Goal: Task Accomplishment & Management: Complete application form

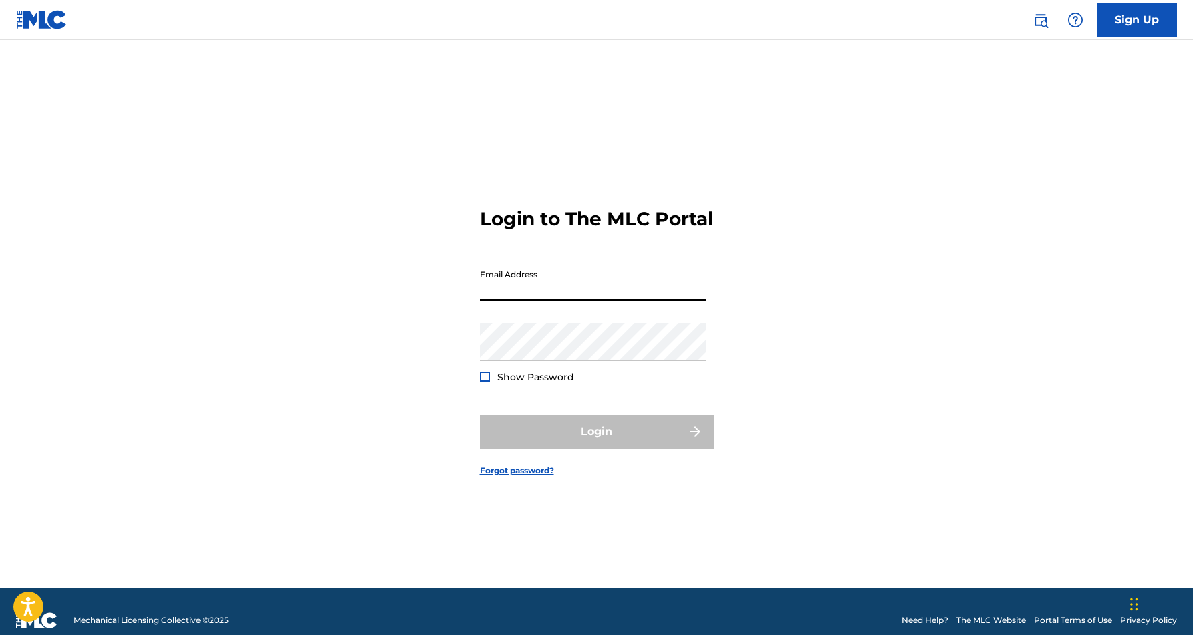
click at [604, 299] on input "Email Address" at bounding box center [593, 282] width 226 height 38
type input "[EMAIL_ADDRESS][DOMAIN_NAME]"
click at [596, 443] on button "Login" at bounding box center [597, 431] width 234 height 33
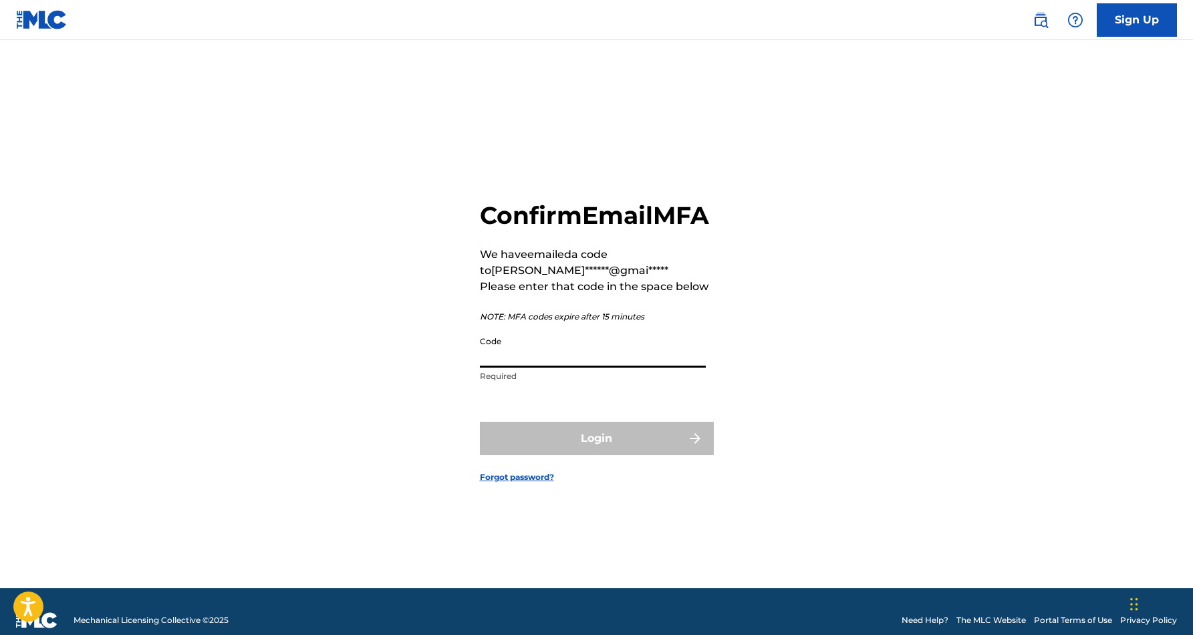
click at [549, 366] on input "Code" at bounding box center [593, 349] width 226 height 38
paste input "297797"
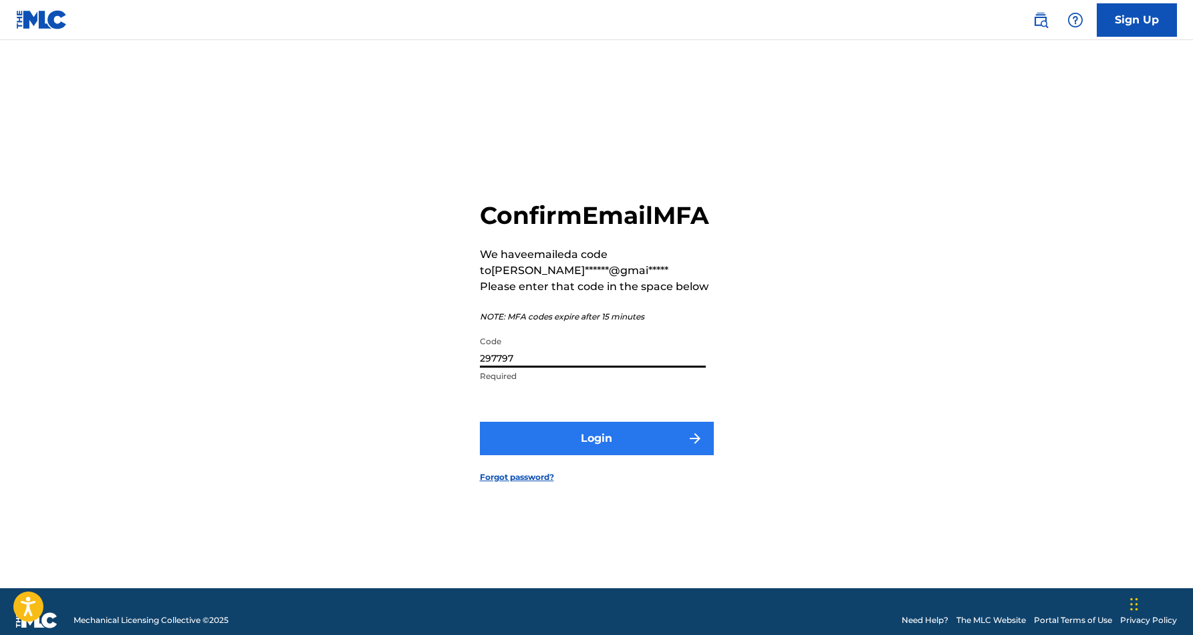
type input "297797"
click at [612, 453] on button "Login" at bounding box center [597, 438] width 234 height 33
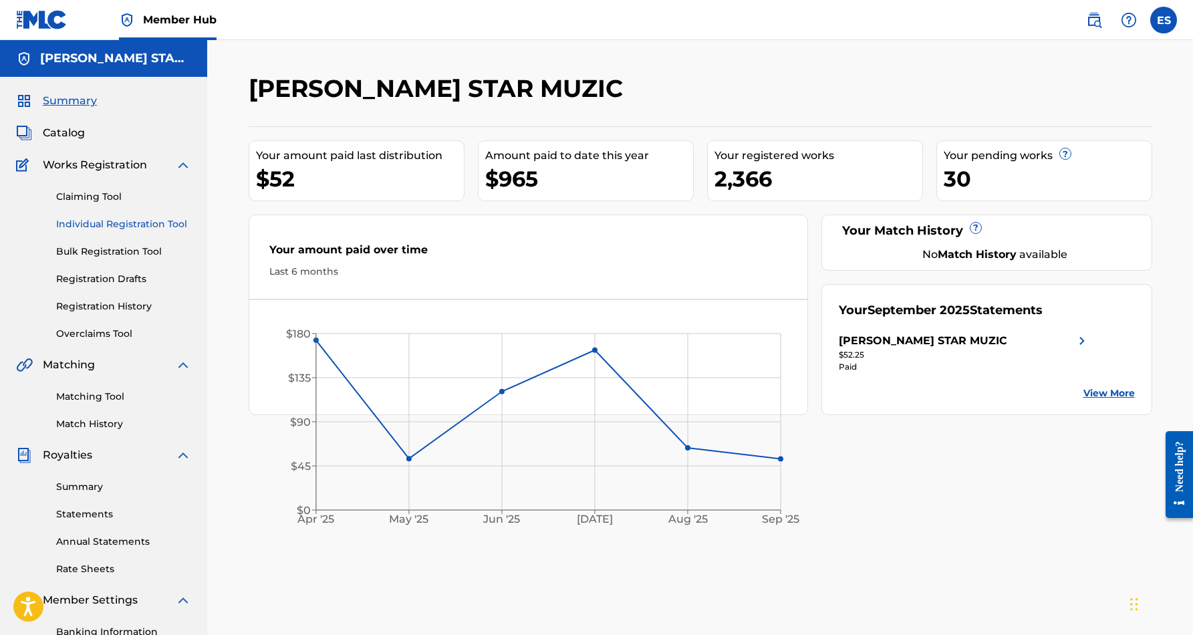
click at [118, 225] on link "Individual Registration Tool" at bounding box center [123, 224] width 135 height 14
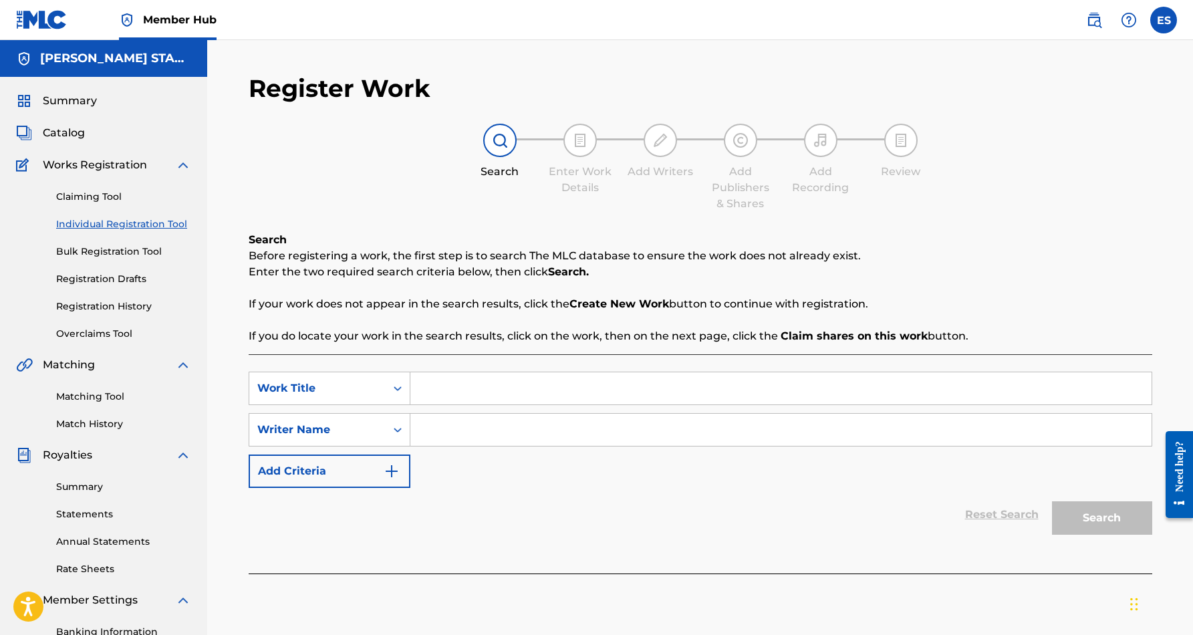
click at [495, 434] on input "Search Form" at bounding box center [780, 430] width 741 height 32
paste input "Eric Douglas Smith"
type input "Eric Douglas Smith"
click at [456, 377] on input "Search Form" at bounding box center [780, 388] width 741 height 32
paste input "TIAJUANA"
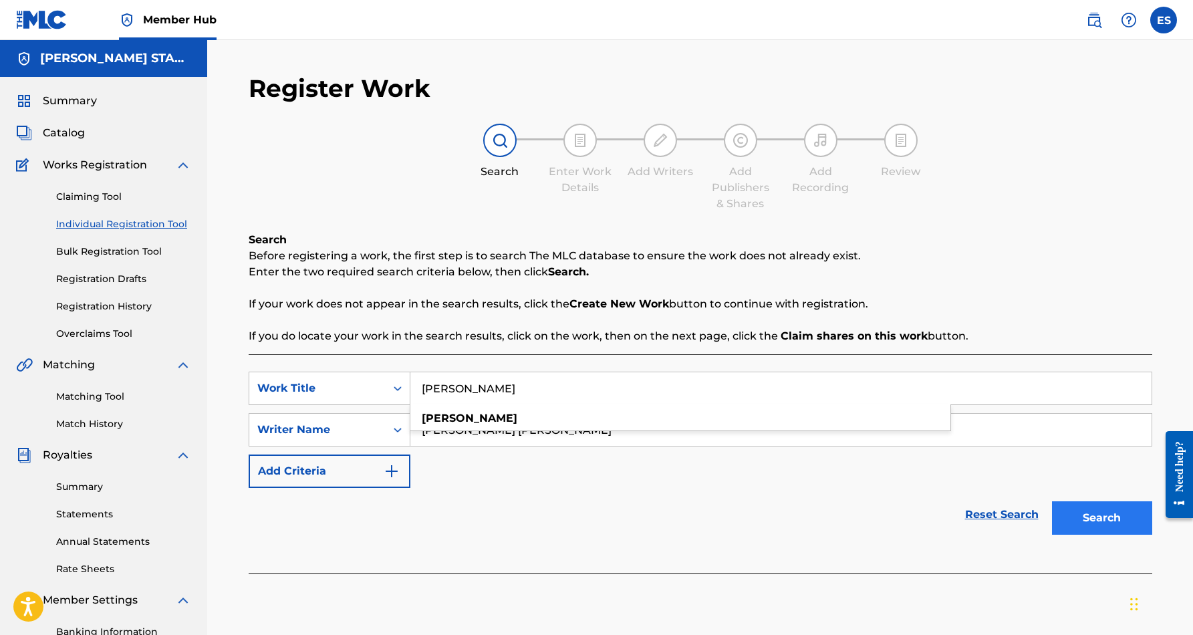
type input "TIAJUANA"
click at [1086, 517] on button "Search" at bounding box center [1102, 517] width 100 height 33
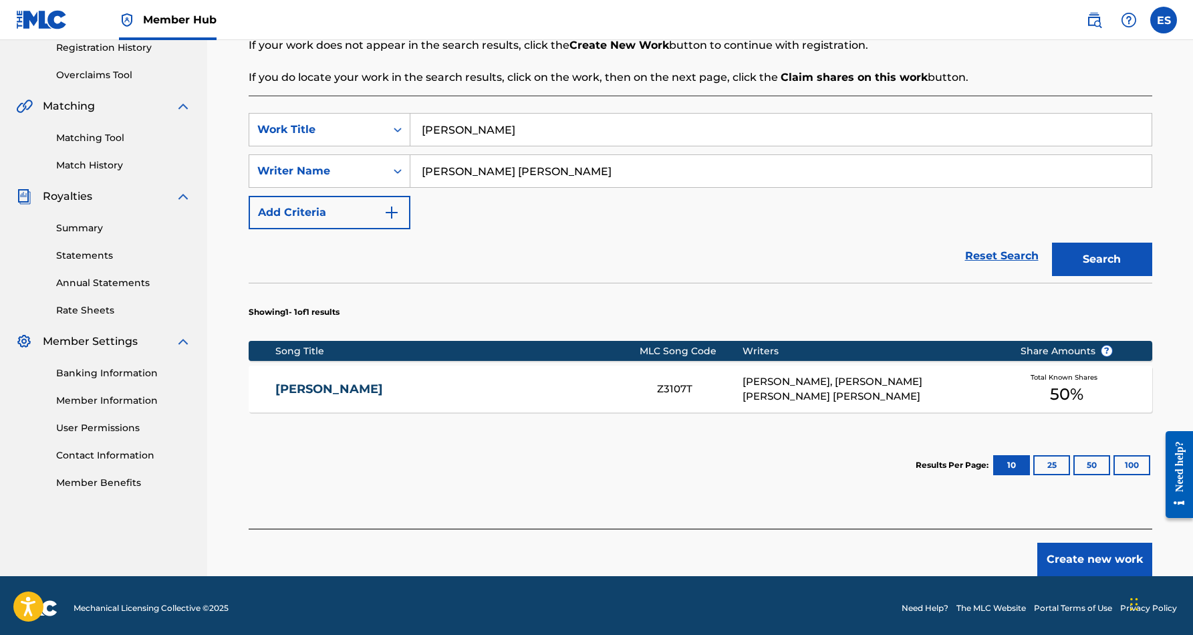
scroll to position [259, 0]
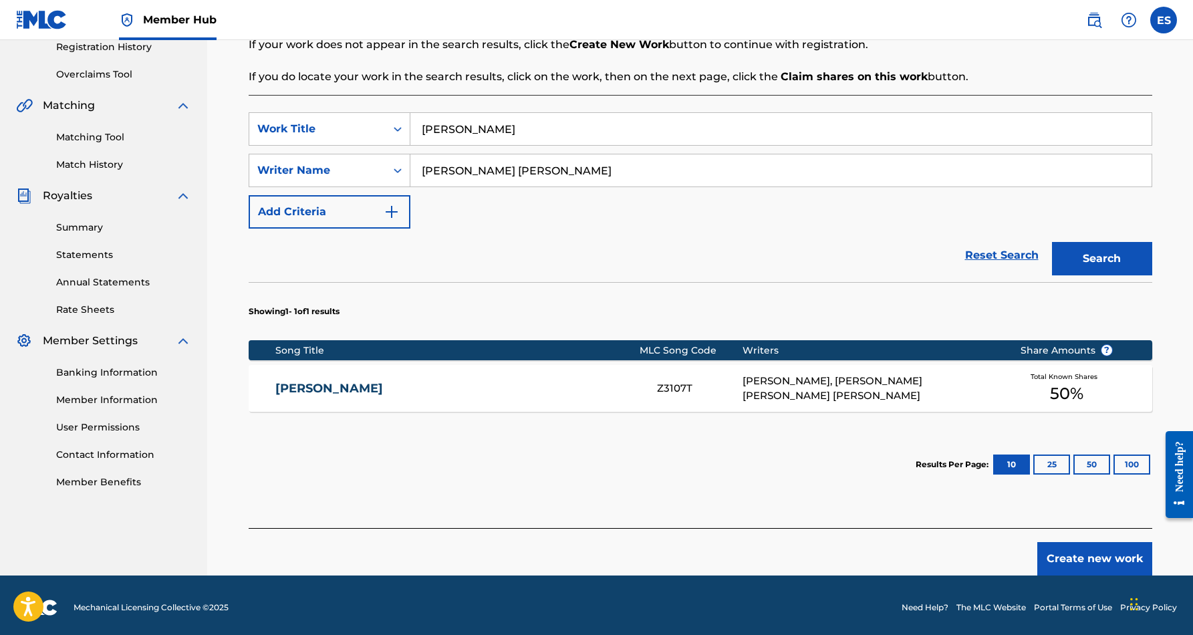
click at [804, 402] on div "WALTER L PHILLIPS, KEVIN WAYNE SR PHILLIPS, ERIC DOUGLAS SMITH" at bounding box center [871, 389] width 257 height 30
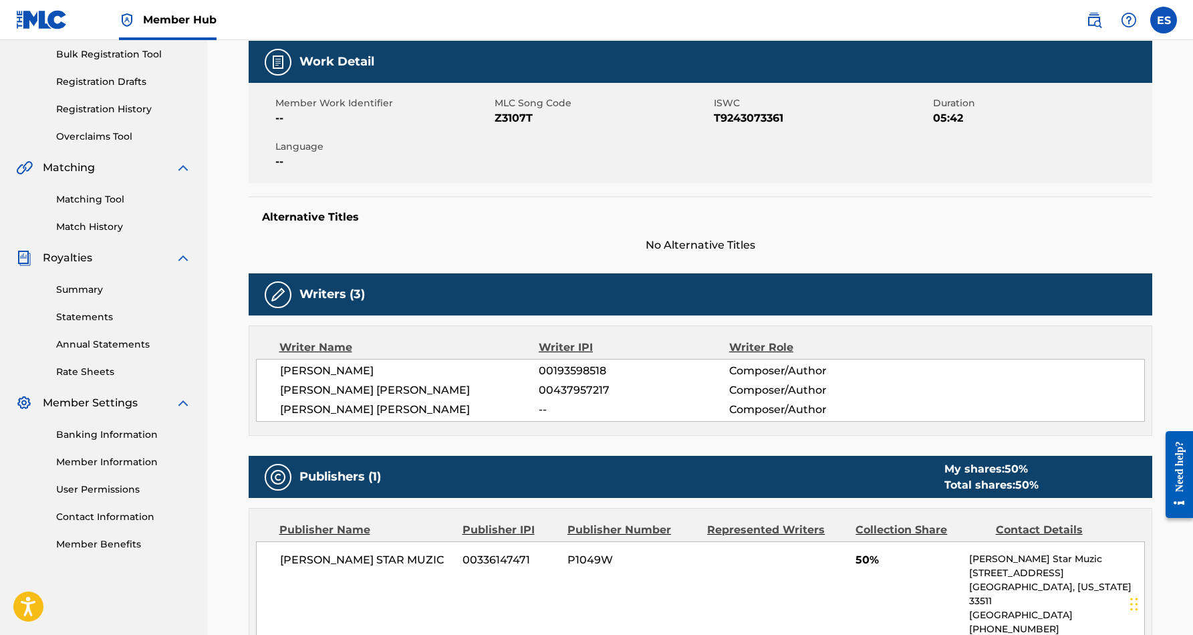
scroll to position [35, 0]
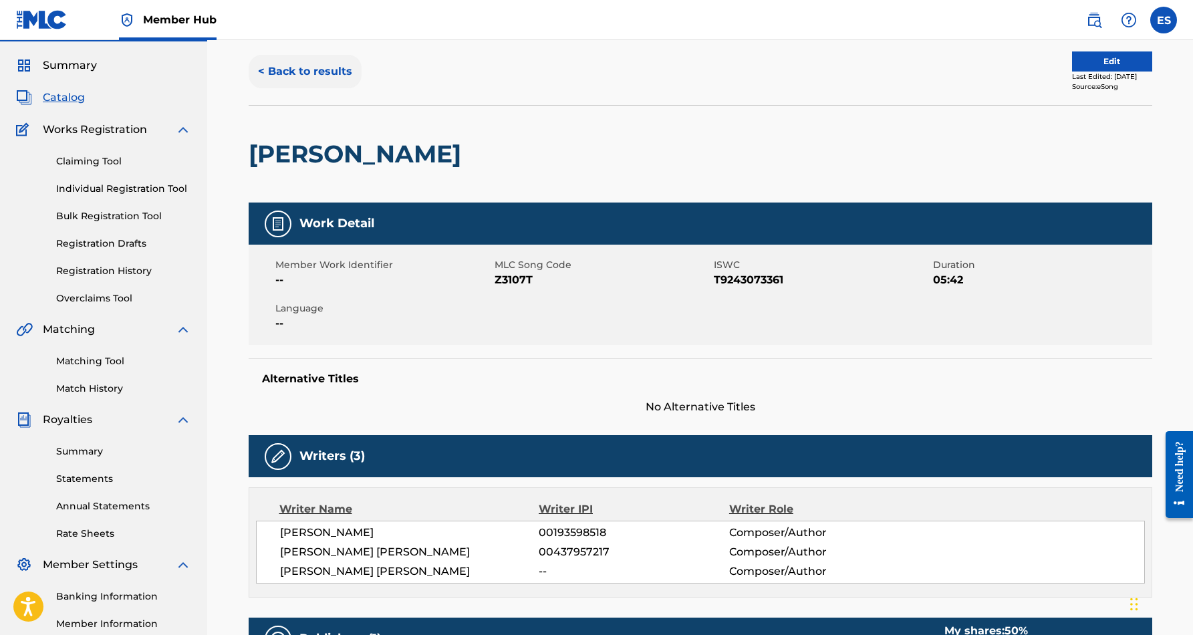
click at [328, 66] on button "< Back to results" at bounding box center [305, 71] width 113 height 33
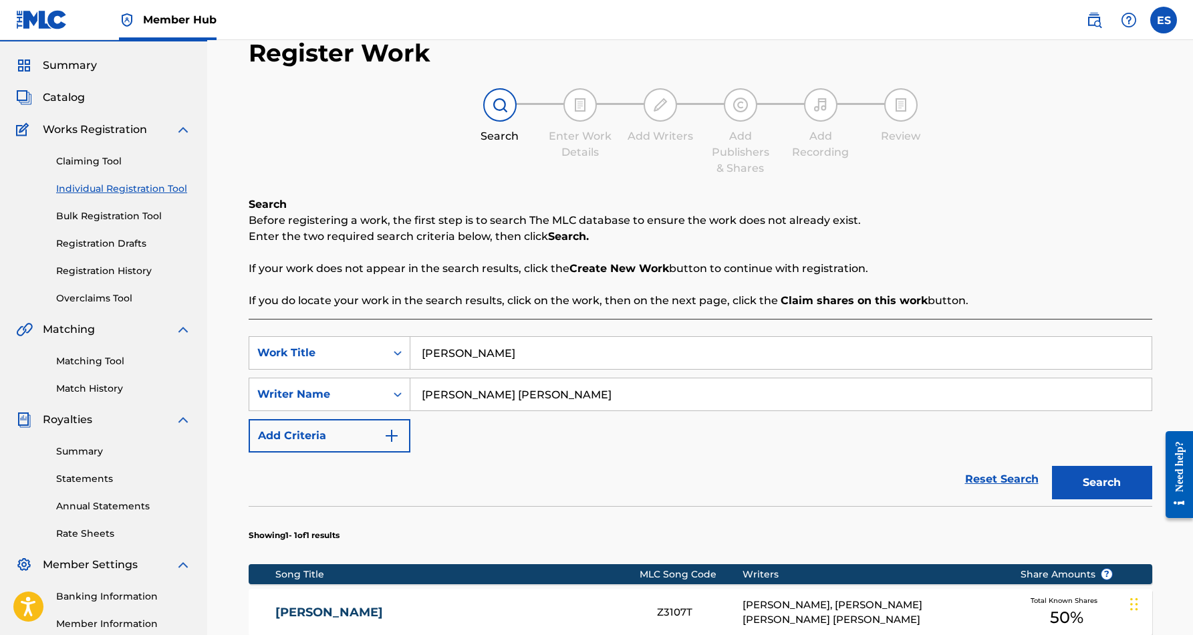
scroll to position [194, 0]
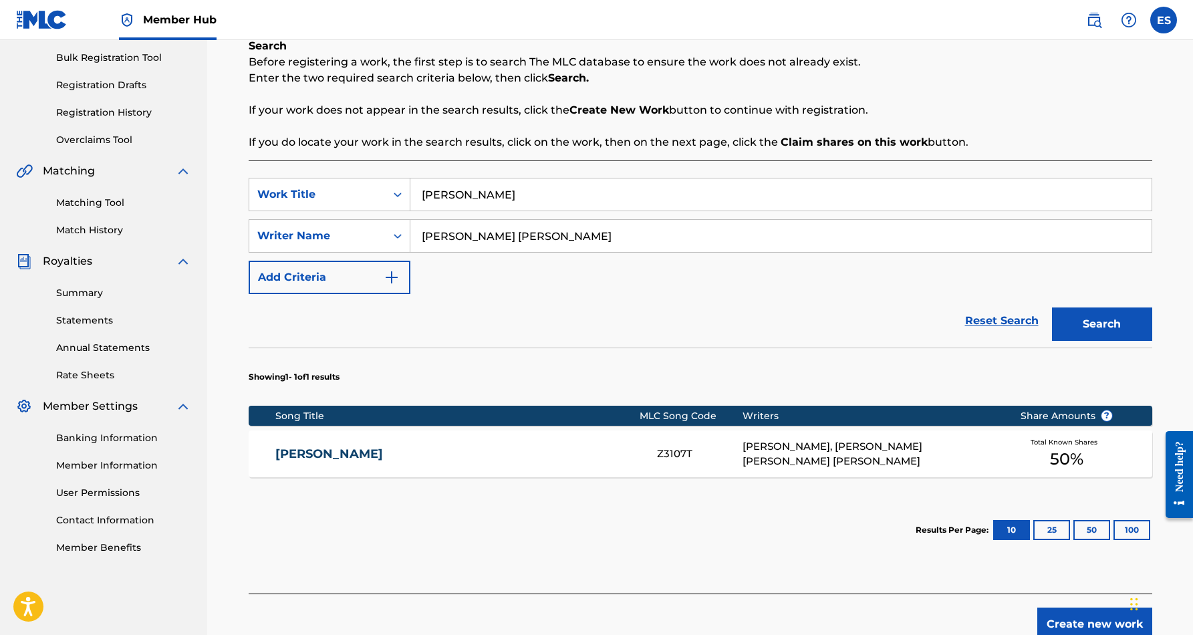
click at [519, 199] on input "TIAJUANA" at bounding box center [780, 194] width 741 height 32
type input "T"
paste input "AMERICAN MADE ME"
type input "AMERICAN MADE ME"
click at [1081, 318] on button "Search" at bounding box center [1102, 323] width 100 height 33
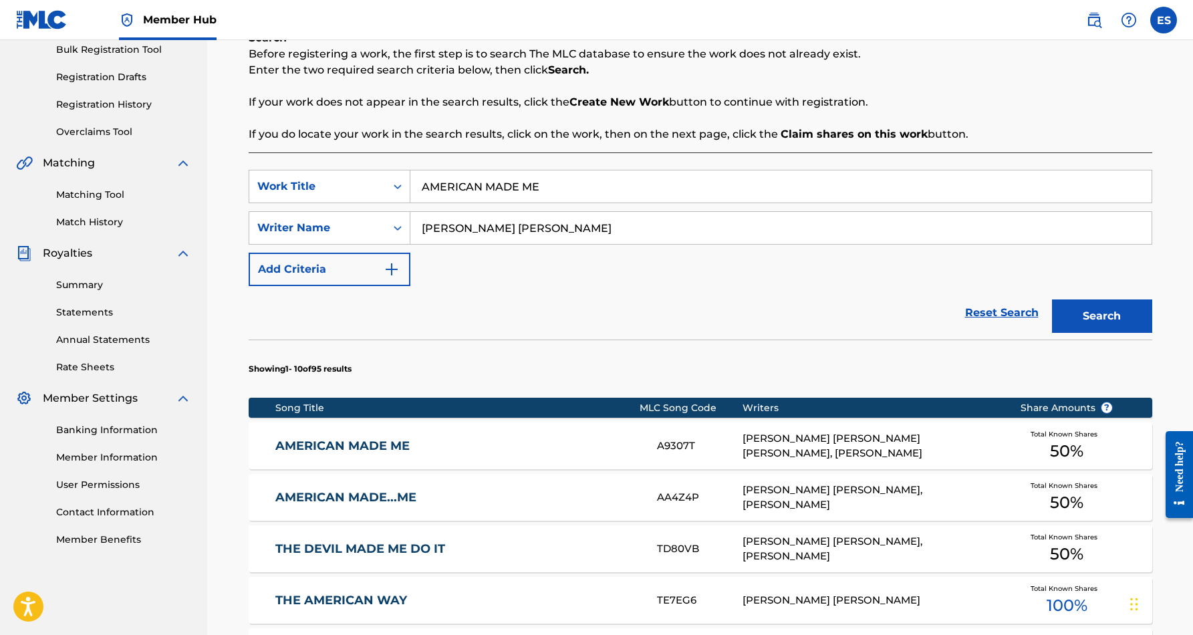
scroll to position [201, 0]
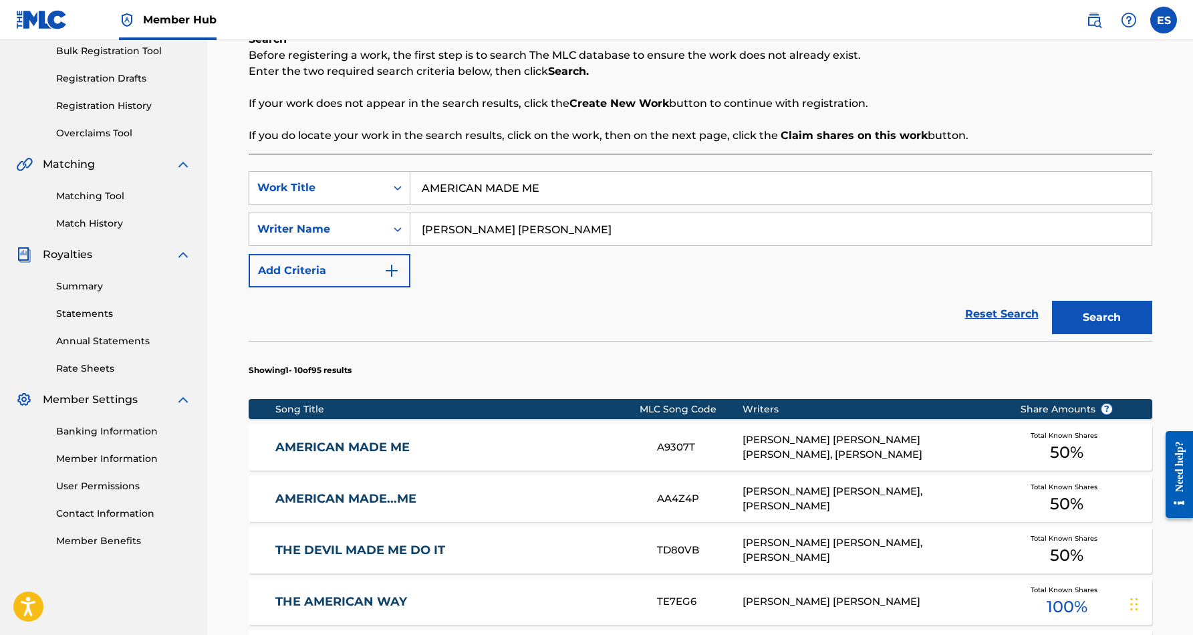
click at [535, 453] on link "AMERICAN MADE ME" at bounding box center [457, 447] width 364 height 15
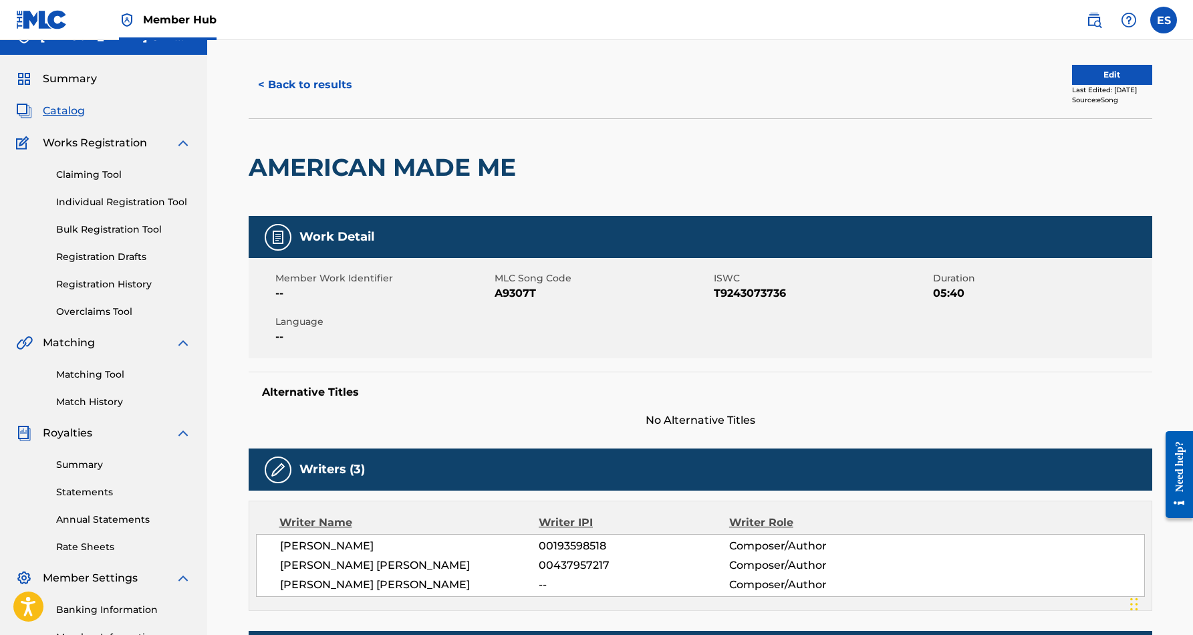
scroll to position [4, 0]
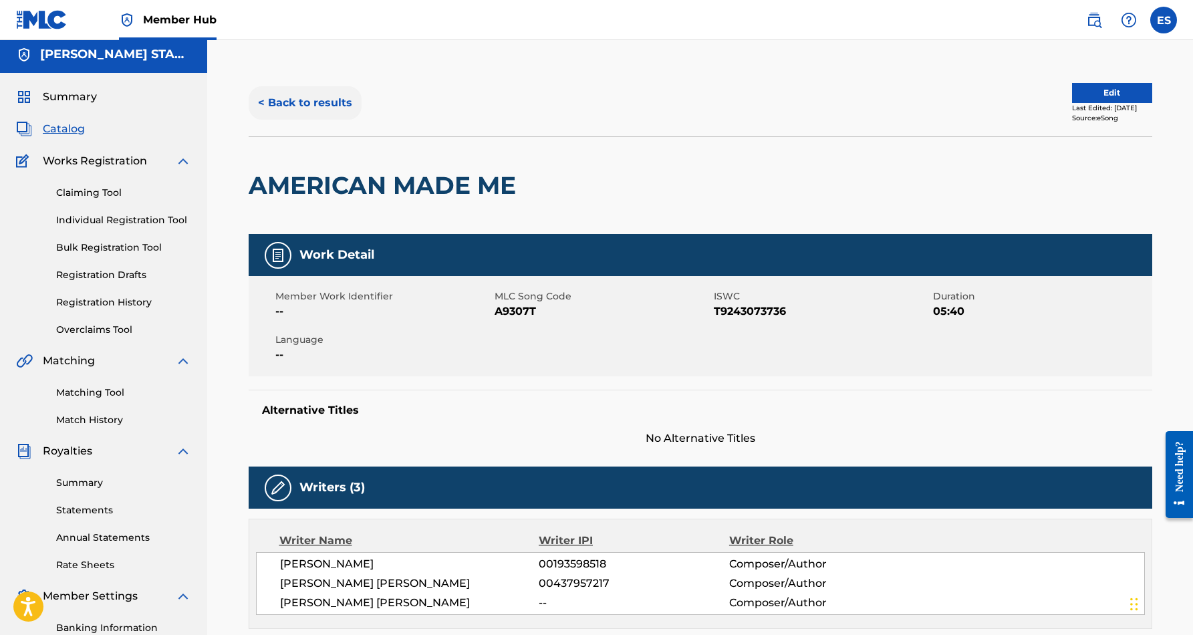
click at [332, 98] on button "< Back to results" at bounding box center [305, 102] width 113 height 33
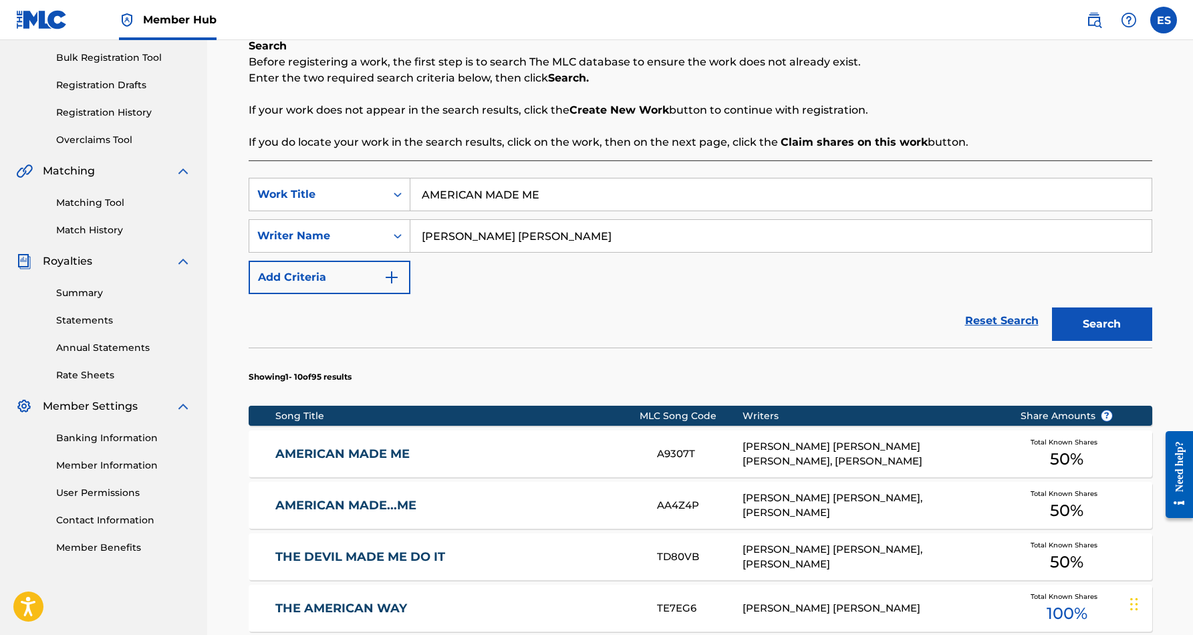
scroll to position [210, 0]
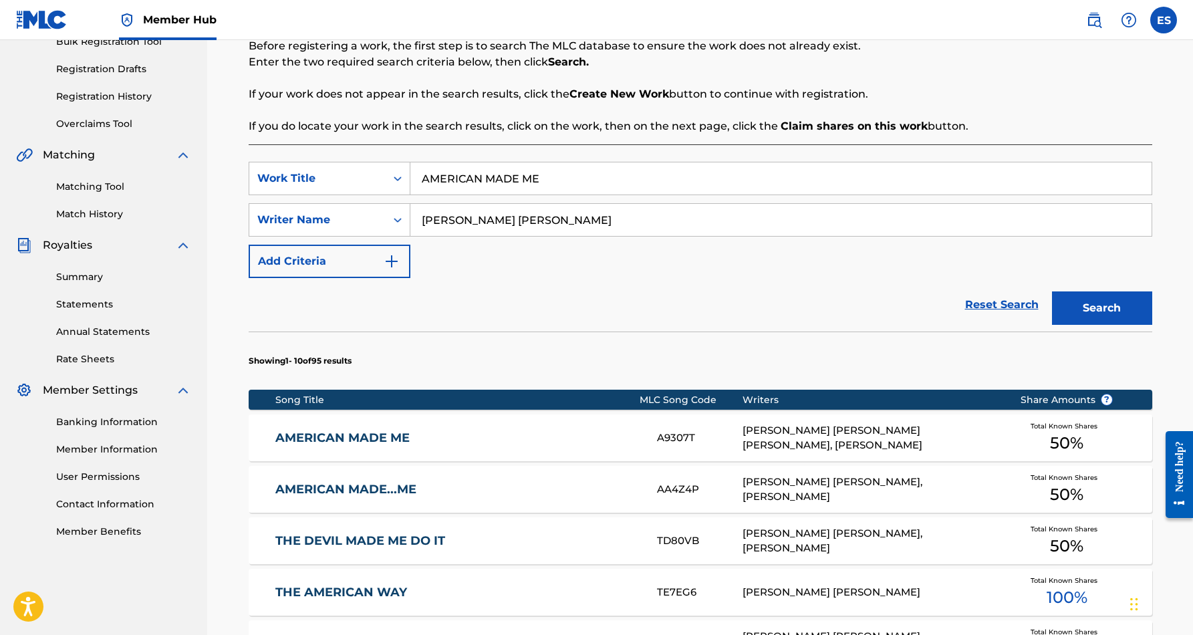
click at [754, 489] on div "ERIC DOUGLAS SMITH, WALTER PHILLIPS" at bounding box center [871, 490] width 257 height 30
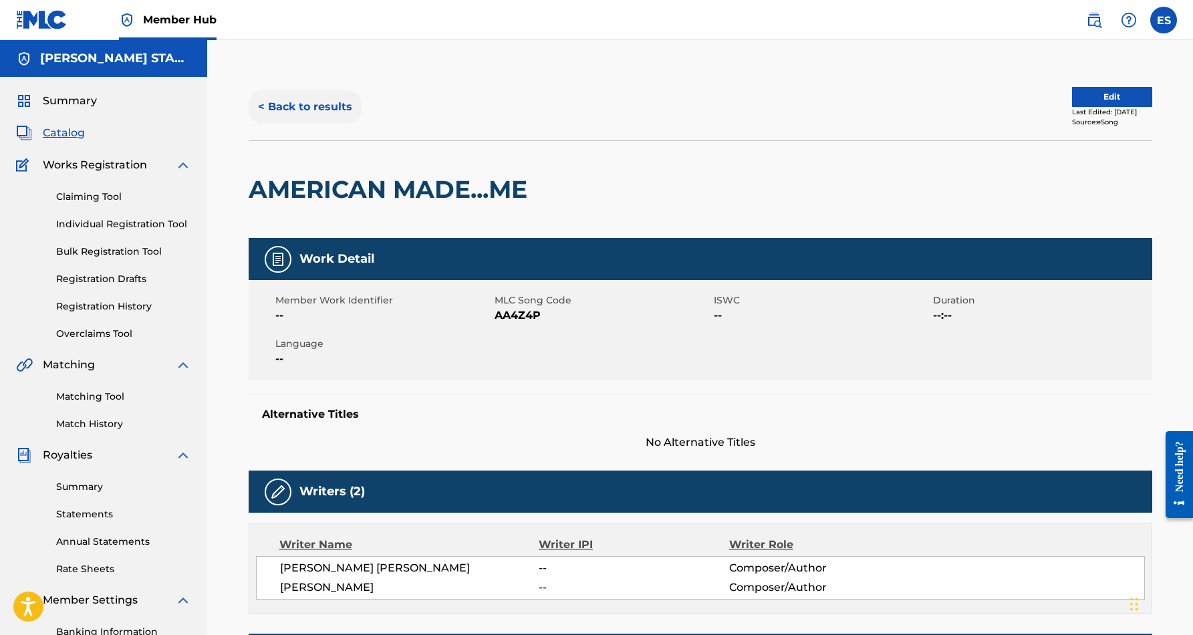
click at [322, 110] on button "< Back to results" at bounding box center [305, 106] width 113 height 33
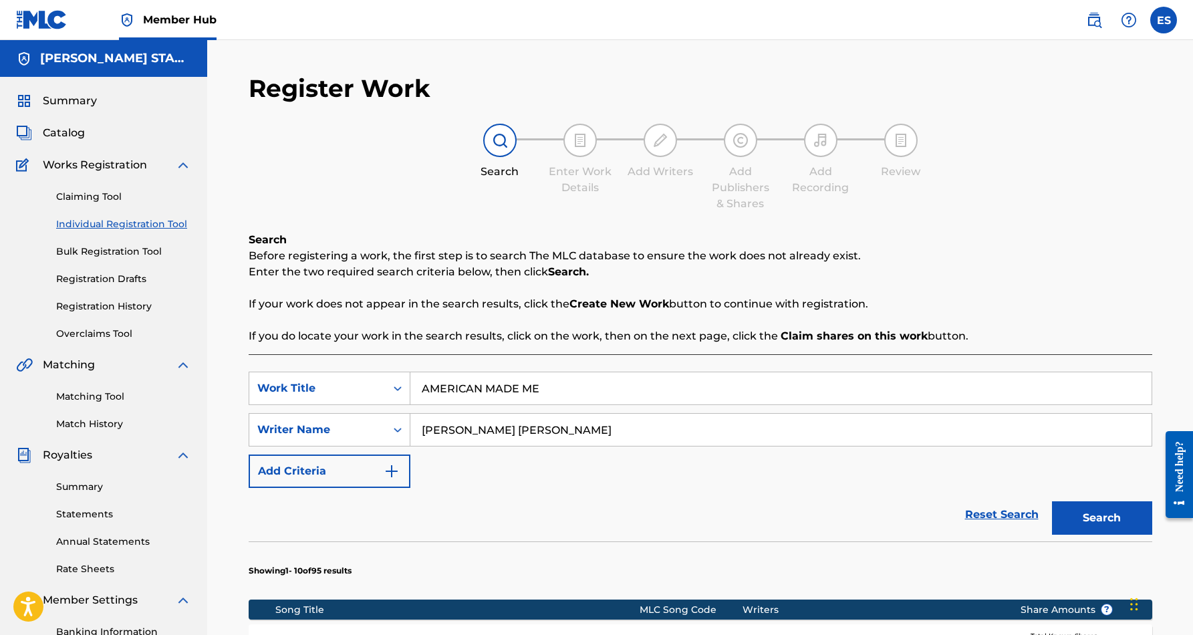
scroll to position [194, 0]
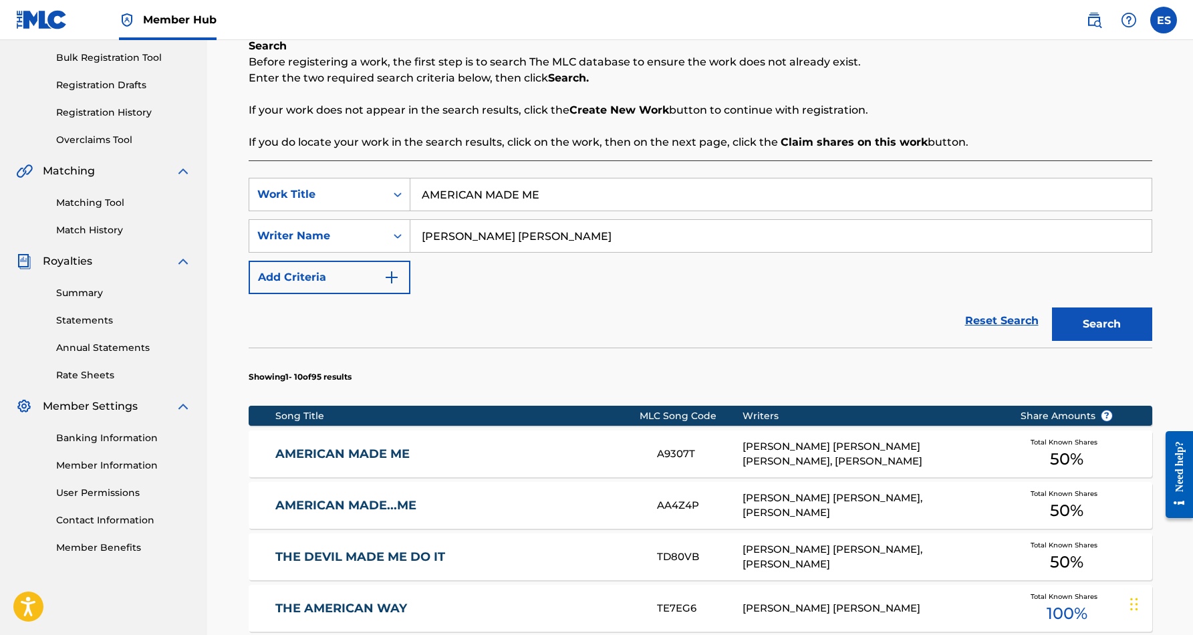
click at [456, 454] on link "AMERICAN MADE ME" at bounding box center [457, 453] width 364 height 15
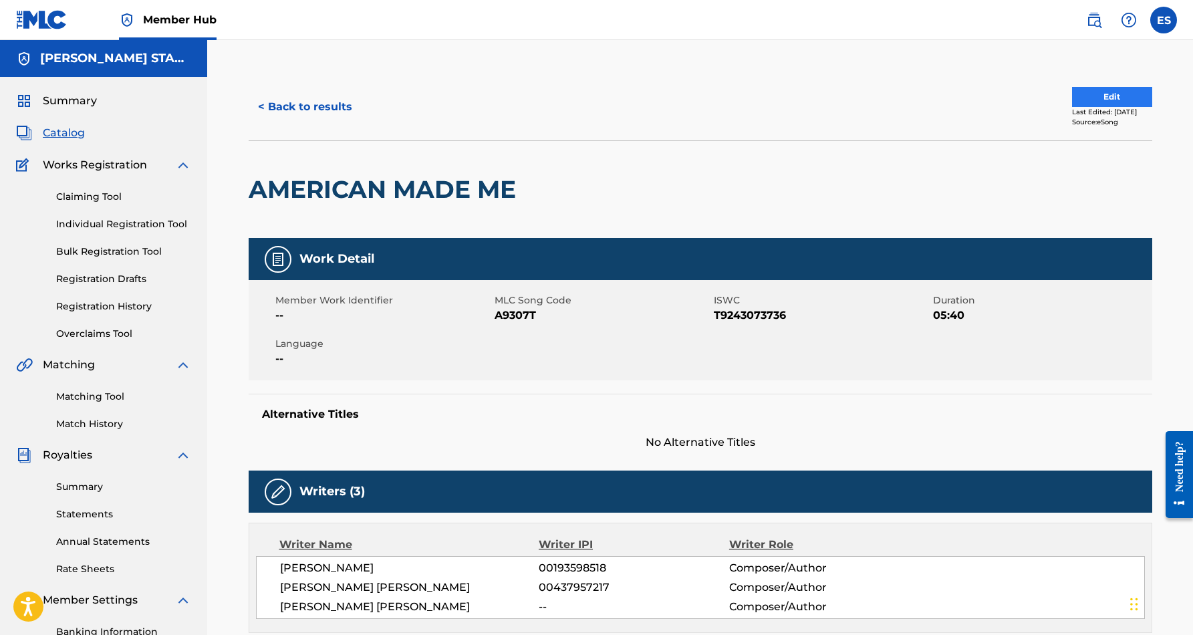
click at [1089, 93] on button "Edit" at bounding box center [1112, 97] width 80 height 20
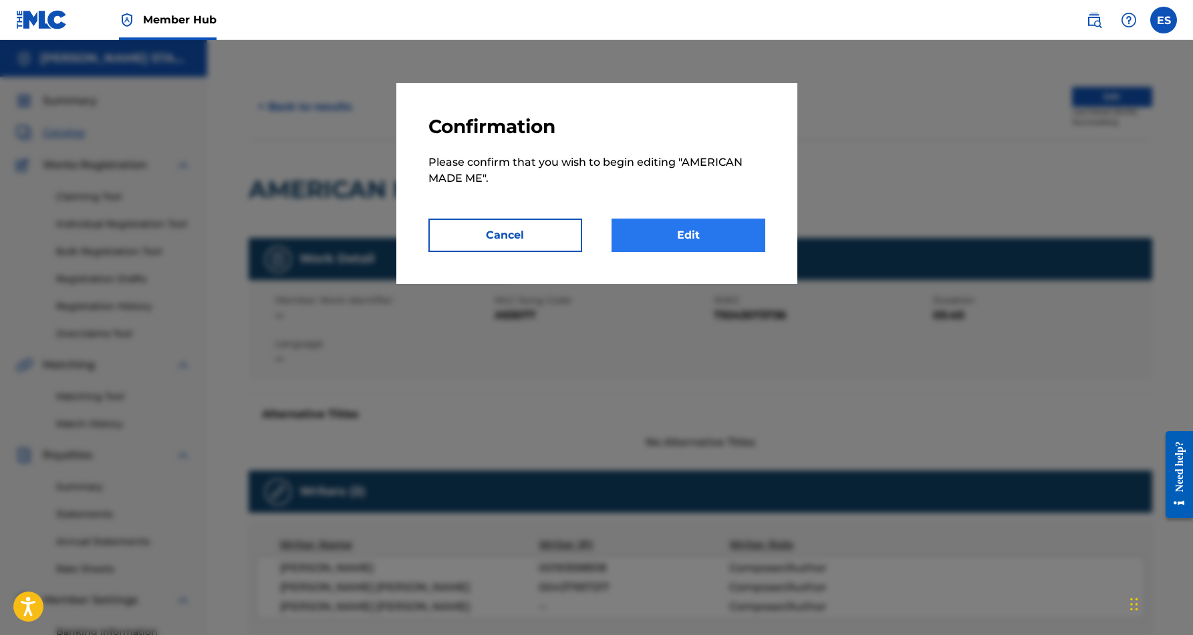
click at [692, 235] on link "Edit" at bounding box center [689, 235] width 154 height 33
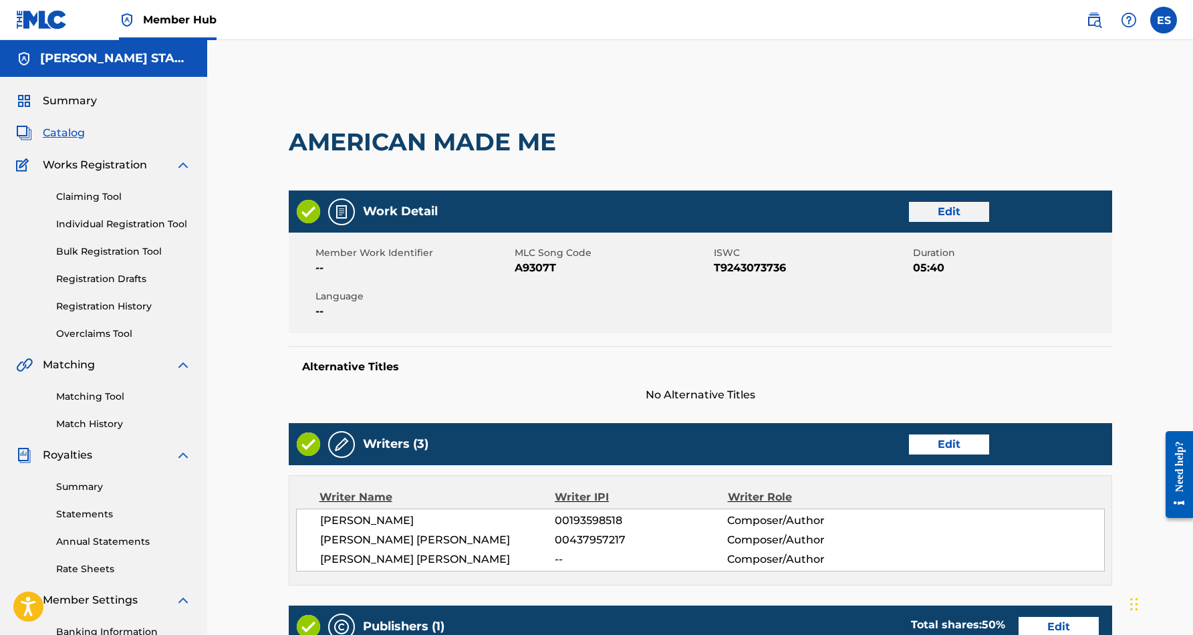
click at [957, 215] on link "Edit" at bounding box center [949, 212] width 80 height 20
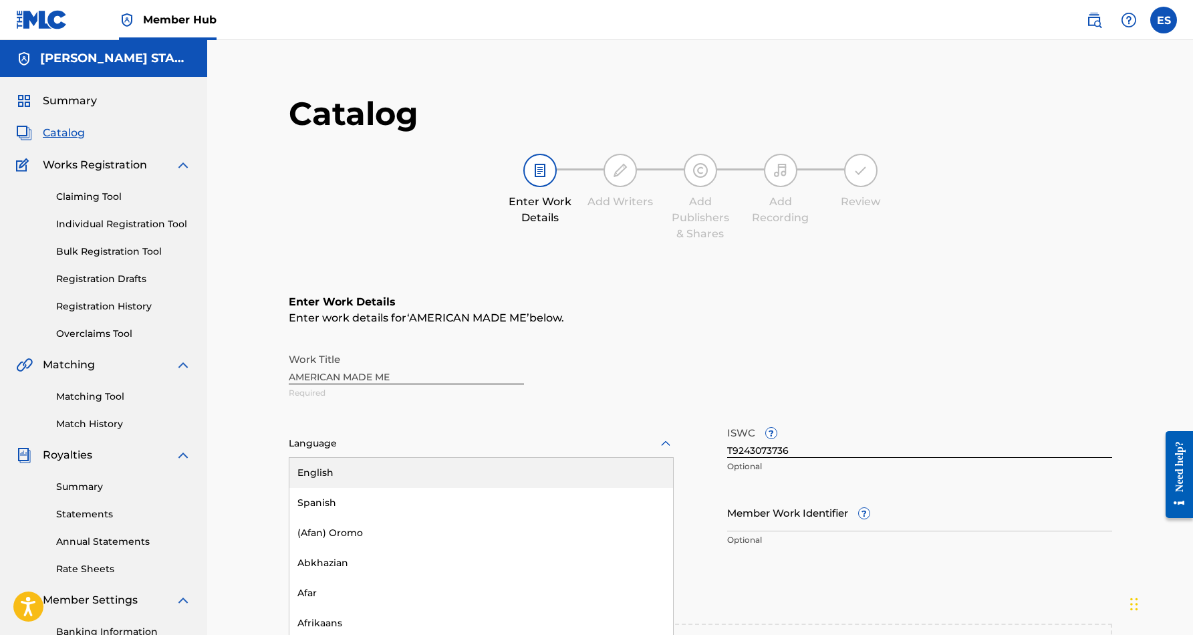
click at [663, 442] on icon at bounding box center [666, 444] width 16 height 16
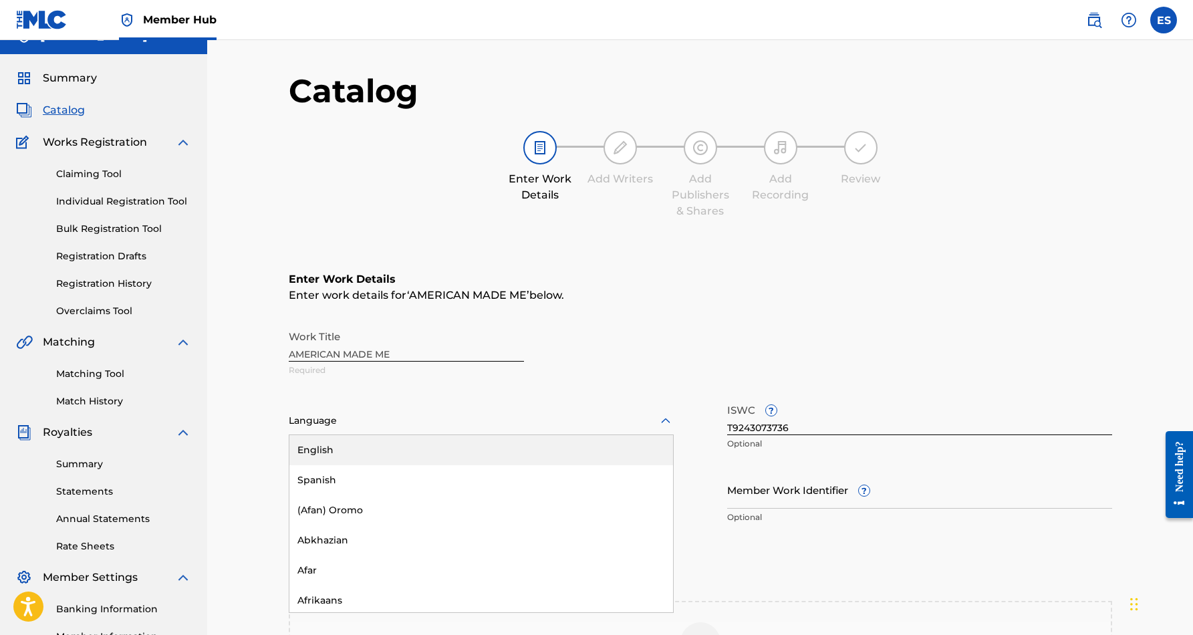
scroll to position [24, 0]
click at [553, 450] on div "English" at bounding box center [481, 449] width 384 height 30
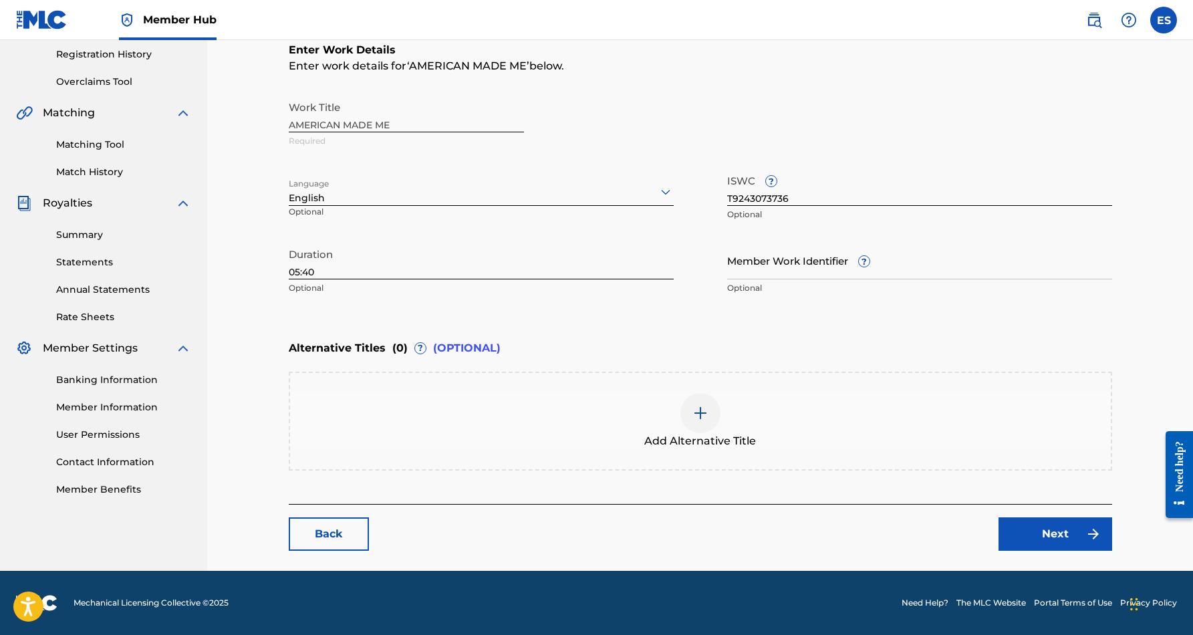
scroll to position [215, 0]
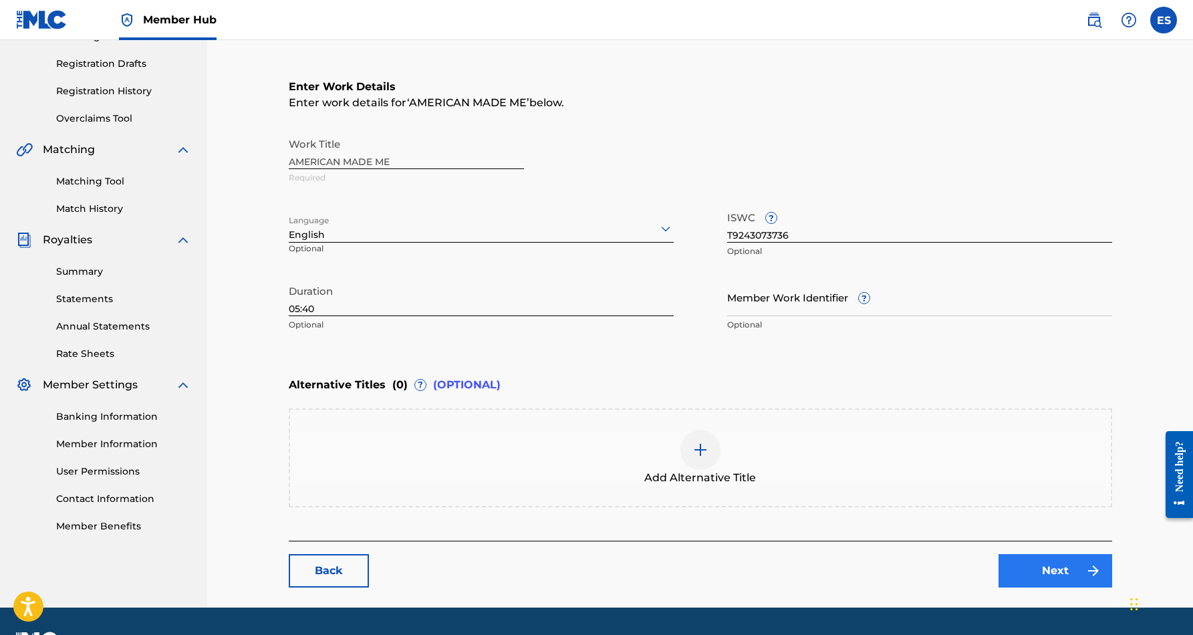
click at [1023, 566] on link "Next" at bounding box center [1056, 570] width 114 height 33
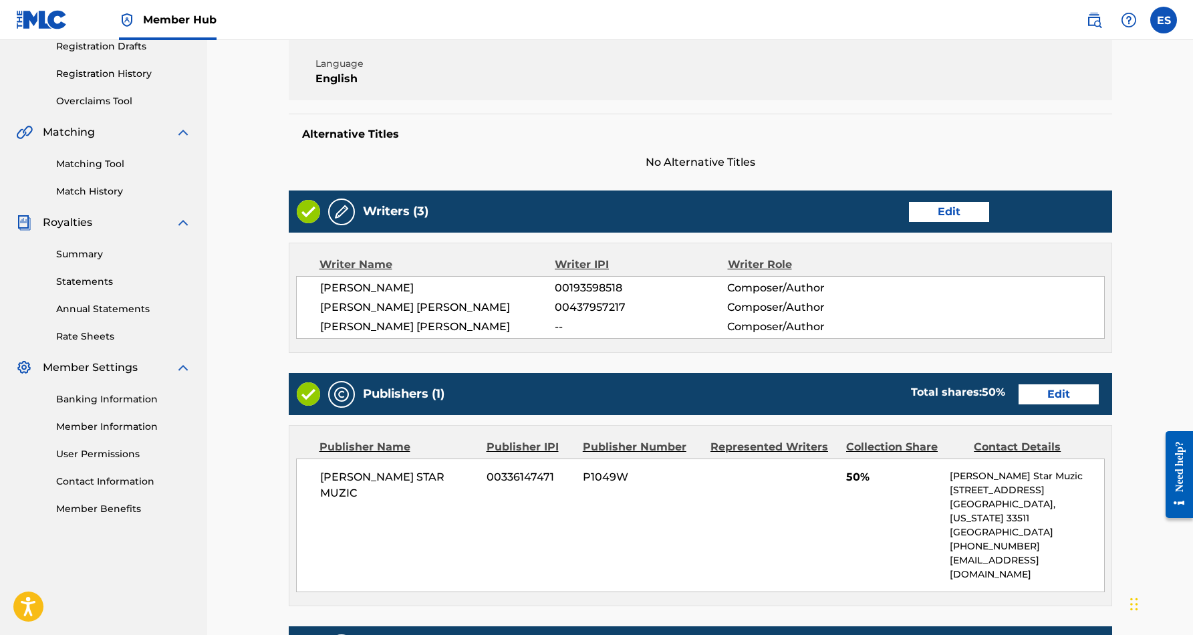
scroll to position [234, 0]
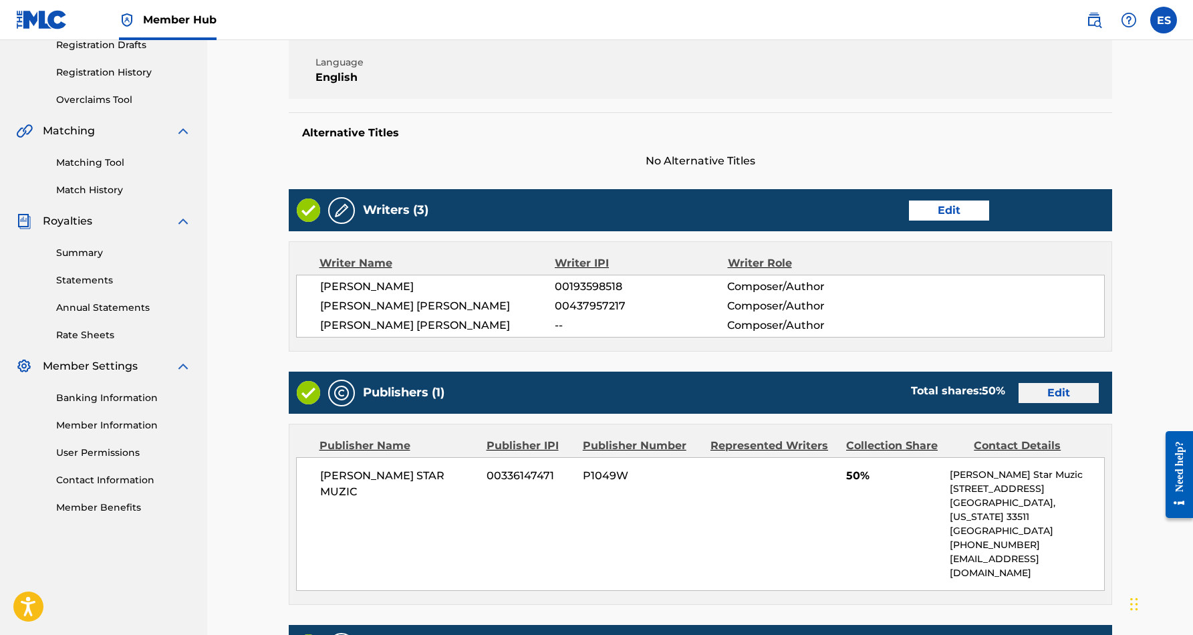
click at [1053, 396] on link "Edit" at bounding box center [1059, 393] width 80 height 20
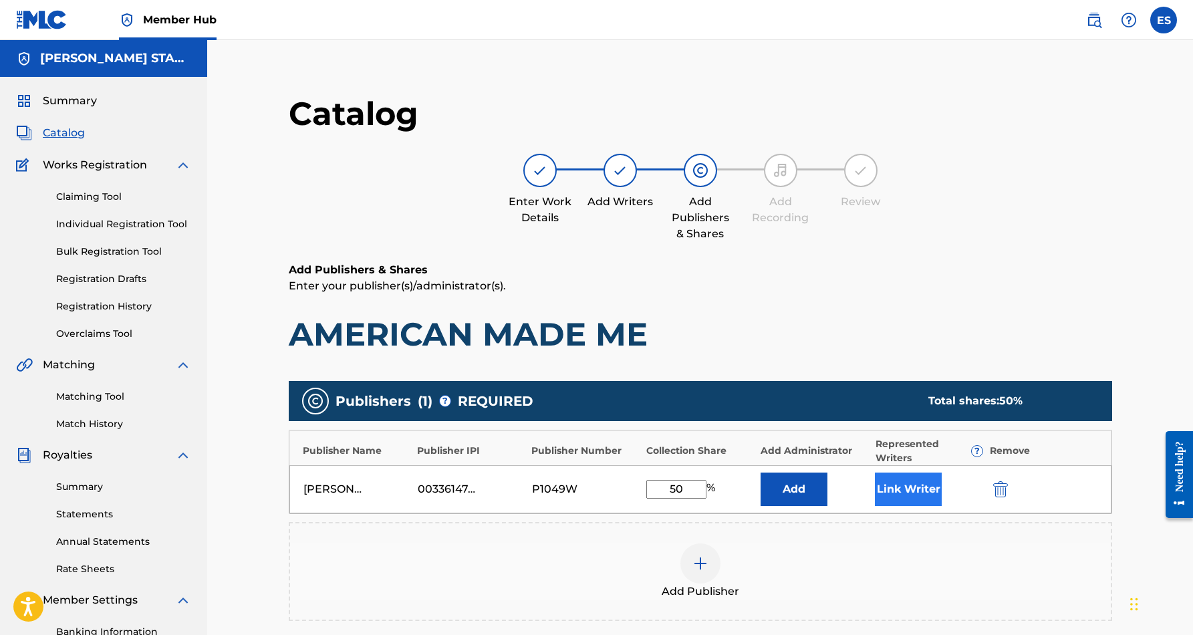
click at [908, 484] on button "Link Writer" at bounding box center [908, 489] width 67 height 33
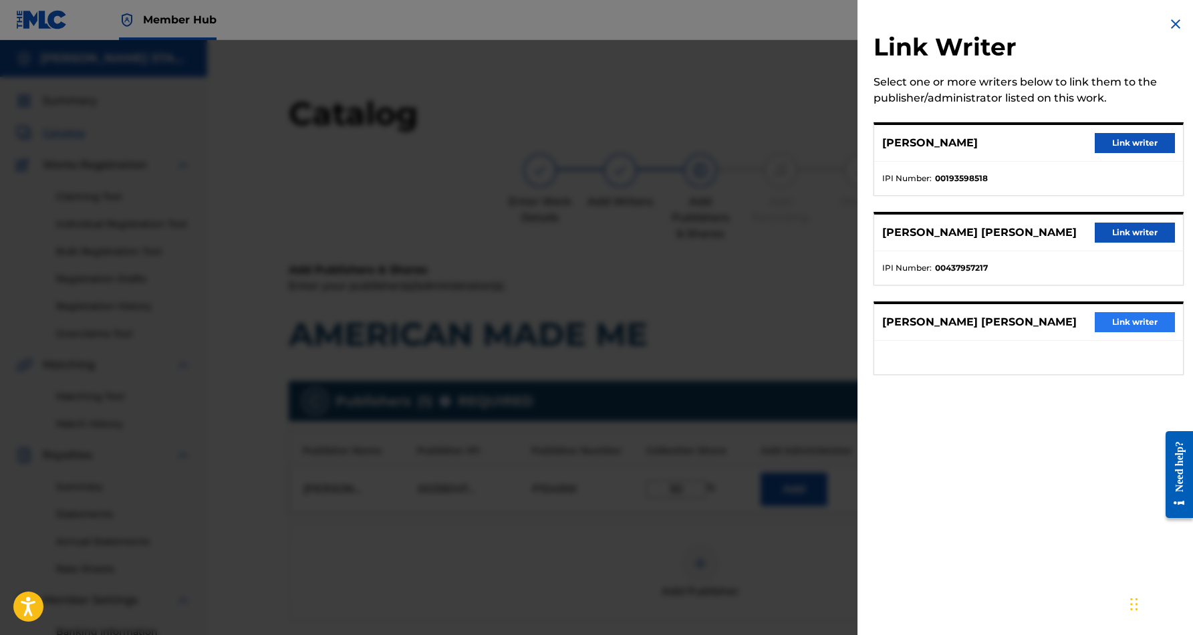
click at [1123, 319] on button "Link writer" at bounding box center [1135, 322] width 80 height 20
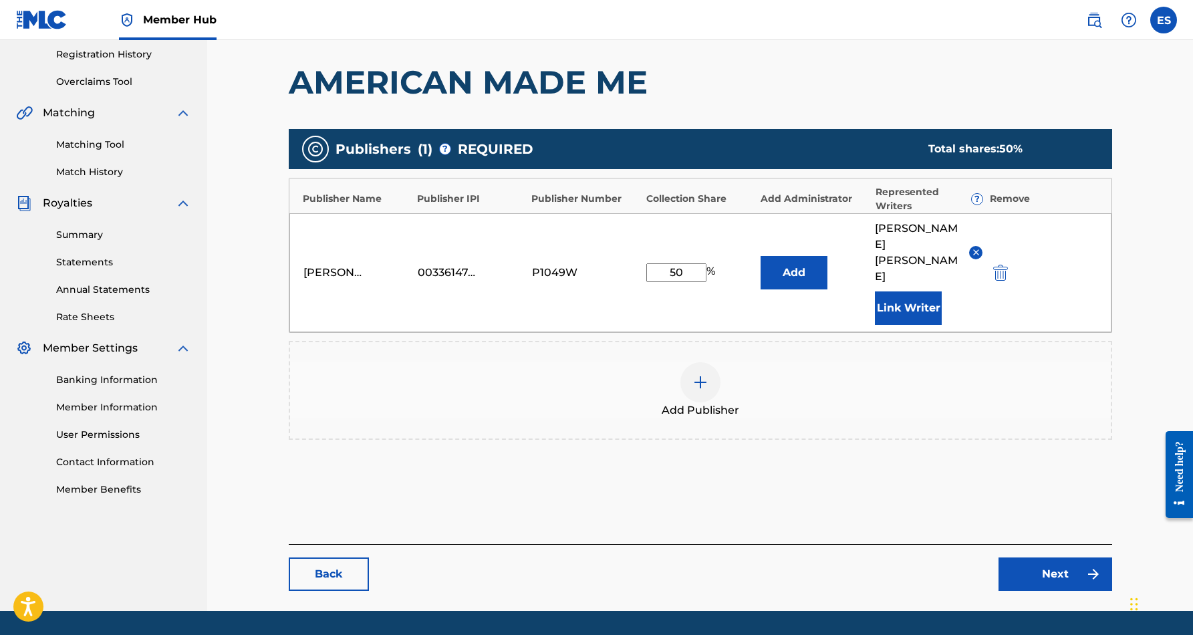
scroll to position [260, 0]
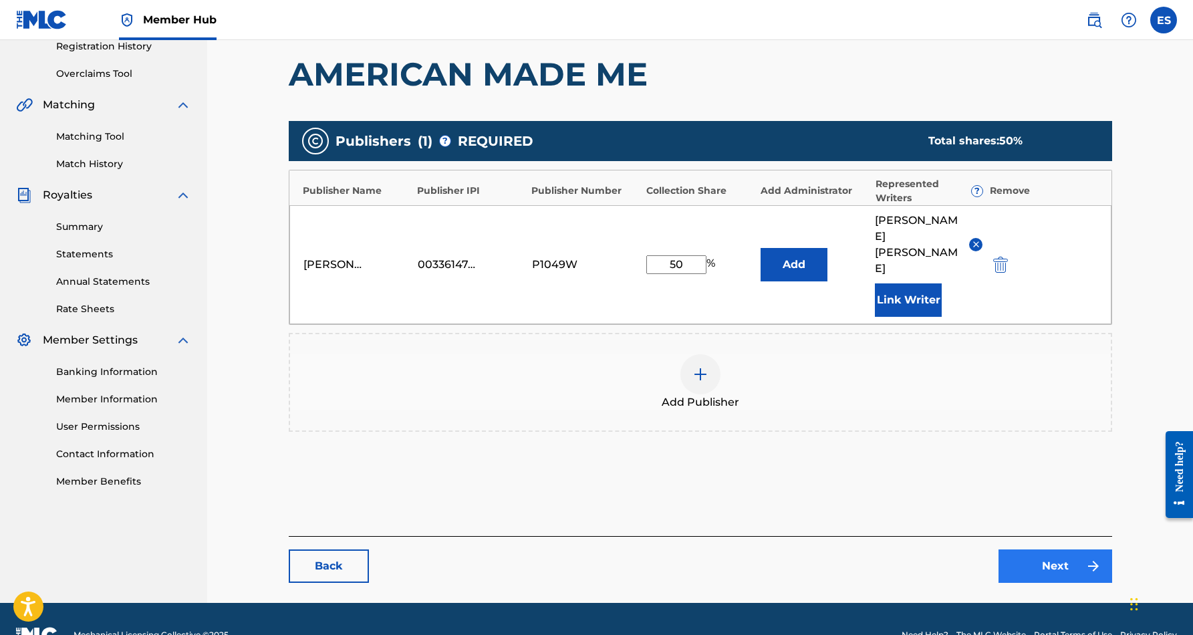
click at [1056, 549] on link "Next" at bounding box center [1056, 565] width 114 height 33
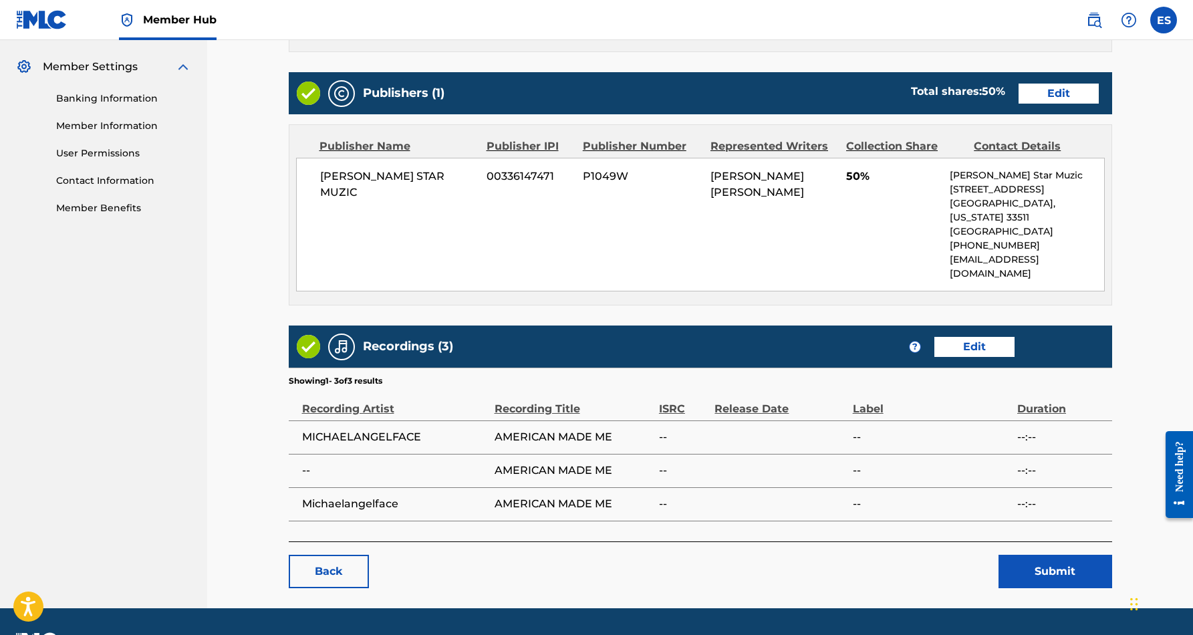
scroll to position [534, 0]
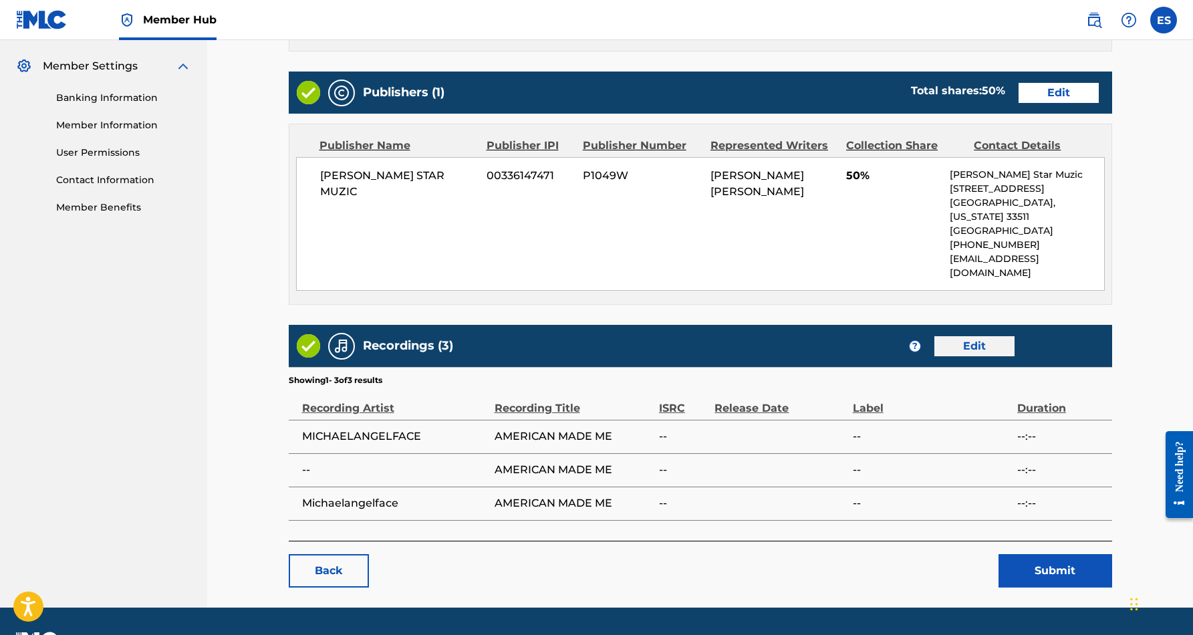
click at [968, 336] on link "Edit" at bounding box center [974, 346] width 80 height 20
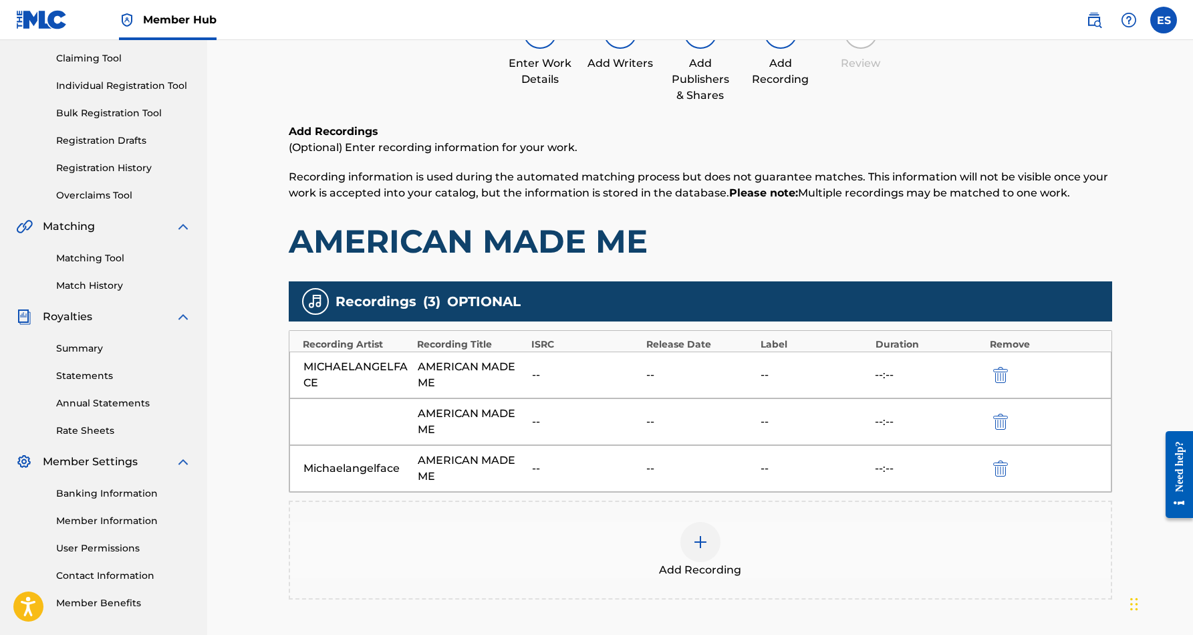
scroll to position [139, 0]
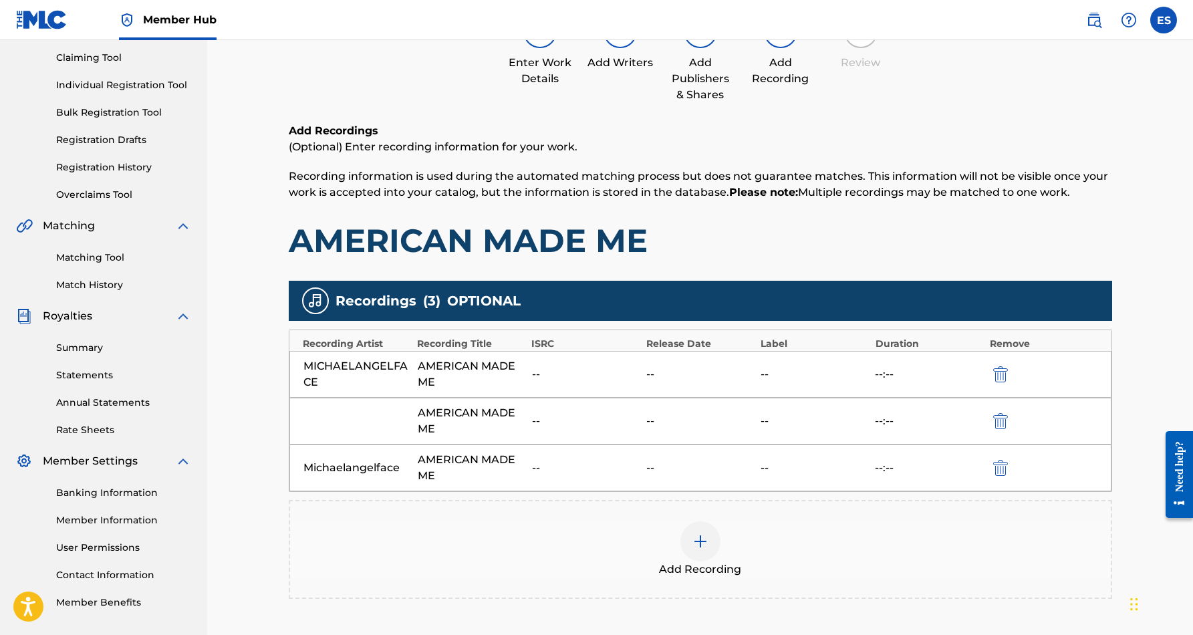
click at [695, 547] on img at bounding box center [700, 541] width 16 height 16
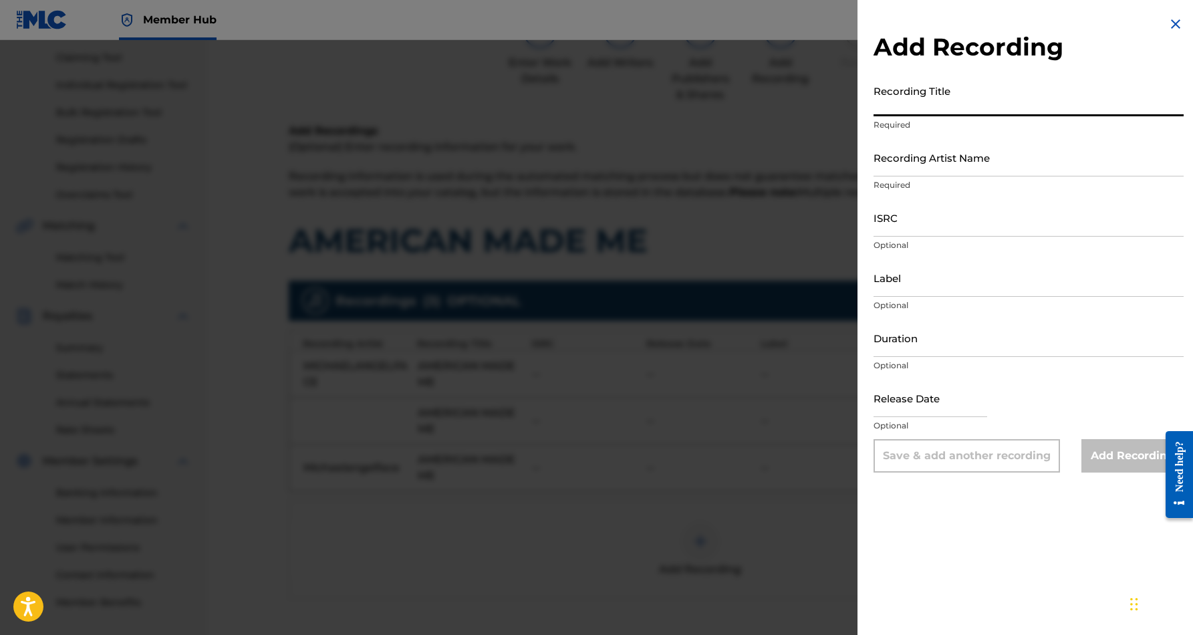
click at [949, 103] on input "Recording Title" at bounding box center [1029, 97] width 310 height 38
paste input "AMERICAN MADE ME"
type input "AMERICAN MADE ME"
click at [983, 156] on input "Recording Artist Name" at bounding box center [1029, 157] width 310 height 38
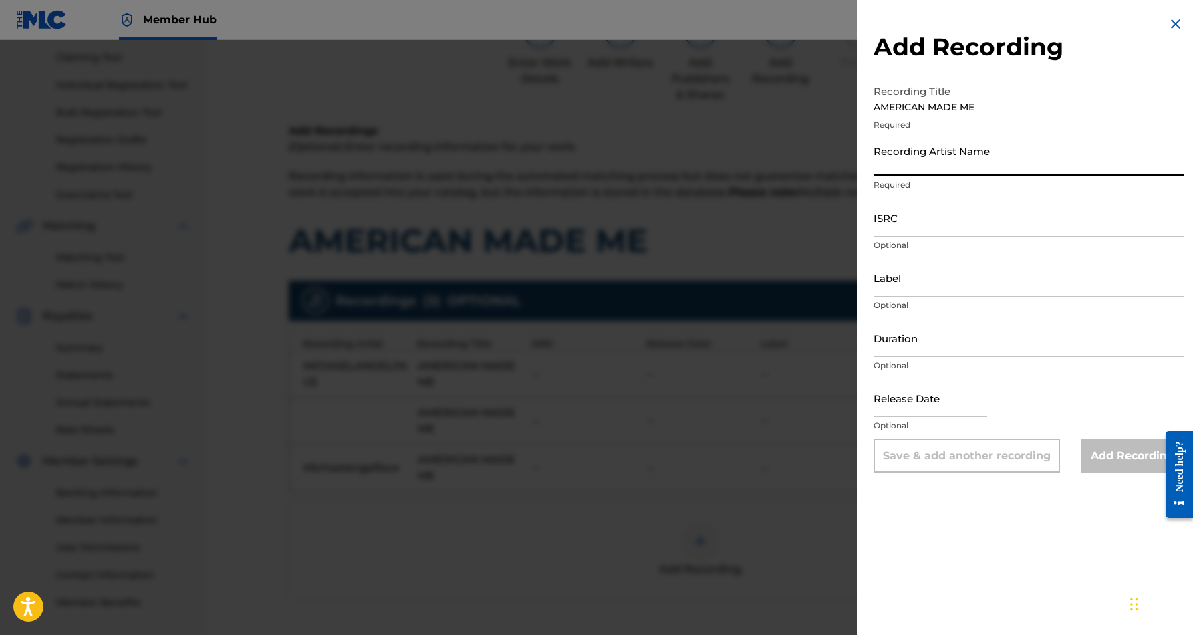
paste input "MICHAELANGELFACE"
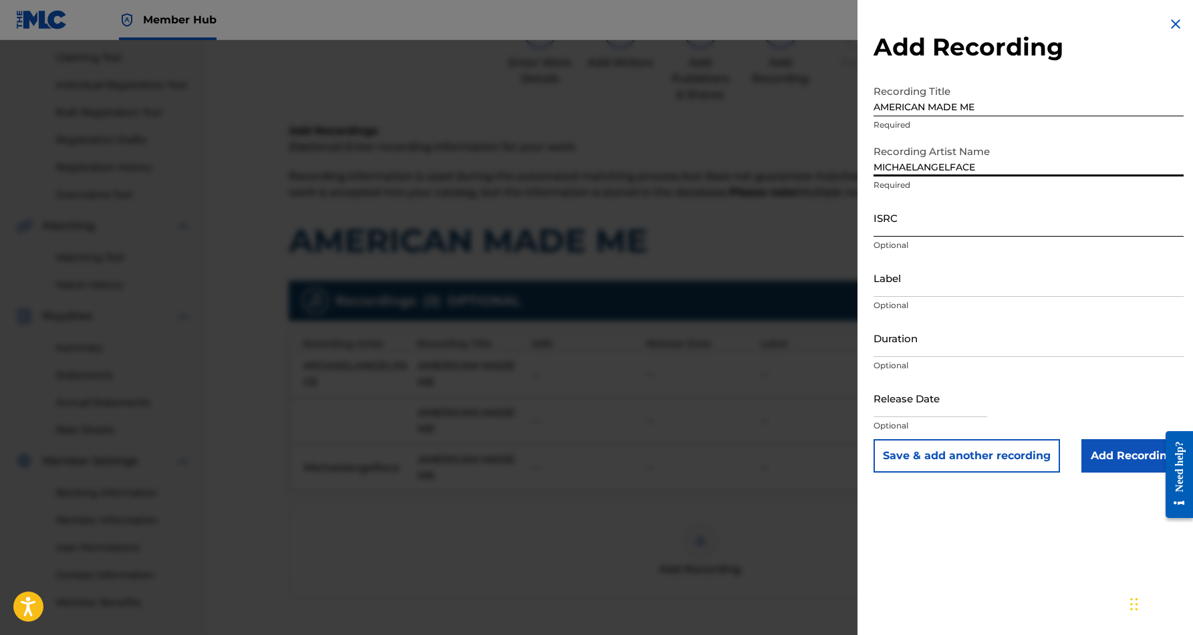
type input "MICHAELANGELFACE"
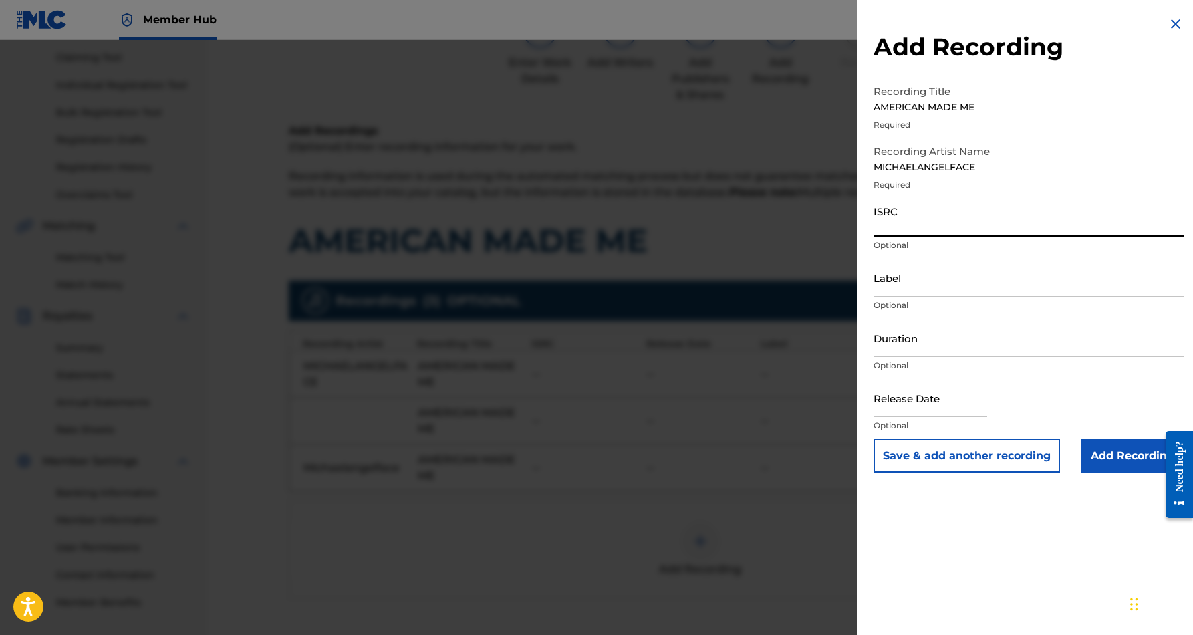
click at [938, 224] on input "ISRC" at bounding box center [1029, 218] width 310 height 38
click at [1168, 21] on img at bounding box center [1176, 24] width 16 height 16
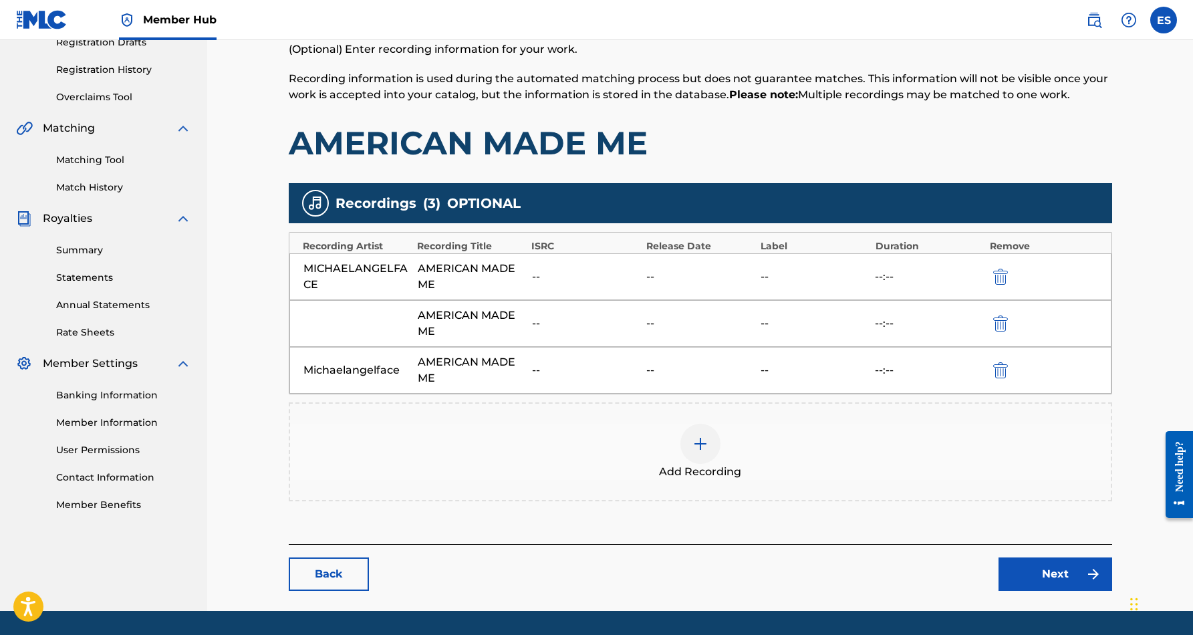
scroll to position [248, 0]
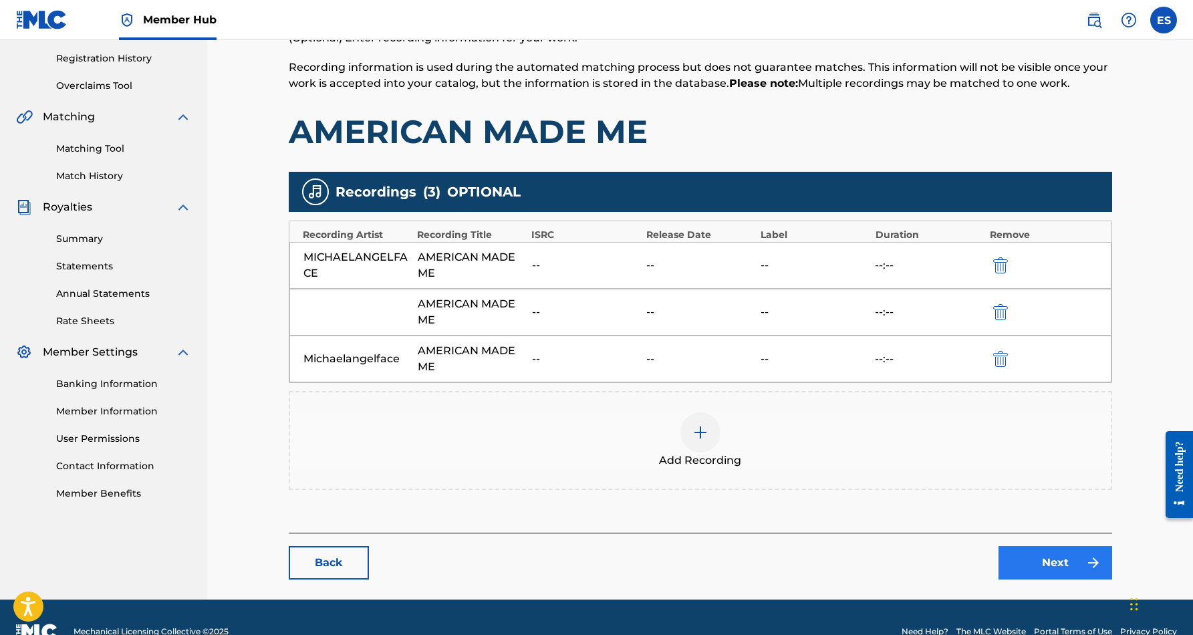
click at [1045, 563] on link "Next" at bounding box center [1056, 562] width 114 height 33
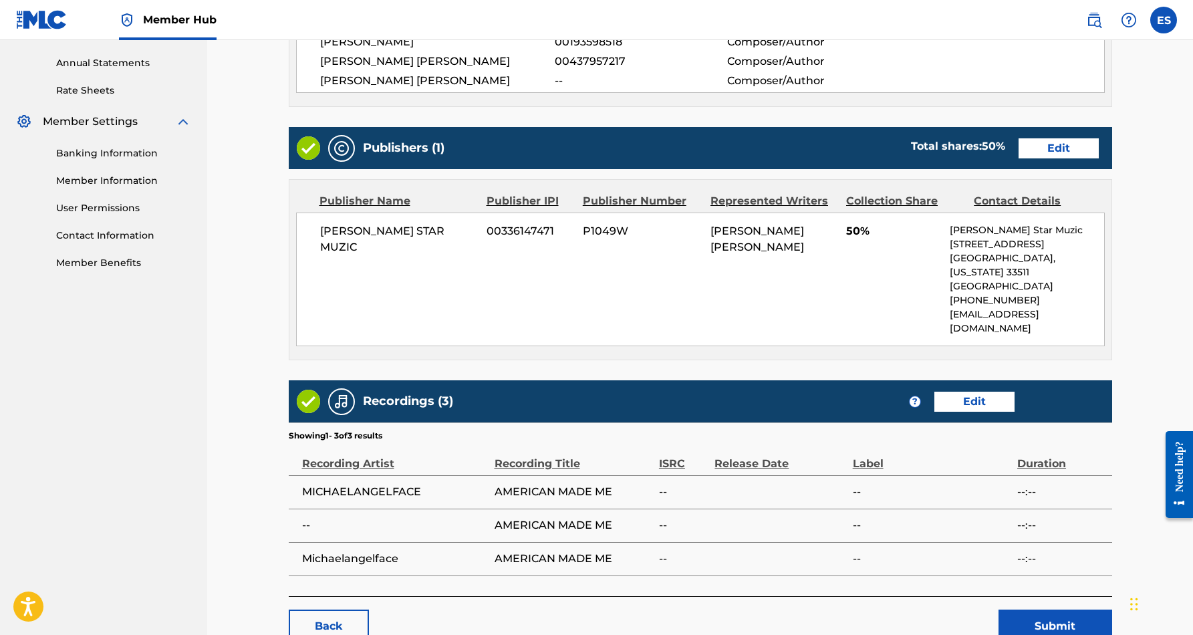
scroll to position [479, 0]
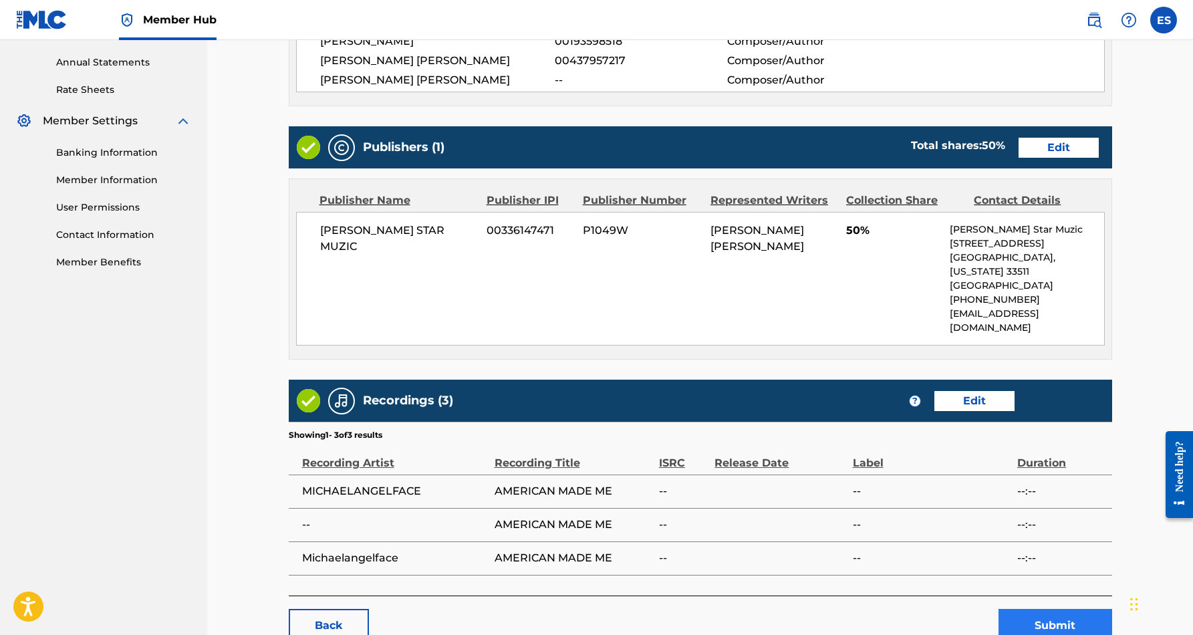
click at [1052, 609] on button "Submit" at bounding box center [1056, 625] width 114 height 33
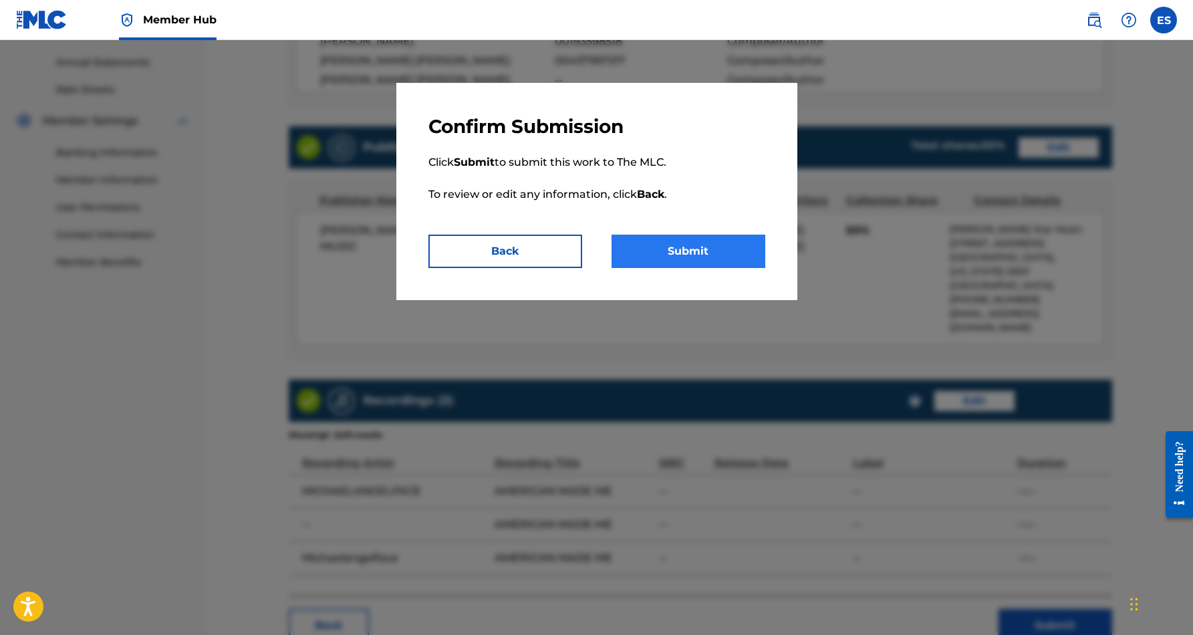
click at [721, 252] on button "Submit" at bounding box center [689, 251] width 154 height 33
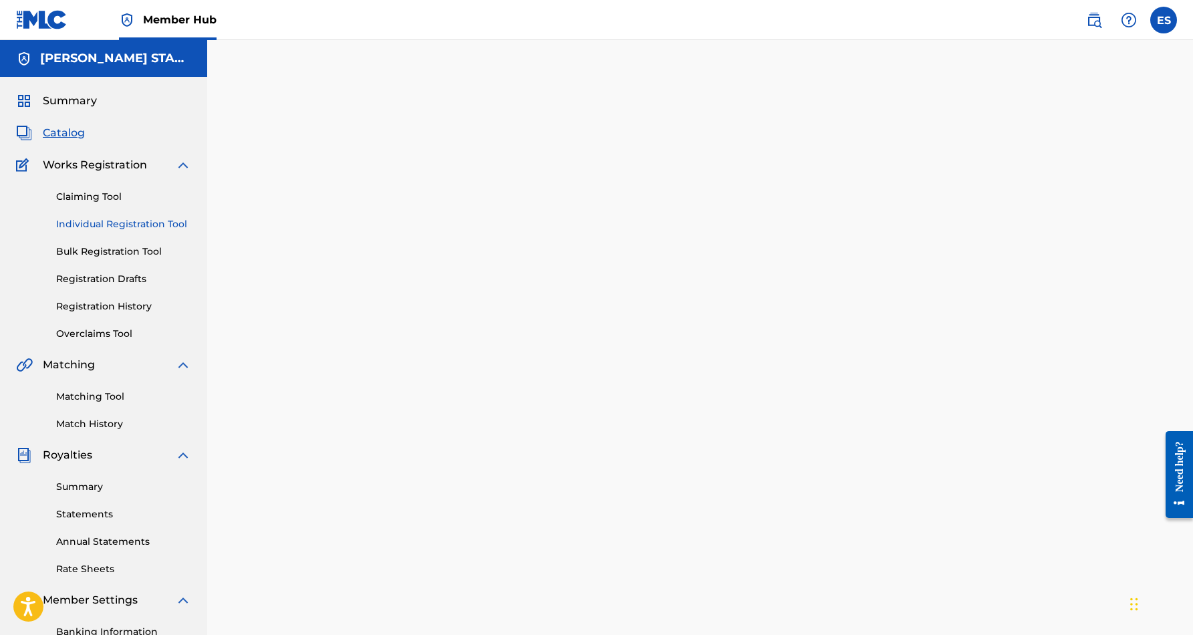
click at [140, 226] on link "Individual Registration Tool" at bounding box center [123, 224] width 135 height 14
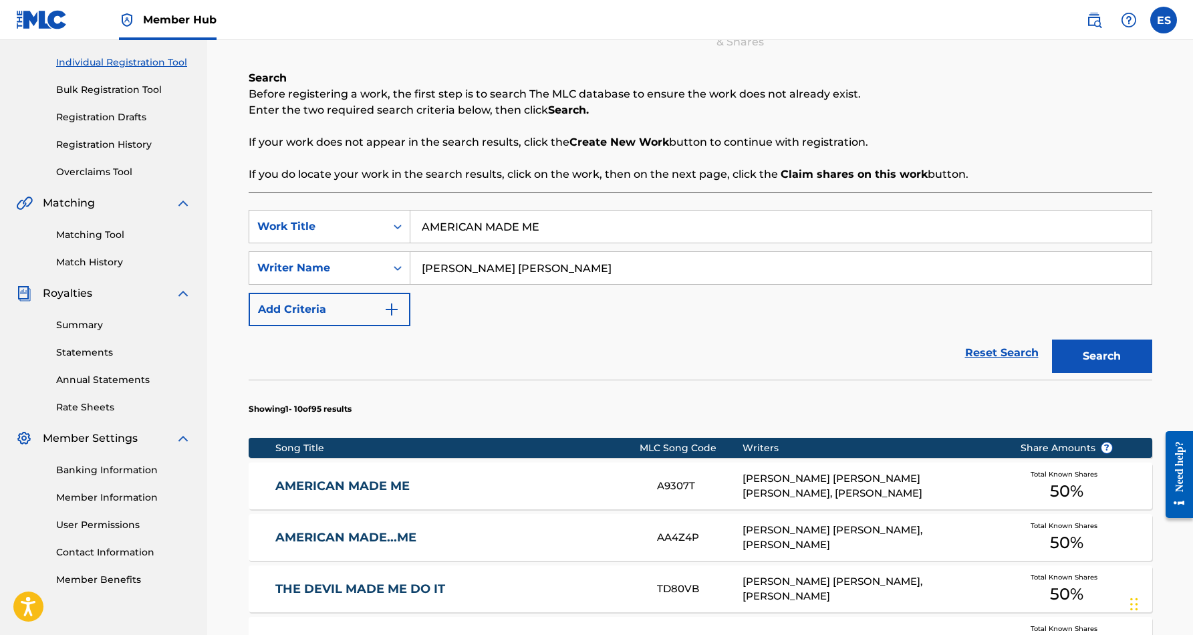
scroll to position [162, 0]
click at [408, 537] on link "AMERICAN MADE...ME" at bounding box center [457, 536] width 364 height 15
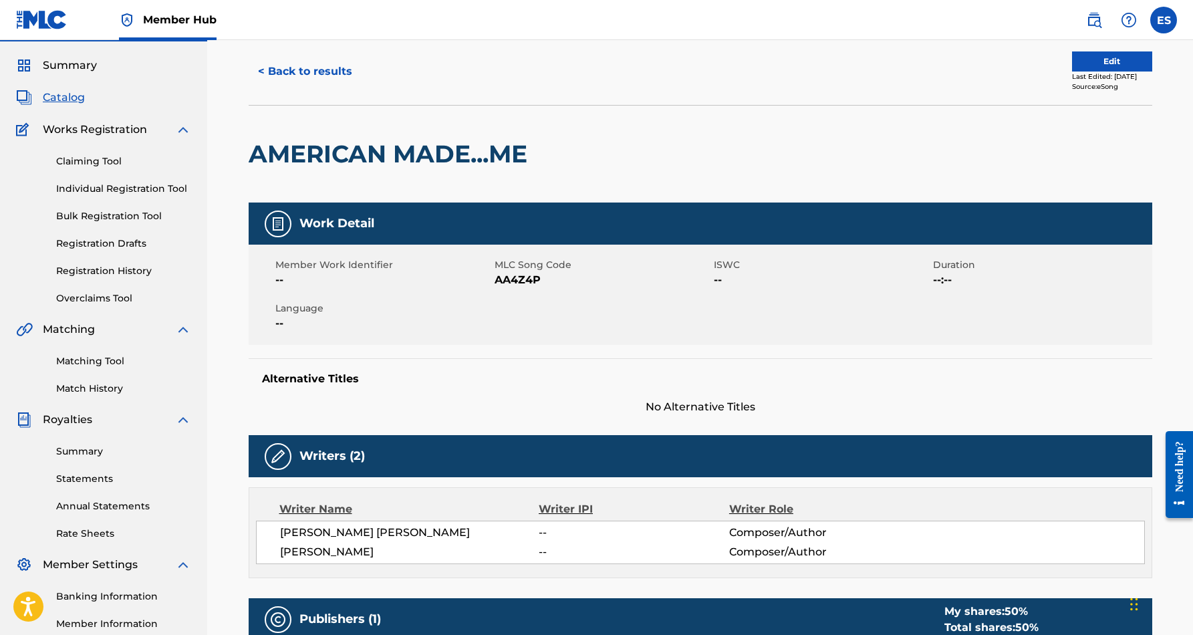
scroll to position [5, 0]
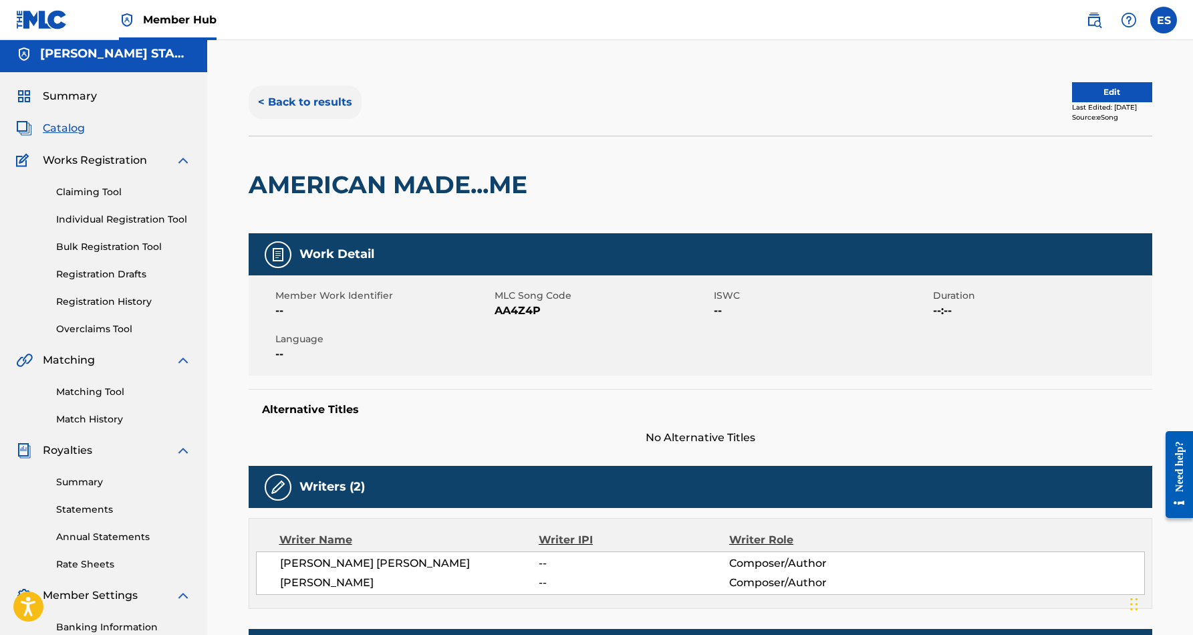
click at [300, 105] on button "< Back to results" at bounding box center [305, 102] width 113 height 33
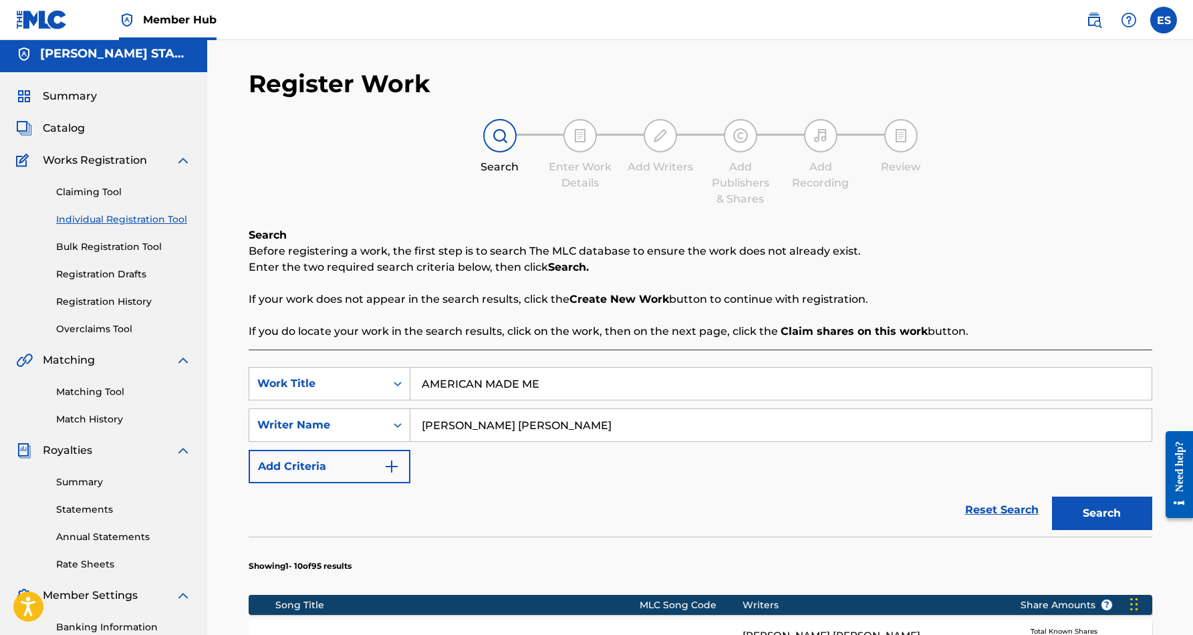
scroll to position [162, 0]
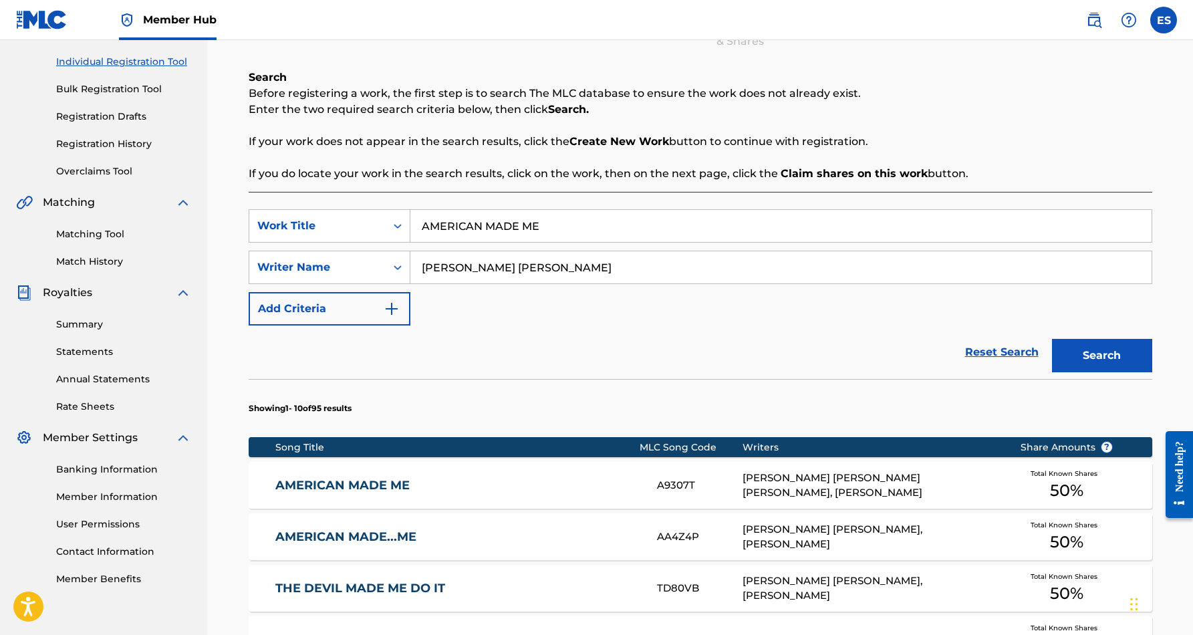
click at [382, 481] on link "AMERICAN MADE ME" at bounding box center [457, 485] width 364 height 15
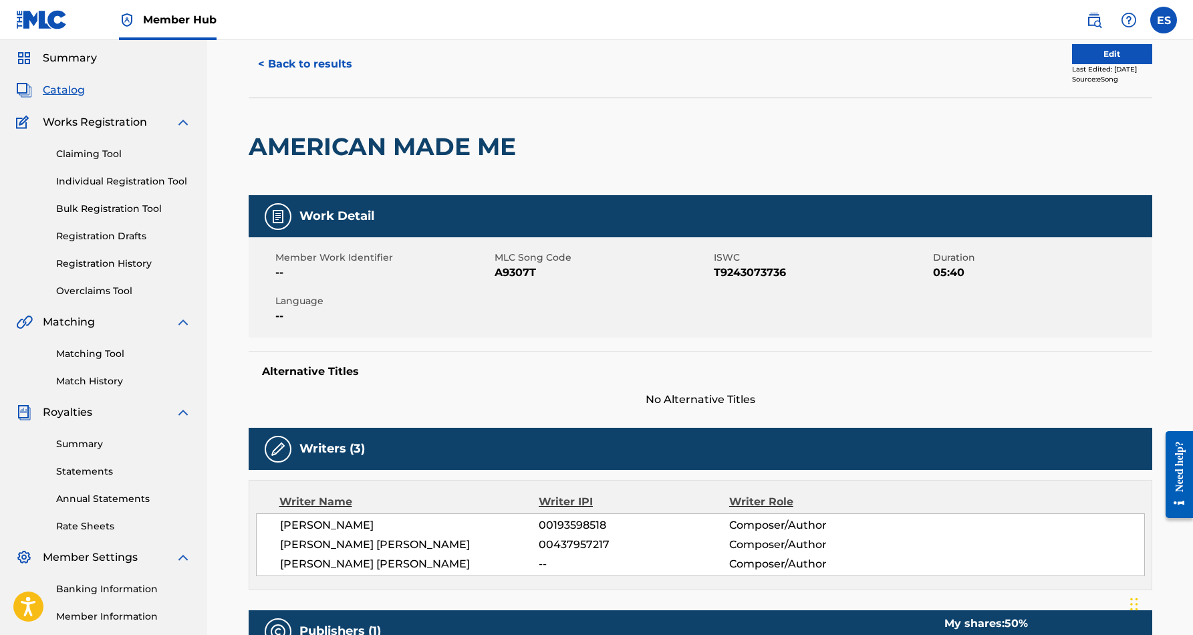
scroll to position [33, 0]
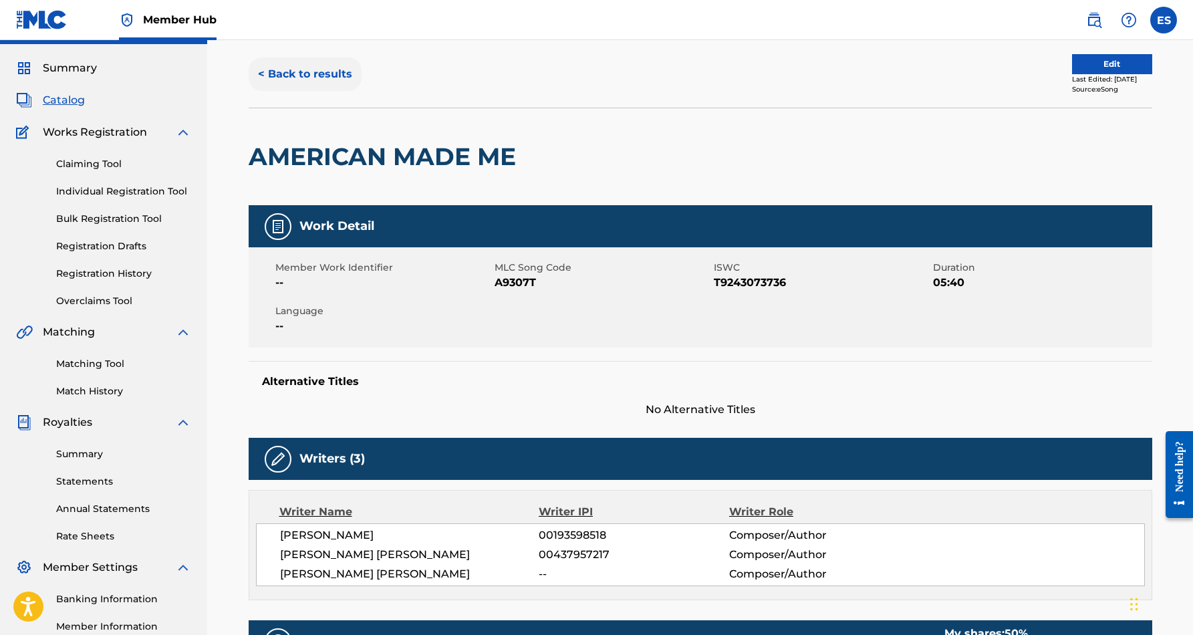
click at [300, 68] on button "< Back to results" at bounding box center [305, 73] width 113 height 33
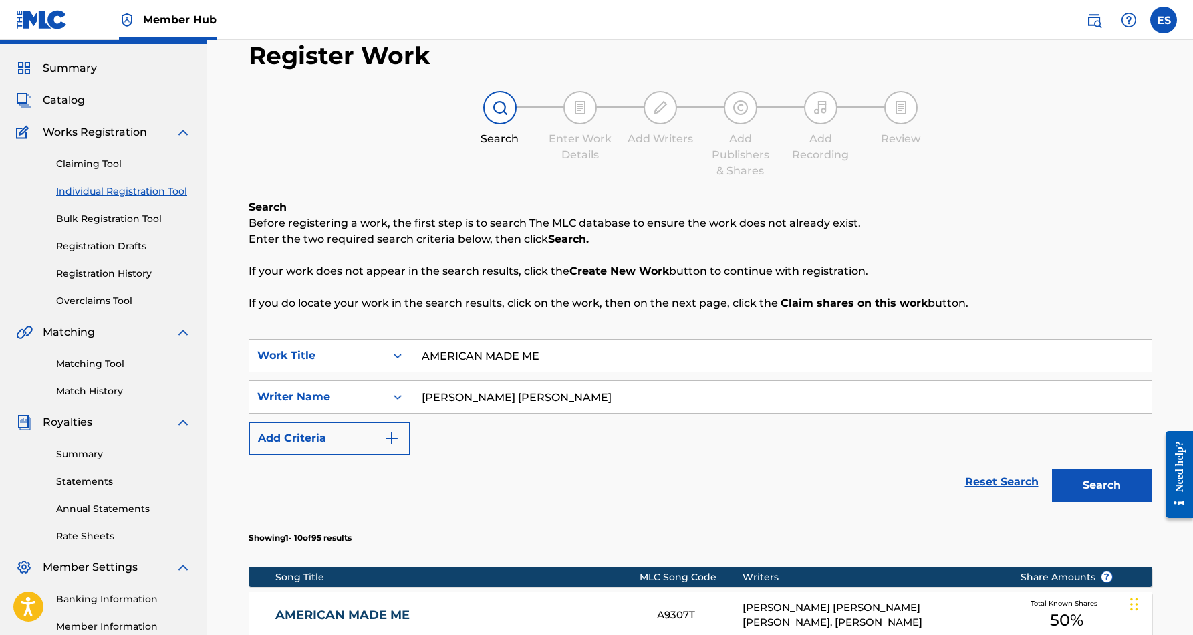
scroll to position [162, 0]
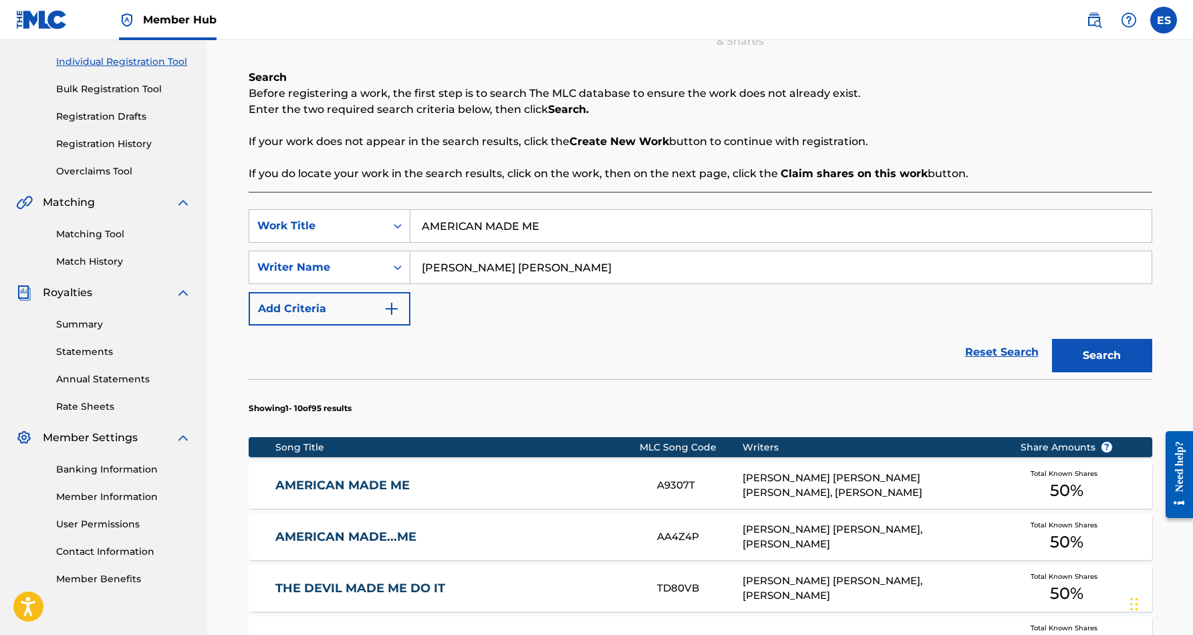
click at [571, 233] on input "AMERICAN MADE ME" at bounding box center [780, 226] width 741 height 32
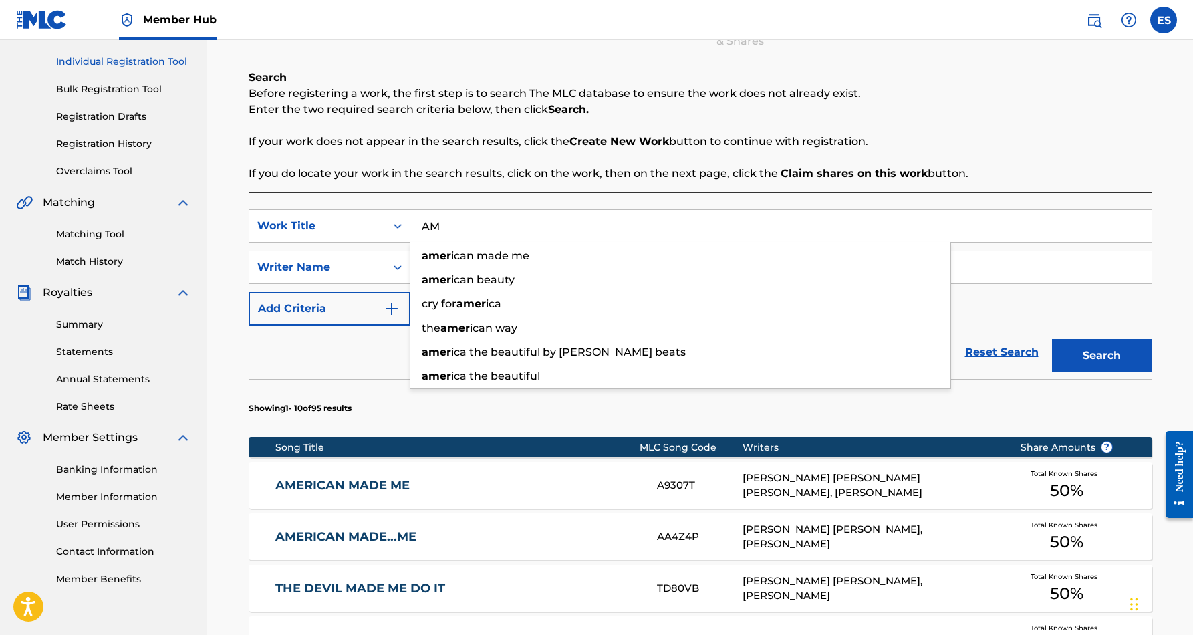
type input "A"
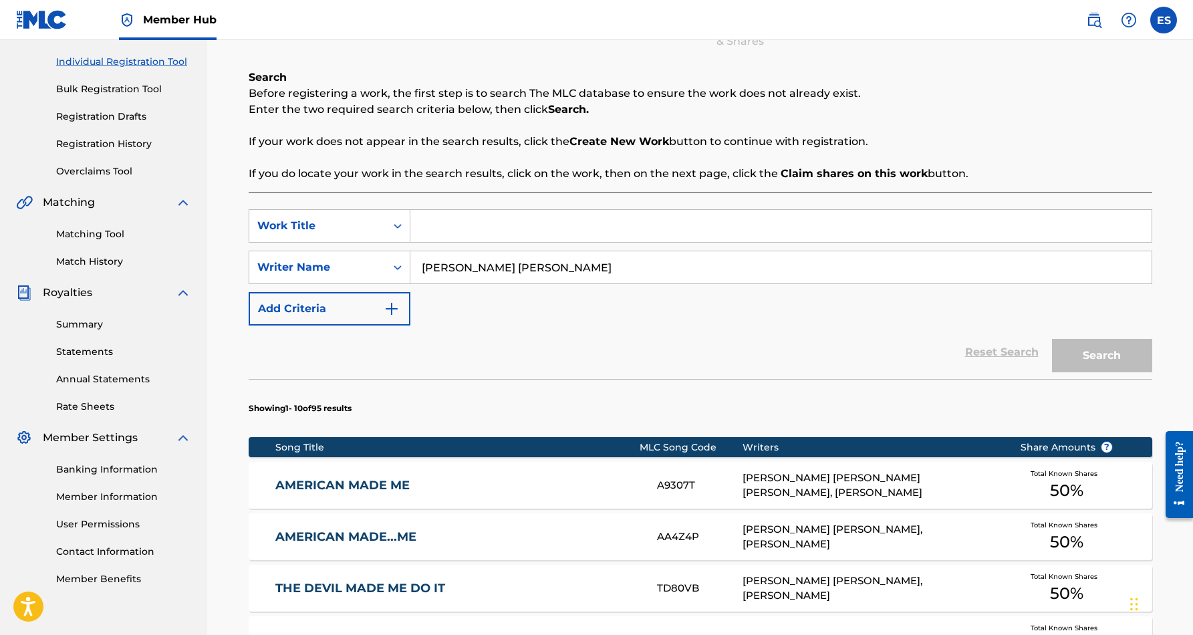
paste input "CORNHUSKER KID"
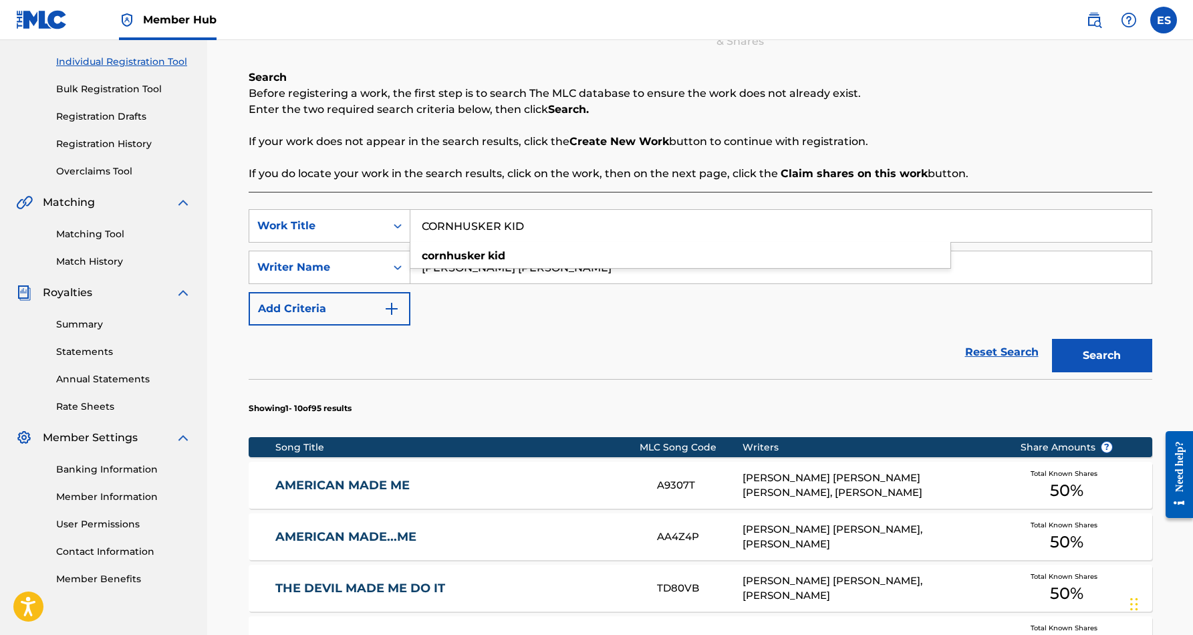
type input "CORNHUSKER KID"
click at [710, 341] on div "Reset Search Search" at bounding box center [701, 351] width 904 height 53
click at [1087, 356] on button "Search" at bounding box center [1102, 355] width 100 height 33
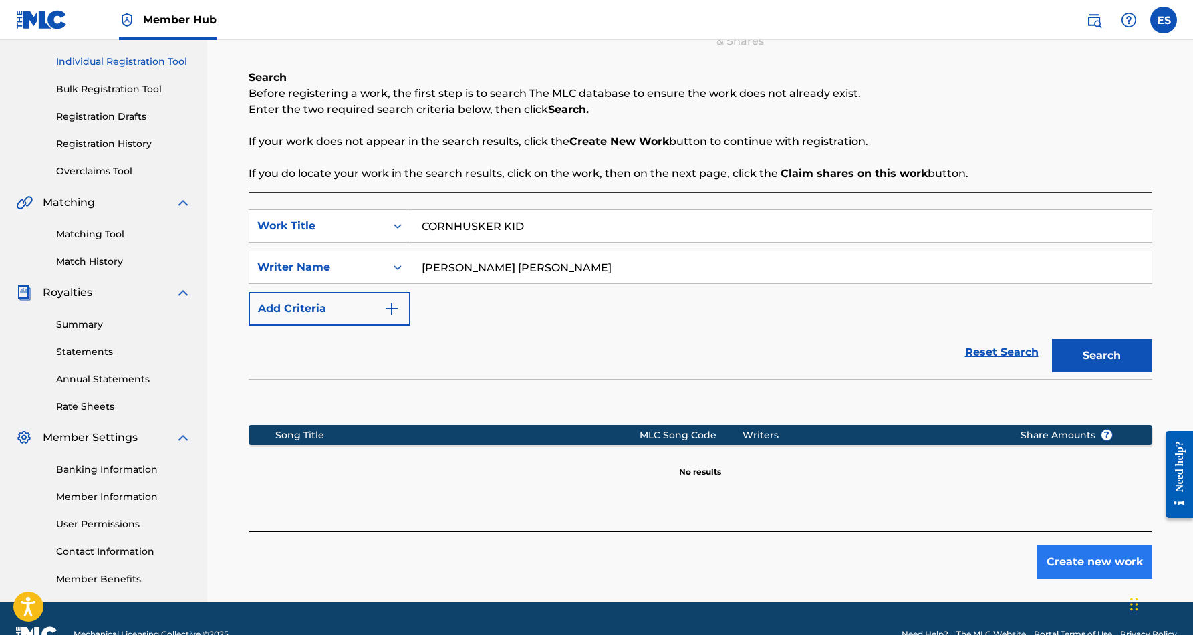
click at [1107, 563] on button "Create new work" at bounding box center [1094, 561] width 115 height 33
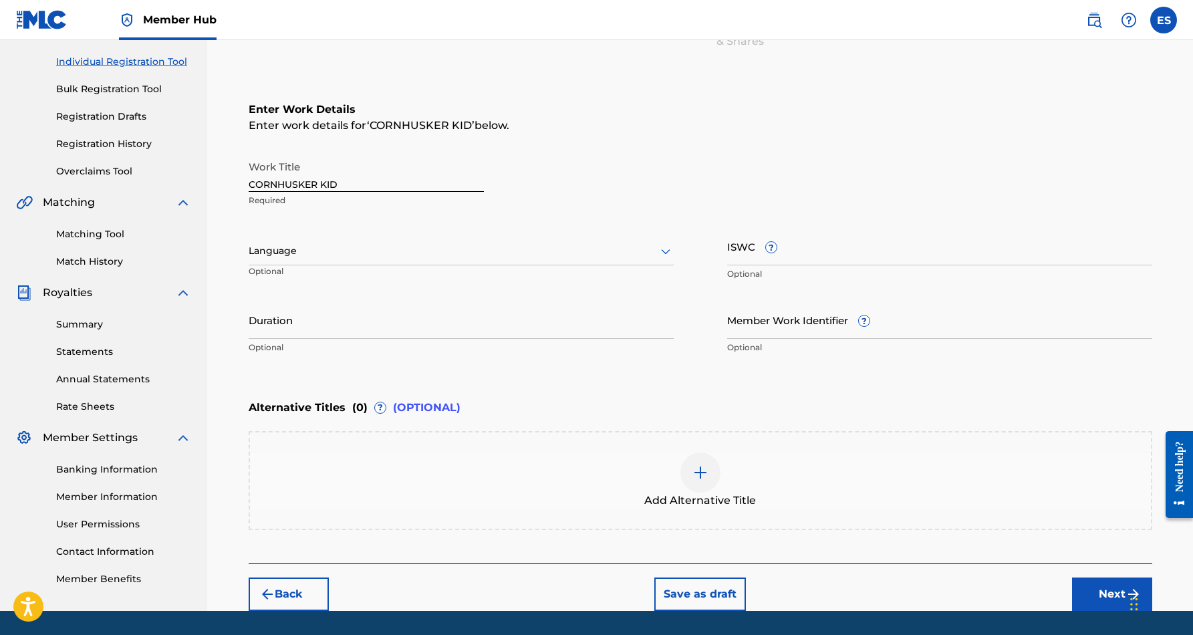
click at [662, 251] on icon at bounding box center [665, 251] width 9 height 5
click at [610, 284] on div "English" at bounding box center [461, 280] width 424 height 30
click at [755, 248] on input "ISWC ?" at bounding box center [939, 246] width 425 height 38
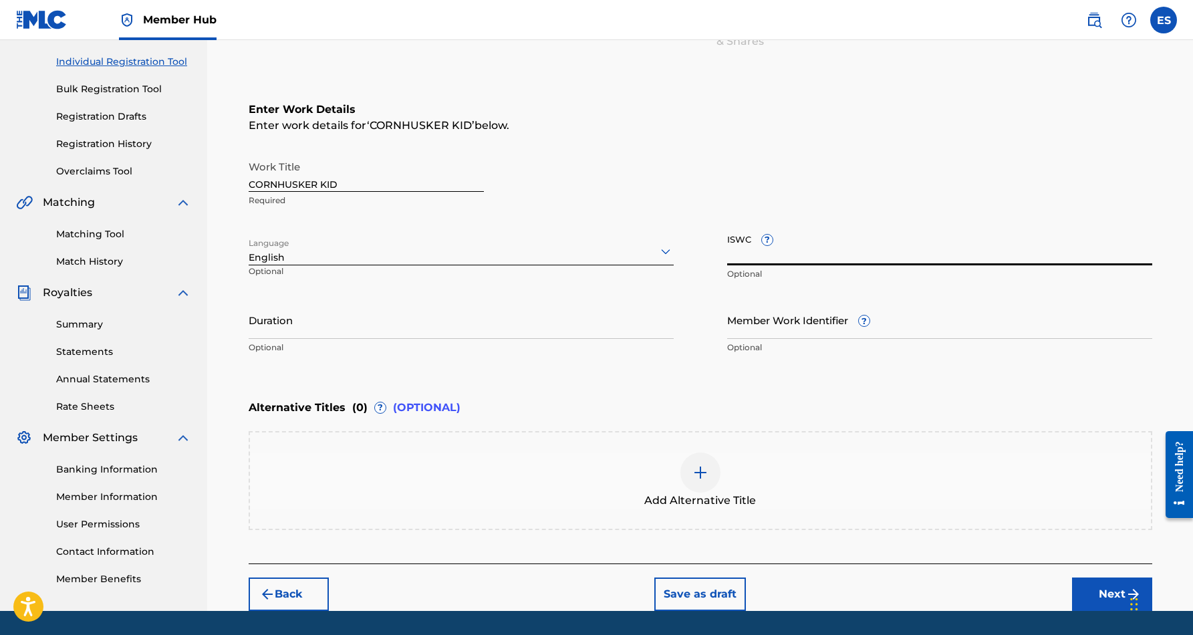
paste input "T9149585433"
type input "T9149585433"
click at [557, 315] on input "Duration" at bounding box center [461, 320] width 425 height 38
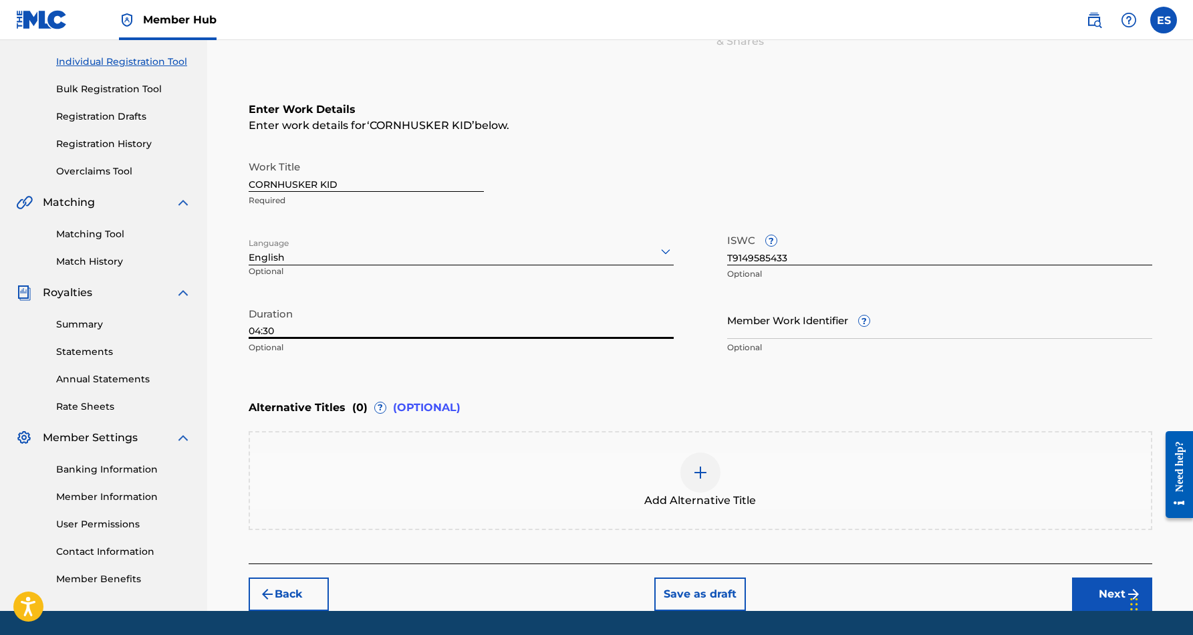
type input "04:30"
click at [580, 393] on div "Alternative Titles ( 0 ) ? (OPTIONAL)" at bounding box center [701, 407] width 904 height 29
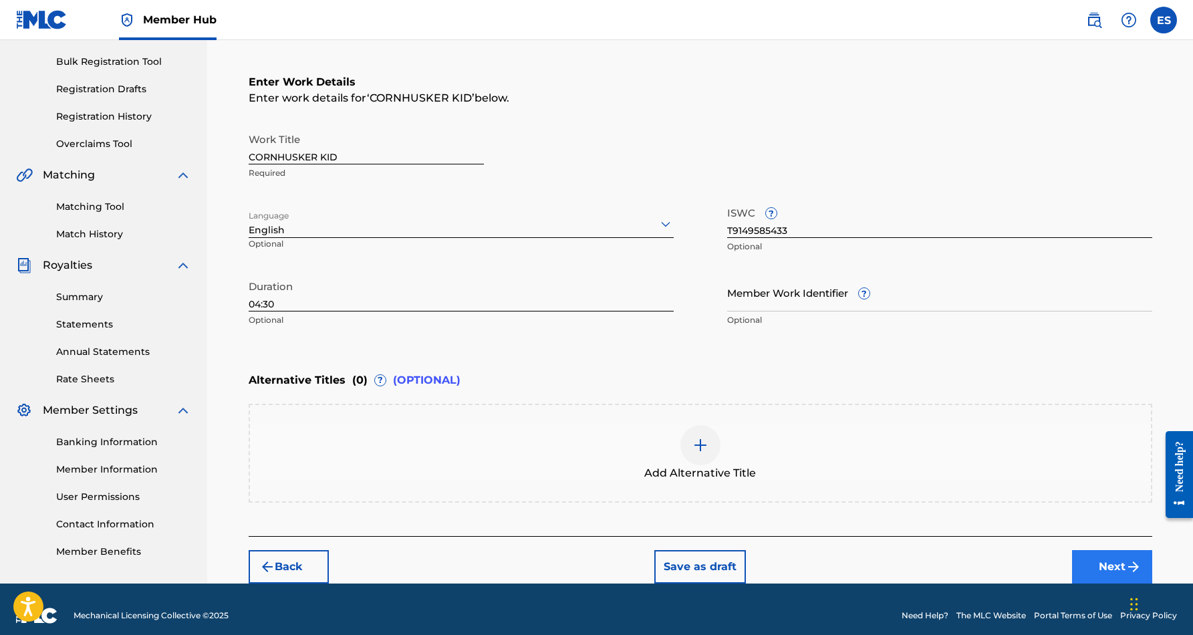
click at [1107, 559] on button "Next" at bounding box center [1112, 566] width 80 height 33
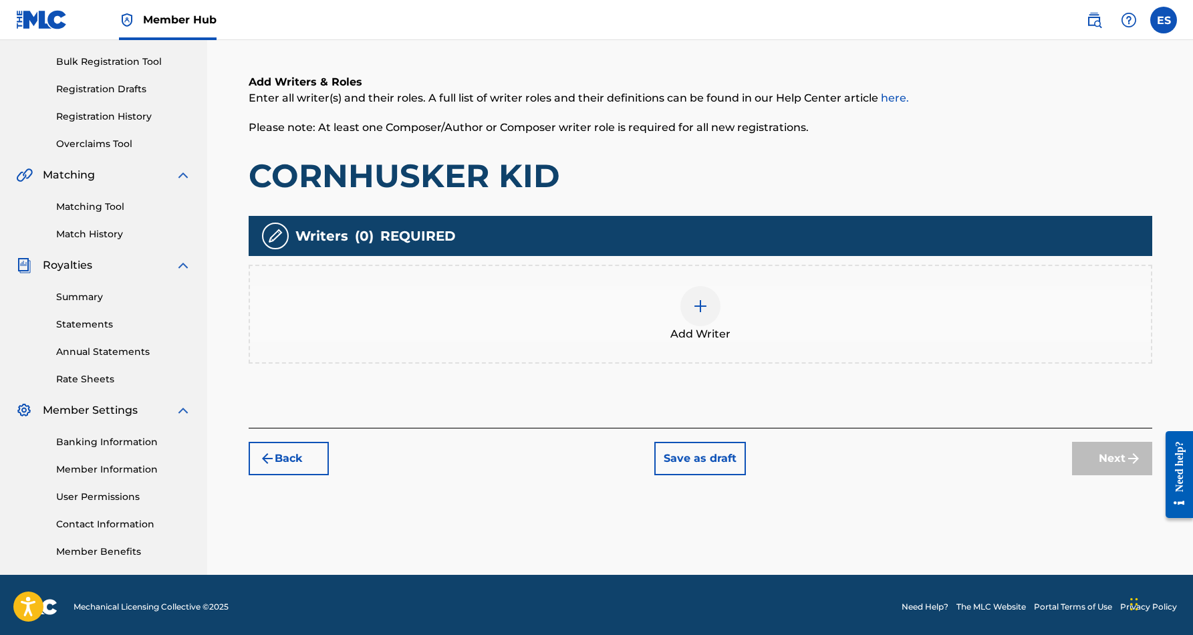
scroll to position [60, 0]
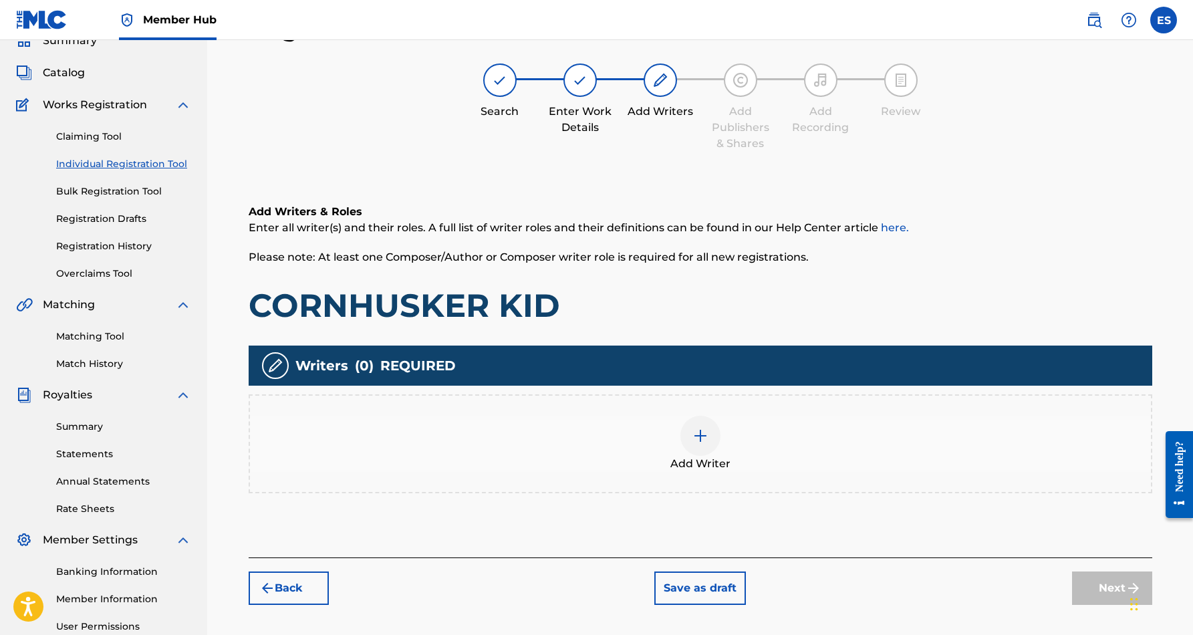
click at [697, 435] on img at bounding box center [700, 436] width 16 height 16
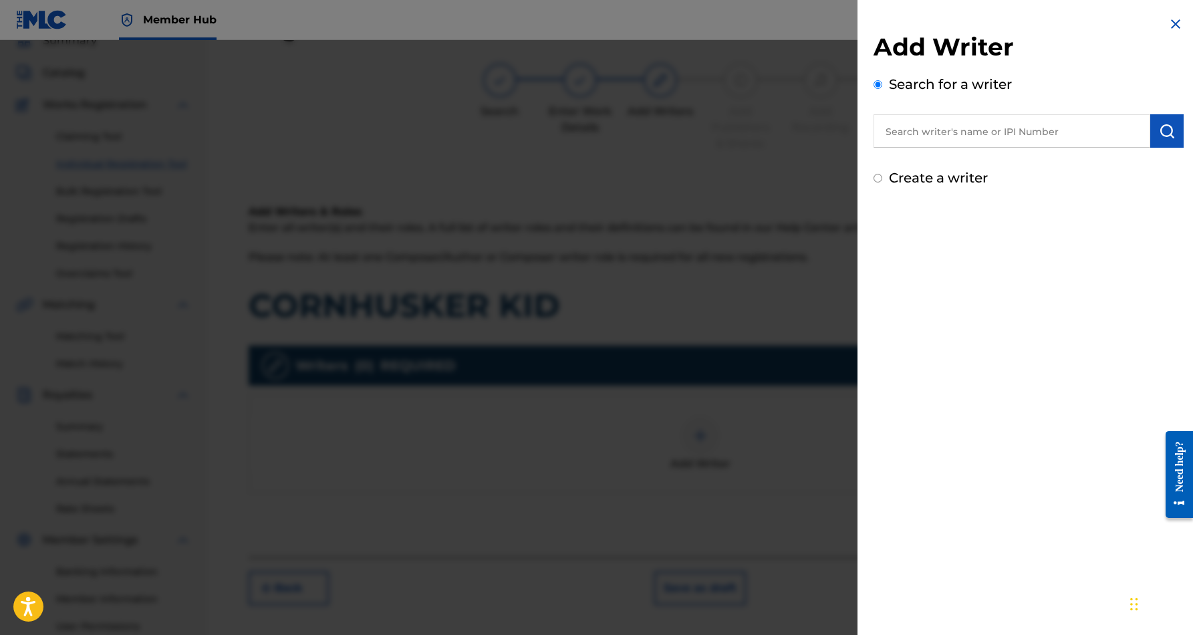
click at [906, 134] on input "text" at bounding box center [1012, 130] width 277 height 33
paste input "Eric Douglas Smith"
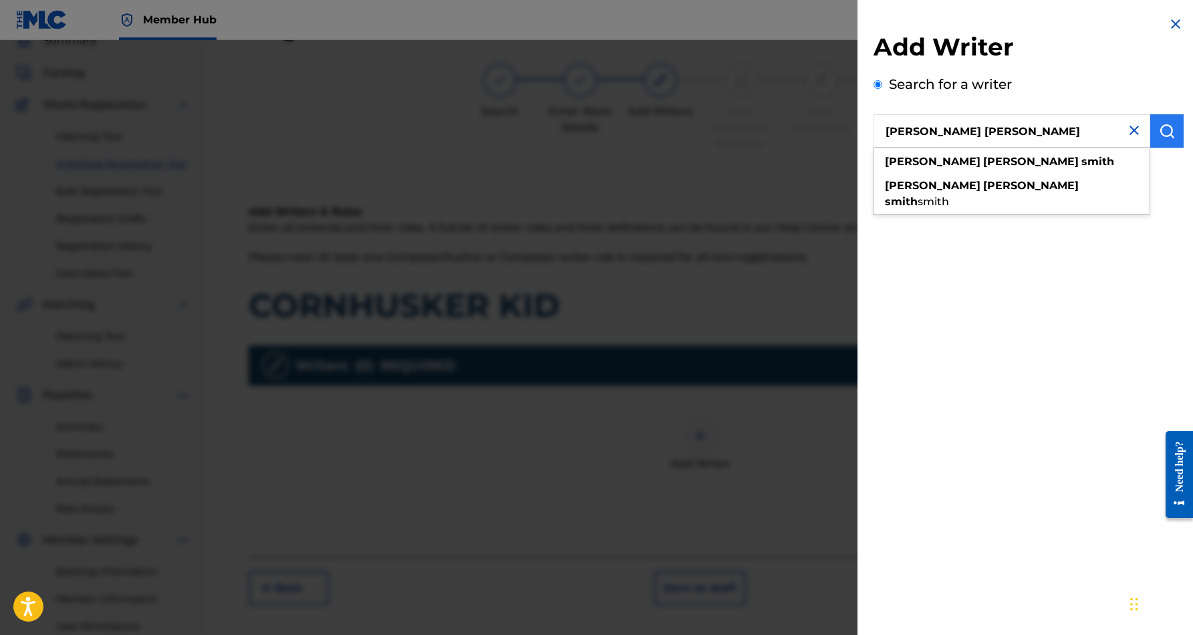
type input "Eric Douglas Smith"
click at [1161, 132] on img "submit" at bounding box center [1167, 131] width 16 height 16
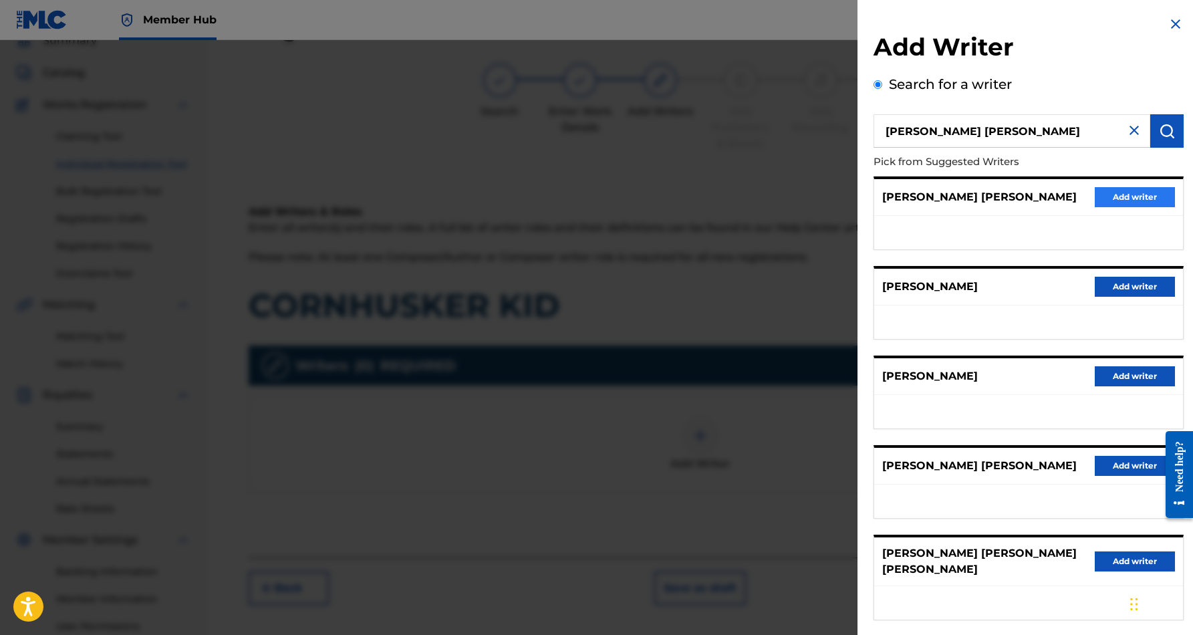
click at [1128, 192] on button "Add writer" at bounding box center [1135, 197] width 80 height 20
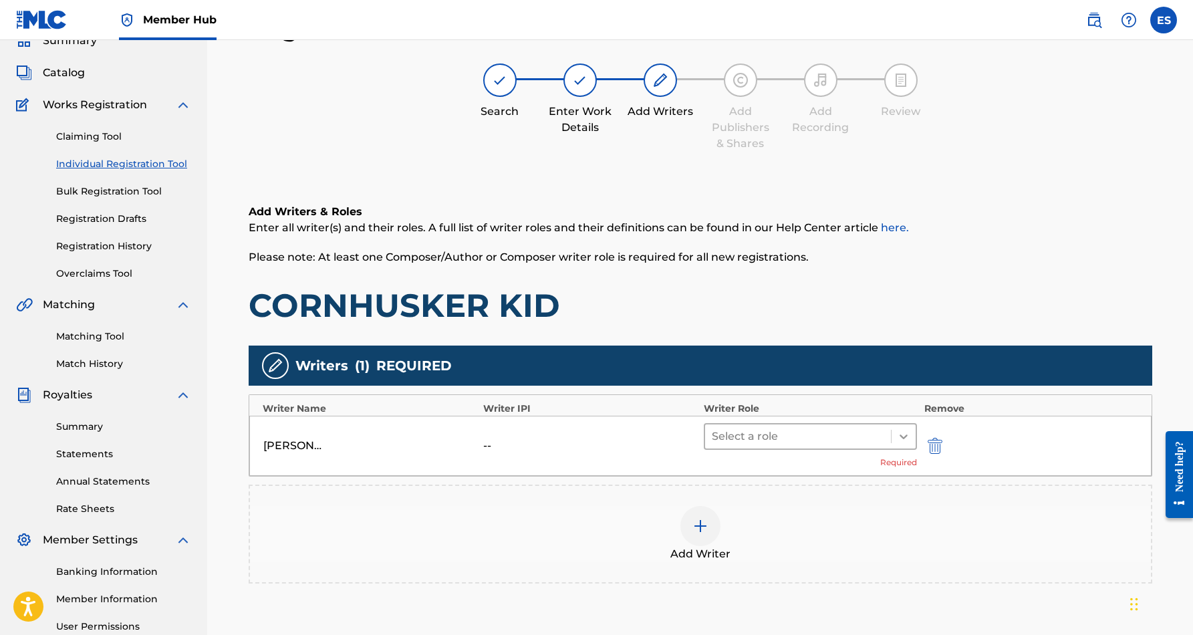
click at [904, 432] on icon at bounding box center [903, 436] width 13 height 13
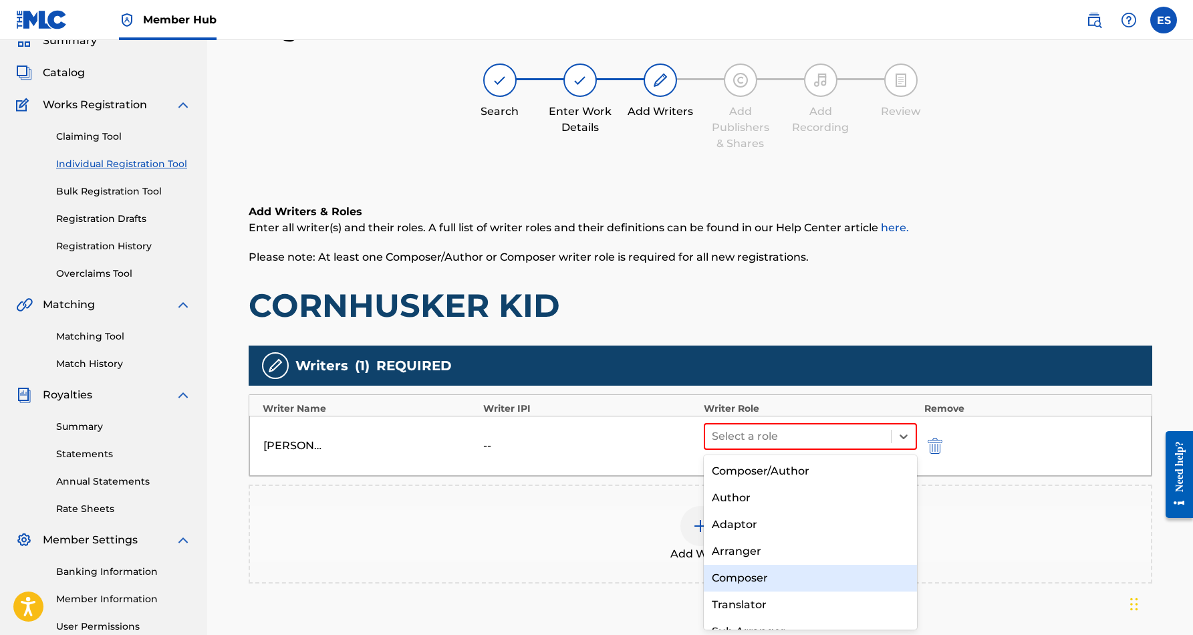
click at [813, 568] on div "Composer" at bounding box center [811, 578] width 214 height 27
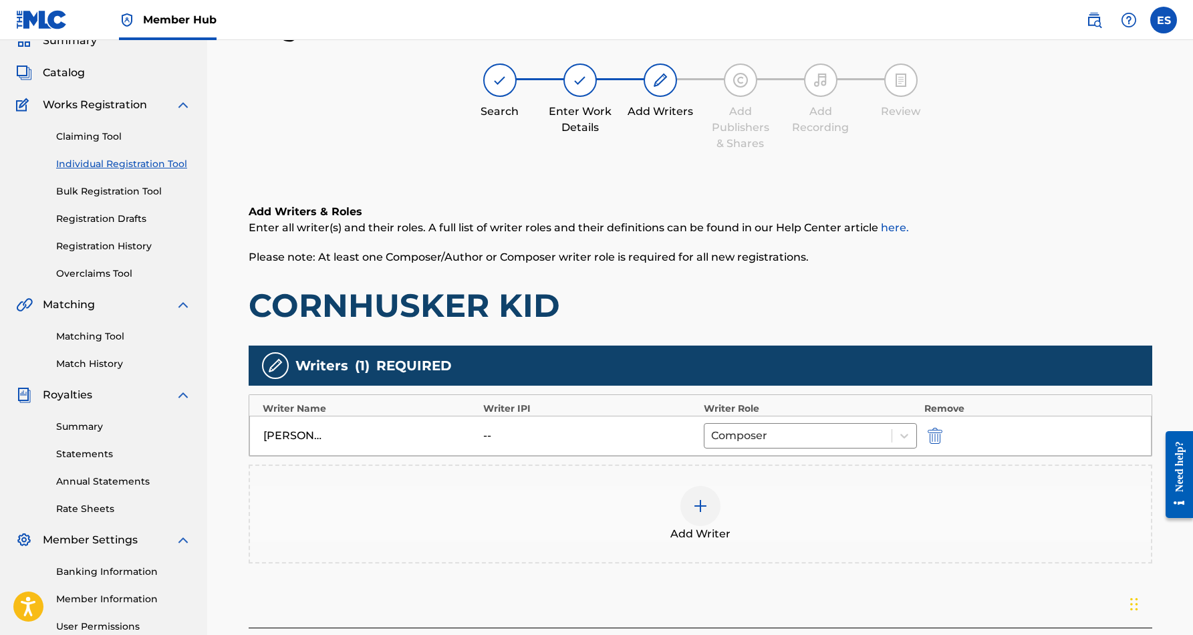
click at [706, 505] on img at bounding box center [700, 506] width 16 height 16
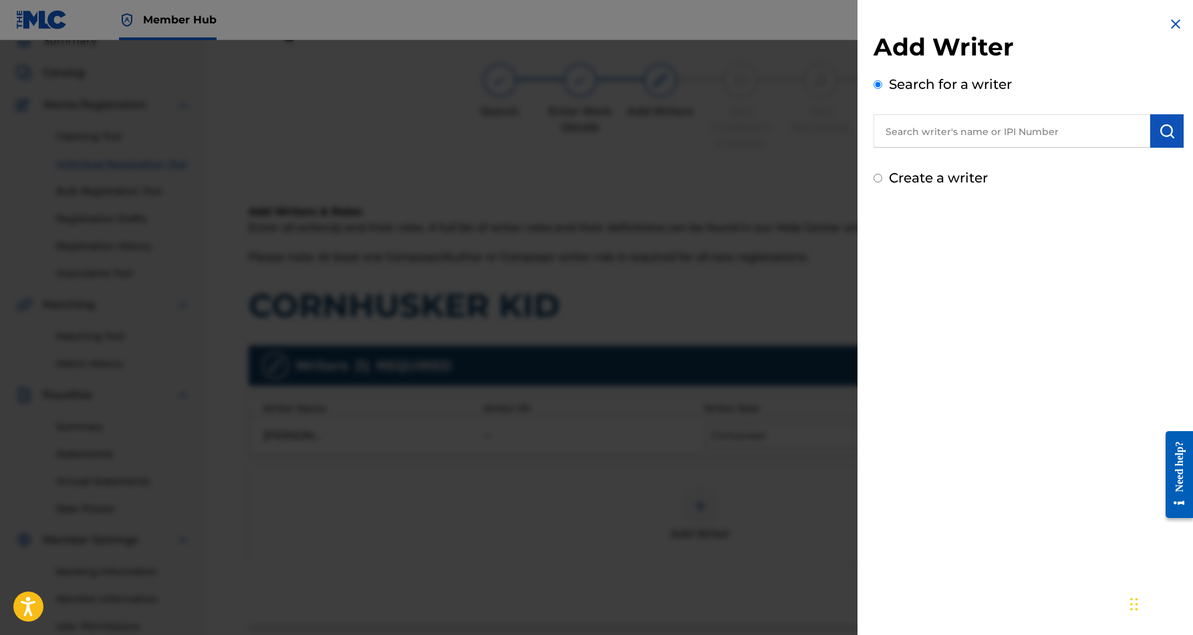
click at [879, 178] on input "Create a writer" at bounding box center [878, 178] width 9 height 9
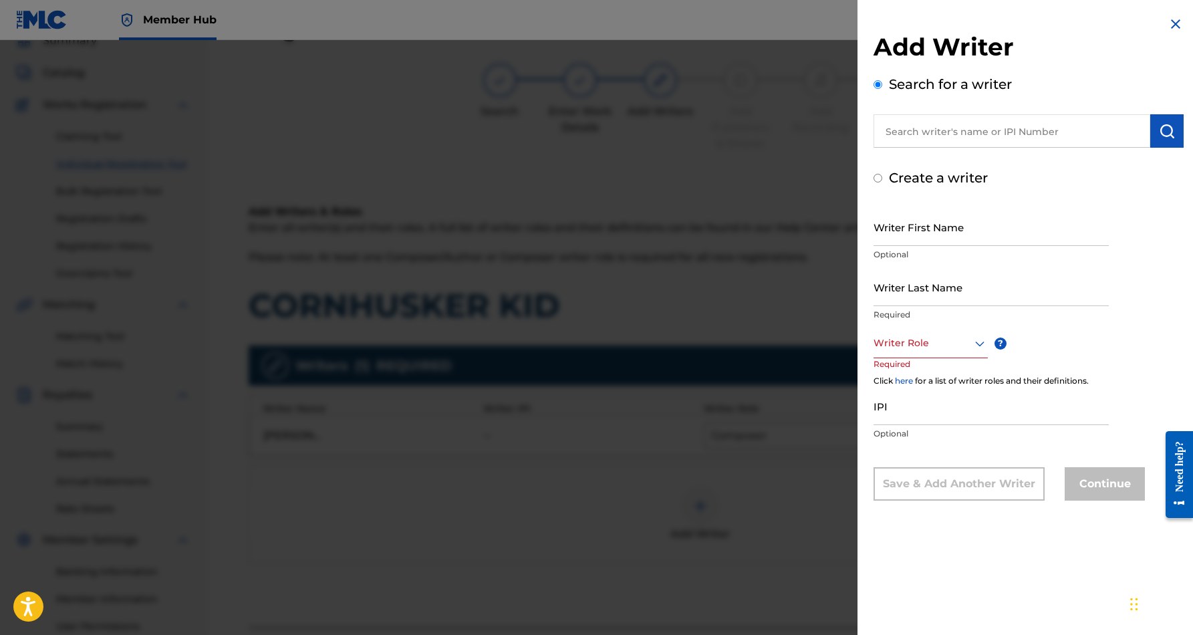
radio input "false"
radio input "true"
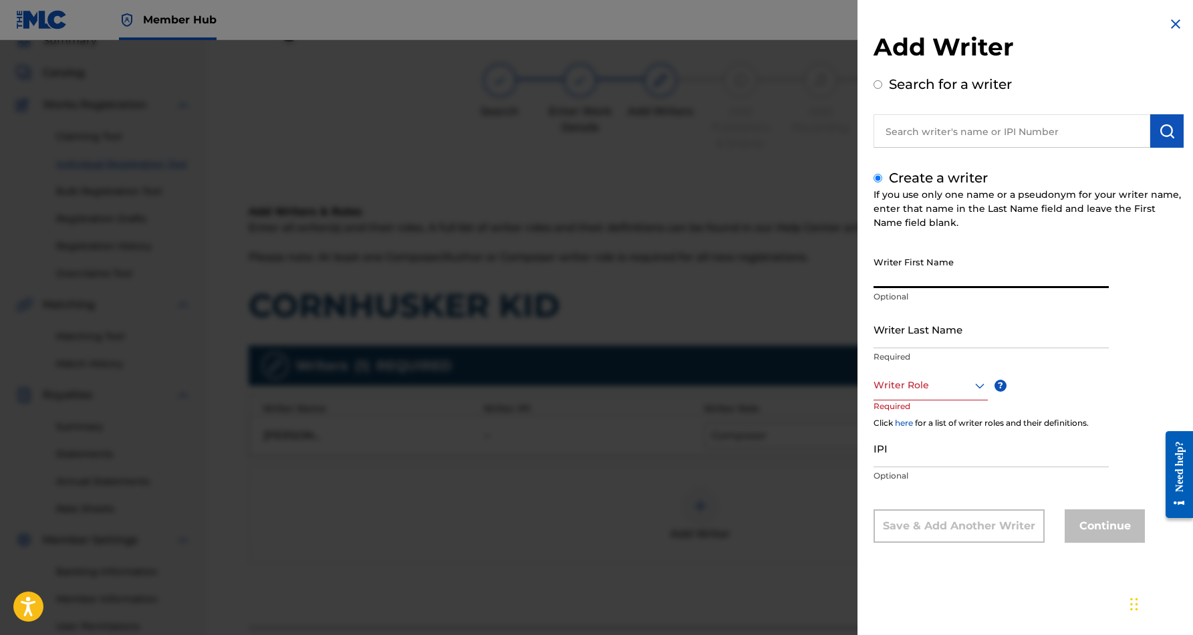
click at [932, 253] on input "Writer First Name" at bounding box center [991, 269] width 235 height 38
paste input "THOMPSON, FRANKLIN TITUS"
type input "THOMPSON, FRANKLIN TITUS"
click at [934, 323] on input "Writer Last Name" at bounding box center [991, 329] width 235 height 38
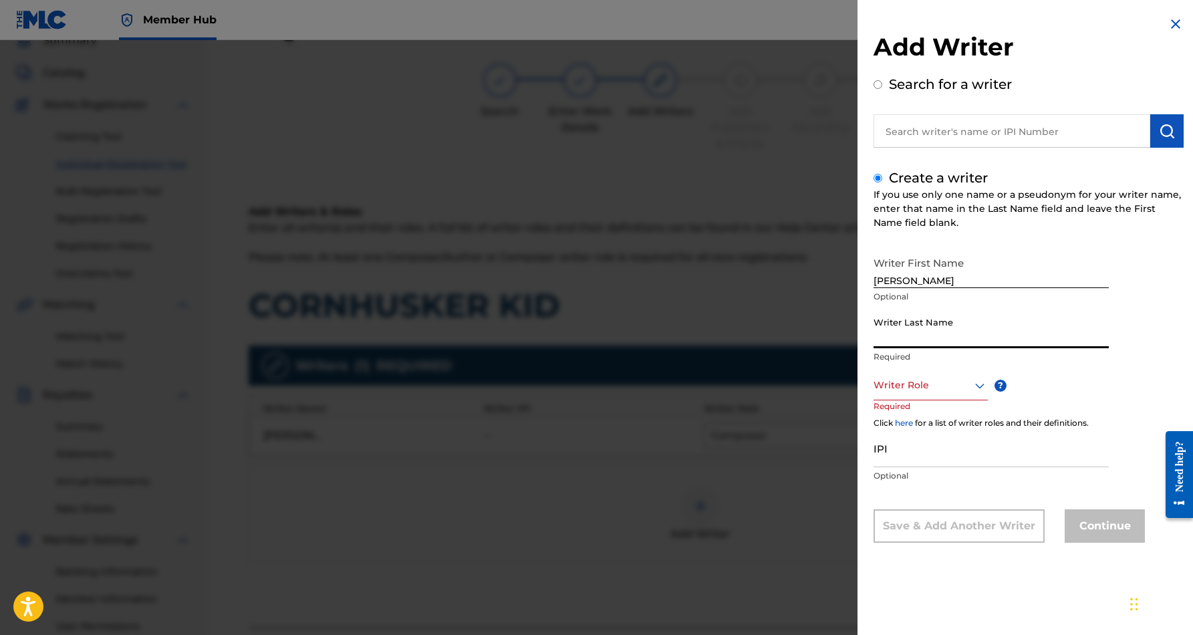
paste input "THOMPSON, FRANKLIN TITUS"
type input "THOMPSON"
click at [936, 278] on input "THOMPSON, FRANKLIN TITUS" at bounding box center [991, 269] width 235 height 38
click at [964, 281] on input "FRANKLIN TITUS" at bounding box center [991, 269] width 235 height 38
type input "FRANKLIN"
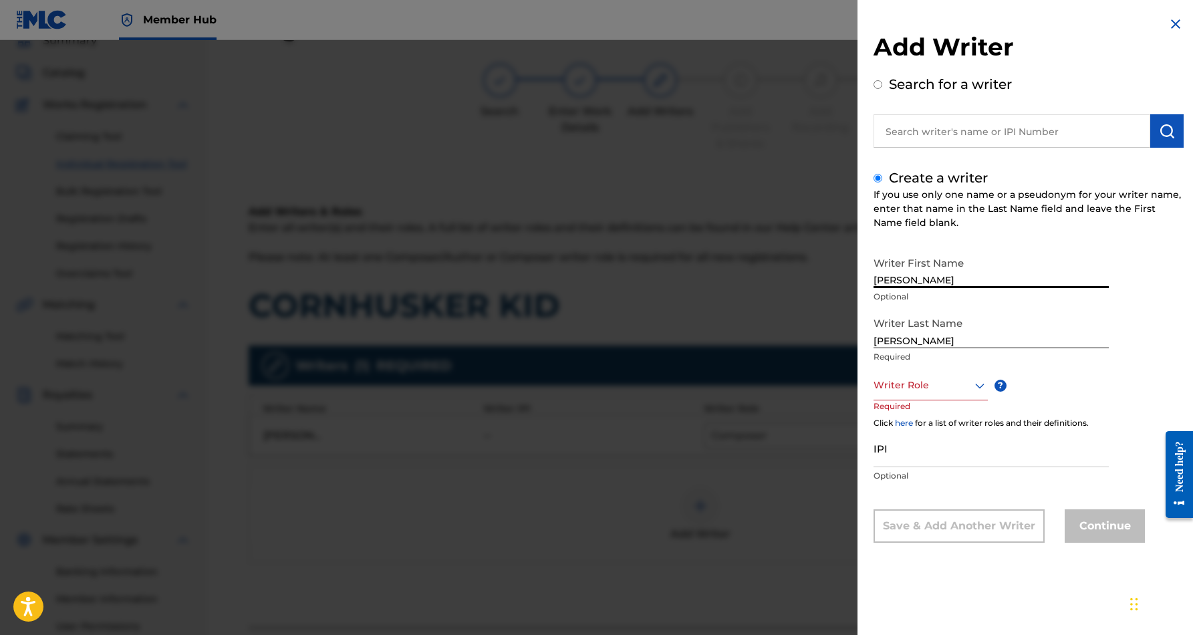
click at [978, 388] on icon at bounding box center [980, 386] width 16 height 16
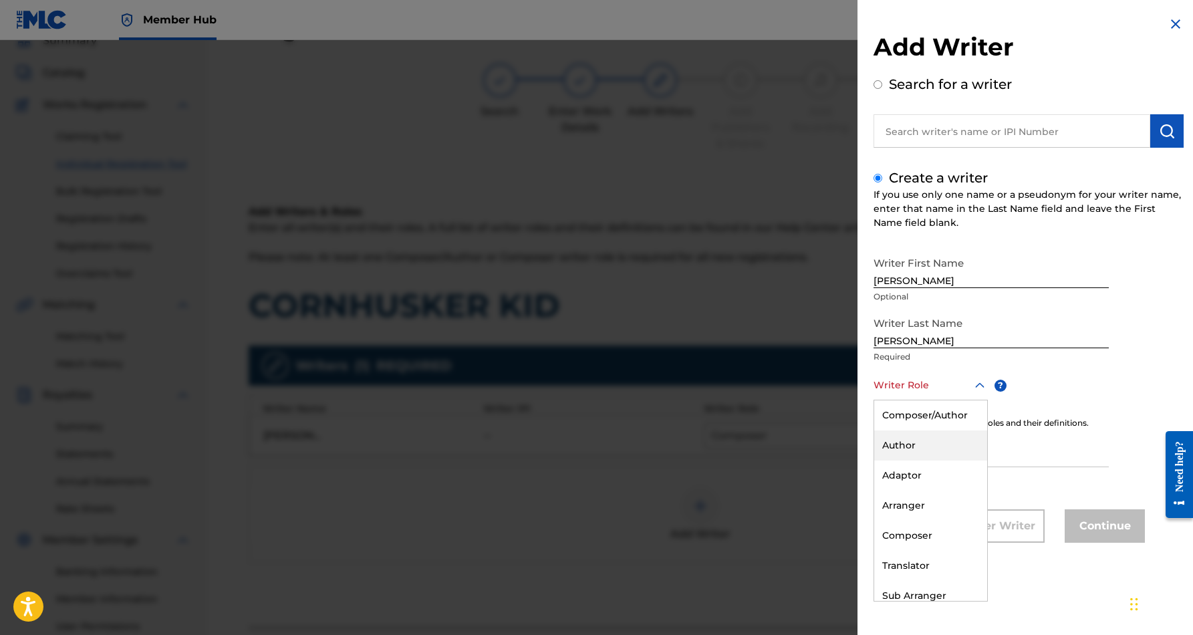
click at [950, 438] on div "Author" at bounding box center [930, 445] width 113 height 30
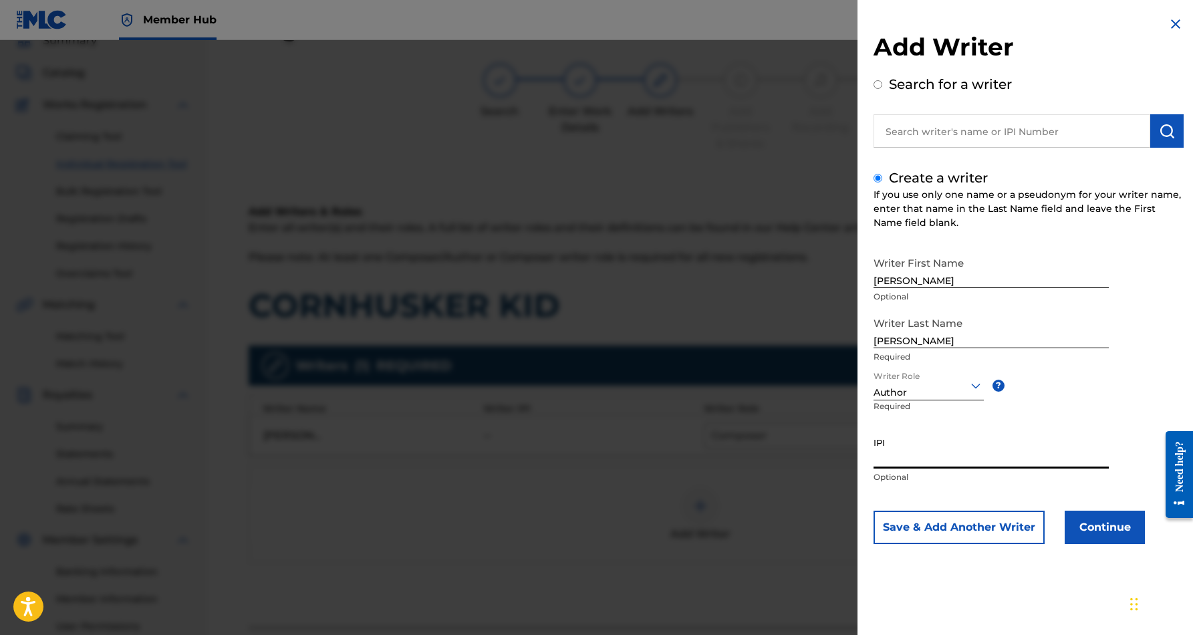
click at [921, 446] on input "IPI" at bounding box center [991, 449] width 235 height 38
paste input "338088935"
type input "338088935"
click at [1098, 524] on button "Continue" at bounding box center [1105, 527] width 80 height 33
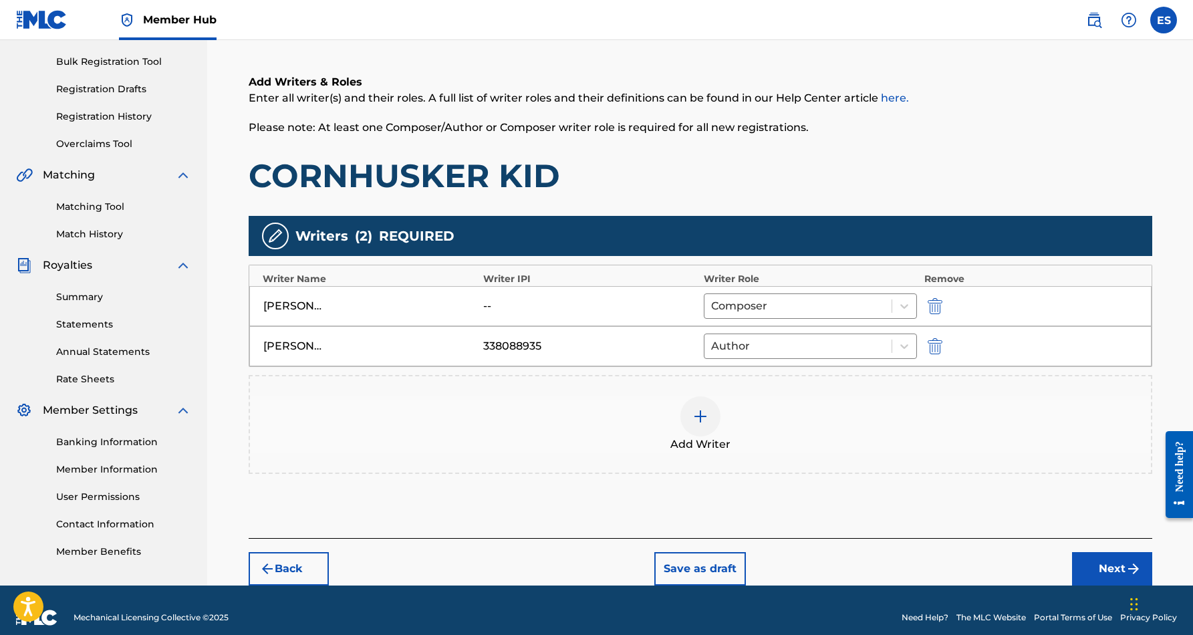
scroll to position [194, 0]
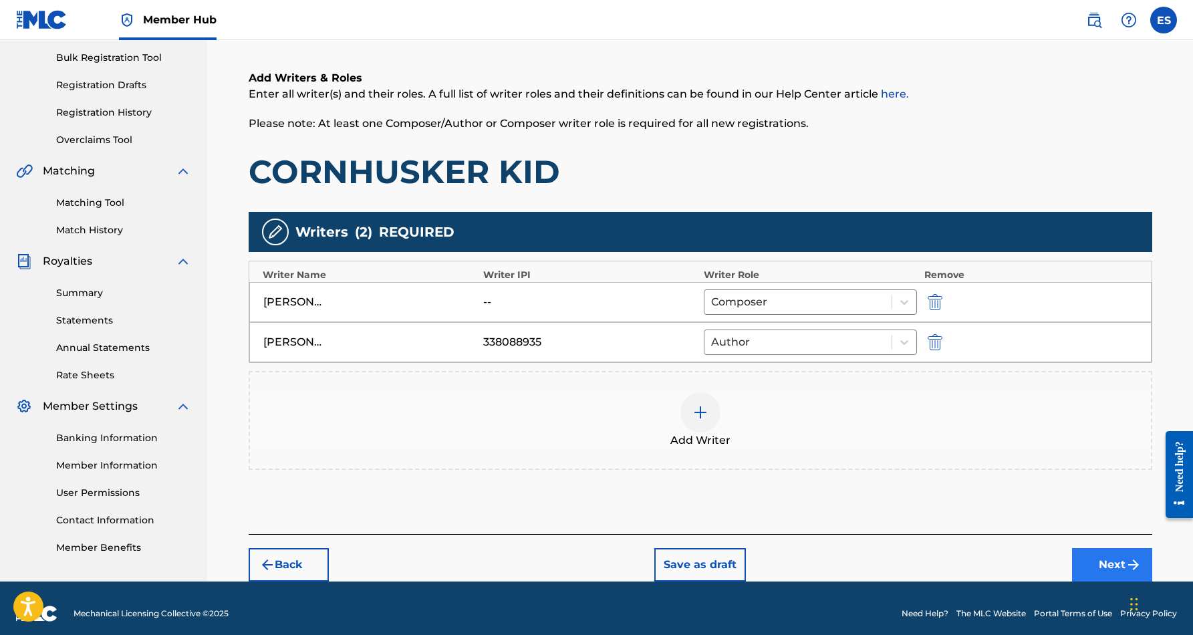
click at [1129, 566] on img "submit" at bounding box center [1134, 565] width 16 height 16
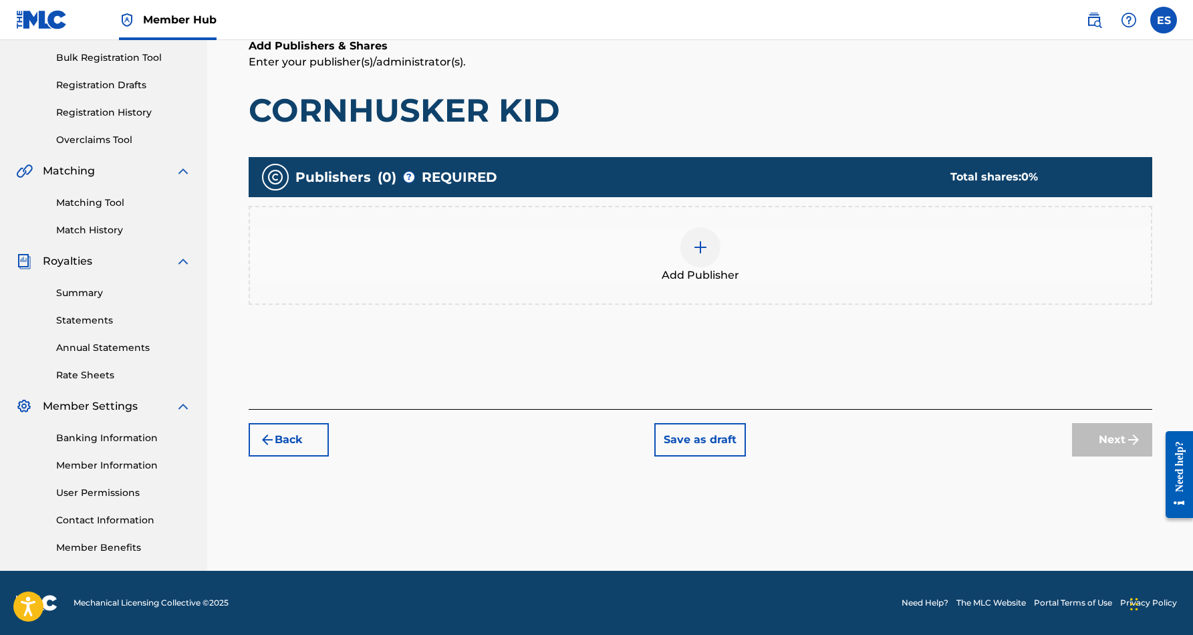
scroll to position [60, 0]
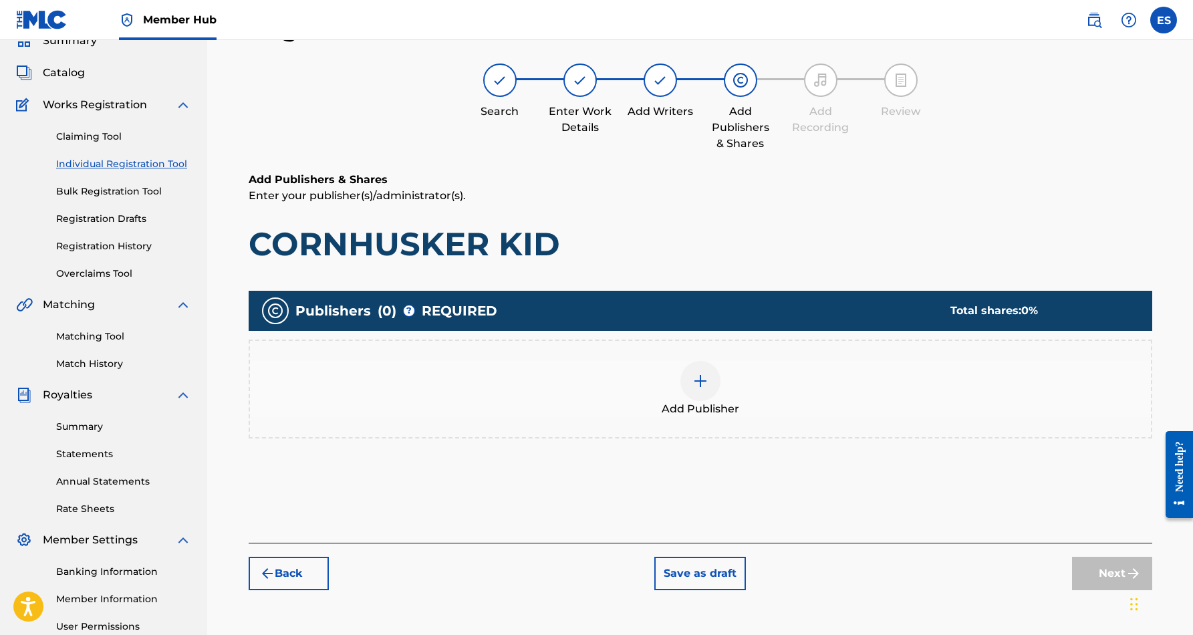
click at [702, 385] on img at bounding box center [700, 381] width 16 height 16
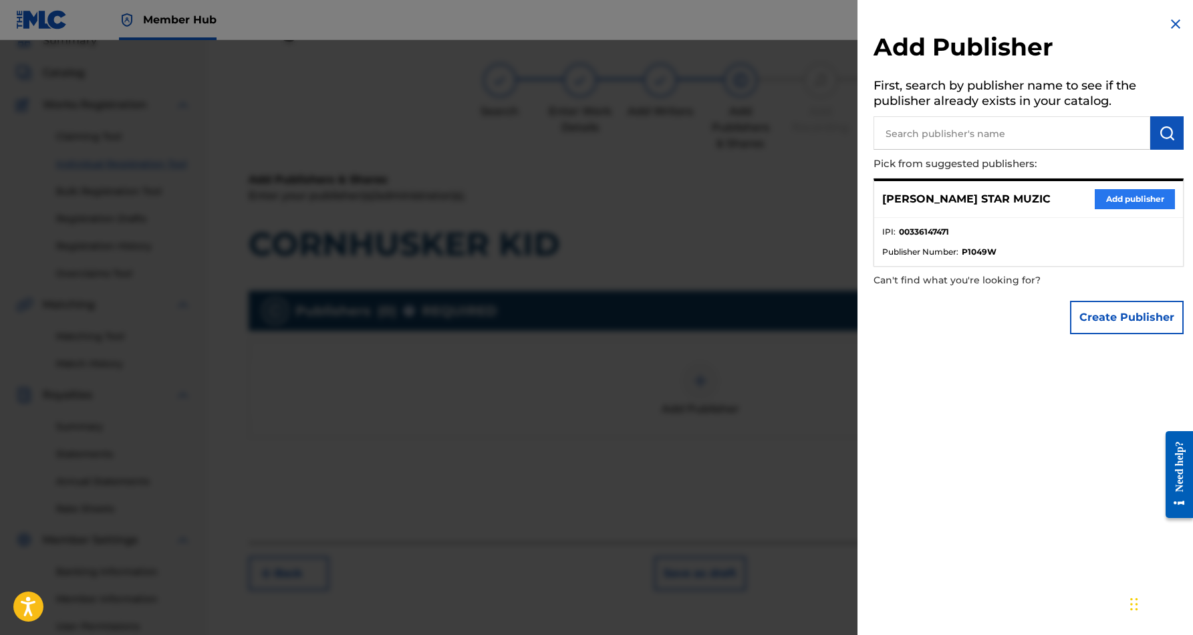
click at [1151, 196] on button "Add publisher" at bounding box center [1135, 199] width 80 height 20
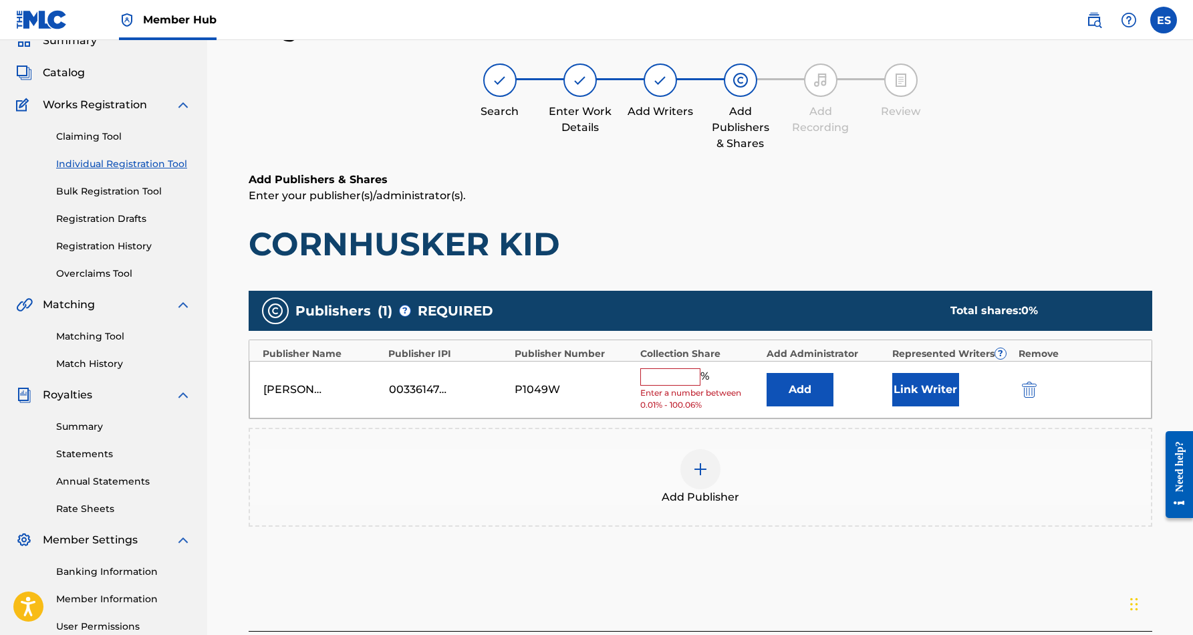
click at [678, 377] on input "text" at bounding box center [670, 376] width 60 height 17
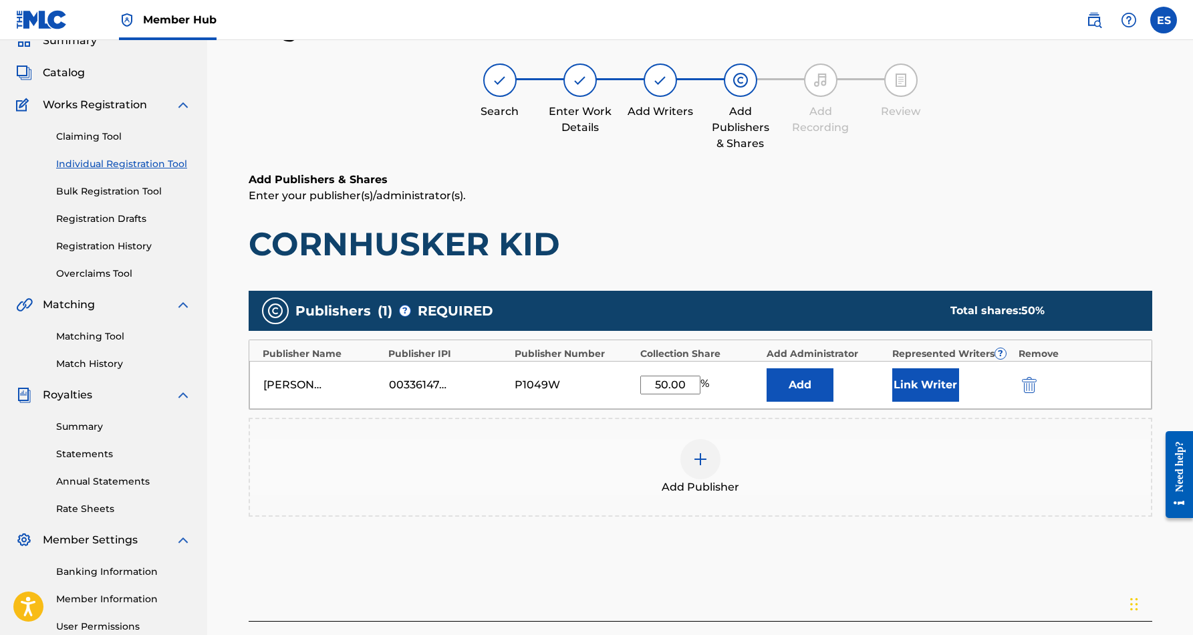
type input "50.00"
click at [806, 245] on h1 "CORNHUSKER KID" at bounding box center [701, 244] width 904 height 40
click at [912, 378] on button "Link Writer" at bounding box center [925, 384] width 67 height 33
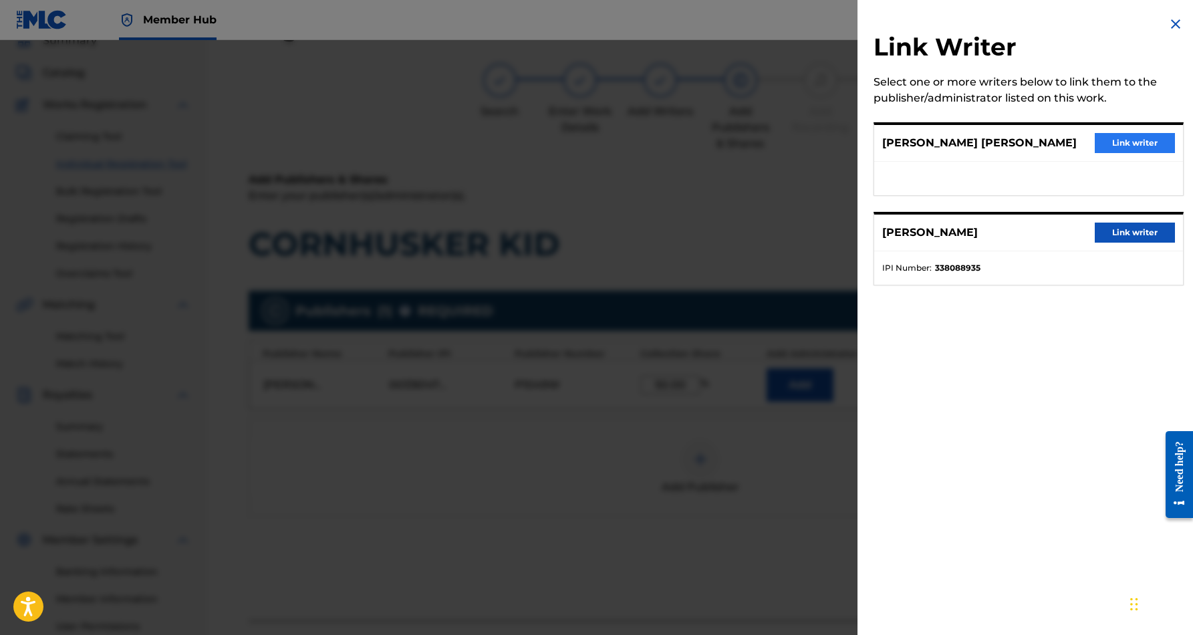
click at [1123, 146] on button "Link writer" at bounding box center [1135, 143] width 80 height 20
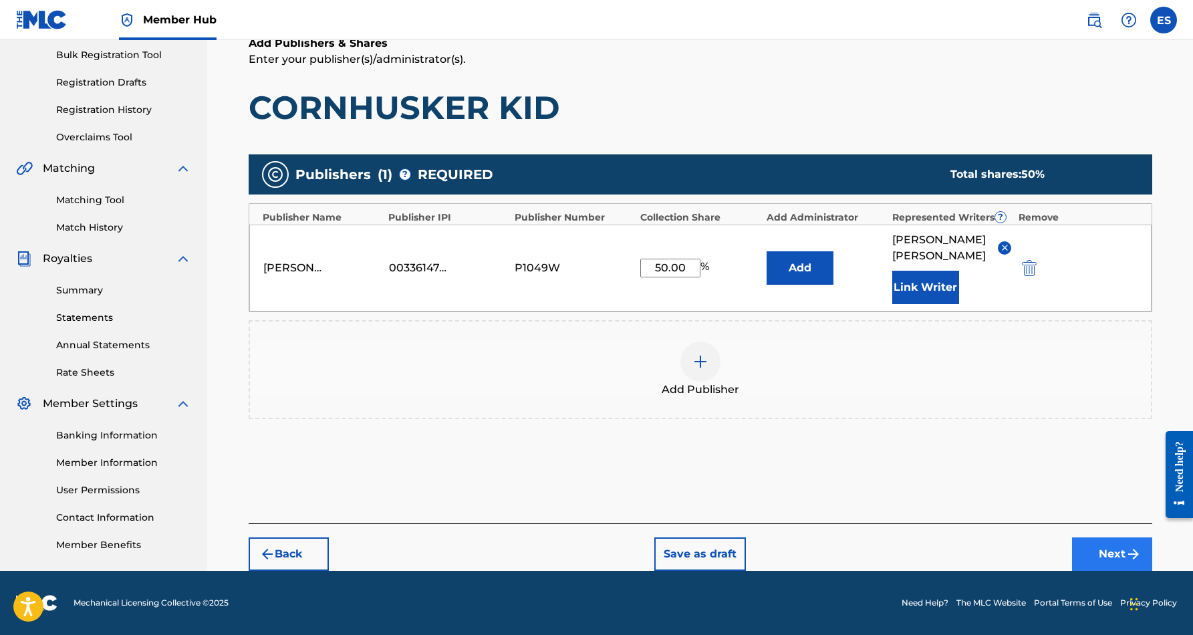
click at [1098, 545] on button "Next" at bounding box center [1112, 553] width 80 height 33
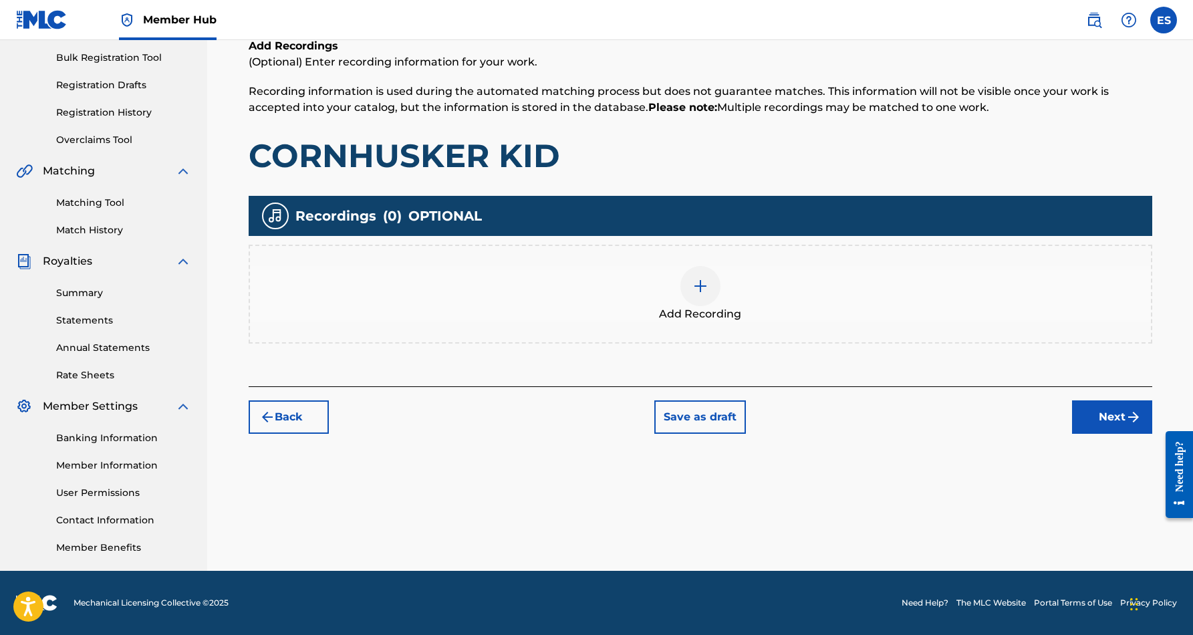
click at [694, 281] on img at bounding box center [700, 286] width 16 height 16
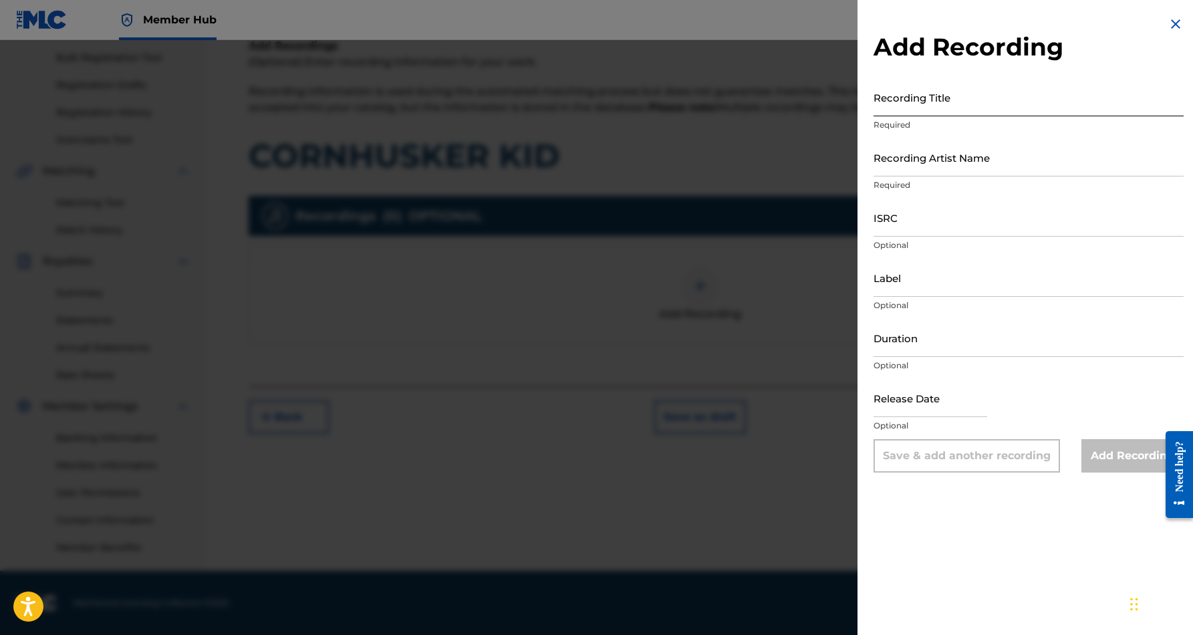
click at [936, 107] on input "Recording Title" at bounding box center [1029, 97] width 310 height 38
paste input "CORNHUSKER KID"
type input "CORNHUSKER KID"
click at [970, 164] on input "Recording Artist Name" at bounding box center [1029, 157] width 310 height 38
paste input "THOMPSON FRANKLIN"
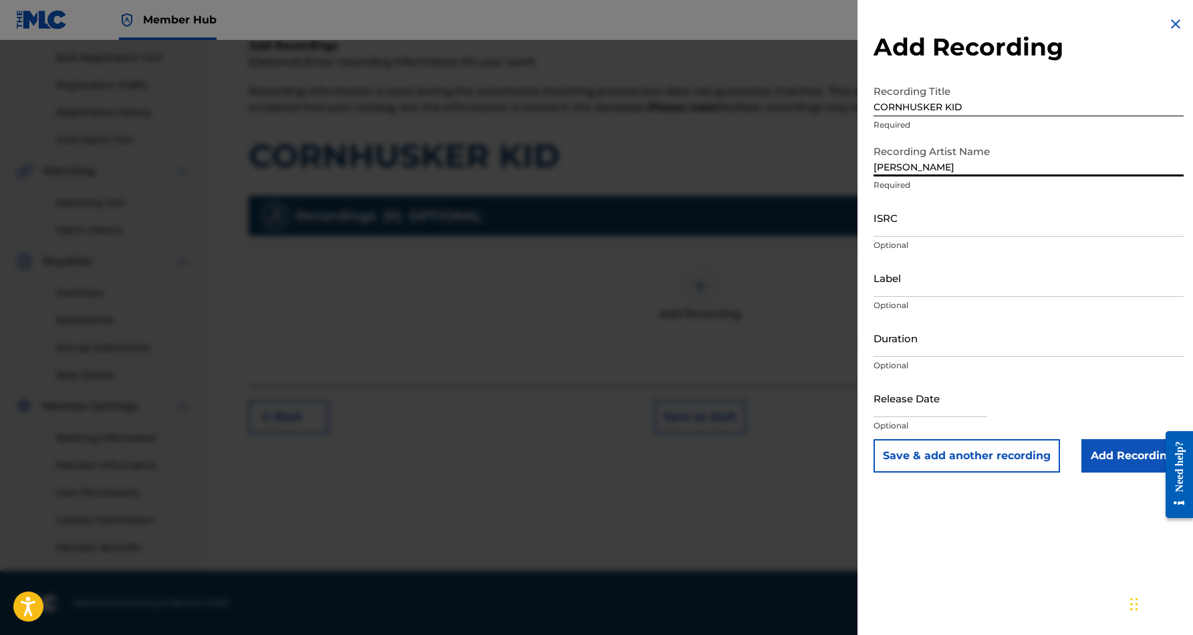
paste input "THOMPSON FRANKLIN"
click at [936, 166] on input "THOMPSON FRANKLIN THOMPSON FRANKLIN" at bounding box center [1029, 157] width 310 height 38
click at [1049, 168] on input "FRANKLIN THOMPSON FRANKLIN" at bounding box center [1029, 157] width 310 height 38
type input "FRANKLIN THOMPSON"
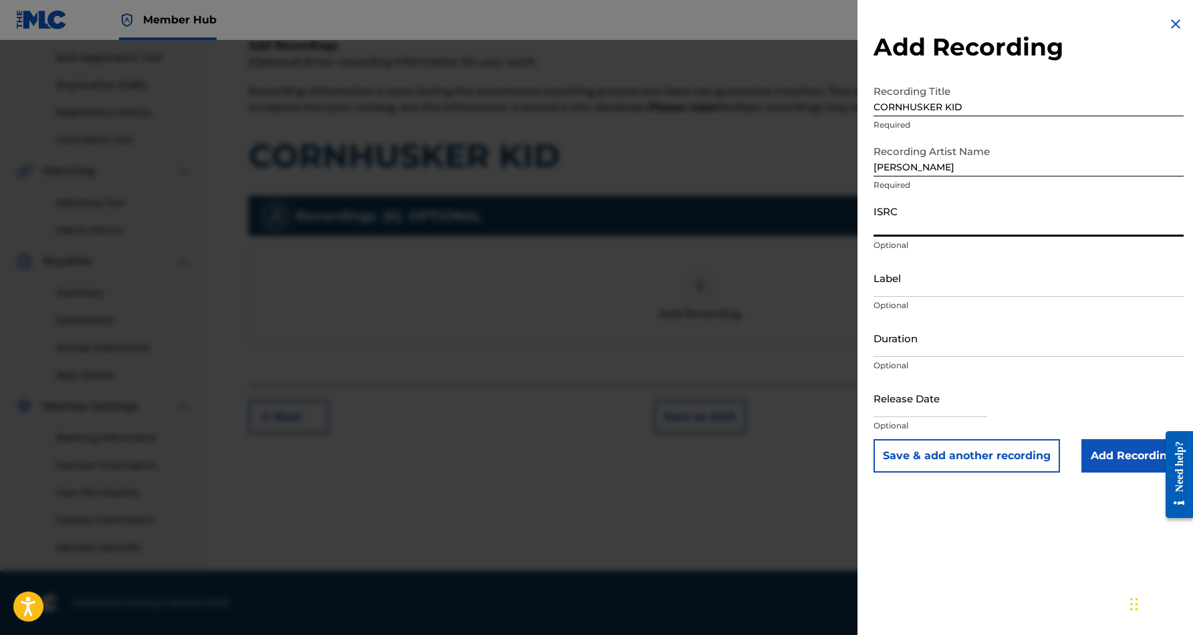
click at [984, 216] on input "ISRC" at bounding box center [1029, 218] width 310 height 38
paste input "USHM91114138"
type input "USHM91114138"
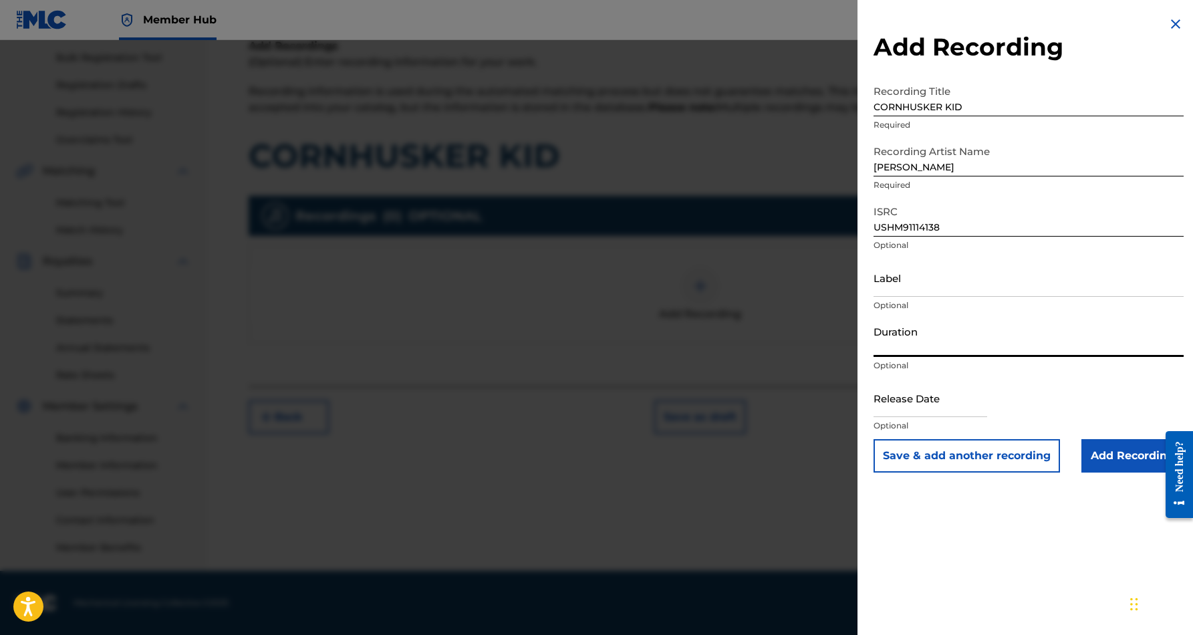
click at [915, 344] on input "Duration" at bounding box center [1029, 338] width 310 height 38
type input "04:30"
click at [985, 536] on div "Add Recording Recording Title CORNHUSKER KID Required Recording Artist Name FRA…" at bounding box center [1029, 317] width 342 height 635
click at [989, 467] on button "Save & add another recording" at bounding box center [967, 455] width 186 height 33
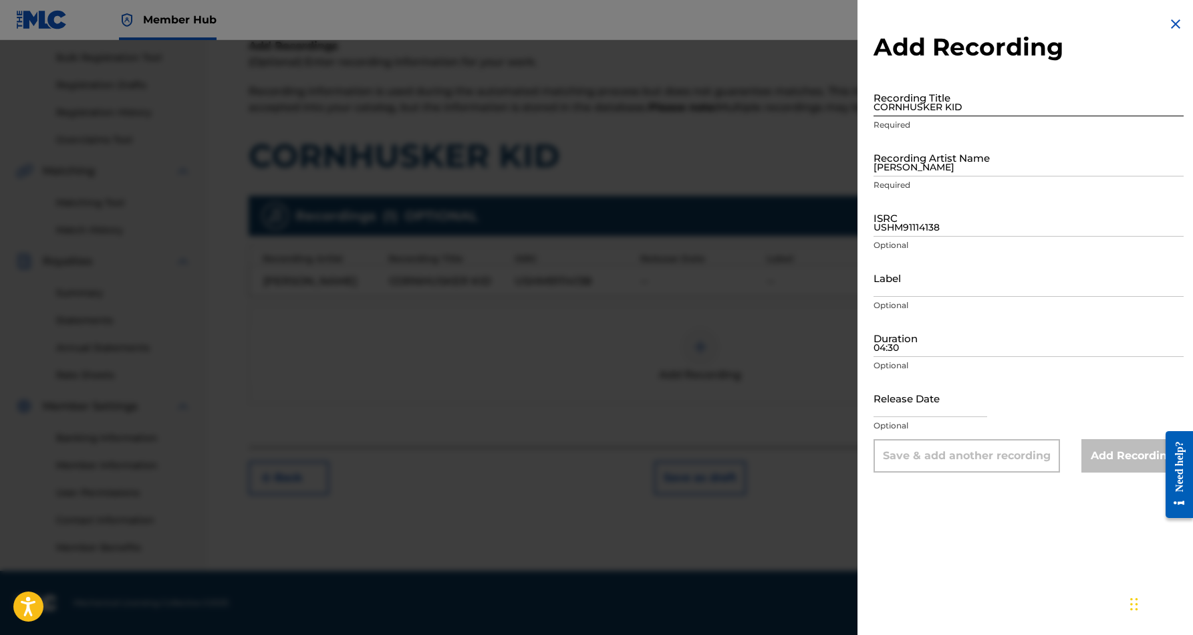
click at [936, 89] on input "CORNHUSKER KID" at bounding box center [1029, 97] width 310 height 38
paste input "CORNHUSKER KID"
type input "CORNHUSKER KID"
click at [967, 166] on input "FRANKLIN THOMPSON" at bounding box center [1029, 157] width 310 height 38
paste input "THOMPSON FRANKLIN"
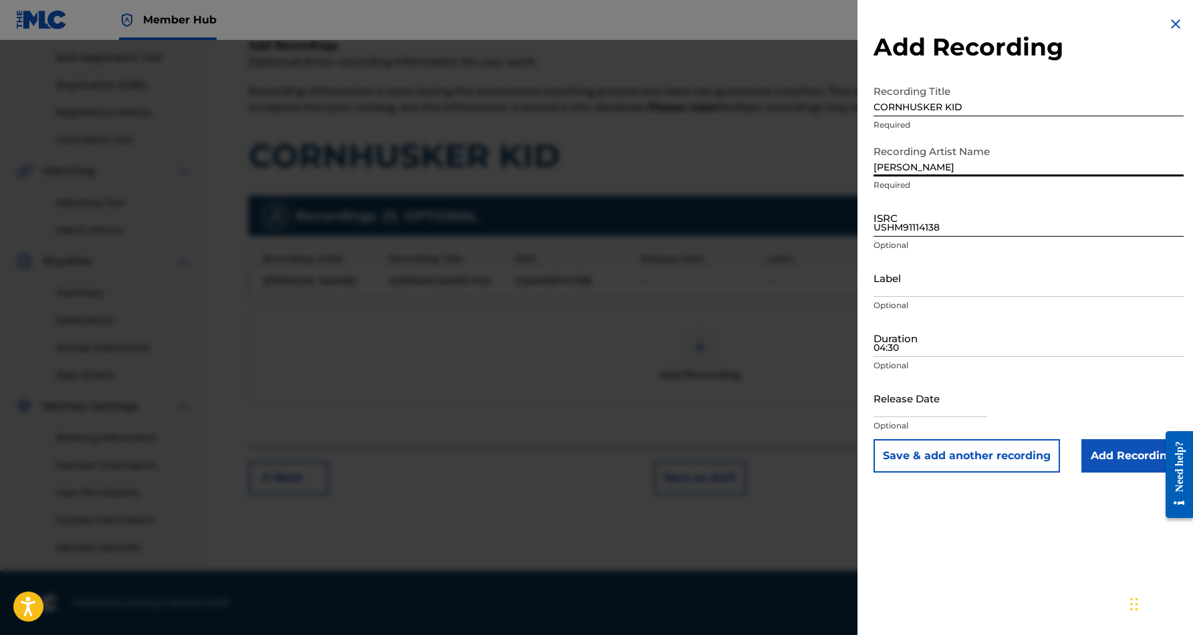
click at [959, 215] on input "USHM91114138" at bounding box center [1029, 218] width 310 height 38
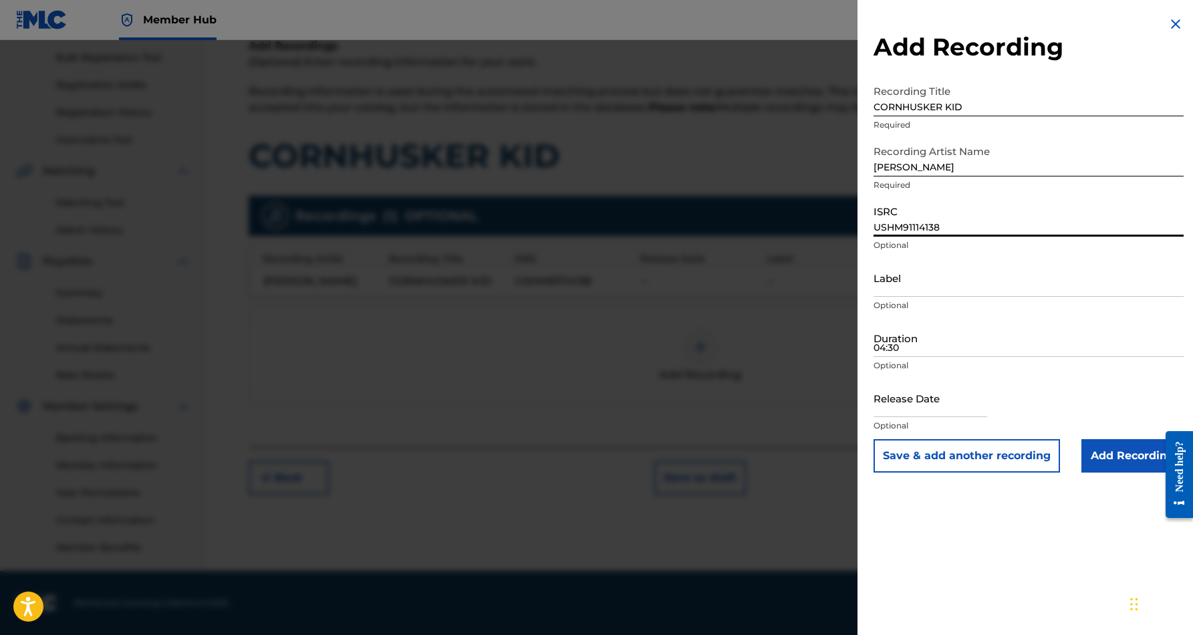
click at [990, 163] on input "THOMPSON FRANKLIN" at bounding box center [1029, 157] width 310 height 38
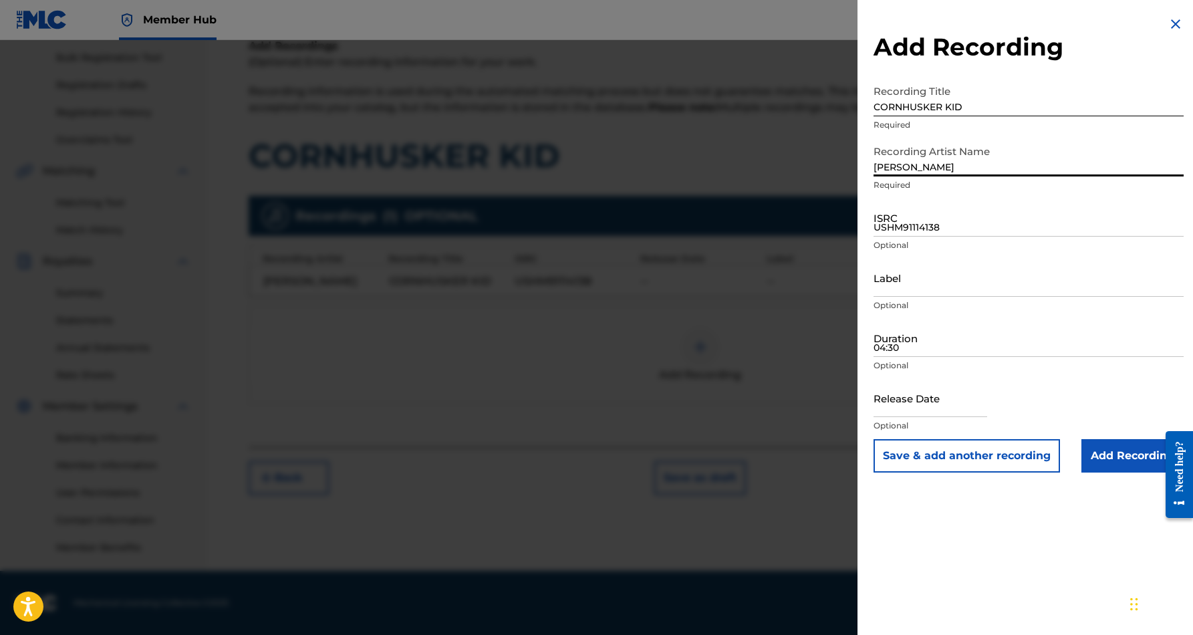
paste input "THOMPSON FRANKLIN"
click at [936, 166] on input "THOMPSON FRANKLIN THOMPSON FRANKLIN" at bounding box center [1029, 157] width 310 height 38
click at [1039, 164] on input "FRANKLIN THOMPSON FRANKLIN" at bounding box center [1029, 157] width 310 height 38
type input "FRANKLIN THOMPSON"
click at [964, 211] on input "USHM91114138" at bounding box center [1029, 218] width 310 height 38
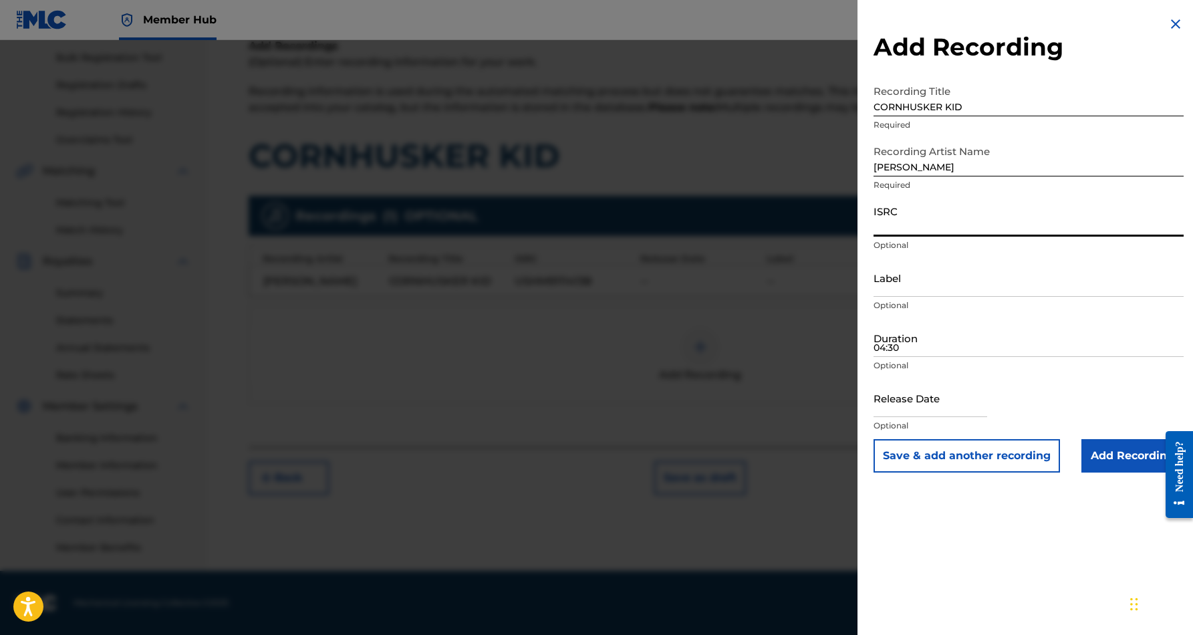
paste input "USHM81439157"
type input "USHM81439157"
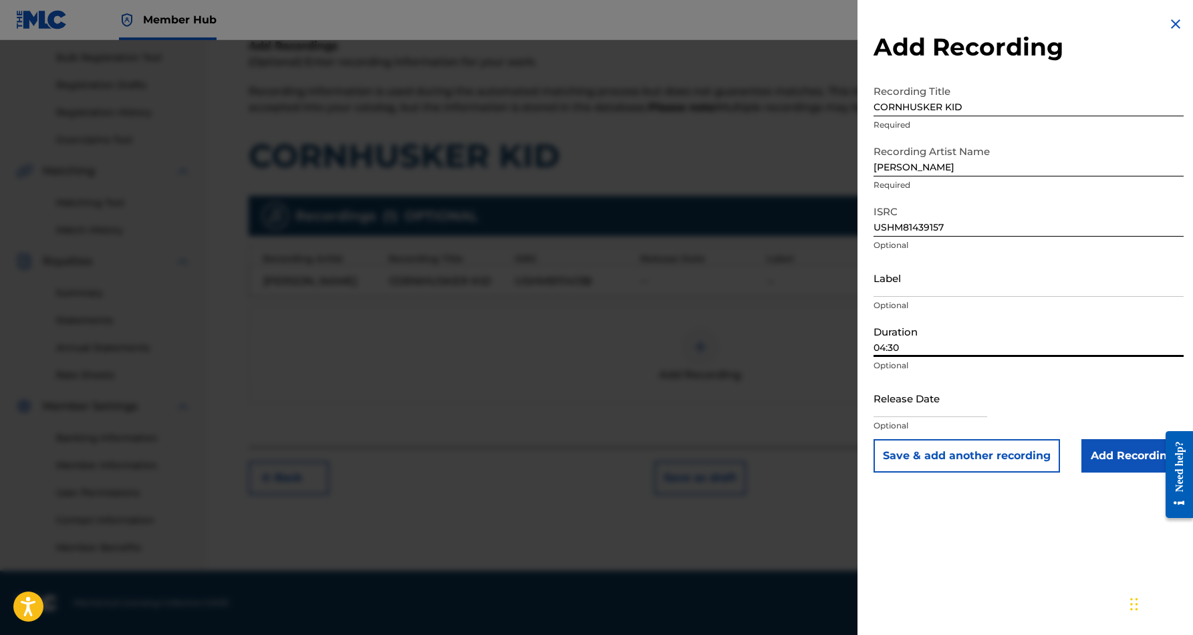
click at [951, 342] on input "04:30" at bounding box center [1029, 338] width 310 height 38
type input "04:30"
click at [997, 519] on div "Add Recording Recording Title CORNHUSKER KID Required Recording Artist Name FRA…" at bounding box center [1029, 317] width 342 height 635
click at [1104, 453] on input "Add Recording" at bounding box center [1132, 455] width 102 height 33
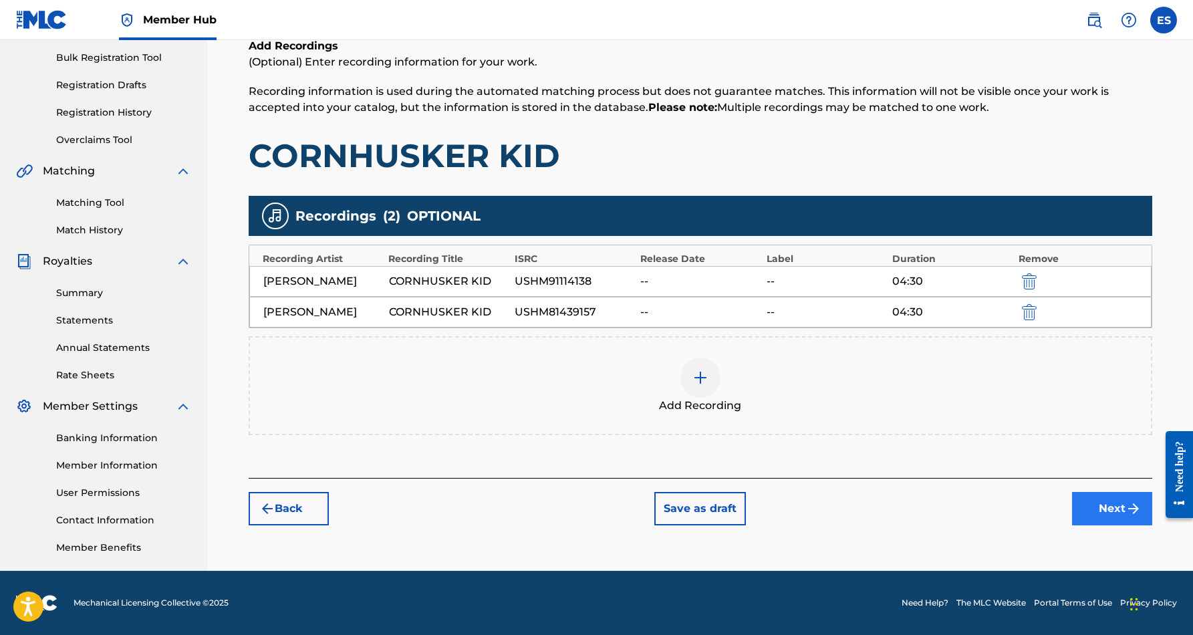
click at [1101, 525] on button "Next" at bounding box center [1112, 508] width 80 height 33
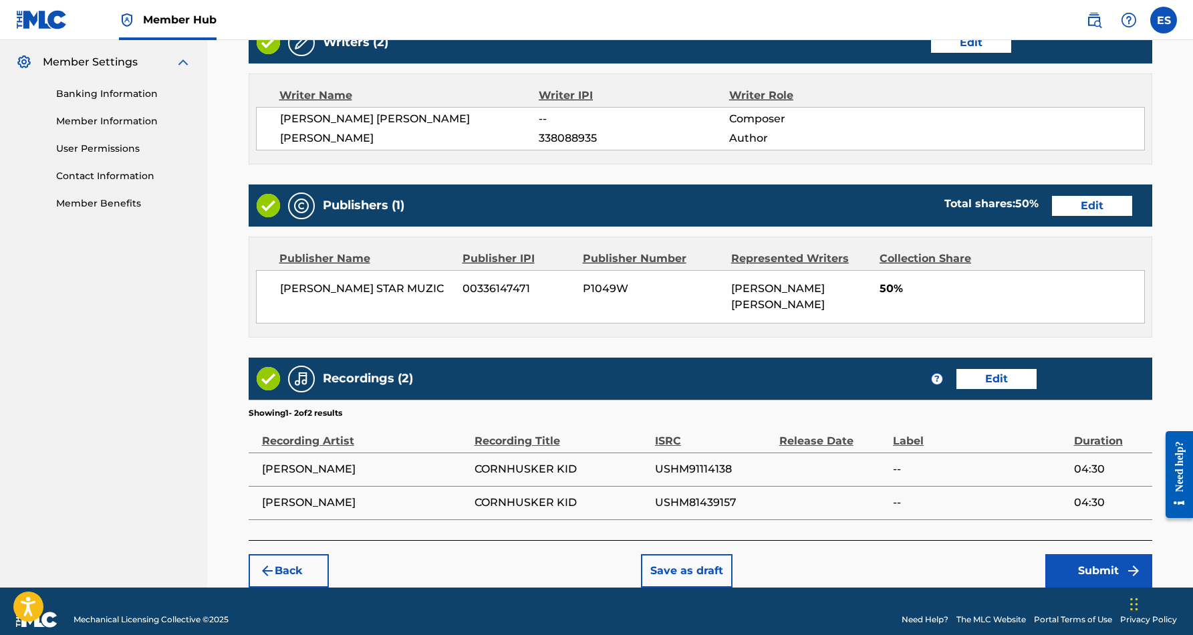
scroll to position [537, 0]
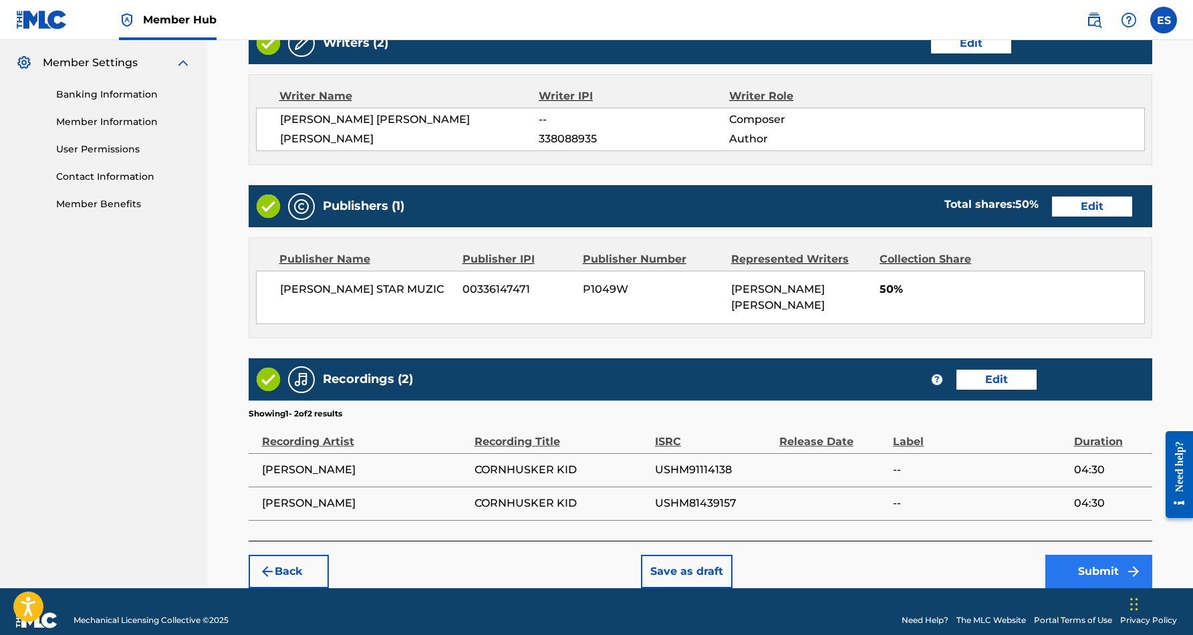
click at [1089, 555] on button "Submit" at bounding box center [1098, 571] width 107 height 33
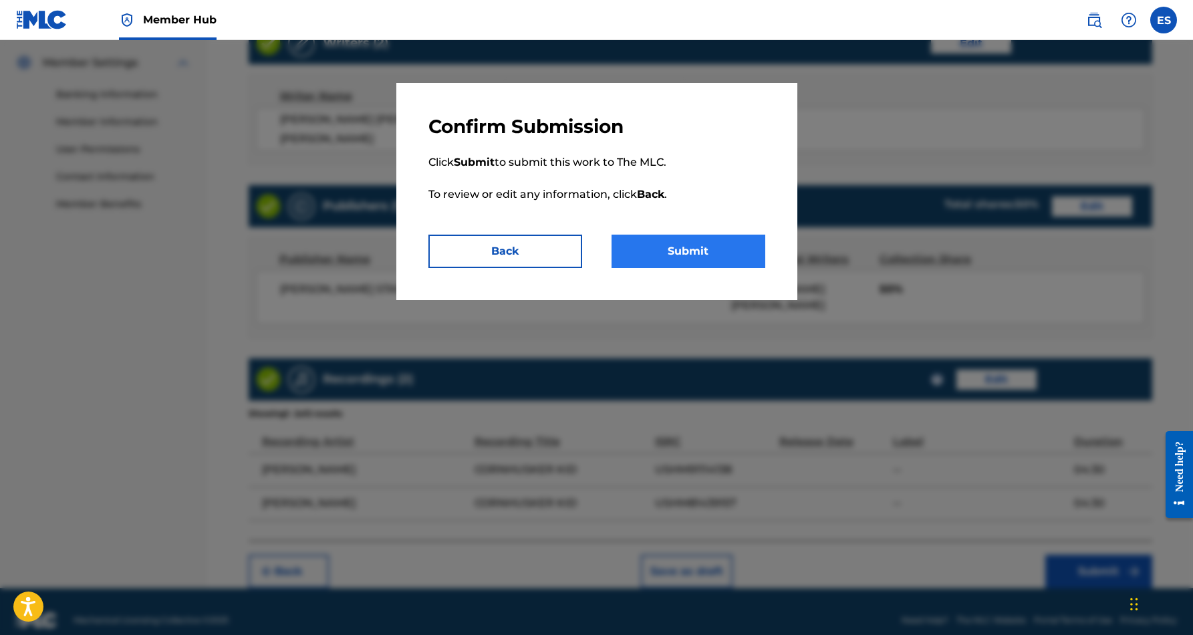
click at [719, 245] on button "Submit" at bounding box center [689, 251] width 154 height 33
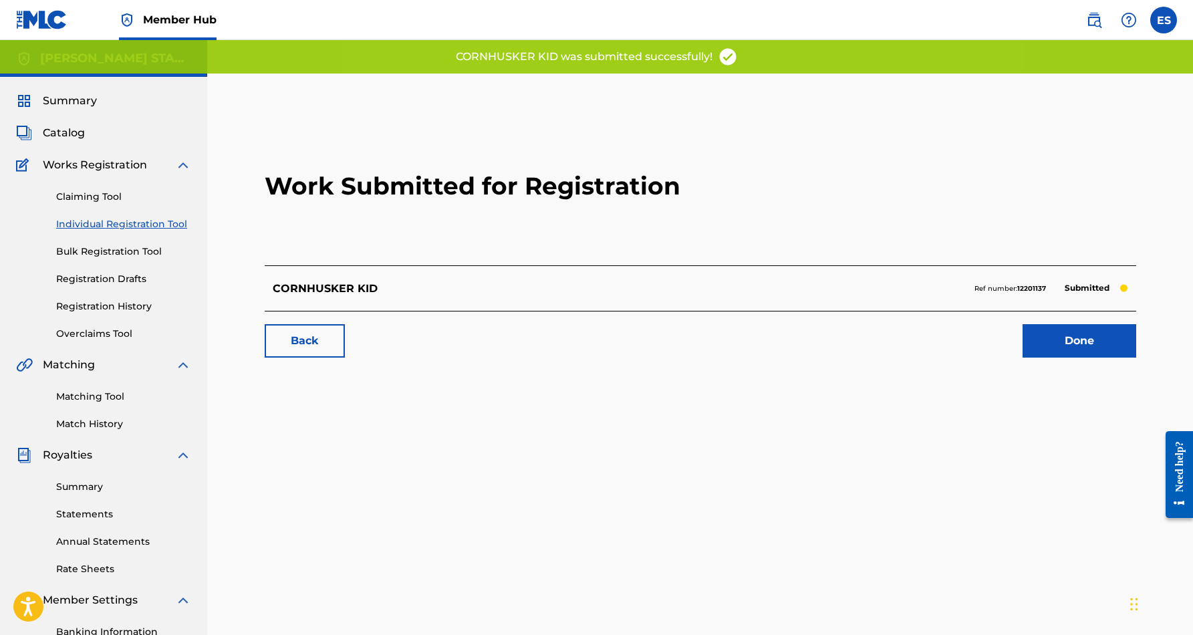
click at [146, 222] on link "Individual Registration Tool" at bounding box center [123, 224] width 135 height 14
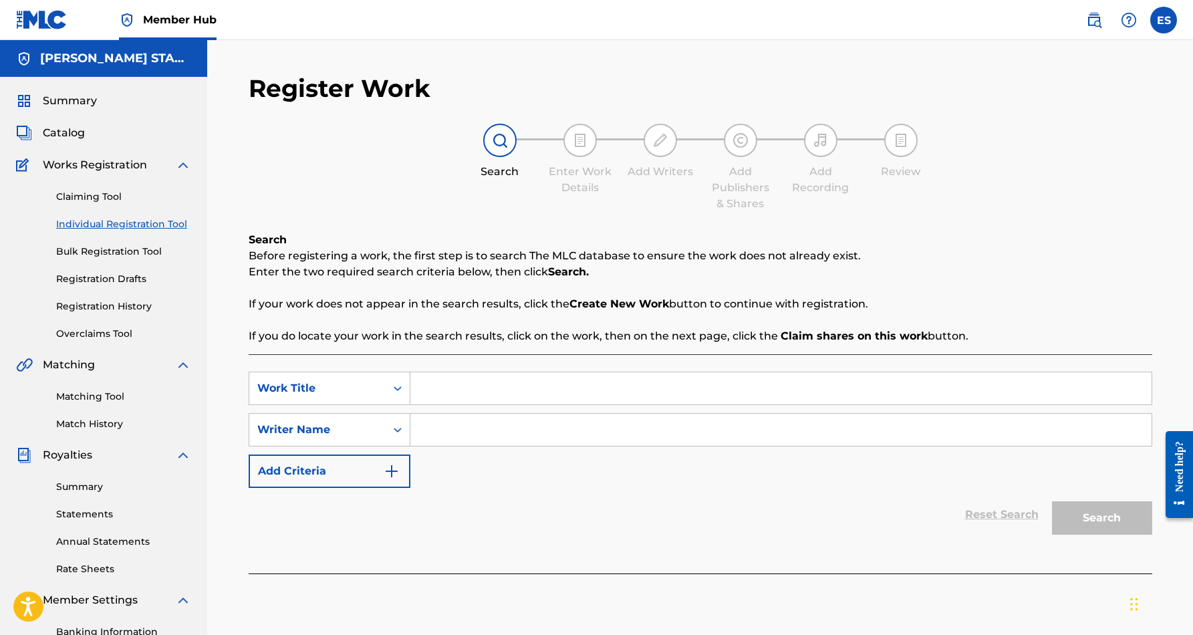
click at [479, 435] on input "Search Form" at bounding box center [780, 430] width 741 height 32
paste input "Eric Douglas Smith"
type input "Eric Douglas Smith"
click at [467, 390] on input "Search Form" at bounding box center [780, 388] width 741 height 32
paste input "DARK CHILD II"
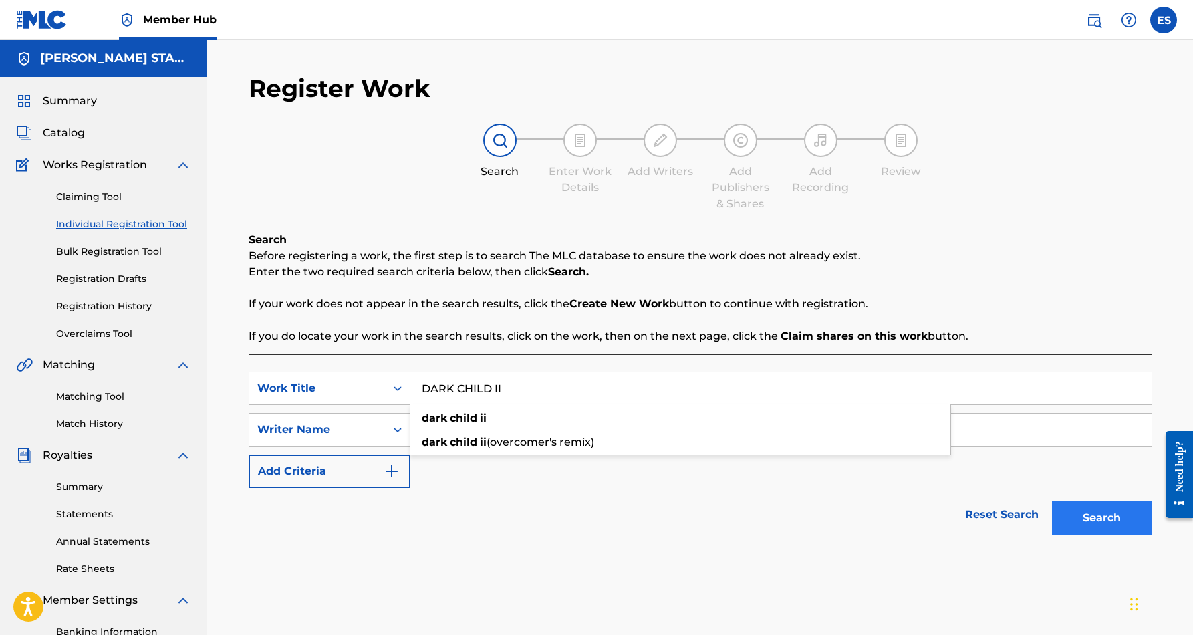
type input "DARK CHILD II"
click at [1080, 513] on button "Search" at bounding box center [1102, 517] width 100 height 33
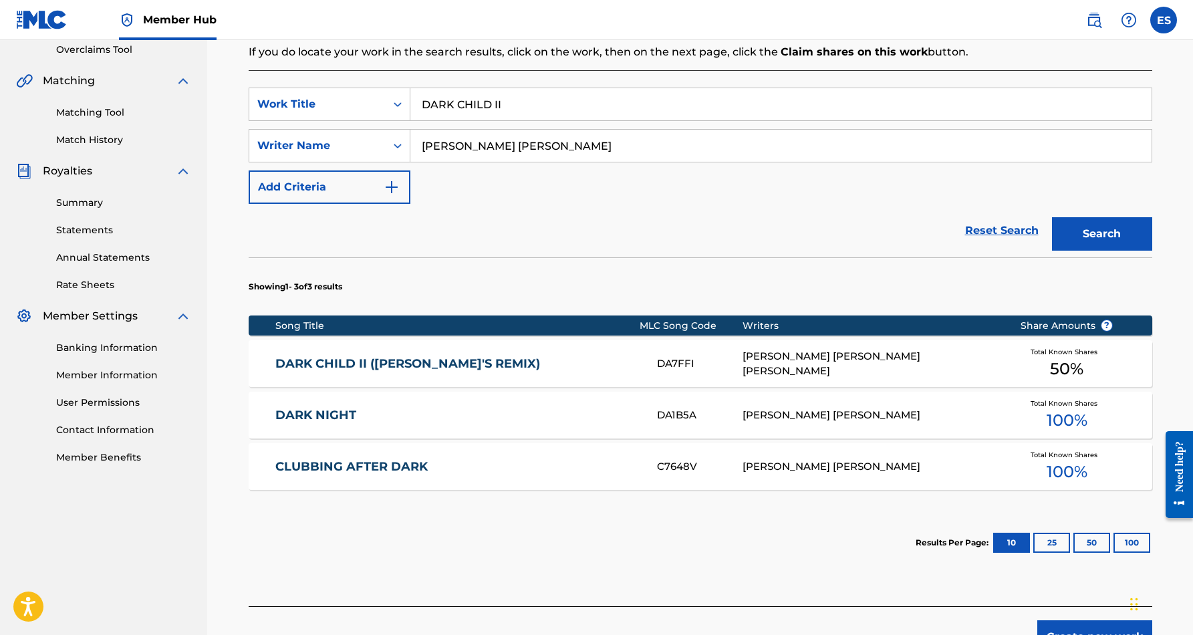
scroll to position [285, 0]
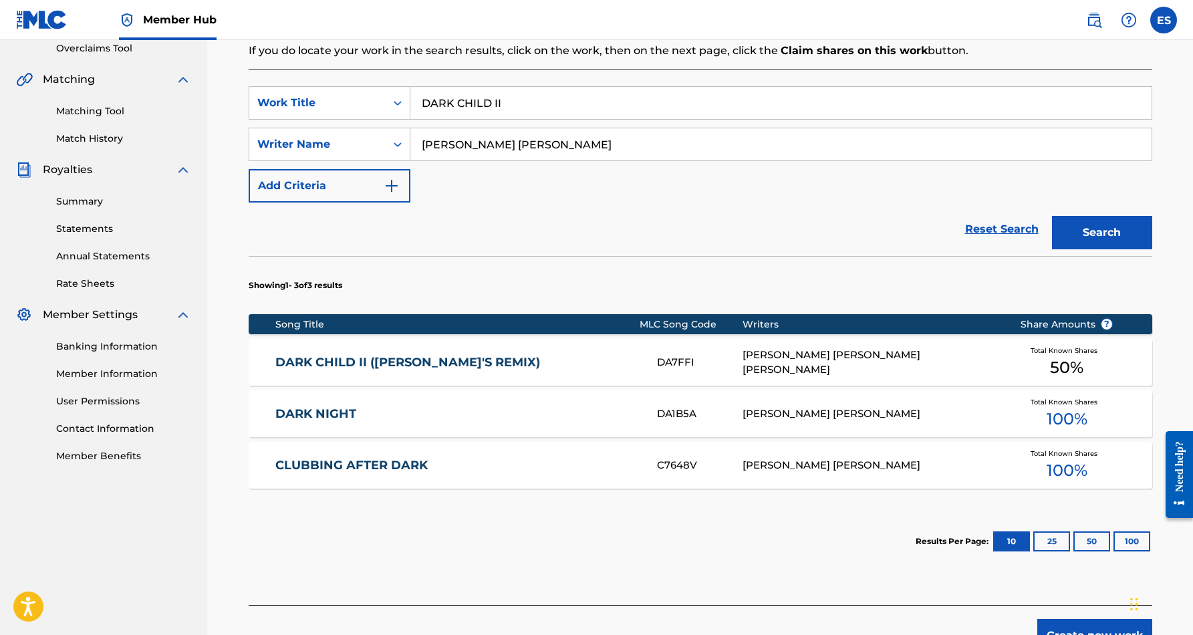
click at [497, 358] on link "DARK CHILD II (OVERCOMER'S REMIX)" at bounding box center [457, 362] width 364 height 15
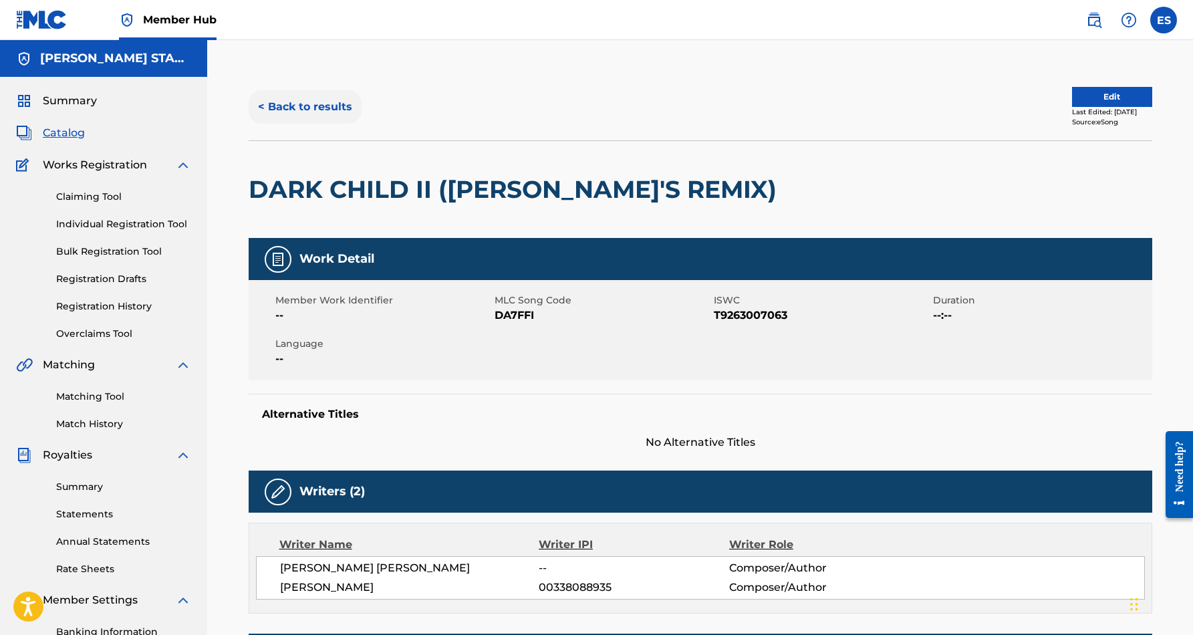
click at [302, 100] on button "< Back to results" at bounding box center [305, 106] width 113 height 33
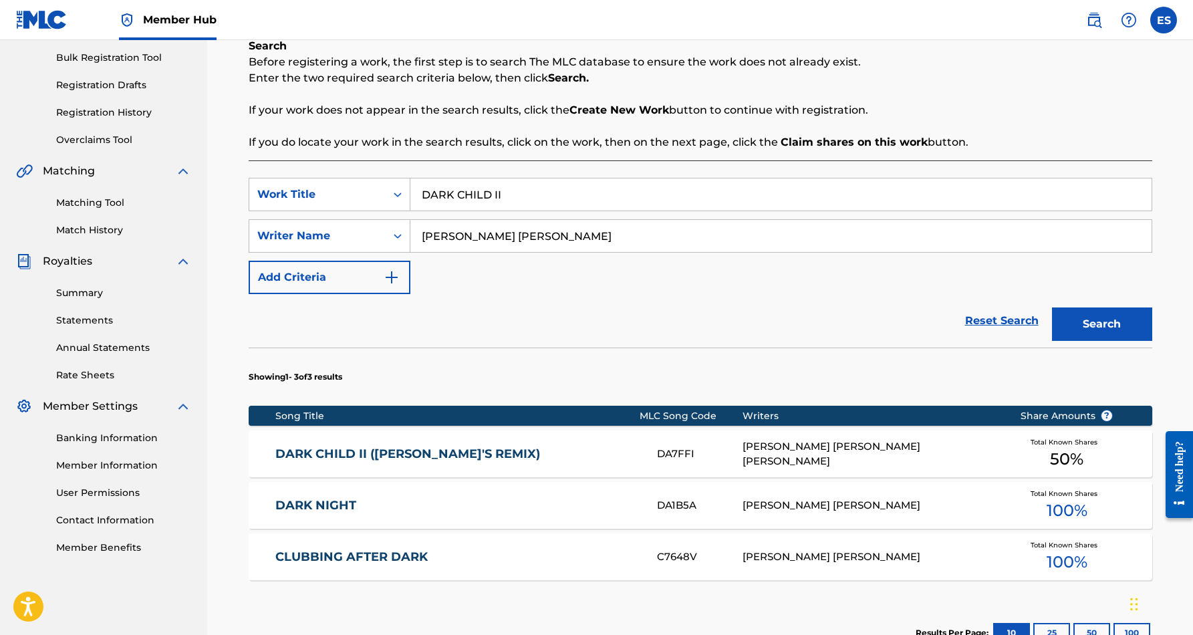
click at [505, 198] on input "DARK CHILD II" at bounding box center [780, 194] width 741 height 32
type input "D"
paste input "LETS DANCE"
type input "LETS DANCE"
click at [619, 315] on div "Reset Search Search" at bounding box center [701, 320] width 904 height 53
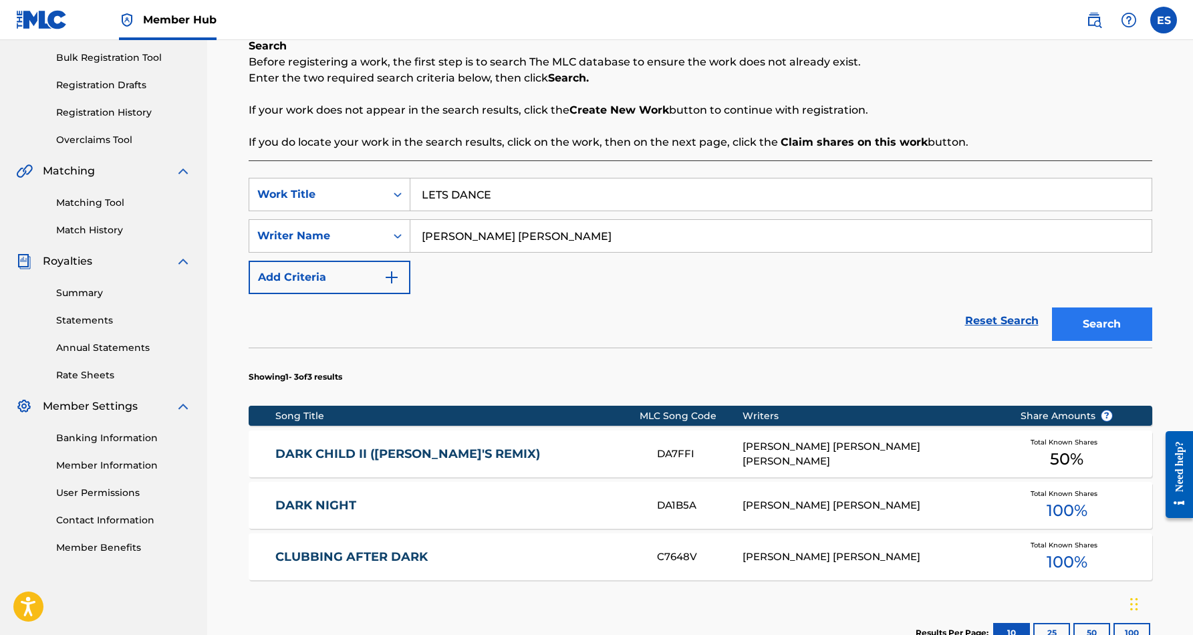
click at [1079, 319] on button "Search" at bounding box center [1102, 323] width 100 height 33
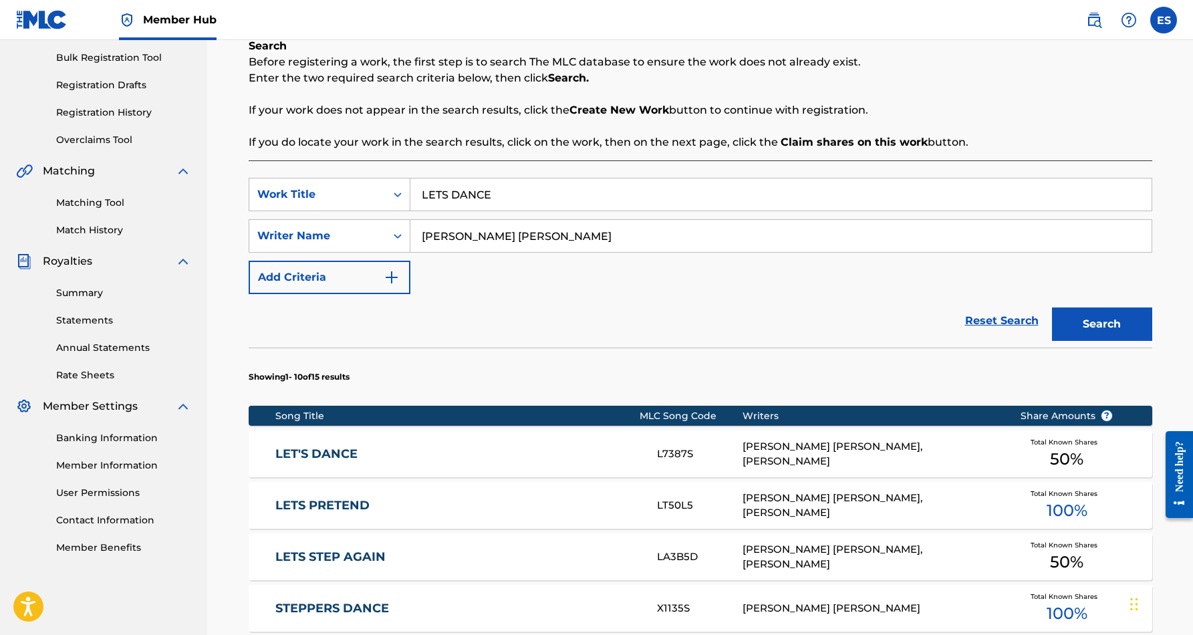
click at [801, 455] on div "ERIC DOUGLAS SMITH, KROSHET R CHANEY" at bounding box center [871, 454] width 257 height 30
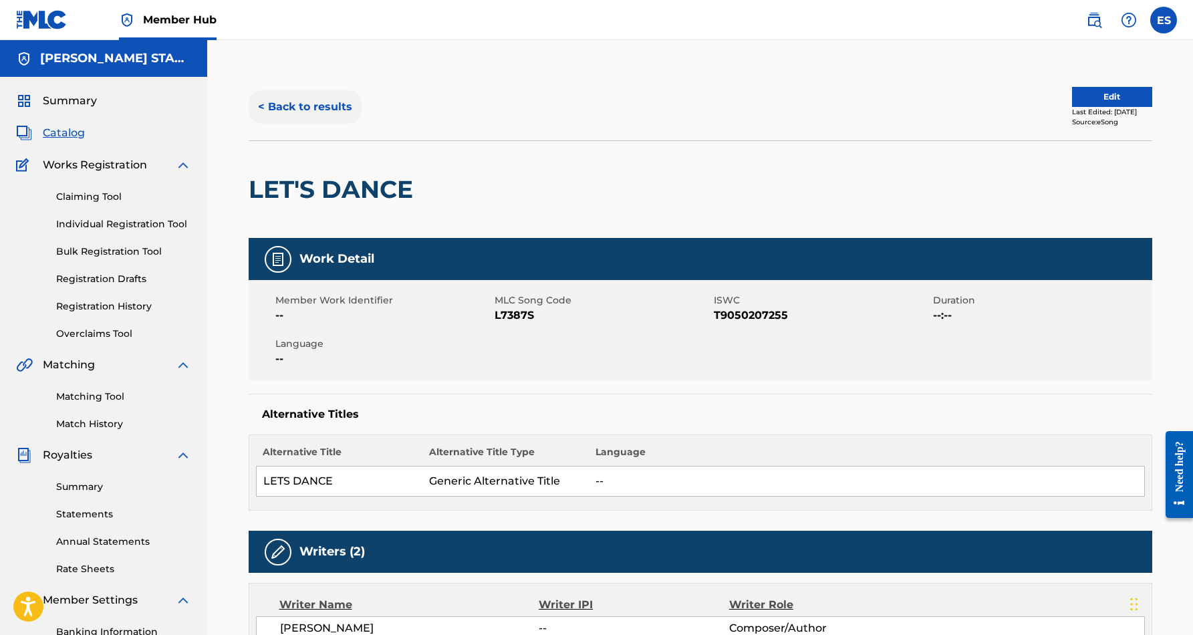
click at [330, 107] on button "< Back to results" at bounding box center [305, 106] width 113 height 33
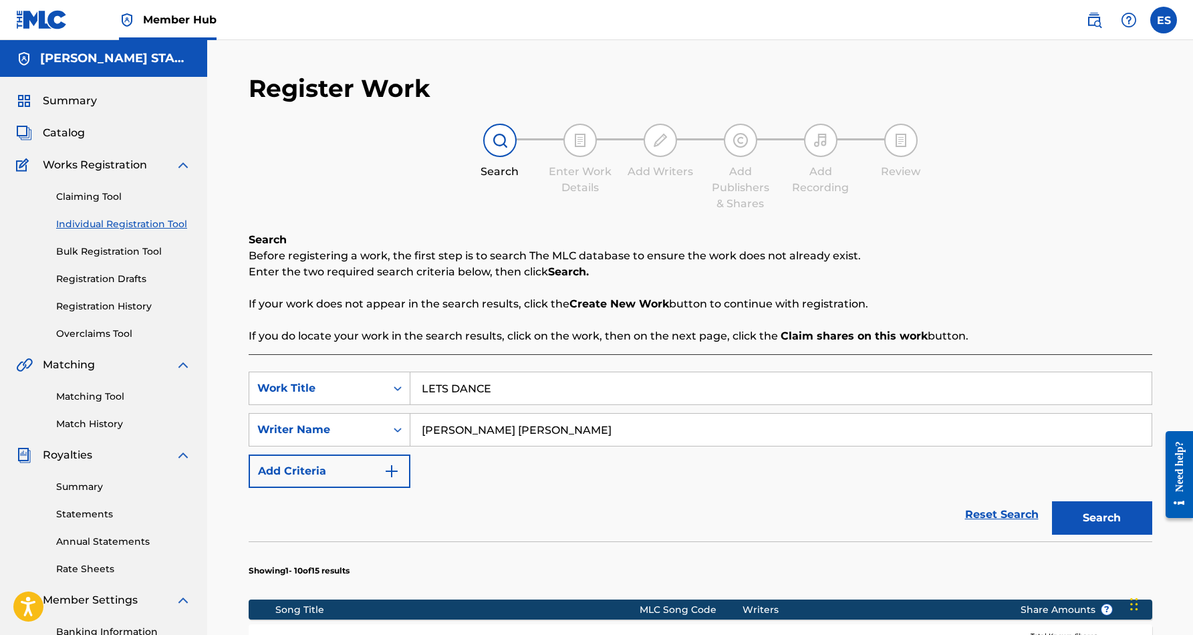
scroll to position [194, 0]
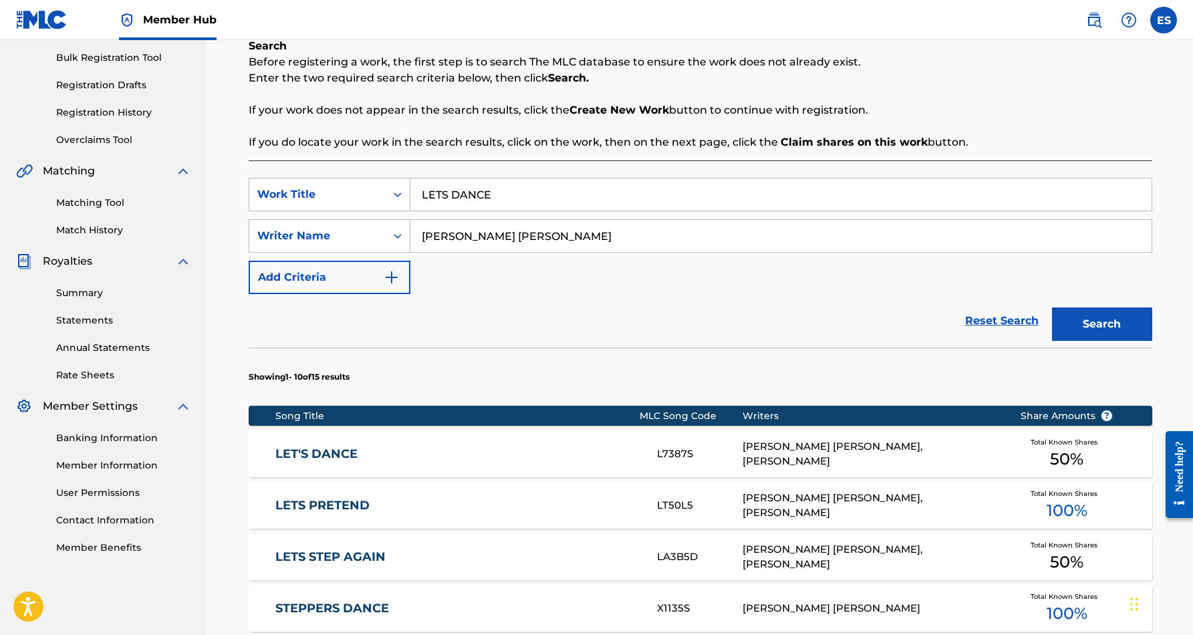
click at [503, 194] on input "LETS DANCE" at bounding box center [780, 194] width 741 height 32
type input "L"
paste input "KRYTONITE"
type input "KRYTONITE"
click at [642, 299] on div "Reset Search Search" at bounding box center [701, 320] width 904 height 53
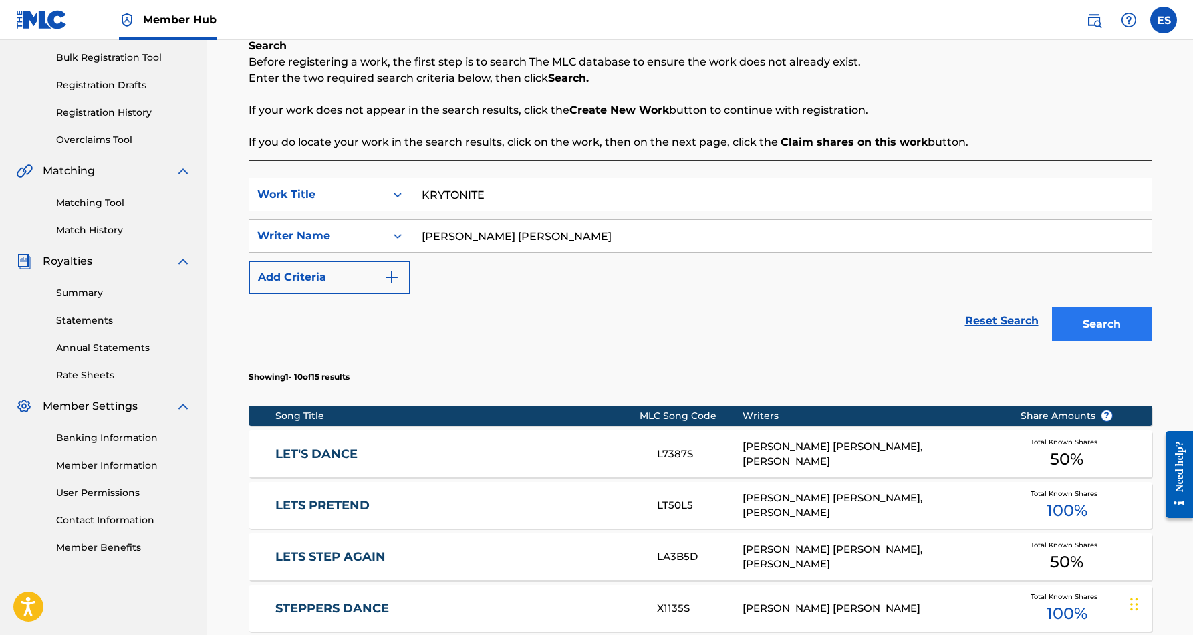
click at [1075, 323] on button "Search" at bounding box center [1102, 323] width 100 height 33
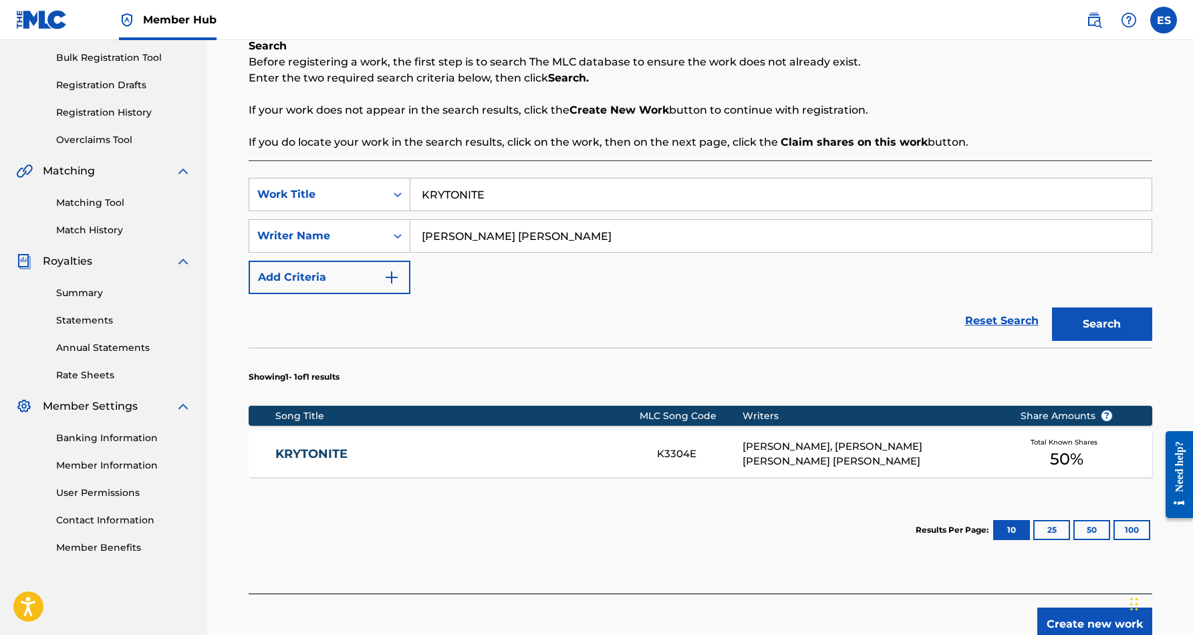
click at [792, 448] on div "WALTER L PHILLIPS, KEVIN WAYNE SR PHILLIPS, ERIC DOUGLAS SMITH" at bounding box center [871, 454] width 257 height 30
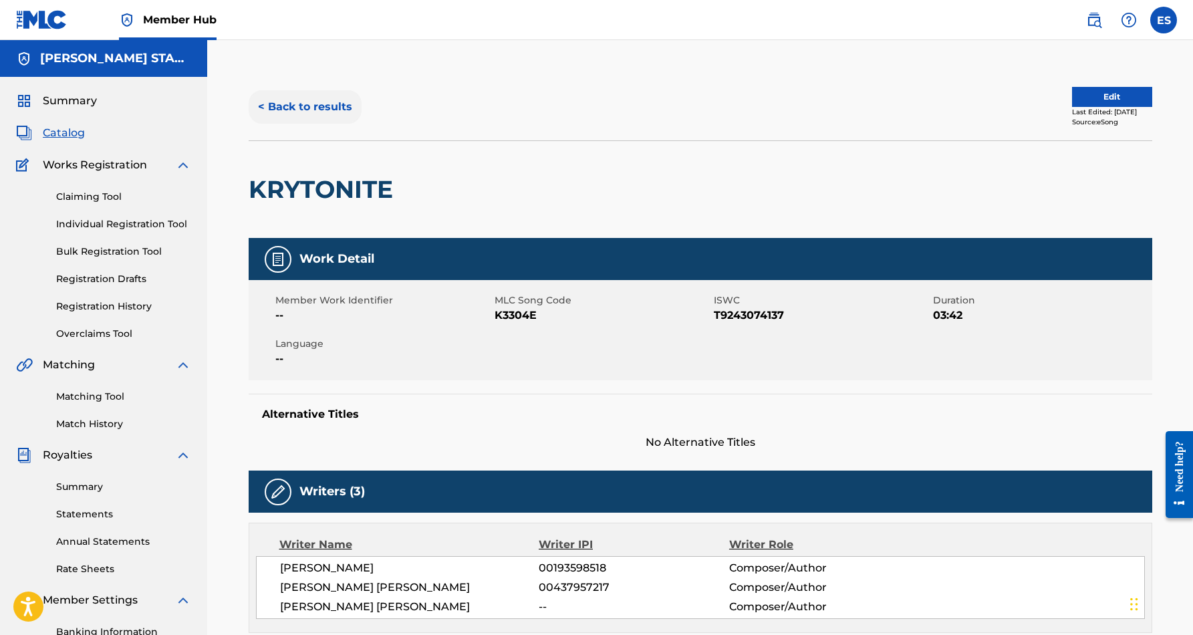
click at [320, 103] on button "< Back to results" at bounding box center [305, 106] width 113 height 33
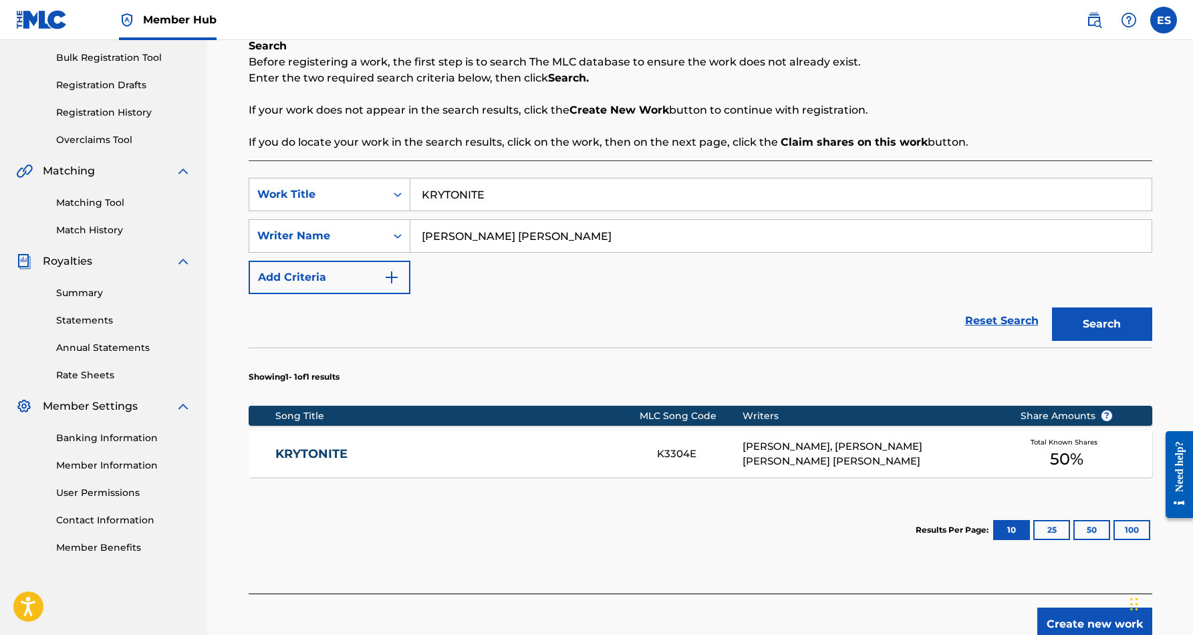
click at [518, 196] on input "KRYTONITE" at bounding box center [780, 194] width 741 height 32
type input "K"
paste input "QUICKIE '04"
type input "QUICKIE '04"
click at [1085, 316] on button "Search" at bounding box center [1102, 323] width 100 height 33
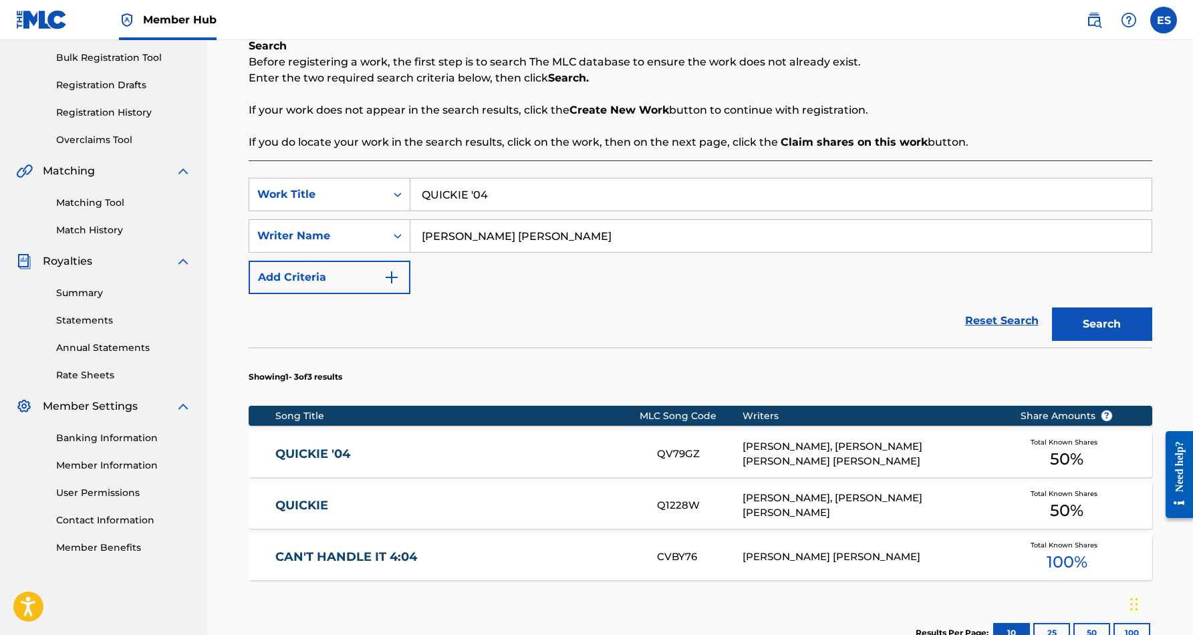
click at [745, 455] on div "WALTER L PHILLIPS, KEVIN WAYNE SR PHILLIPS, ERIC DOUGLAS SMITH" at bounding box center [871, 454] width 257 height 30
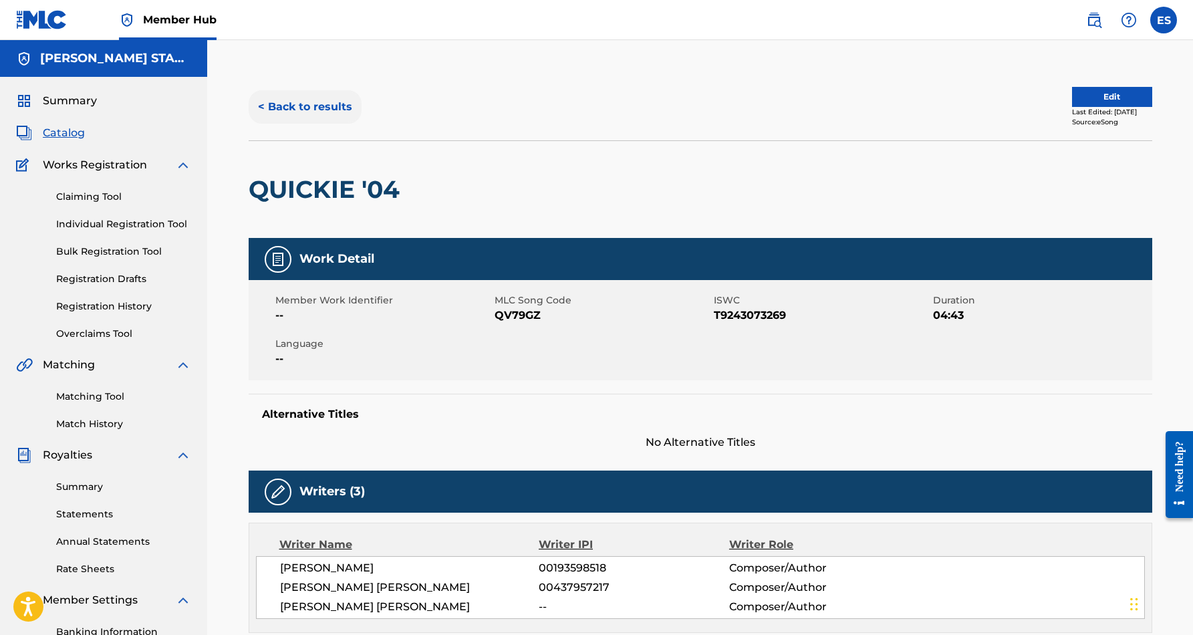
click at [315, 109] on button "< Back to results" at bounding box center [305, 106] width 113 height 33
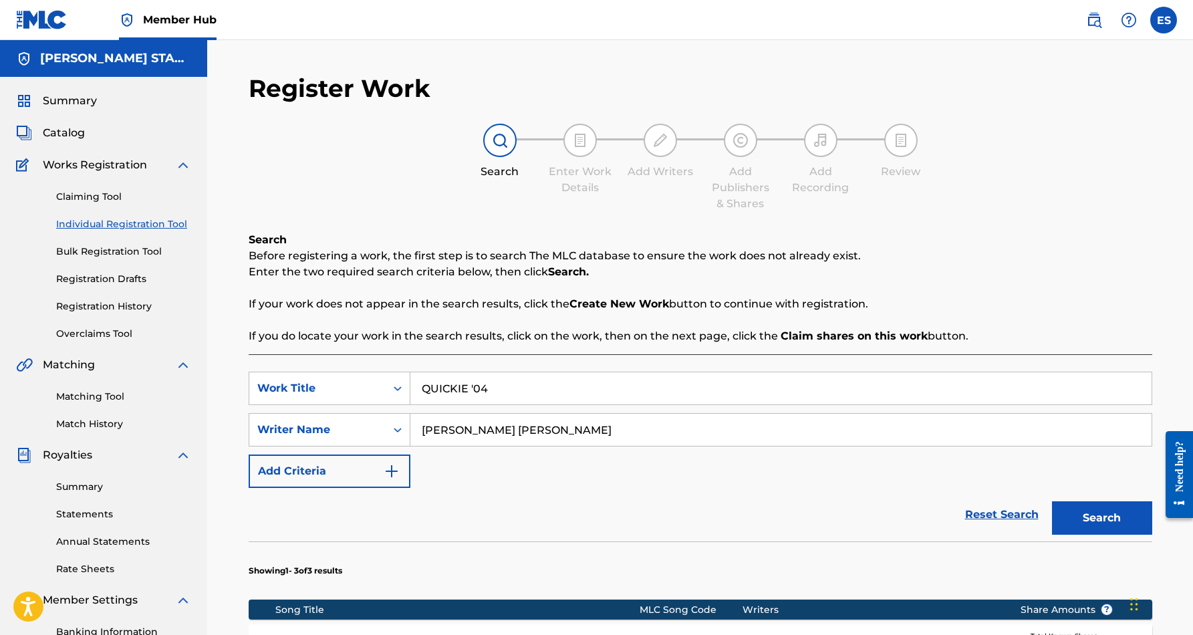
scroll to position [194, 0]
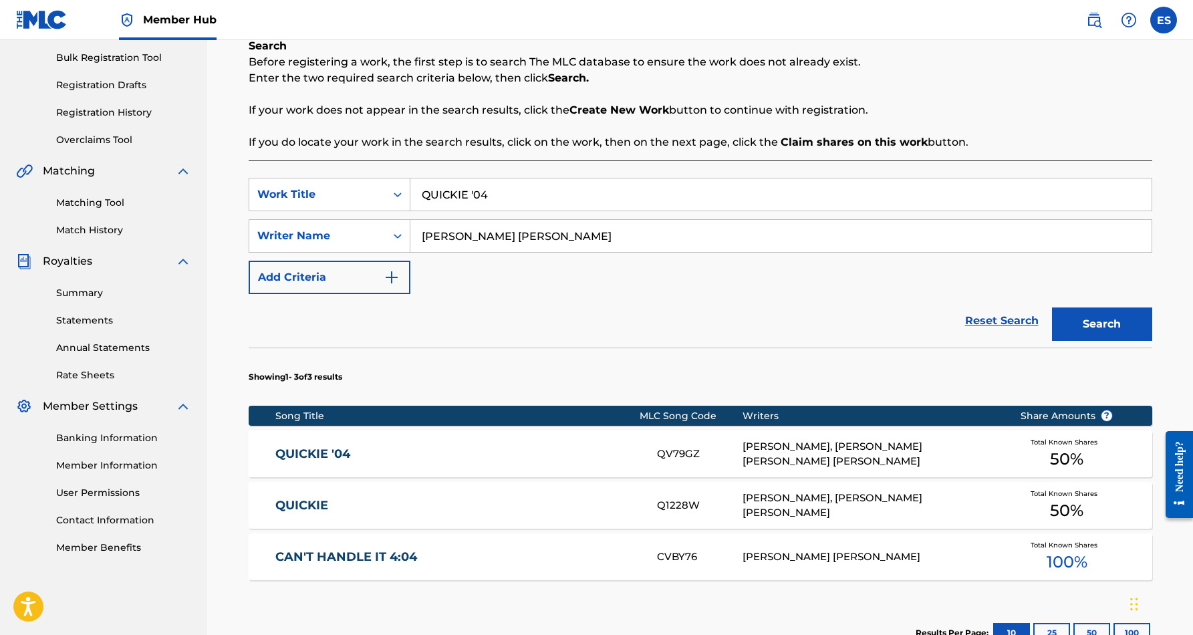
click at [530, 197] on input "QUICKIE '04" at bounding box center [780, 194] width 741 height 32
type input "Q"
paste input "THA BUCKEYE"
type input "THA BUCKEYE"
click at [1060, 320] on button "Search" at bounding box center [1102, 323] width 100 height 33
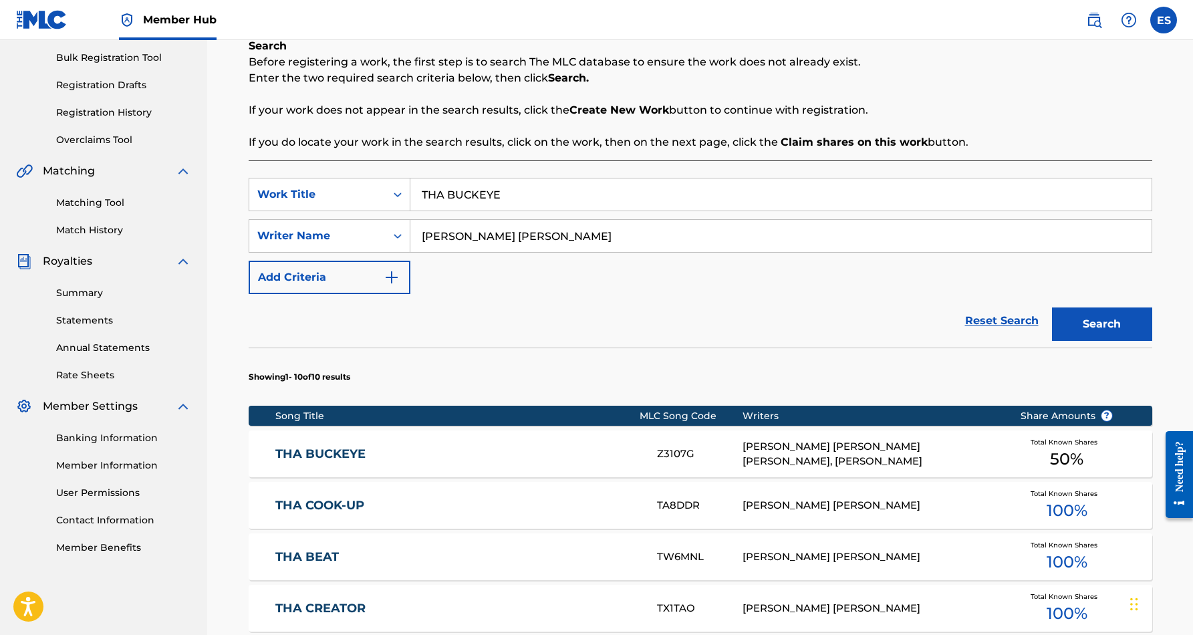
scroll to position [221, 0]
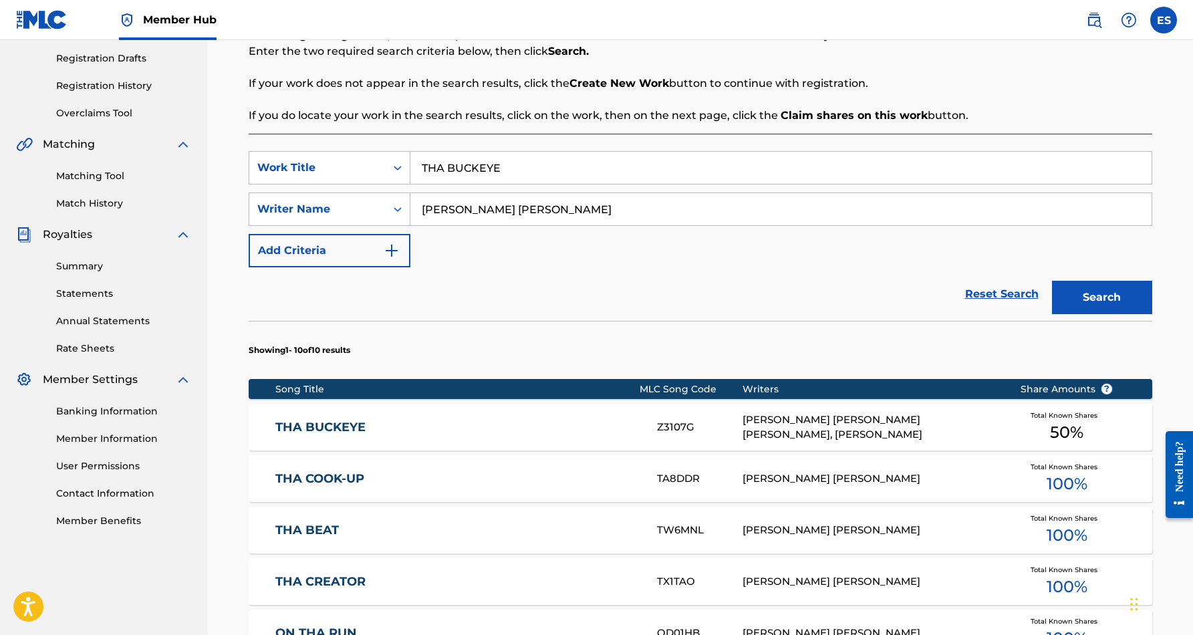
click at [731, 424] on div "Z3107G" at bounding box center [700, 427] width 86 height 15
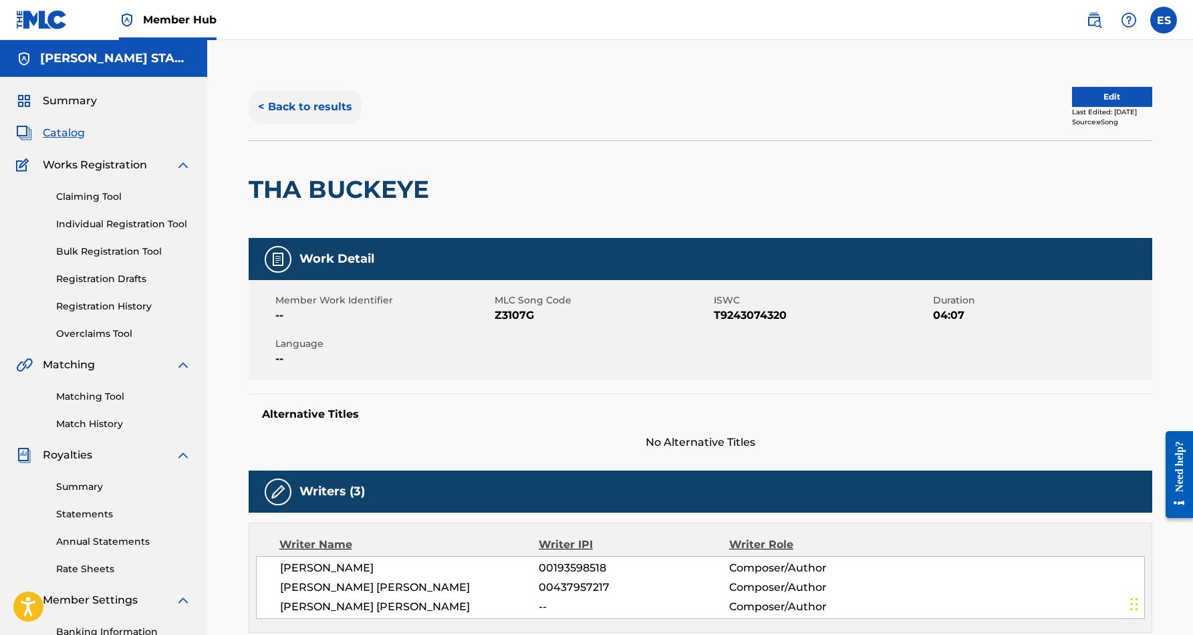
click at [333, 106] on button "< Back to results" at bounding box center [305, 106] width 113 height 33
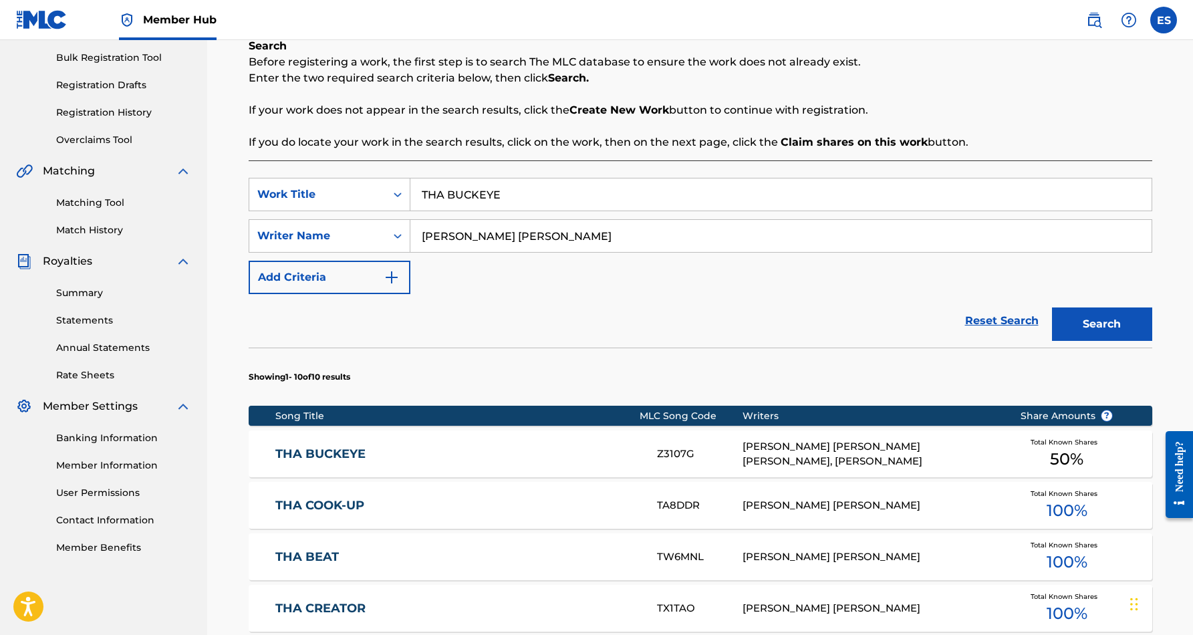
click at [535, 194] on input "THA BUCKEYE" at bounding box center [780, 194] width 741 height 32
type input "T"
paste input "I LOVE YOU TRULY"
click at [1075, 321] on button "Search" at bounding box center [1102, 323] width 100 height 33
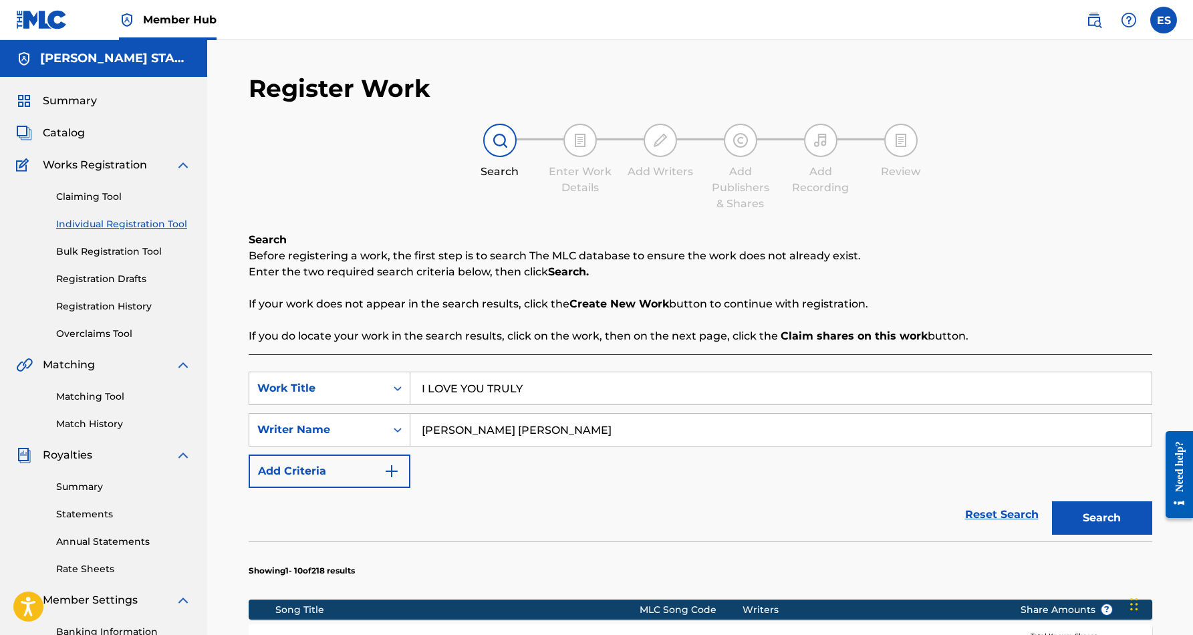
scroll to position [0, 0]
click at [545, 385] on input "I LOVE YOU TRULY" at bounding box center [780, 388] width 741 height 32
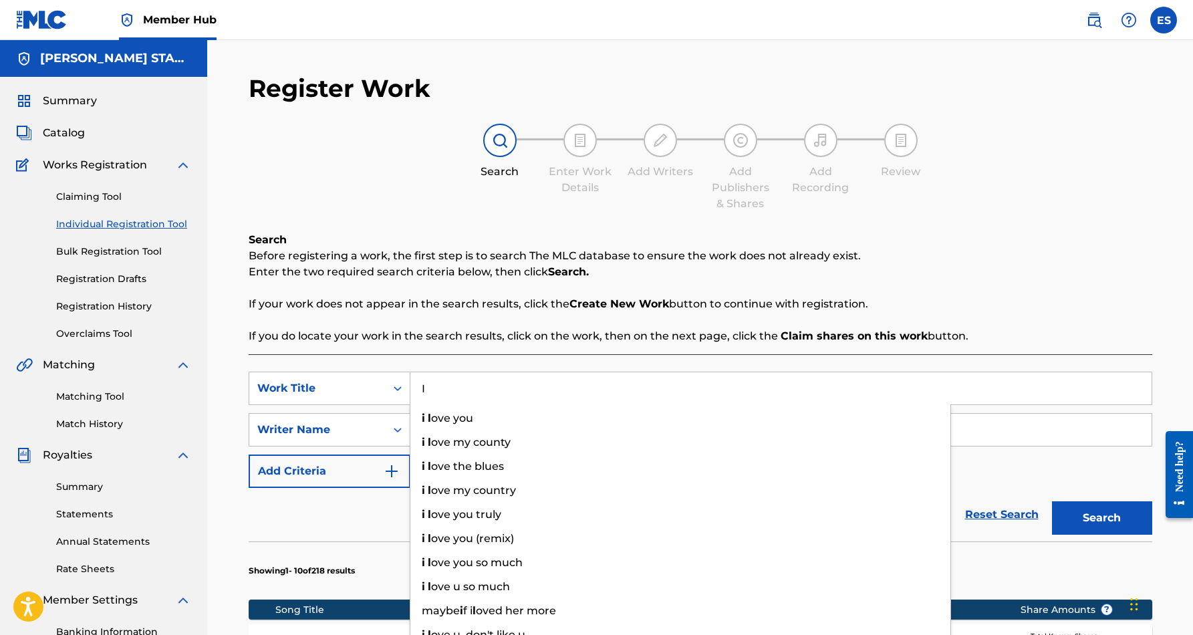
type input "I"
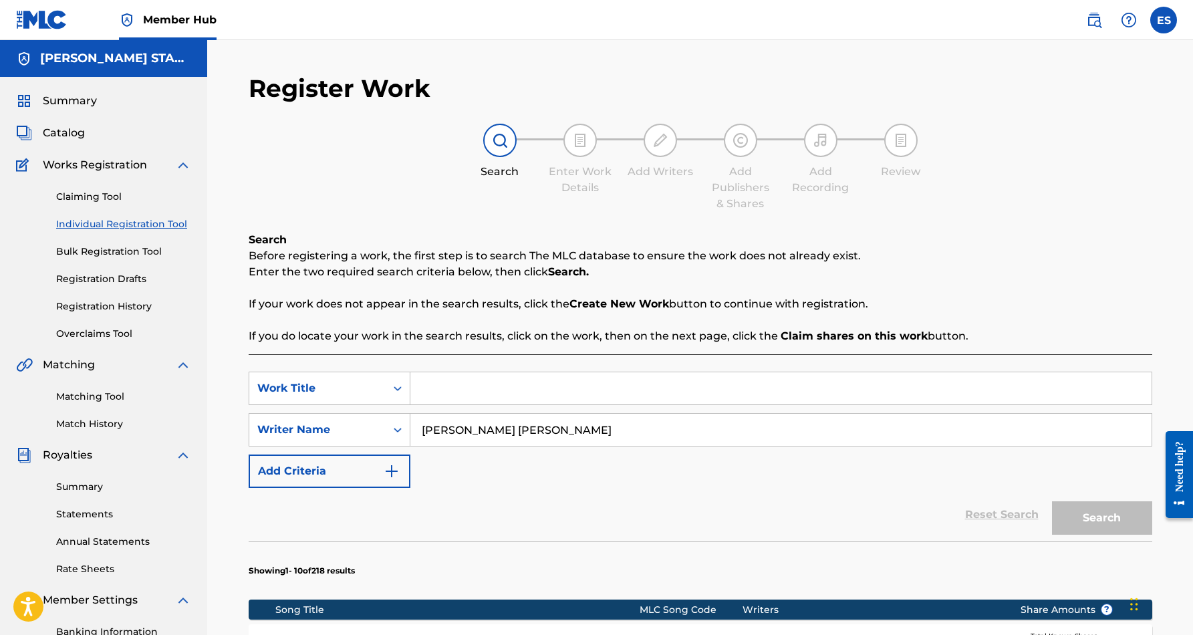
paste input "MODEL U"
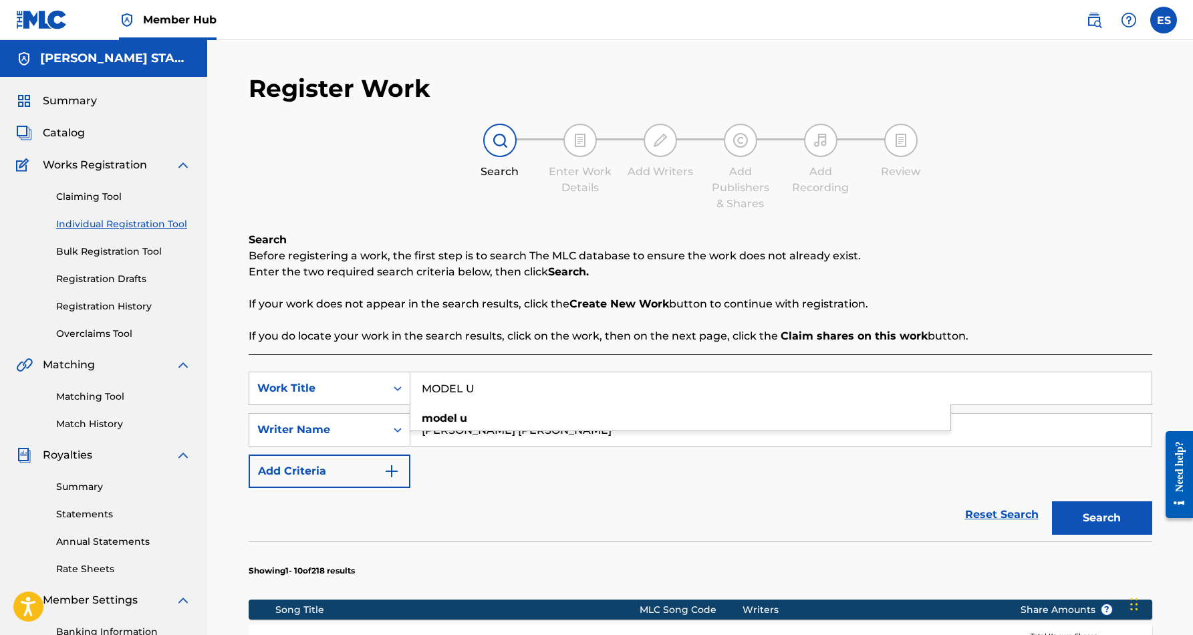
type input "MODEL U"
click at [678, 473] on div "SearchWithCriteriaf653e553-8071-4975-b45a-6e778c01a076 Work Title MODEL U Searc…" at bounding box center [701, 430] width 904 height 116
click at [1086, 513] on button "Search" at bounding box center [1102, 517] width 100 height 33
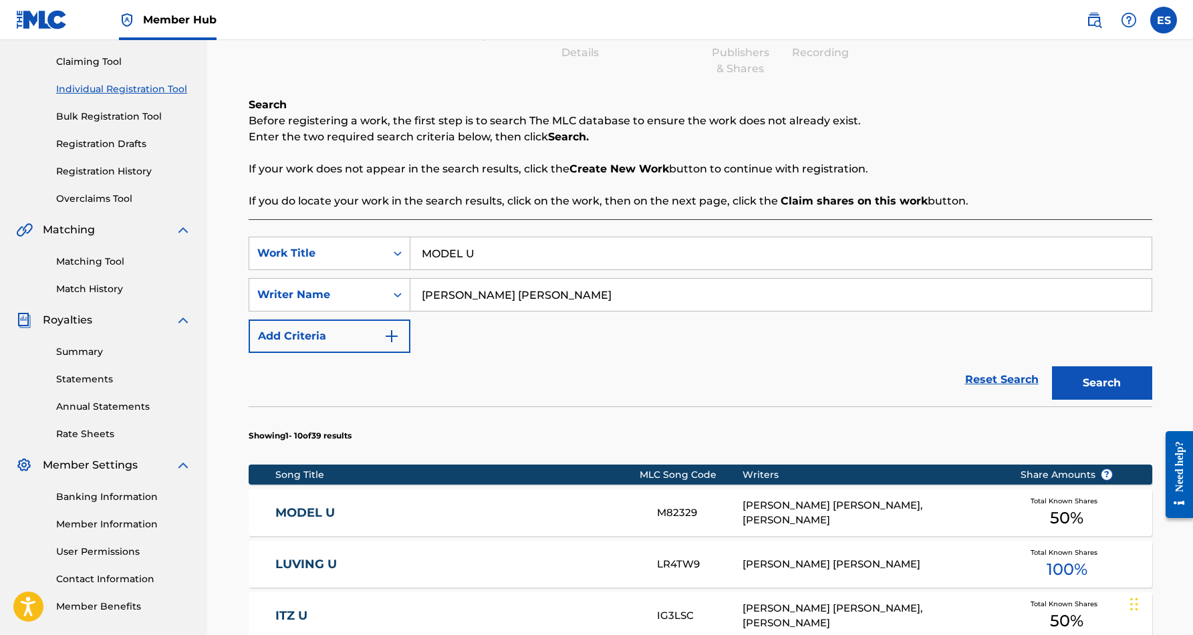
scroll to position [141, 0]
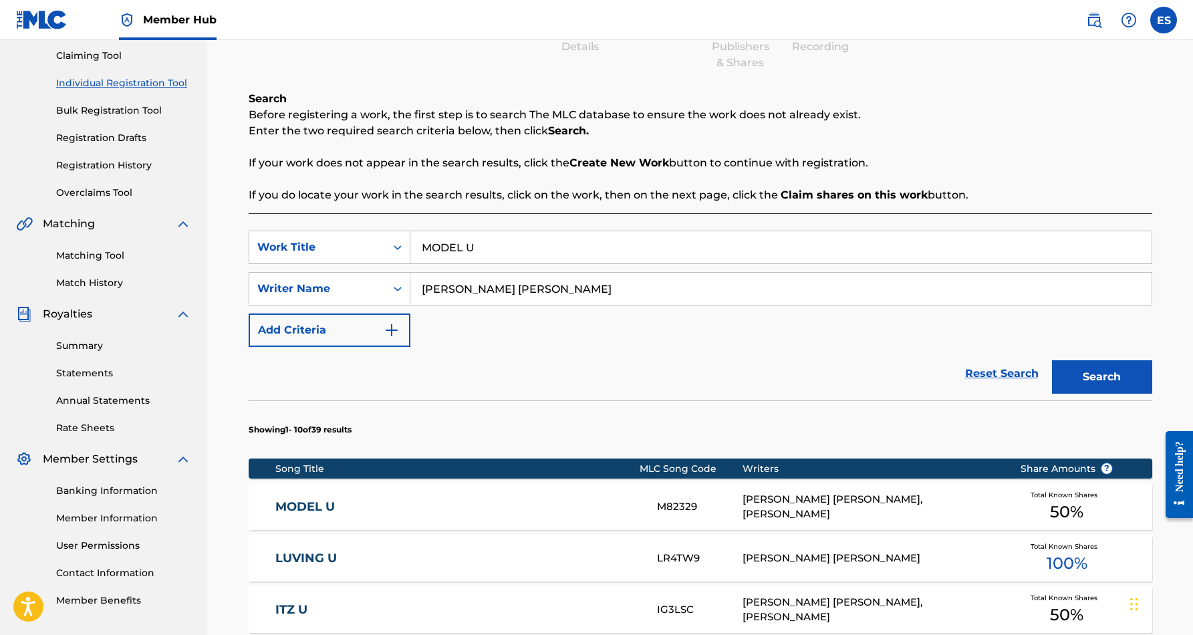
click at [878, 508] on div "ERIC DOUGLAS SMITH, KROFHET ROSS CHANEY" at bounding box center [871, 507] width 257 height 30
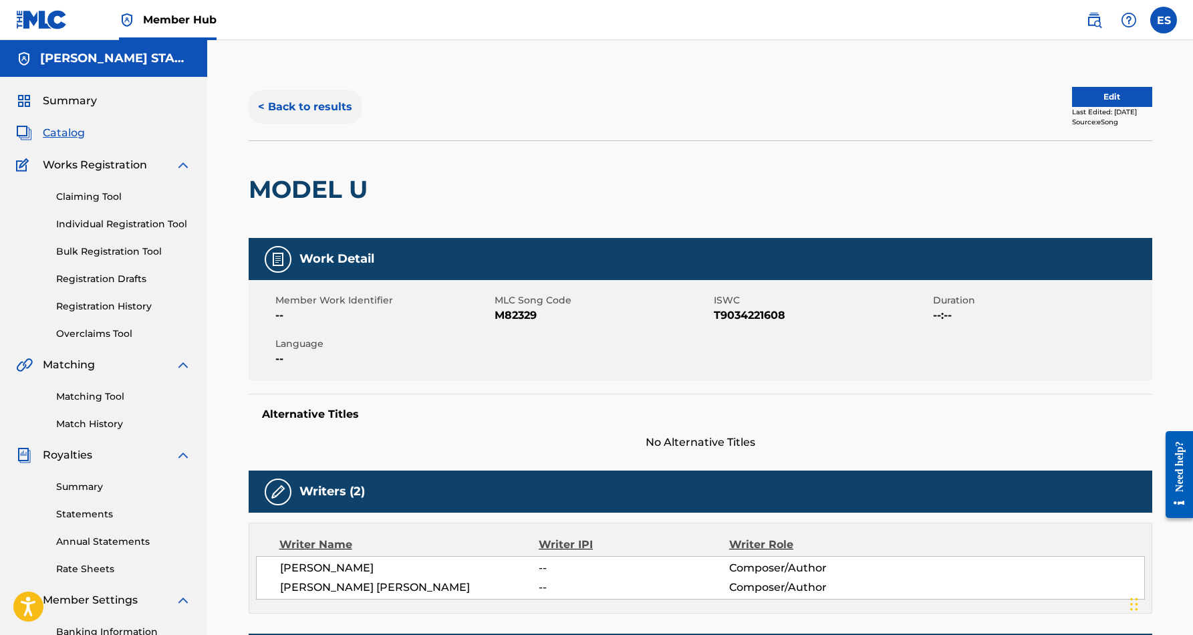
click at [302, 104] on button "< Back to results" at bounding box center [305, 106] width 113 height 33
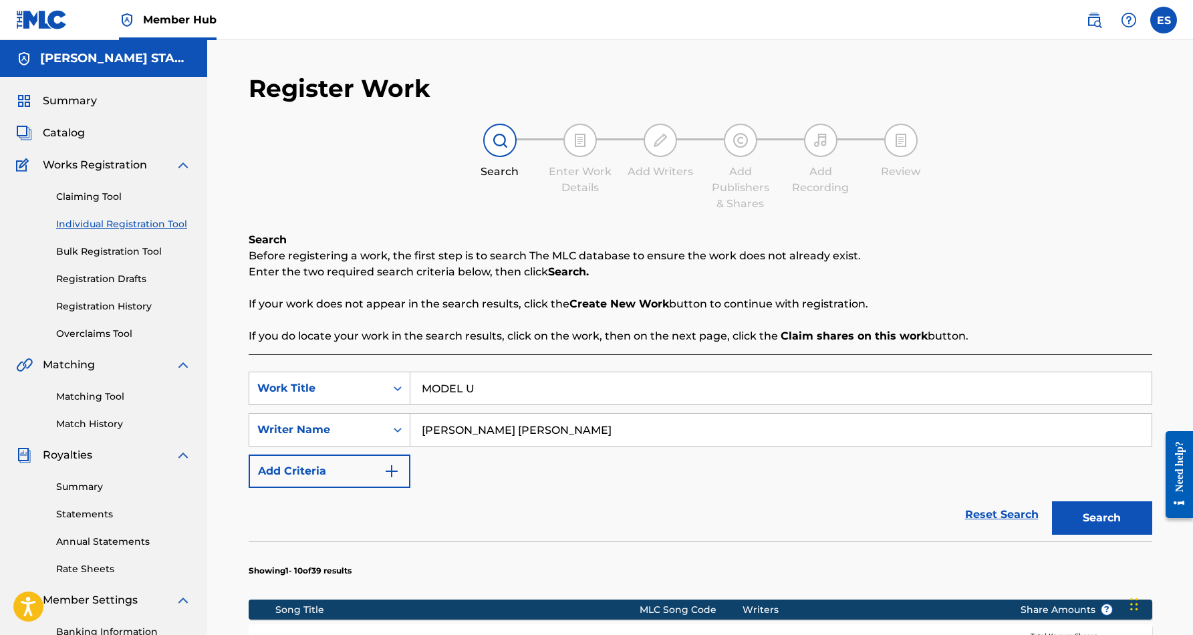
scroll to position [141, 0]
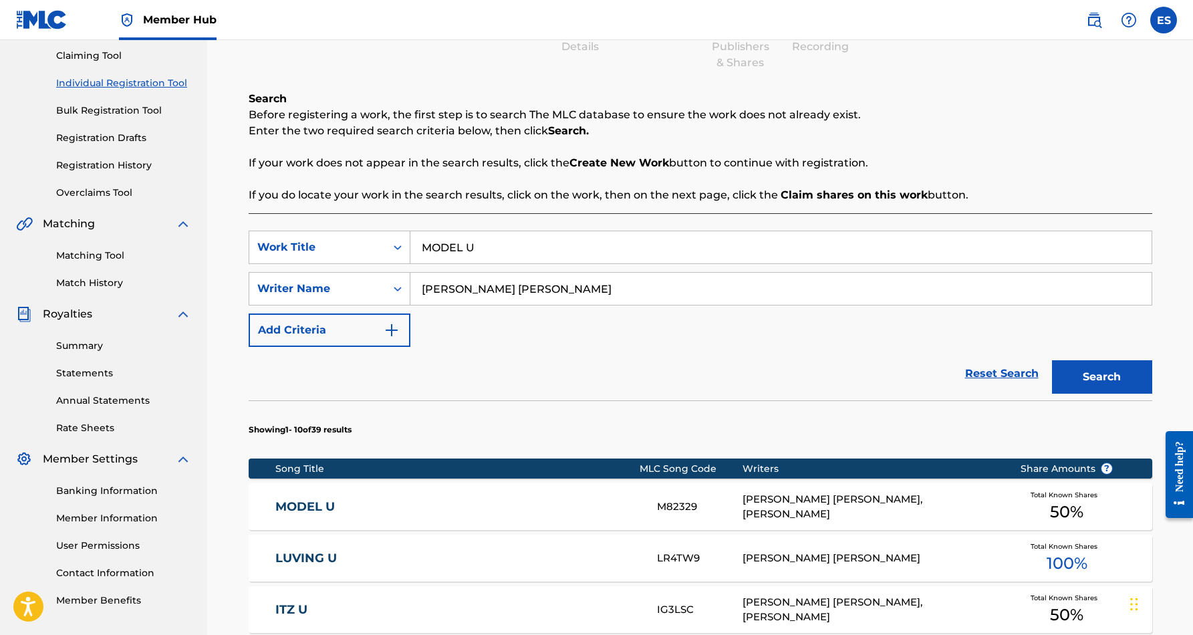
click at [497, 260] on input "MODEL U" at bounding box center [780, 247] width 741 height 32
type input "M"
paste input "LOVE EVERLASTING"
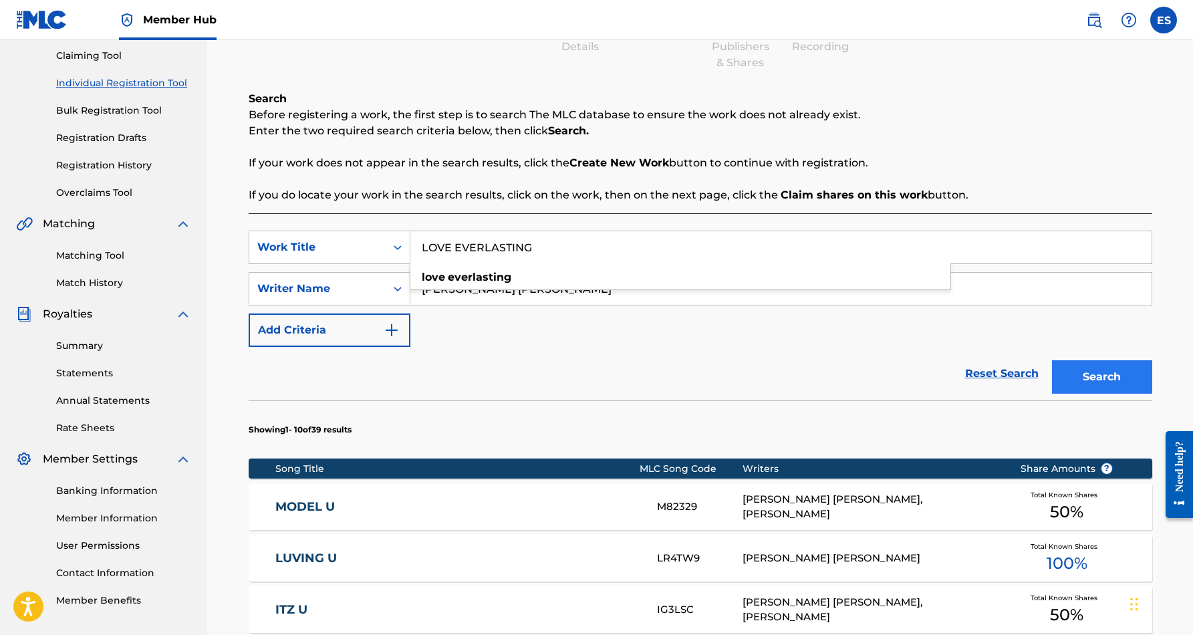
type input "LOVE EVERLASTING"
click at [1087, 370] on button "Search" at bounding box center [1102, 376] width 100 height 33
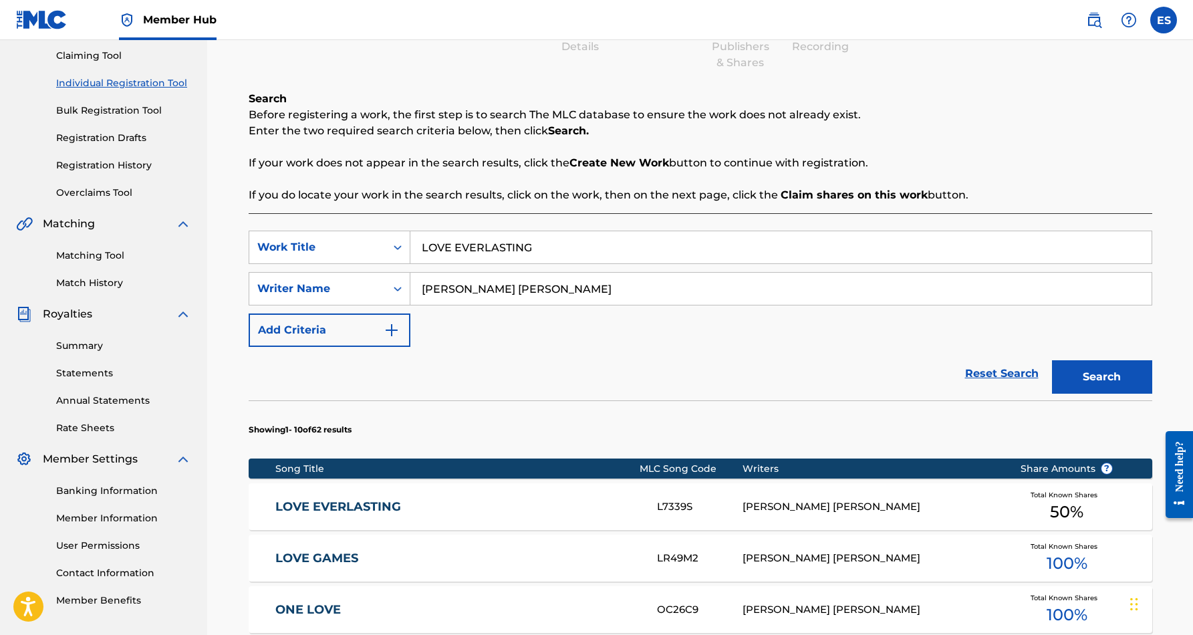
click at [787, 497] on div "LOVE EVERLASTING L7339S KROSHET R CHANEY, ERIC DOUGLAS SMITH Total Known Shares…" at bounding box center [701, 506] width 904 height 47
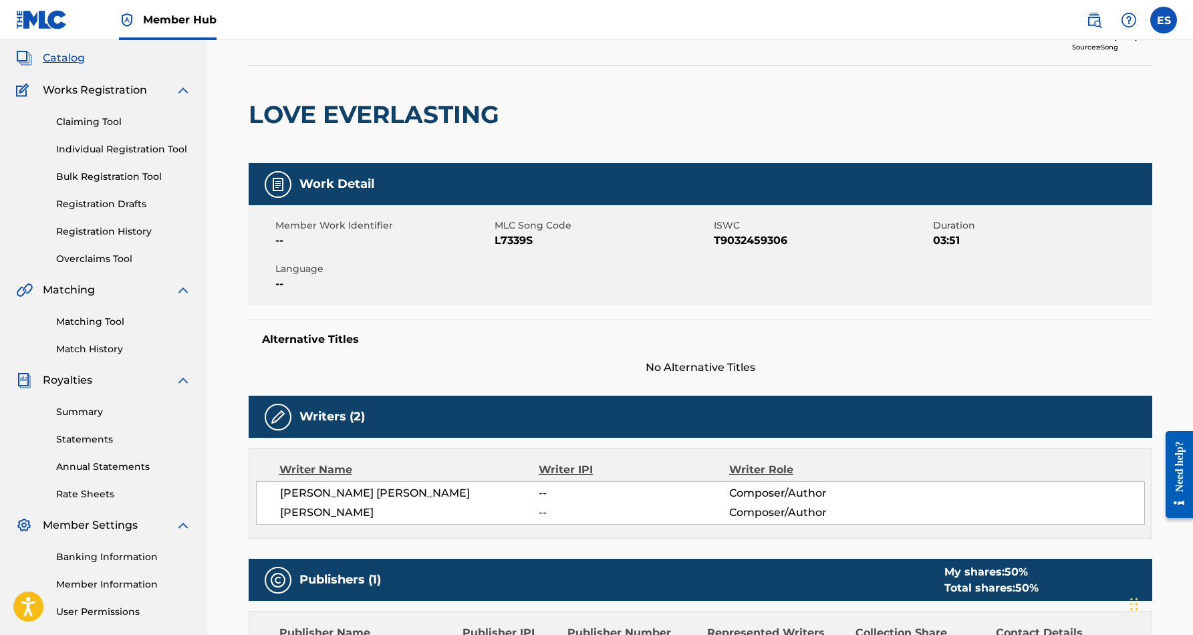
scroll to position [63, 0]
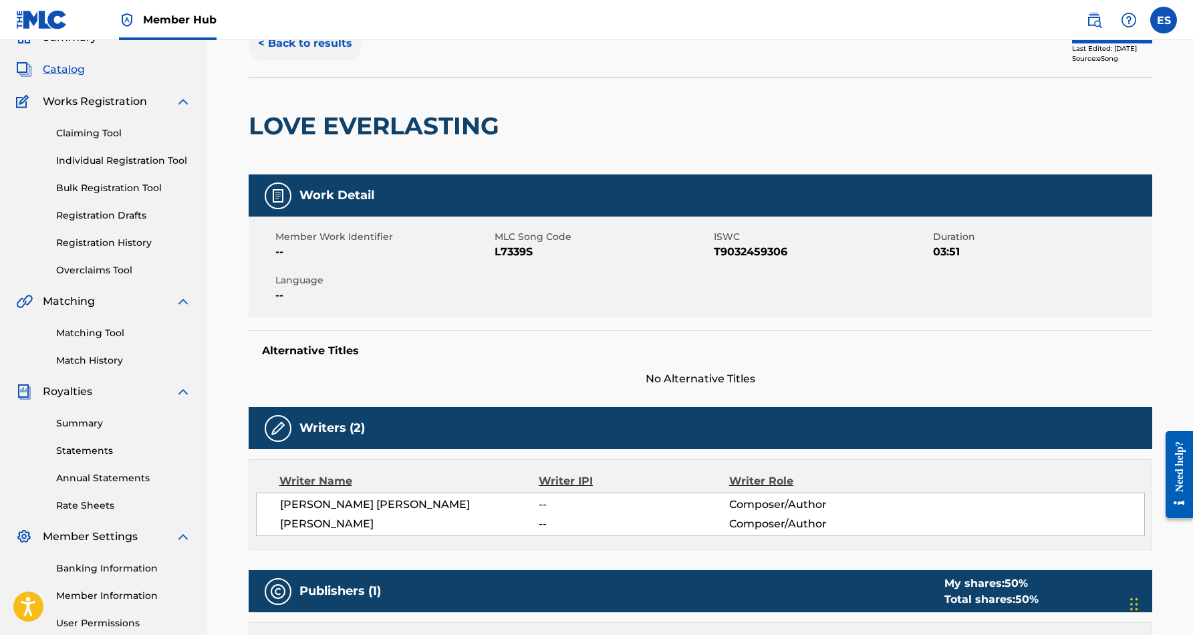
click at [330, 44] on button "< Back to results" at bounding box center [305, 43] width 113 height 33
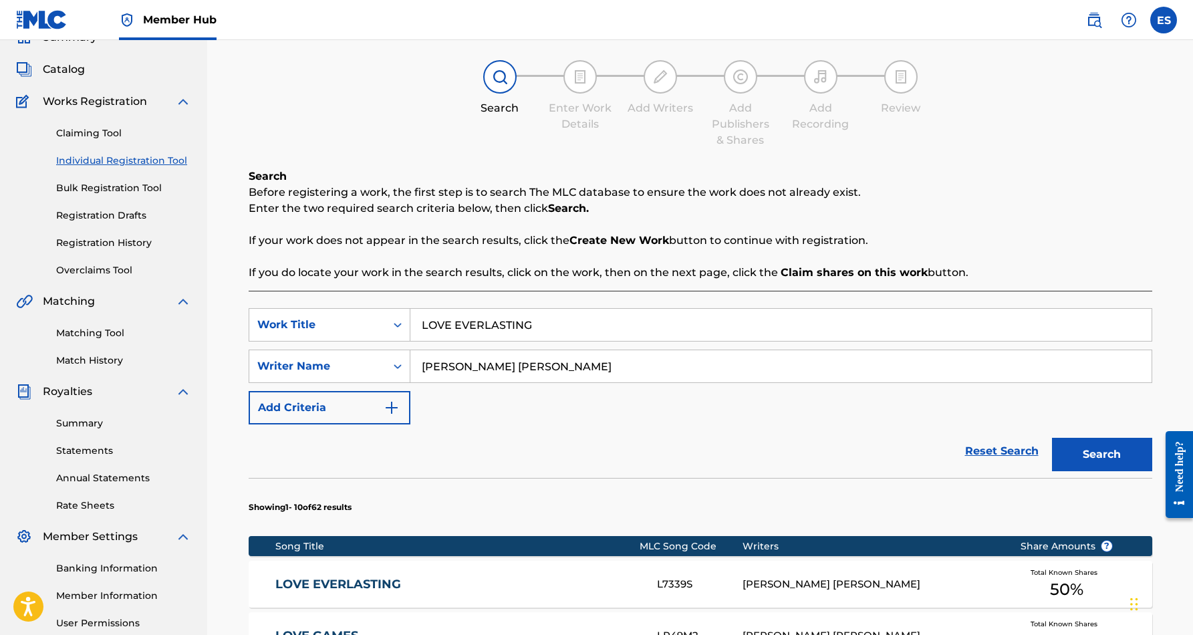
scroll to position [141, 0]
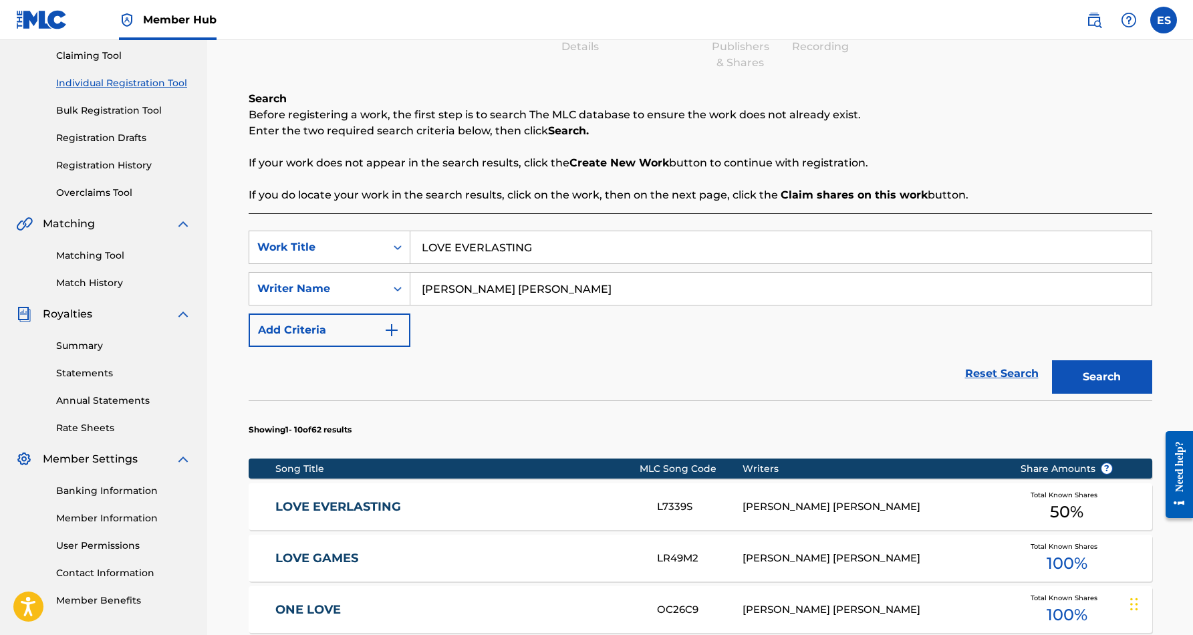
click at [541, 247] on input "LOVE EVERLASTING" at bounding box center [780, 247] width 741 height 32
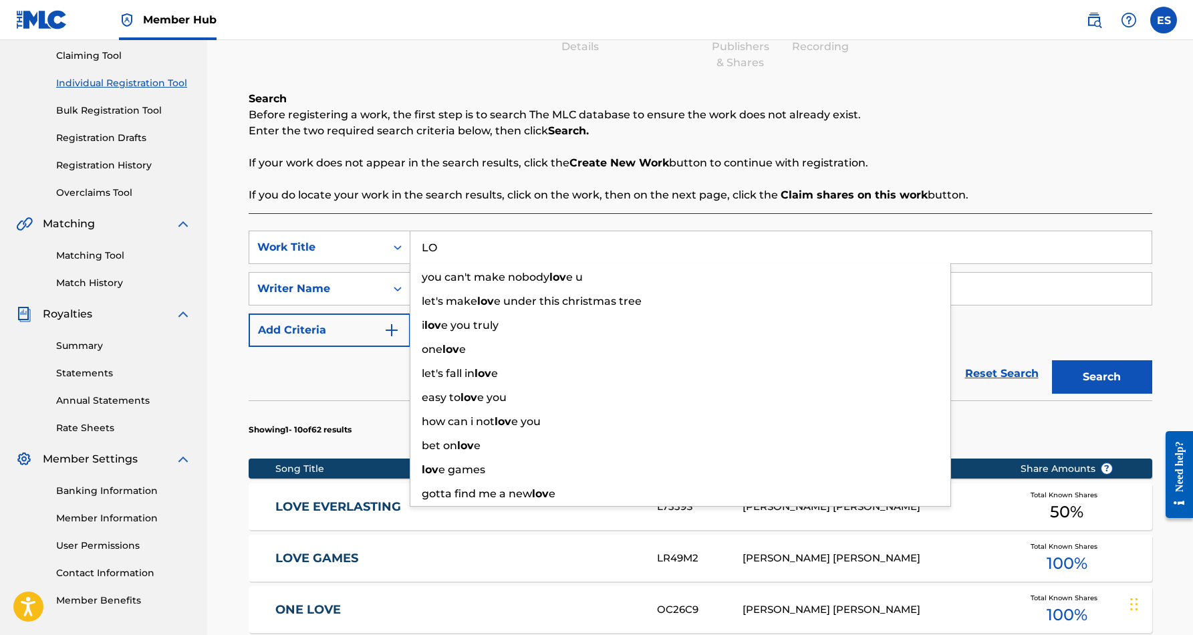
type input "L"
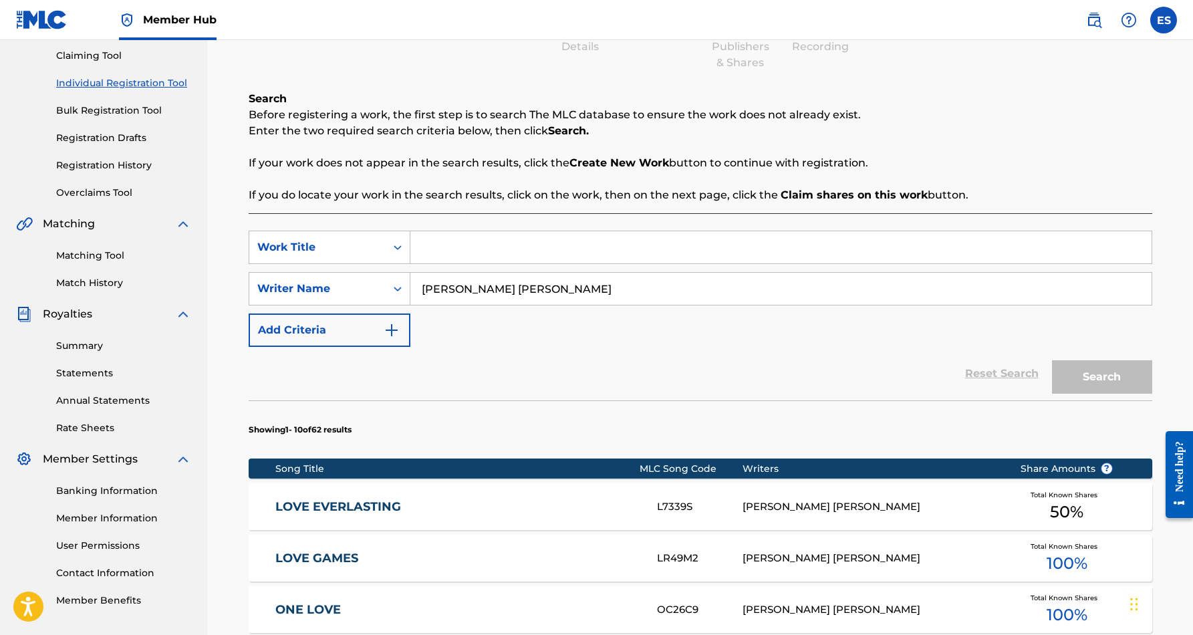
paste input "WORLD WIDE RIDERS"
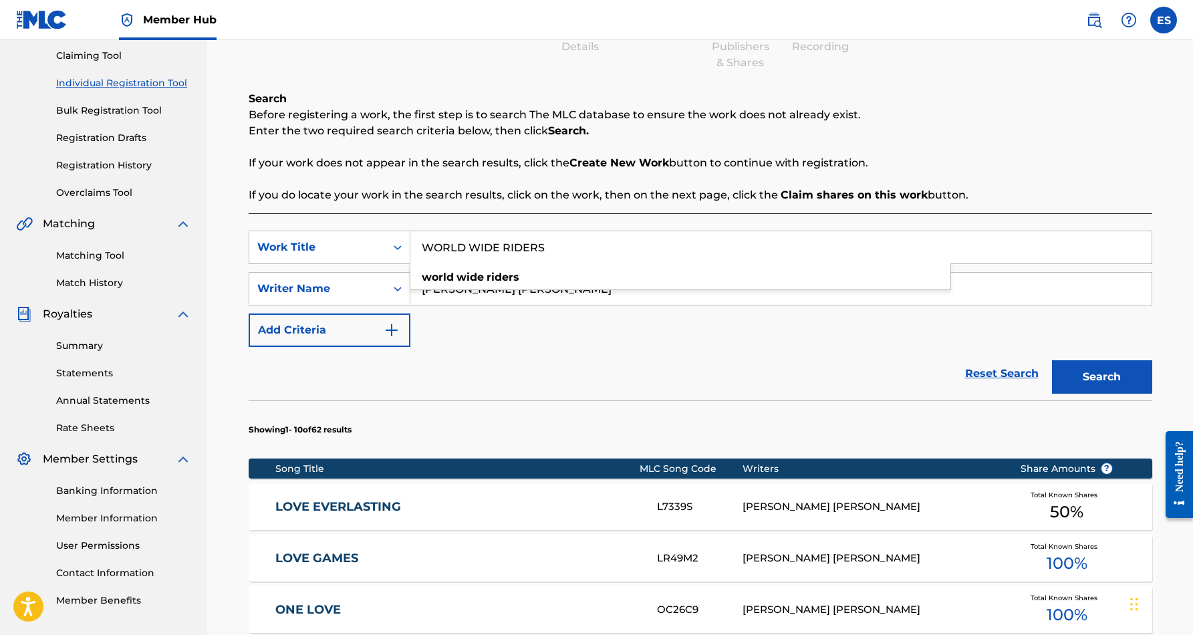
type input "WORLD WIDE RIDERS"
click at [684, 334] on div "SearchWithCriteriaf653e553-8071-4975-b45a-6e778c01a076 Work Title WORLD WIDE RI…" at bounding box center [701, 289] width 904 height 116
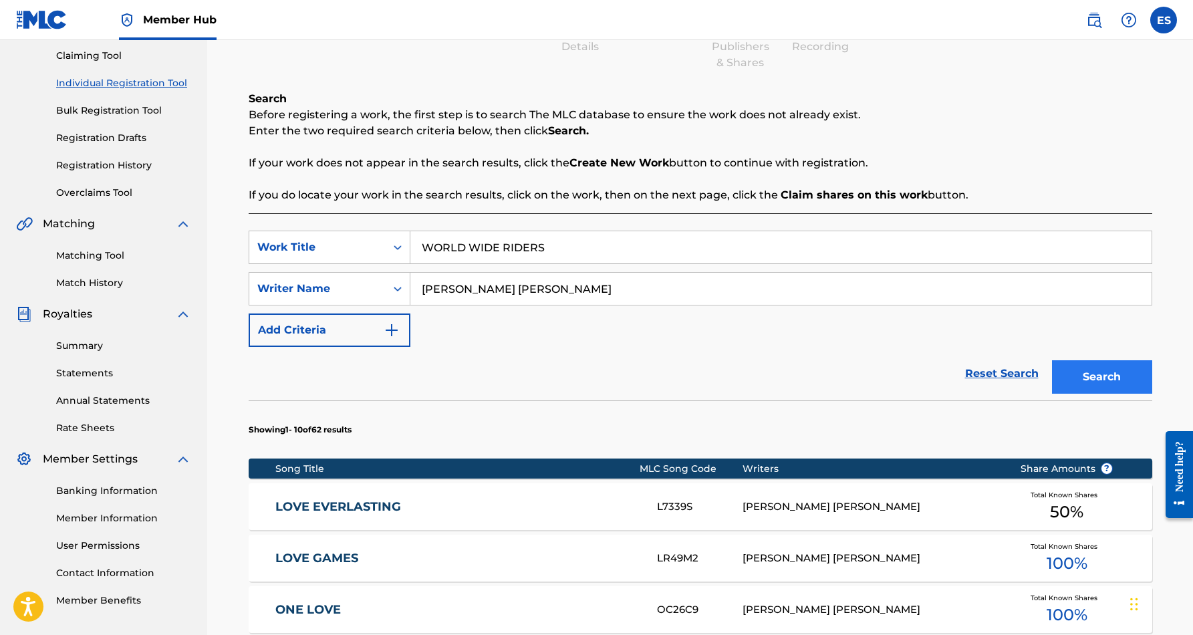
click at [1074, 370] on button "Search" at bounding box center [1102, 376] width 100 height 33
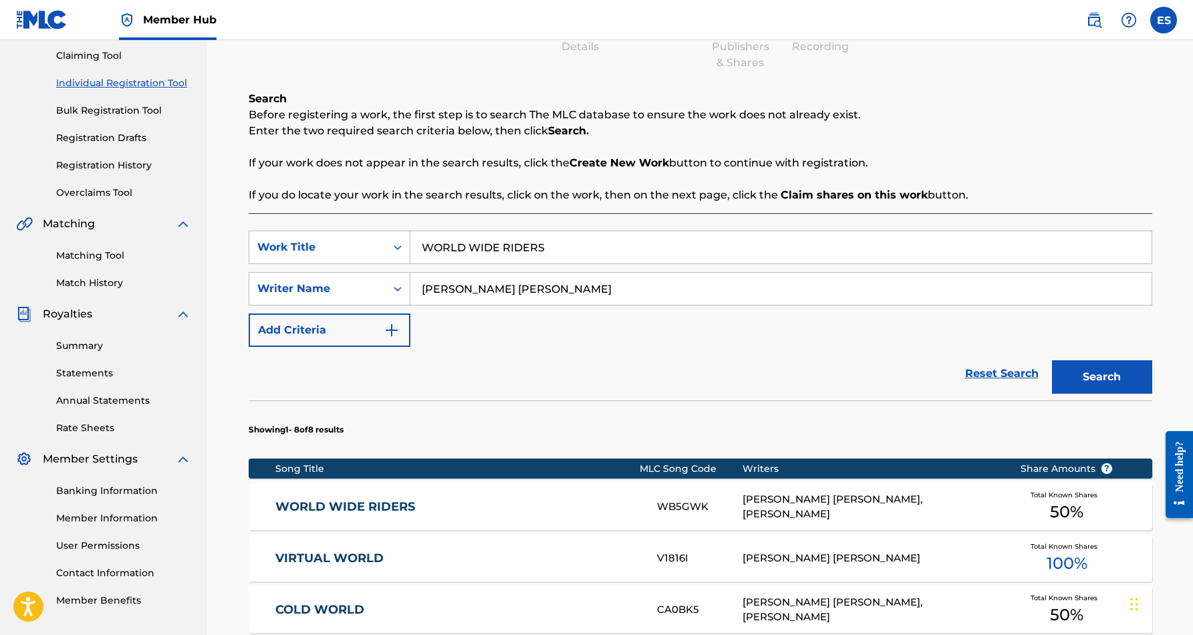
click at [835, 489] on div "WORLD WIDE RIDERS WB5GWK ERIC DOUGLAS SMITH, JAMES PATRICK GUILFOYLE Total Know…" at bounding box center [701, 506] width 904 height 47
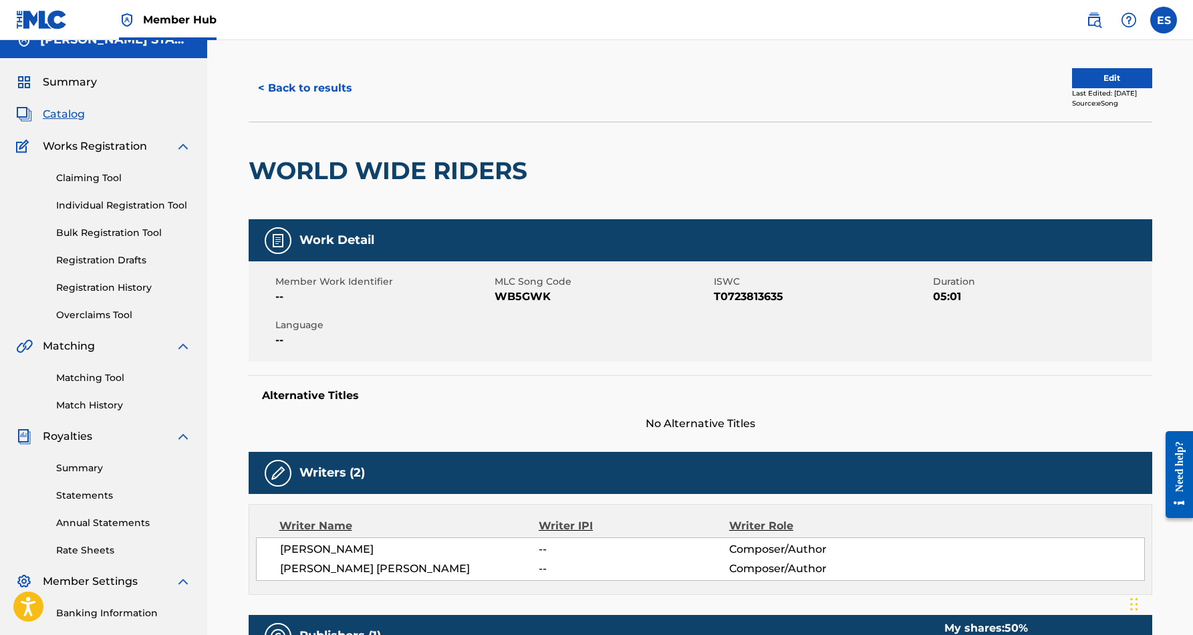
scroll to position [13, 0]
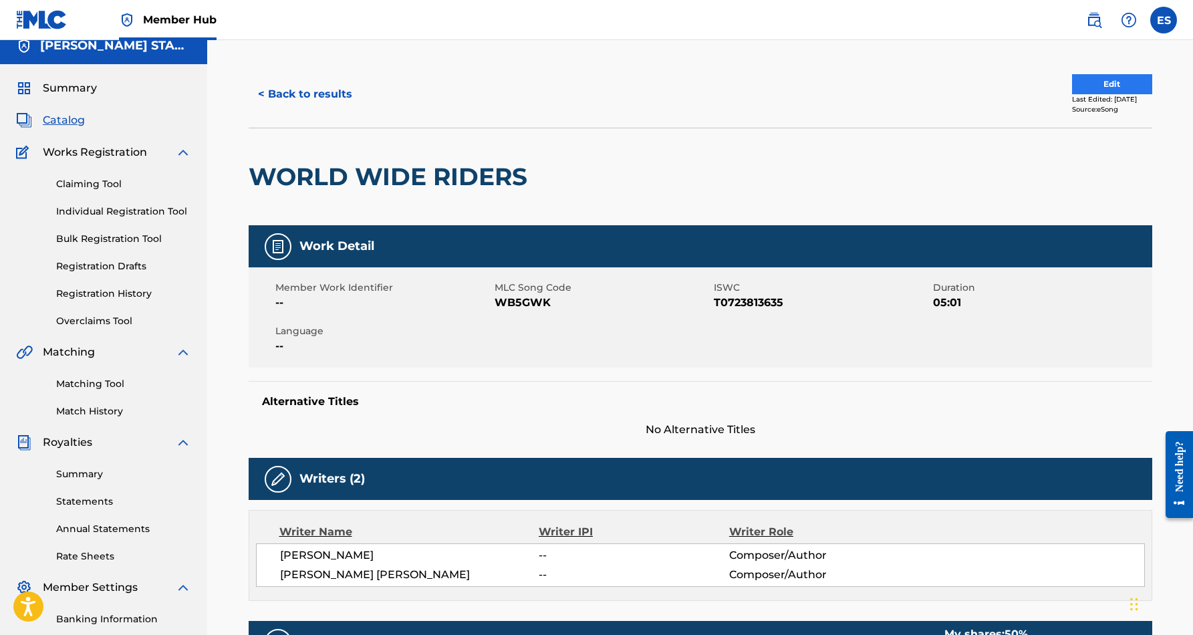
click at [1075, 84] on button "Edit" at bounding box center [1112, 84] width 80 height 20
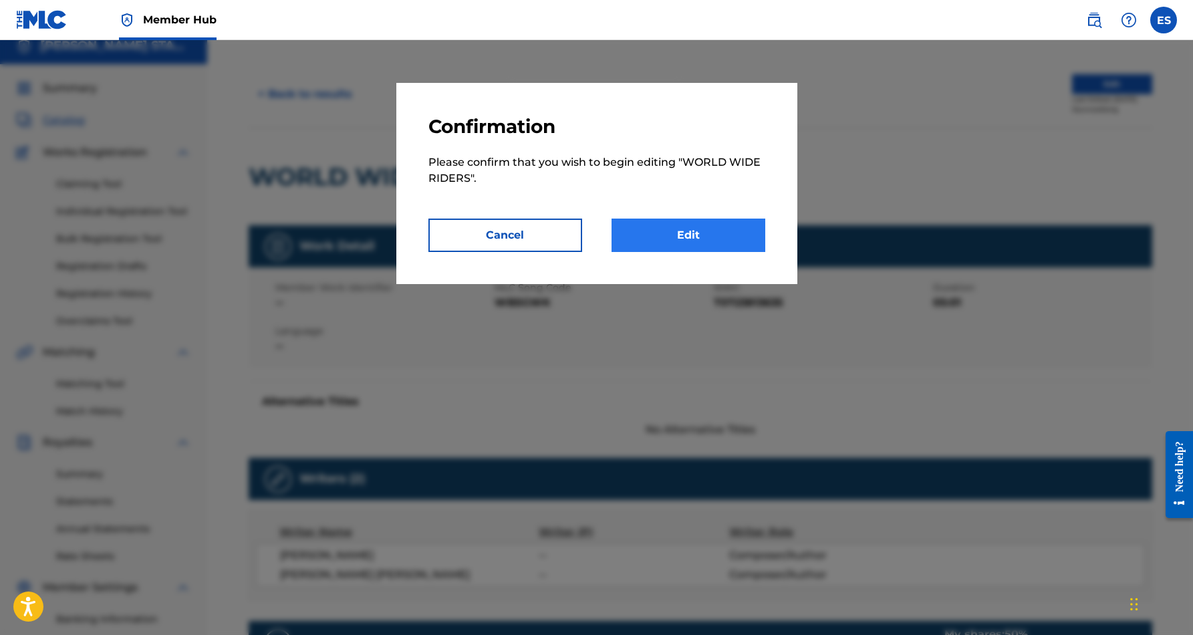
click at [685, 241] on link "Edit" at bounding box center [689, 235] width 154 height 33
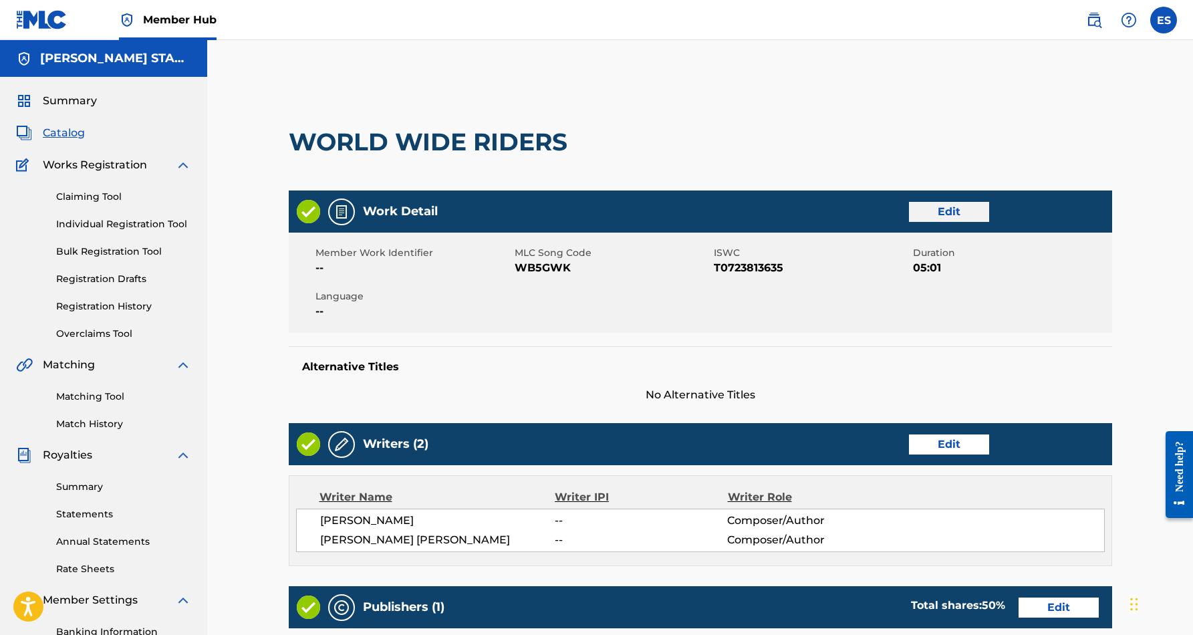
click at [926, 213] on link "Edit" at bounding box center [949, 212] width 80 height 20
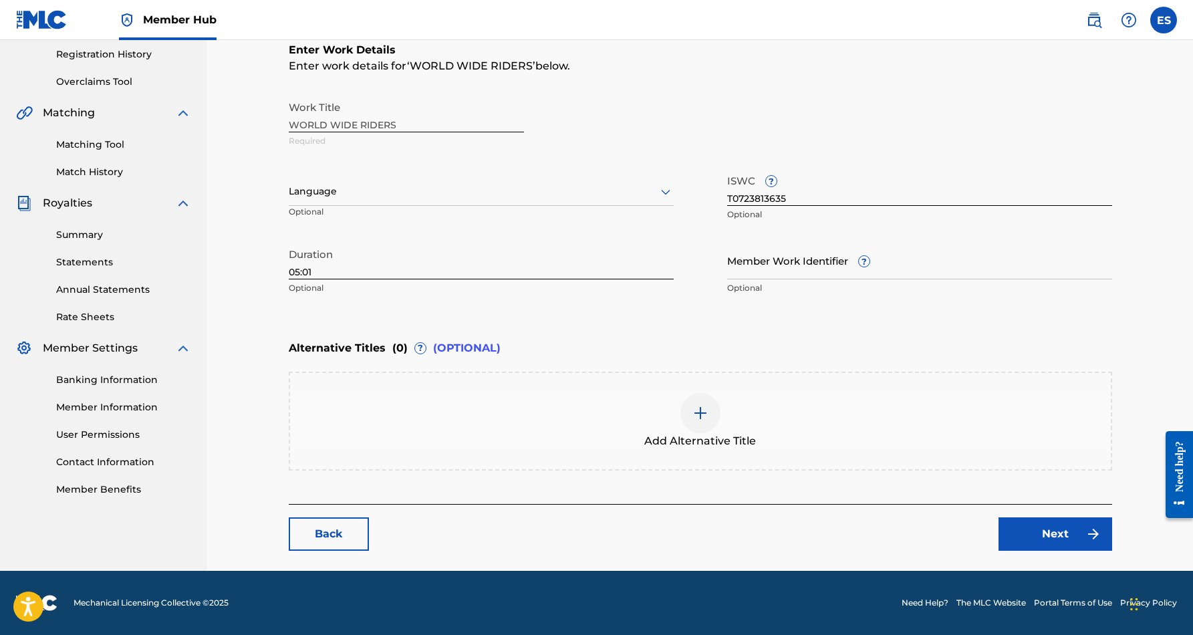
scroll to position [252, 0]
click at [1031, 525] on link "Next" at bounding box center [1056, 533] width 114 height 33
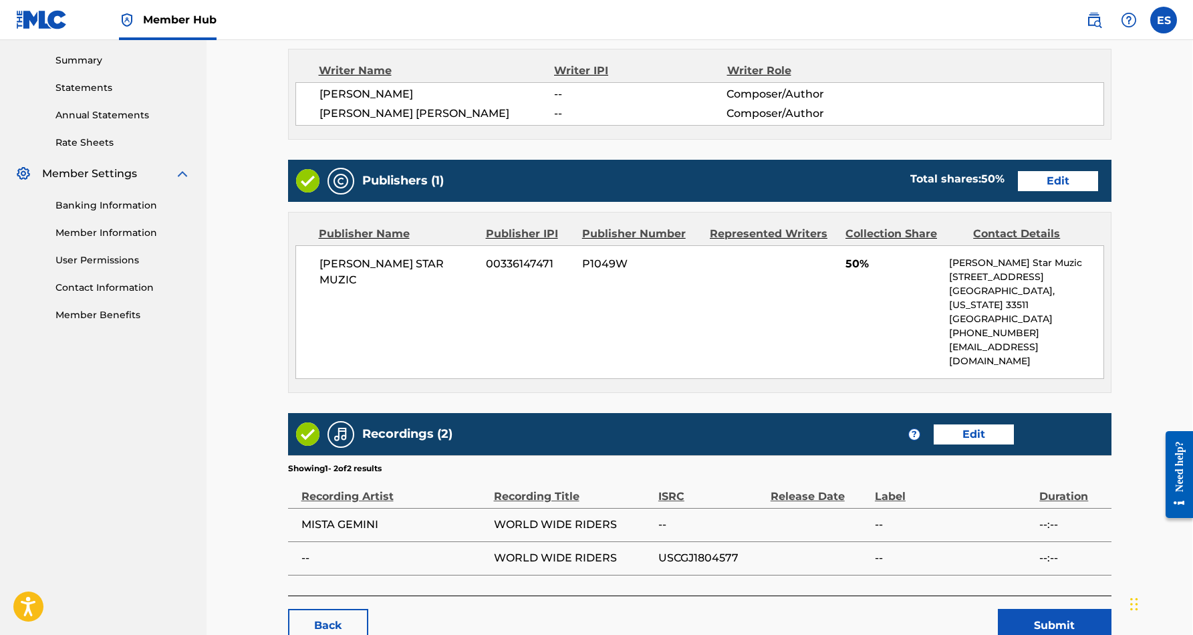
scroll to position [418, 1]
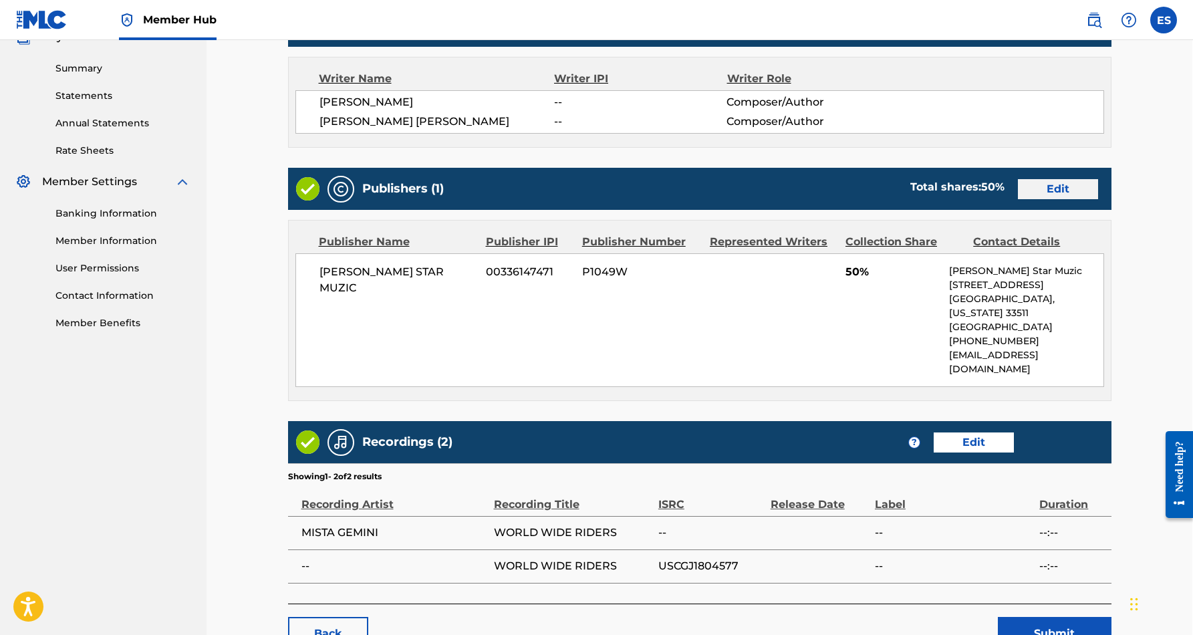
click at [1039, 186] on link "Edit" at bounding box center [1058, 189] width 80 height 20
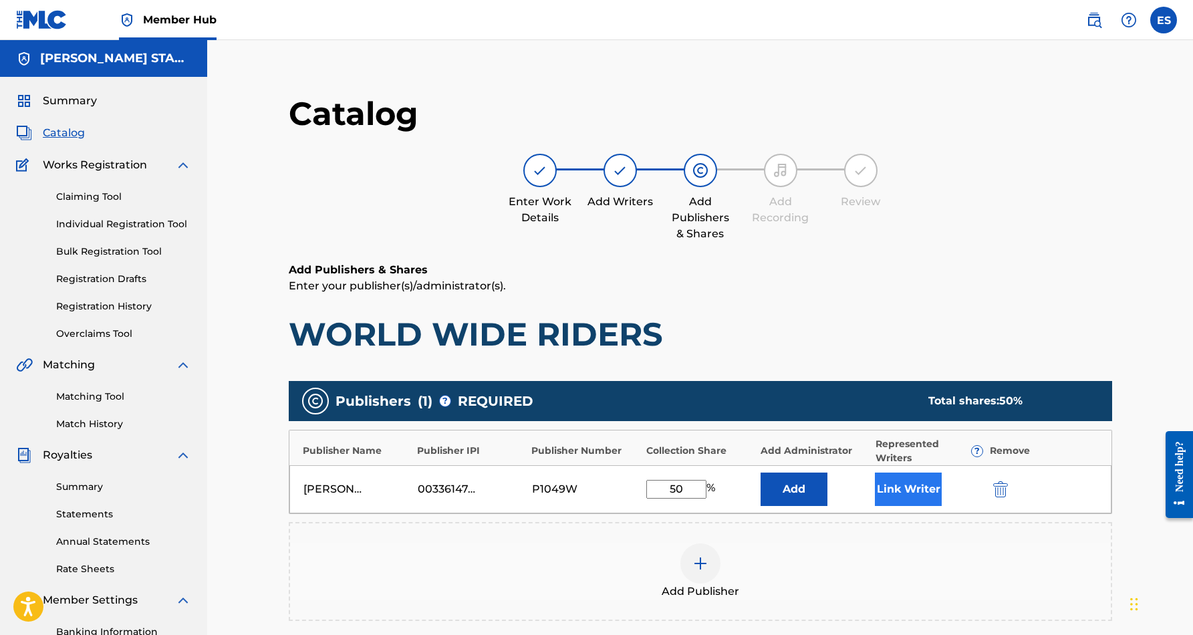
click at [911, 501] on button "Link Writer" at bounding box center [908, 489] width 67 height 33
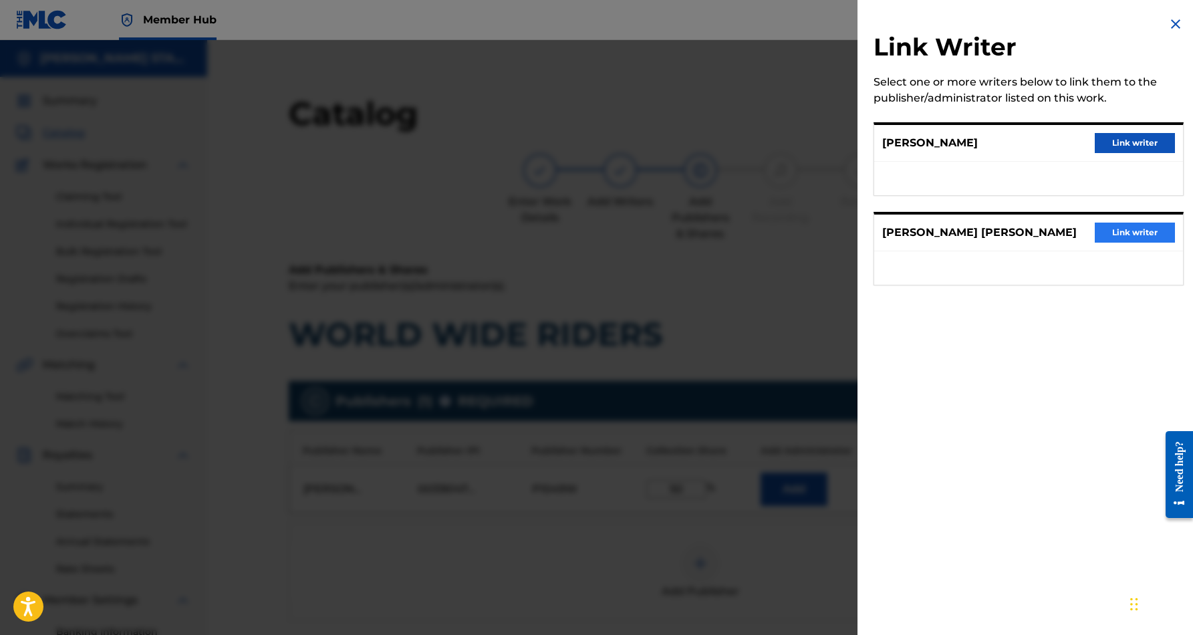
click at [1107, 234] on button "Link writer" at bounding box center [1135, 233] width 80 height 20
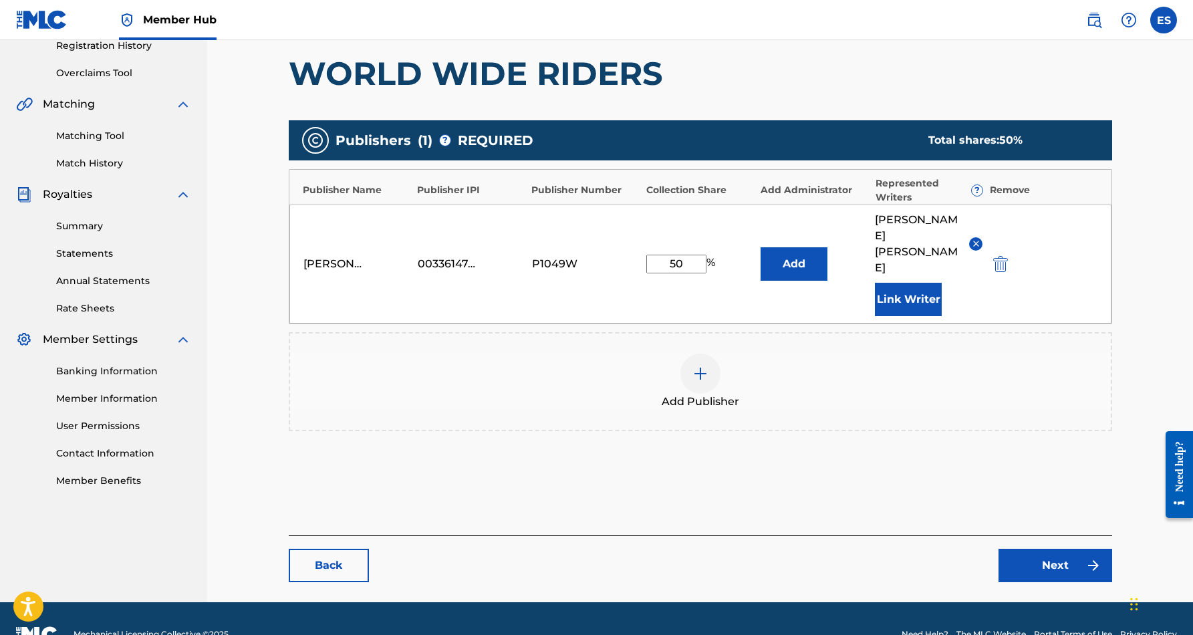
scroll to position [260, 0]
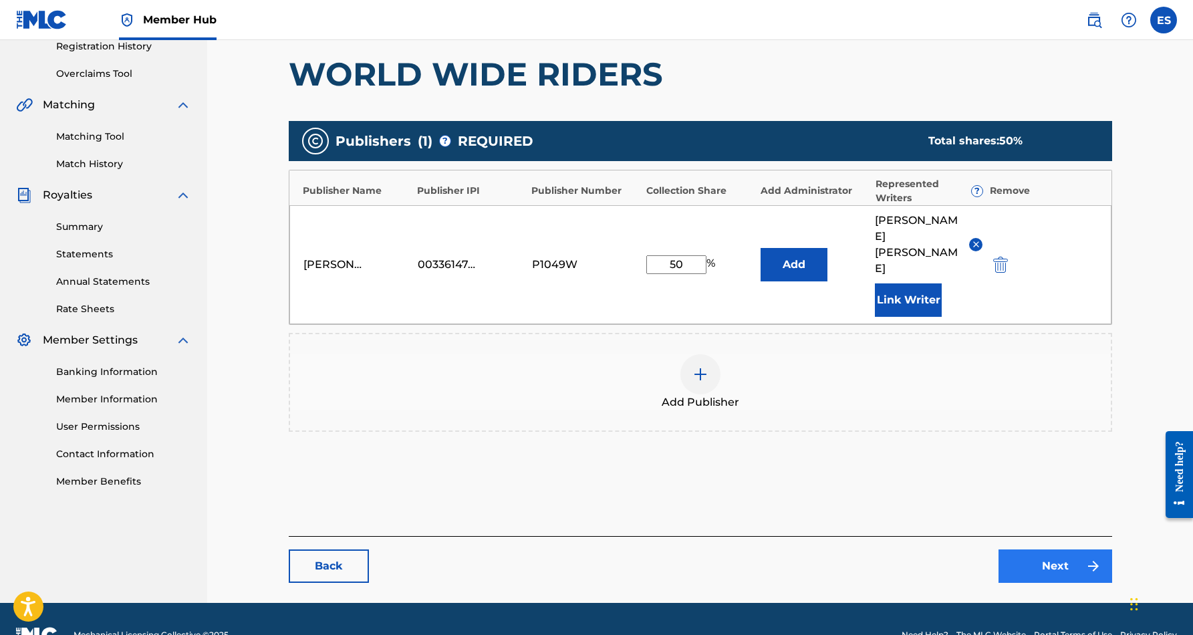
click at [1031, 549] on link "Next" at bounding box center [1056, 565] width 114 height 33
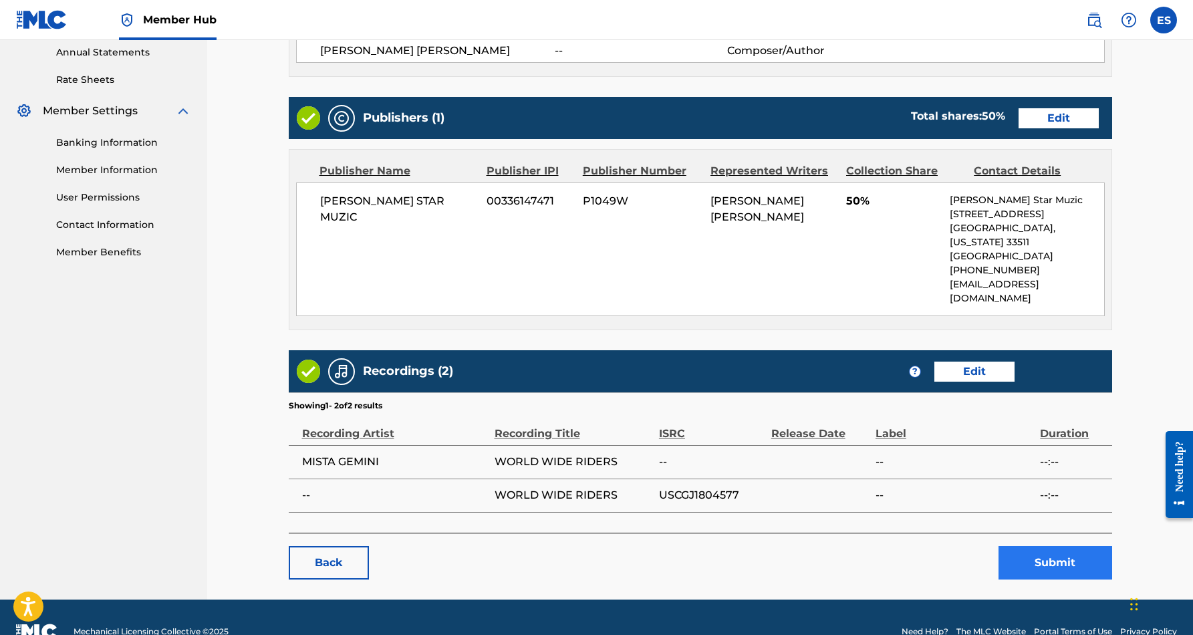
scroll to position [489, 0]
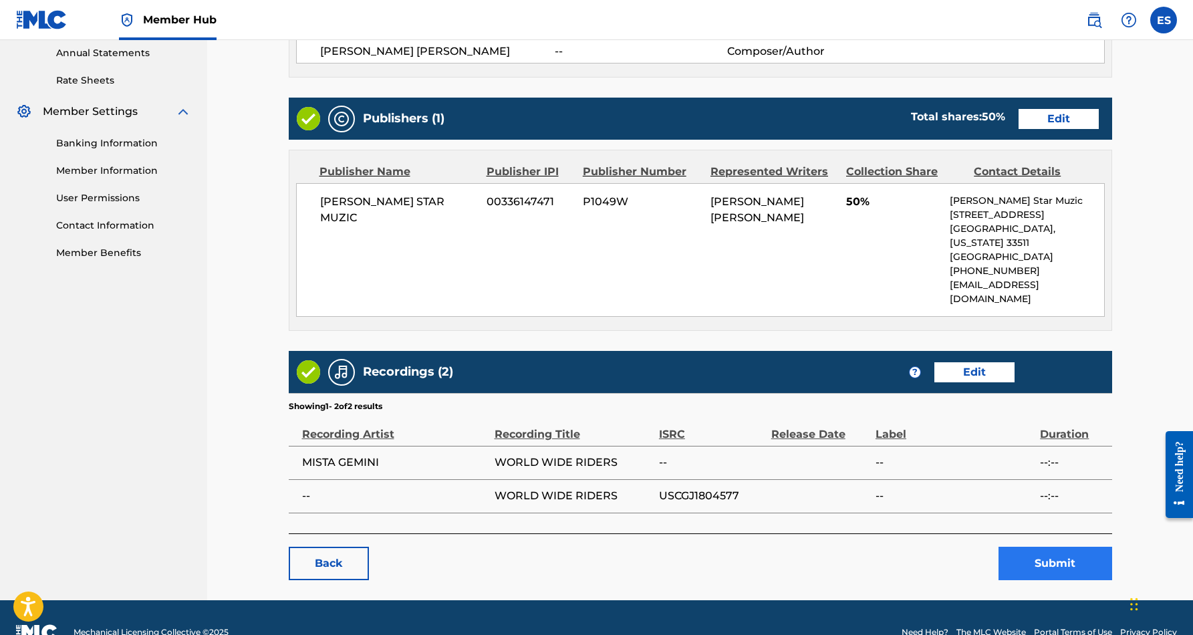
click at [1049, 547] on button "Submit" at bounding box center [1056, 563] width 114 height 33
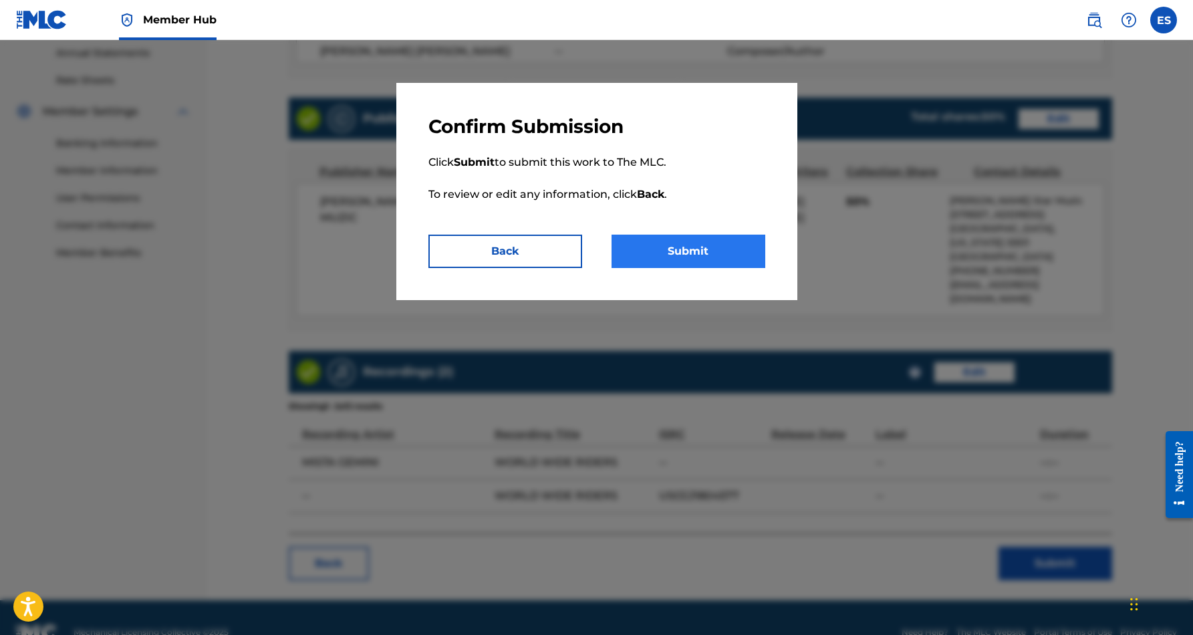
click at [721, 242] on button "Submit" at bounding box center [689, 251] width 154 height 33
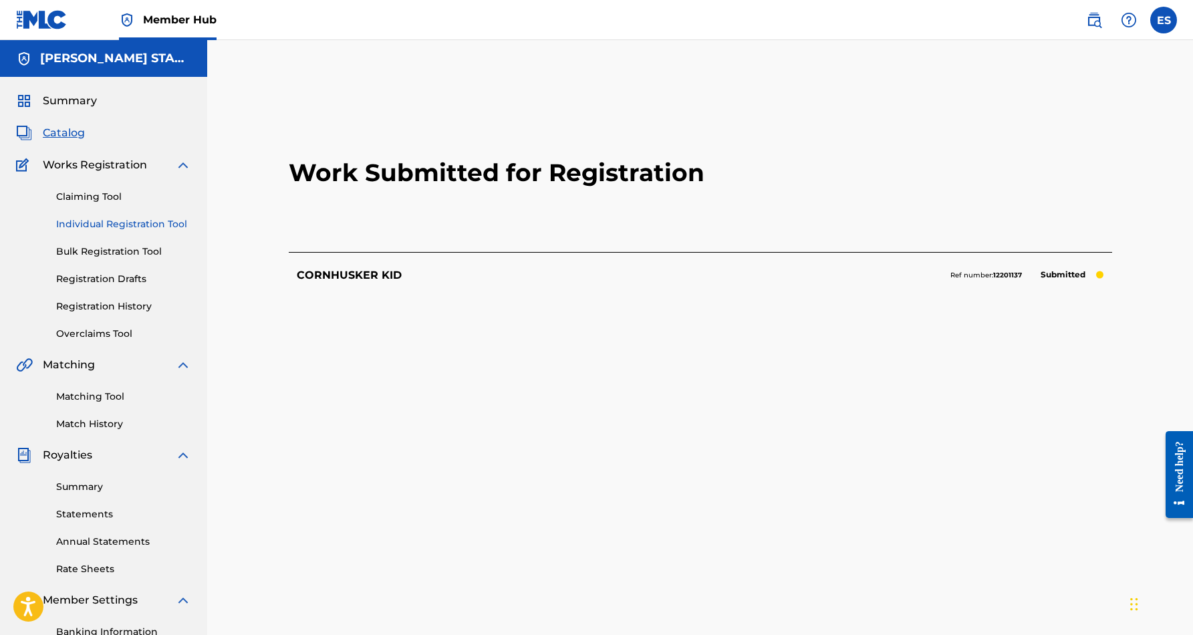
click at [129, 223] on link "Individual Registration Tool" at bounding box center [123, 224] width 135 height 14
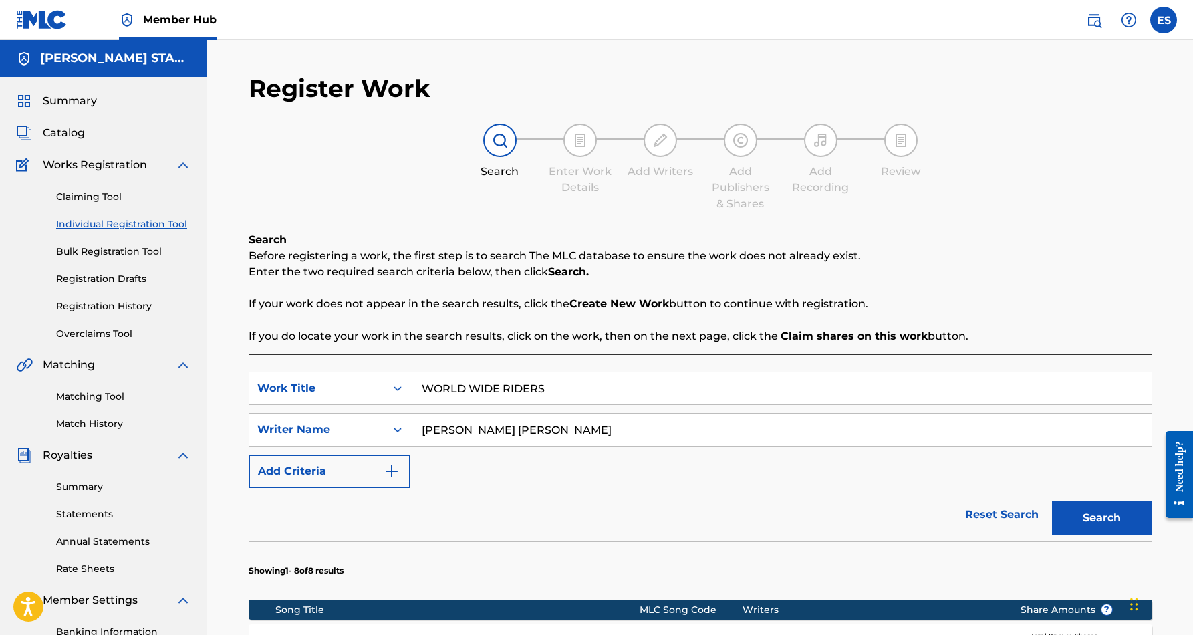
click at [578, 394] on input "WORLD WIDE RIDERS" at bounding box center [780, 388] width 741 height 32
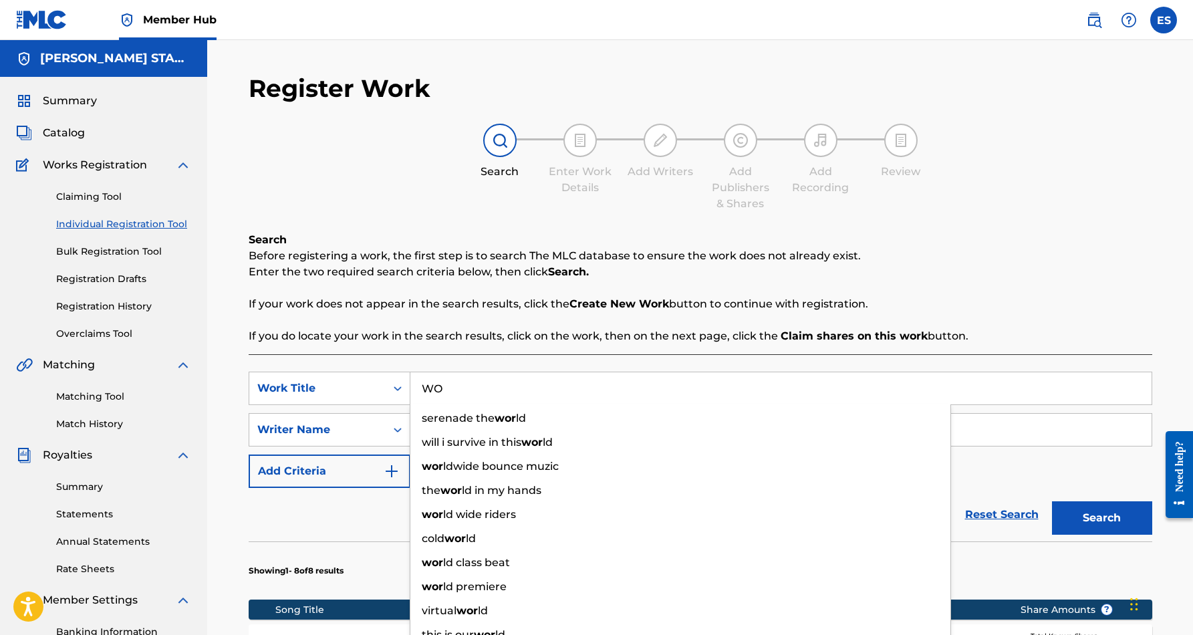
type input "W"
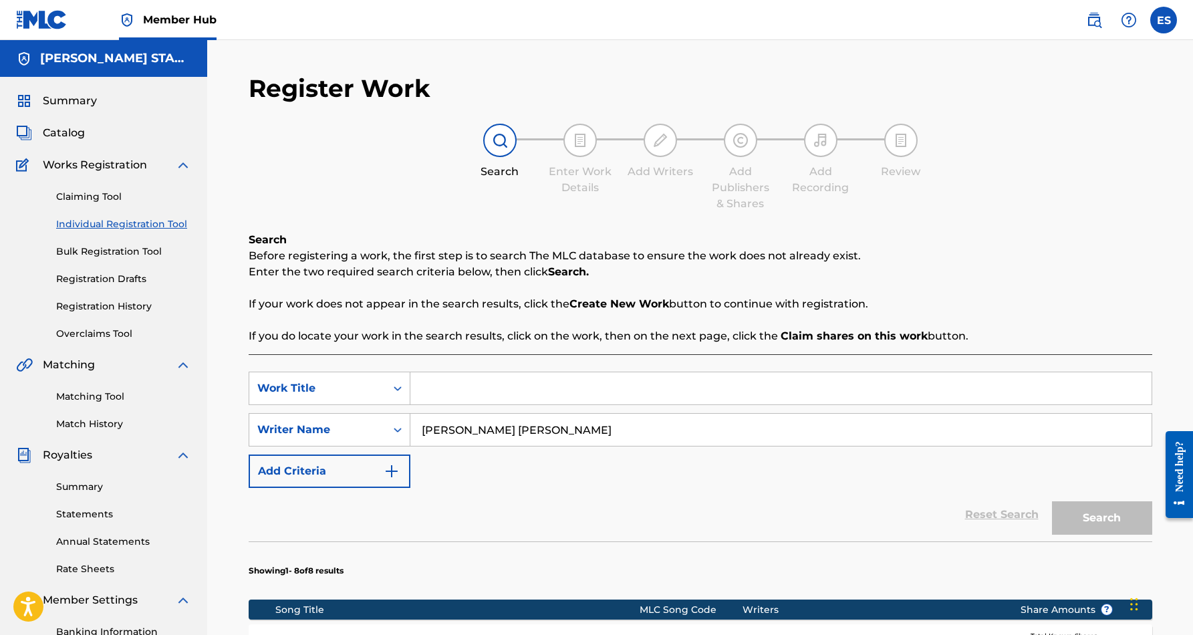
paste input "LADY IN THESE STREETS"
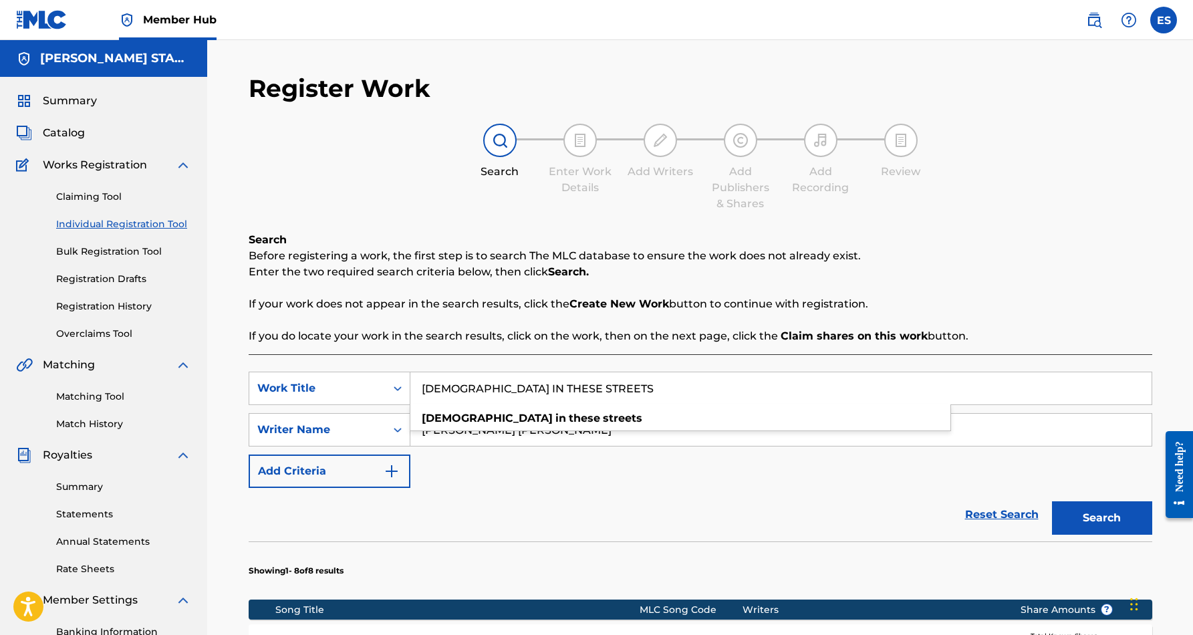
type input "LADY IN THESE STREETS"
click at [739, 461] on div "SearchWithCriteriaf653e553-8071-4975-b45a-6e778c01a076 Work Title LADY IN THESE…" at bounding box center [701, 430] width 904 height 116
click at [1109, 511] on button "Search" at bounding box center [1102, 517] width 100 height 33
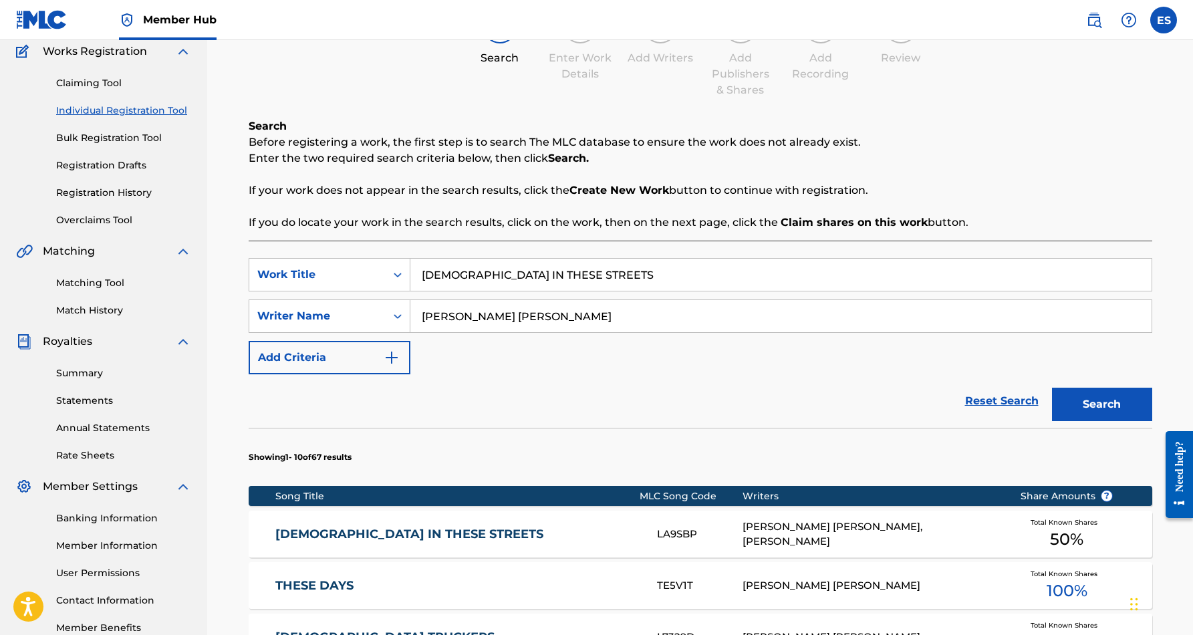
scroll to position [118, 0]
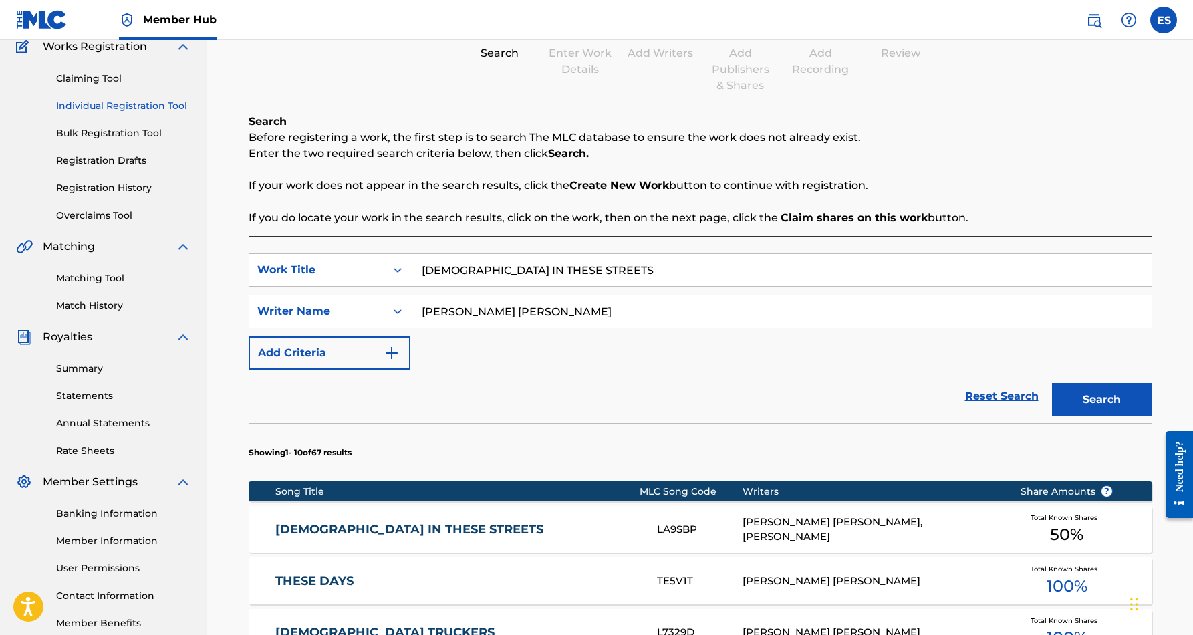
click at [912, 529] on div "ERIC DOUGLAS SMITH, GARY CHARLES JONES" at bounding box center [871, 530] width 257 height 30
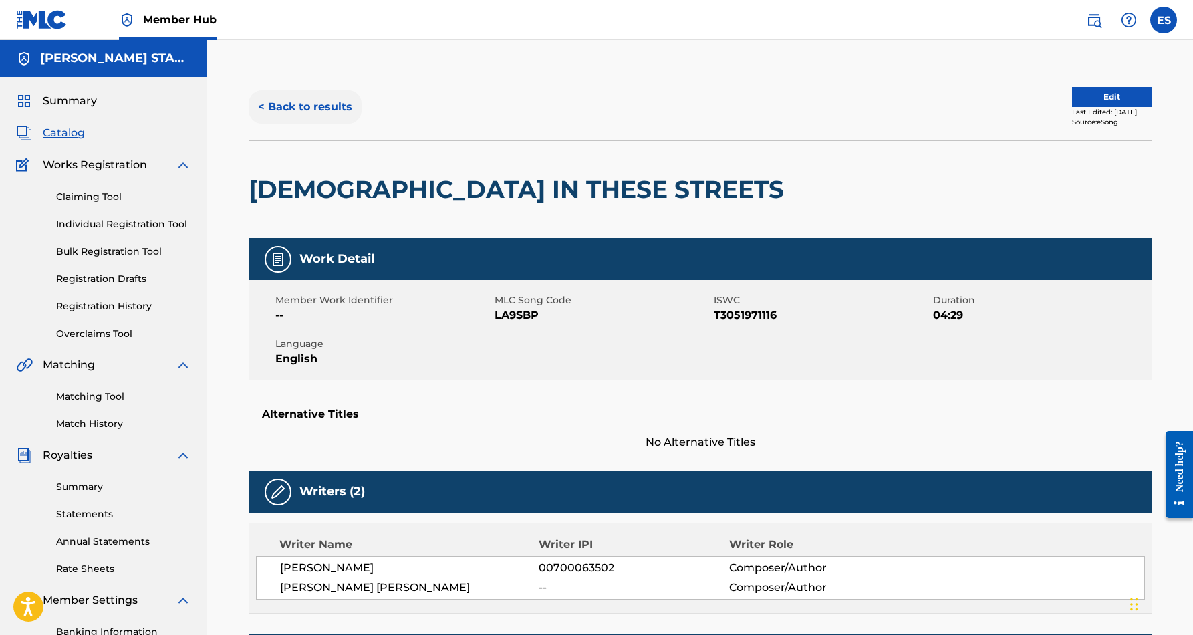
click at [337, 106] on button "< Back to results" at bounding box center [305, 106] width 113 height 33
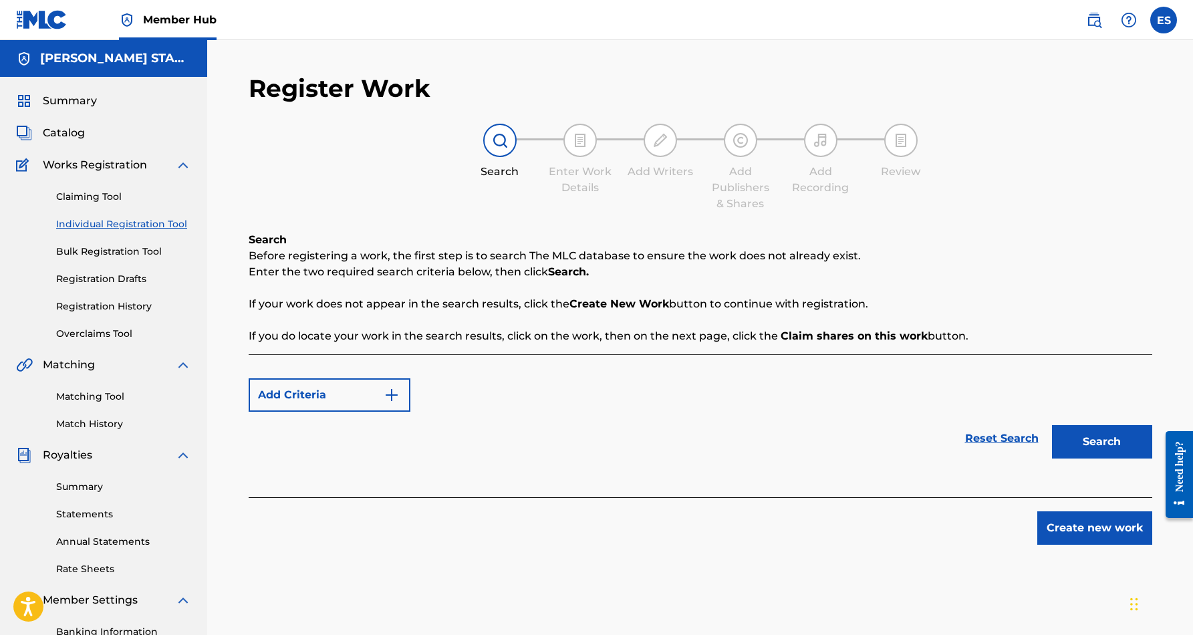
scroll to position [118, 0]
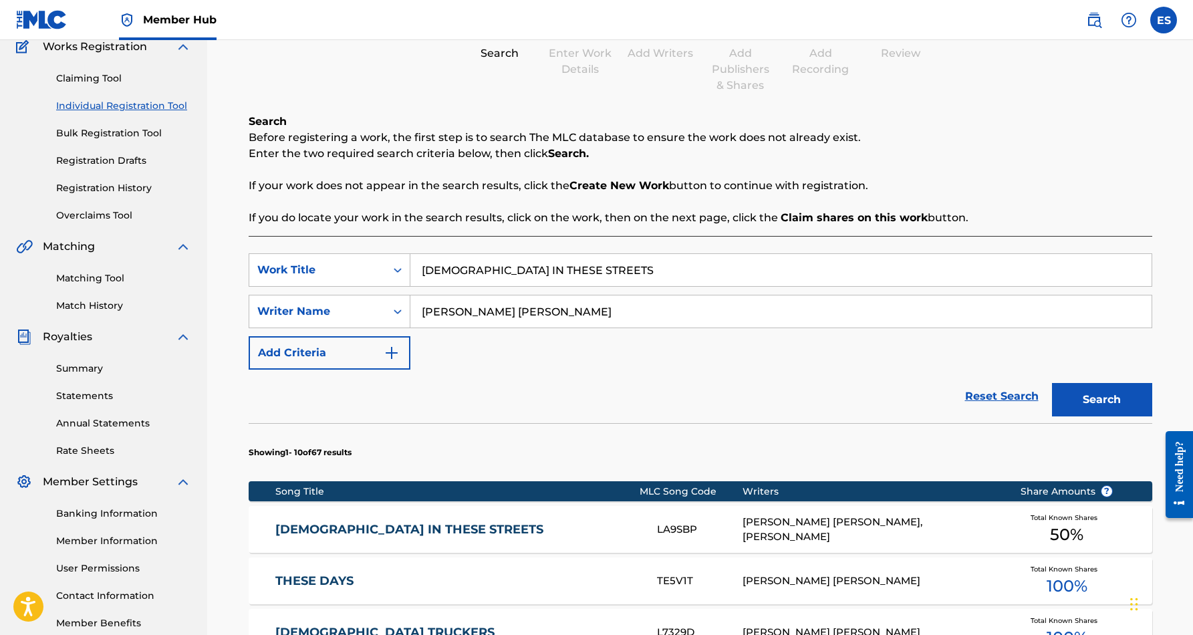
click at [585, 270] on input "LADY IN THESE STREETS" at bounding box center [780, 270] width 741 height 32
type input "L"
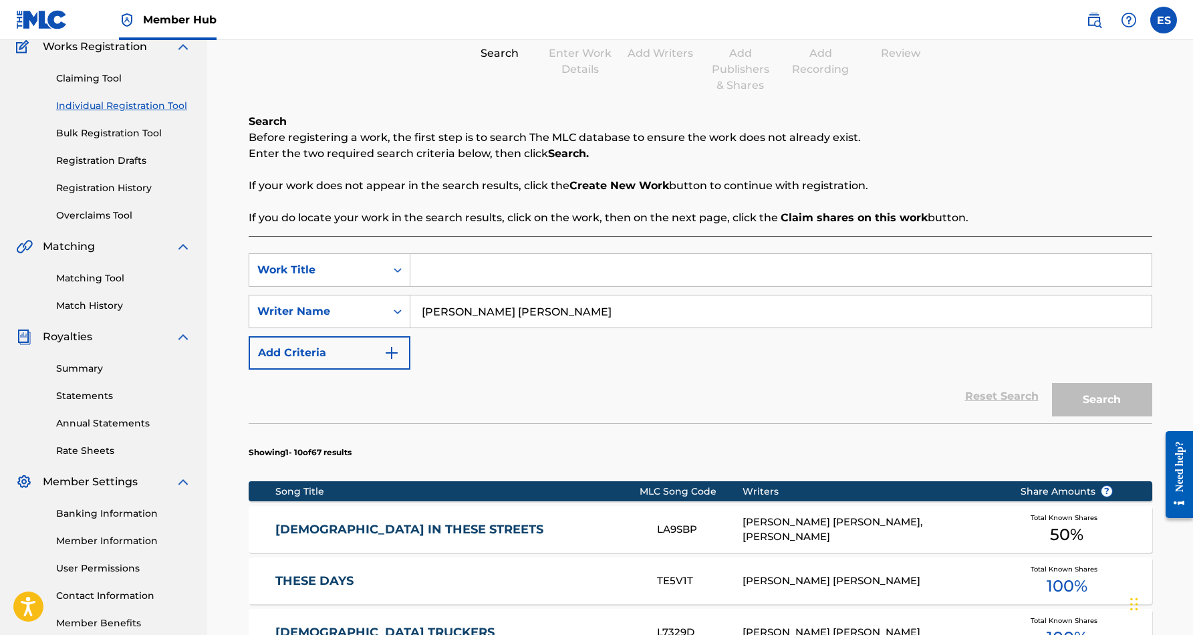
paste input "STROKE & ROLL"
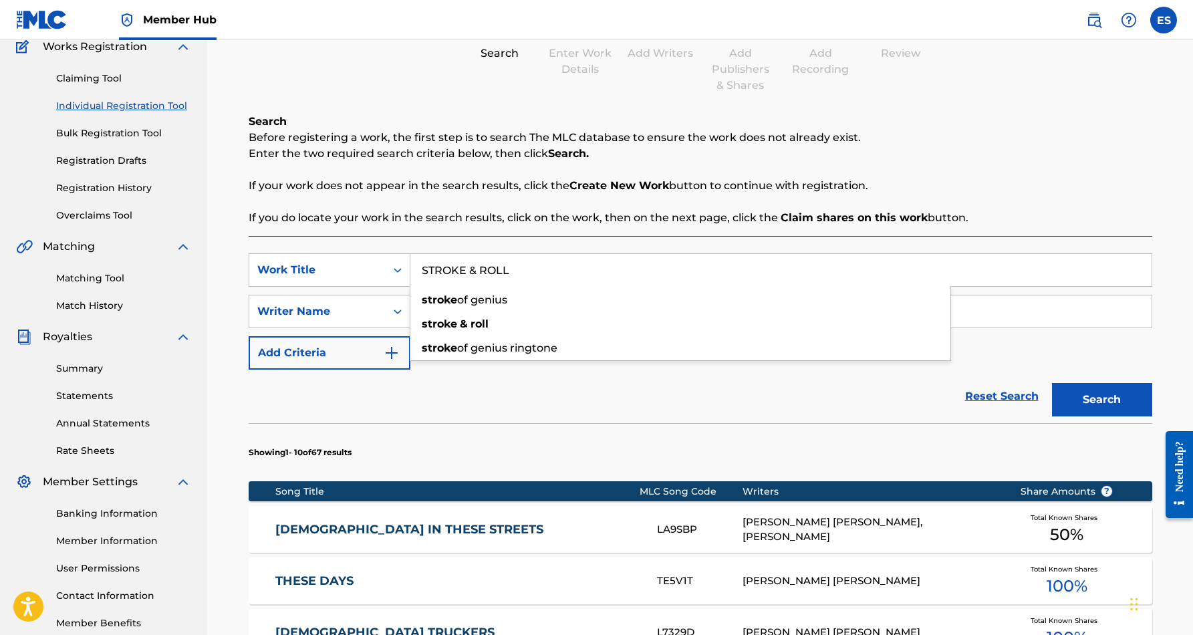
type input "STROKE & ROLL"
click at [723, 372] on div "Reset Search Search" at bounding box center [701, 396] width 904 height 53
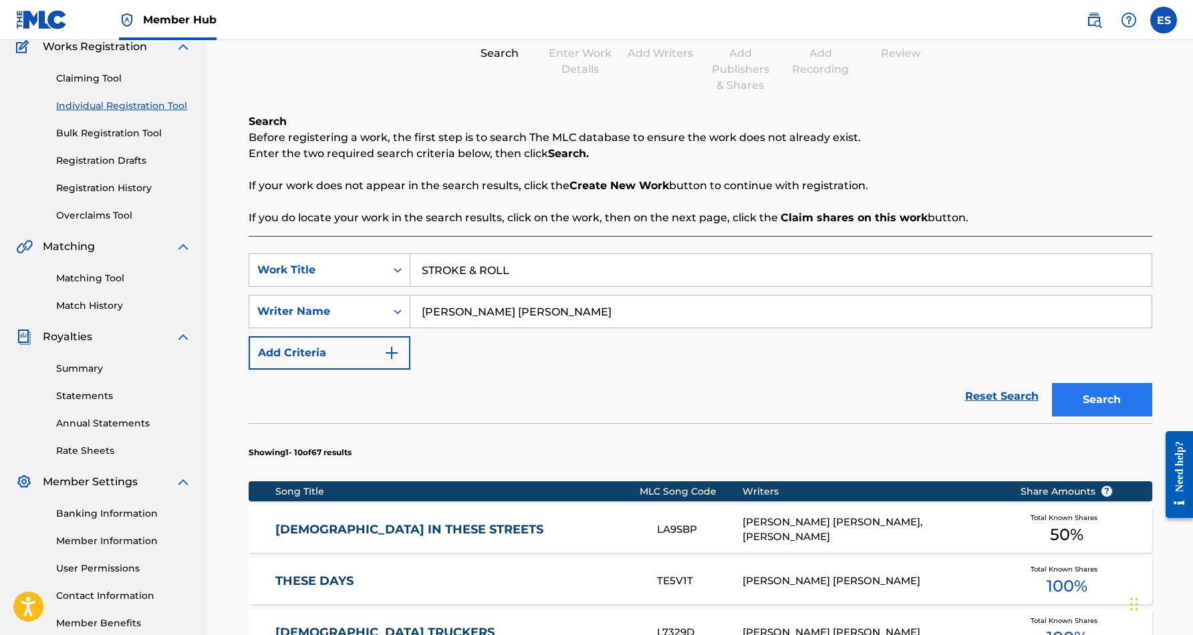
click at [1068, 389] on button "Search" at bounding box center [1102, 399] width 100 height 33
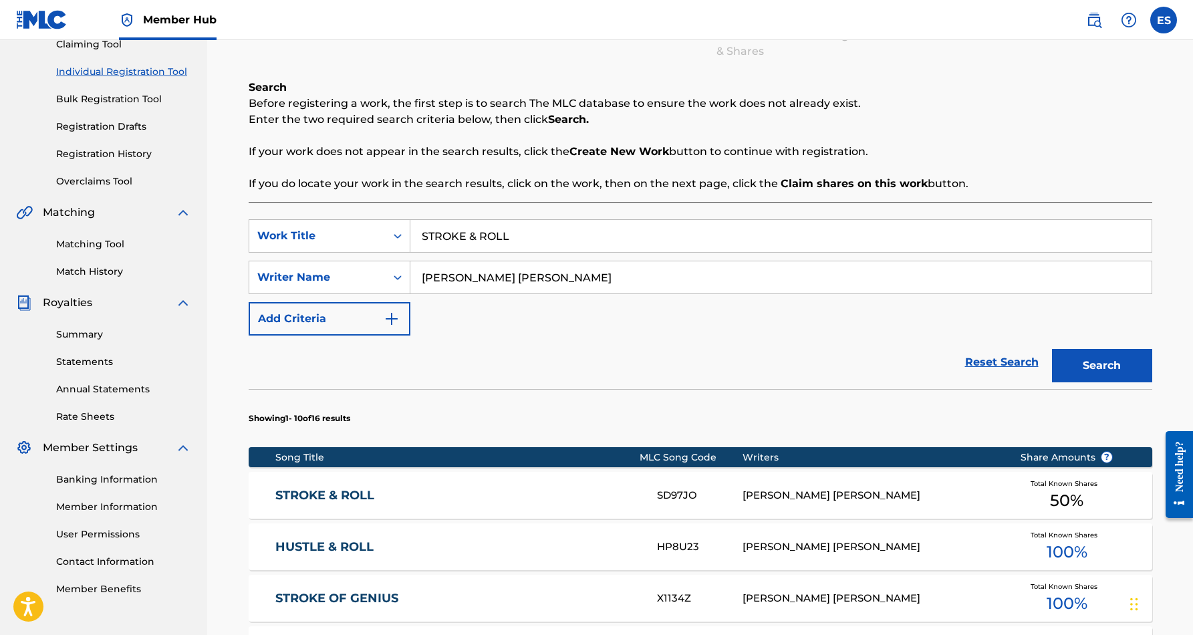
scroll to position [173, 0]
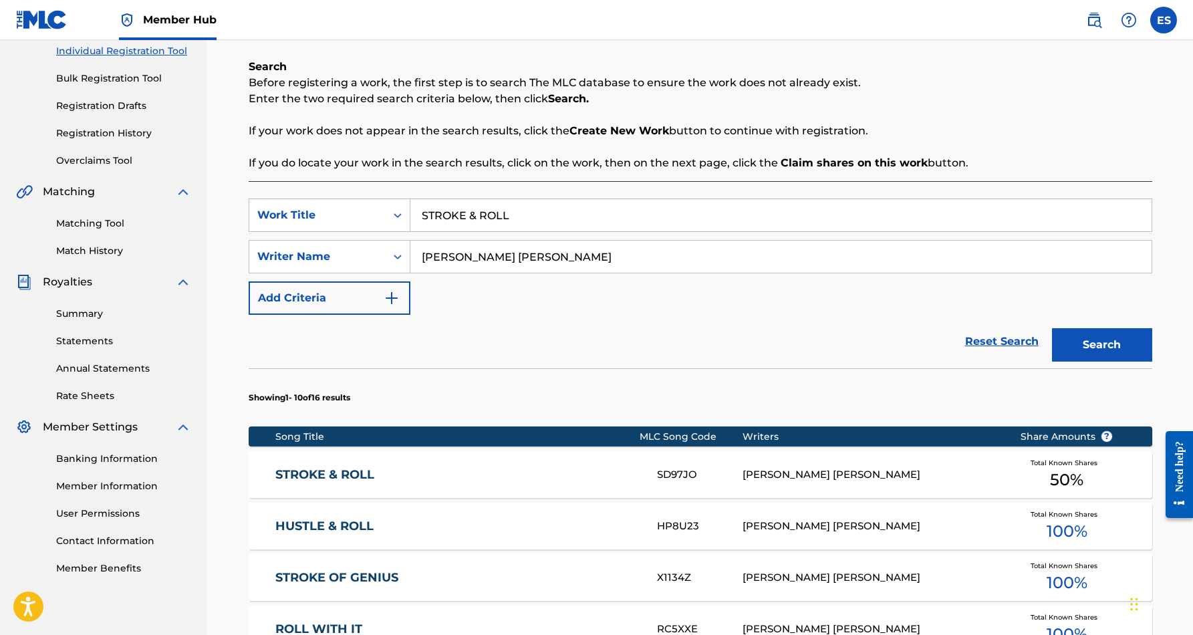
click at [887, 466] on div "STROKE & ROLL SD97JO ERIC DOUGLAS SMITH, PATRICIA ANN MAY Total Known Shares 50…" at bounding box center [701, 474] width 904 height 47
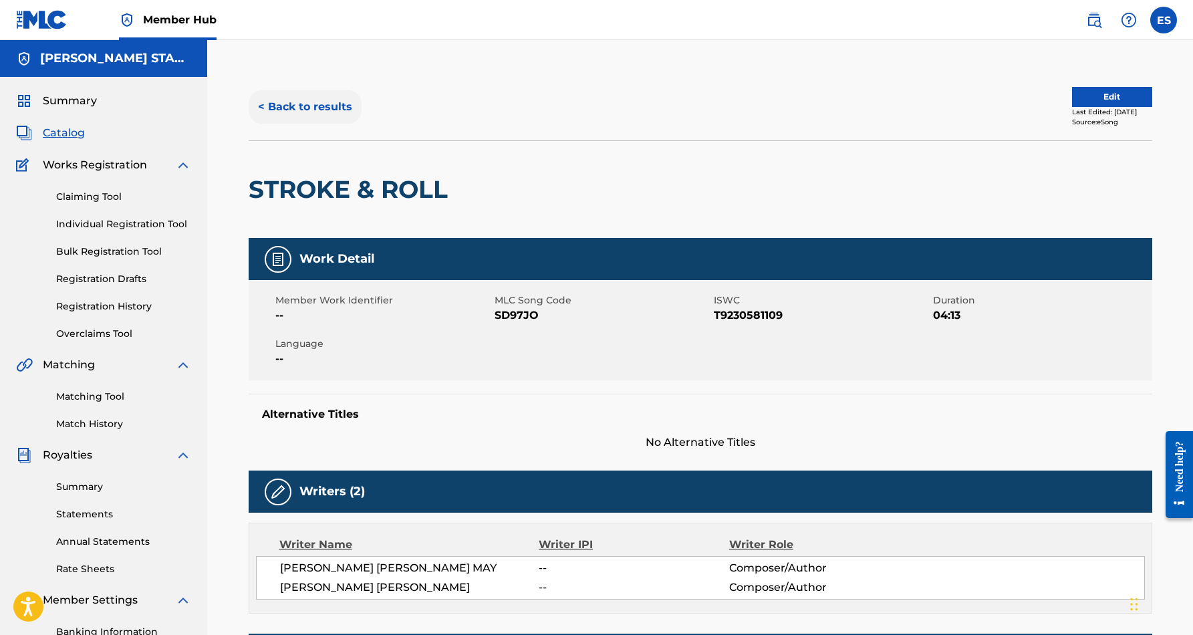
click at [332, 108] on button "< Back to results" at bounding box center [305, 106] width 113 height 33
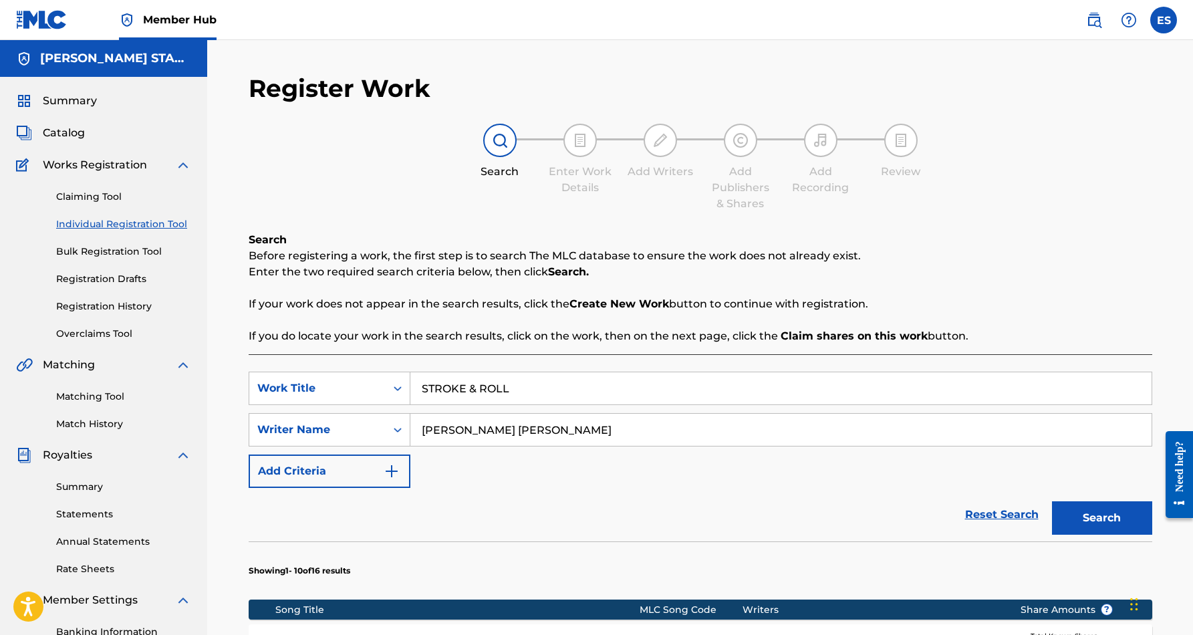
scroll to position [173, 0]
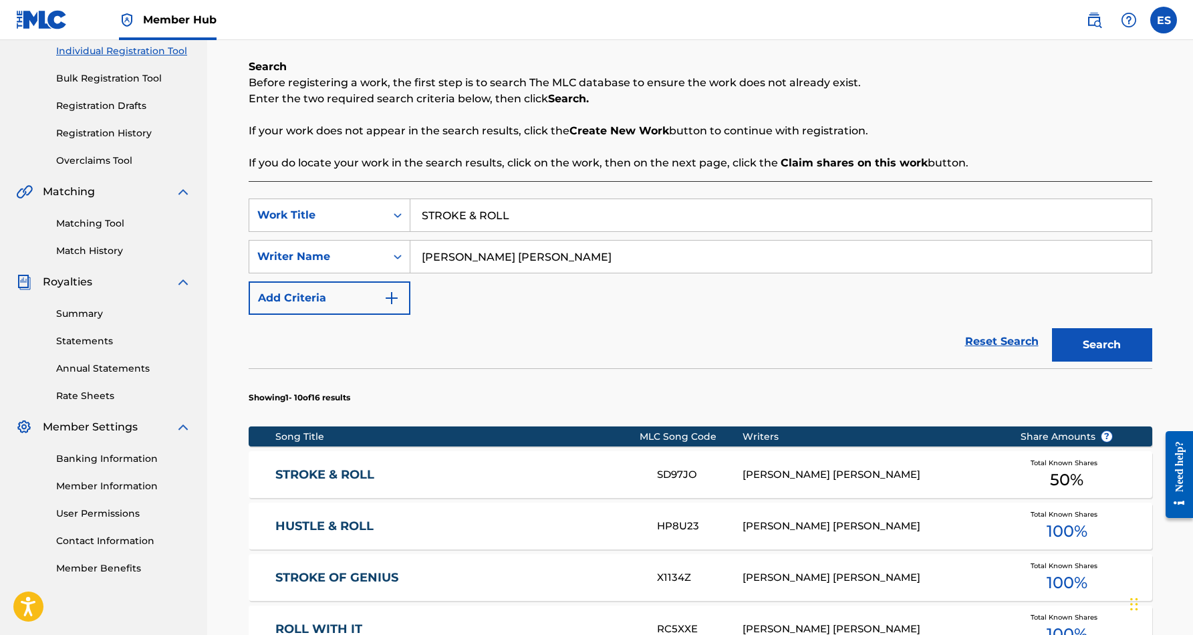
click at [566, 211] on input "STROKE & ROLL" at bounding box center [780, 215] width 741 height 32
type input "S"
paste input "EVERYTIME"
type input "EVERYTIME"
click at [674, 301] on div "SearchWithCriteriaf653e553-8071-4975-b45a-6e778c01a076 Work Title EVERYTIME Sea…" at bounding box center [701, 257] width 904 height 116
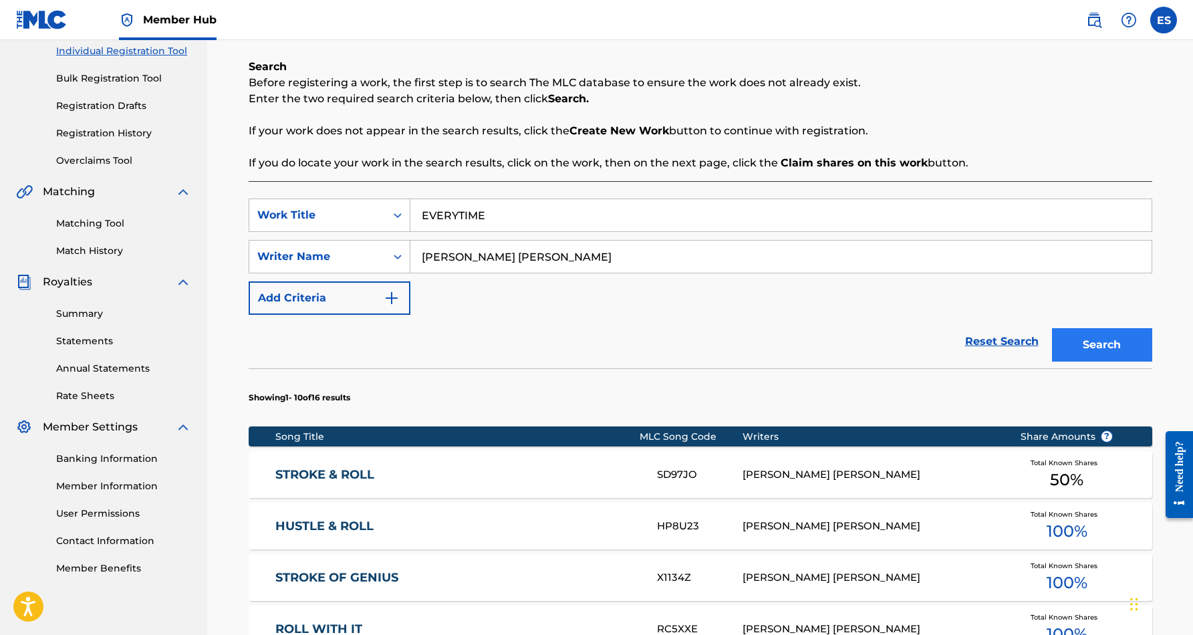
click at [1075, 338] on button "Search" at bounding box center [1102, 344] width 100 height 33
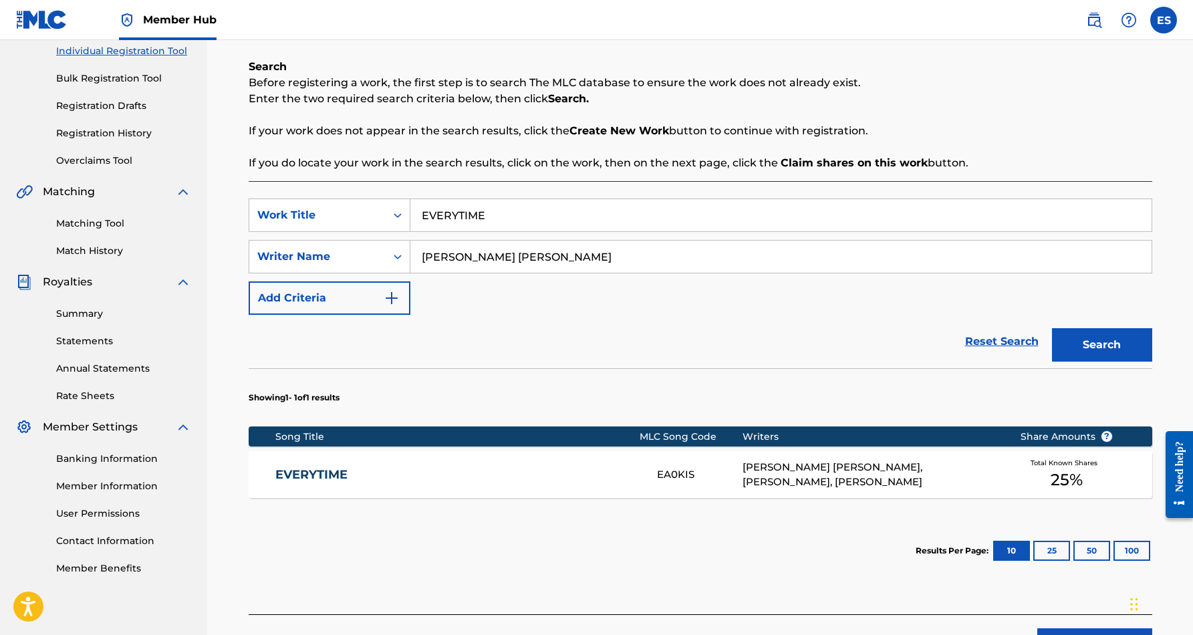
click at [791, 463] on div "ERIC DOUGLAS SMITH, SHAUNICE L JONES, BERNARD WILLIAMS" at bounding box center [871, 475] width 257 height 30
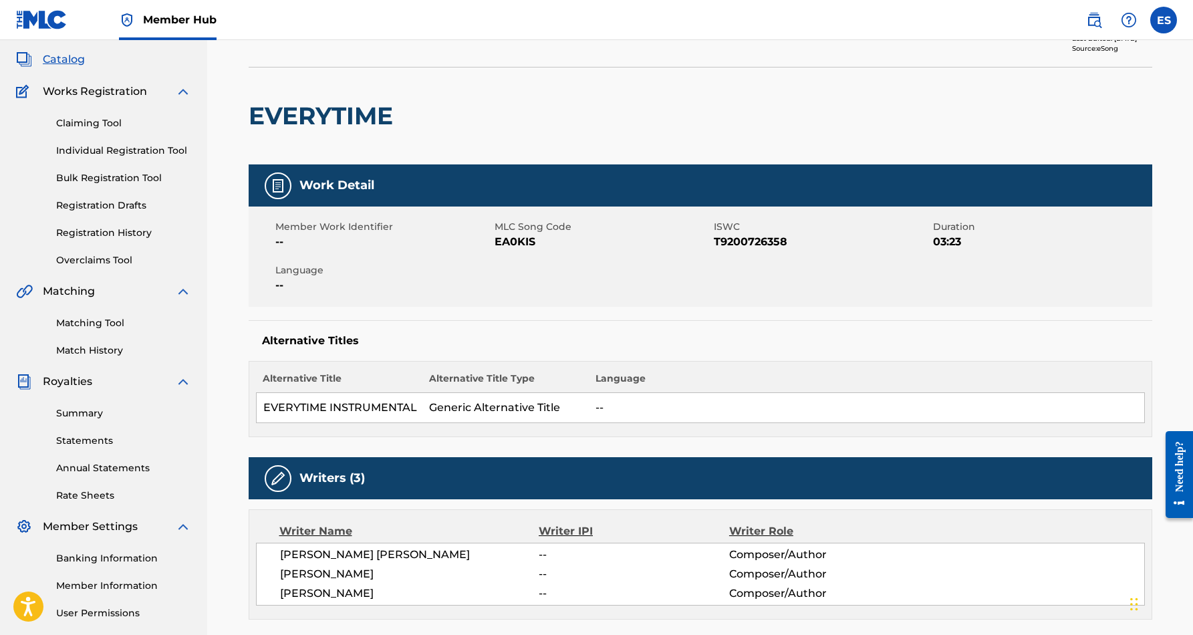
scroll to position [7, 0]
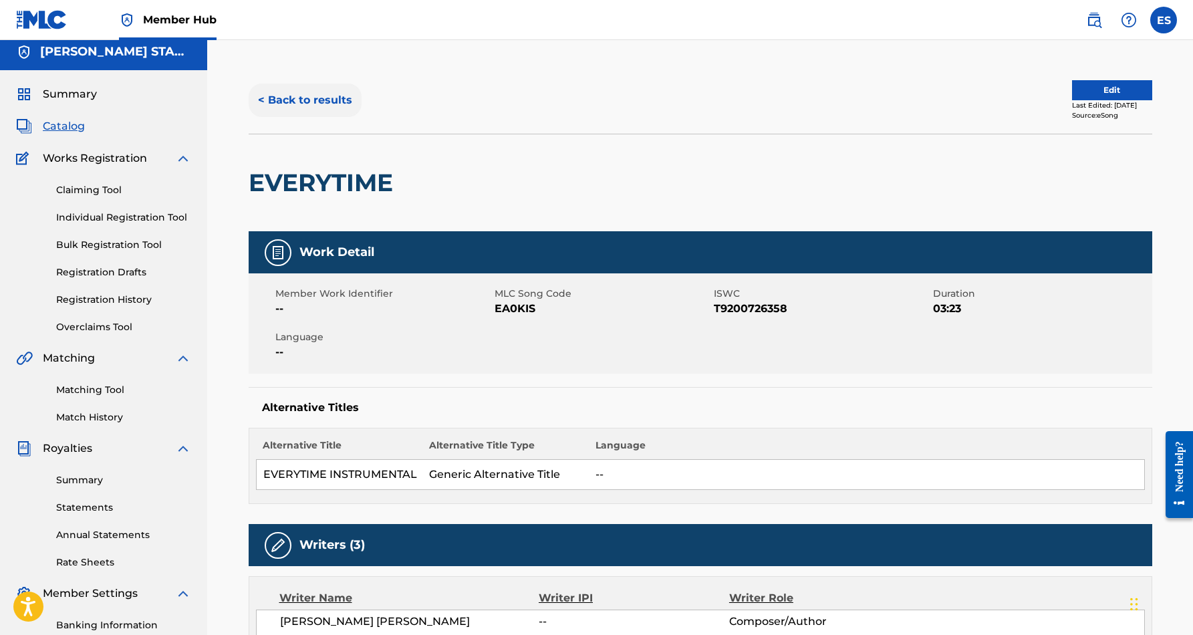
click at [323, 100] on button "< Back to results" at bounding box center [305, 100] width 113 height 33
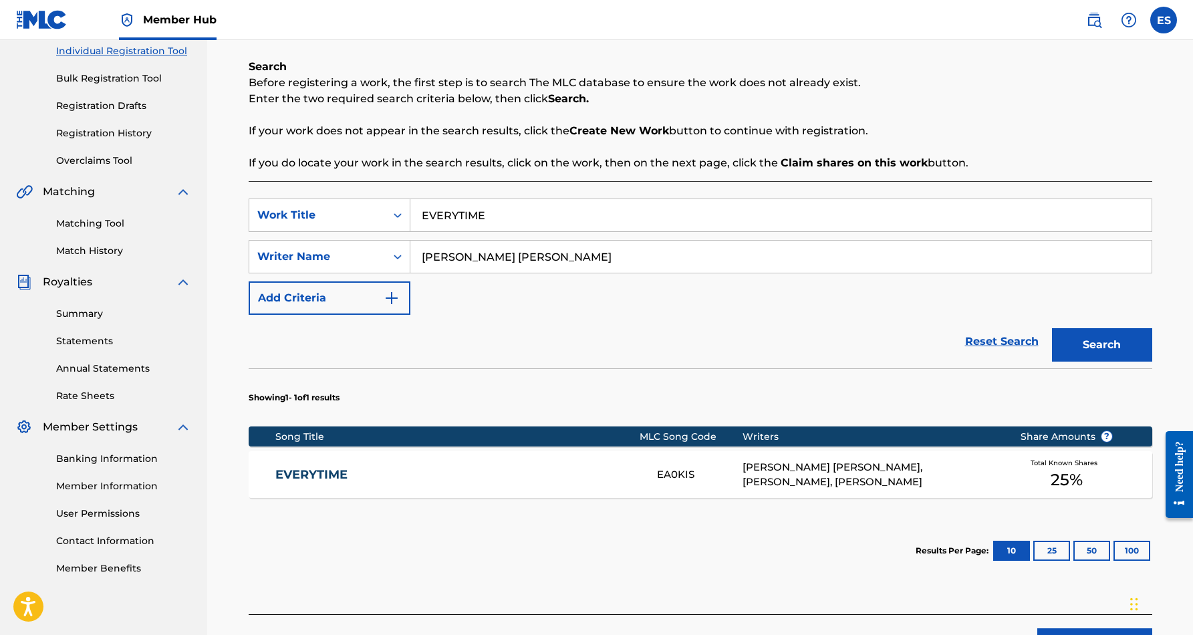
click at [533, 227] on input "EVERYTIME" at bounding box center [780, 215] width 741 height 32
paste input "COWBOY SLIDE"
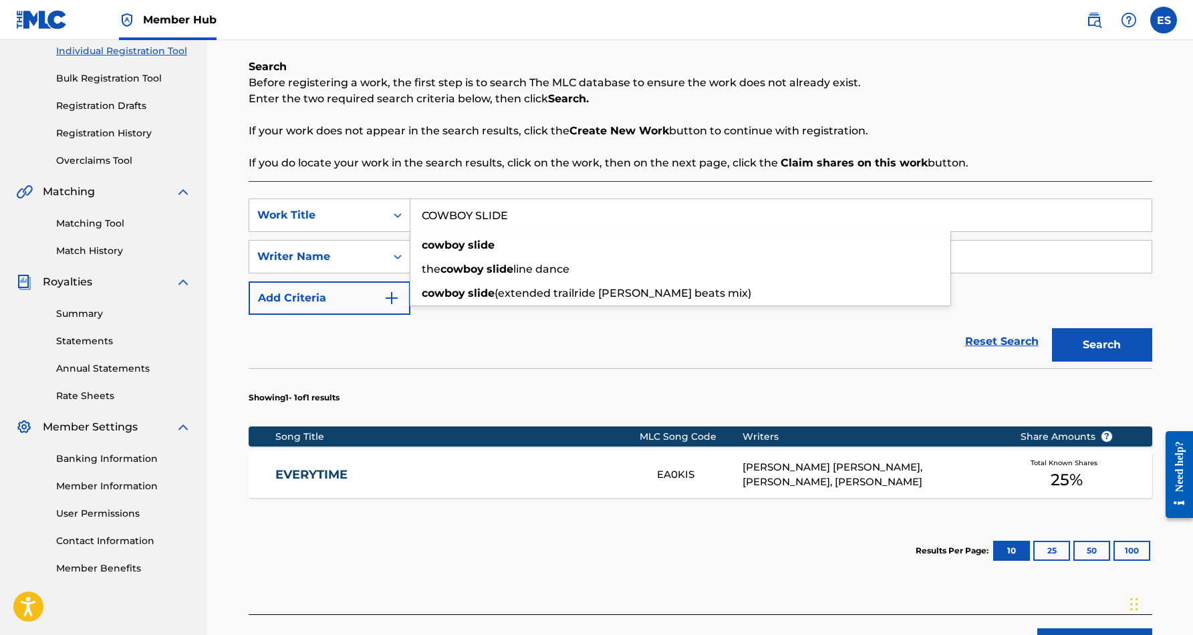
type input "COWBOY SLIDE"
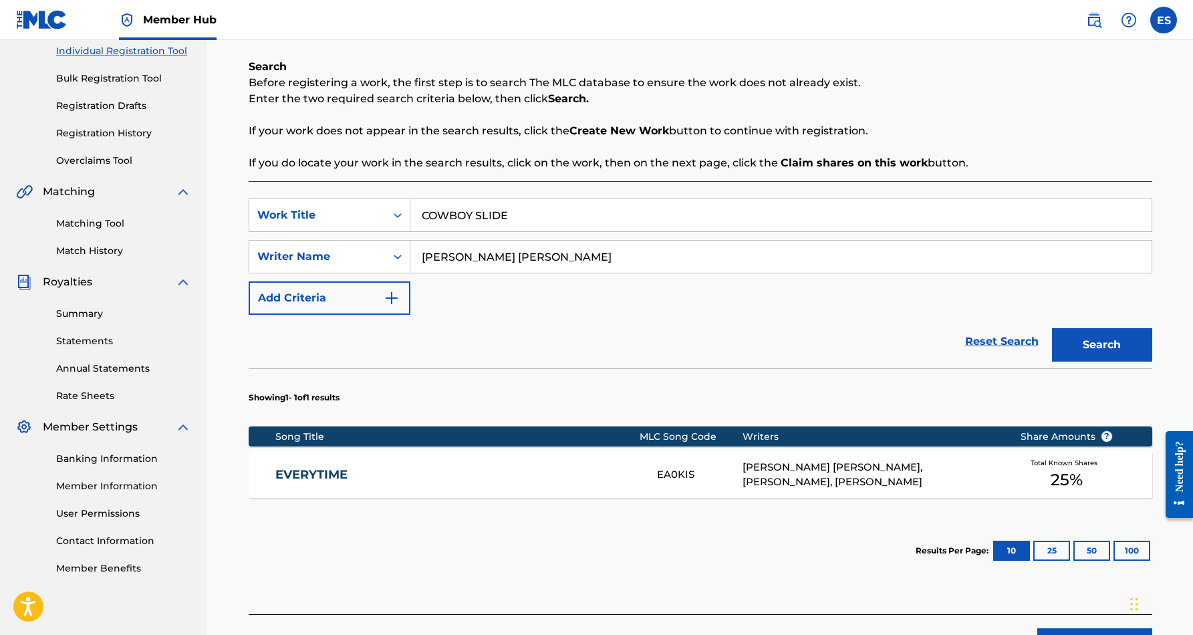
click at [686, 322] on div "Reset Search Search" at bounding box center [701, 341] width 904 height 53
click at [1071, 334] on button "Search" at bounding box center [1102, 344] width 100 height 33
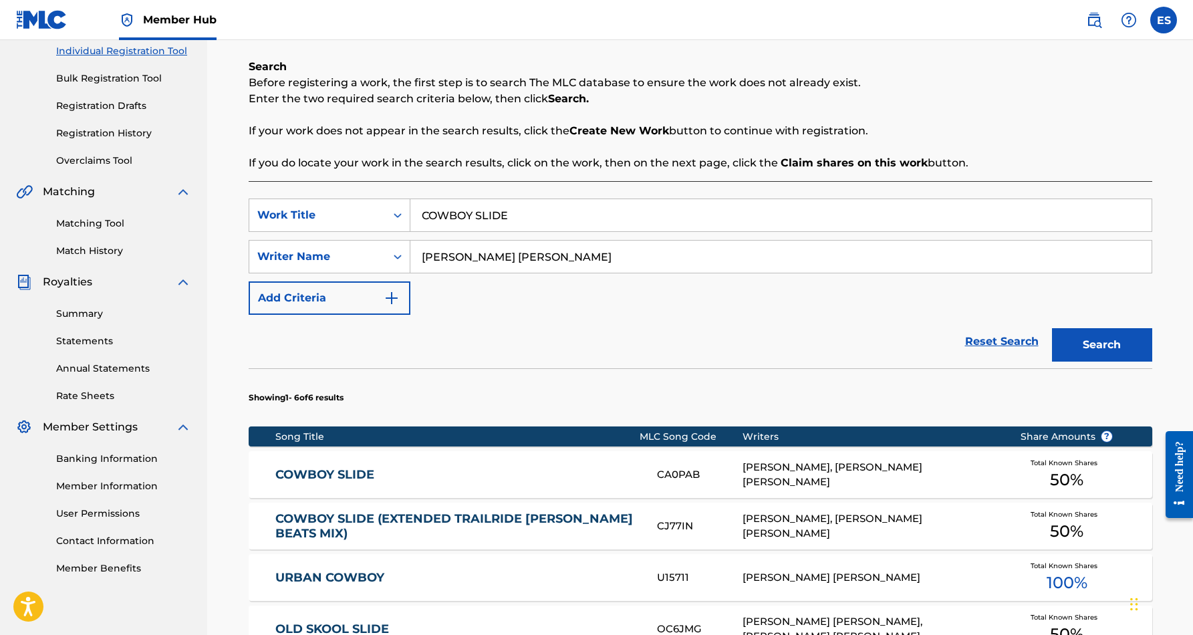
click at [716, 467] on div "CA0PAB" at bounding box center [700, 474] width 86 height 15
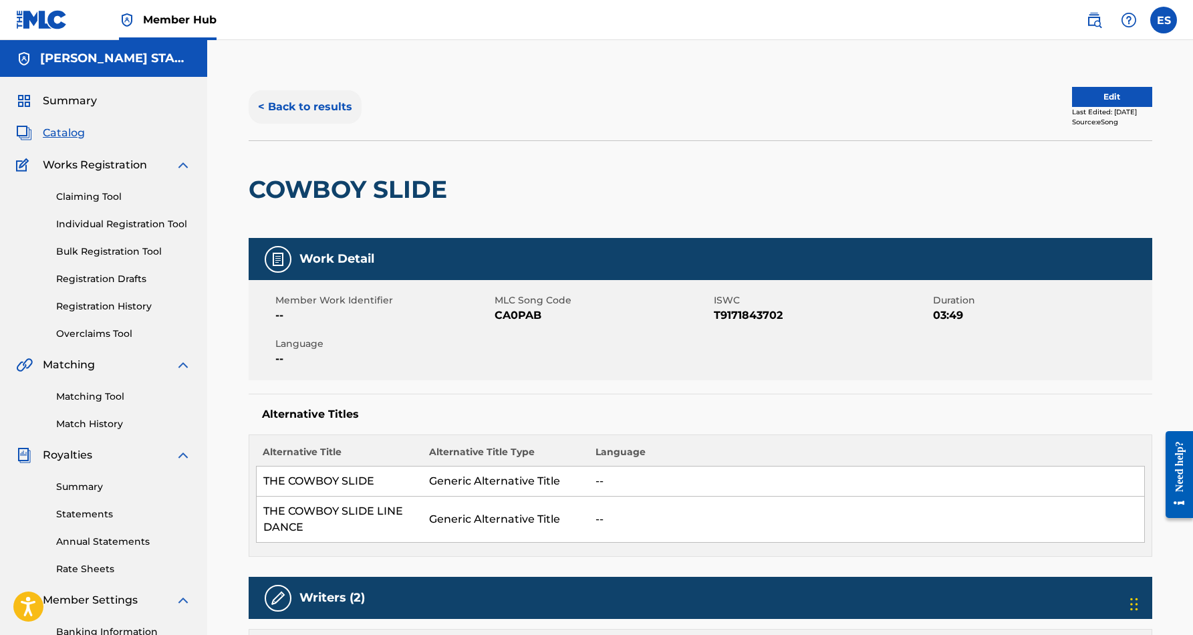
click at [315, 110] on button "< Back to results" at bounding box center [305, 106] width 113 height 33
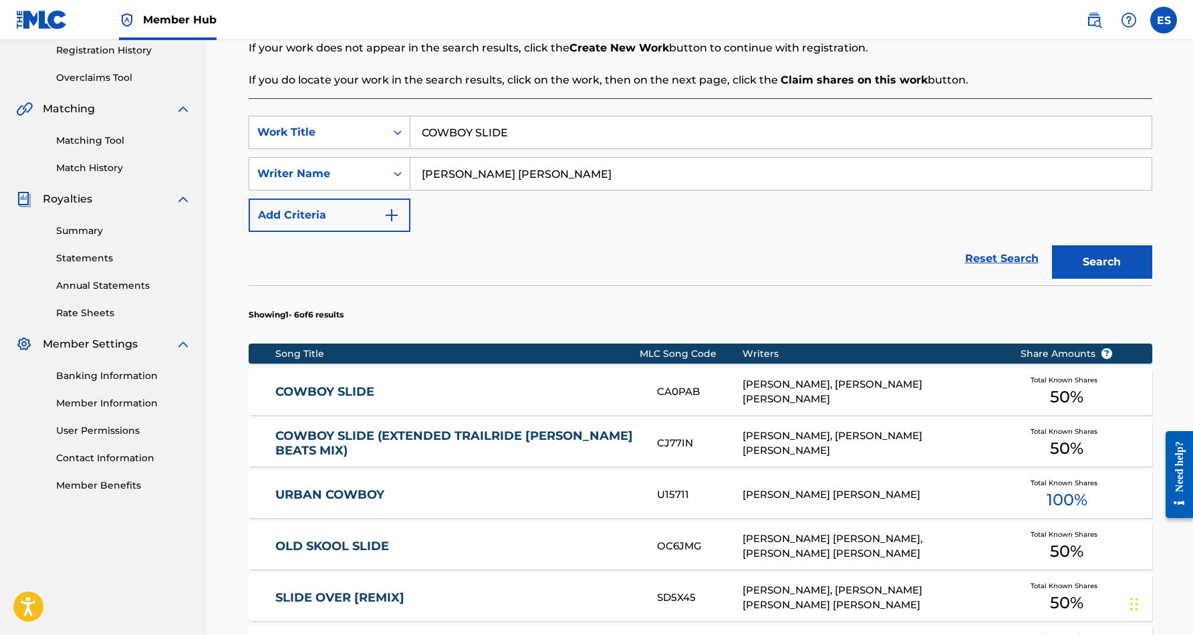
scroll to position [250, 0]
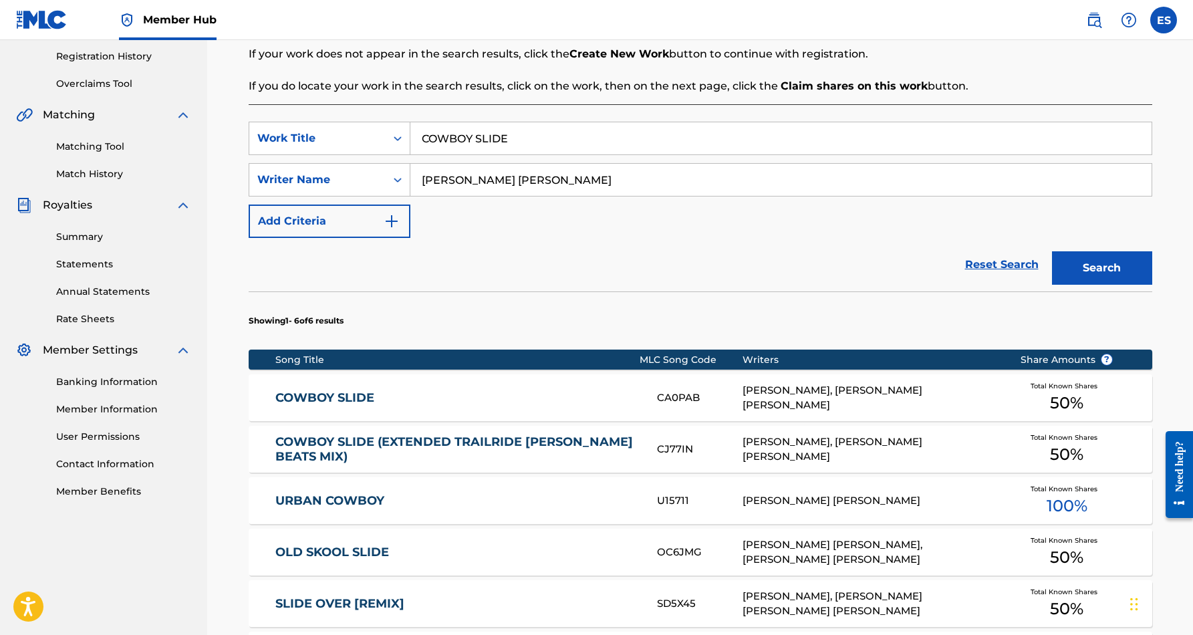
click at [533, 140] on input "COWBOY SLIDE" at bounding box center [780, 138] width 741 height 32
type input "C"
paste input "LOOKING 4 LOVIN"
type input "LOOKING 4 LOVIN"
click at [651, 237] on div "SearchWithCriteriaf653e553-8071-4975-b45a-6e778c01a076 Work Title LOOKING 4 LOV…" at bounding box center [701, 180] width 904 height 116
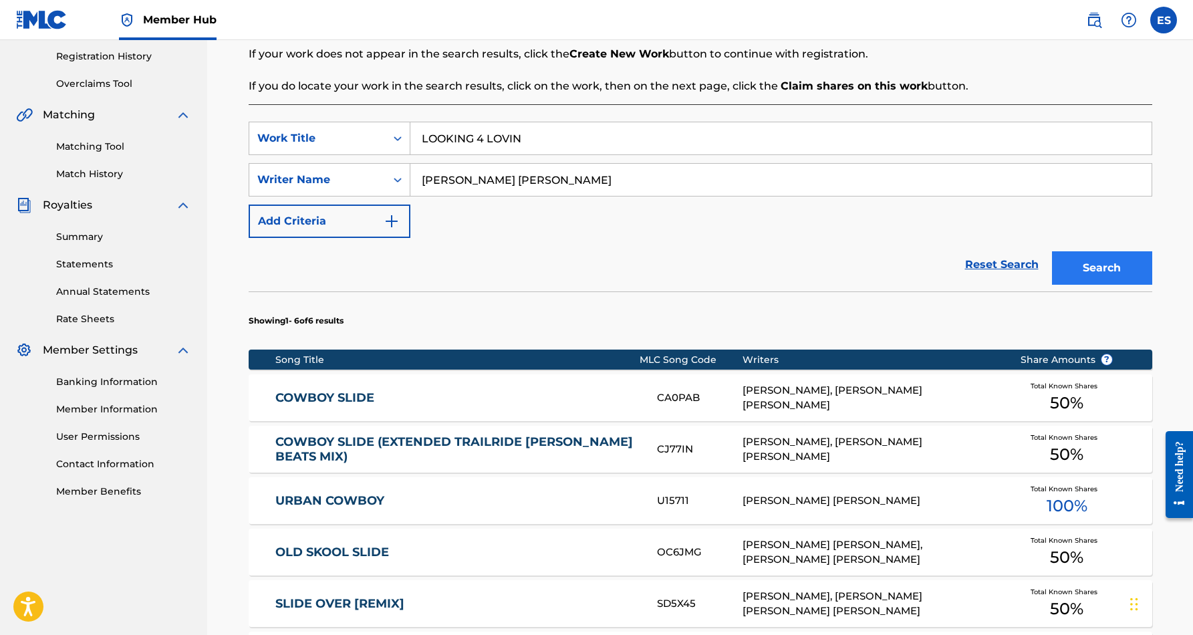
click at [1085, 263] on button "Search" at bounding box center [1102, 267] width 100 height 33
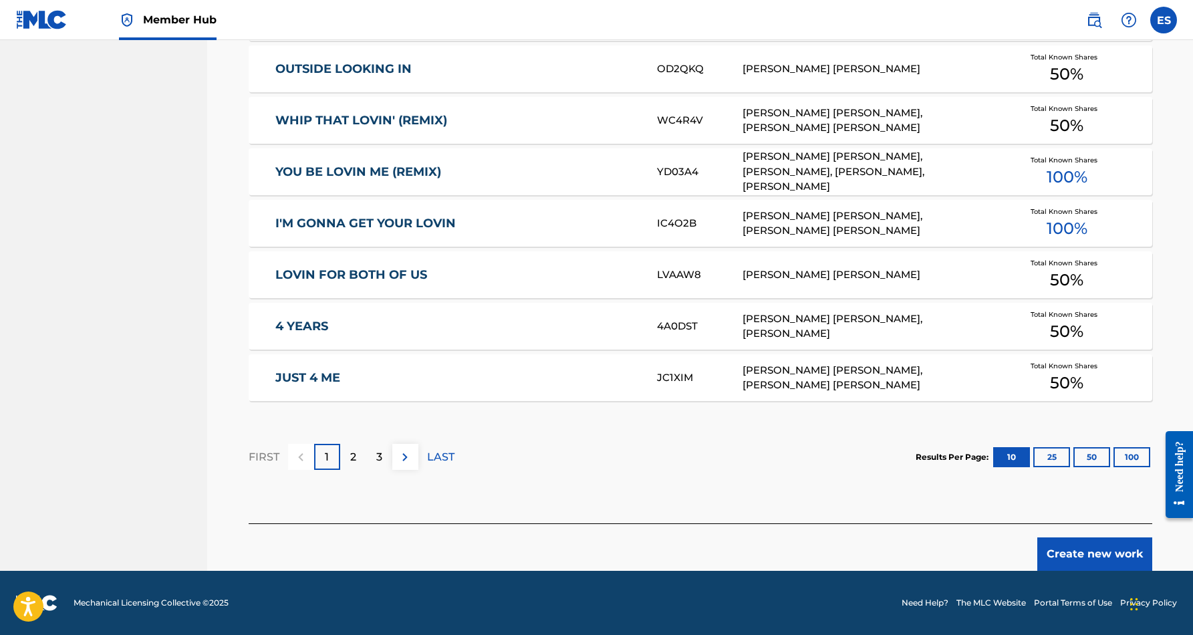
scroll to position [733, 0]
click at [1082, 552] on button "Create new work" at bounding box center [1094, 553] width 115 height 33
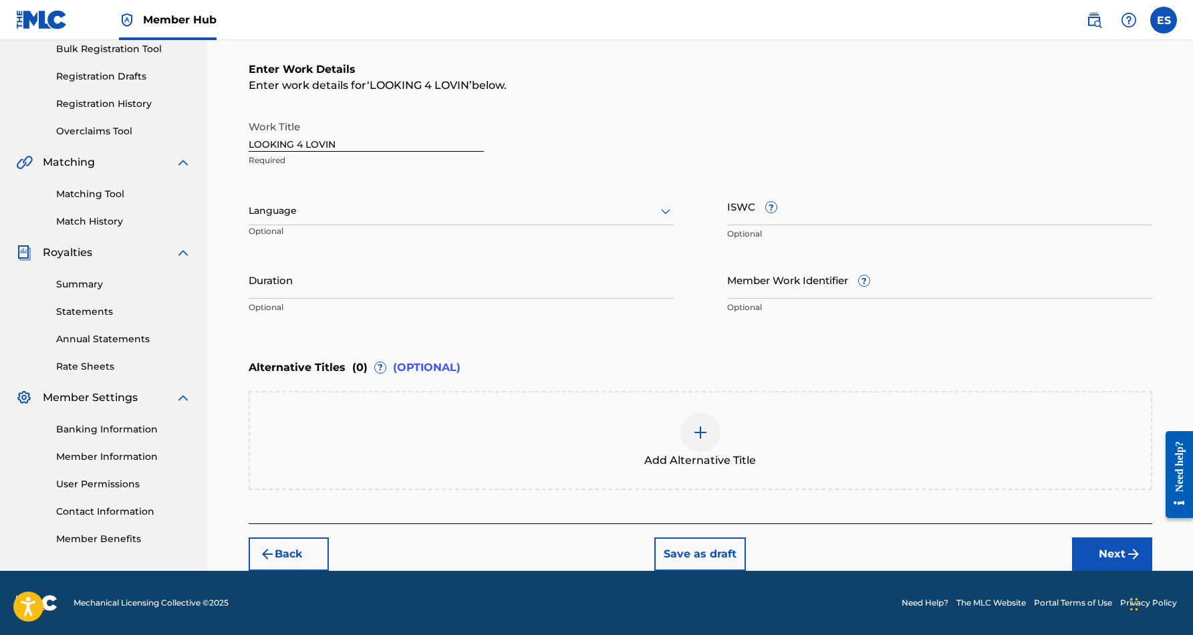
scroll to position [203, 0]
click at [392, 275] on input "Duration" at bounding box center [461, 280] width 425 height 38
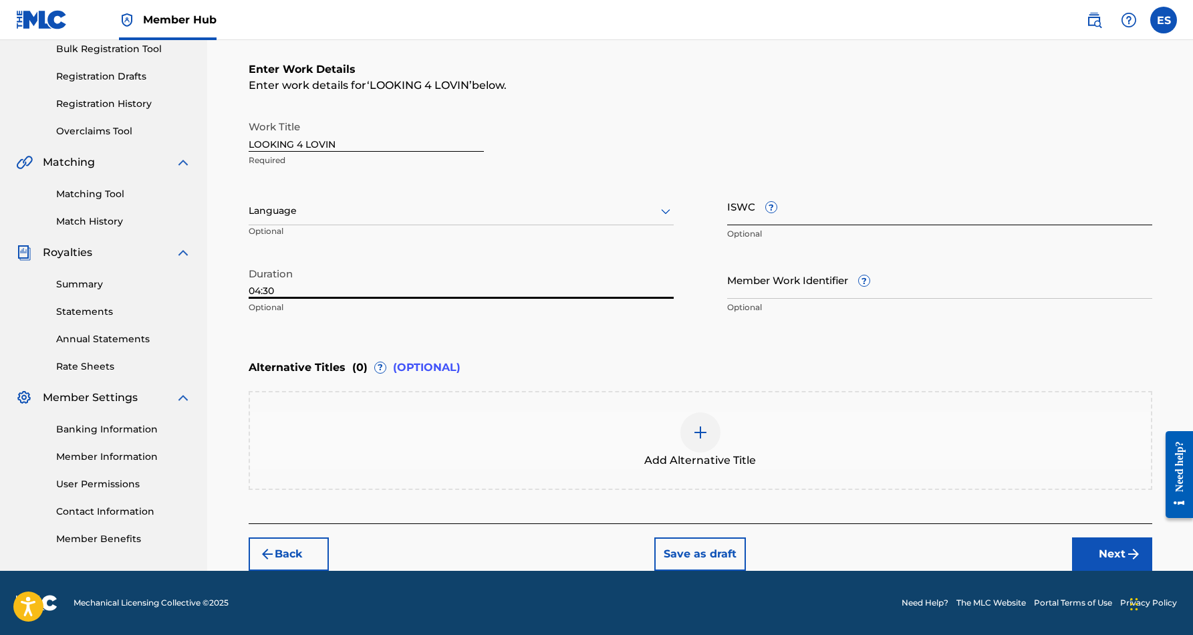
type input "04:30"
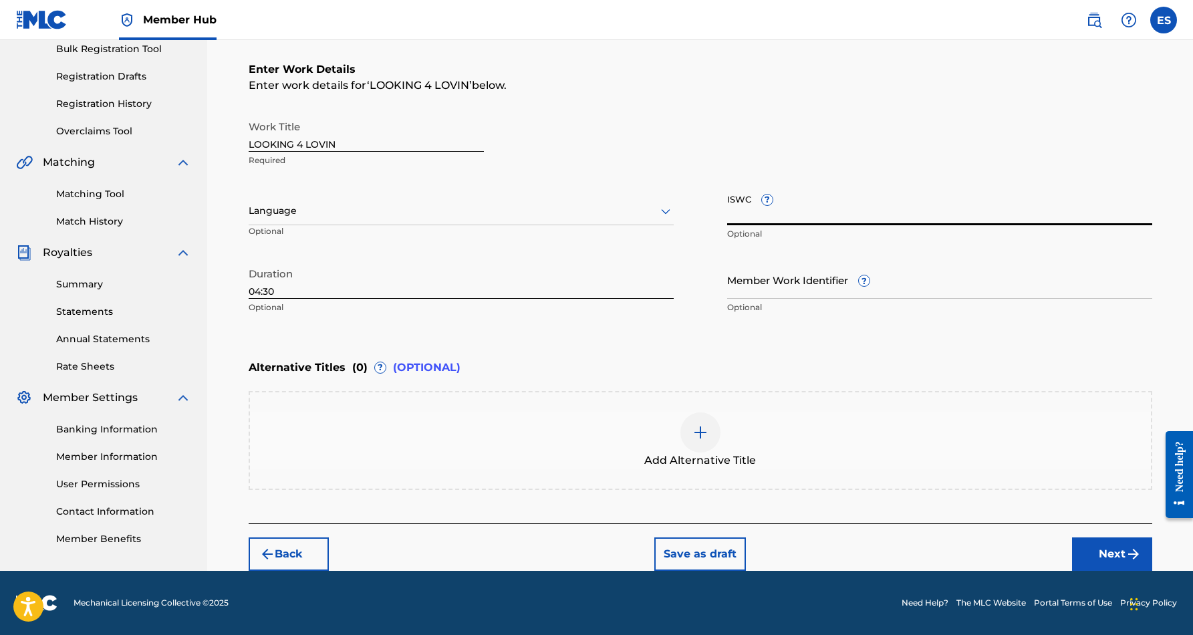
click at [806, 213] on input "ISWC ?" at bounding box center [939, 206] width 425 height 38
paste input "T9172195878"
type input "T9172195878"
click at [975, 302] on p "Optional" at bounding box center [939, 307] width 425 height 12
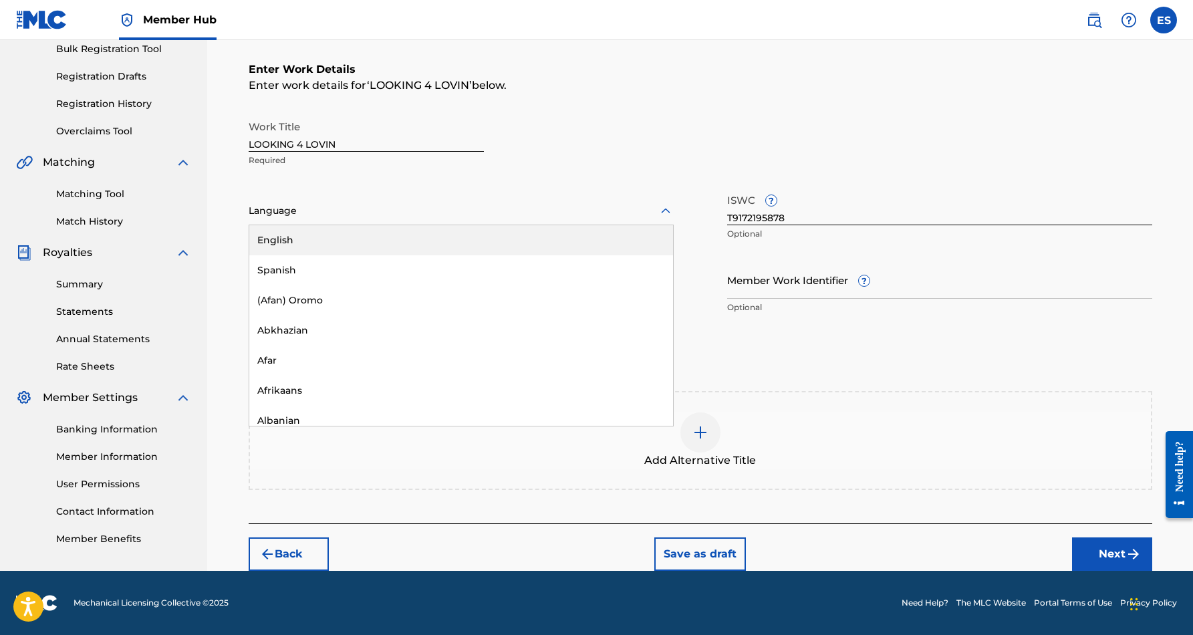
click at [666, 211] on icon at bounding box center [666, 211] width 16 height 16
click at [635, 237] on div "English" at bounding box center [461, 240] width 424 height 30
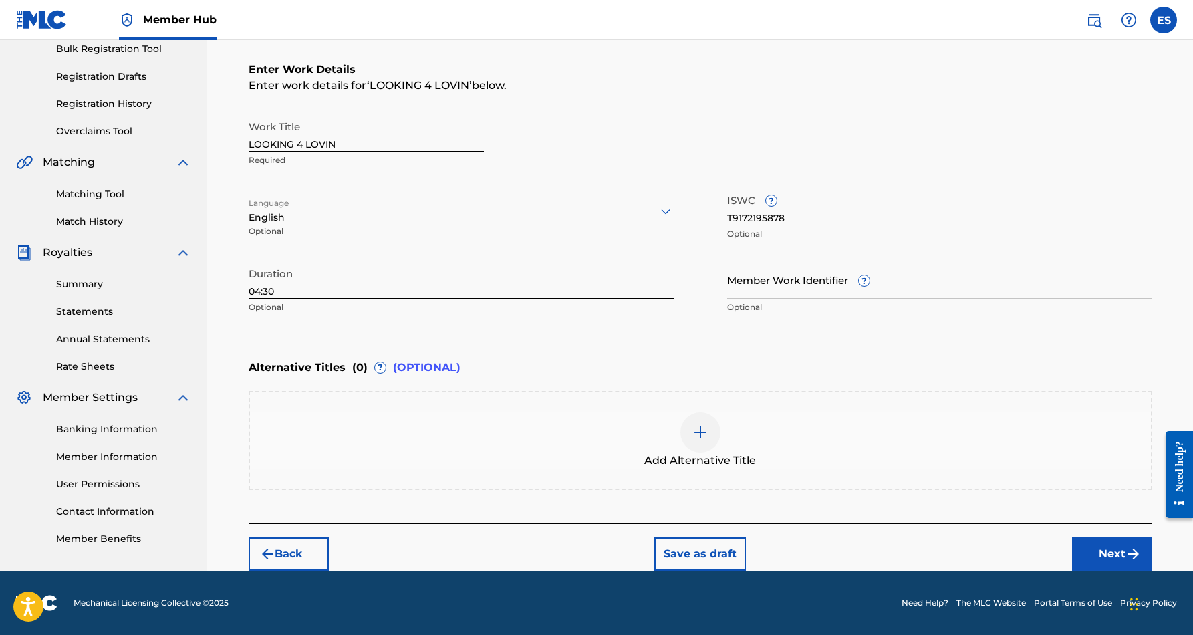
click at [1059, 176] on div "Work Title LOOKING 4 LOVIN Required Language English Optional ISWC ? T917219587…" at bounding box center [701, 217] width 904 height 207
click at [1107, 553] on button "Next" at bounding box center [1112, 553] width 80 height 33
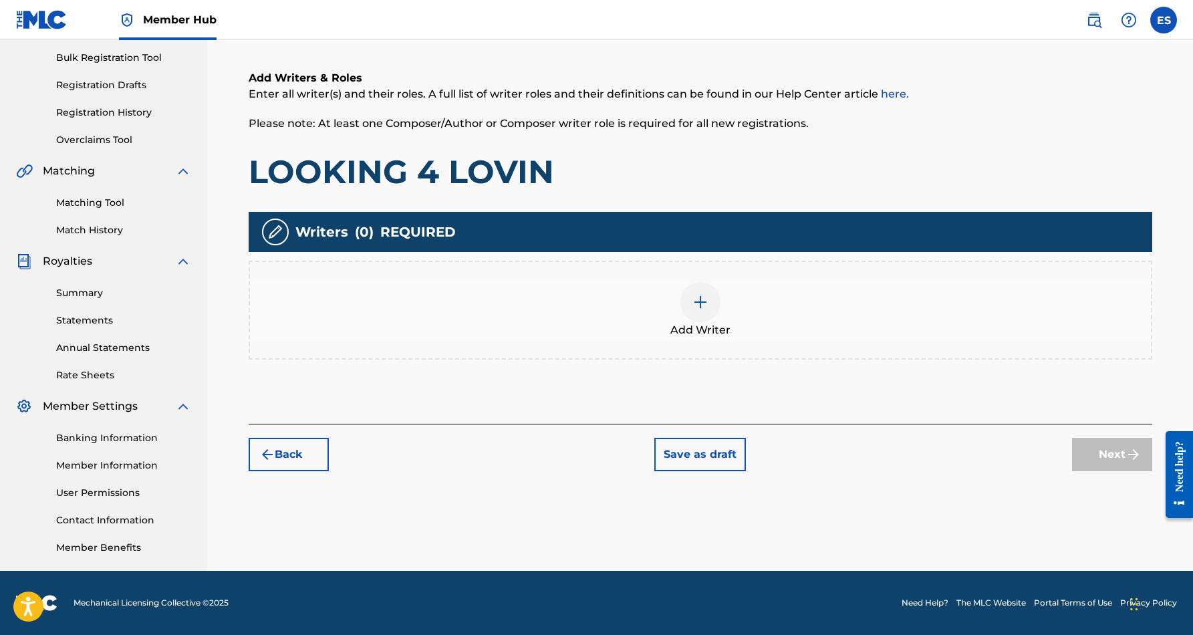
scroll to position [194, 0]
click at [706, 316] on div at bounding box center [700, 302] width 40 height 40
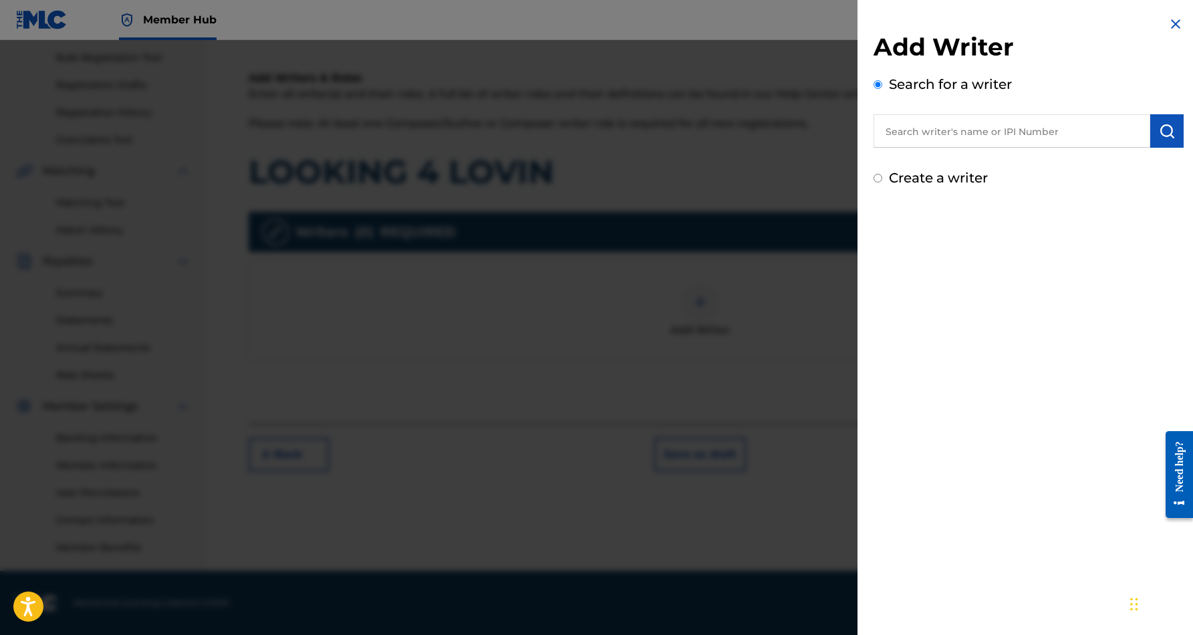
click at [957, 134] on input "text" at bounding box center [1012, 130] width 277 height 33
paste input "Eric Douglas Smith"
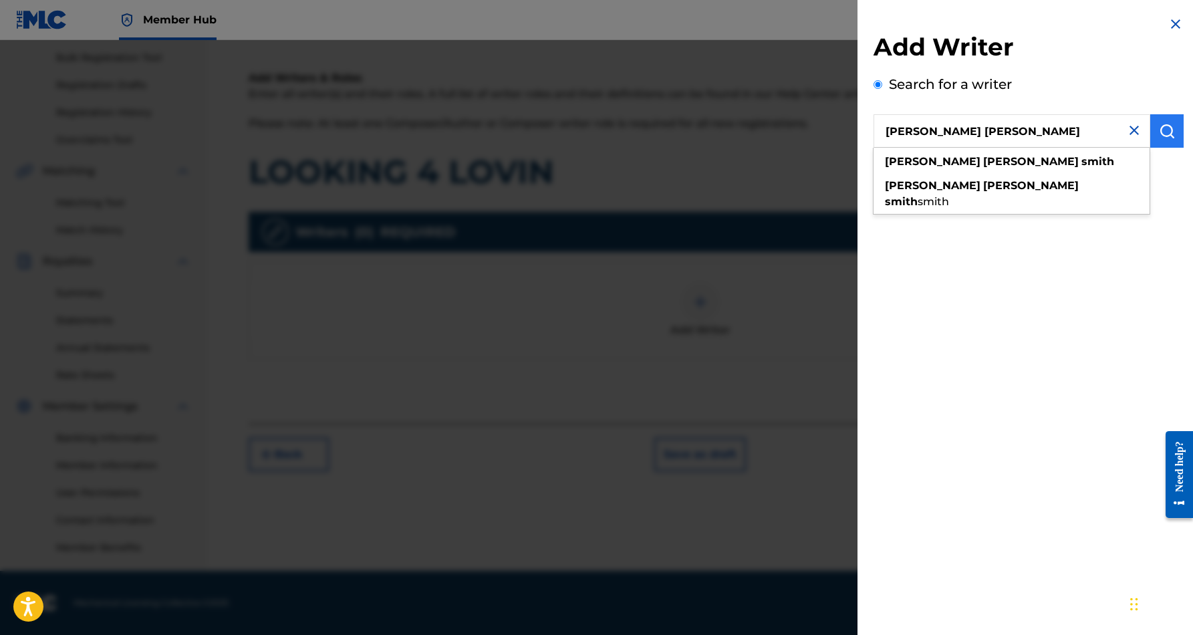
type input "Eric Douglas Smith"
click at [1170, 130] on button "submit" at bounding box center [1166, 130] width 33 height 33
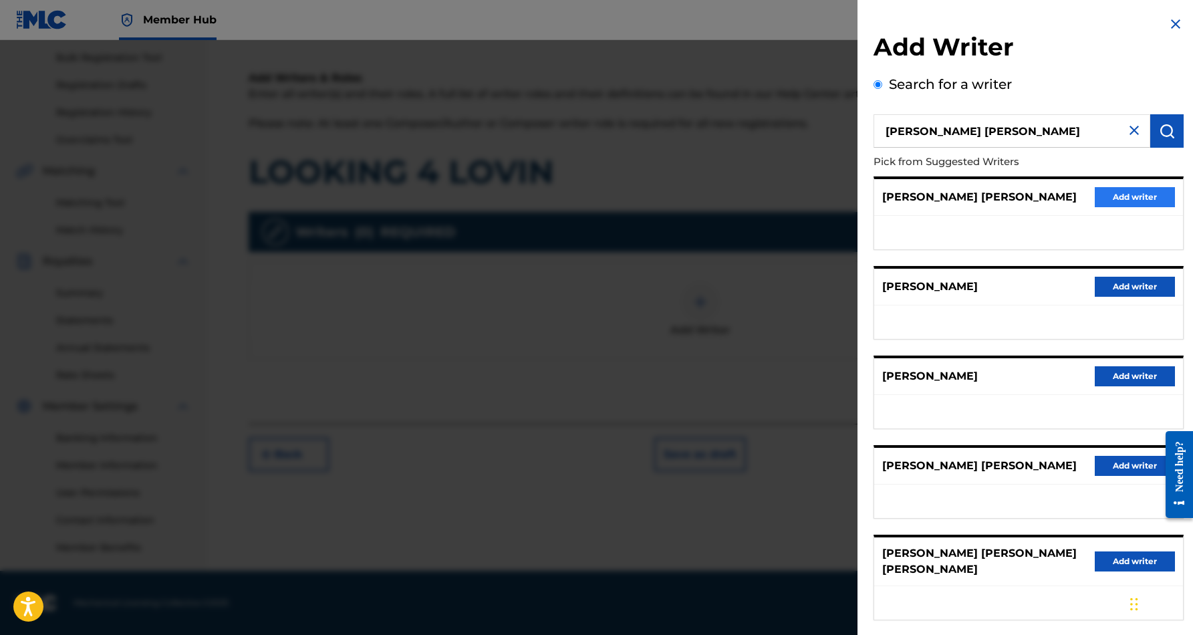
click at [1112, 199] on button "Add writer" at bounding box center [1135, 197] width 80 height 20
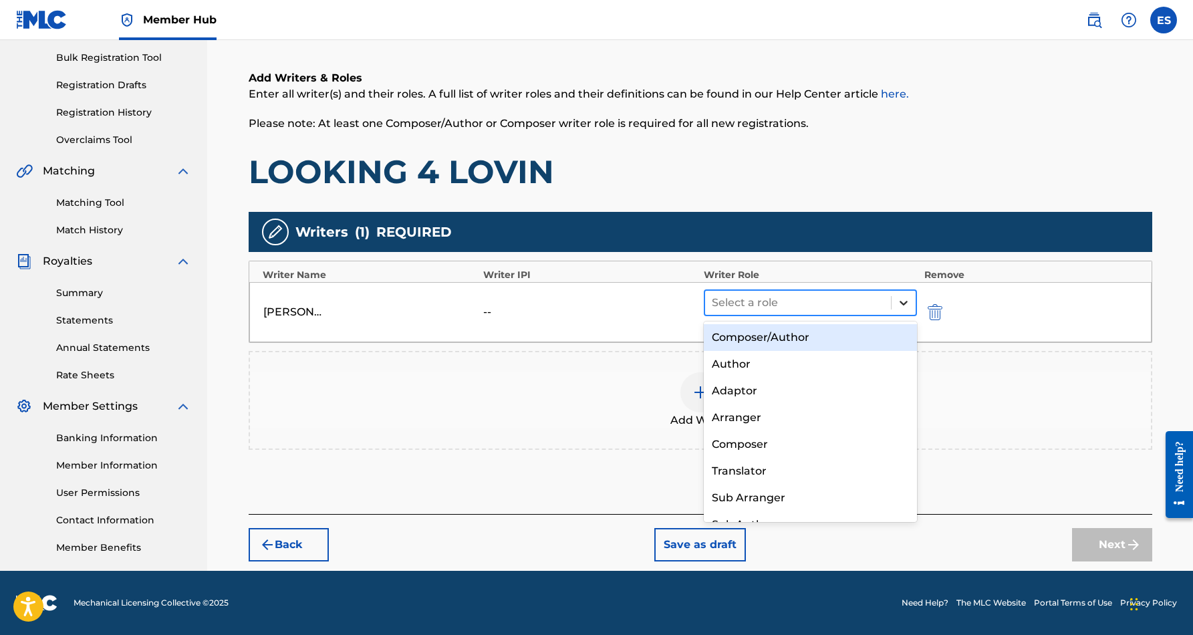
click at [902, 297] on icon at bounding box center [903, 302] width 13 height 13
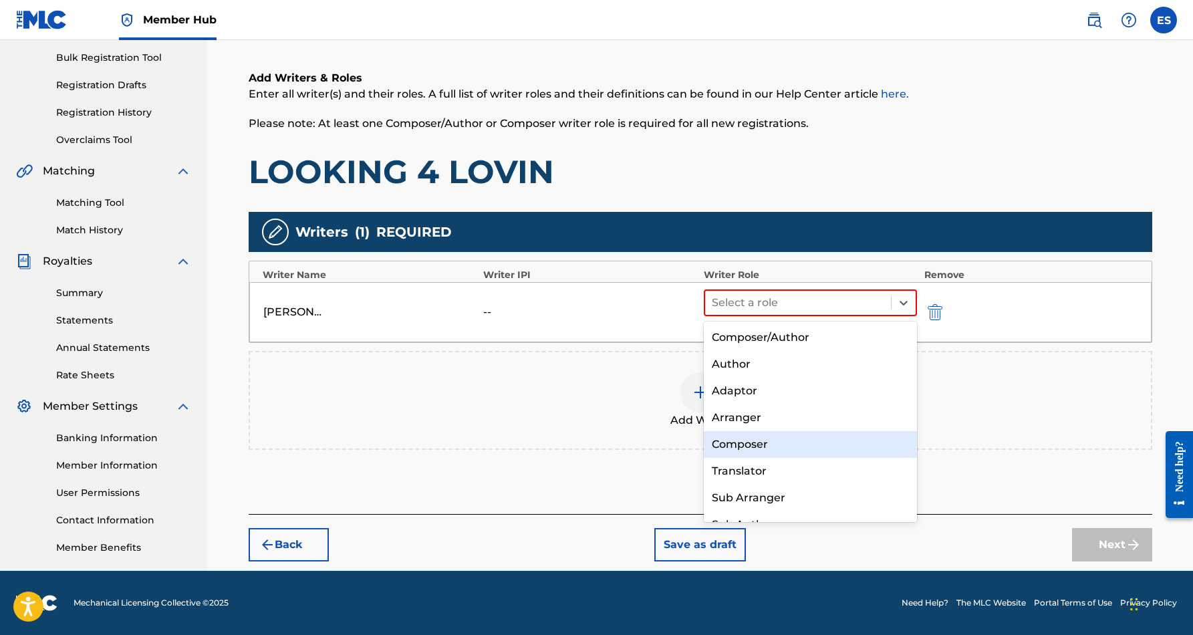
click at [785, 436] on div "Composer" at bounding box center [811, 444] width 214 height 27
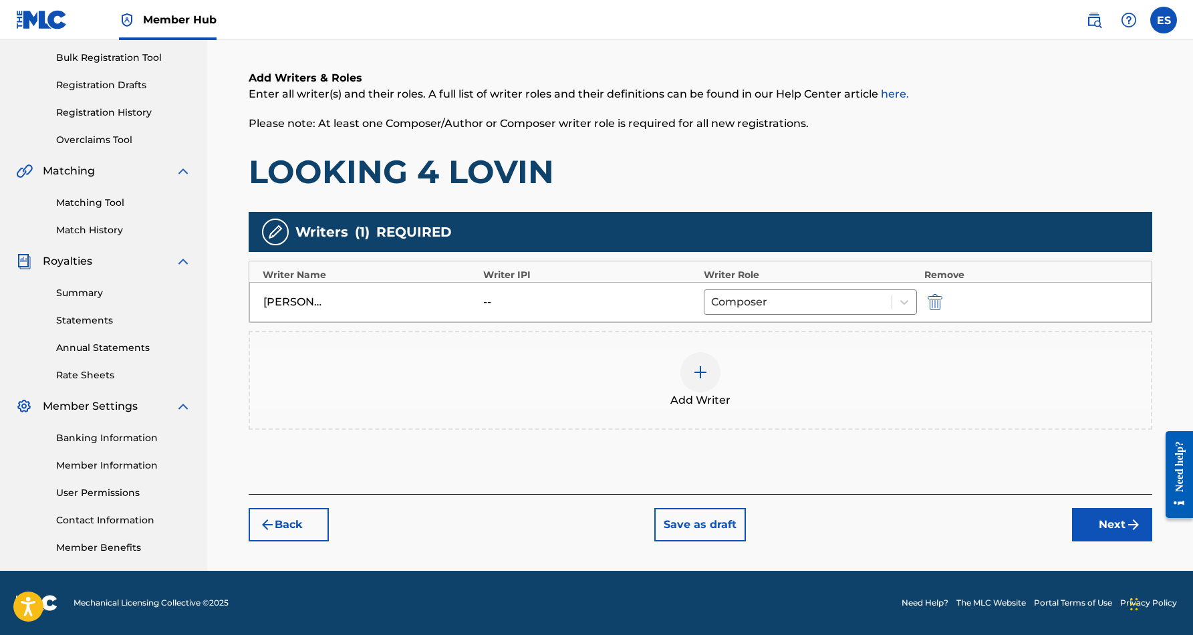
click at [706, 378] on img at bounding box center [700, 372] width 16 height 16
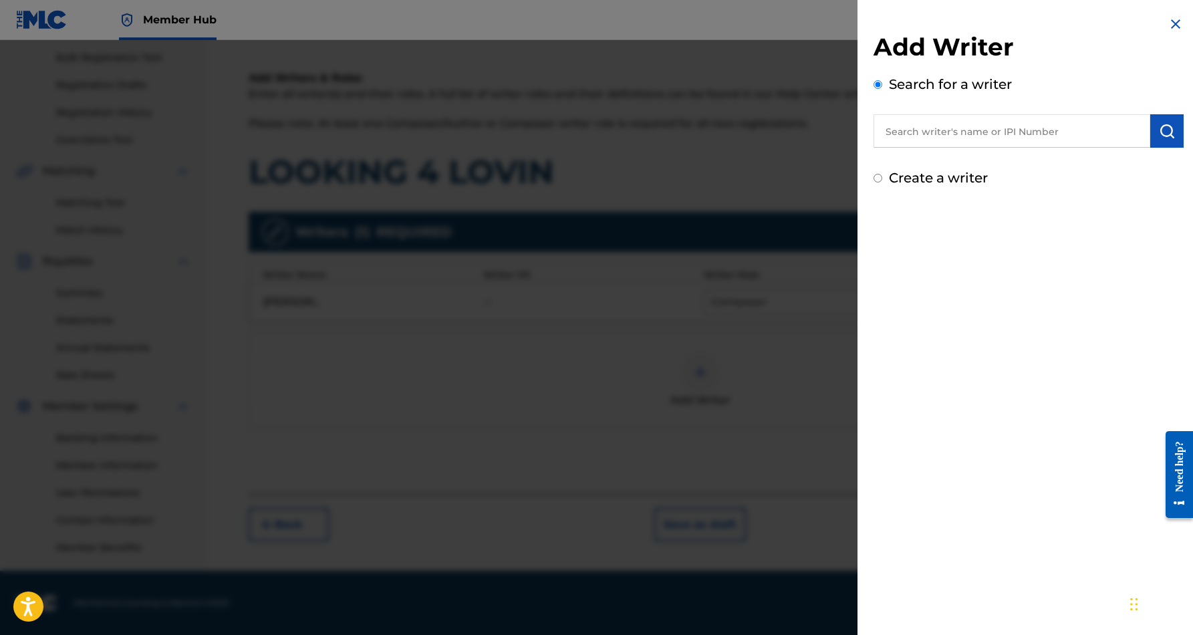
click at [879, 180] on input "Create a writer" at bounding box center [878, 178] width 9 height 9
radio input "false"
radio input "true"
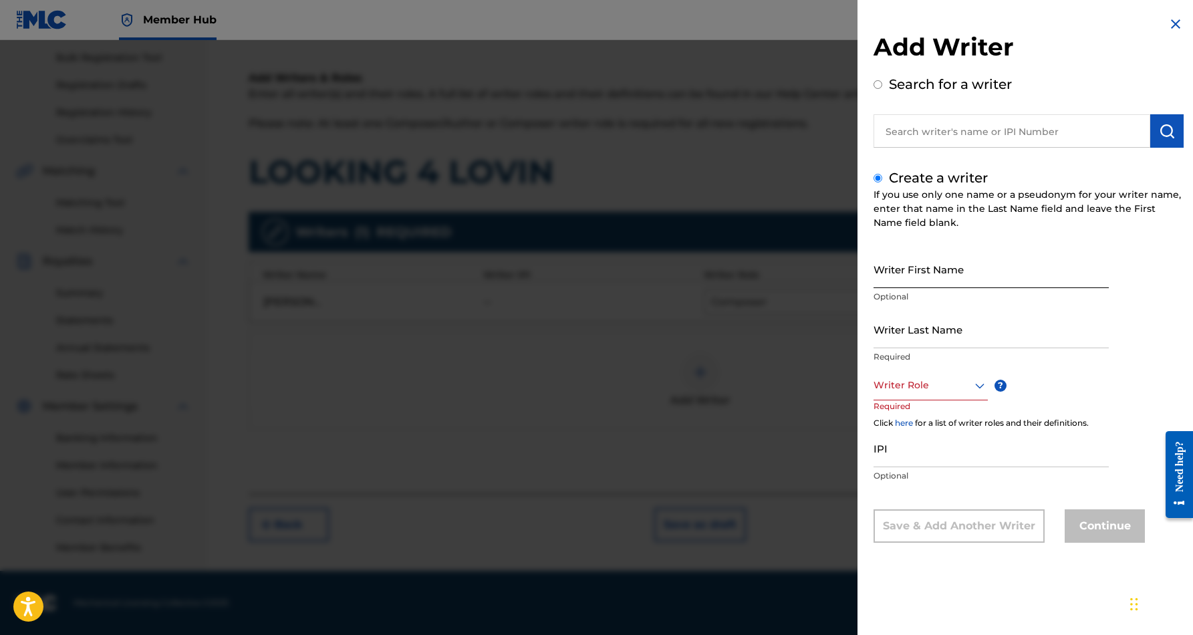
click at [893, 273] on input "Writer First Name" at bounding box center [991, 269] width 235 height 38
paste input "JONES, GARY CHARLES"
type input "JONES, GARY CHARLES"
click at [916, 326] on input "Writer Last Name" at bounding box center [991, 329] width 235 height 38
paste input "JONES, GARY CHARLES"
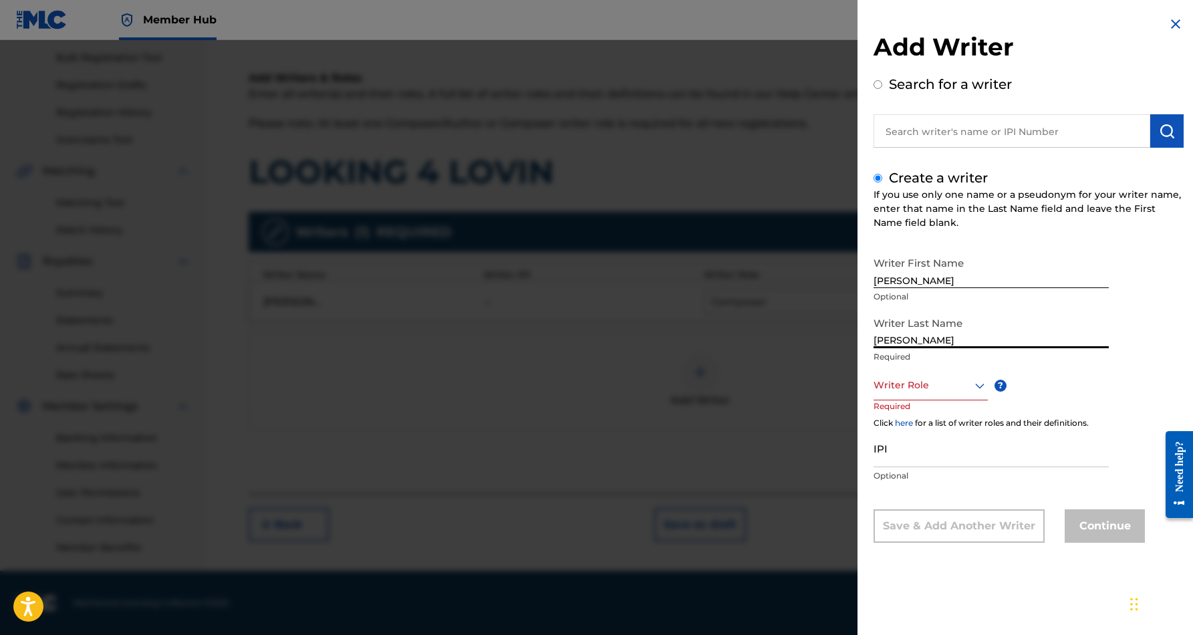
type input "JONES"
click at [913, 279] on input "JONES, GARY CHARLES" at bounding box center [991, 269] width 235 height 38
click at [952, 279] on input "GARY CHARLES" at bounding box center [991, 269] width 235 height 38
type input "GARY"
click at [978, 382] on icon at bounding box center [980, 386] width 16 height 16
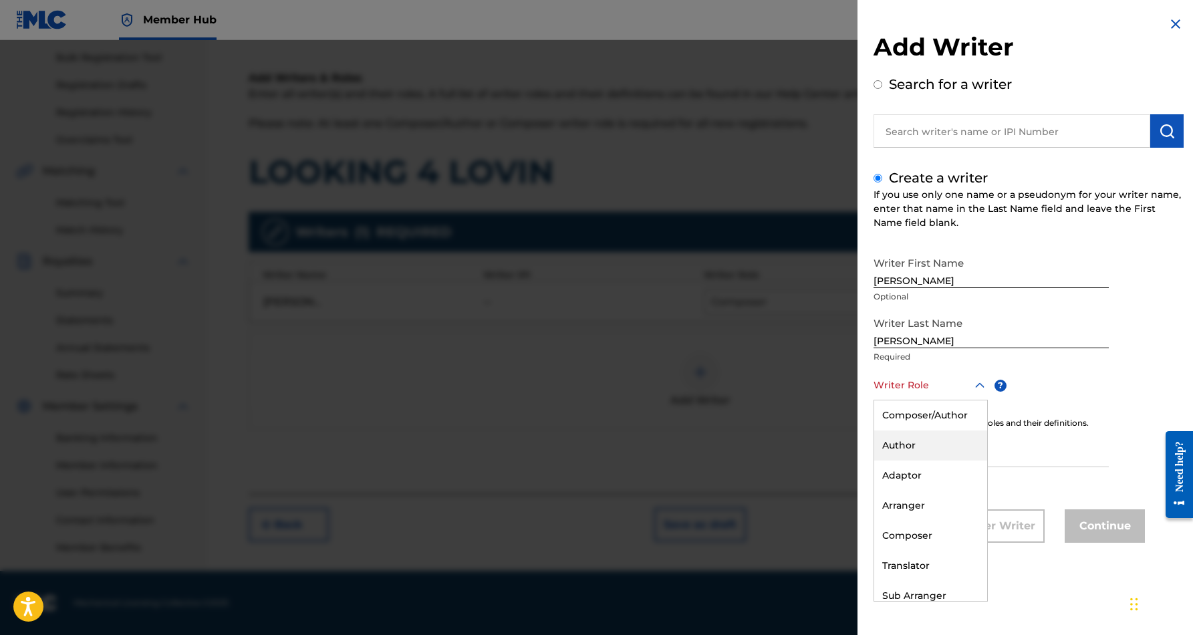
click at [941, 436] on div "Author" at bounding box center [930, 445] width 113 height 30
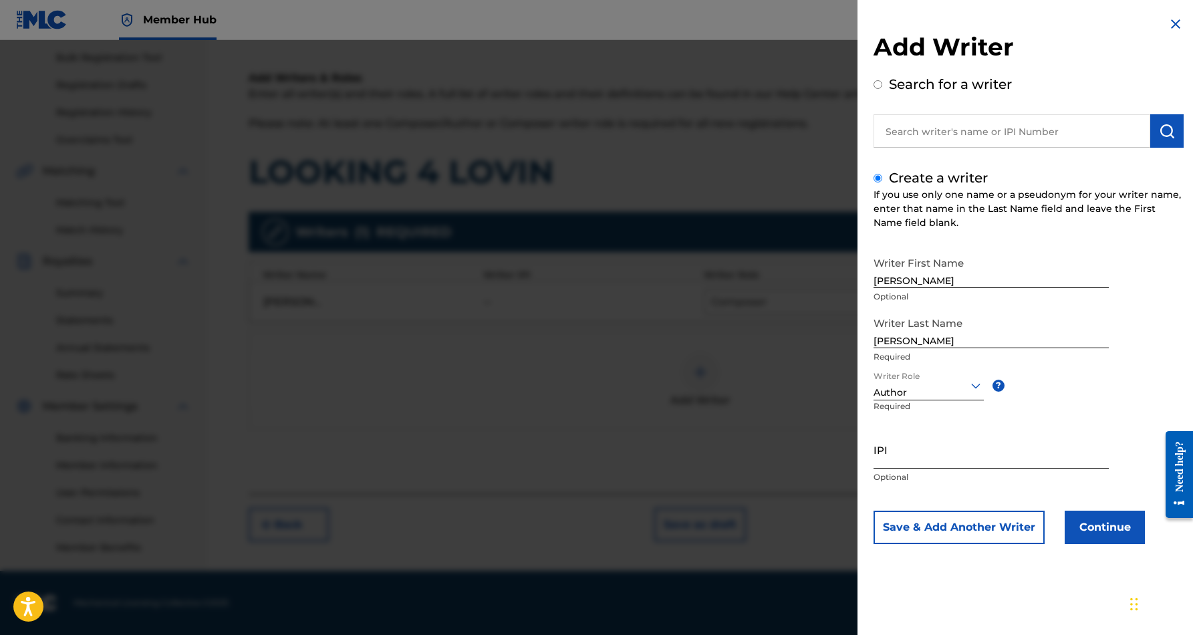
click at [910, 444] on input "IPI" at bounding box center [991, 449] width 235 height 38
paste input "700063502"
type input "700063502"
click at [1093, 531] on button "Continue" at bounding box center [1105, 527] width 80 height 33
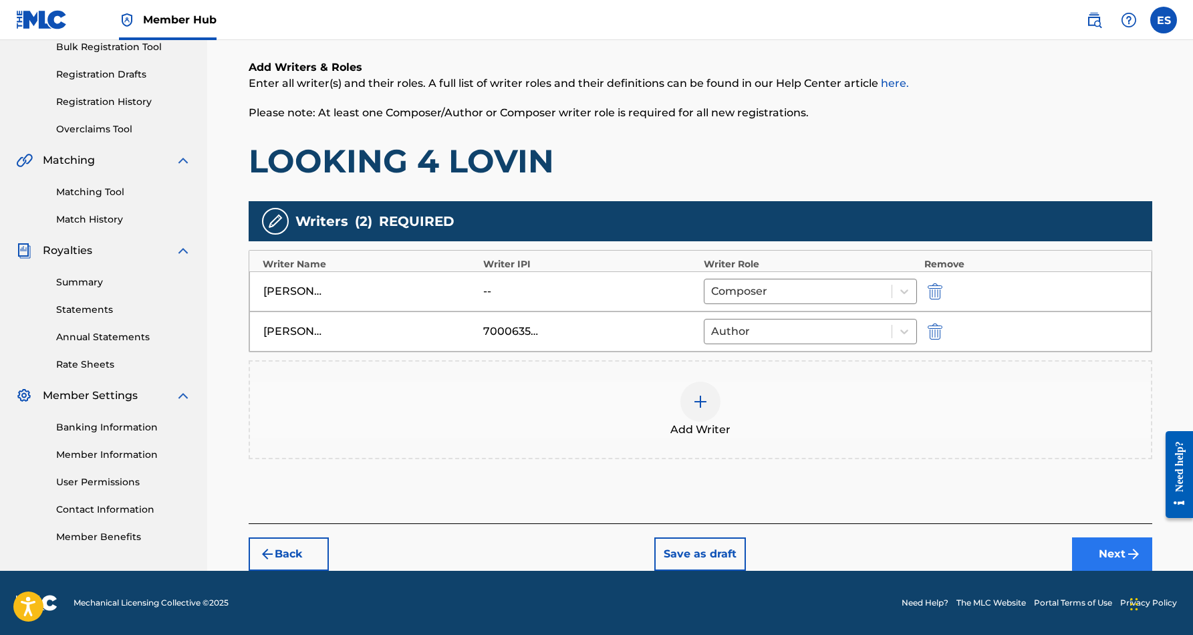
click at [1091, 547] on button "Next" at bounding box center [1112, 553] width 80 height 33
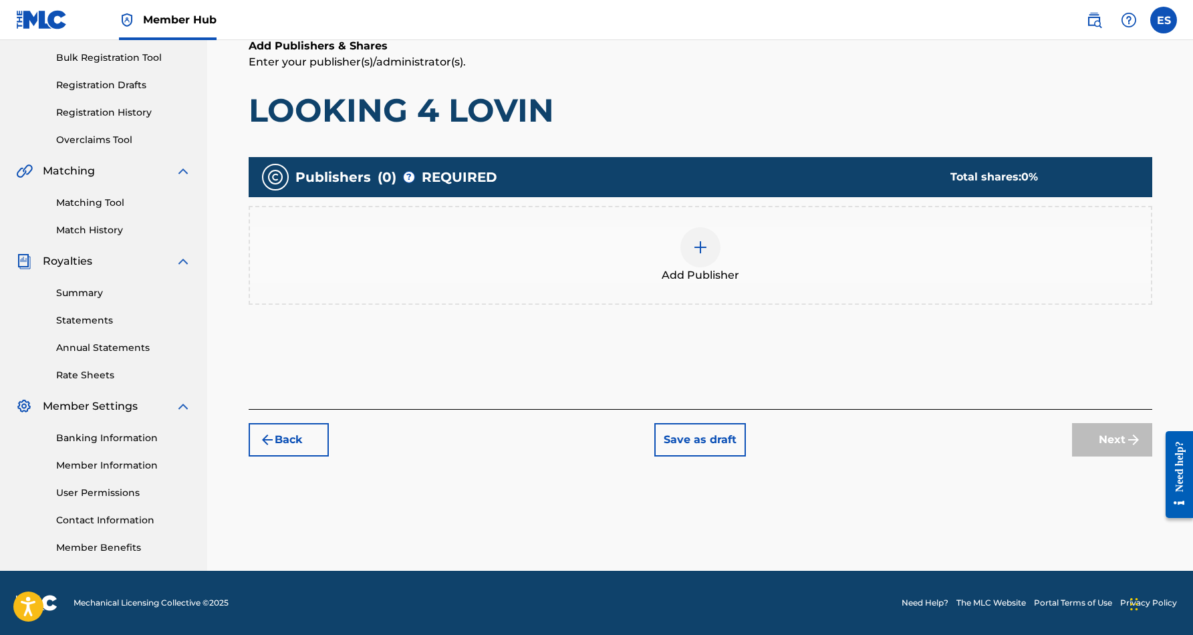
click at [706, 253] on img at bounding box center [700, 247] width 16 height 16
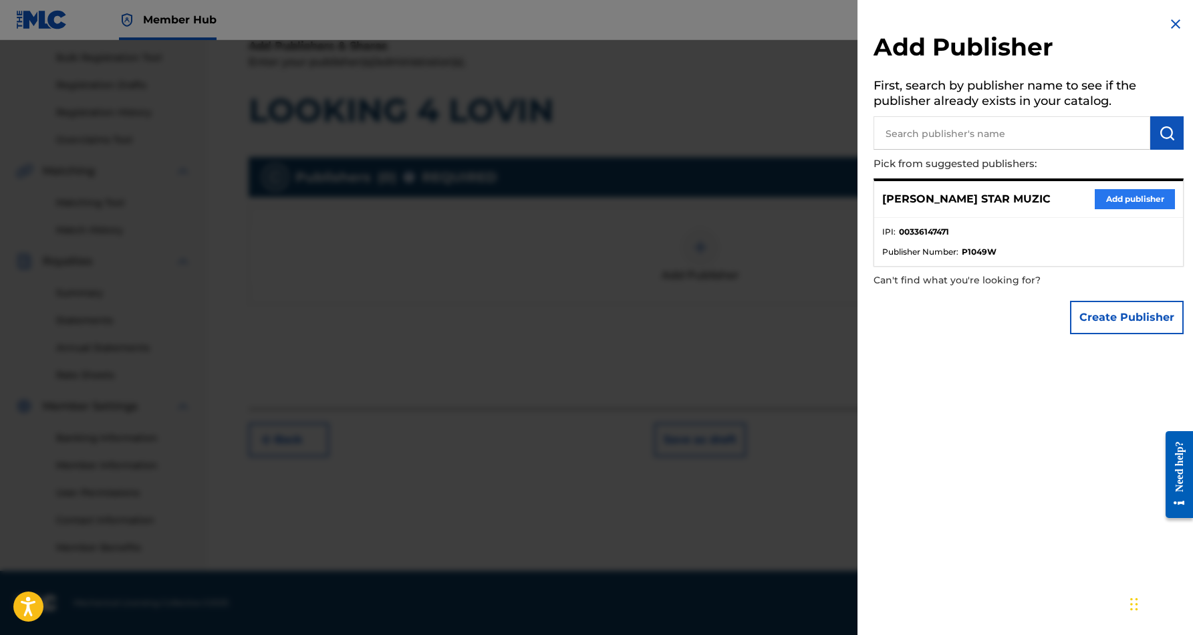
click at [1103, 192] on button "Add publisher" at bounding box center [1135, 199] width 80 height 20
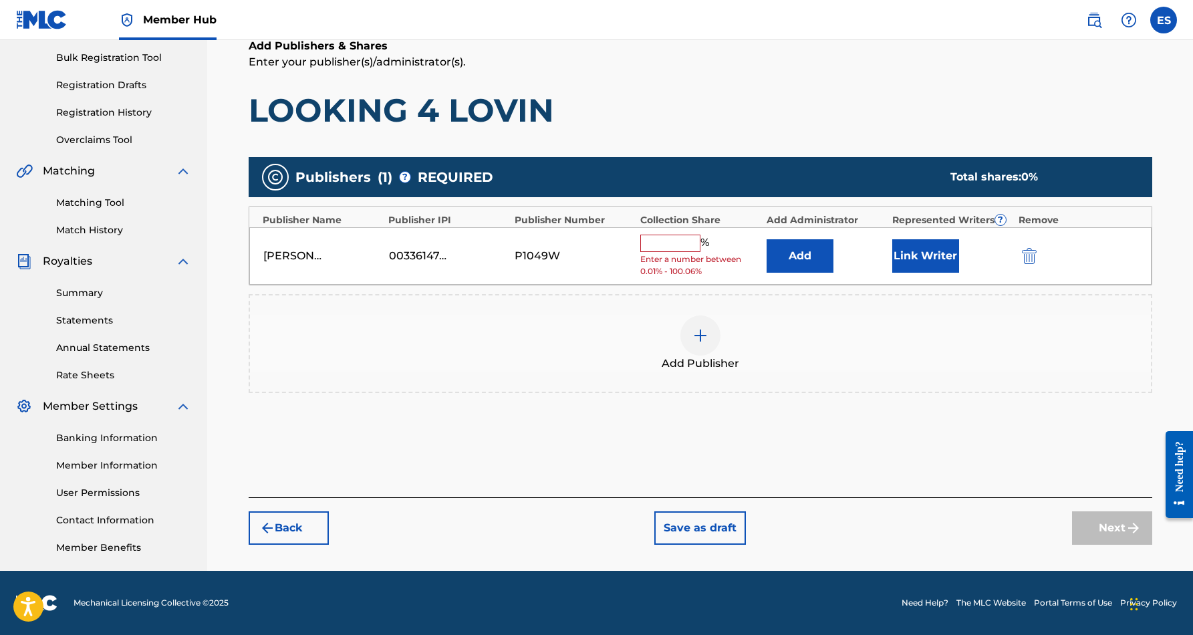
click at [677, 245] on input "text" at bounding box center [670, 243] width 60 height 17
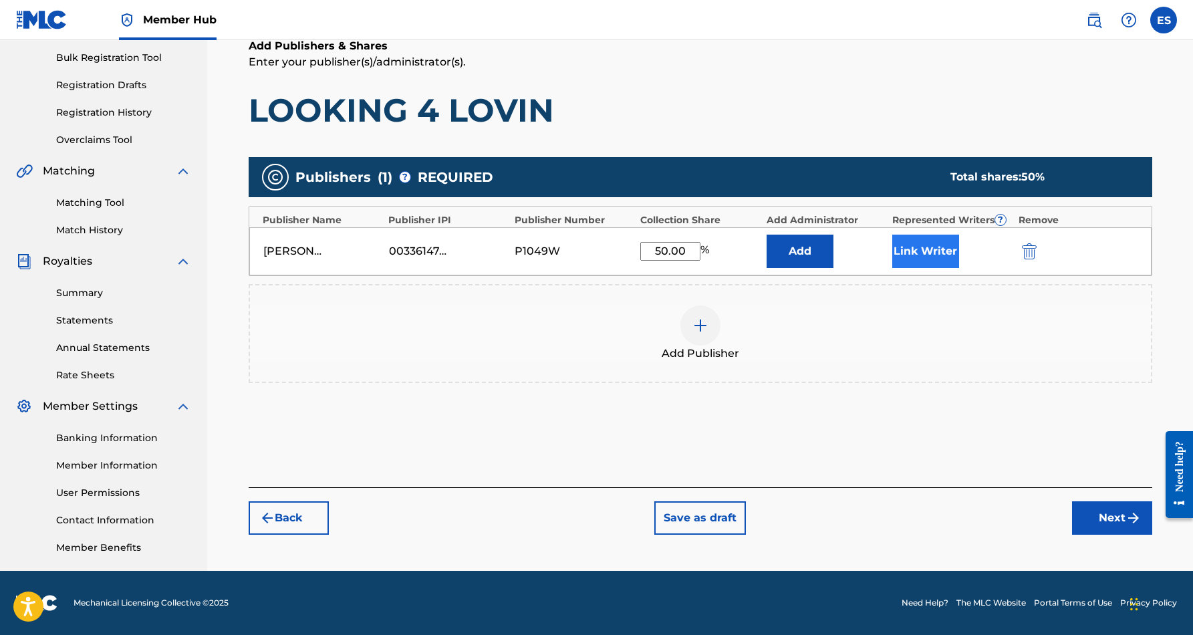
type input "50.00"
click at [935, 245] on button "Link Writer" at bounding box center [925, 251] width 67 height 33
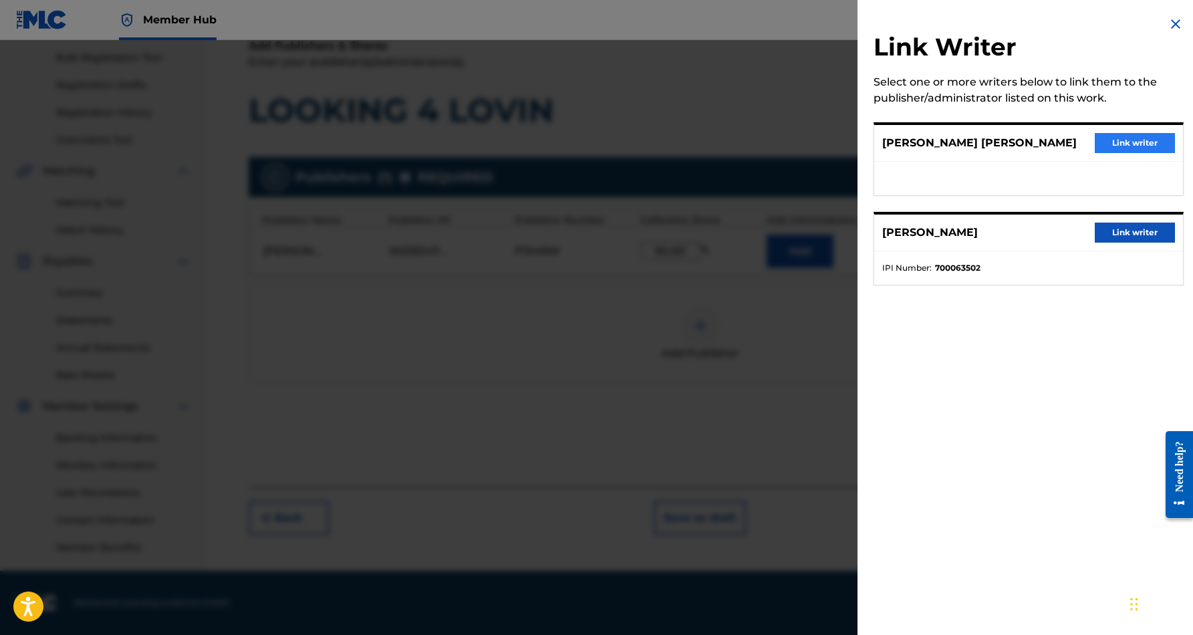
click at [1119, 142] on button "Link writer" at bounding box center [1135, 143] width 80 height 20
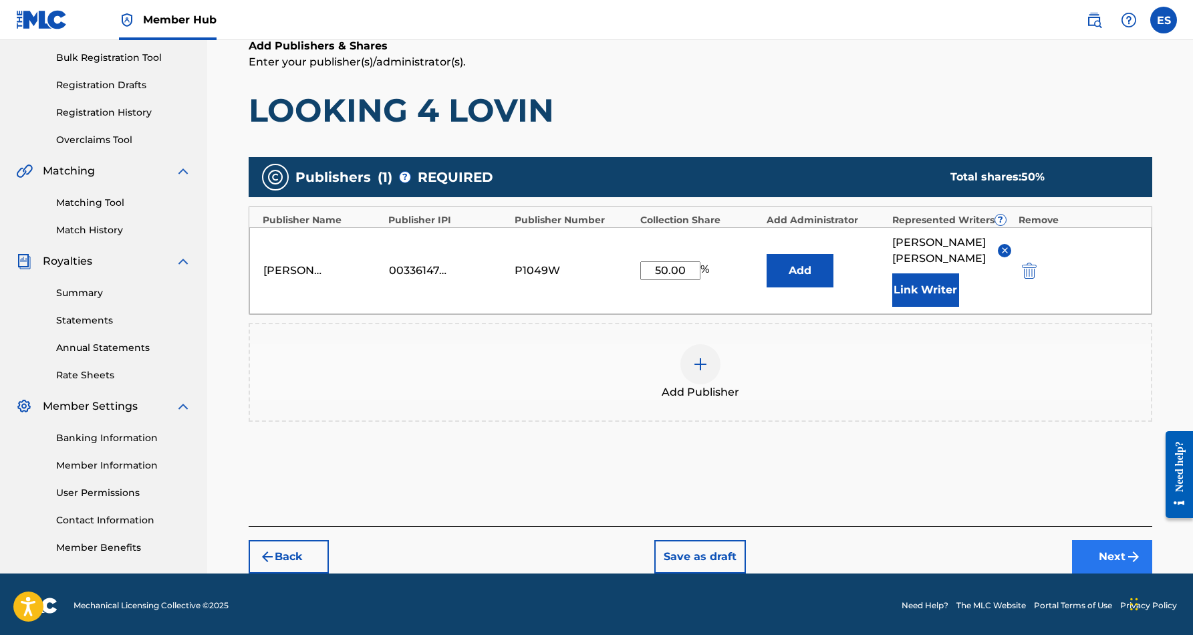
click at [1095, 550] on button "Next" at bounding box center [1112, 556] width 80 height 33
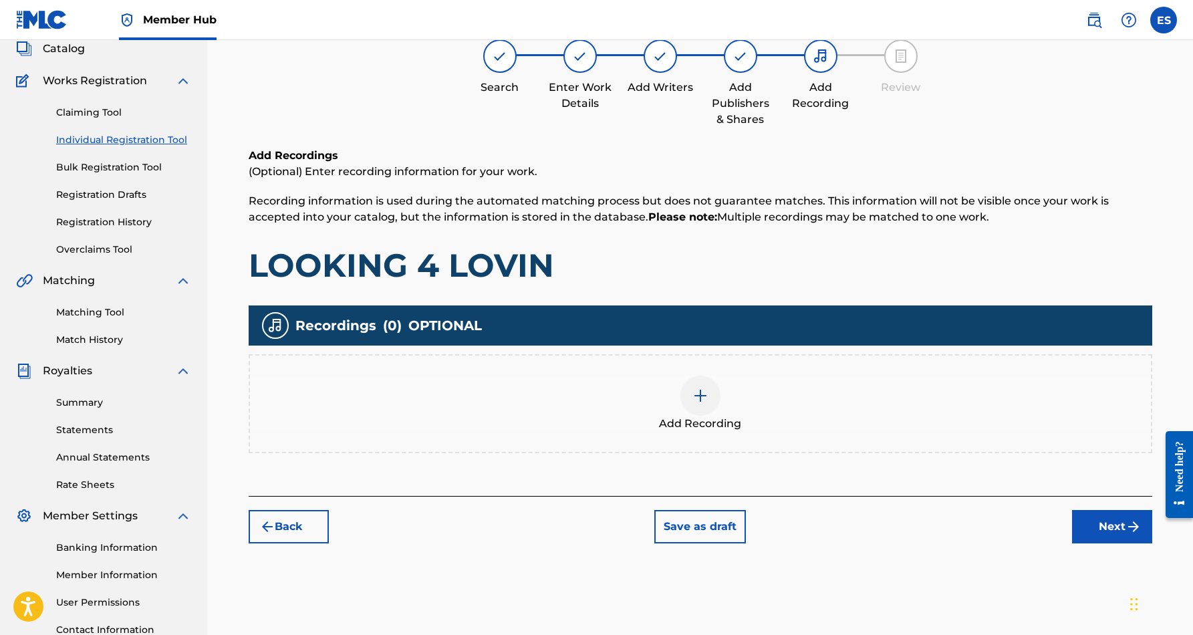
scroll to position [60, 0]
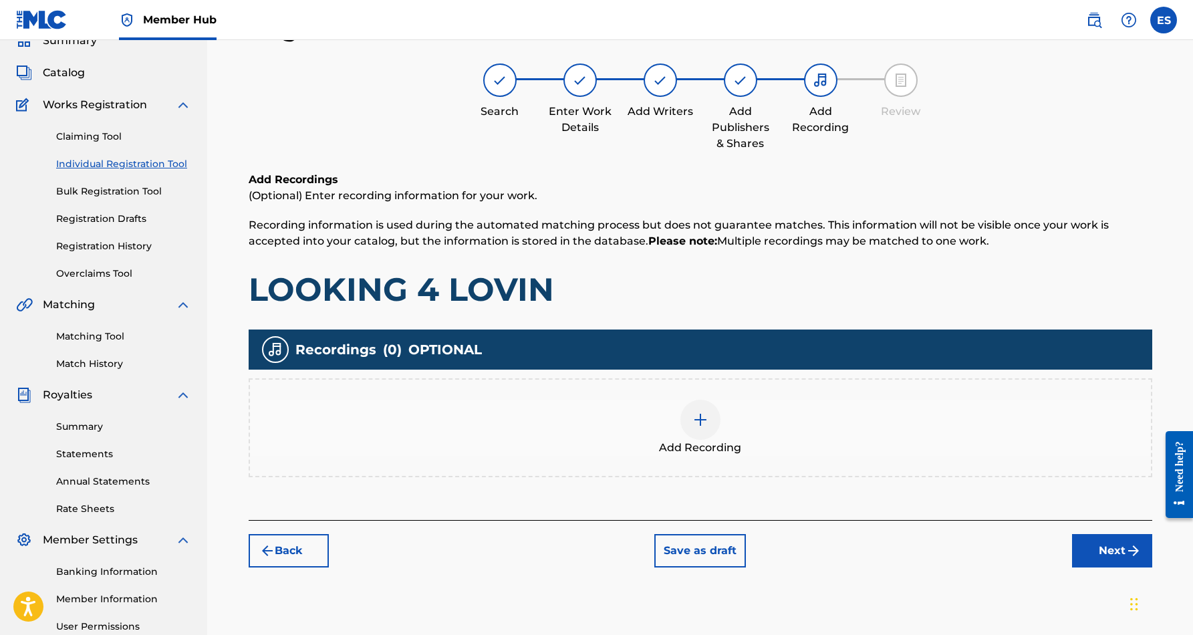
click at [702, 426] on img at bounding box center [700, 420] width 16 height 16
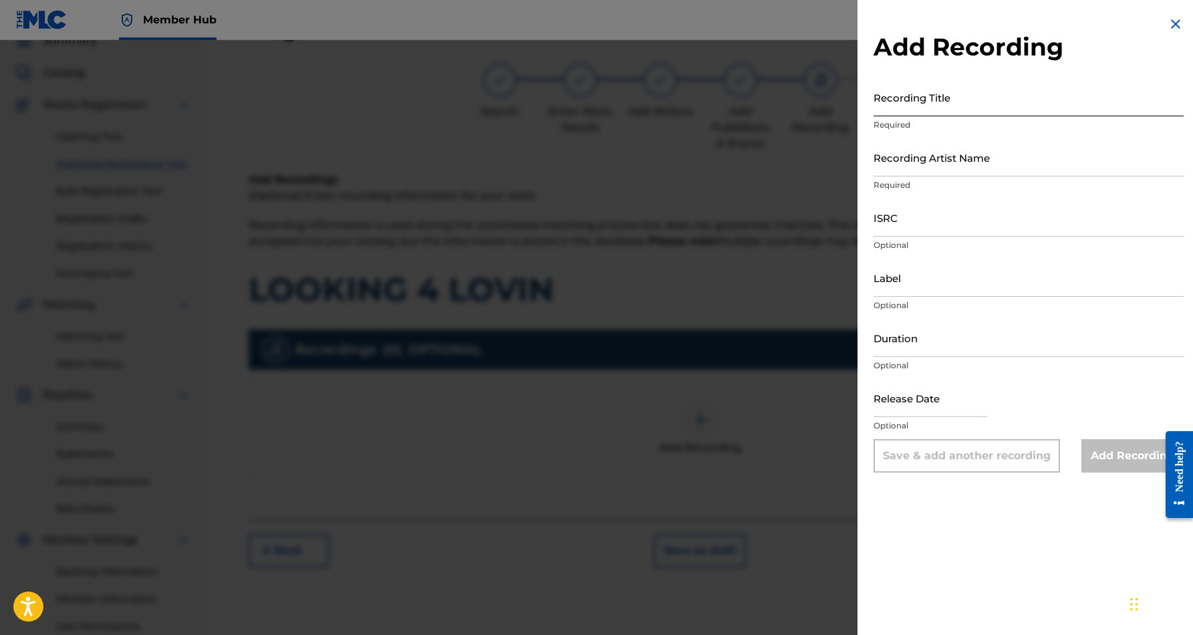
click at [919, 102] on input "Recording Title" at bounding box center [1029, 97] width 310 height 38
paste input "LOOKING 4 LOVIN"
type input "LOOKING 4 LOVIN"
click at [1013, 163] on input "Recording Artist Name" at bounding box center [1029, 157] width 310 height 38
paste input "JETER JONES FEAT CRYSTAL"
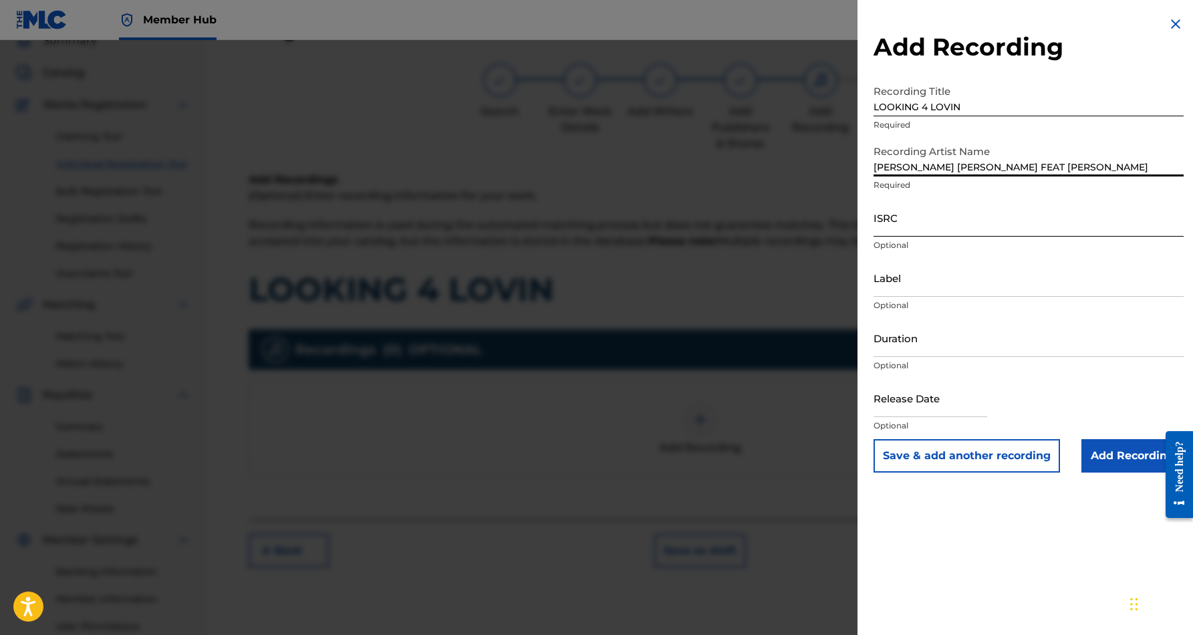
type input "JETER JONES FEAT CRYSTAL"
click at [933, 223] on input "ISRC" at bounding box center [1029, 218] width 310 height 38
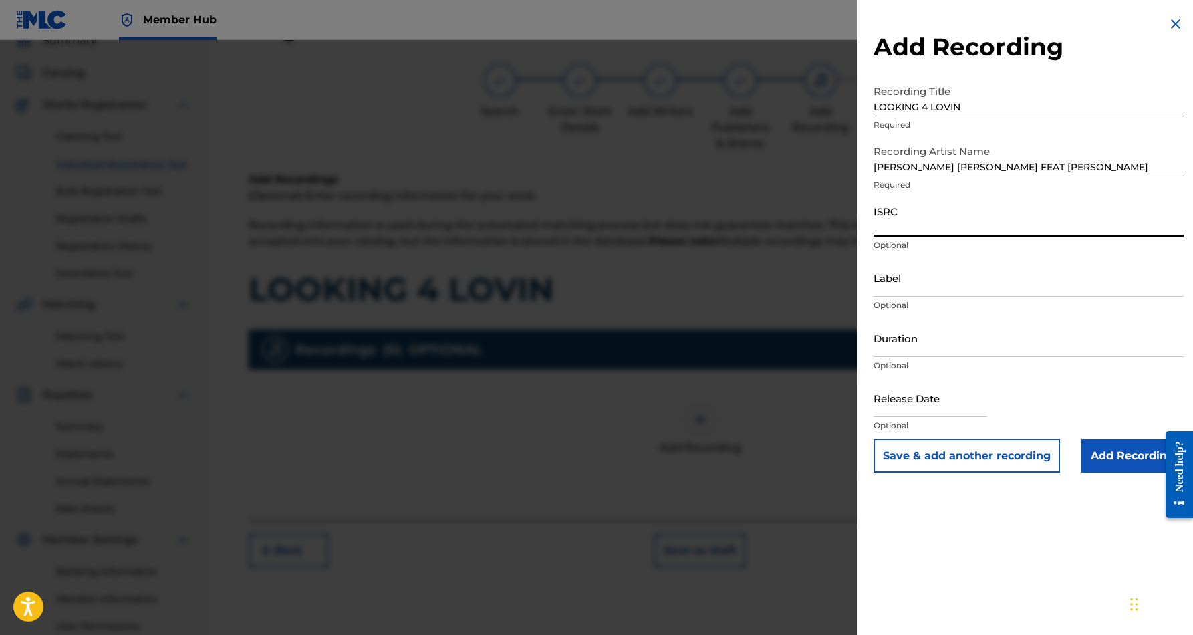
paste input "USDY41571293"
type input "USDY41571293"
click at [987, 326] on input "Duration" at bounding box center [1029, 338] width 310 height 38
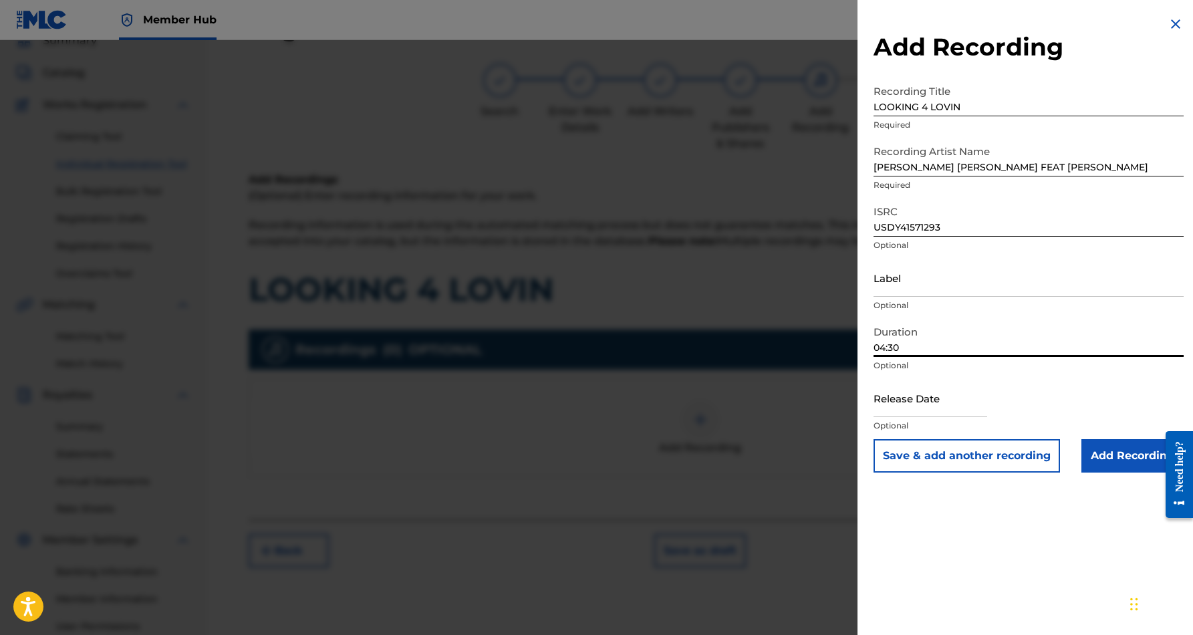
type input "04:30"
click at [941, 487] on div "Add Recording Recording Title LOOKING 4 LOVIN Required Recording Artist Name JE…" at bounding box center [1029, 244] width 342 height 489
click at [1103, 459] on input "Add Recording" at bounding box center [1132, 455] width 102 height 33
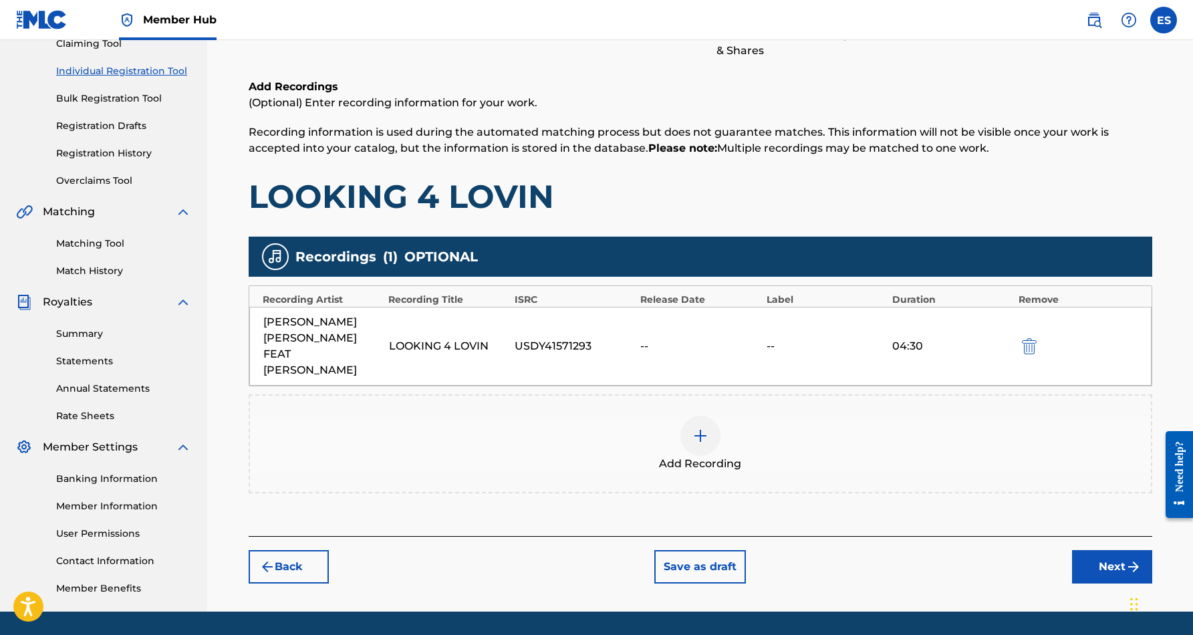
scroll to position [180, 0]
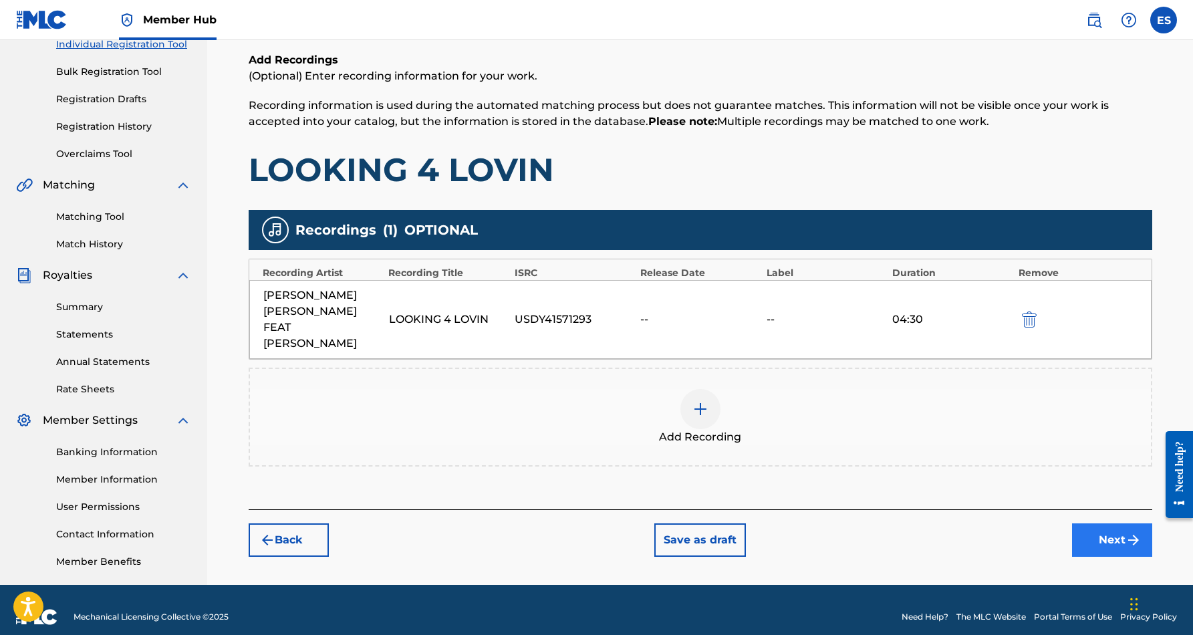
click at [1106, 523] on button "Next" at bounding box center [1112, 539] width 80 height 33
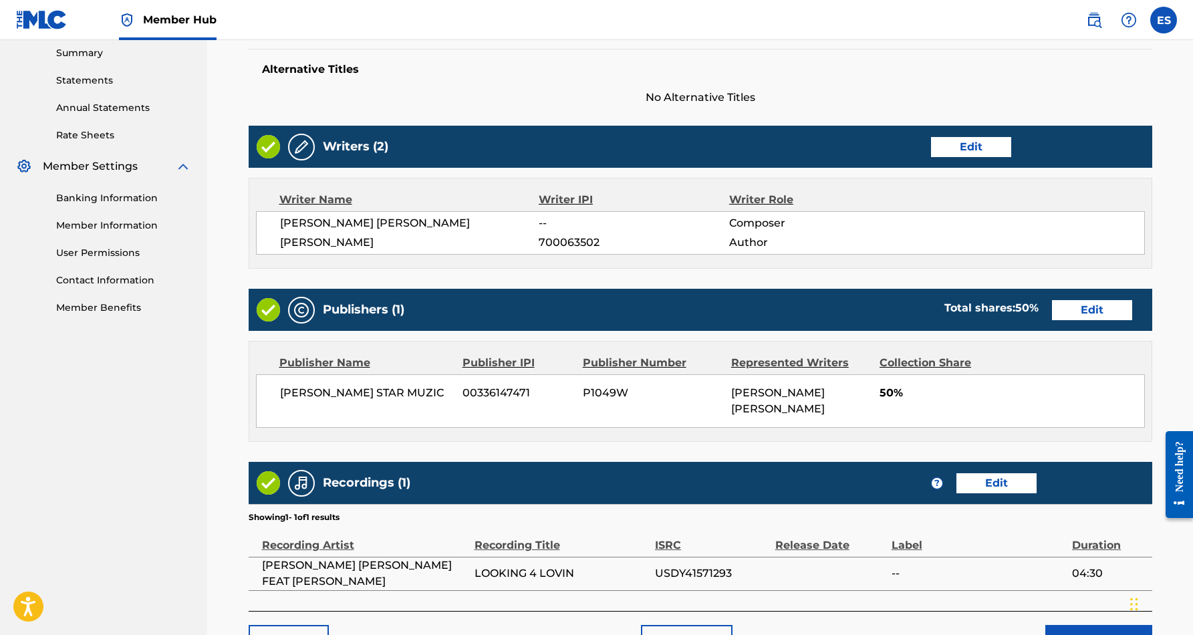
scroll to position [487, 0]
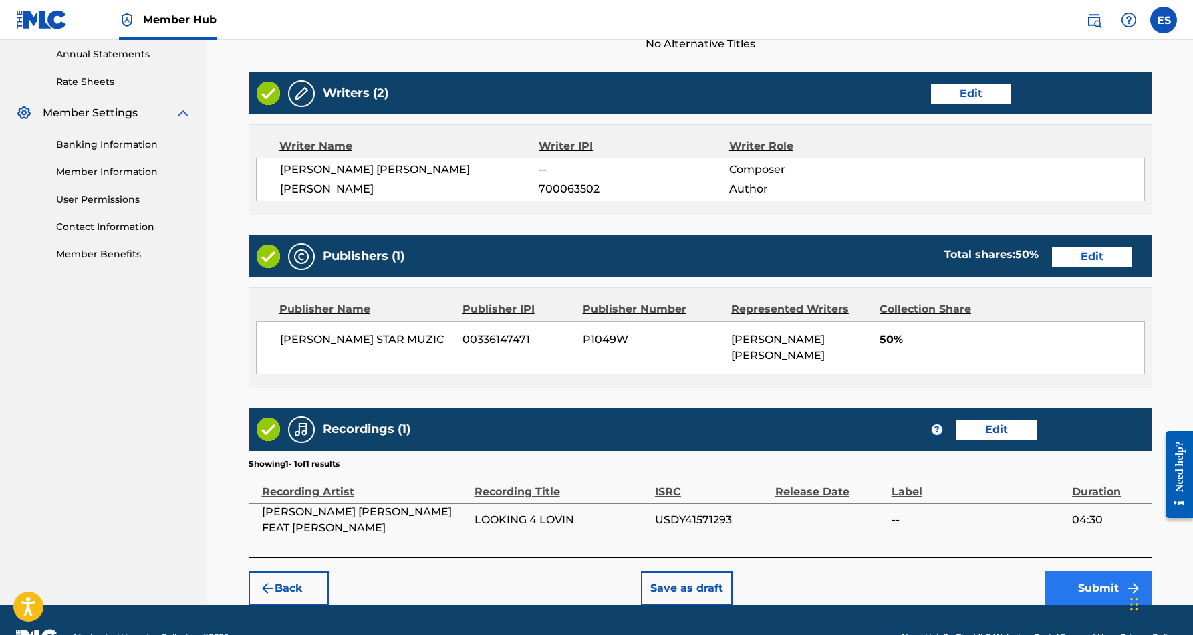
click at [1082, 571] on button "Submit" at bounding box center [1098, 587] width 107 height 33
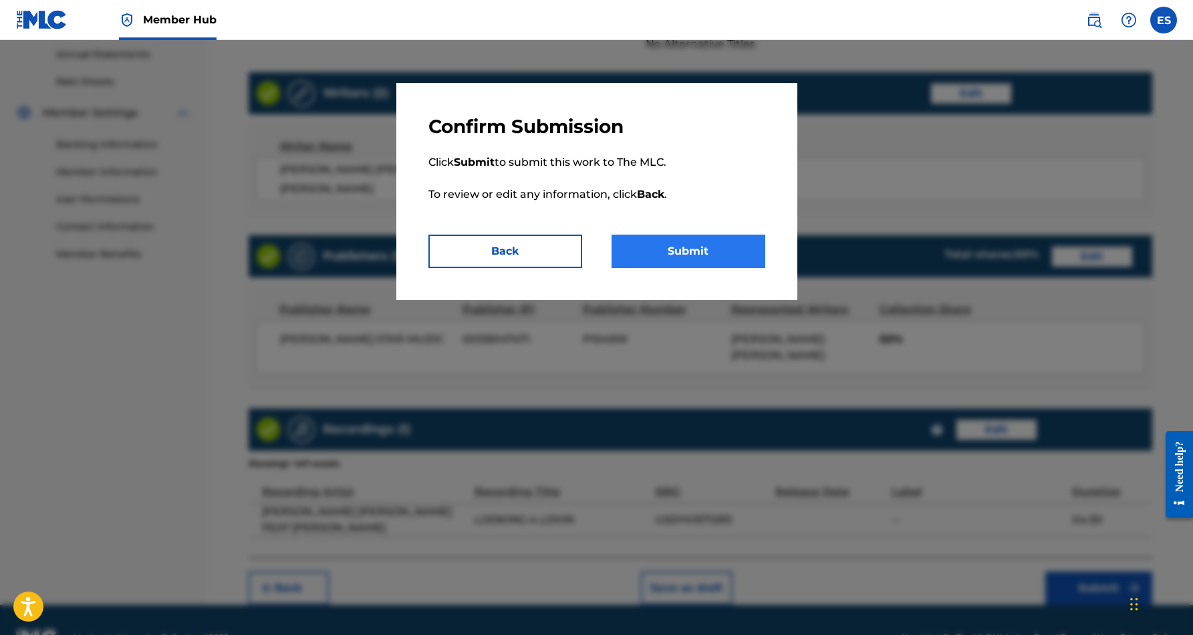
click at [706, 251] on button "Submit" at bounding box center [689, 251] width 154 height 33
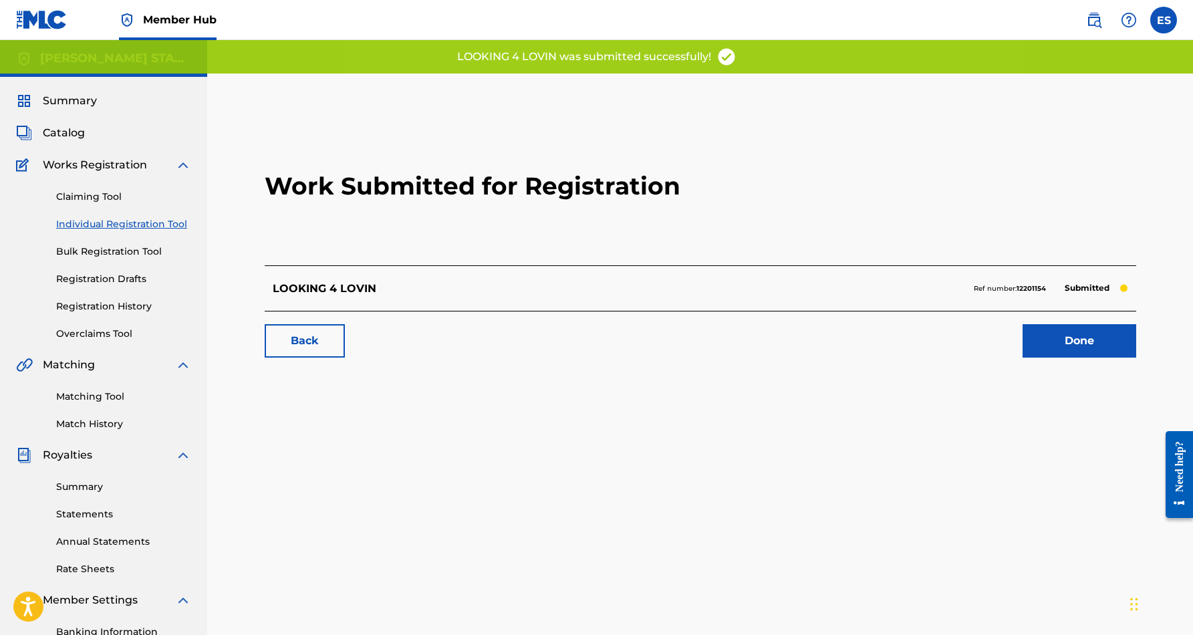
click at [154, 225] on link "Individual Registration Tool" at bounding box center [123, 224] width 135 height 14
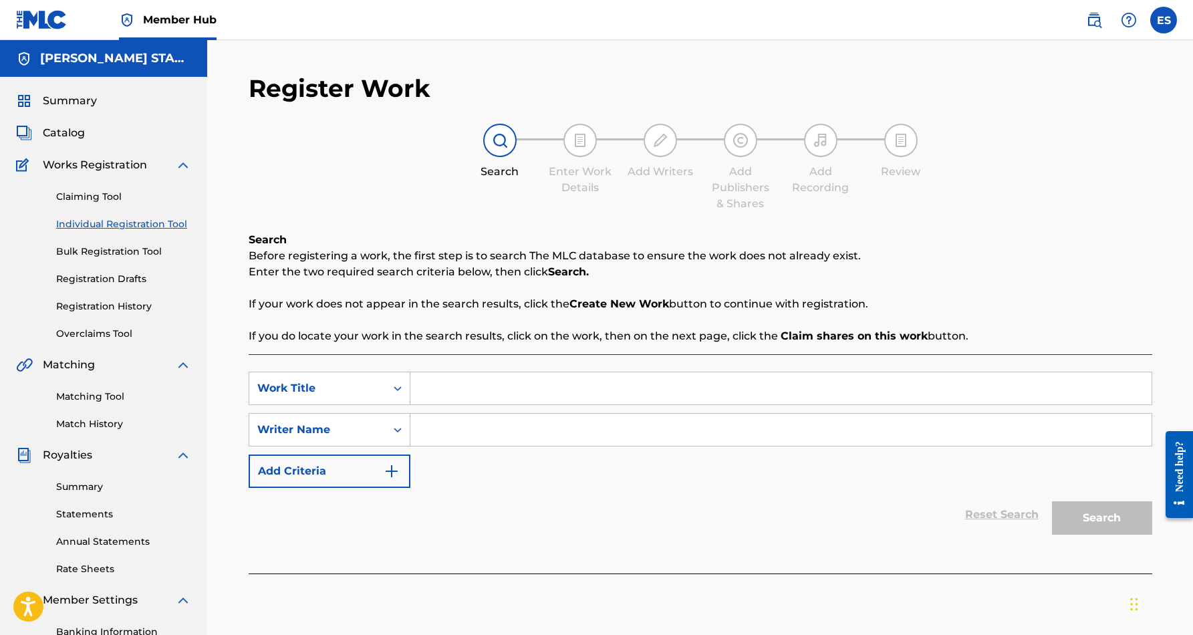
click at [444, 394] on input "Search Form" at bounding box center [780, 388] width 741 height 32
paste input "MATTERS OF THE HEART"
type input "MATTERS OF THE HEART"
click at [473, 429] on input "Search Form" at bounding box center [780, 430] width 741 height 32
paste input "Eric Douglas Smith"
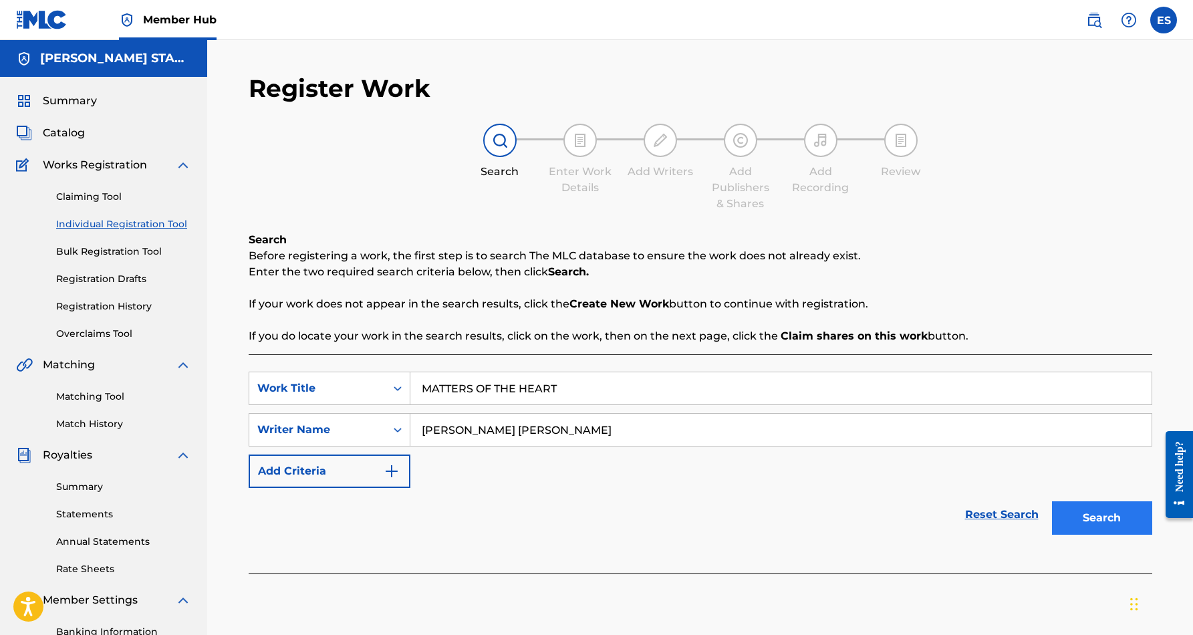
type input "Eric Douglas Smith"
click at [1086, 518] on button "Search" at bounding box center [1102, 517] width 100 height 33
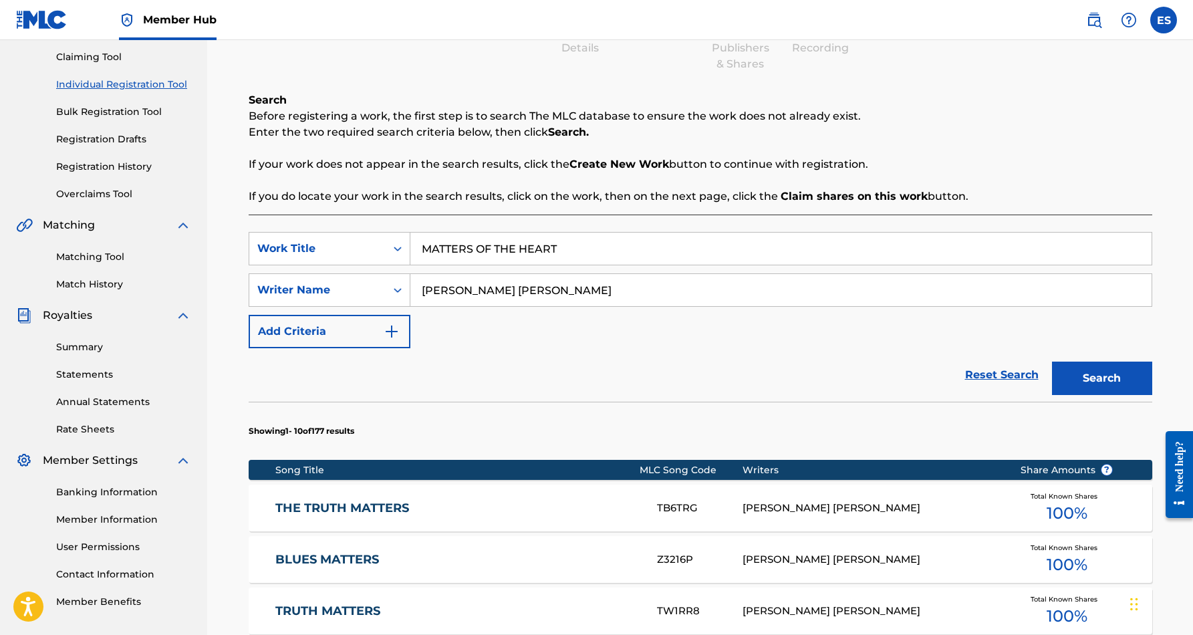
scroll to position [131, 0]
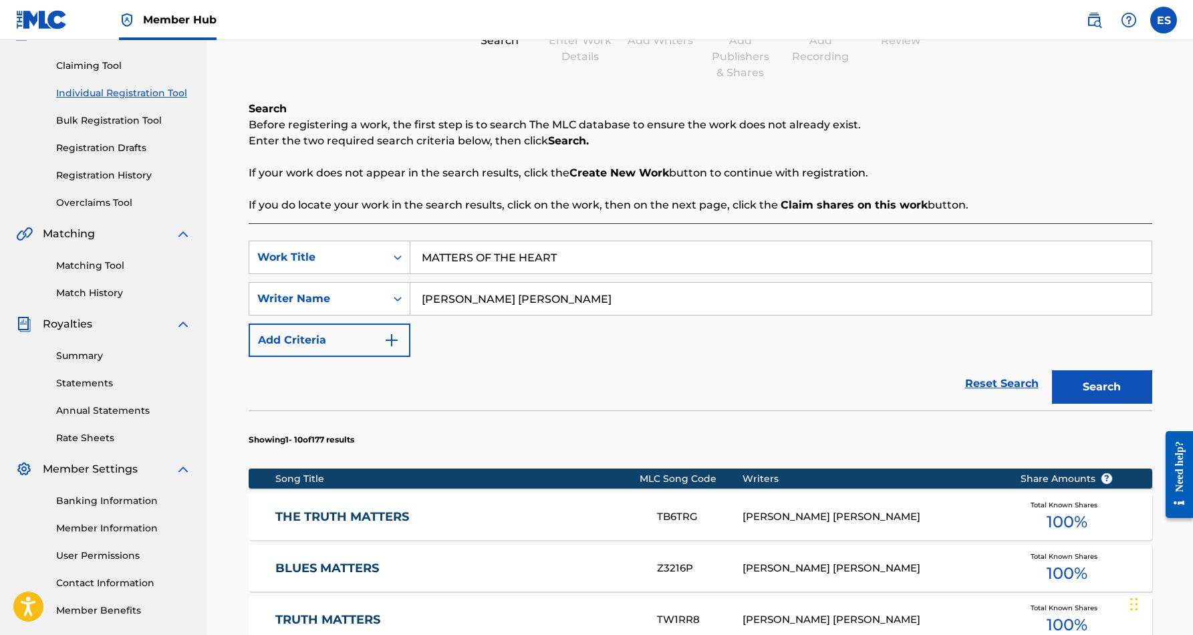
click at [578, 249] on input "MATTERS OF THE HEART" at bounding box center [780, 257] width 741 height 32
click at [571, 255] on input "MATTERS OF THE HEART" at bounding box center [780, 257] width 741 height 32
type input "M"
paste input "TRIPPED OUT COACH"
type input "TRIPPED OUT COACH"
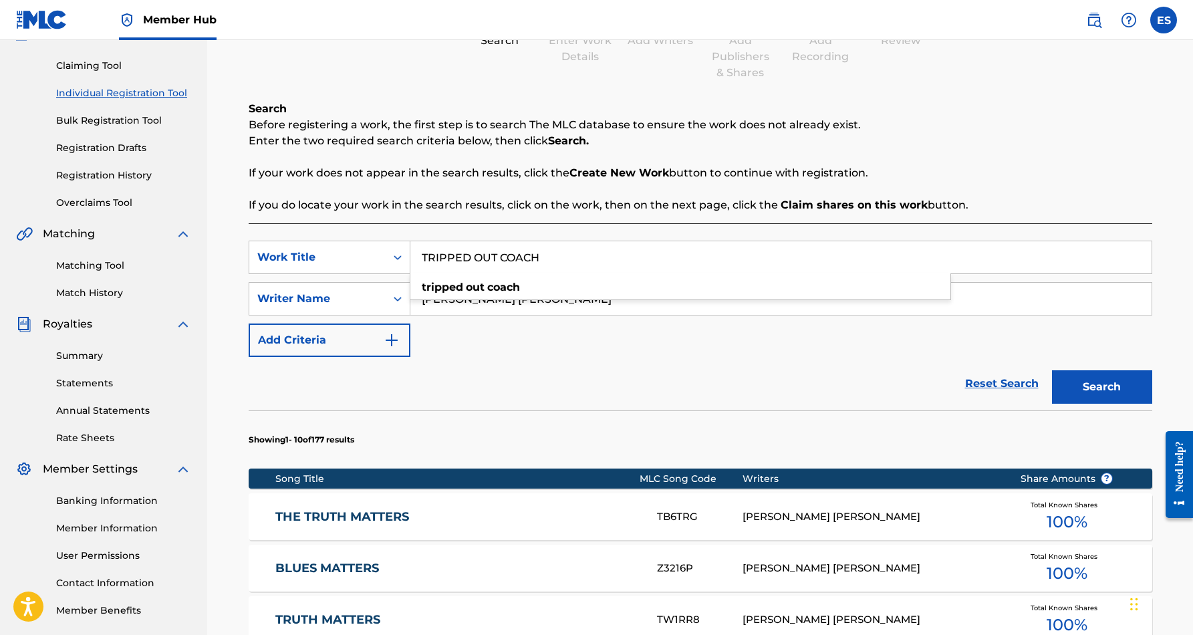
click at [660, 352] on div "SearchWithCriteriaf653e553-8071-4975-b45a-6e778c01a076 Work Title TRIPPED OUT C…" at bounding box center [701, 299] width 904 height 116
click at [1071, 376] on button "Search" at bounding box center [1102, 386] width 100 height 33
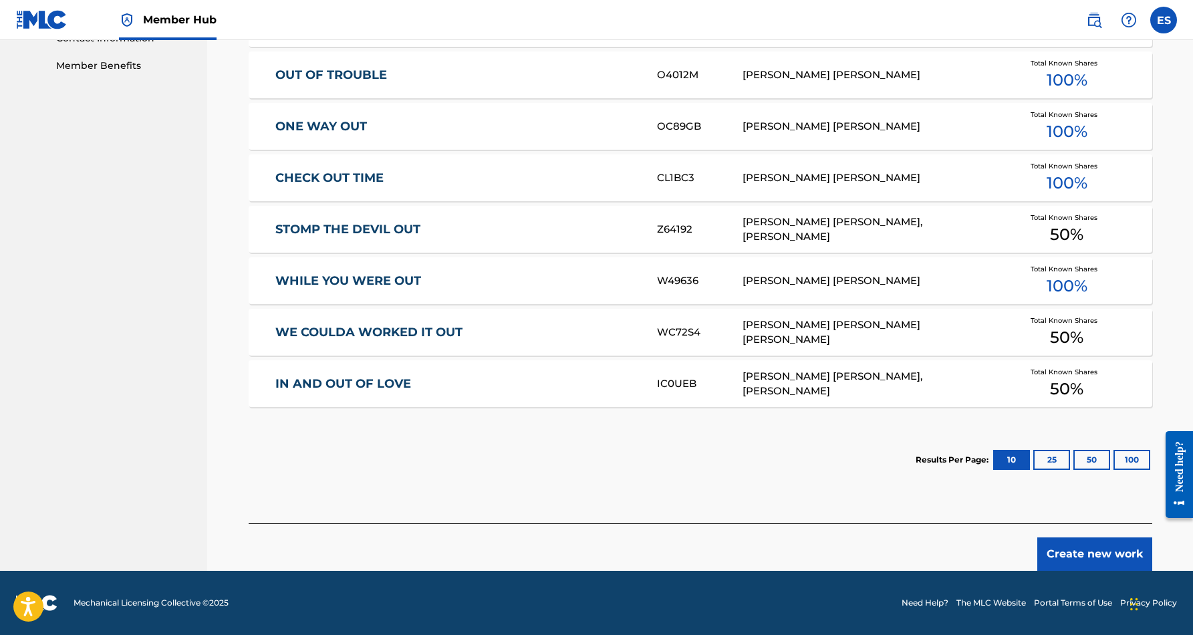
scroll to position [676, 0]
click at [1074, 552] on button "Create new work" at bounding box center [1094, 553] width 115 height 33
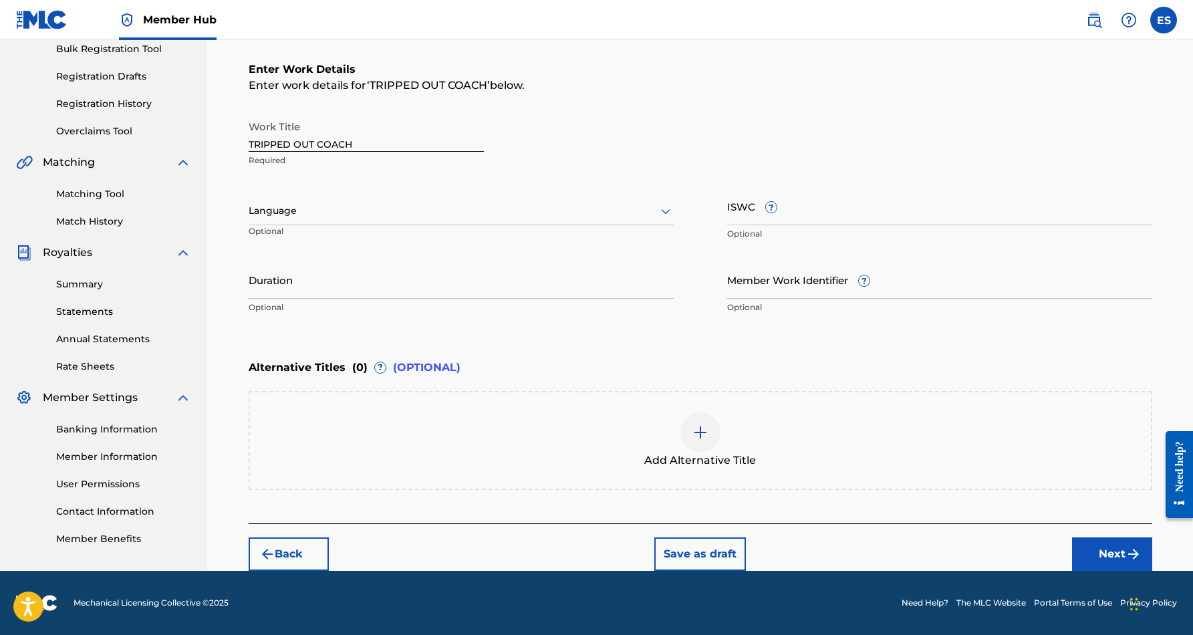
scroll to position [203, 0]
click at [662, 213] on icon at bounding box center [666, 211] width 16 height 16
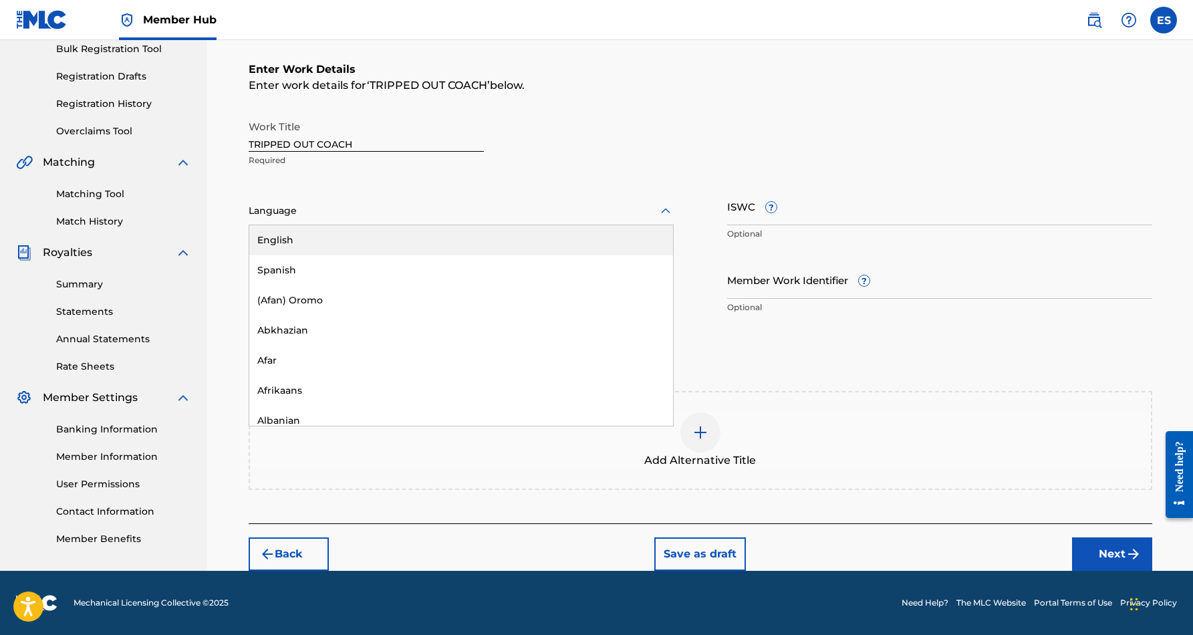
click at [452, 237] on div "English" at bounding box center [461, 240] width 424 height 30
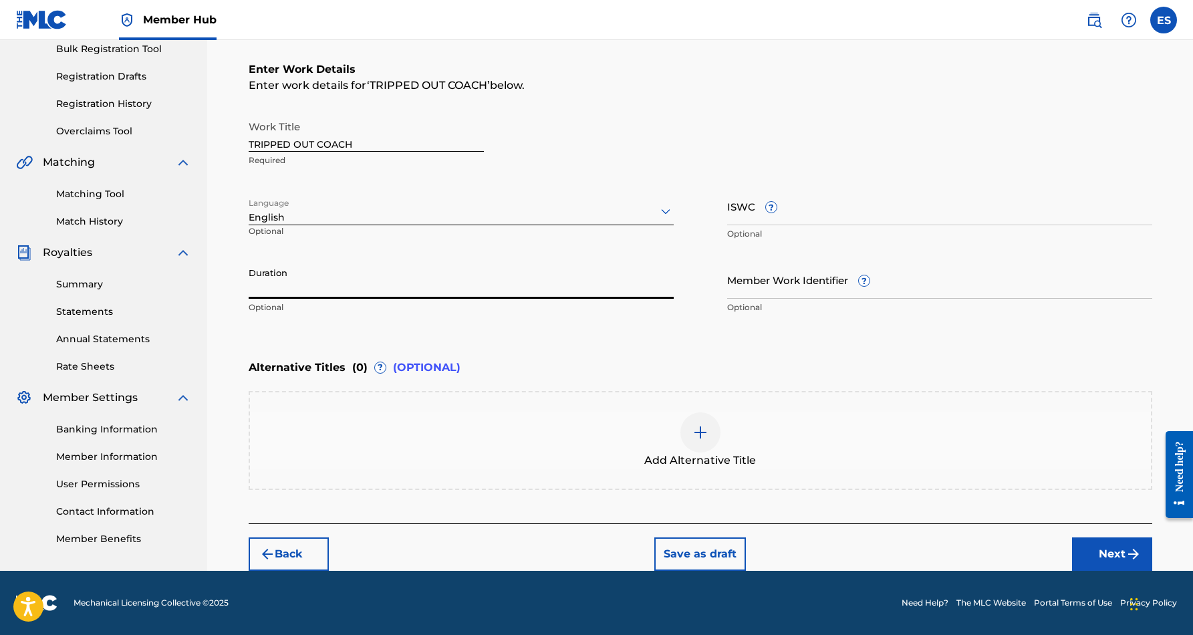
click at [426, 285] on input "Duration" at bounding box center [461, 280] width 425 height 38
type input "04:20"
click at [579, 328] on div "Enter Work Details Enter work details for ‘ TRIPPED OUT COACH ’ below. Work Tit…" at bounding box center [701, 190] width 904 height 323
click at [743, 219] on input "ISWC ?" at bounding box center [939, 206] width 425 height 38
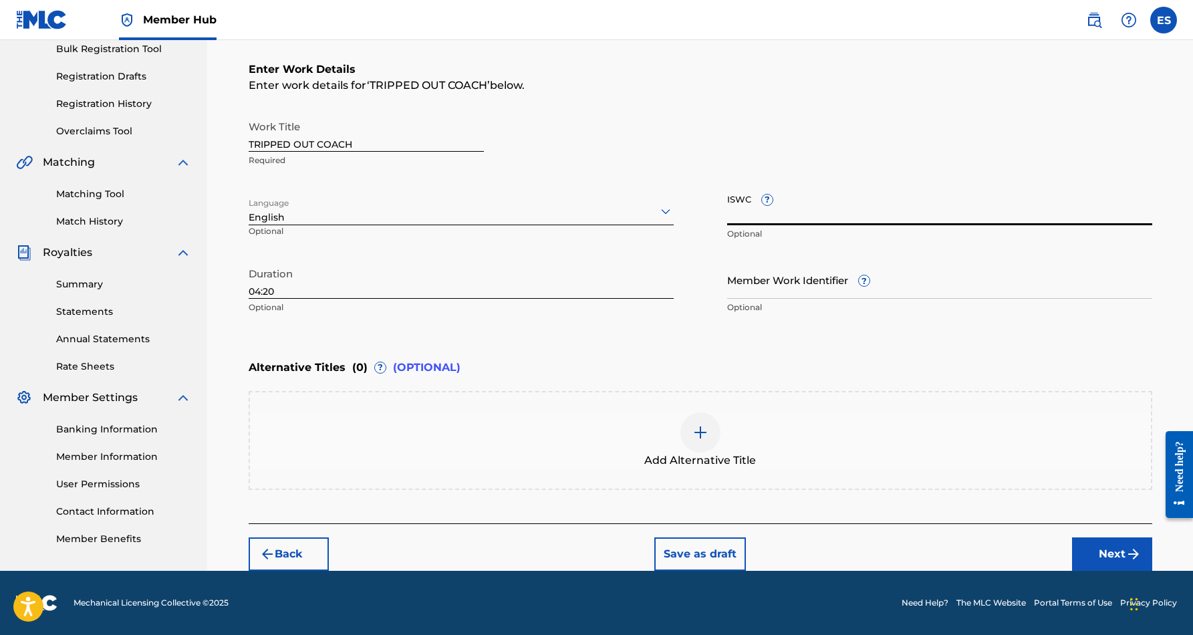
paste input "T9200800459"
type input "T9200800459"
click at [669, 358] on div "Alternative Titles ( 0 ) ? (OPTIONAL)" at bounding box center [701, 367] width 904 height 29
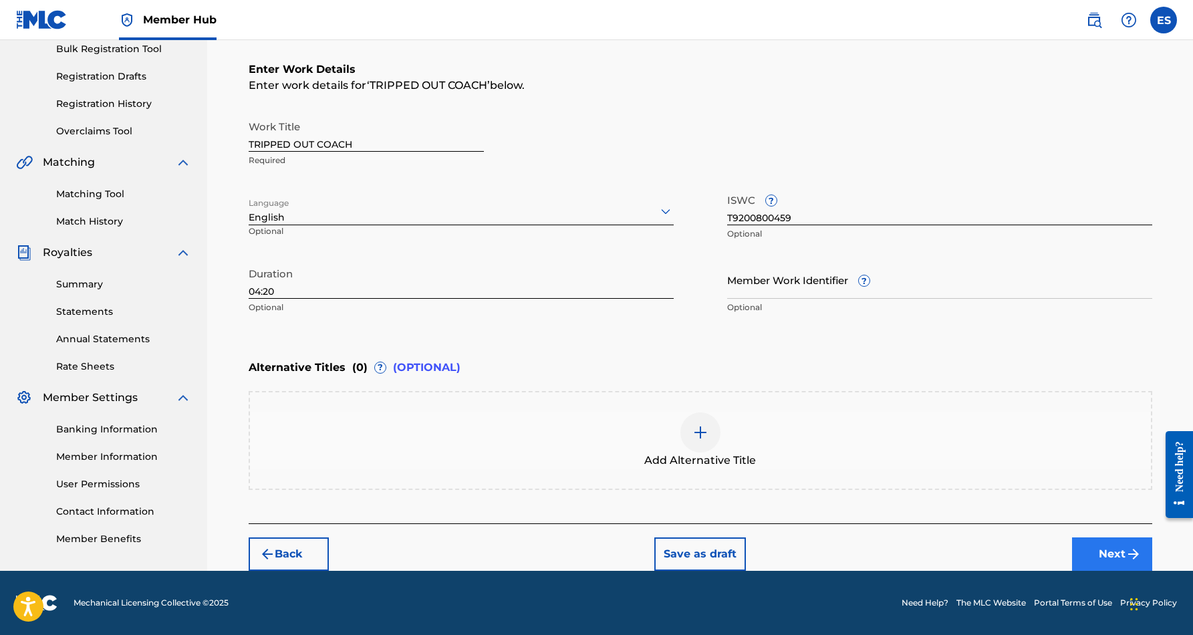
click at [1099, 555] on button "Next" at bounding box center [1112, 553] width 80 height 33
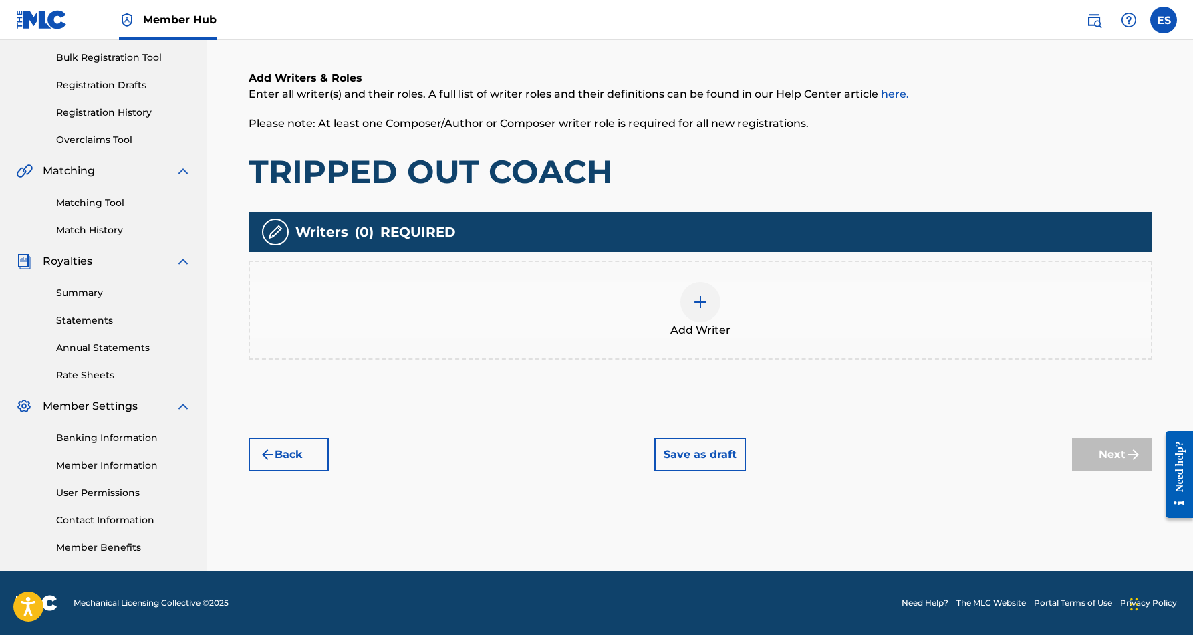
scroll to position [194, 0]
click at [706, 311] on div at bounding box center [700, 302] width 40 height 40
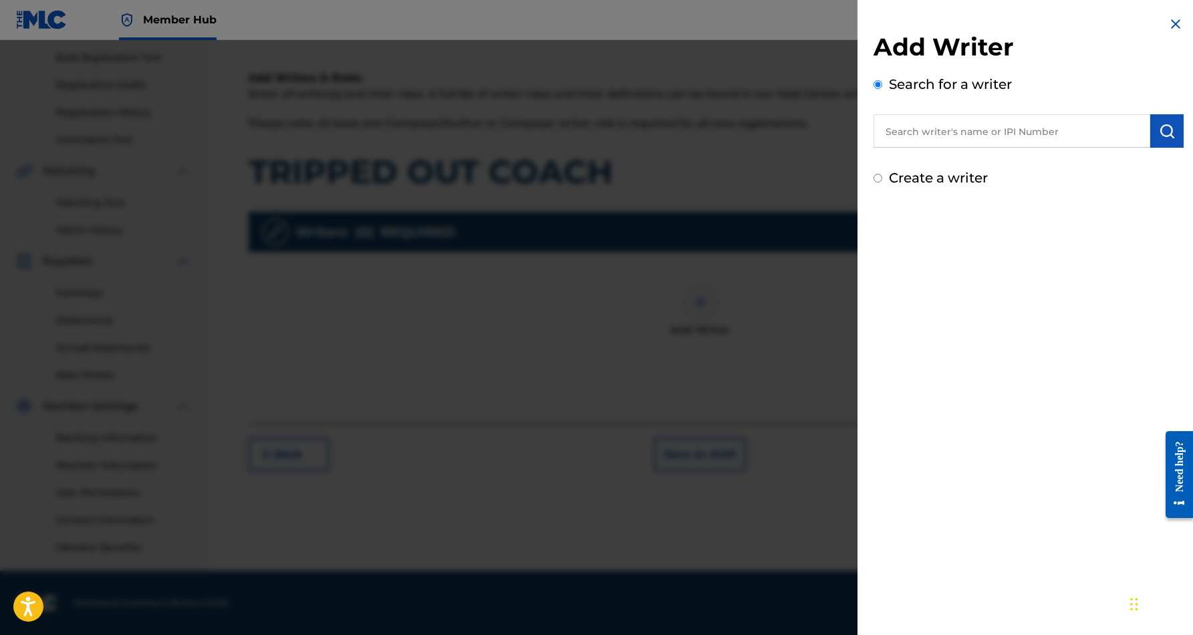
click at [968, 136] on input "text" at bounding box center [1012, 130] width 277 height 33
paste input "Eric Douglas Smith"
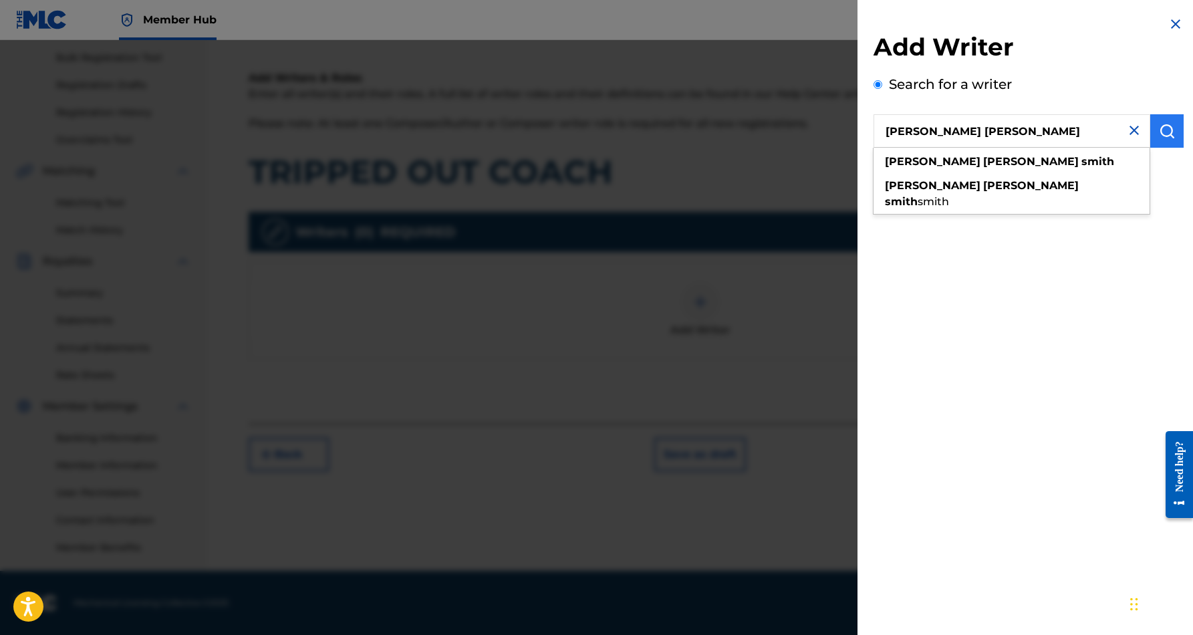
type input "Eric Douglas Smith"
click at [1159, 131] on img "submit" at bounding box center [1167, 131] width 16 height 16
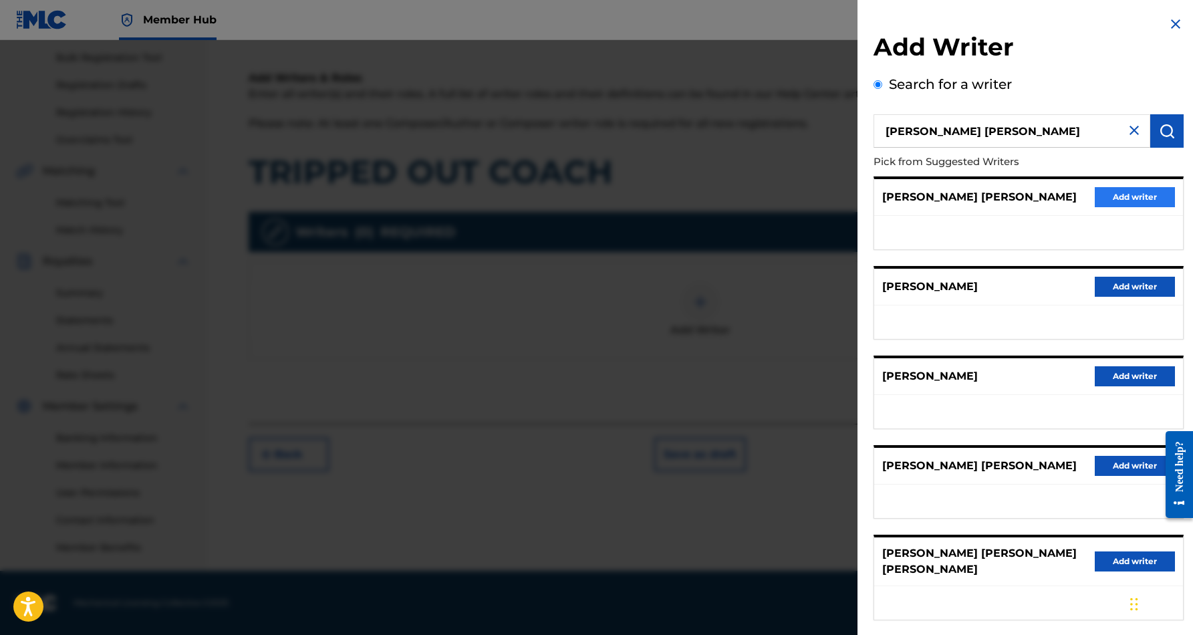
click at [1114, 195] on button "Add writer" at bounding box center [1135, 197] width 80 height 20
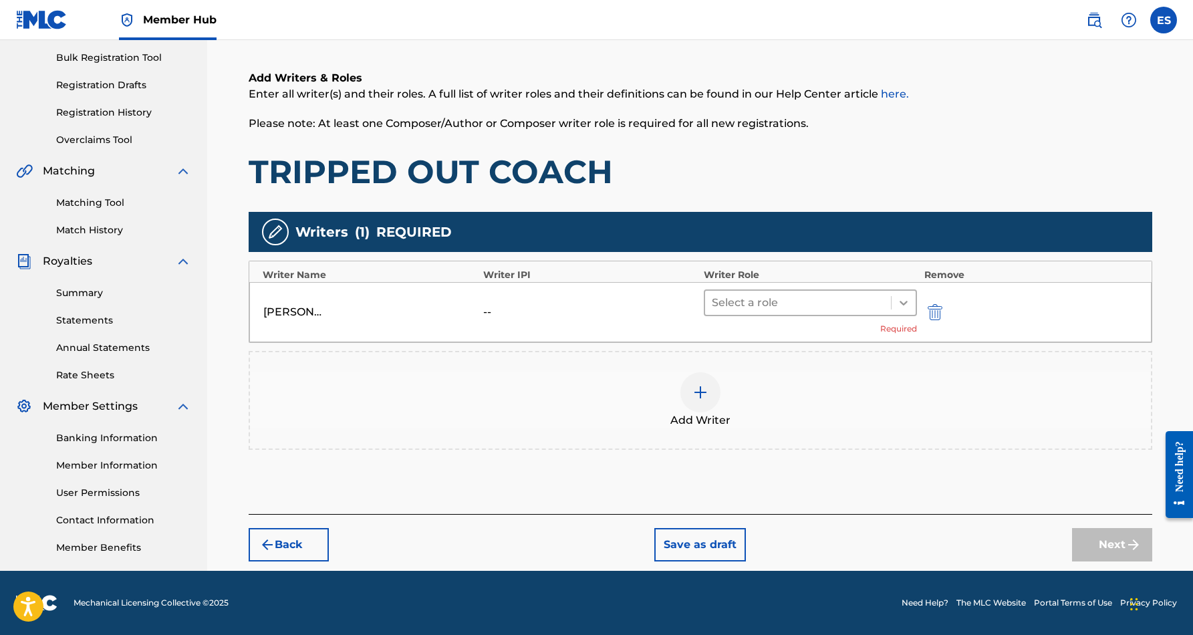
click at [902, 299] on icon at bounding box center [903, 302] width 13 height 13
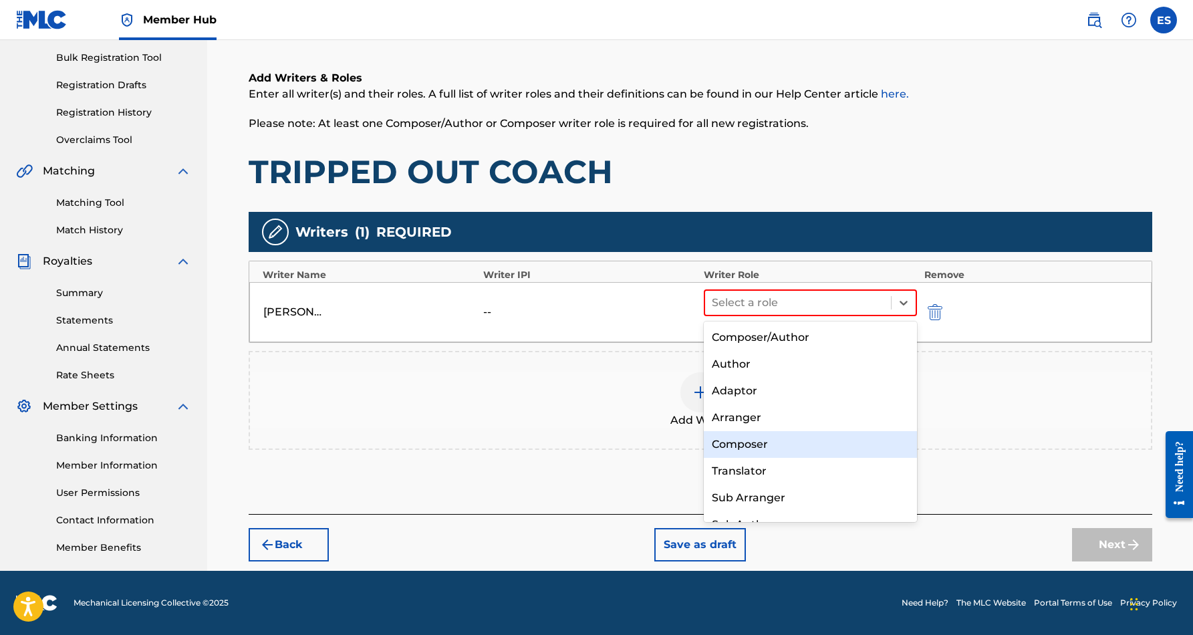
click at [798, 434] on div "Composer" at bounding box center [811, 444] width 214 height 27
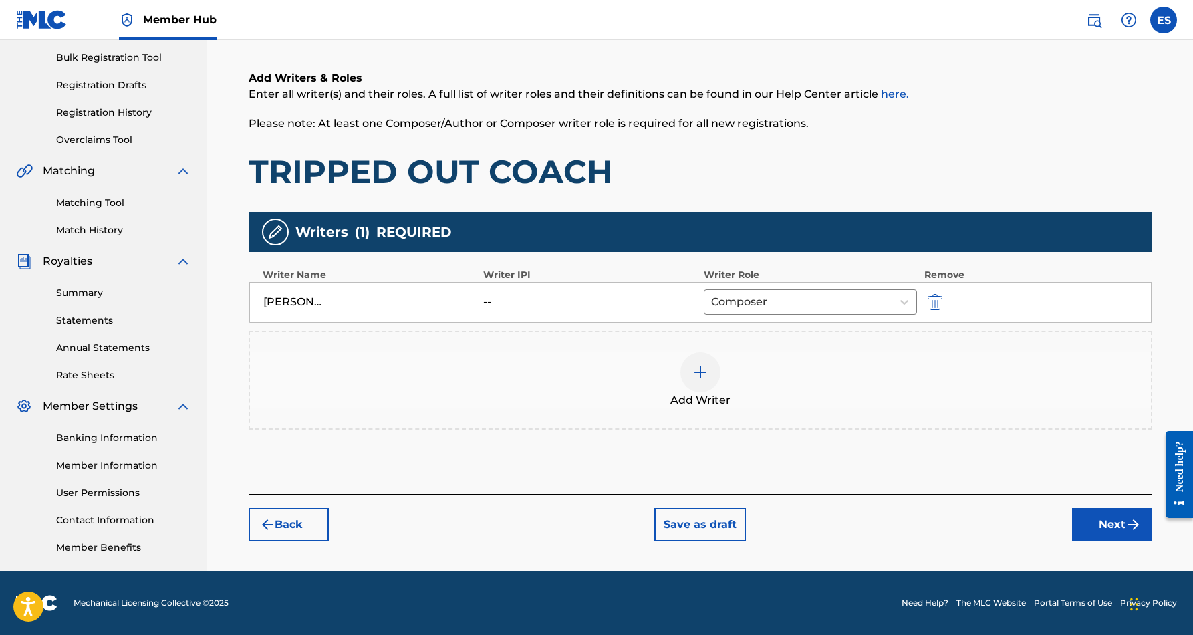
click at [706, 371] on img at bounding box center [700, 372] width 16 height 16
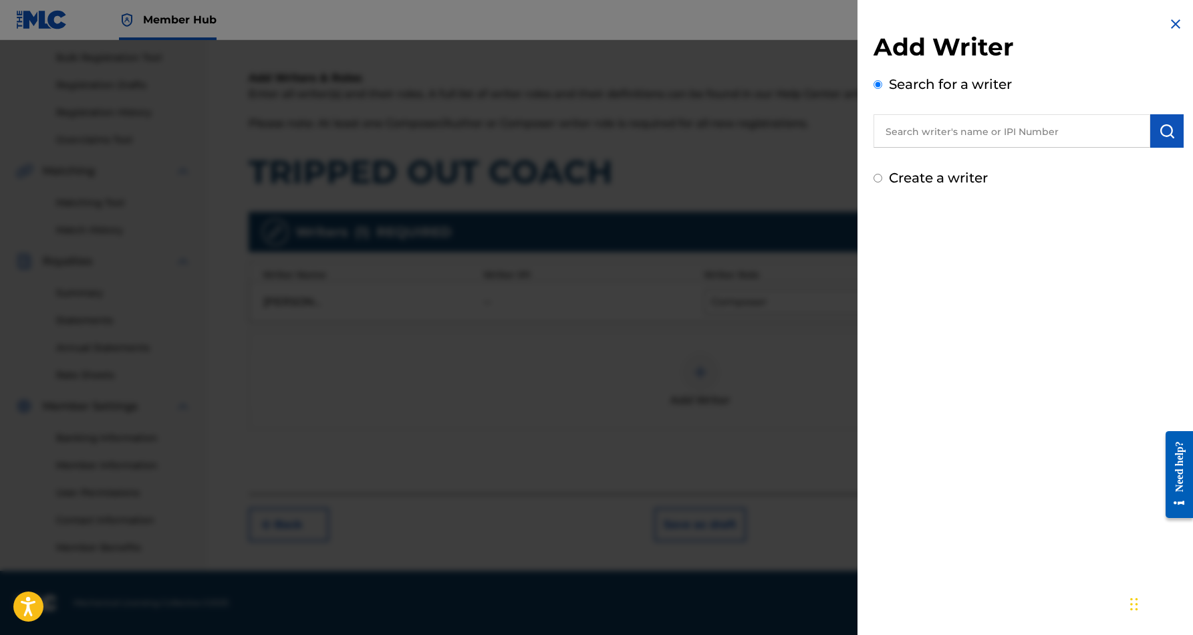
click at [878, 180] on input "Create a writer" at bounding box center [878, 178] width 9 height 9
radio input "false"
radio input "true"
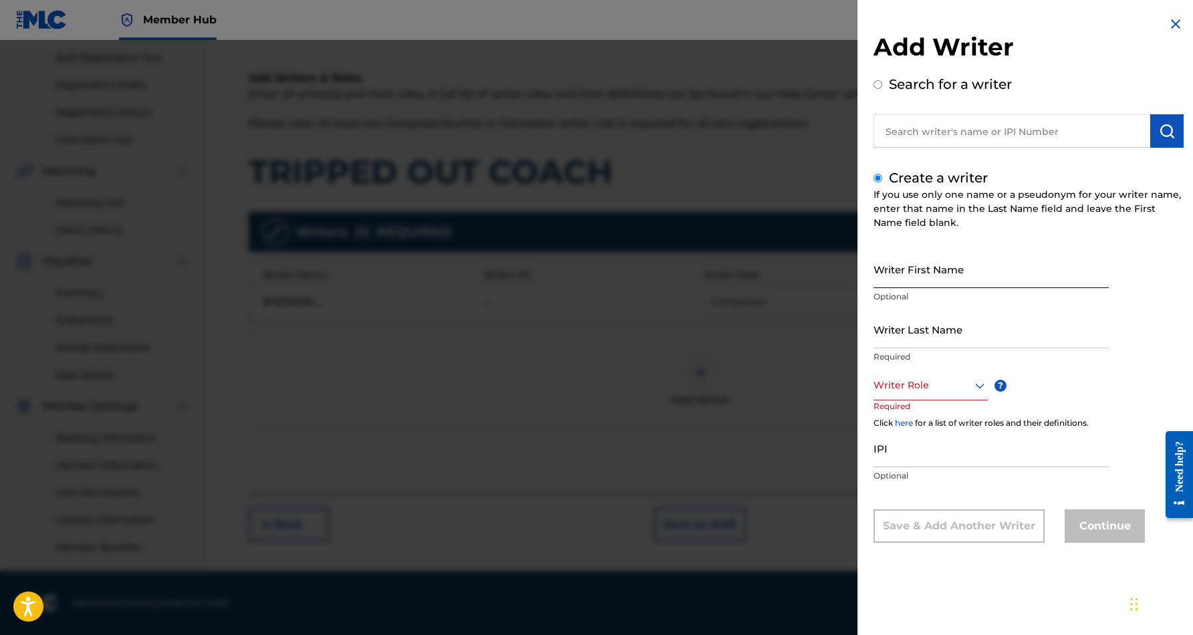
click at [918, 273] on input "Writer First Name" at bounding box center [991, 269] width 235 height 38
paste input "THOMPSON, FRANKLIN TITUS"
type input "THOMPSON, FRANKLIN TITUS"
click at [929, 327] on input "Writer Last Name" at bounding box center [991, 329] width 235 height 38
paste input "THOMPSON, FRANKLIN TITUS"
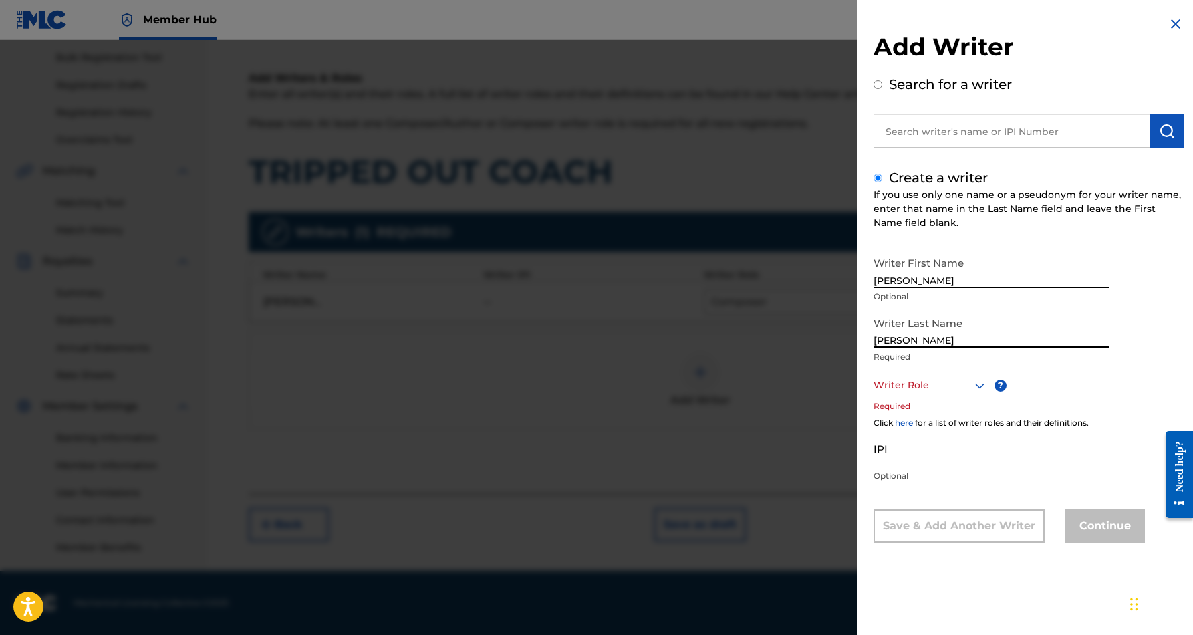
type input "THOMPSON"
click at [937, 280] on input "THOMPSON, FRANKLIN TITUS" at bounding box center [991, 269] width 235 height 38
click at [964, 281] on input "FRANKLIN TITUS" at bounding box center [991, 269] width 235 height 38
type input "FRANKLIN"
click at [973, 388] on icon at bounding box center [980, 386] width 16 height 16
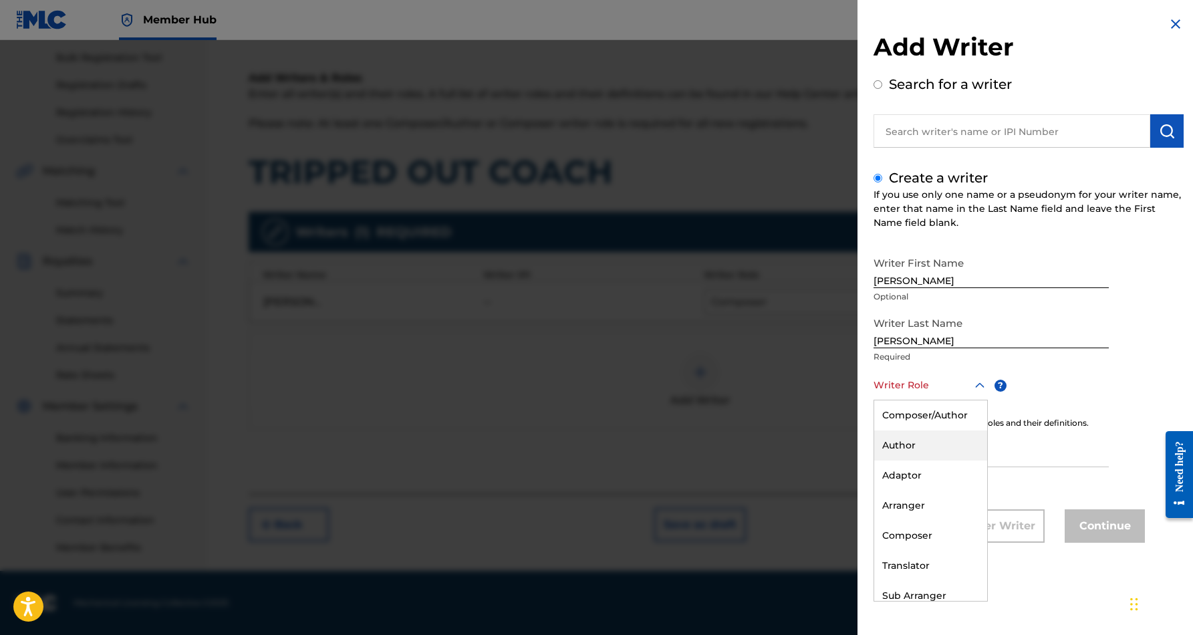
click at [932, 438] on div "Author" at bounding box center [930, 445] width 113 height 30
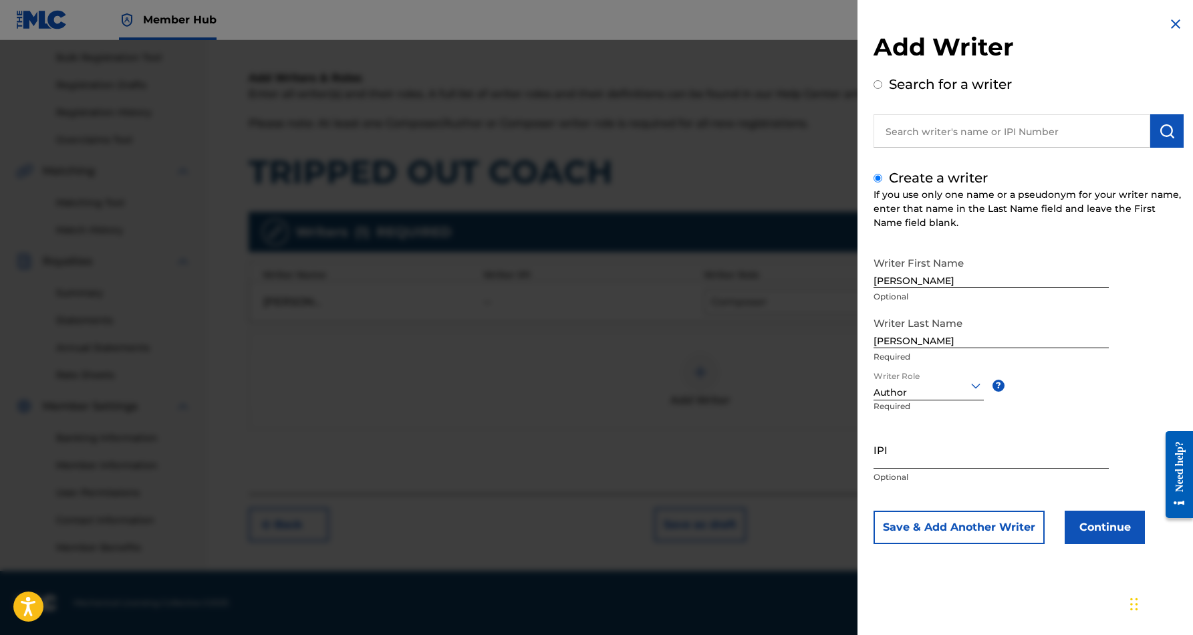
click at [902, 452] on input "IPI" at bounding box center [991, 449] width 235 height 38
paste input "338088935"
type input "338088935"
click at [1085, 519] on button "Continue" at bounding box center [1105, 527] width 80 height 33
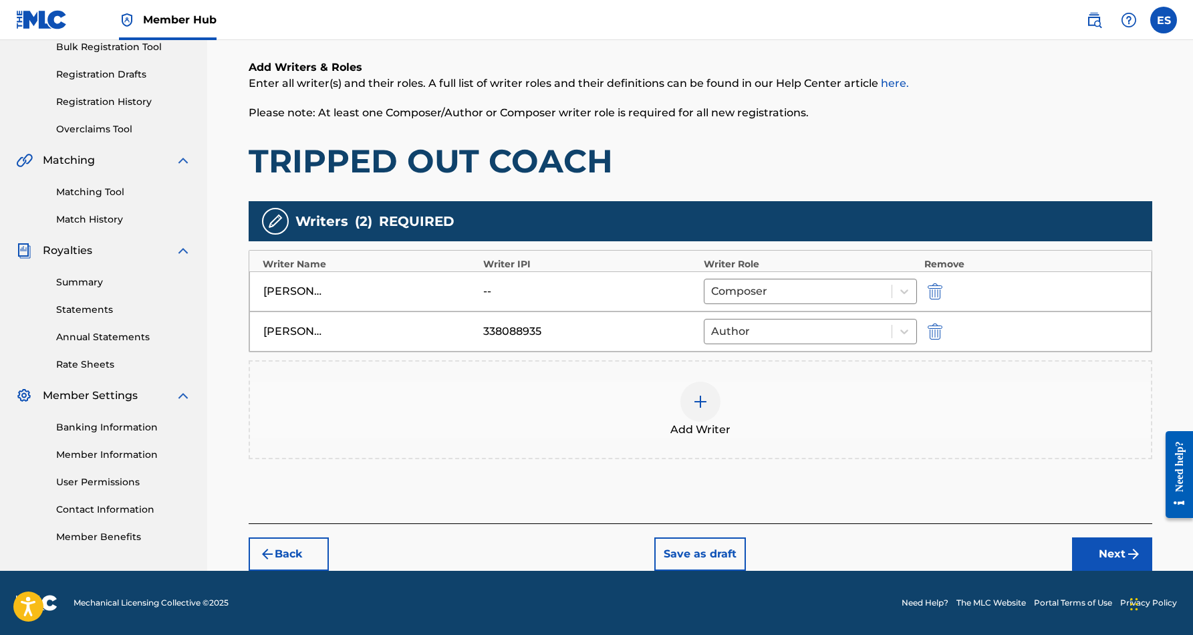
scroll to position [205, 0]
click at [1112, 547] on button "Next" at bounding box center [1112, 553] width 80 height 33
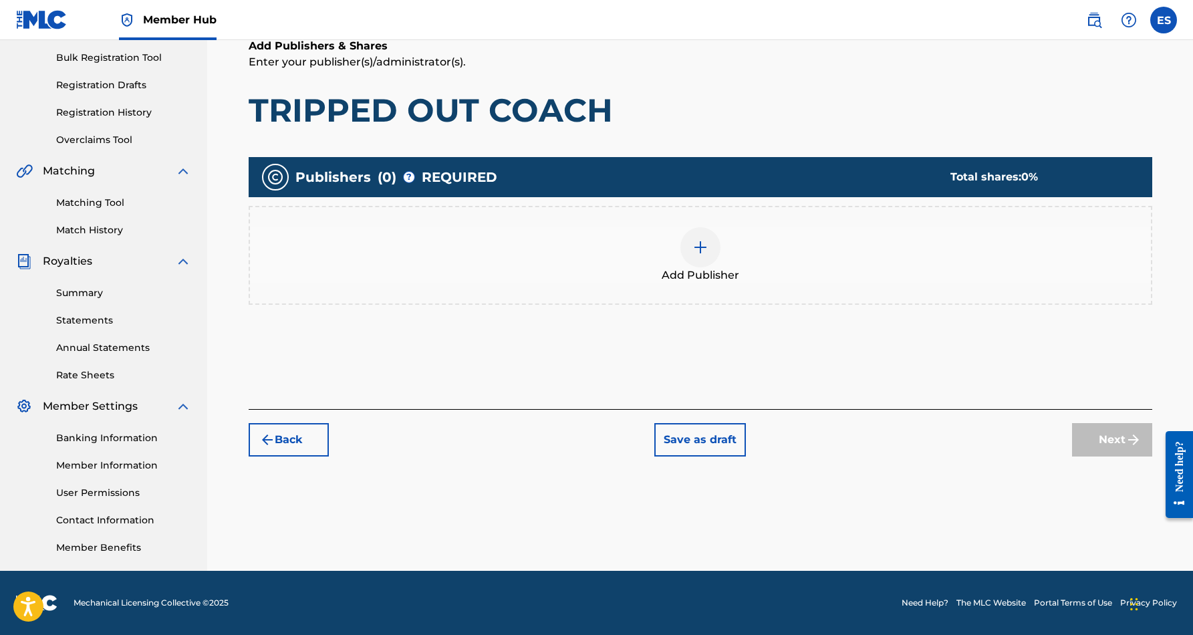
click at [698, 252] on img at bounding box center [700, 247] width 16 height 16
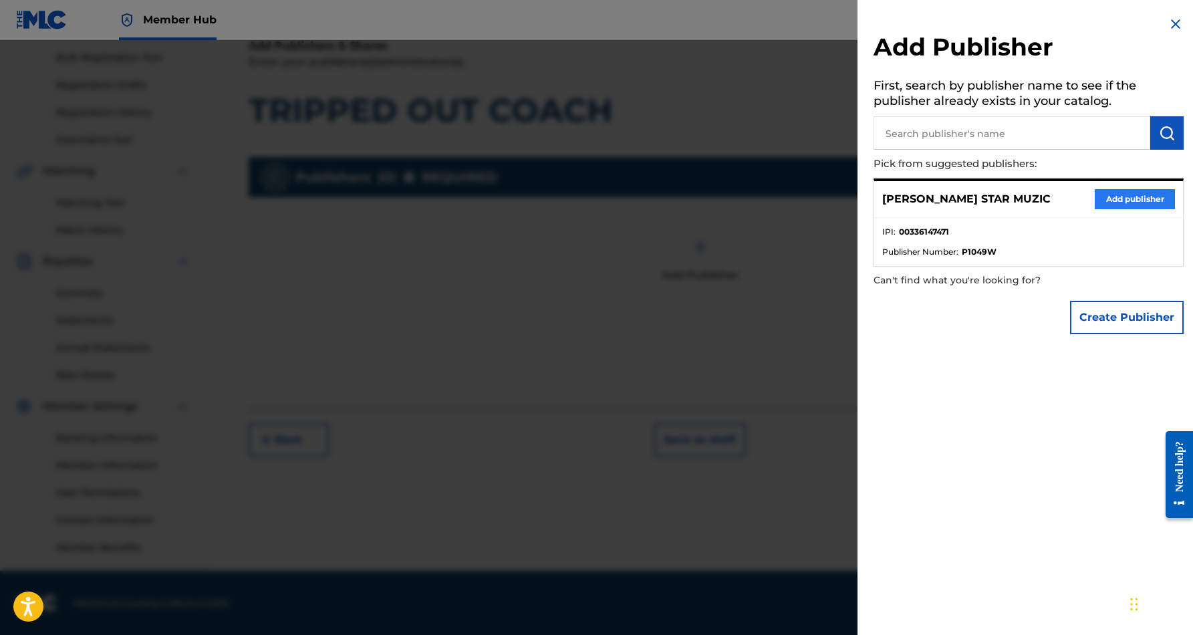
click at [1115, 201] on button "Add publisher" at bounding box center [1135, 199] width 80 height 20
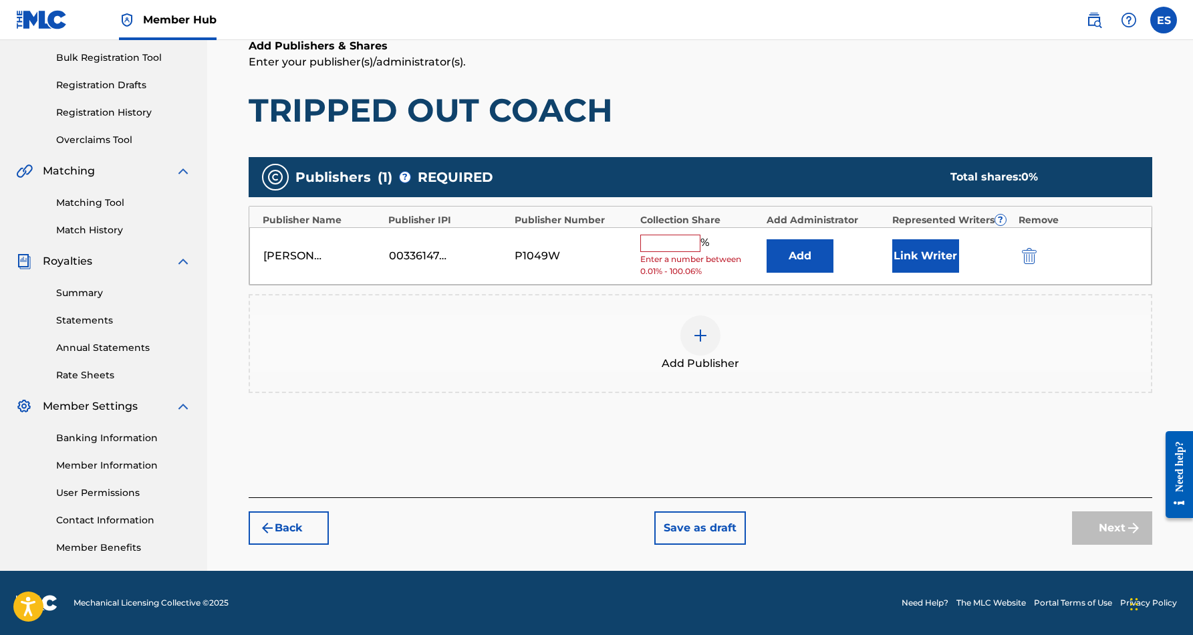
click at [681, 249] on div "%" at bounding box center [676, 243] width 72 height 17
click at [675, 243] on input "text" at bounding box center [670, 243] width 60 height 17
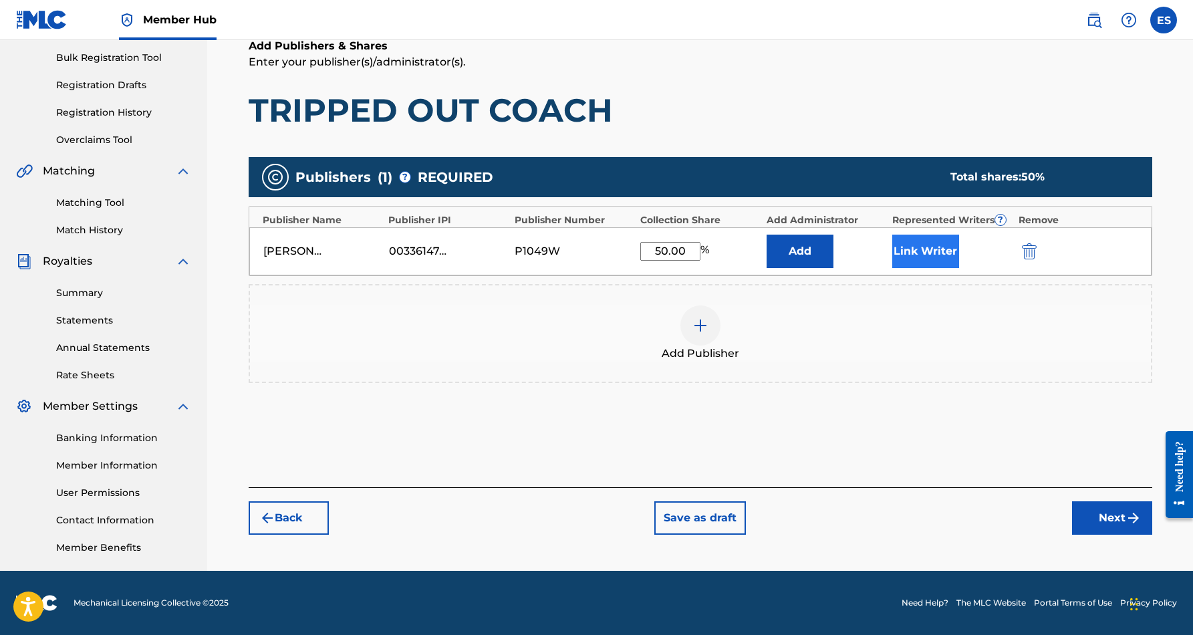
type input "50.00"
click at [919, 250] on button "Link Writer" at bounding box center [925, 251] width 67 height 33
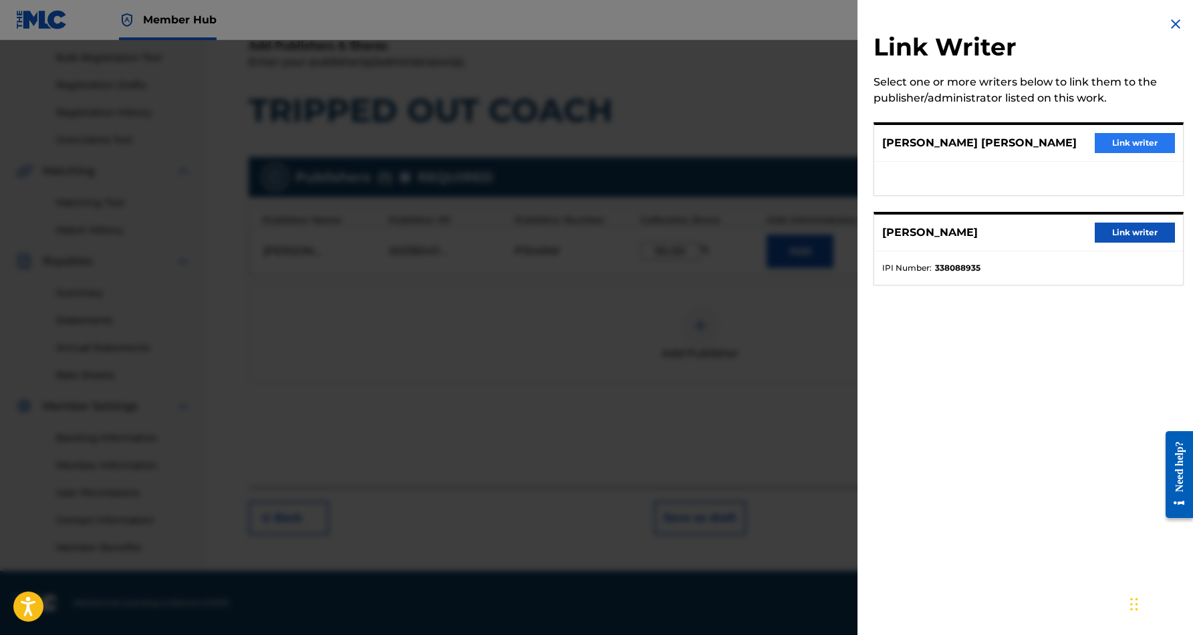
click at [1125, 144] on button "Link writer" at bounding box center [1135, 143] width 80 height 20
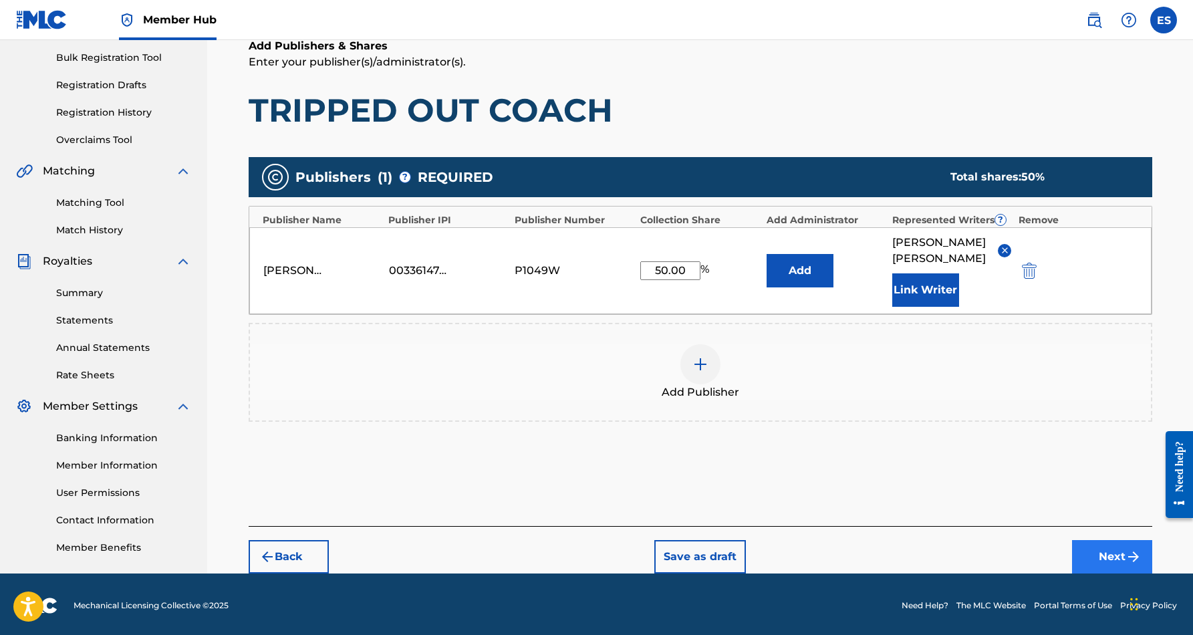
click at [1126, 552] on img "submit" at bounding box center [1134, 557] width 16 height 16
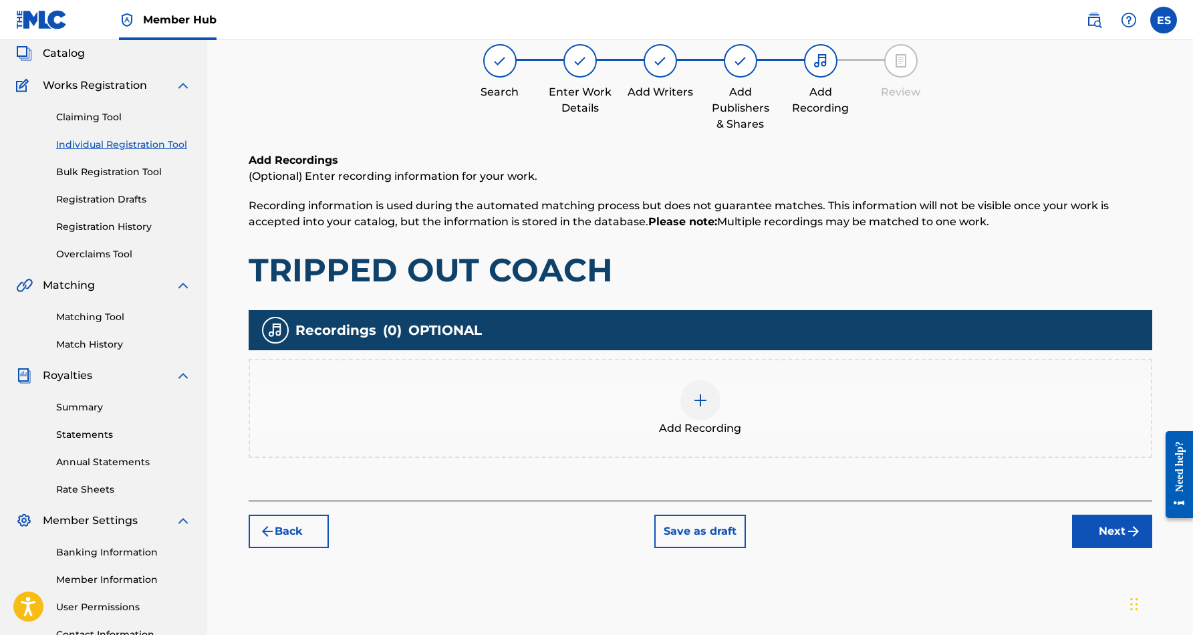
scroll to position [60, 0]
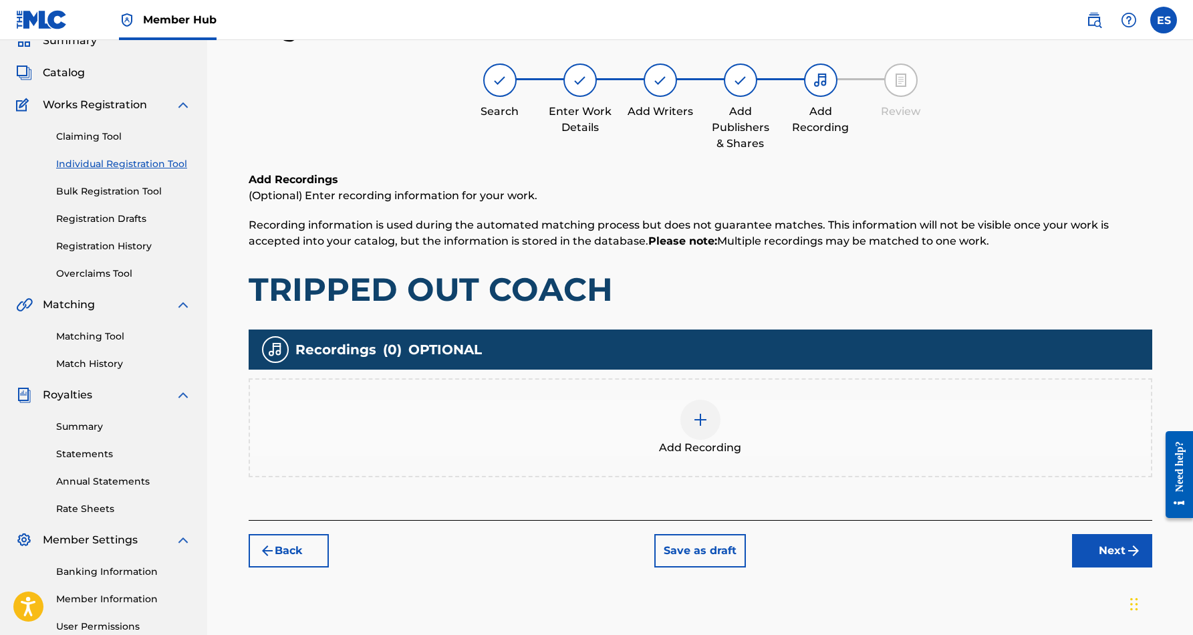
click at [706, 422] on img at bounding box center [700, 420] width 16 height 16
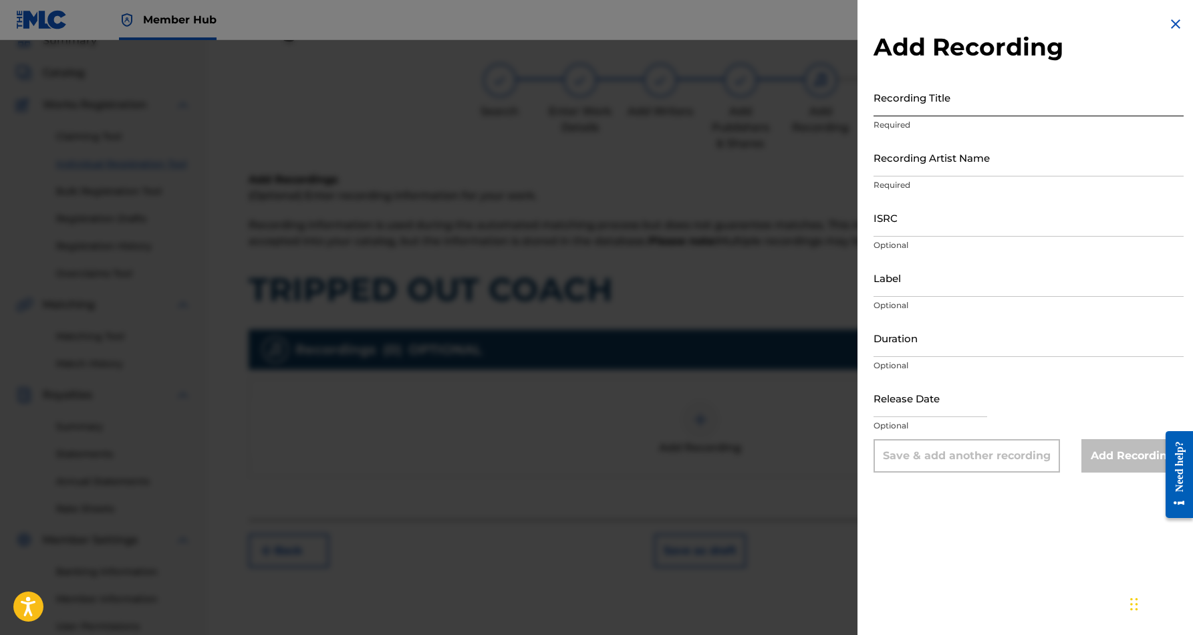
click at [938, 99] on input "Recording Title" at bounding box center [1029, 97] width 310 height 38
paste input "TRIPPED OUT COACH"
type input "TRIPPED OUT COACH"
click at [968, 158] on input "Recording Artist Name" at bounding box center [1029, 157] width 310 height 38
paste input "THOMPSON FRANKLIN"
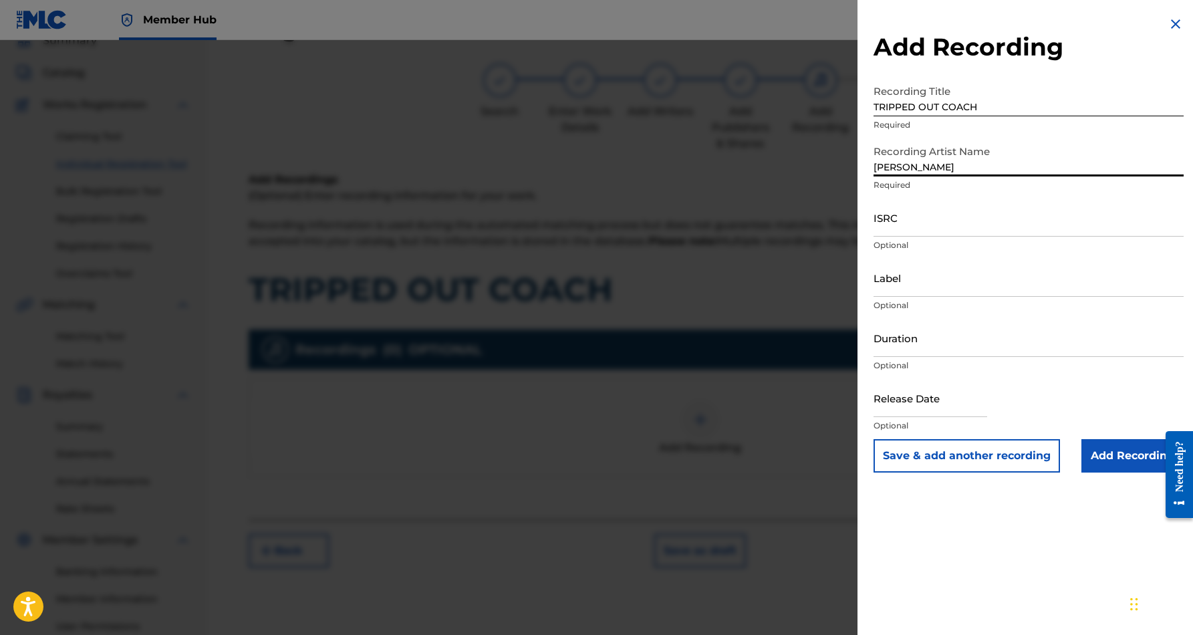
paste input "THOMPSON FRANKLIN"
click at [937, 170] on input "THOMPSON FRANKLIN THOMPSON FRANKLIN" at bounding box center [1029, 157] width 310 height 38
click at [936, 166] on input "THOMPSON FRANKLIN THOMPSON FRANKLIN" at bounding box center [1029, 157] width 310 height 38
click at [1053, 167] on input "FRANKLIN THOMPSON FRANKLIN" at bounding box center [1029, 157] width 310 height 38
type input "FRANKLIN THOMPSON"
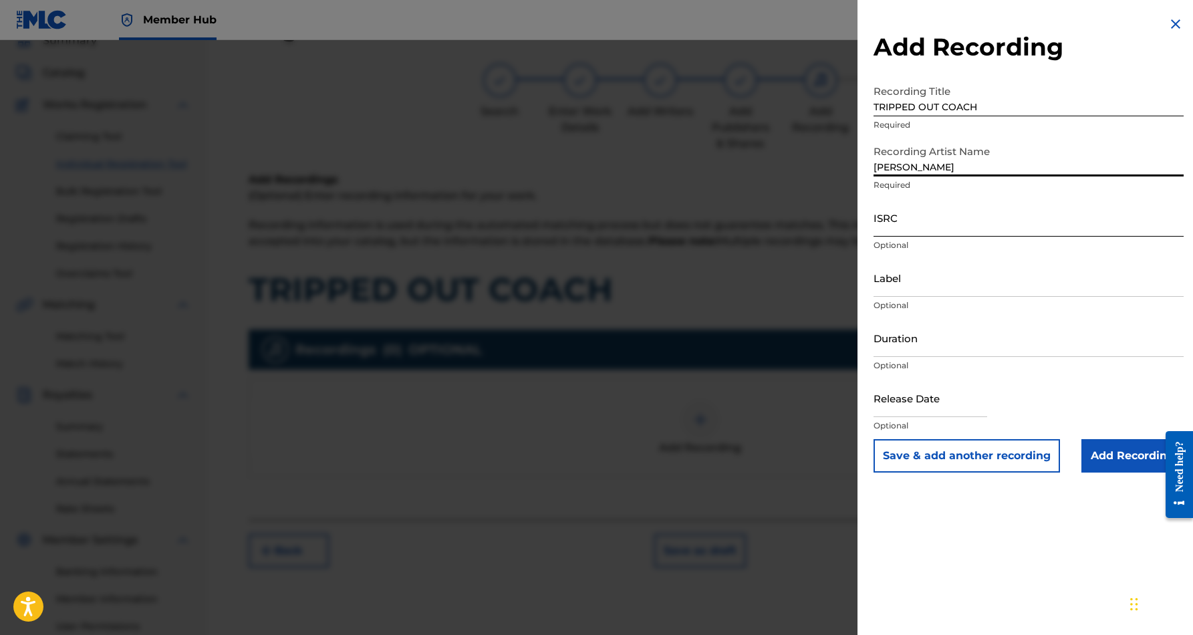
click at [995, 209] on input "ISRC" at bounding box center [1029, 218] width 310 height 38
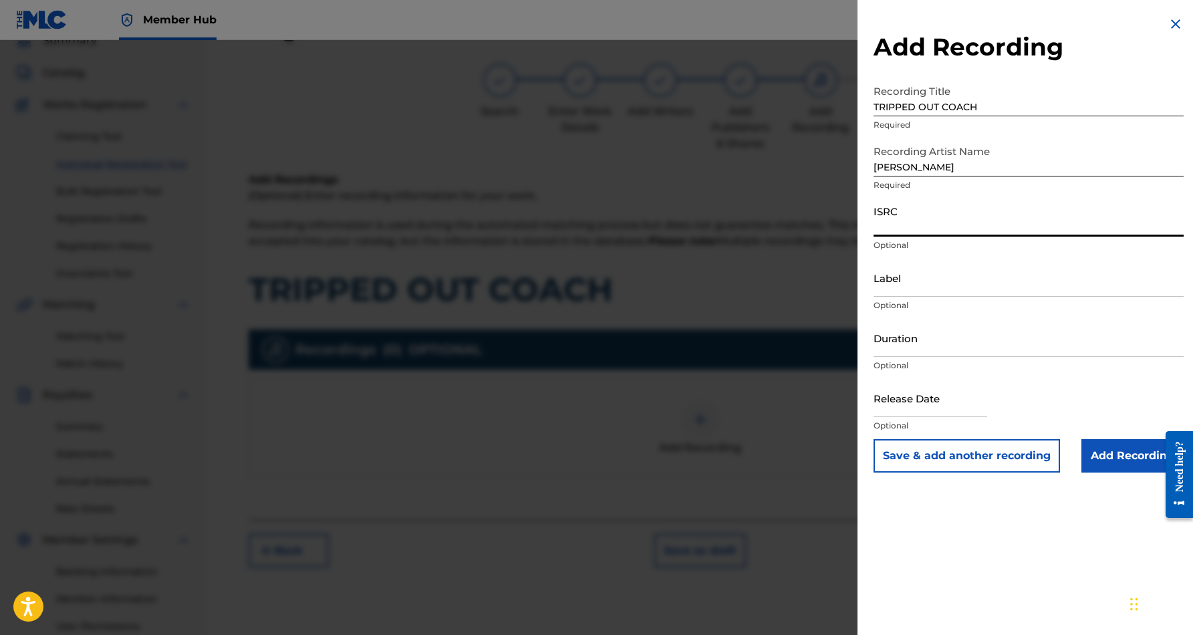
paste input "USHM81439160"
type input "USHM81439160"
click at [1003, 340] on input "Duration" at bounding box center [1029, 338] width 310 height 38
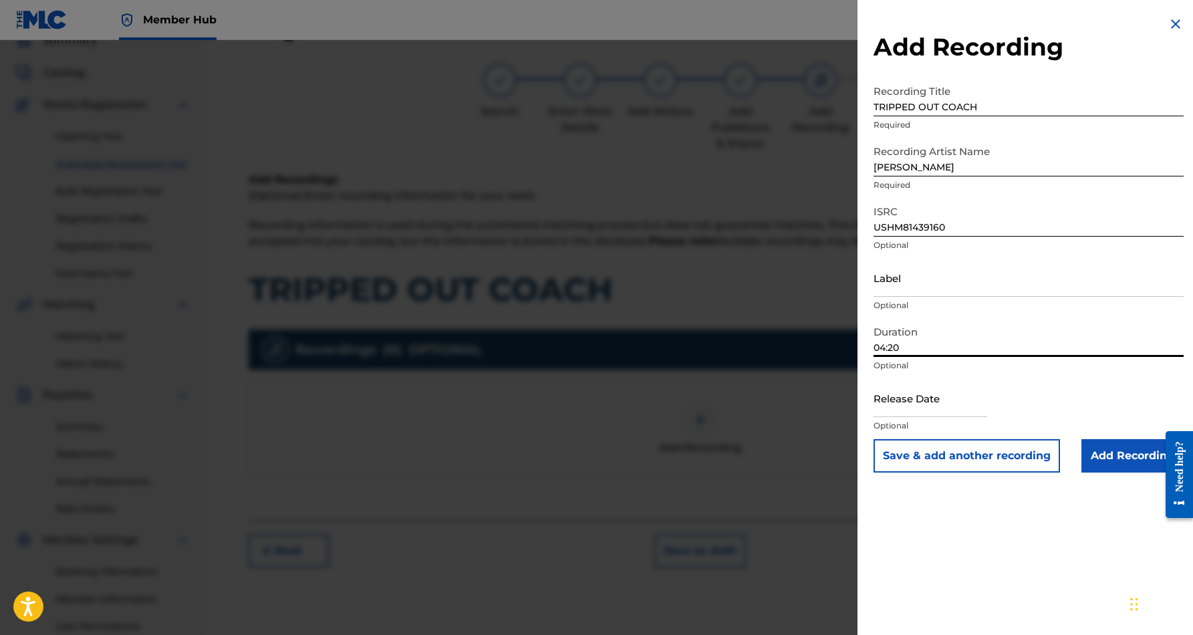
type input "04:20"
click at [1024, 499] on div "Add Recording Recording Title TRIPPED OUT COACH Required Recording Artist Name …" at bounding box center [1029, 317] width 342 height 635
click at [1122, 451] on input "Add Recording" at bounding box center [1132, 455] width 102 height 33
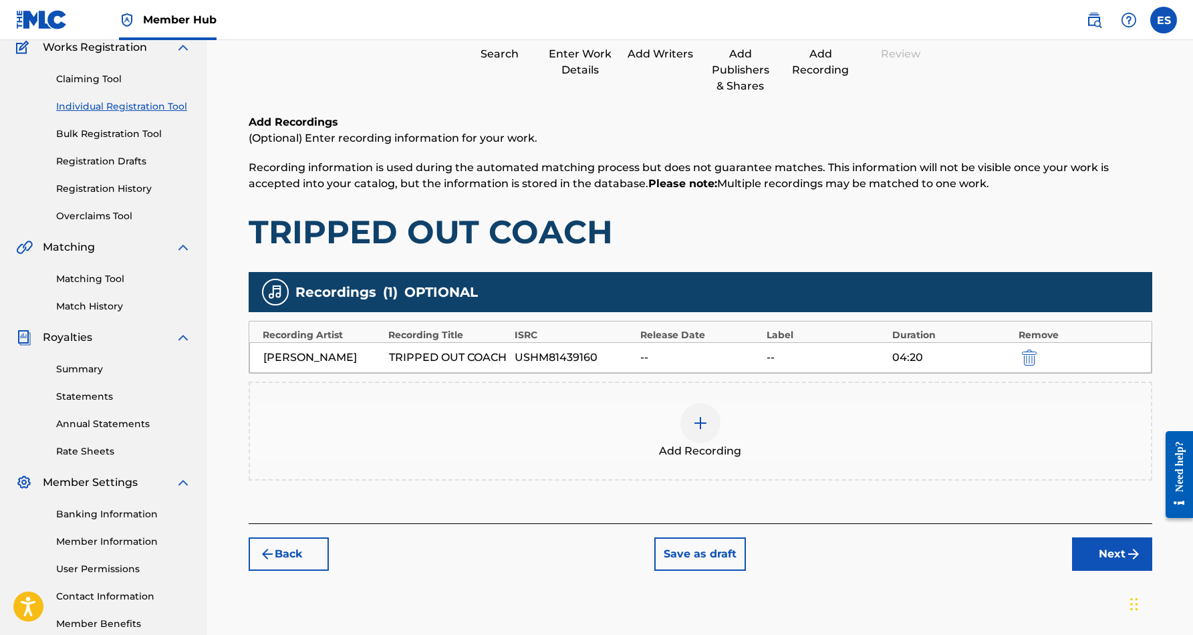
scroll to position [136, 0]
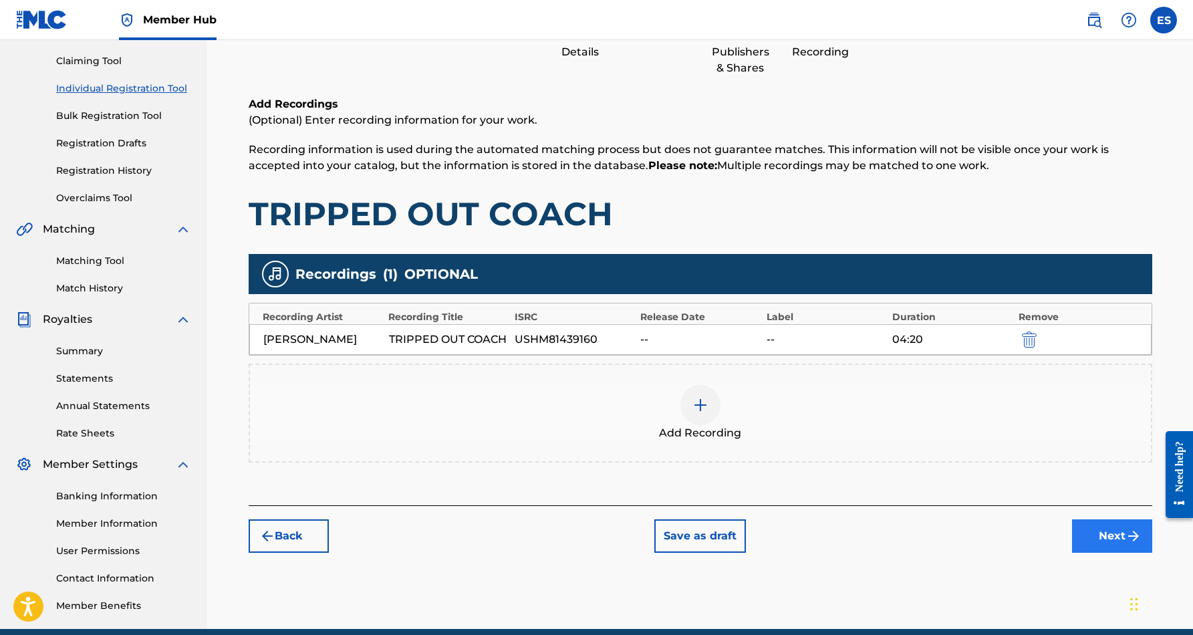
click at [1109, 549] on button "Next" at bounding box center [1112, 535] width 80 height 33
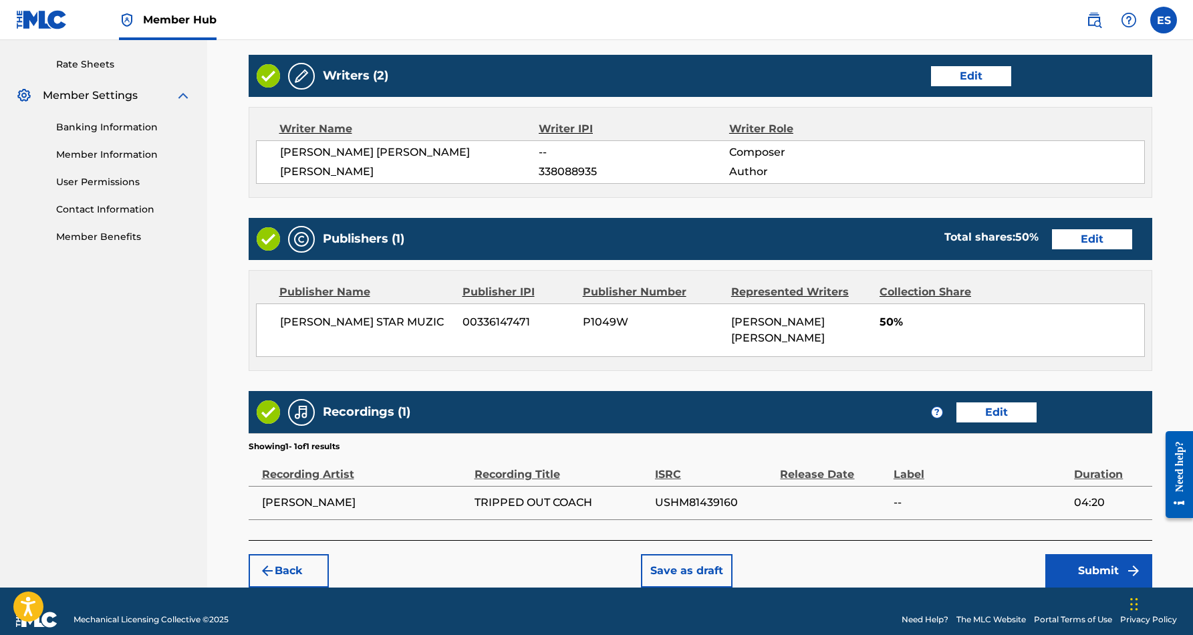
scroll to position [504, 0]
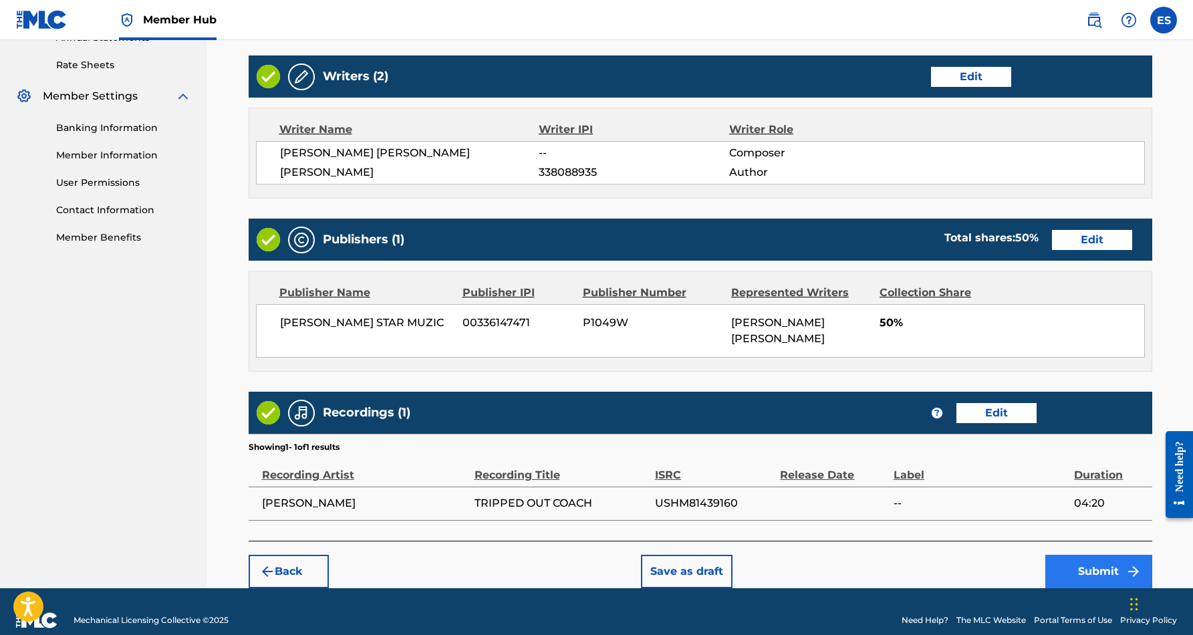
click at [1095, 555] on button "Submit" at bounding box center [1098, 571] width 107 height 33
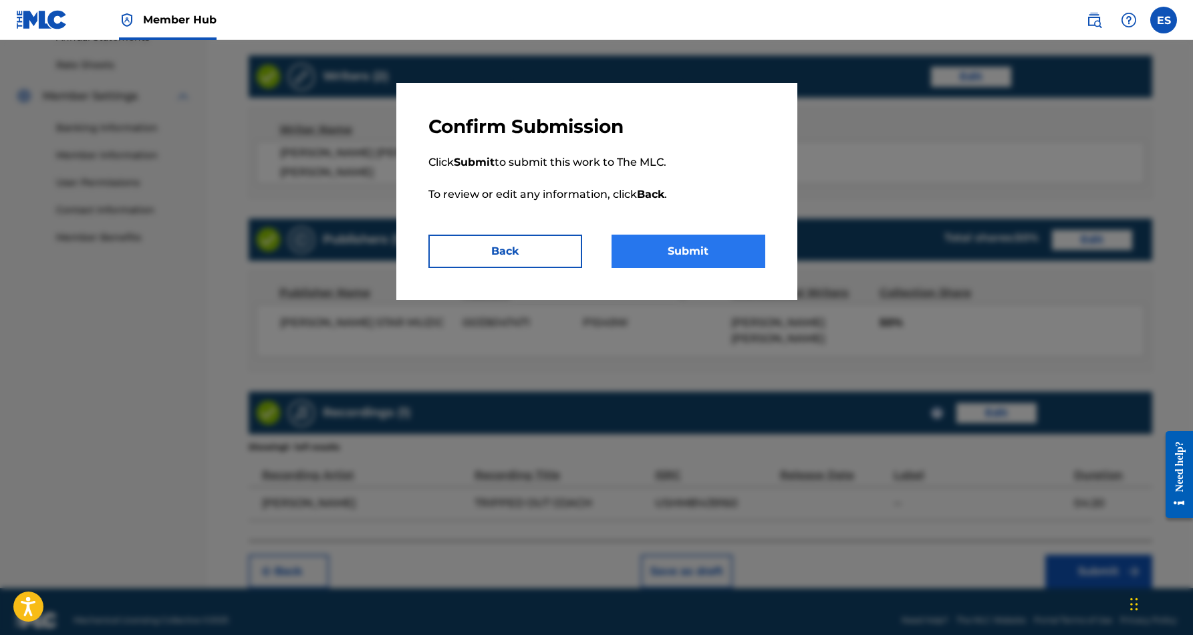
click at [720, 249] on button "Submit" at bounding box center [689, 251] width 154 height 33
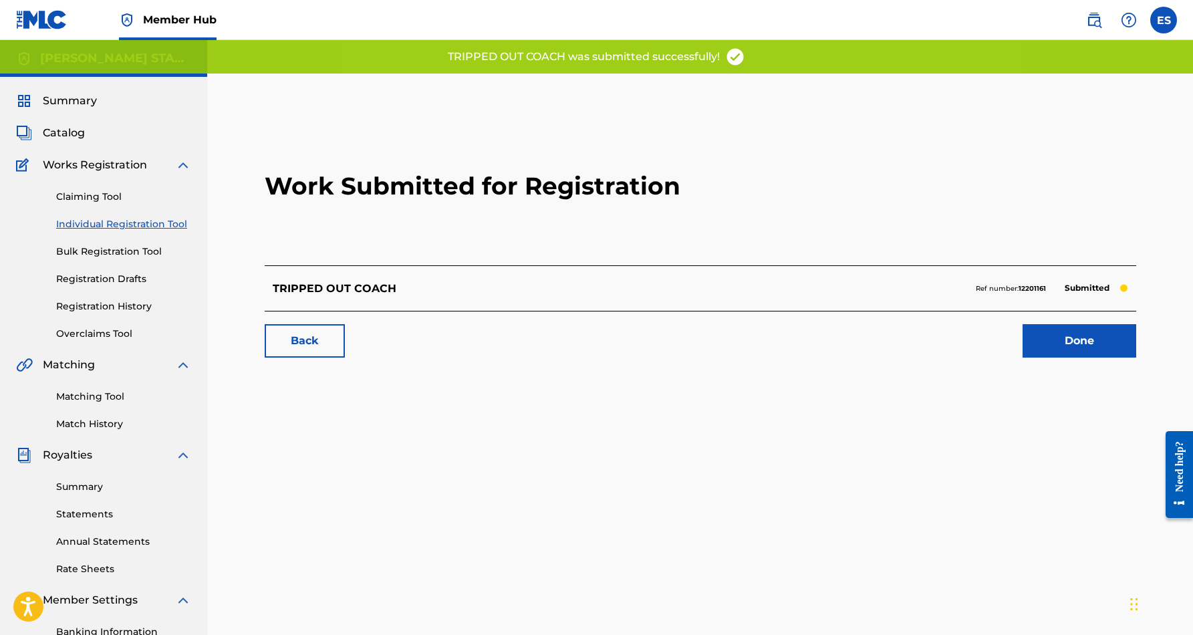
click at [144, 221] on link "Individual Registration Tool" at bounding box center [123, 224] width 135 height 14
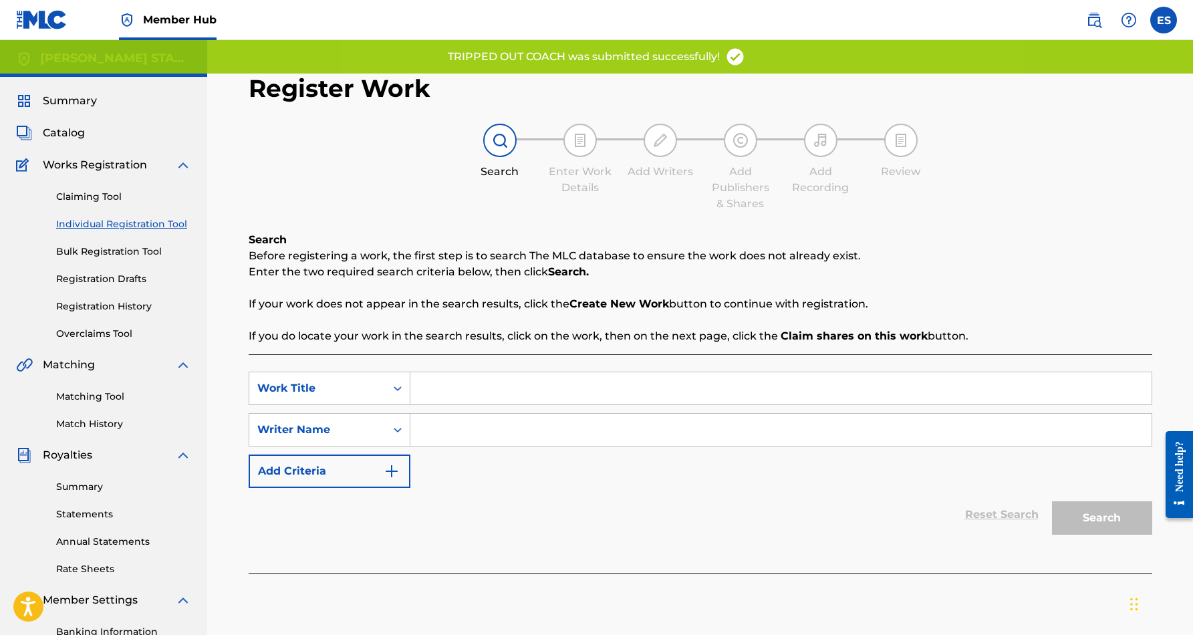
click at [452, 437] on input "Search Form" at bounding box center [780, 430] width 741 height 32
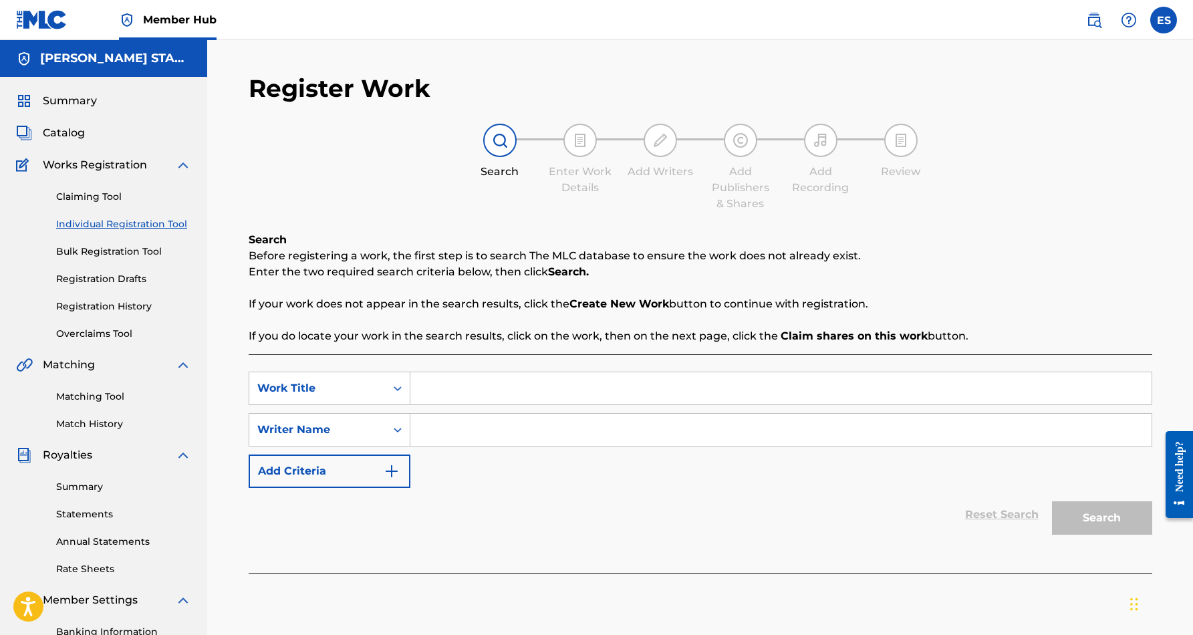
paste input "Eric Douglas Smith"
type input "Eric Douglas Smith"
click at [546, 485] on div "SearchWithCriteriaf653e553-8071-4975-b45a-6e778c01a076 Work Title SearchWithCri…" at bounding box center [701, 430] width 904 height 116
click at [524, 396] on input "Search Form" at bounding box center [780, 388] width 741 height 32
paste input "KICK BACK"
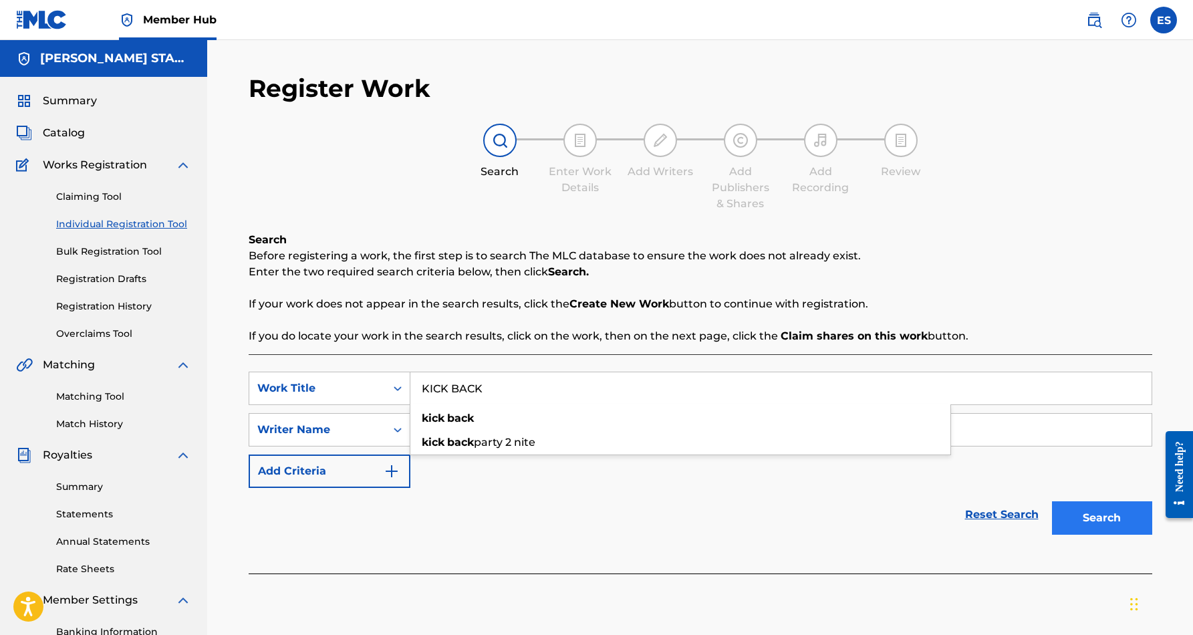
click at [1071, 519] on button "Search" at bounding box center [1102, 517] width 100 height 33
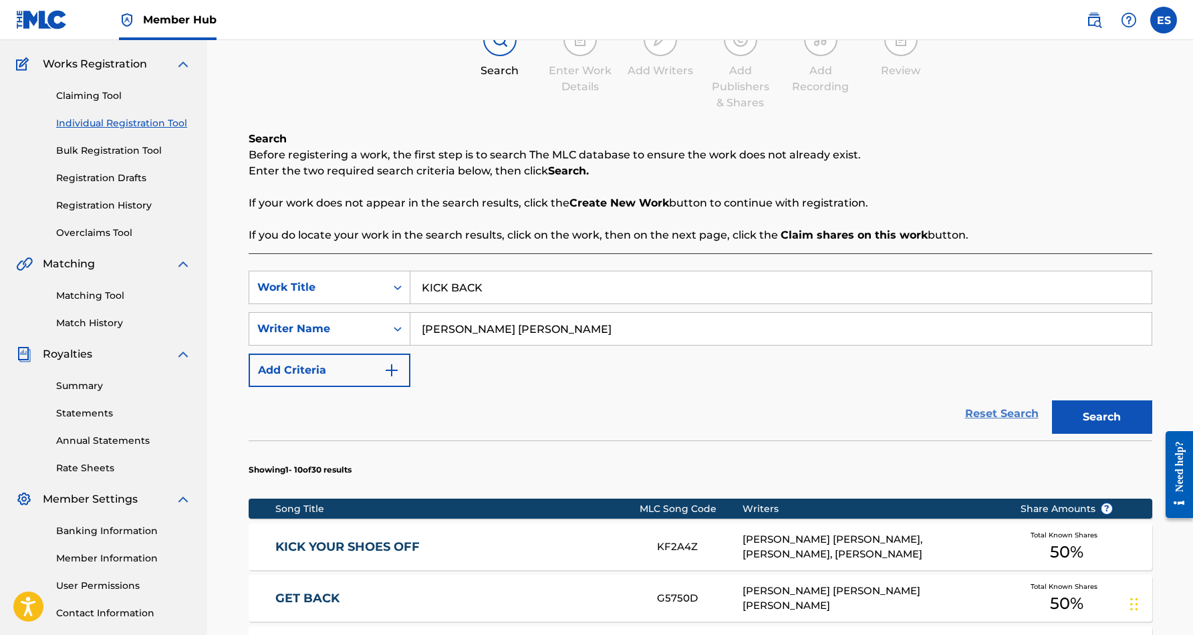
scroll to position [102, 0]
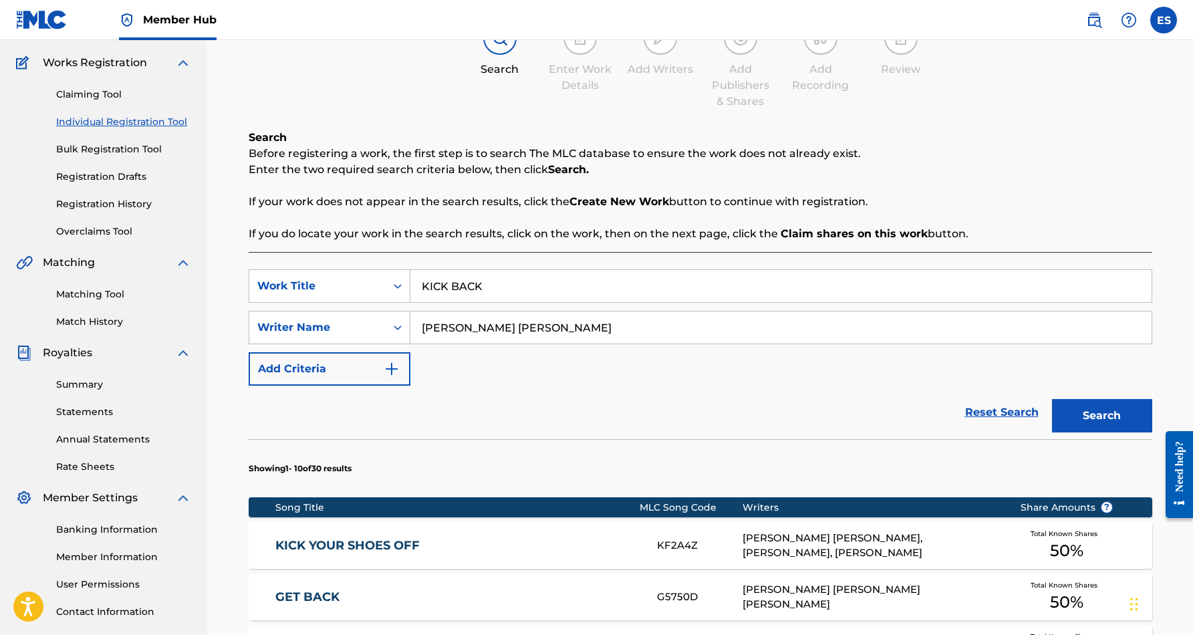
click at [536, 283] on input "KICK BACK" at bounding box center [780, 286] width 741 height 32
type input "K"
paste input "STOMP THE DEVIL OUT"
type input "STOMP THE DEVIL OUT"
click at [642, 374] on div "SearchWithCriteriaf653e553-8071-4975-b45a-6e778c01a076 Work Title STOMP THE DEV…" at bounding box center [701, 327] width 904 height 116
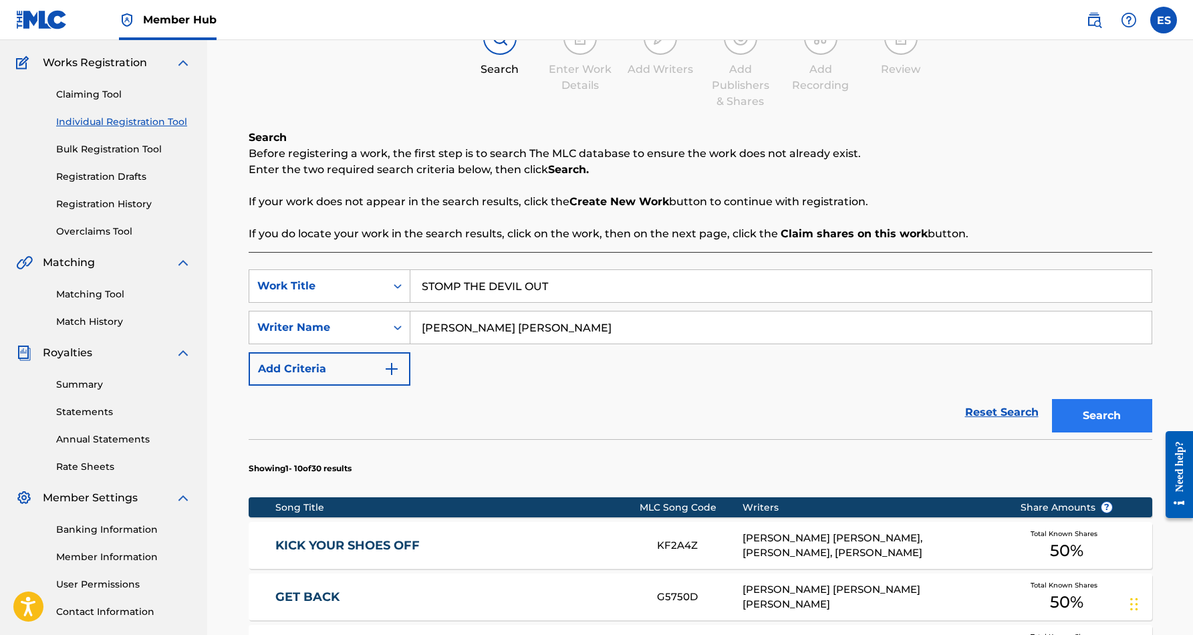
click at [1105, 416] on button "Search" at bounding box center [1102, 415] width 100 height 33
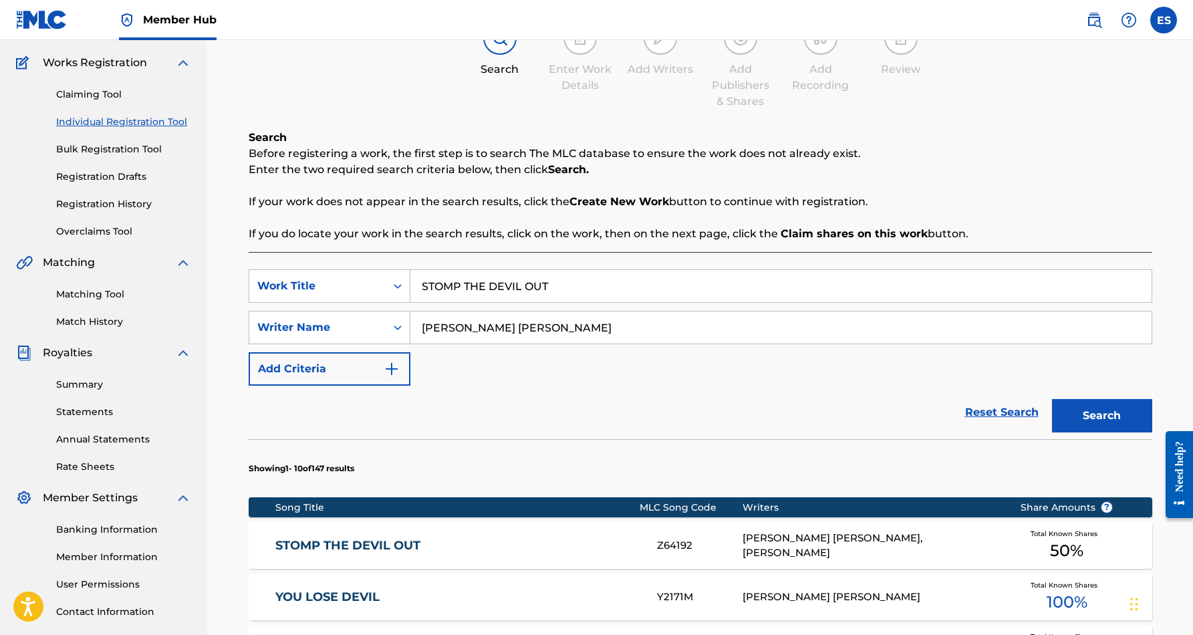
scroll to position [132, 0]
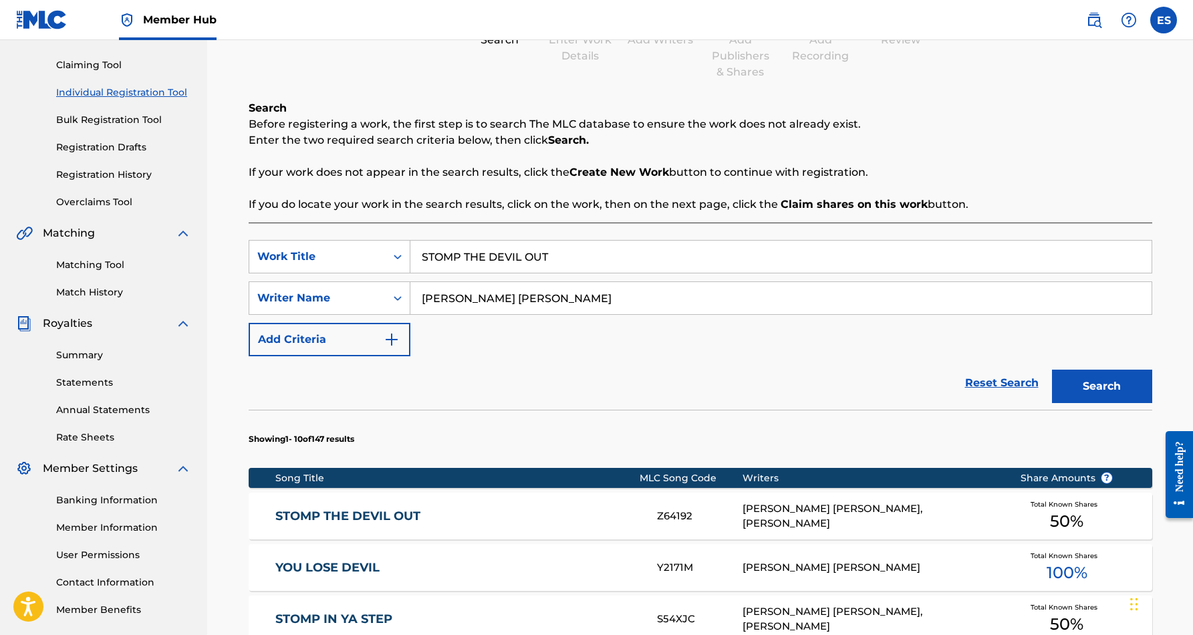
click at [771, 510] on div "ERIC DOUGLAS SMITH, JAMES NATHAN HAIRSTON" at bounding box center [871, 516] width 257 height 30
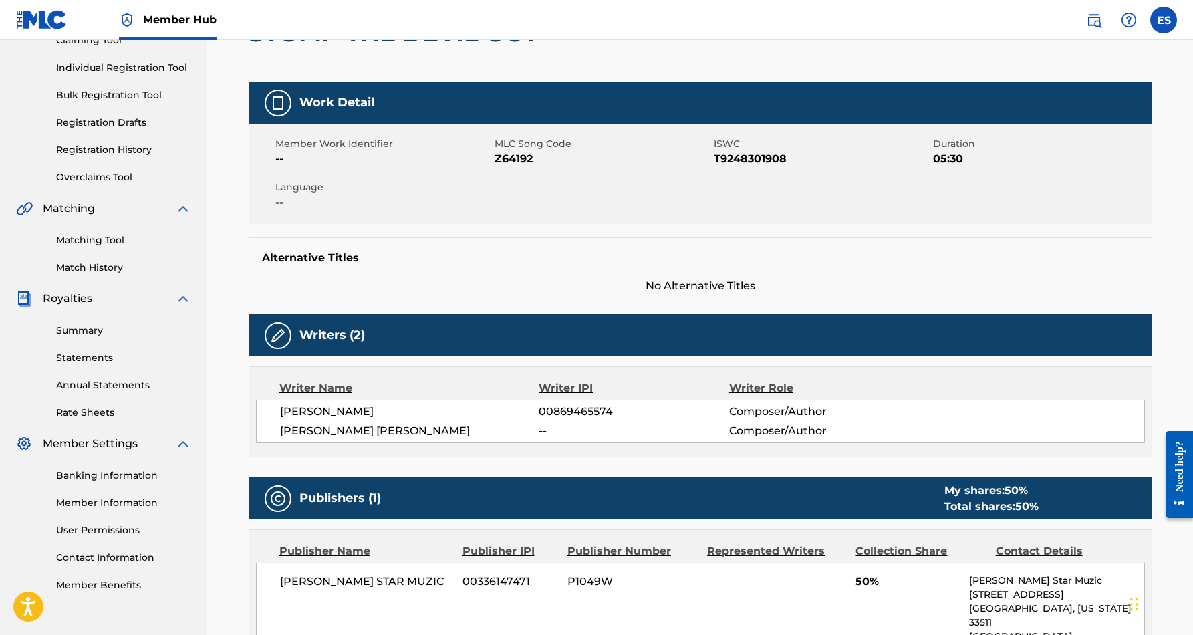
scroll to position [26, 0]
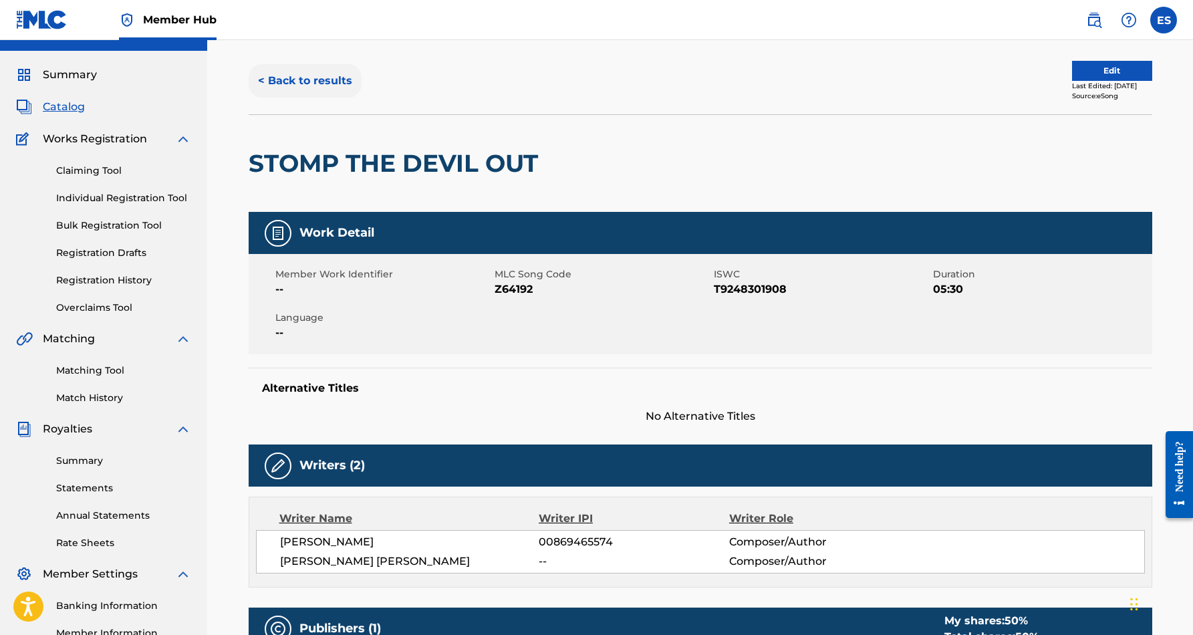
click at [333, 79] on button "< Back to results" at bounding box center [305, 80] width 113 height 33
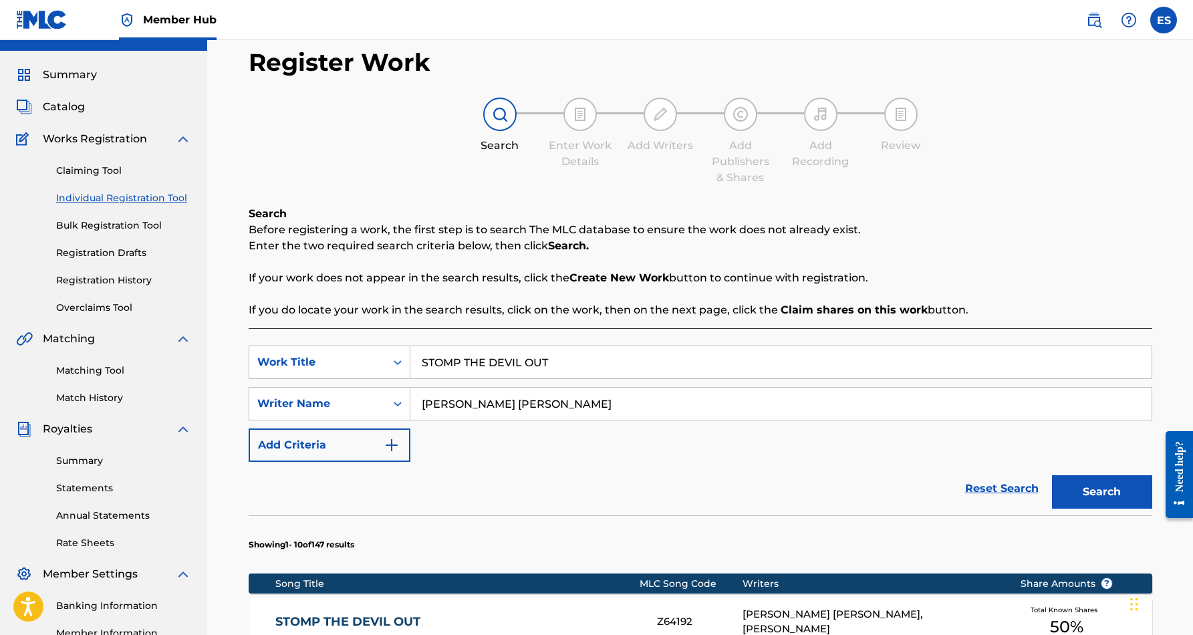
scroll to position [132, 0]
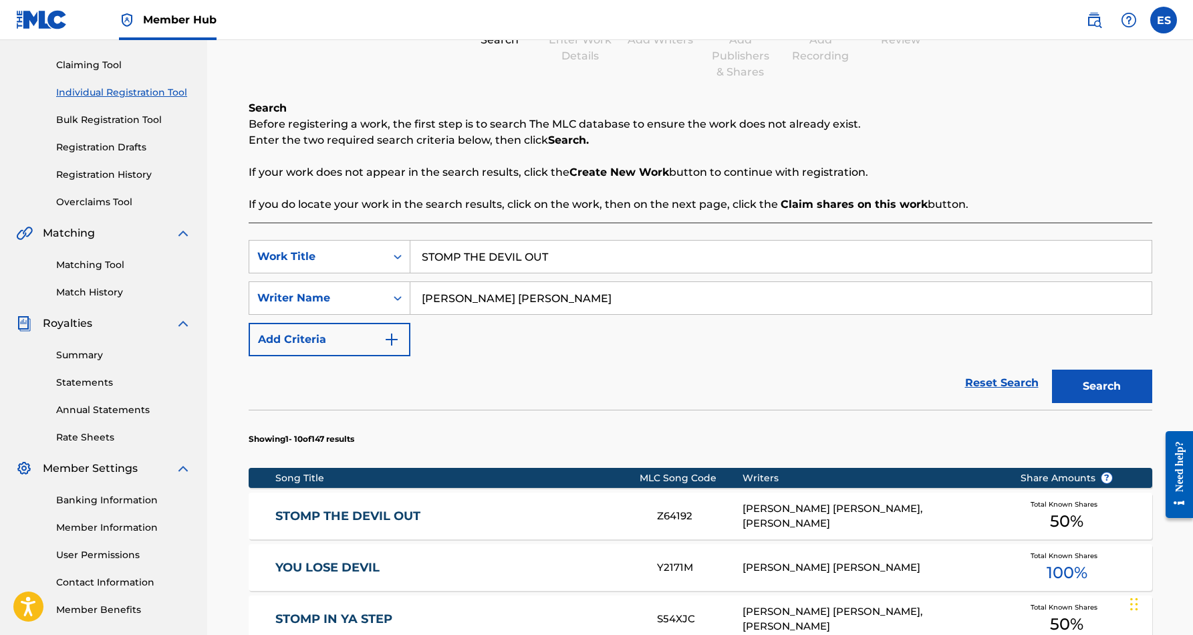
click at [555, 252] on input "STOMP THE DEVIL OUT" at bounding box center [780, 257] width 741 height 32
type input "S"
paste input "FESTIVAL OF FOOLS"
type input "FESTIVAL OF FOOLS"
click at [685, 370] on div "Reset Search Search" at bounding box center [701, 382] width 904 height 53
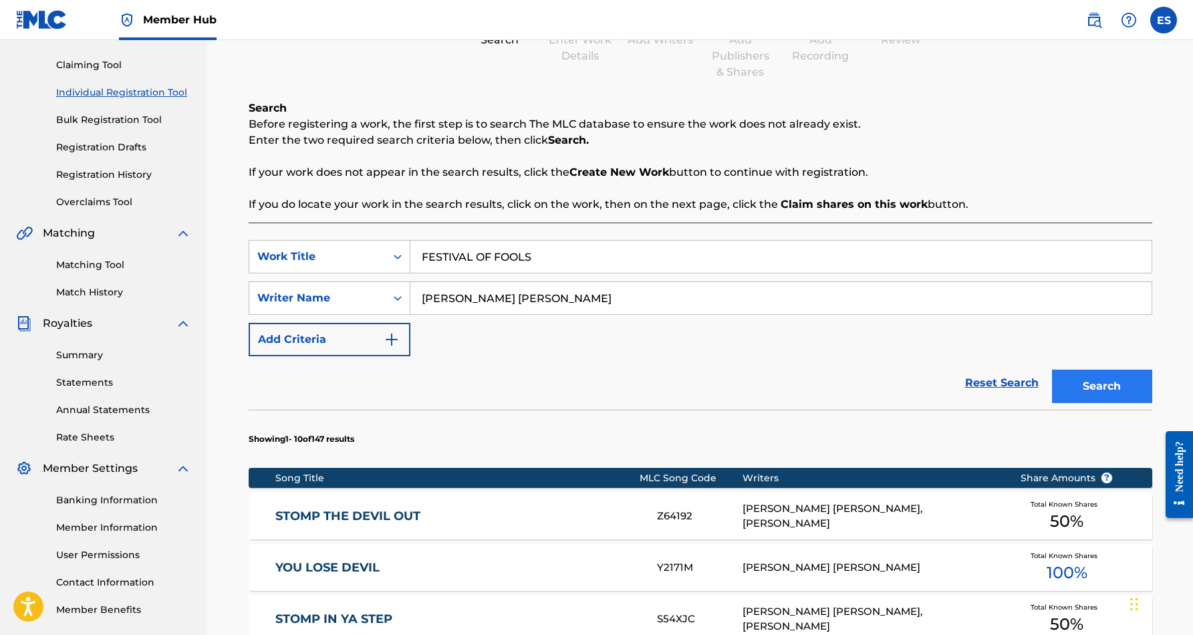
click at [1075, 376] on button "Search" at bounding box center [1102, 386] width 100 height 33
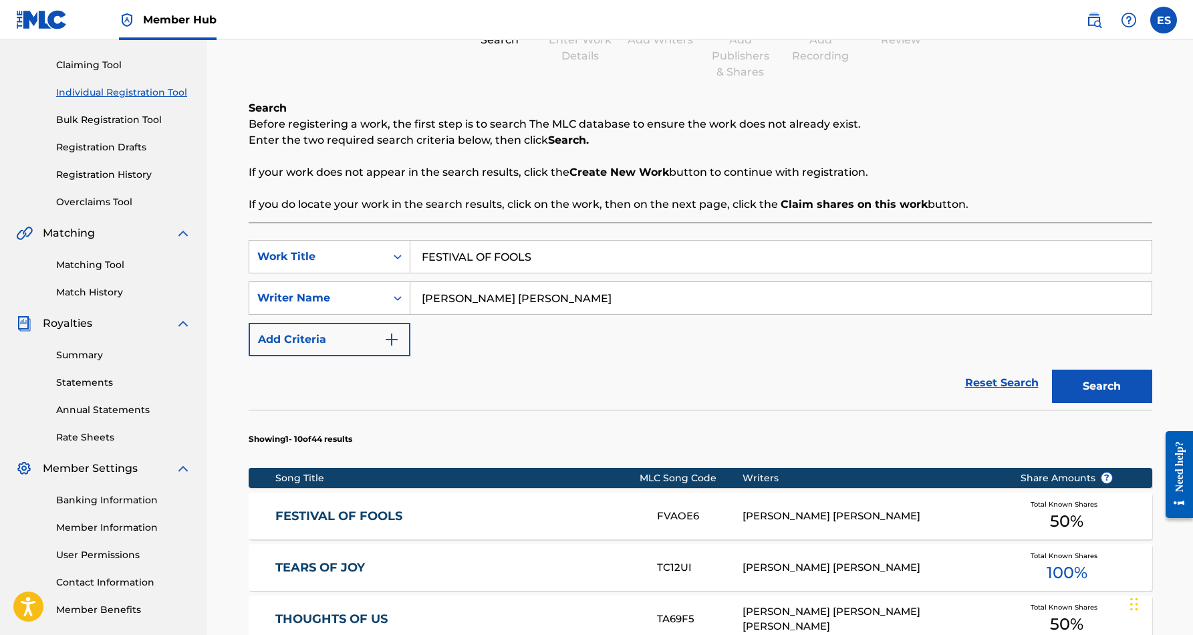
scroll to position [158, 0]
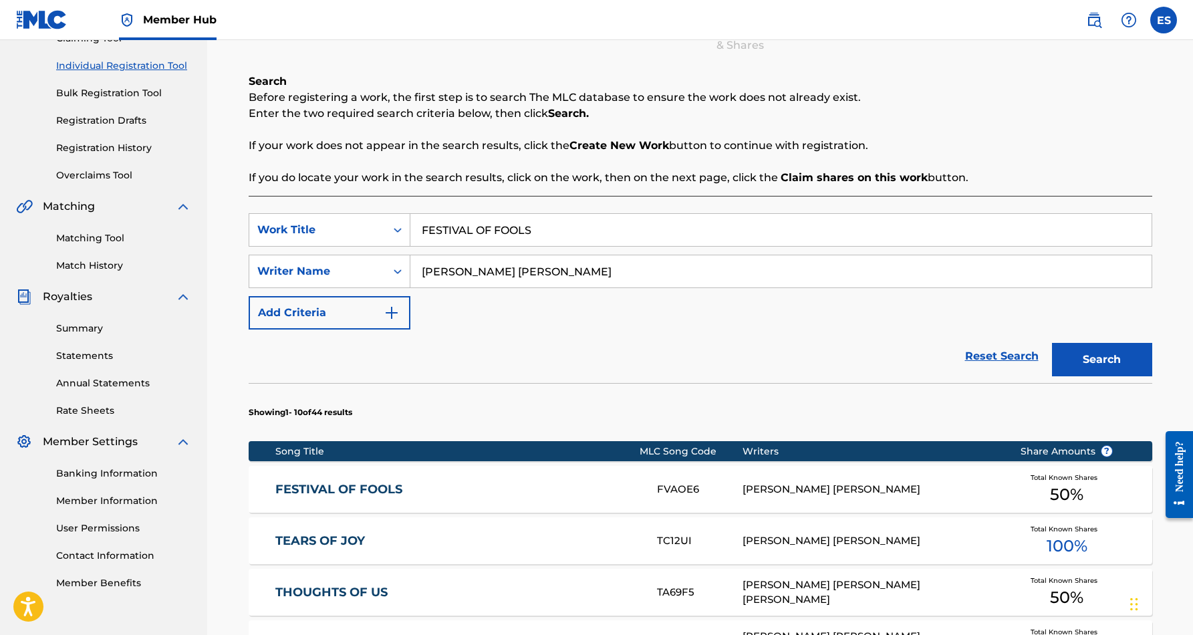
click at [757, 493] on div "ERIC DOUGLAS SMITH" at bounding box center [871, 489] width 257 height 15
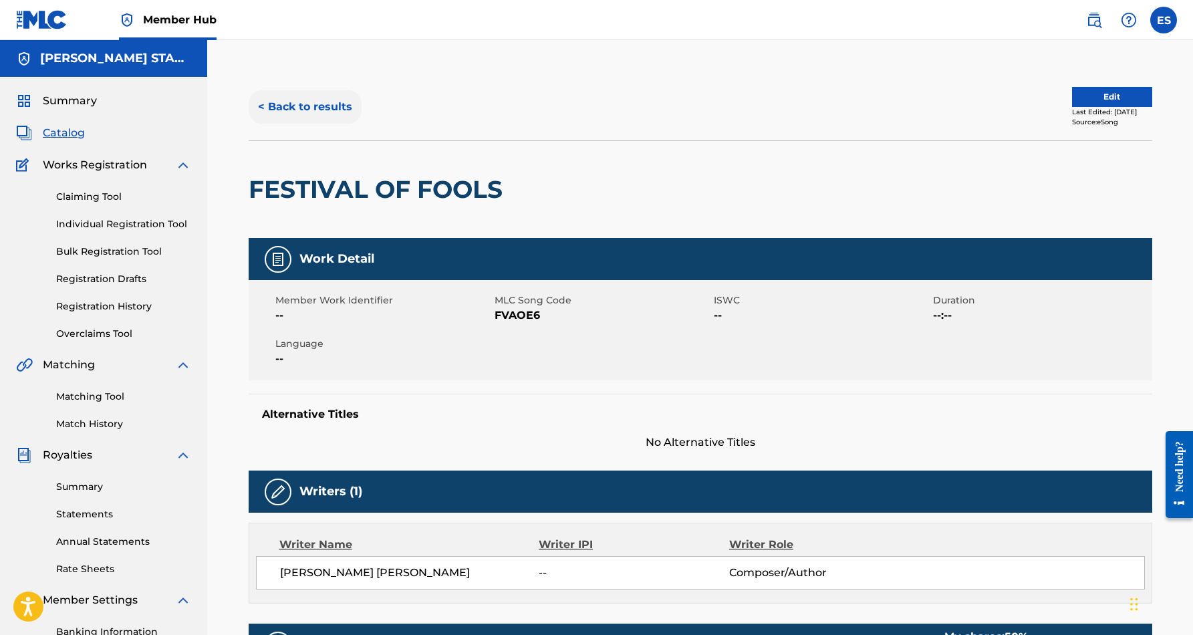
click at [336, 103] on button "< Back to results" at bounding box center [305, 106] width 113 height 33
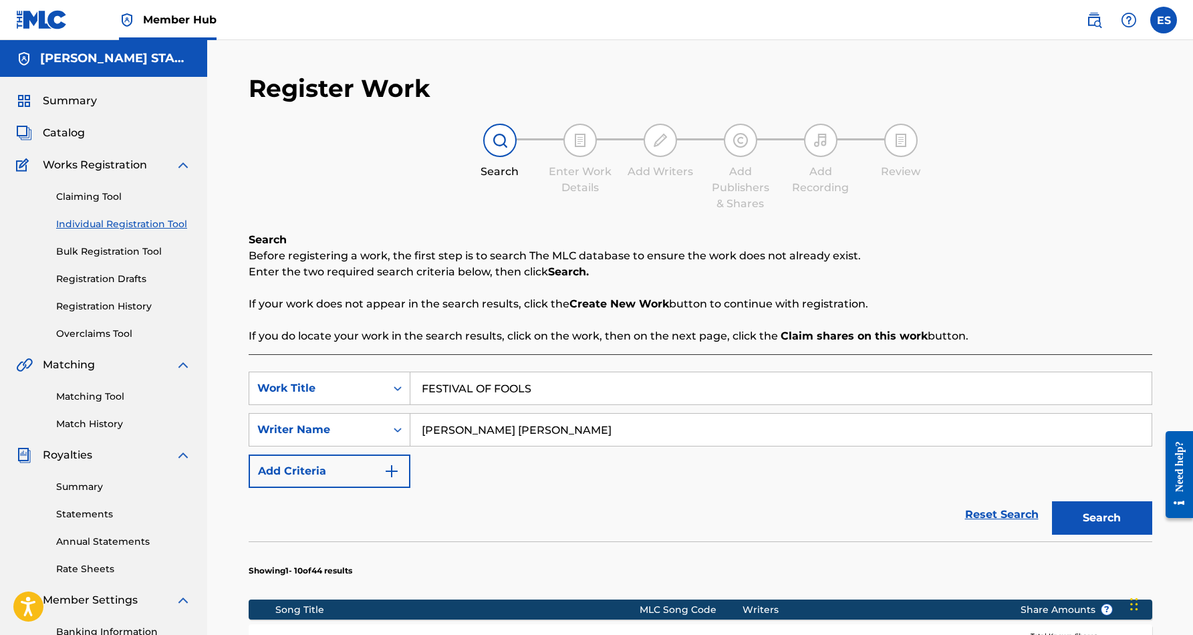
scroll to position [158, 0]
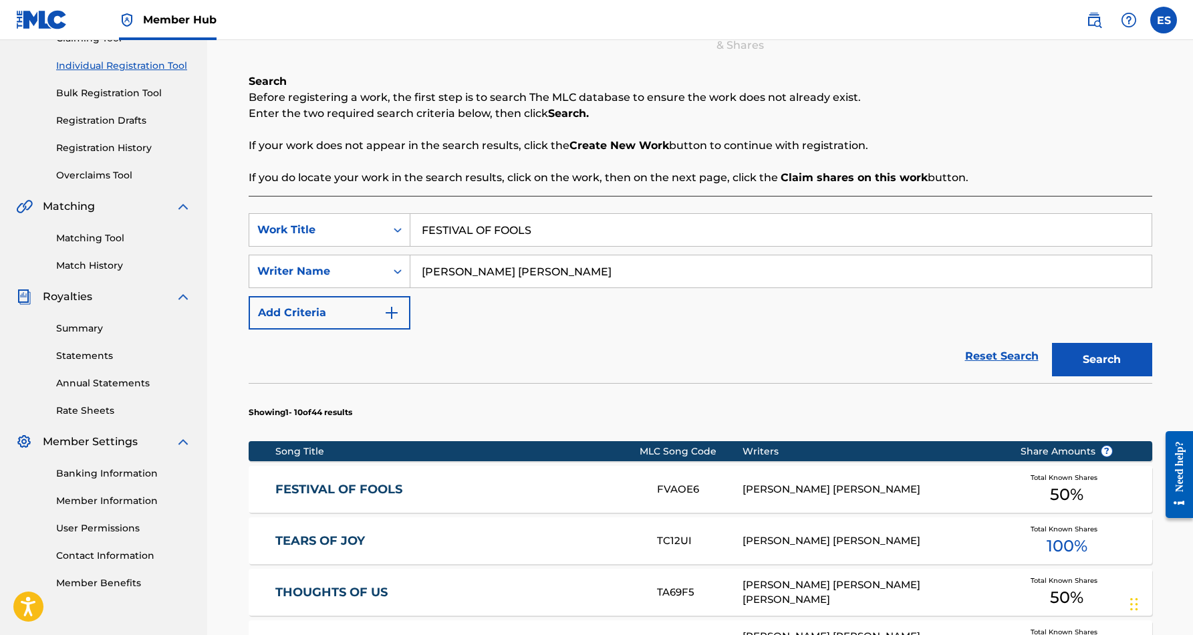
click at [566, 226] on input "FESTIVAL OF FOOLS" at bounding box center [780, 230] width 741 height 32
type input "F"
paste input "LOVE AGAIN"
type input "LOVE AGAIN"
click at [699, 315] on div "SearchWithCriteriaf653e553-8071-4975-b45a-6e778c01a076 Work Title LOVE AGAIN Se…" at bounding box center [701, 271] width 904 height 116
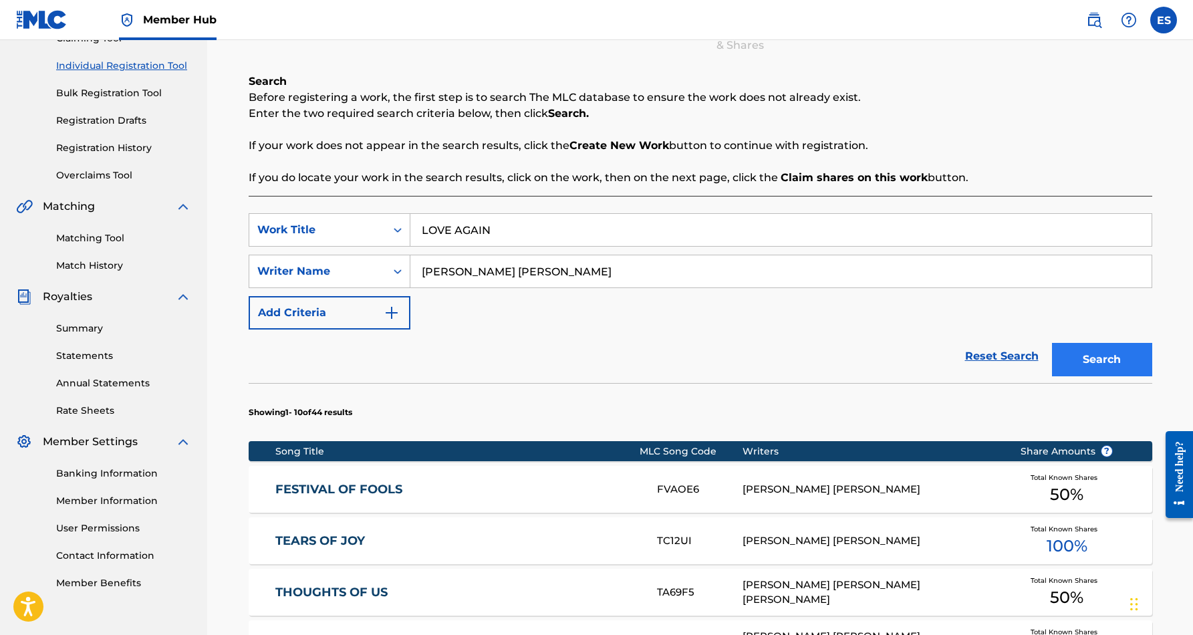
click at [1061, 356] on button "Search" at bounding box center [1102, 359] width 100 height 33
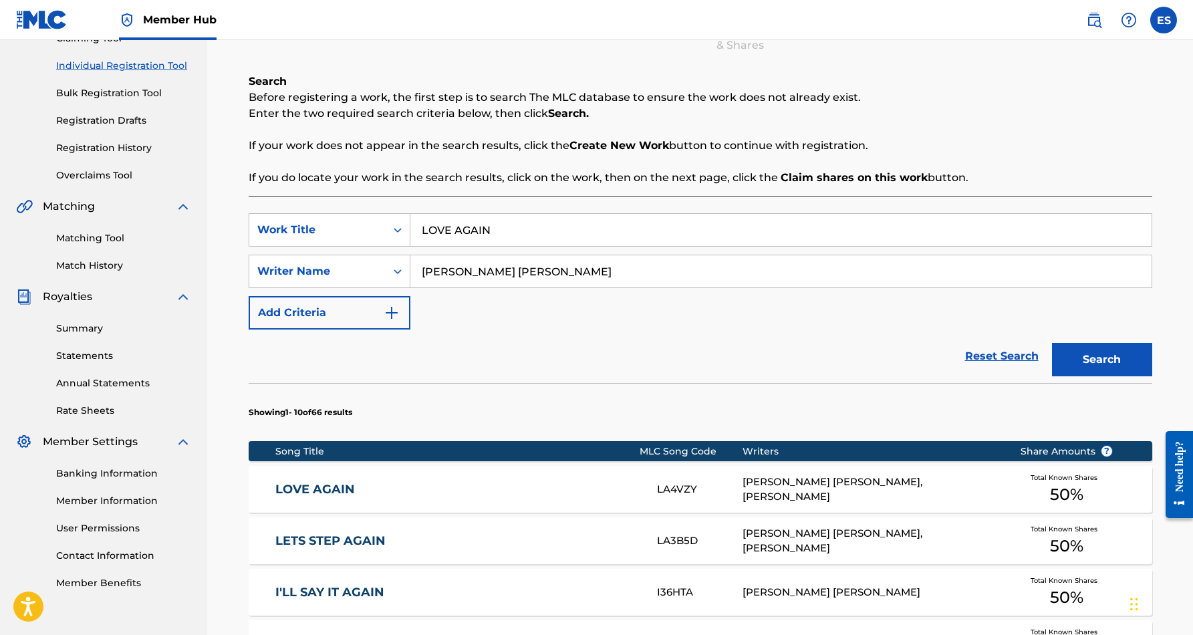
scroll to position [180, 0]
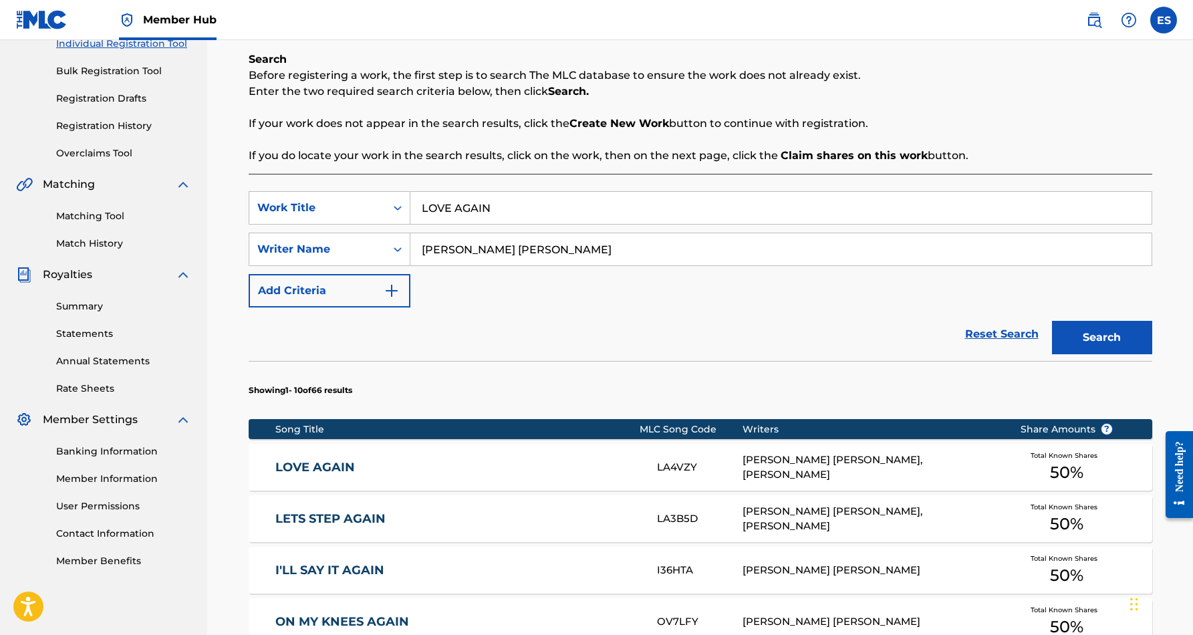
click at [843, 455] on div "ERIC DOUGLAS SMITH, MAXINE NANETTE BROWN" at bounding box center [871, 467] width 257 height 30
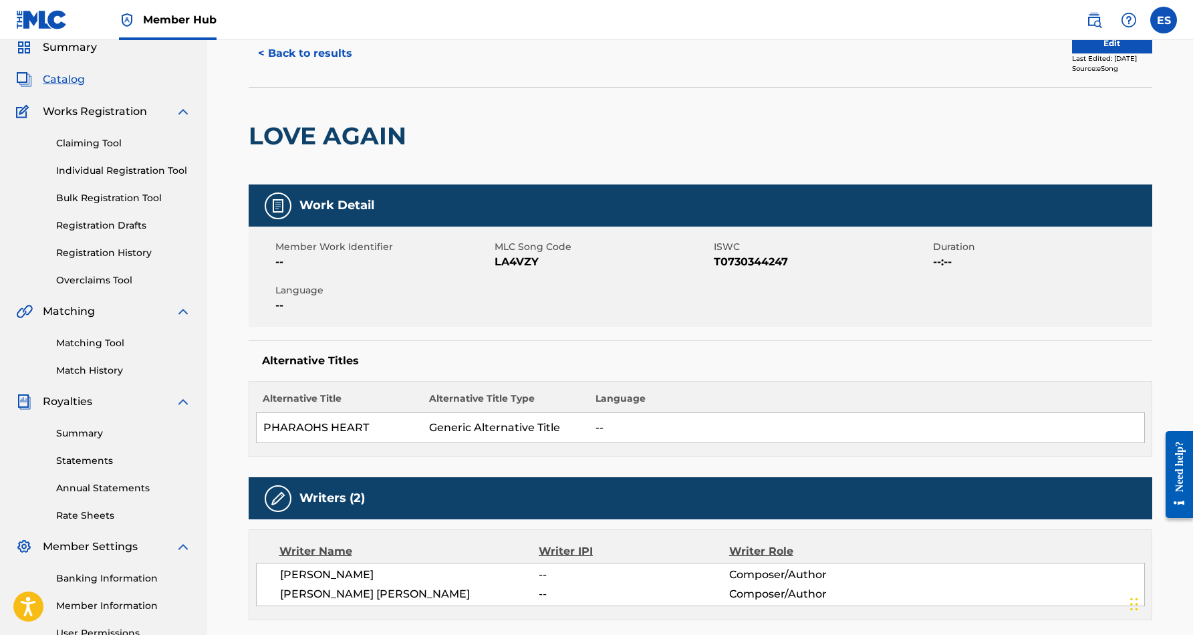
scroll to position [52, 0]
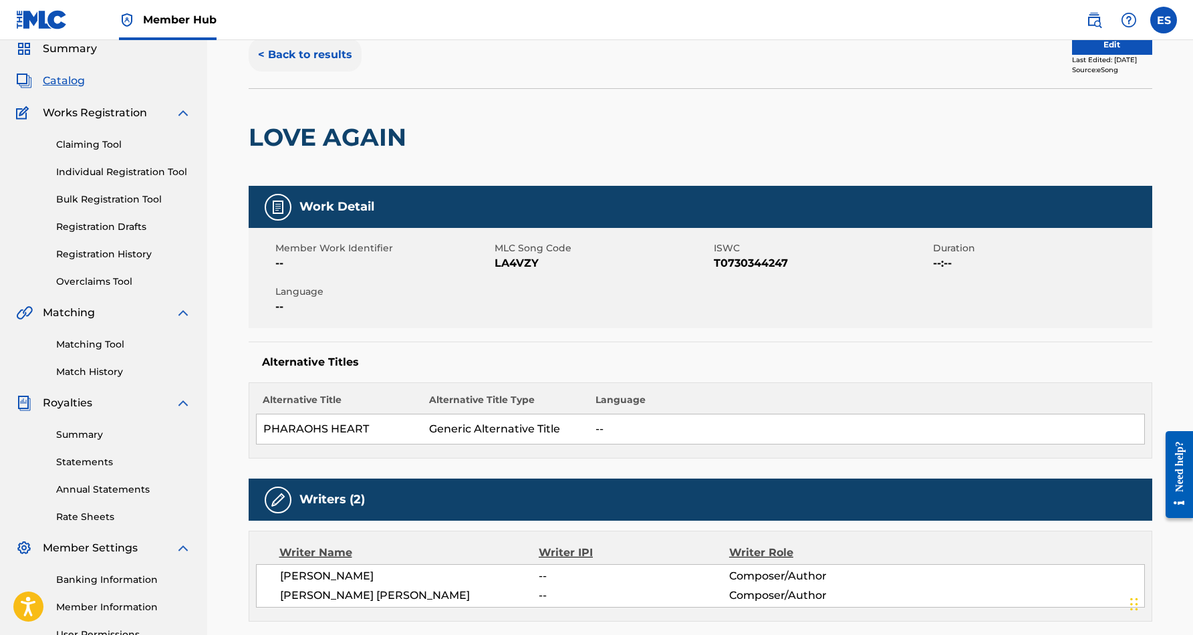
click at [329, 50] on button "< Back to results" at bounding box center [305, 54] width 113 height 33
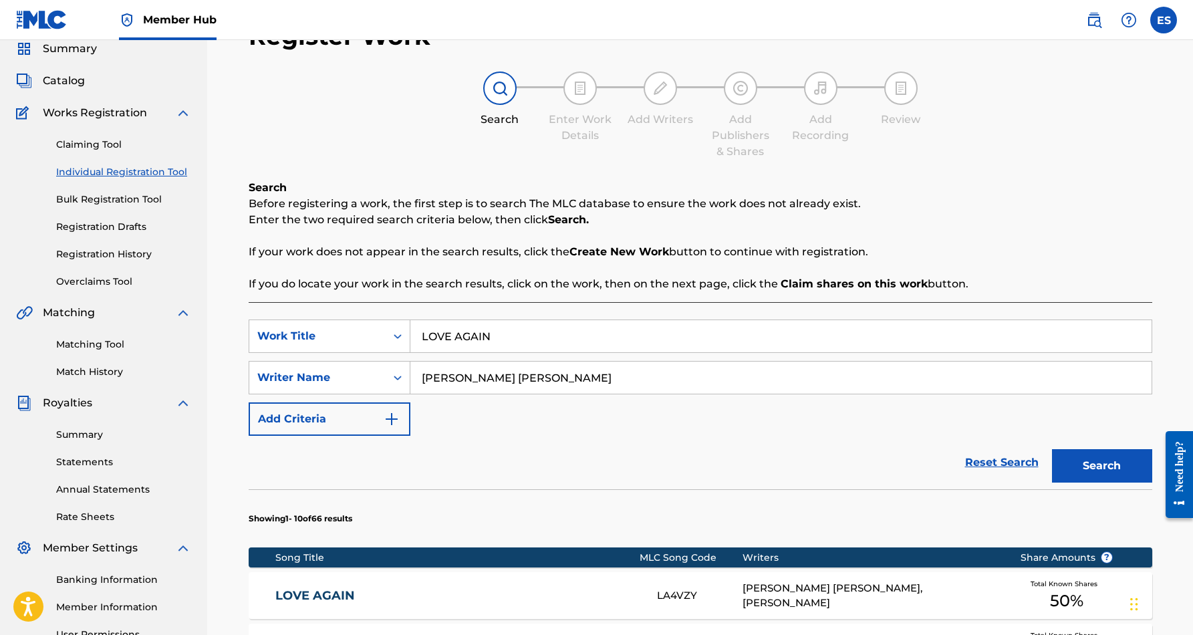
scroll to position [180, 0]
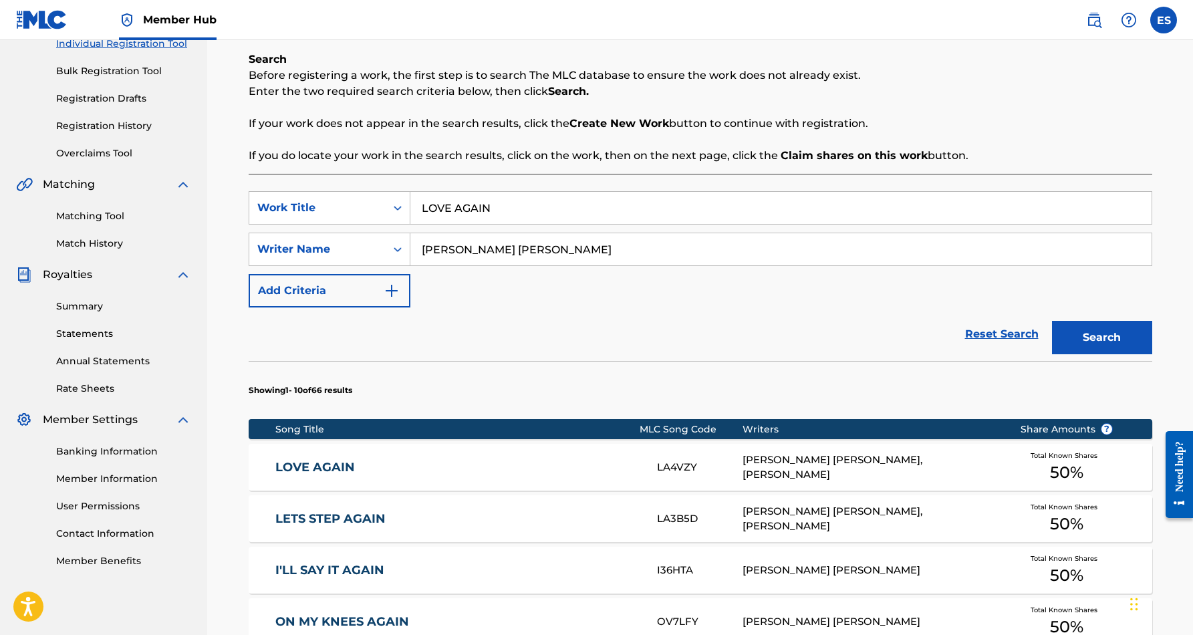
click at [529, 205] on input "LOVE AGAIN" at bounding box center [780, 208] width 741 height 32
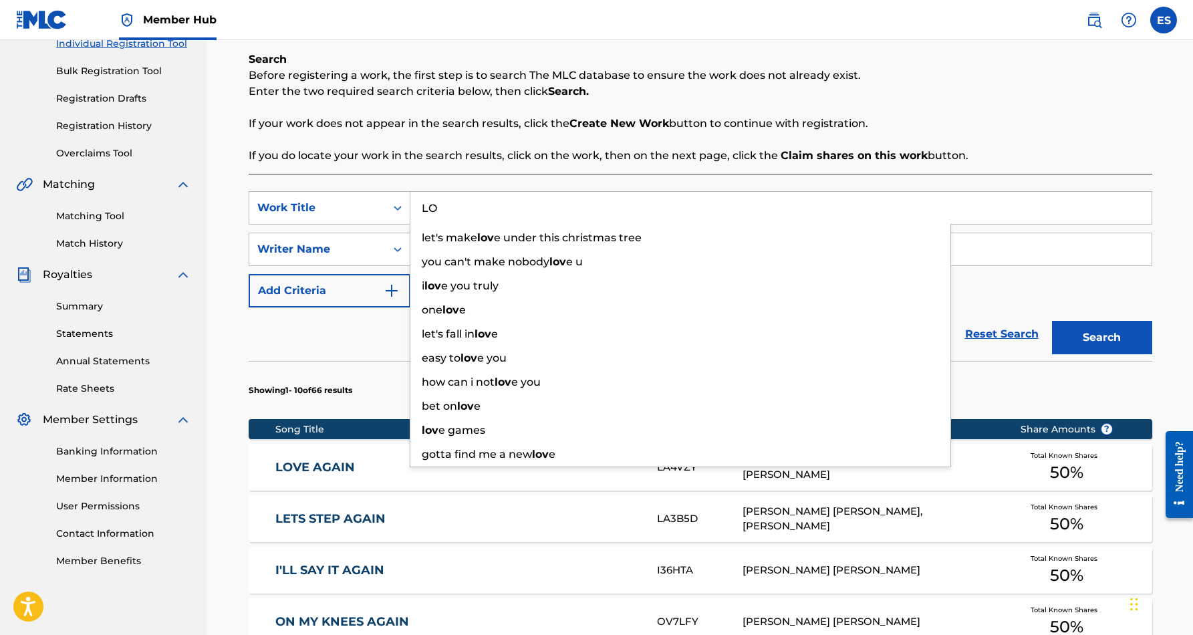
type input "L"
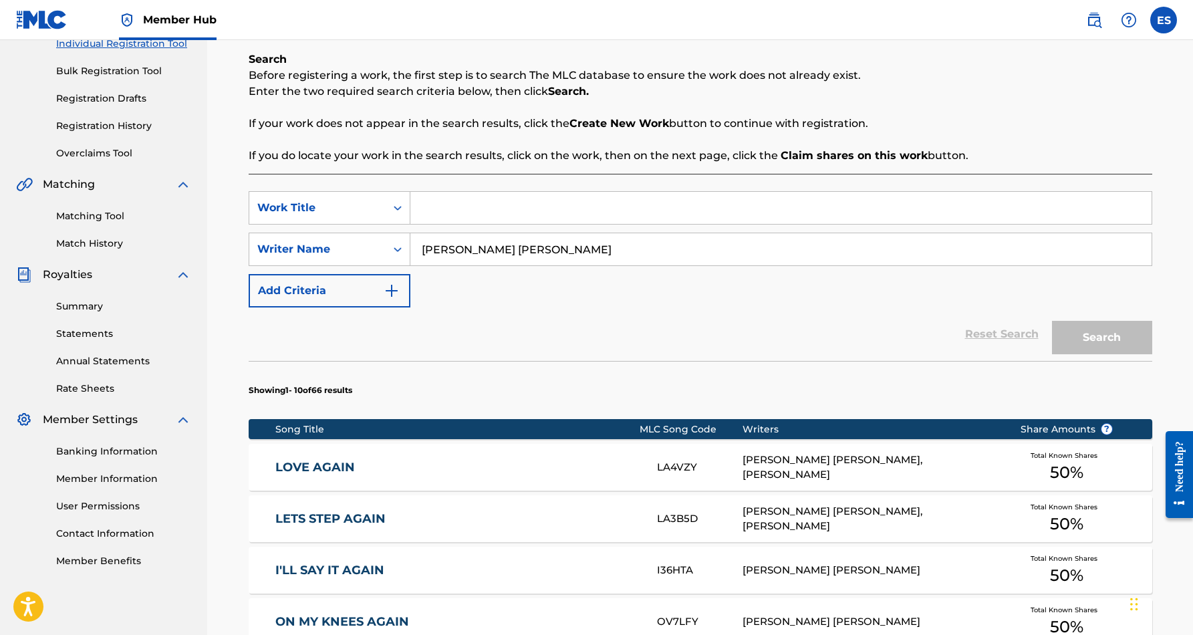
paste input "KEEP IT RILLA"
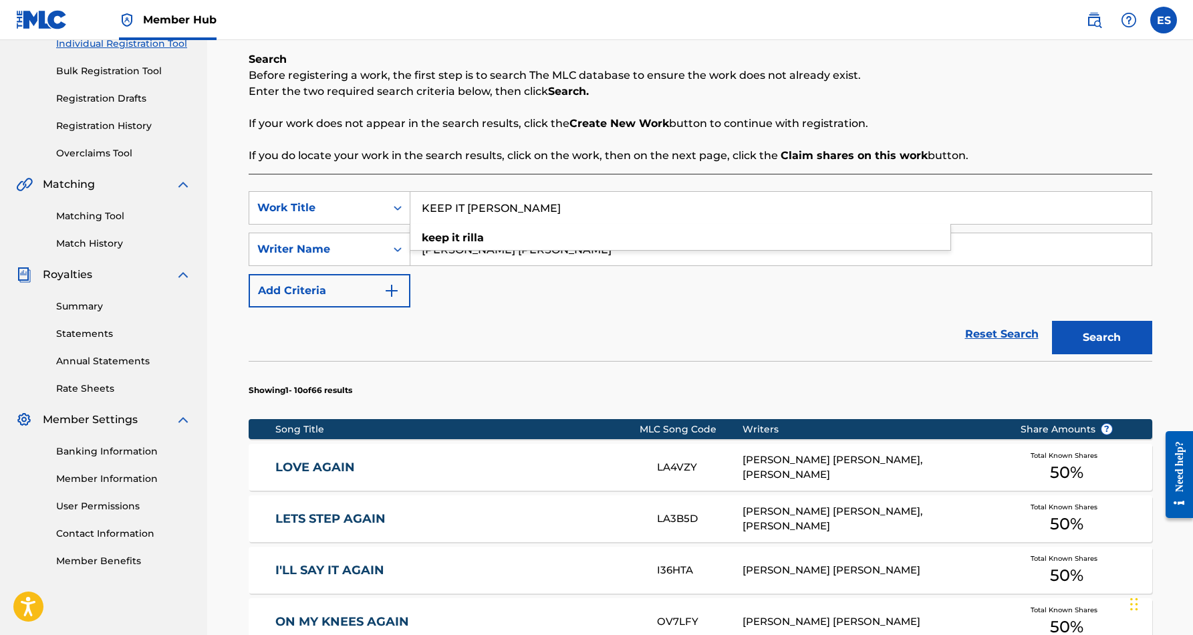
type input "KEEP IT RILLA"
click at [686, 290] on div "SearchWithCriteriaf653e553-8071-4975-b45a-6e778c01a076 Work Title KEEP IT RILLA…" at bounding box center [701, 249] width 904 height 116
click at [1094, 334] on button "Search" at bounding box center [1102, 337] width 100 height 33
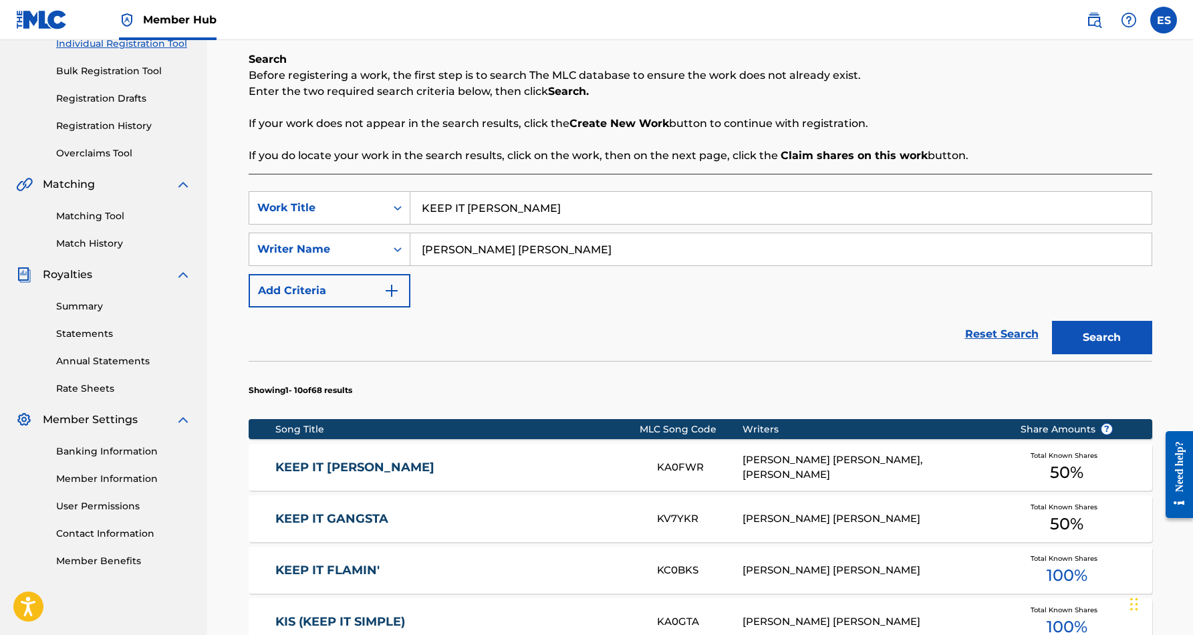
click at [791, 465] on div "ERIC DOUGLAS SMITH, RICHARD VINCENT BACA" at bounding box center [871, 467] width 257 height 30
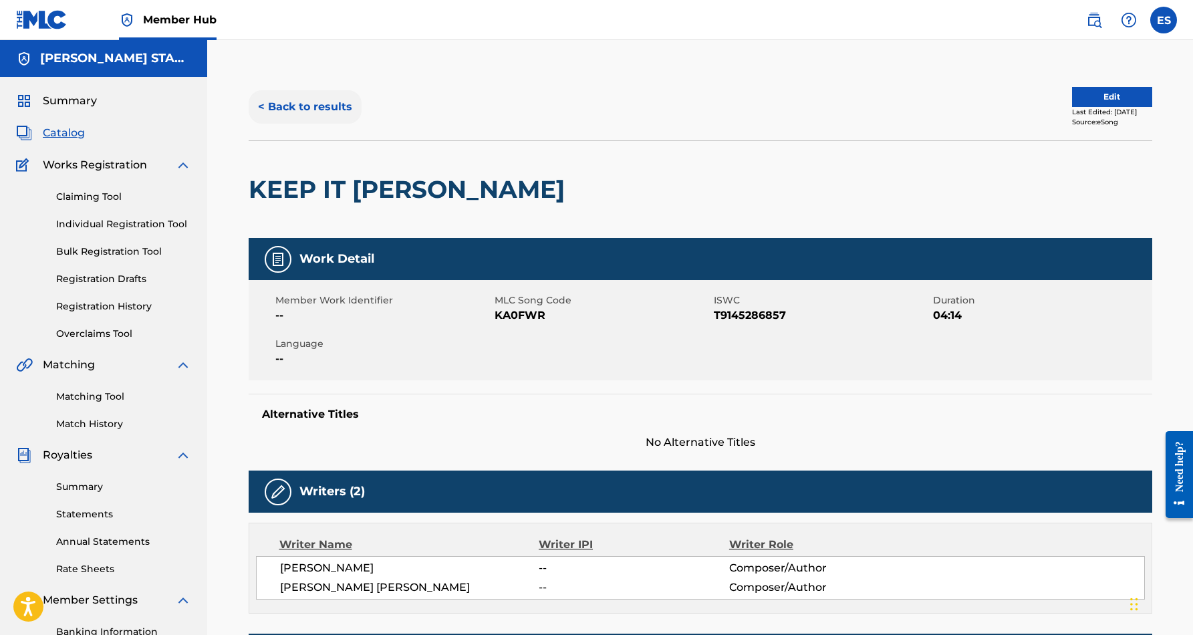
click at [313, 102] on button "< Back to results" at bounding box center [305, 106] width 113 height 33
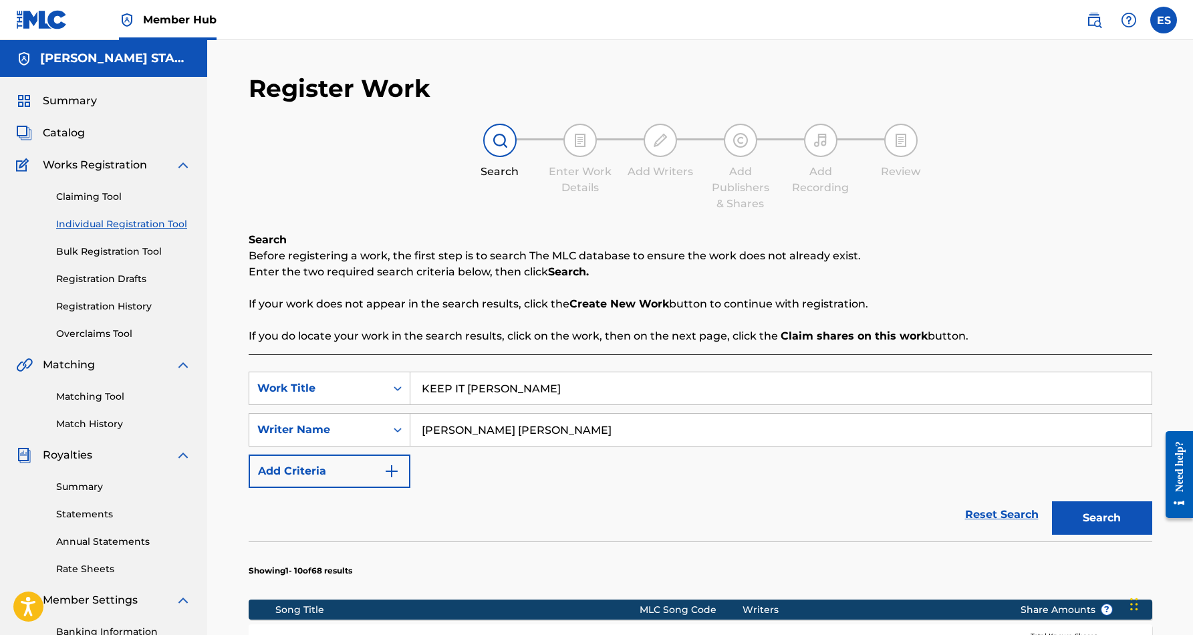
scroll to position [180, 0]
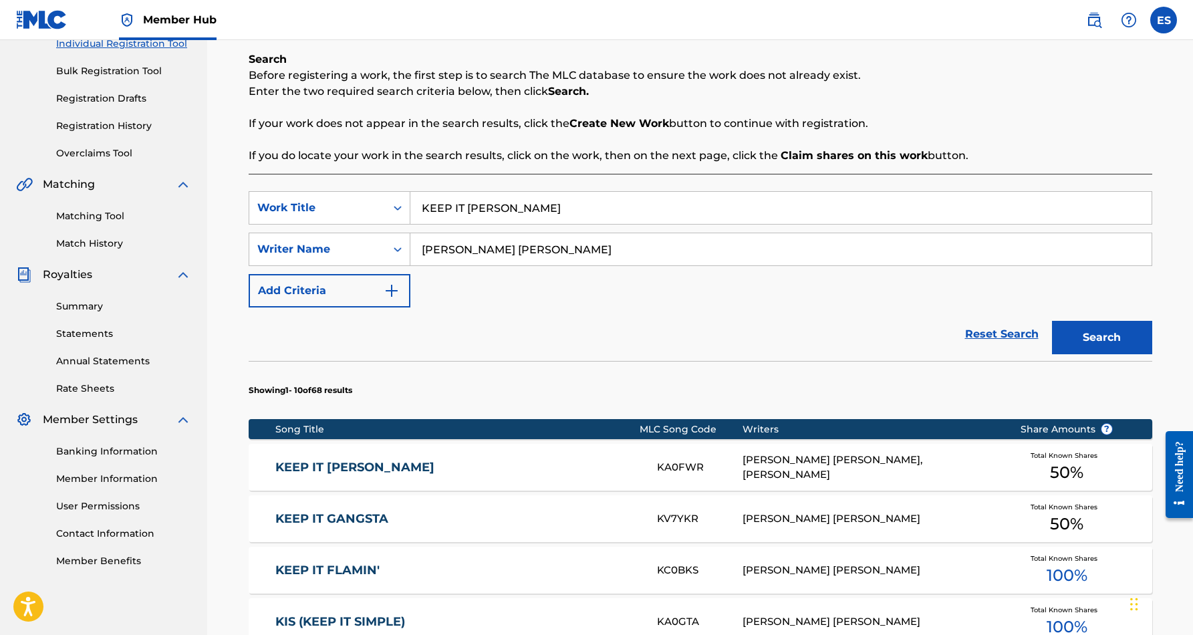
click at [515, 213] on input "KEEP IT RILLA" at bounding box center [780, 208] width 741 height 32
type input "K"
paste input "JUST A LITTLE BIT OF LOVE"
type input "JUST A LITTLE BIT OF LOVE"
click at [635, 275] on div "SearchWithCriteriaf653e553-8071-4975-b45a-6e778c01a076 Work Title JUST A LITTLE…" at bounding box center [701, 249] width 904 height 116
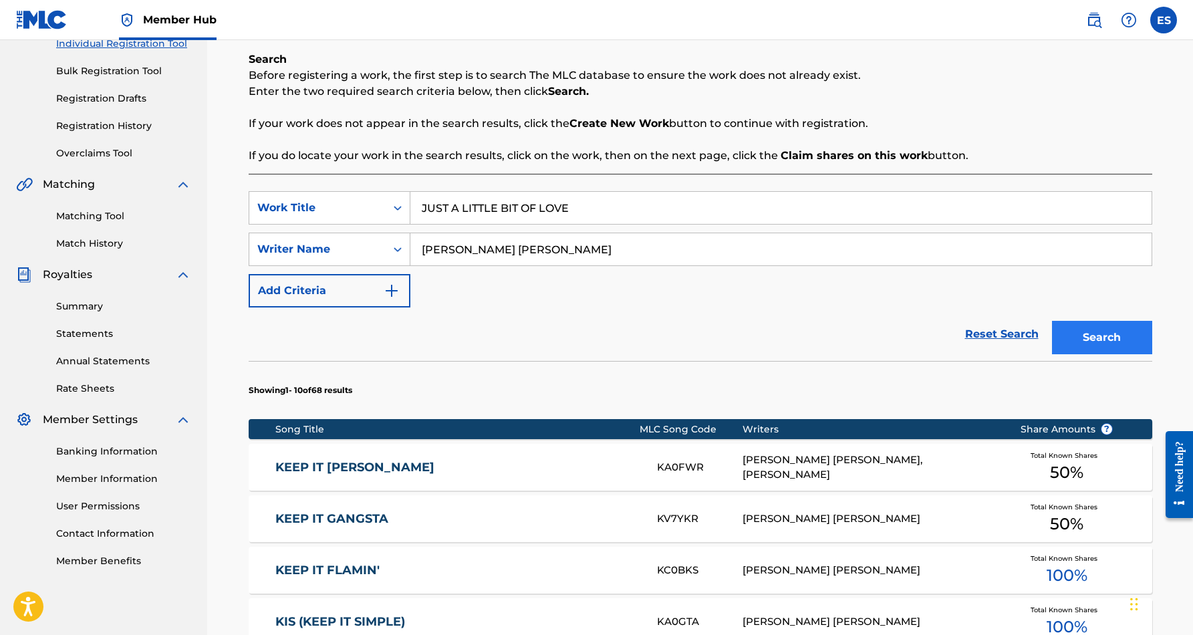
click at [1072, 331] on button "Search" at bounding box center [1102, 337] width 100 height 33
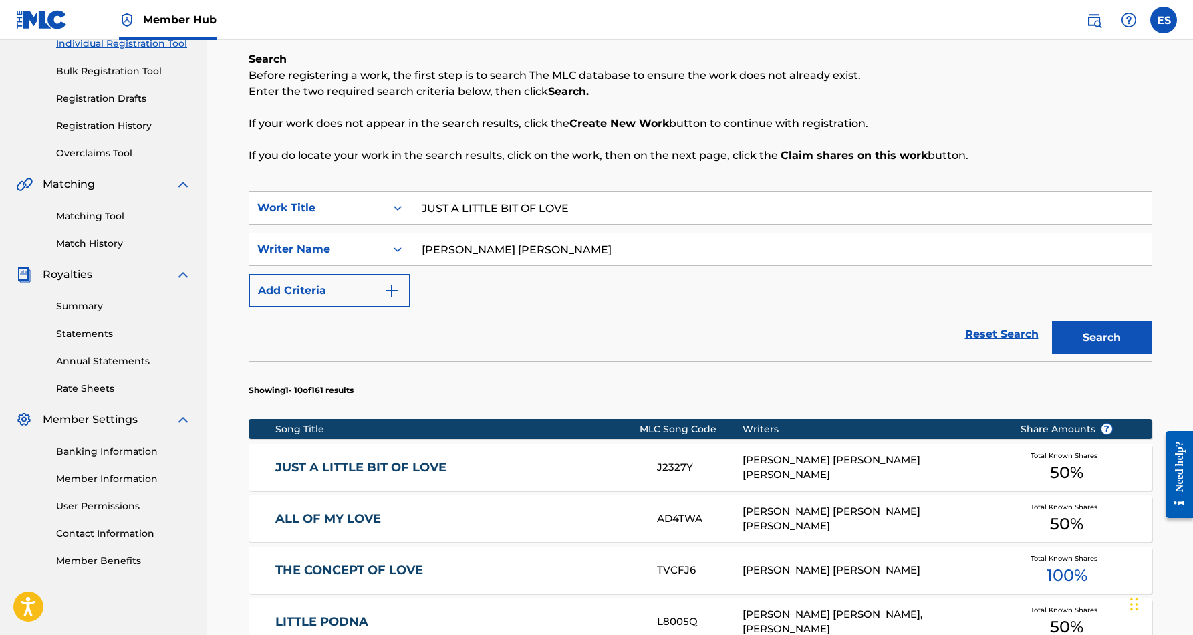
click at [773, 461] on div "ERIC DOUGLAS SMITH, RASHEEDA SHADIYA DENNING" at bounding box center [871, 467] width 257 height 30
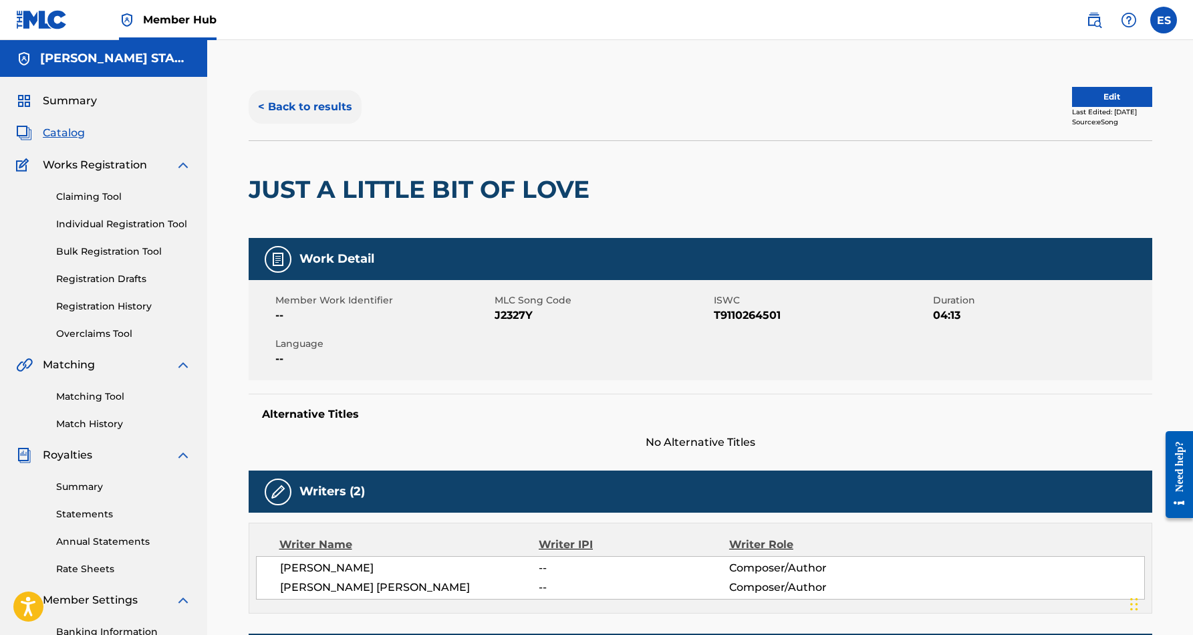
click at [326, 110] on button "< Back to results" at bounding box center [305, 106] width 113 height 33
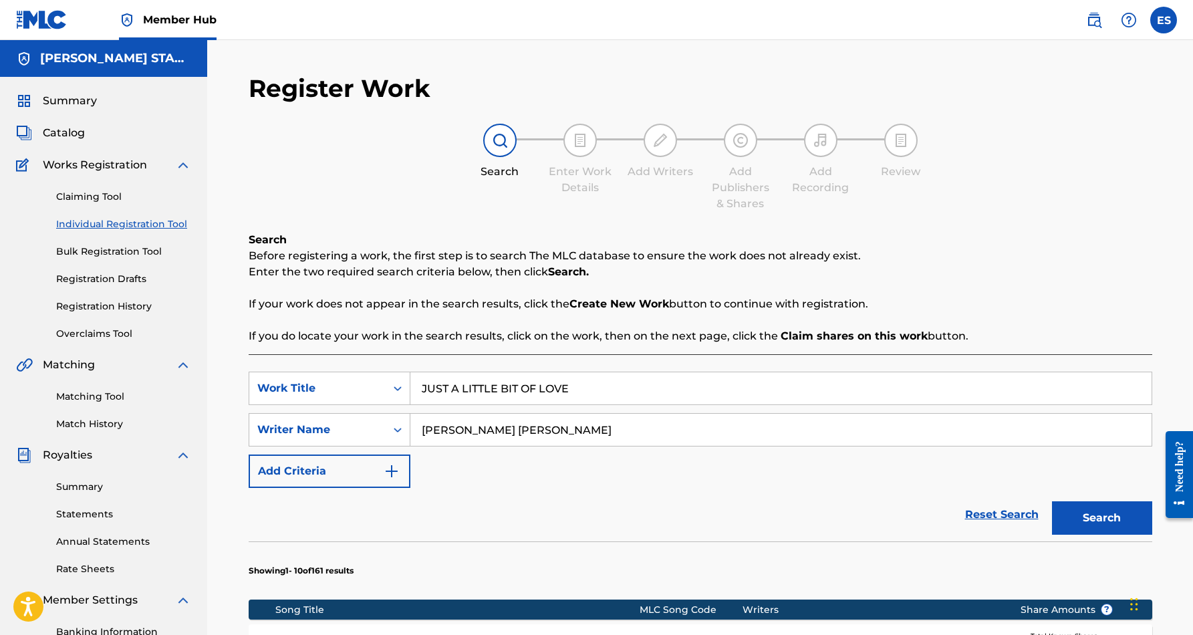
scroll to position [180, 0]
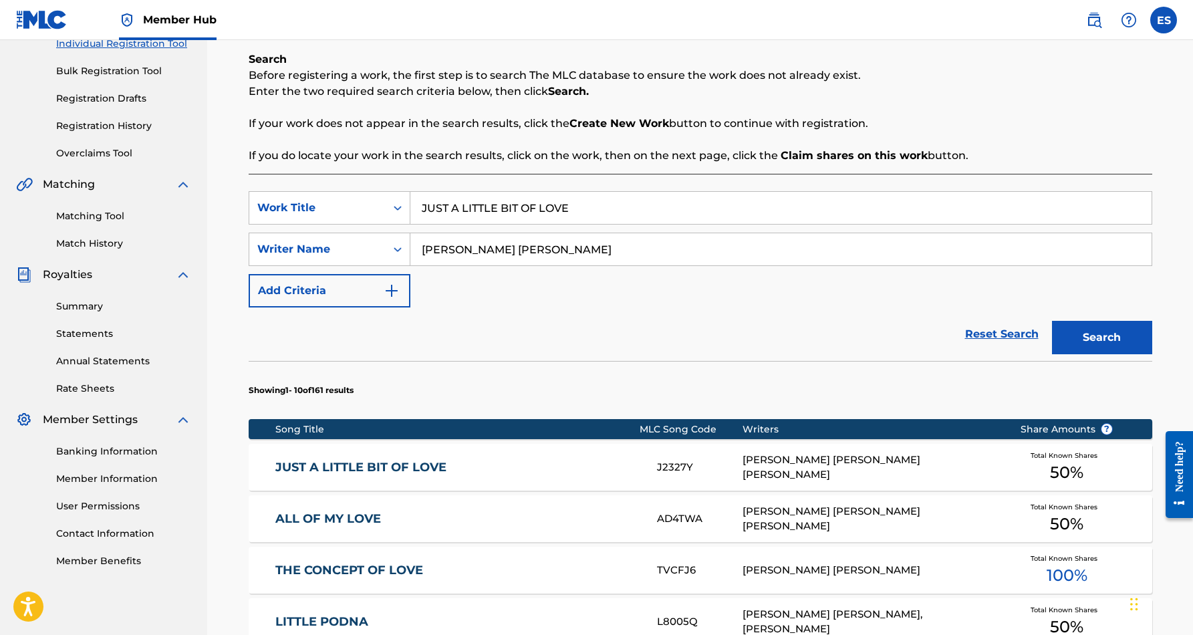
click at [589, 214] on input "JUST A LITTLE BIT OF LOVE" at bounding box center [780, 208] width 741 height 32
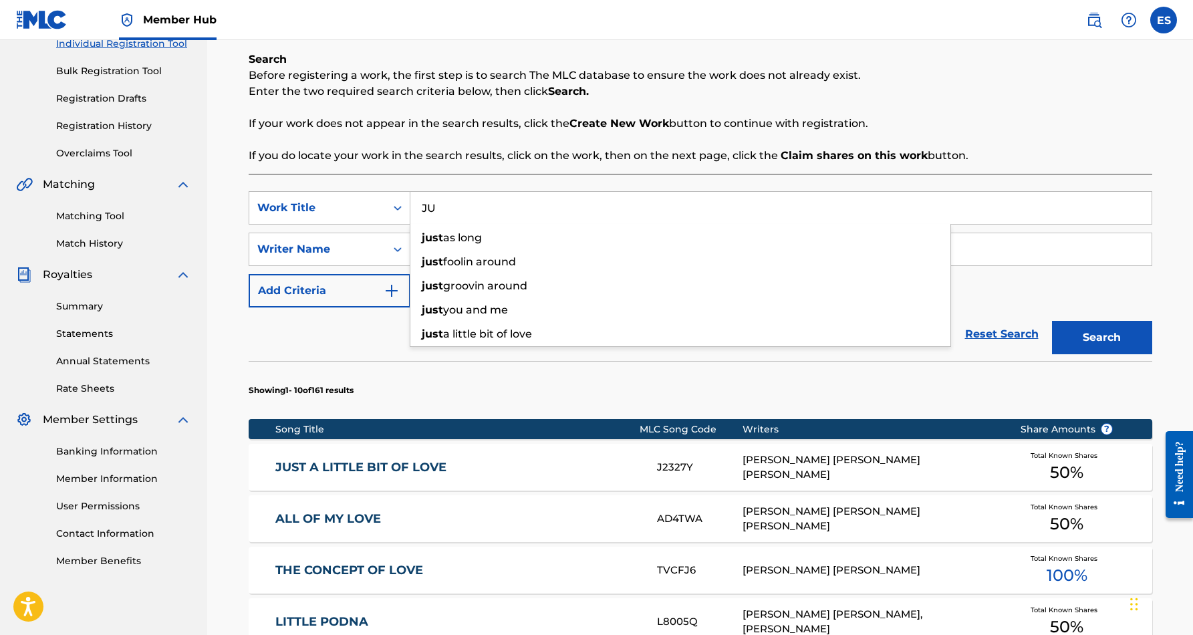
type input "J"
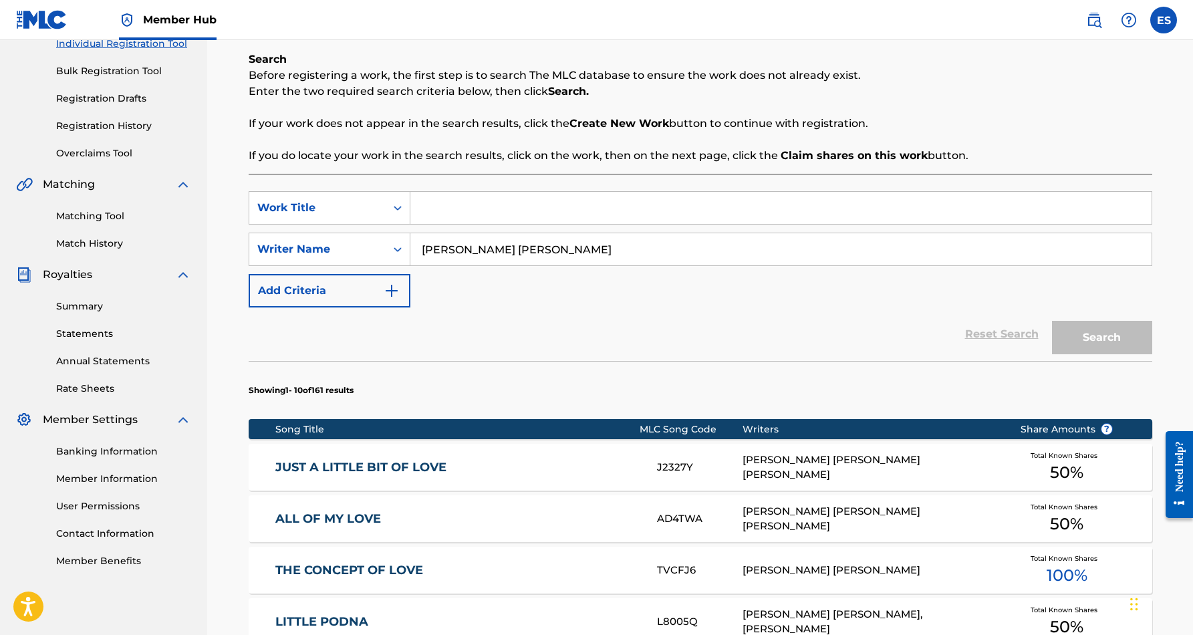
paste input "WHY"
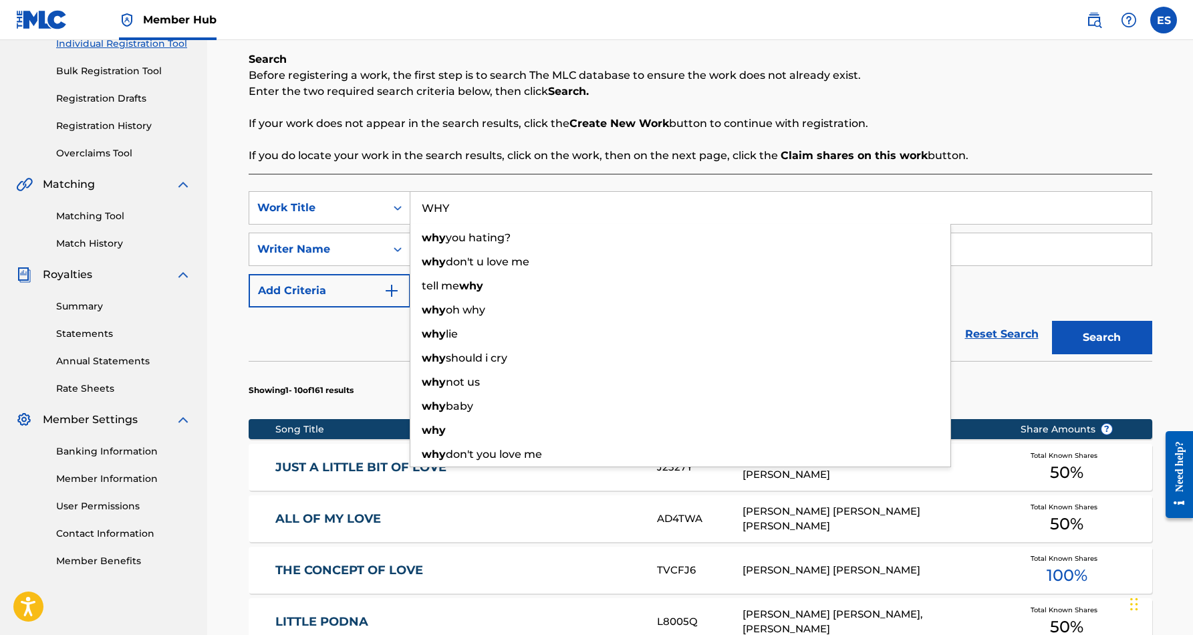
type input "WHY"
click at [976, 277] on div "SearchWithCriteriaf653e553-8071-4975-b45a-6e778c01a076 Work Title WHY why you h…" at bounding box center [701, 249] width 904 height 116
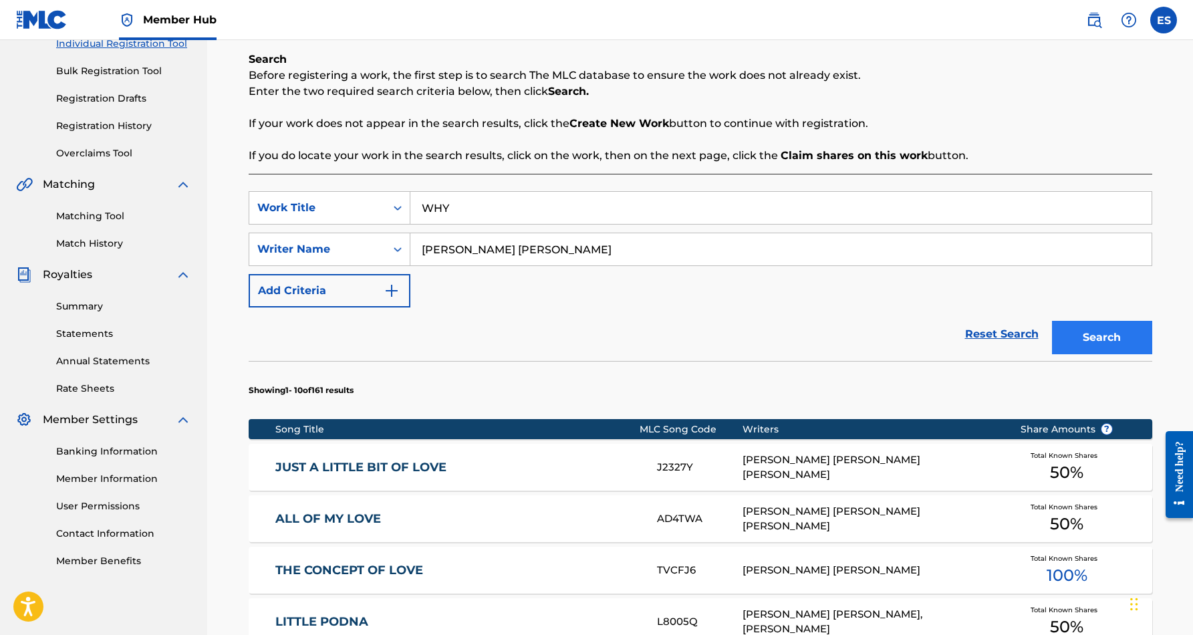
click at [1101, 338] on button "Search" at bounding box center [1102, 337] width 100 height 33
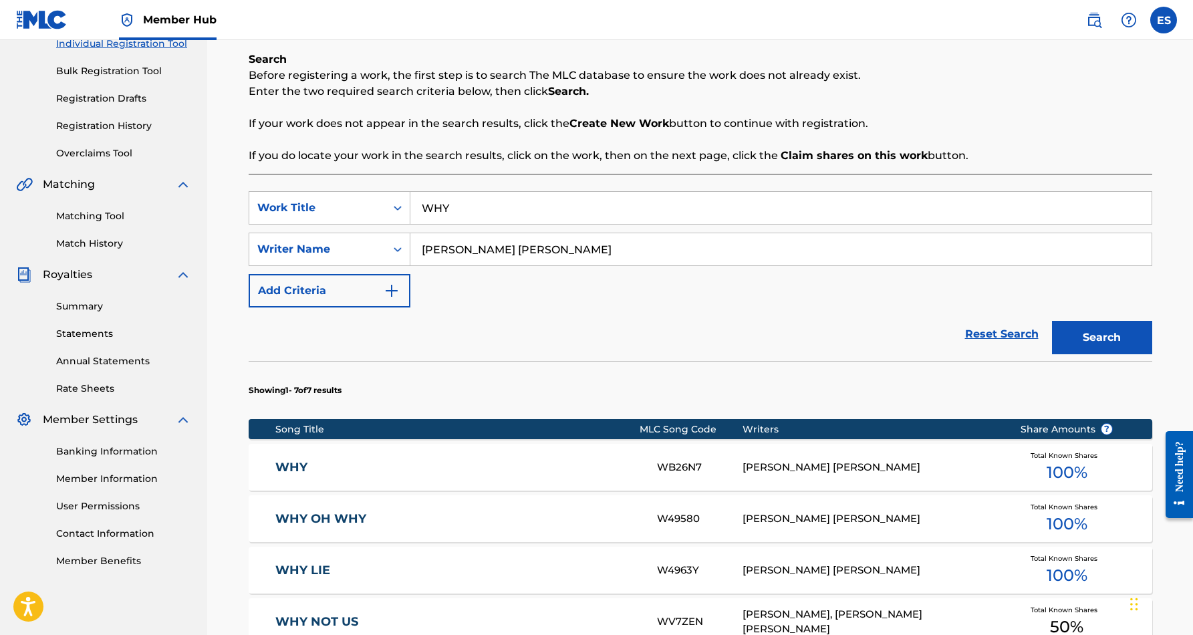
click at [818, 471] on div "ERIC DOUGLAS SMITH" at bounding box center [871, 467] width 257 height 15
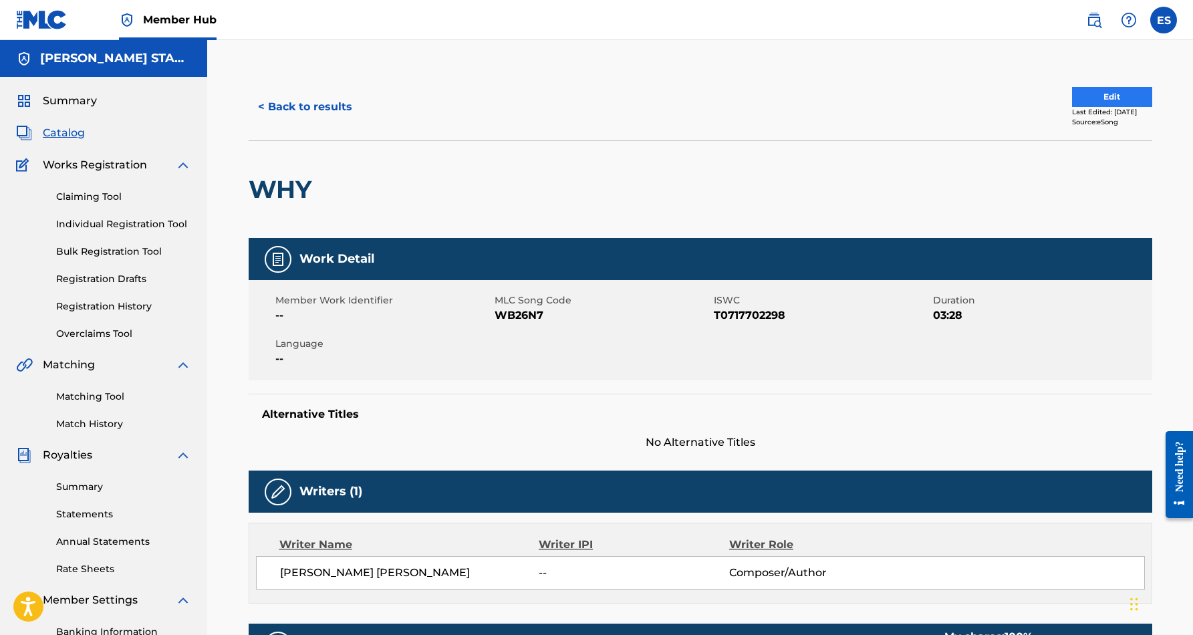
click at [1081, 94] on button "Edit" at bounding box center [1112, 97] width 80 height 20
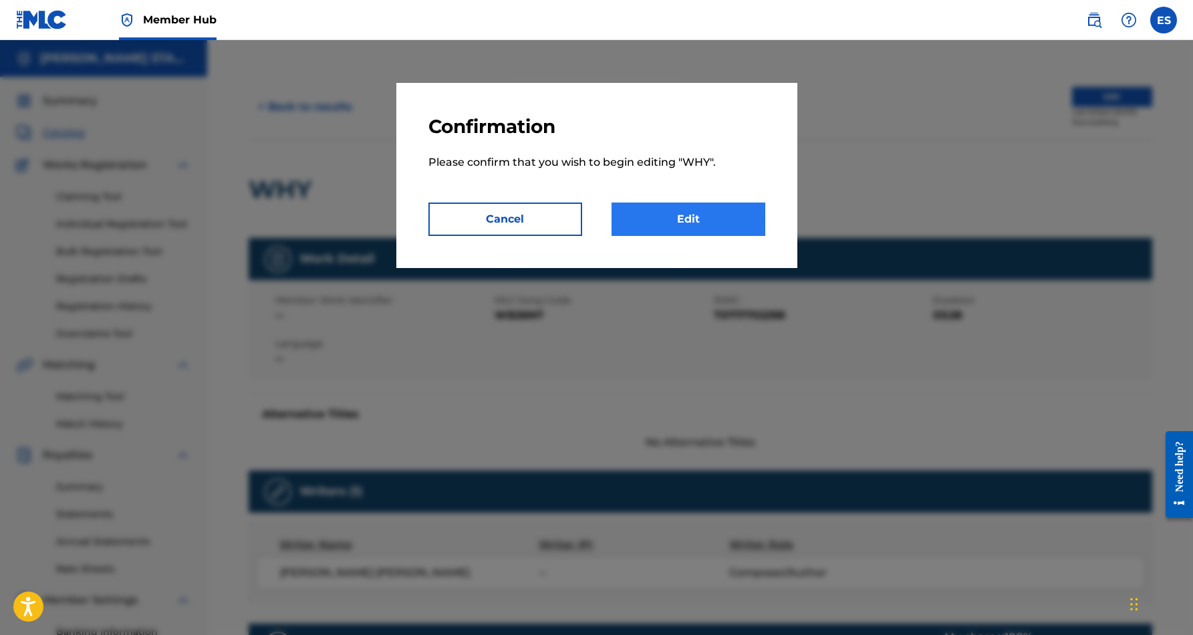
click at [731, 215] on link "Edit" at bounding box center [689, 219] width 154 height 33
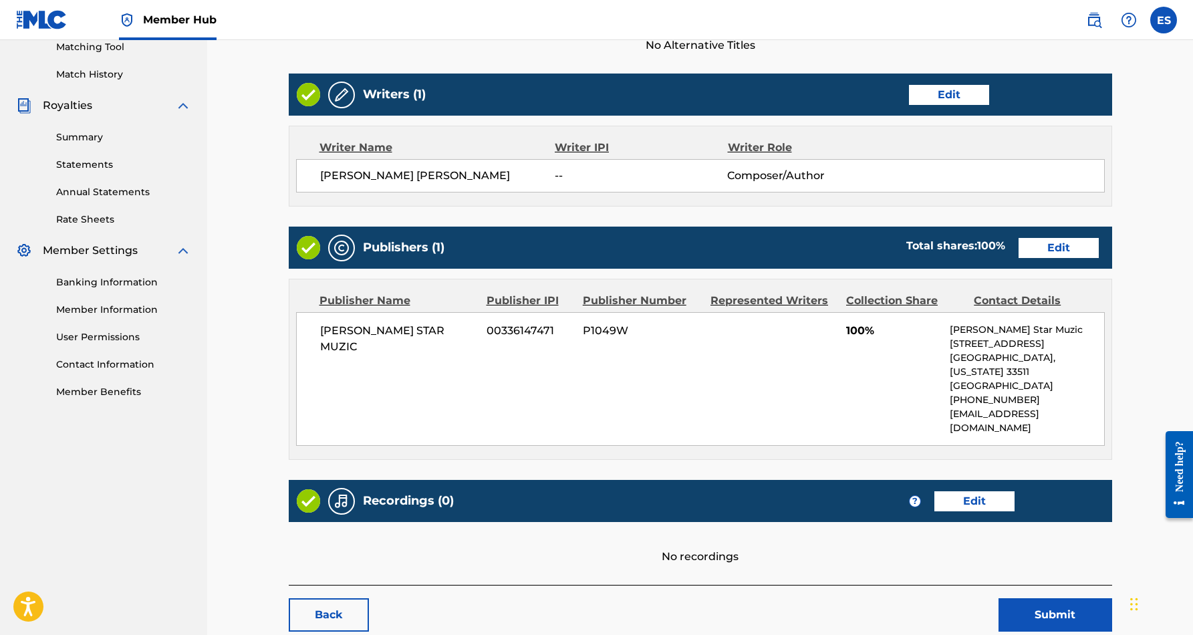
scroll to position [360, 0]
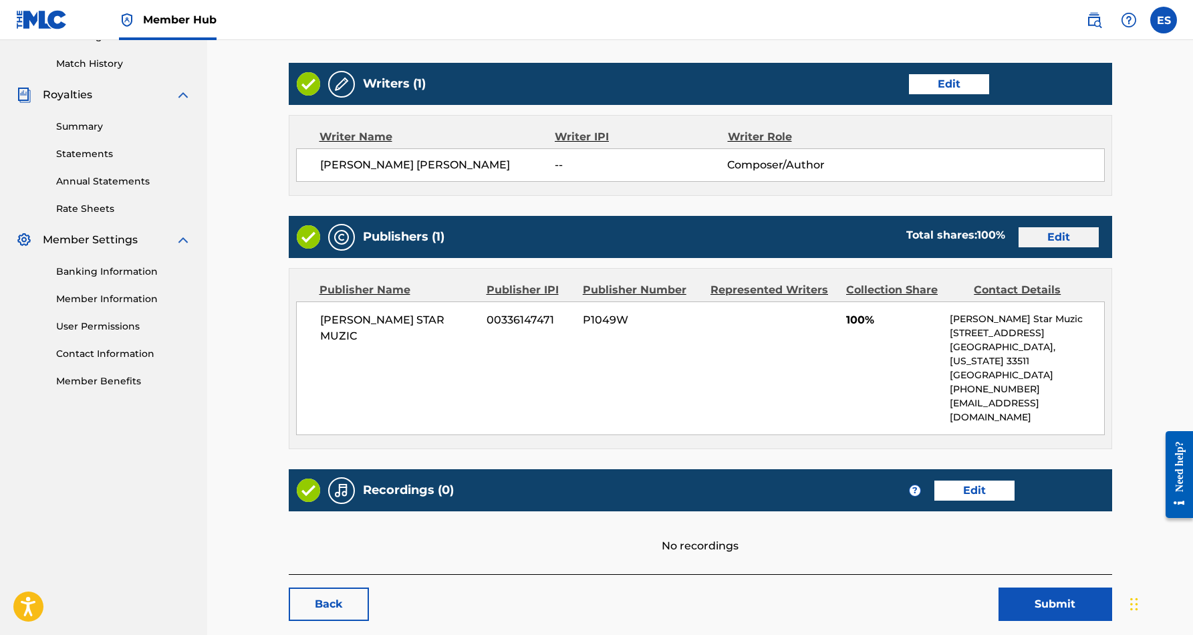
click at [1038, 235] on link "Edit" at bounding box center [1059, 237] width 80 height 20
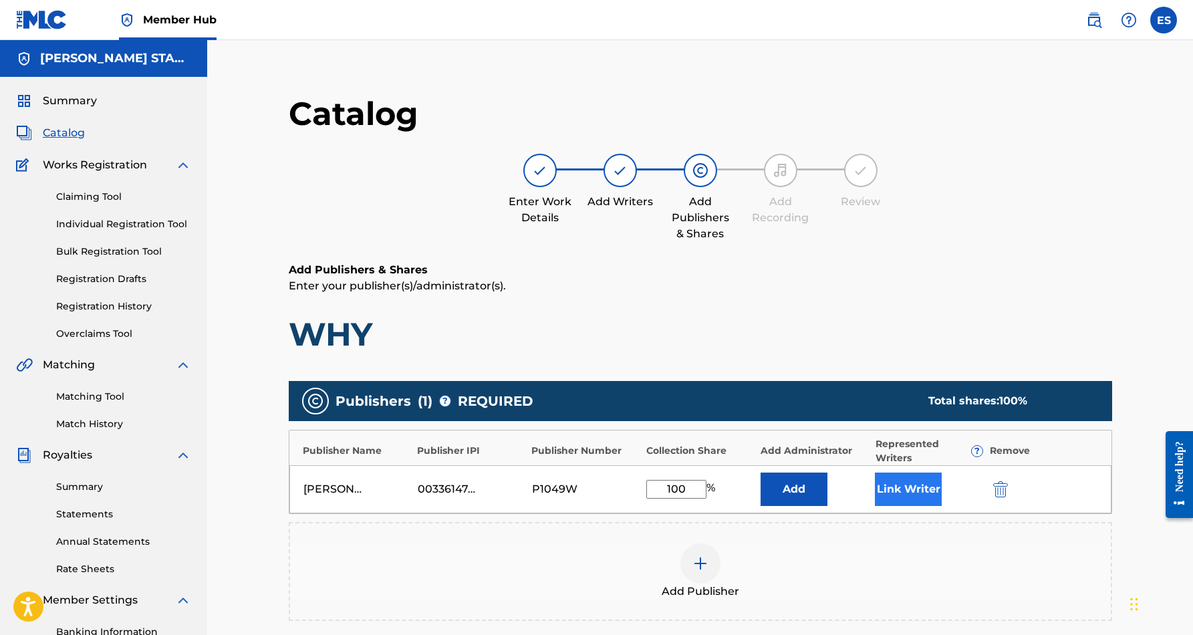
click at [893, 489] on button "Link Writer" at bounding box center [908, 489] width 67 height 33
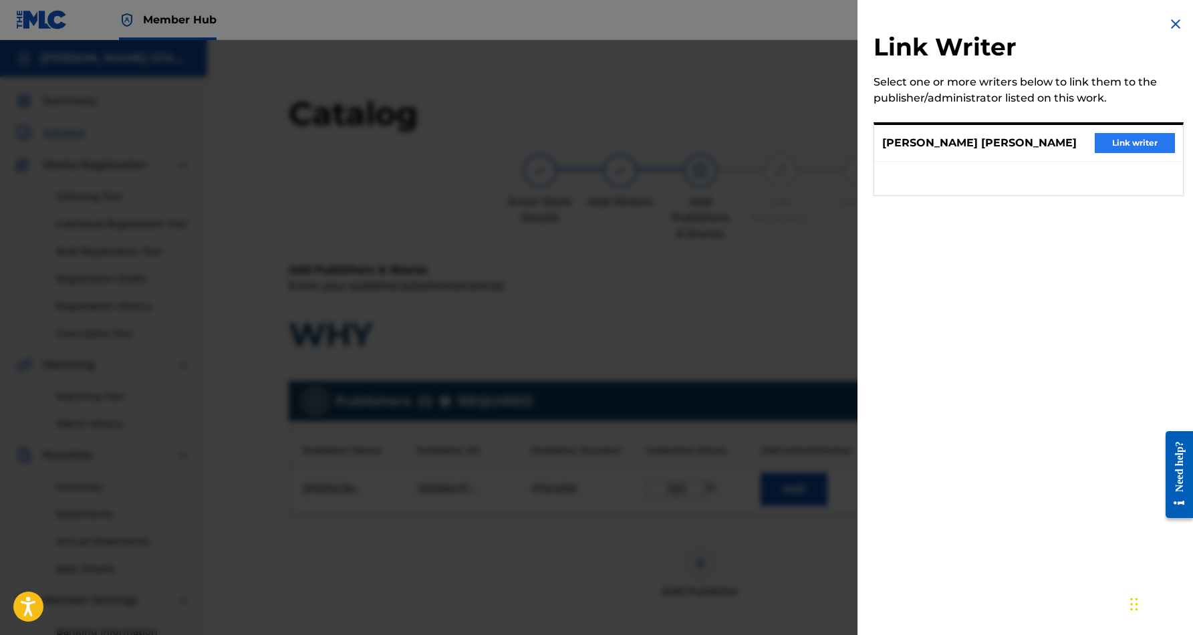
click at [1103, 142] on button "Link writer" at bounding box center [1135, 143] width 80 height 20
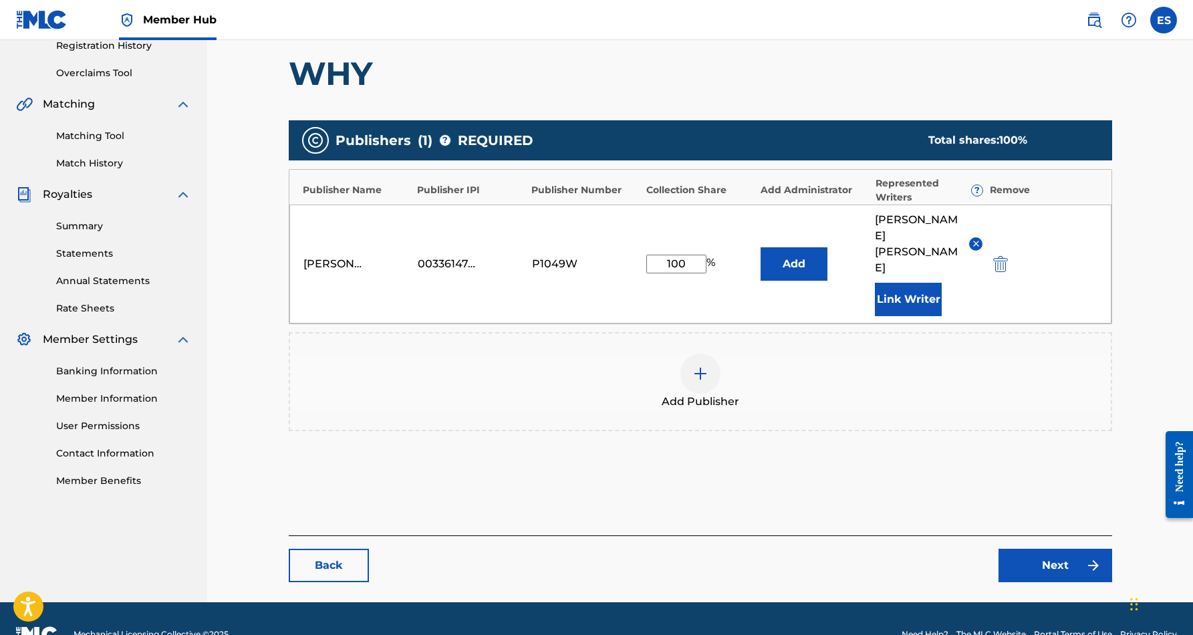
scroll to position [260, 0]
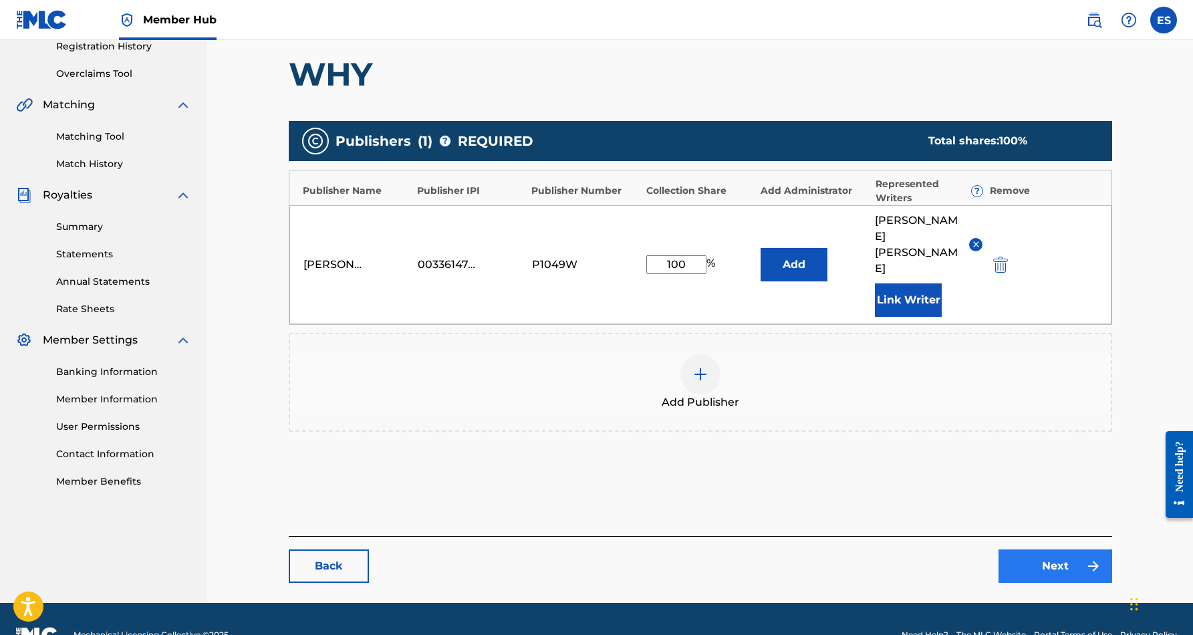
click at [1046, 549] on link "Next" at bounding box center [1056, 565] width 114 height 33
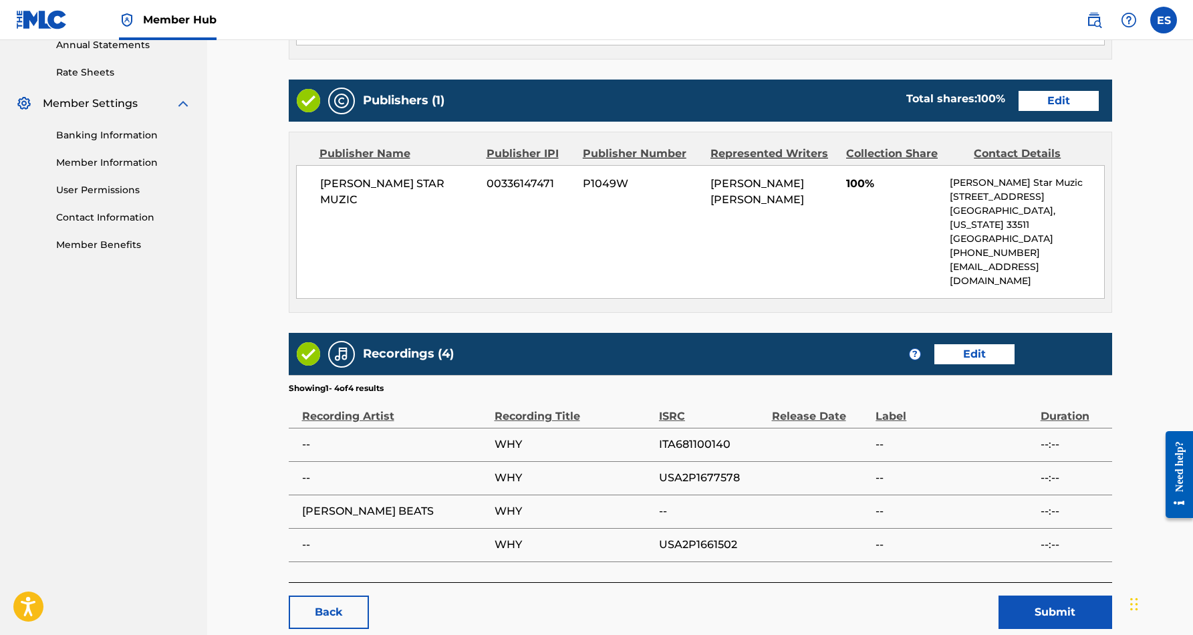
scroll to position [499, 0]
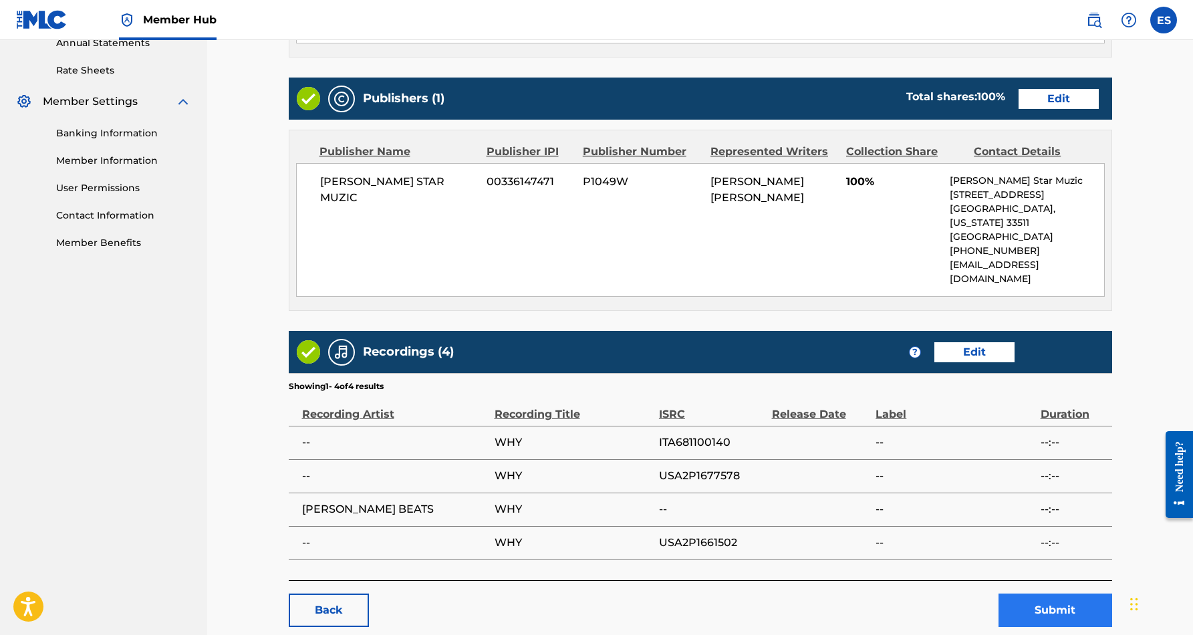
click at [1045, 594] on button "Submit" at bounding box center [1056, 610] width 114 height 33
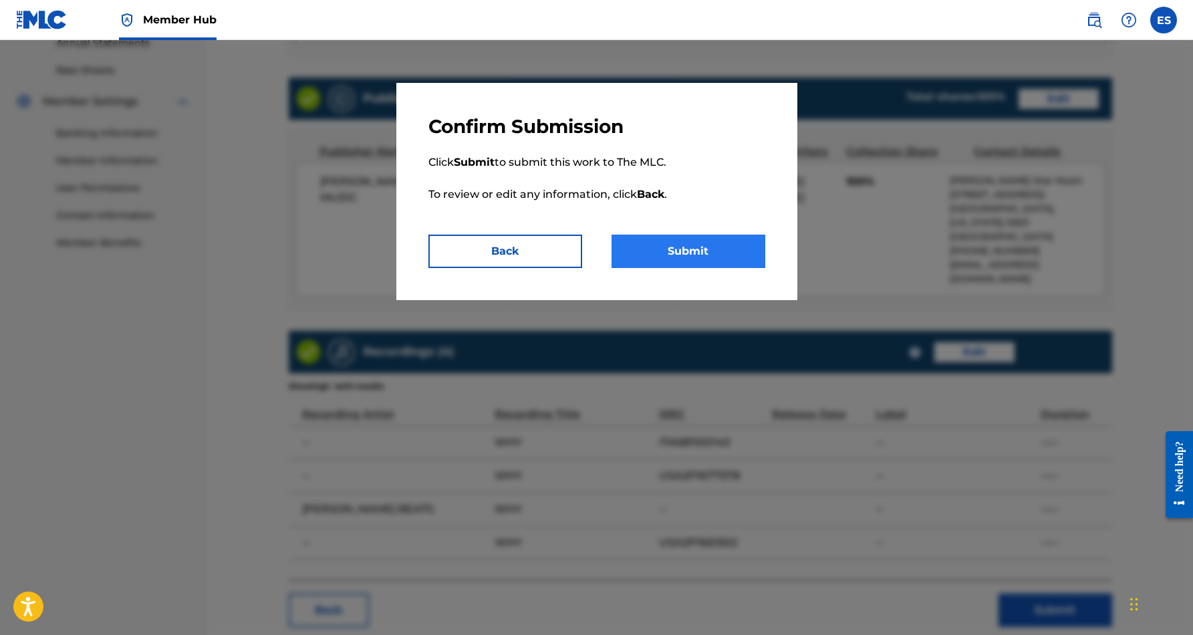
click at [710, 258] on button "Submit" at bounding box center [689, 251] width 154 height 33
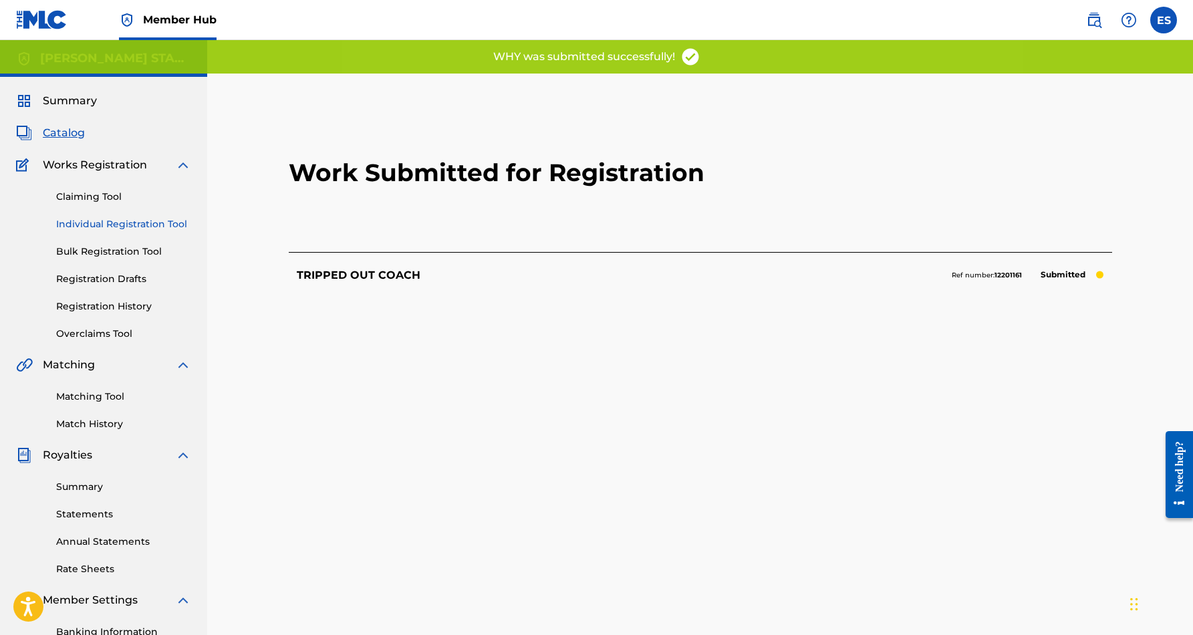
click at [144, 226] on link "Individual Registration Tool" at bounding box center [123, 224] width 135 height 14
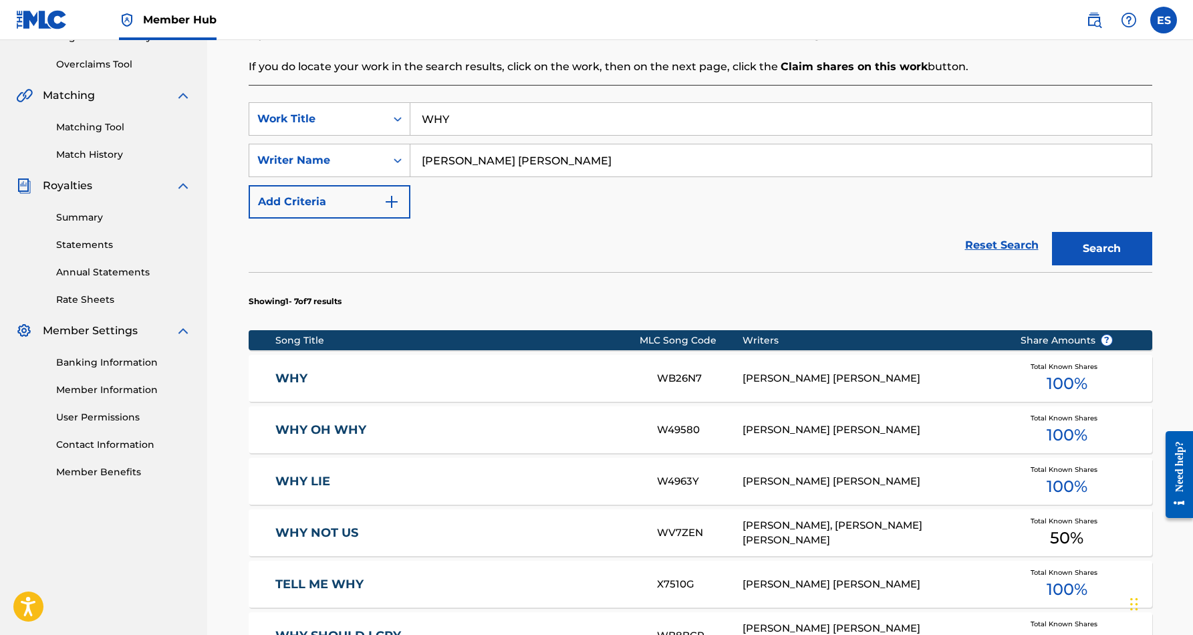
scroll to position [275, 0]
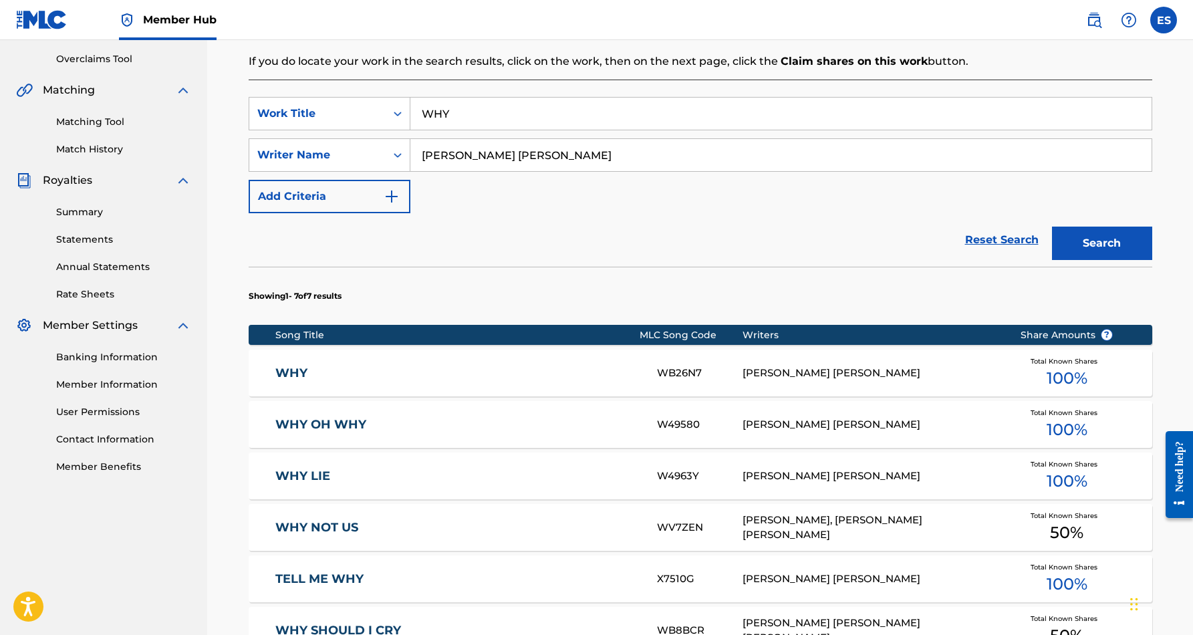
click at [563, 384] on div "WHY WB26N7 ERIC DOUGLAS SMITH Total Known Shares 100 %" at bounding box center [701, 373] width 904 height 47
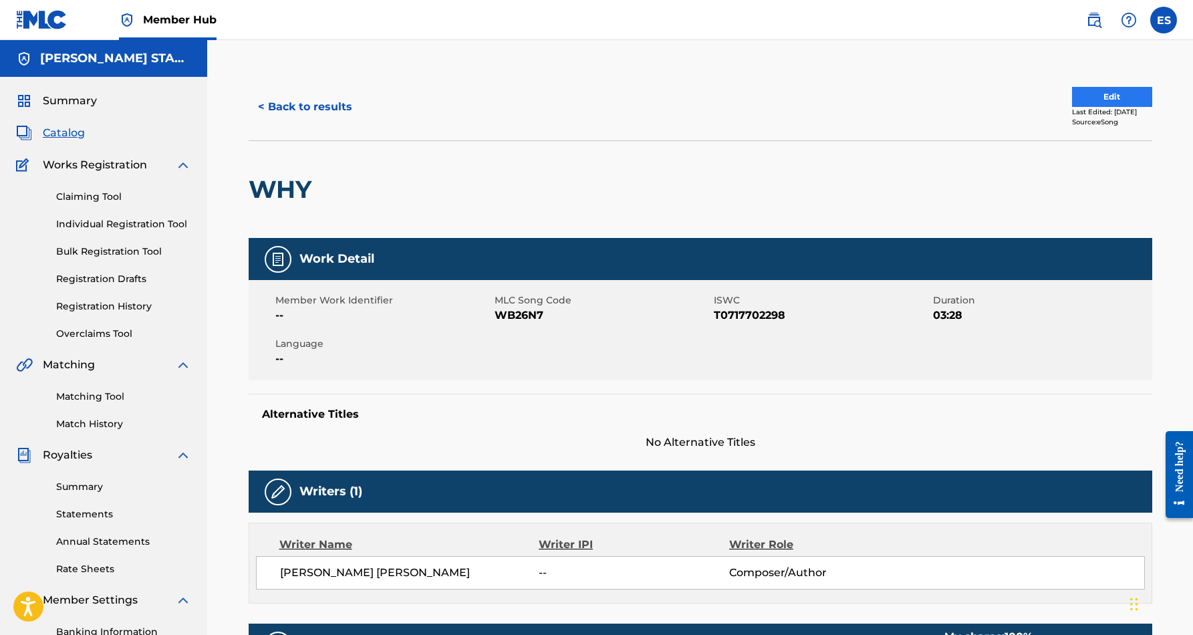
click at [1090, 106] on button "Edit" at bounding box center [1112, 97] width 80 height 20
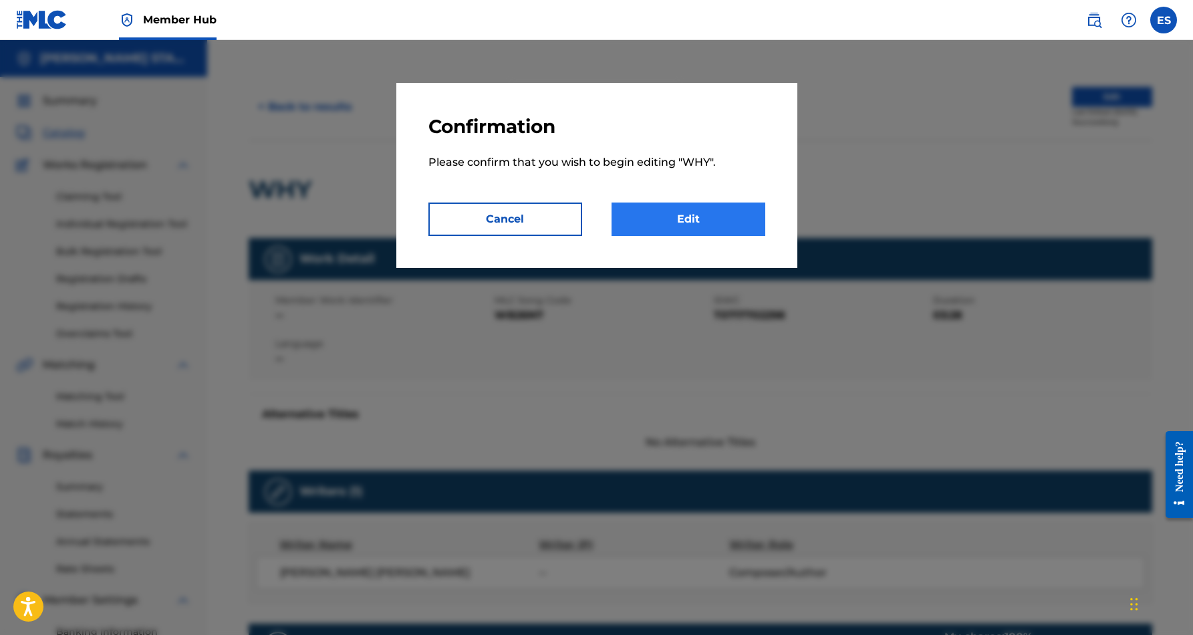
click at [727, 230] on link "Edit" at bounding box center [689, 219] width 154 height 33
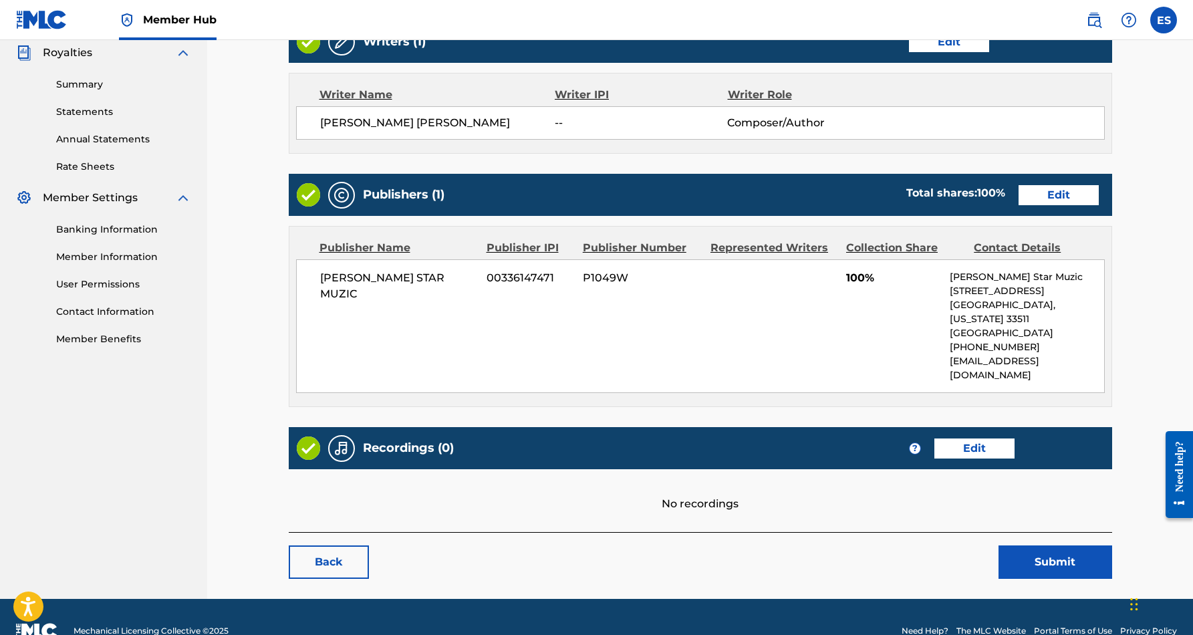
scroll to position [402, 0]
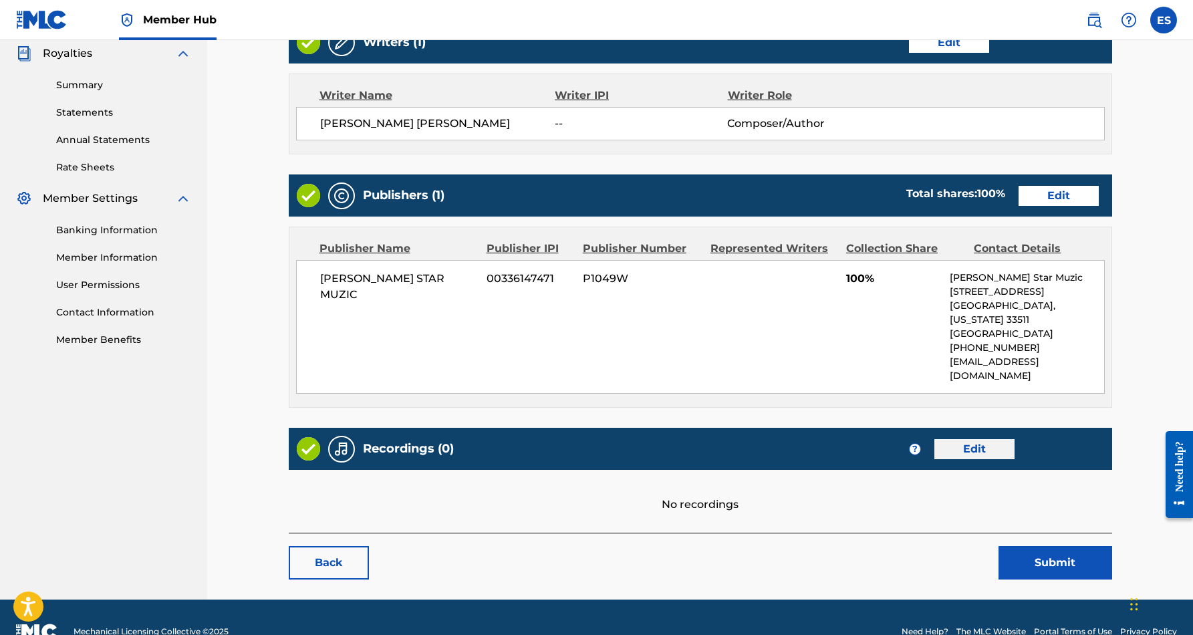
click at [961, 439] on link "Edit" at bounding box center [974, 449] width 80 height 20
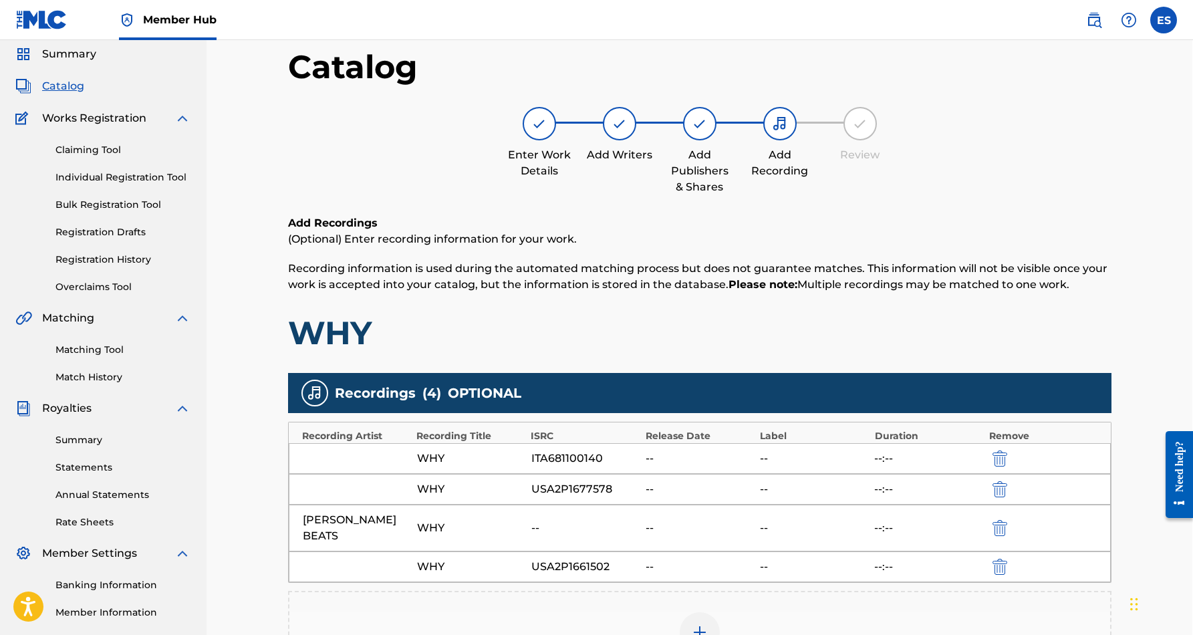
scroll to position [64, 1]
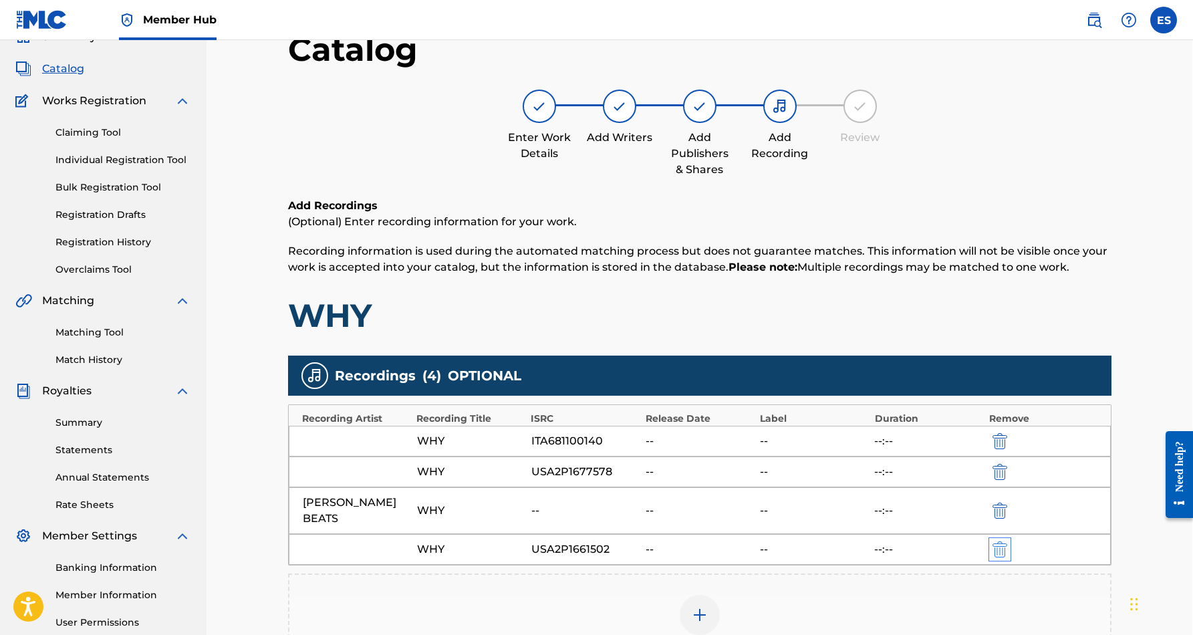
click at [994, 541] on img "submit" at bounding box center [1000, 549] width 15 height 16
click at [1000, 505] on img "submit" at bounding box center [1000, 511] width 15 height 16
click at [998, 471] on img "submit" at bounding box center [1000, 472] width 15 height 16
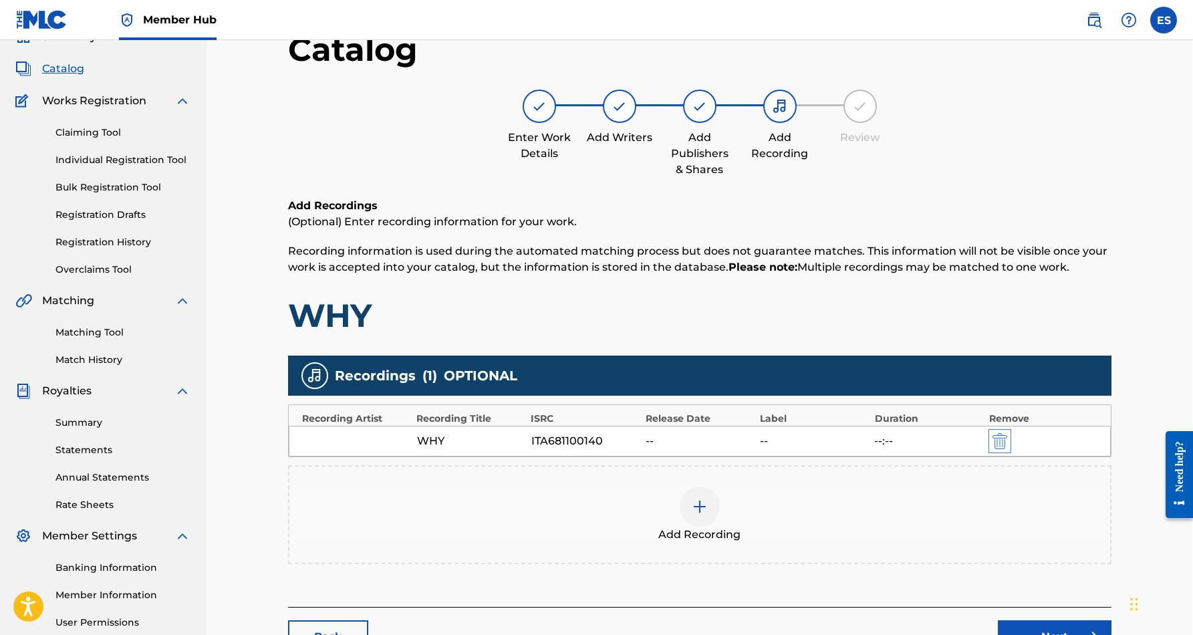
click at [999, 443] on img "submit" at bounding box center [1000, 441] width 15 height 16
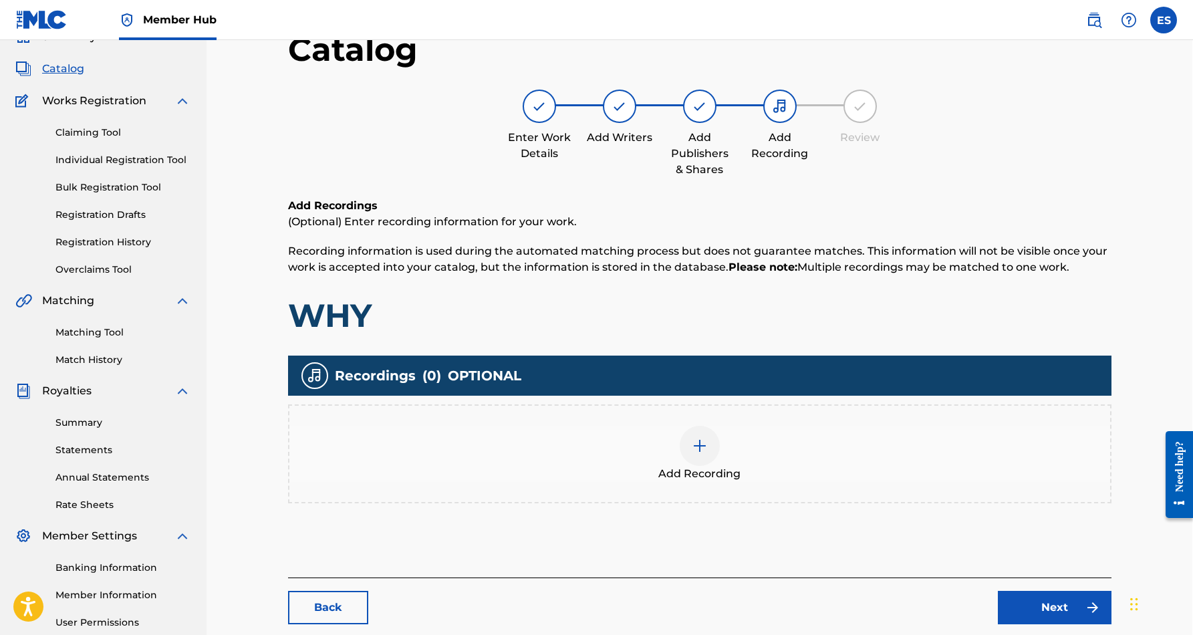
click at [702, 438] on img at bounding box center [700, 446] width 16 height 16
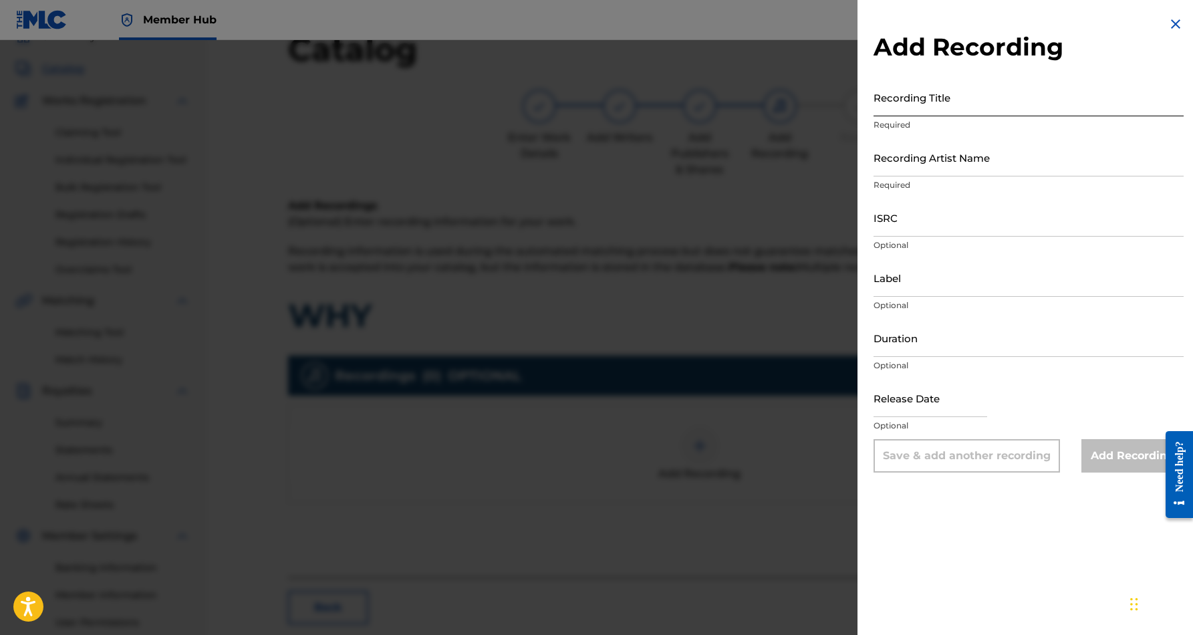
click at [938, 101] on input "Recording Title" at bounding box center [1029, 97] width 310 height 38
paste input "WHY"
type input "WHY"
click at [998, 166] on input "Recording Artist Name" at bounding box center [1029, 157] width 310 height 38
paste input "SMIDI BEATS"
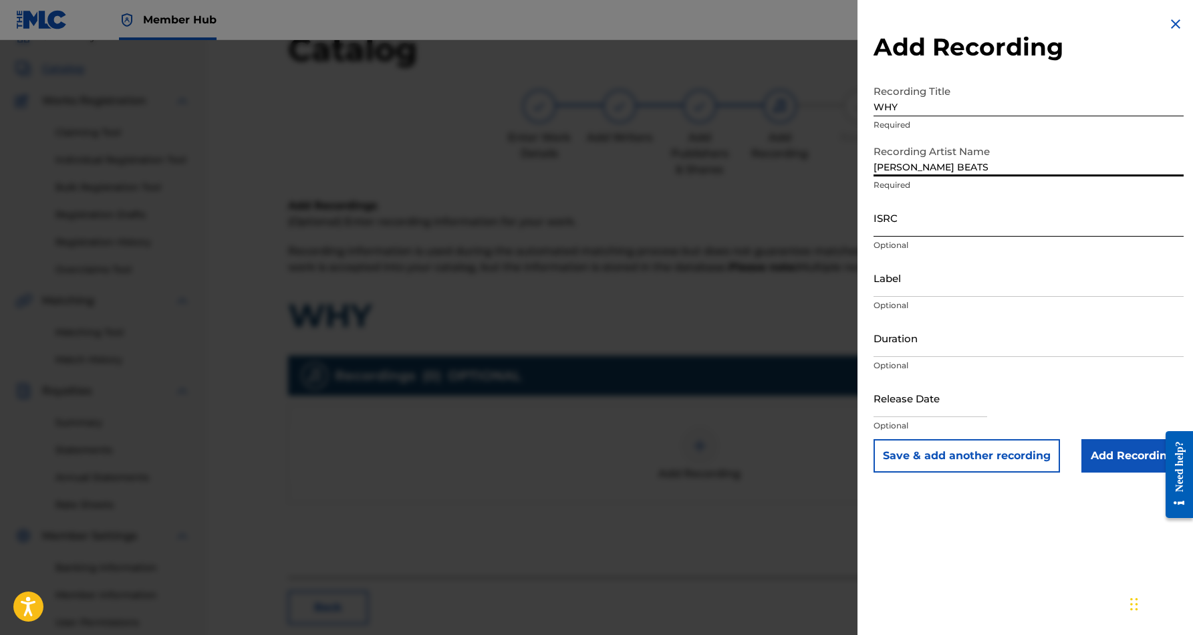
type input "SMIDI BEATS"
click at [987, 217] on input "ISRC" at bounding box center [1029, 218] width 310 height 38
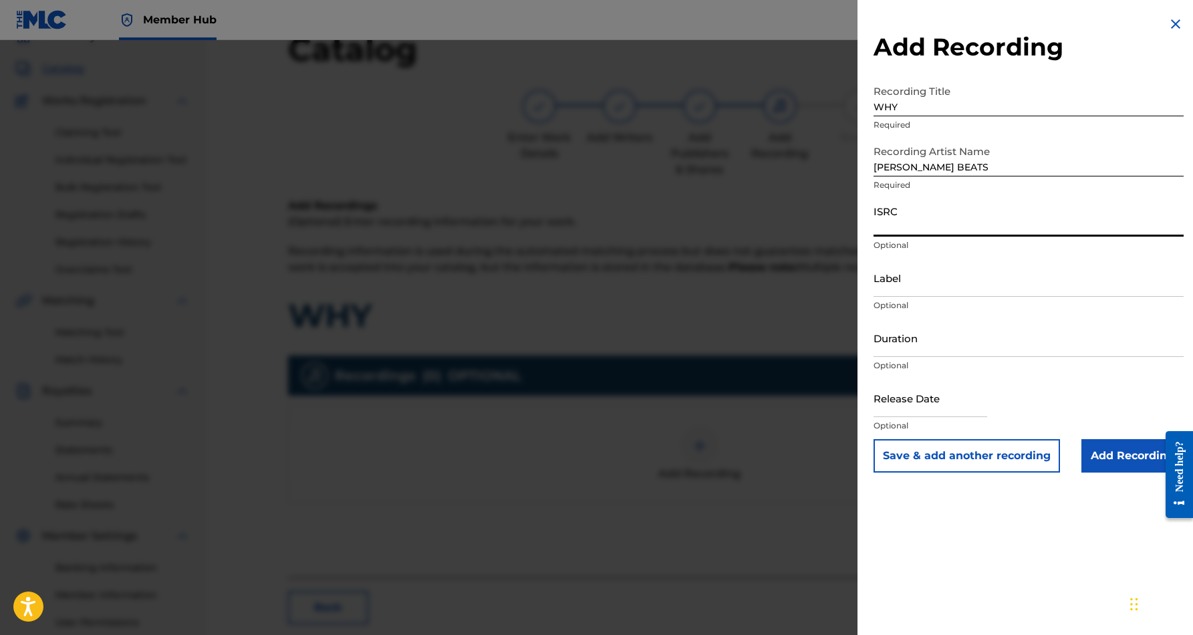
paste input "ITA681100140"
type input "ITA681100140"
click at [989, 339] on input "Duration" at bounding box center [1029, 338] width 310 height 38
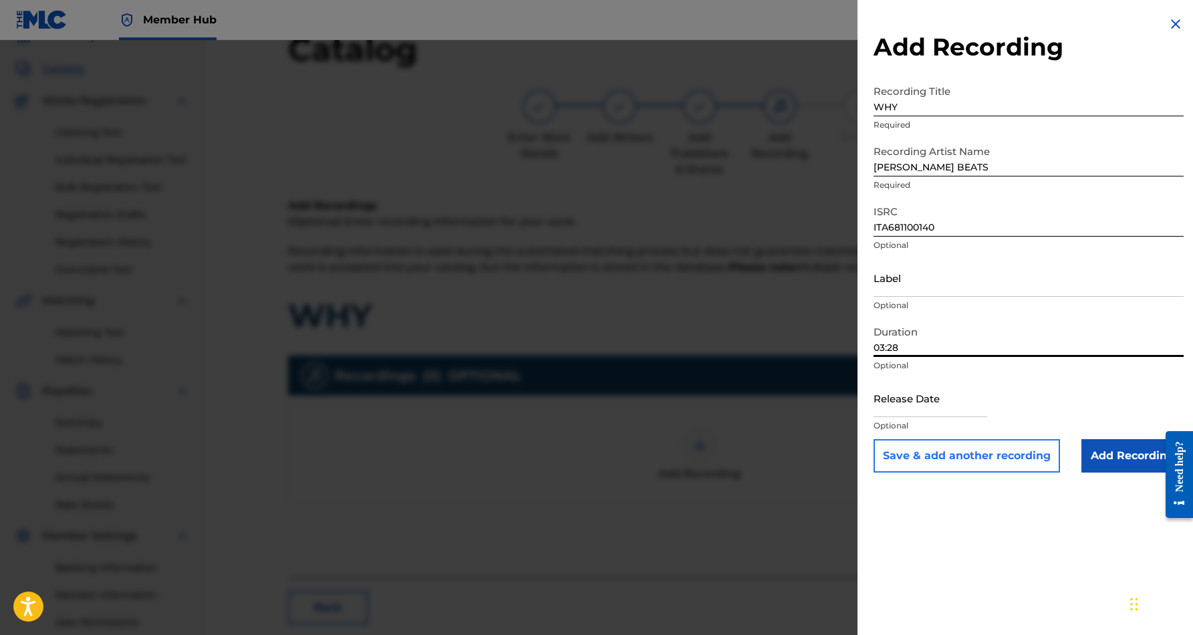
type input "03:28"
click at [1017, 458] on button "Save & add another recording" at bounding box center [967, 455] width 186 height 33
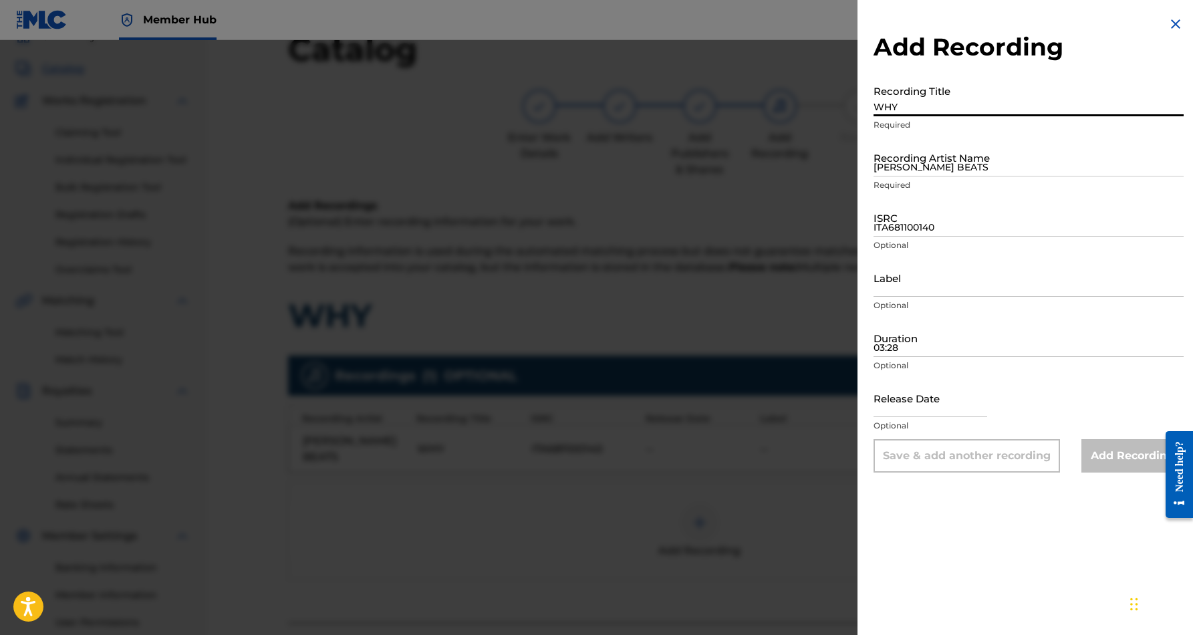
click at [960, 91] on input "WHY" at bounding box center [1029, 97] width 310 height 38
paste input "WHY"
type input "WHY"
click at [990, 156] on input "SMIDI BEATS" at bounding box center [1029, 157] width 310 height 38
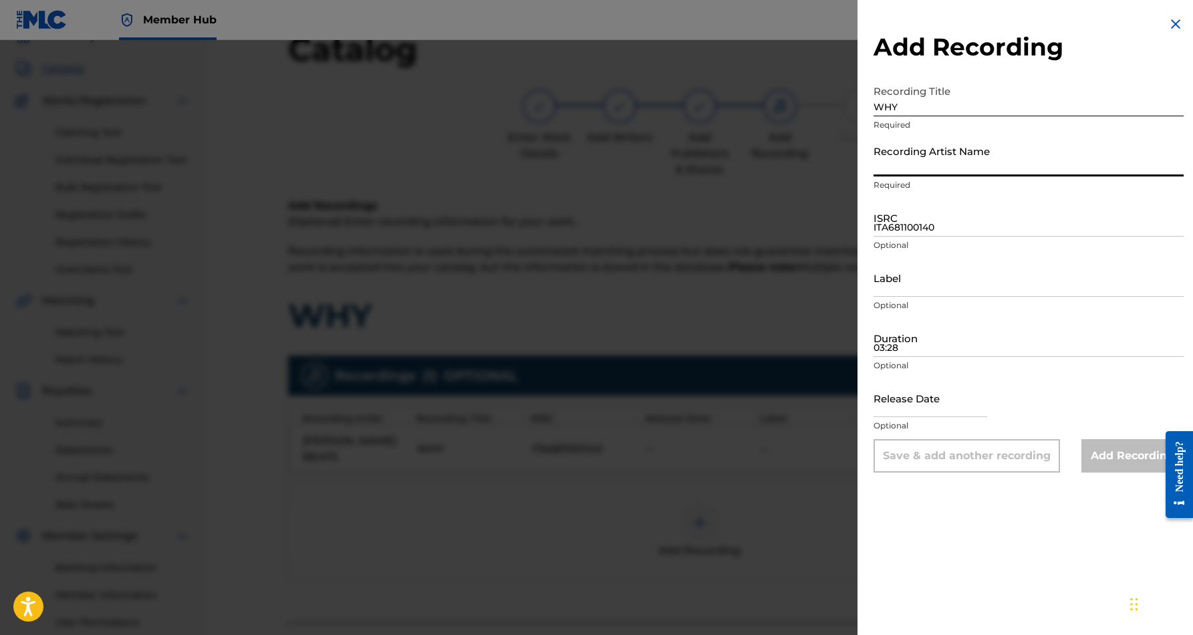
paste input "SMIDI BEATS"
type input "SMIDI BEATS"
click at [959, 342] on input "03:28" at bounding box center [1029, 338] width 310 height 38
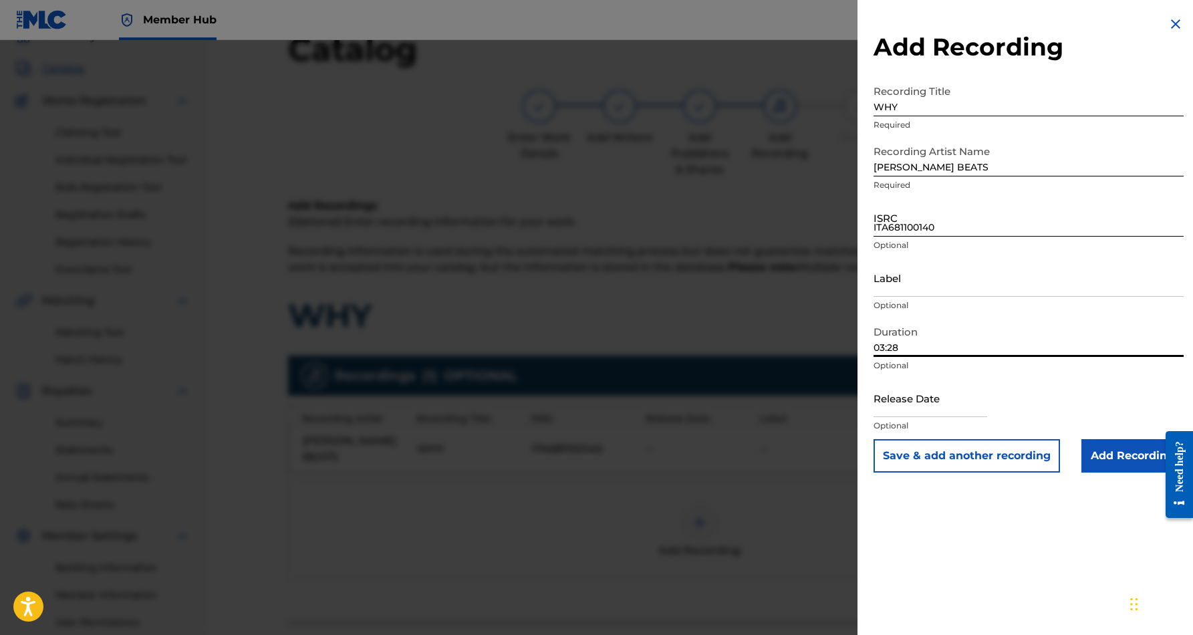
type input "03:28"
click at [951, 219] on input "ITA681100140" at bounding box center [1029, 218] width 310 height 38
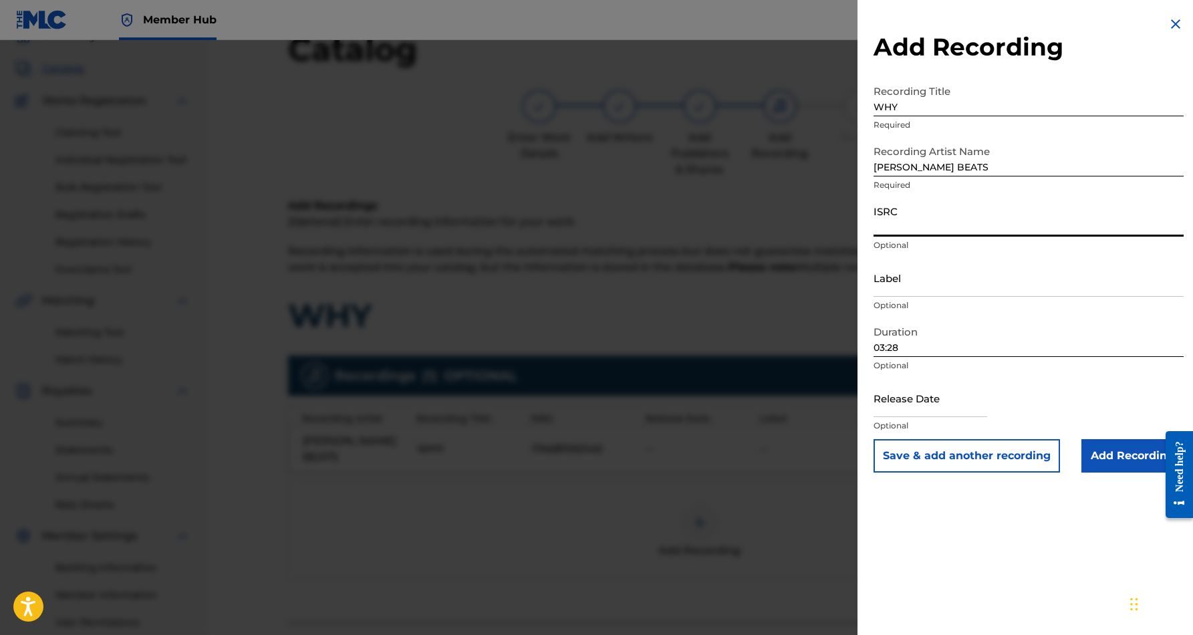
paste input "USA2P1661502"
type input "USA2P1661502"
click at [1007, 461] on button "Save & add another recording" at bounding box center [967, 455] width 186 height 33
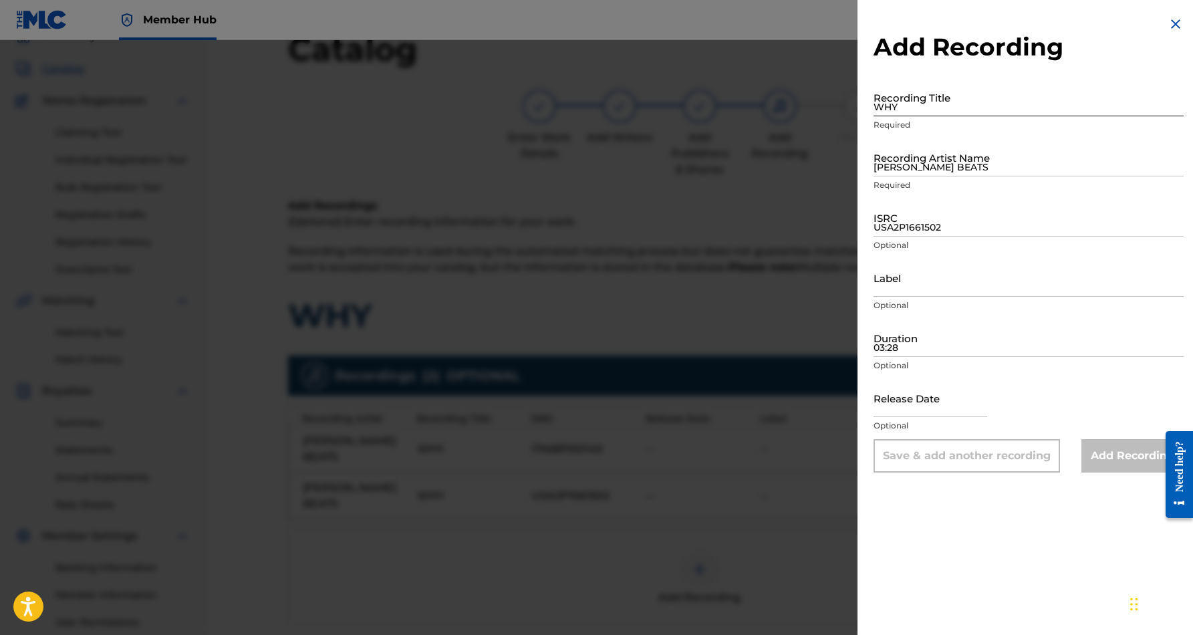
click at [940, 110] on input "WHY" at bounding box center [1029, 97] width 310 height 38
paste input "WHY"
type input "WHY"
click at [976, 151] on input "SMIDI BEATS" at bounding box center [1029, 157] width 310 height 38
paste input "SMIDI BEATS"
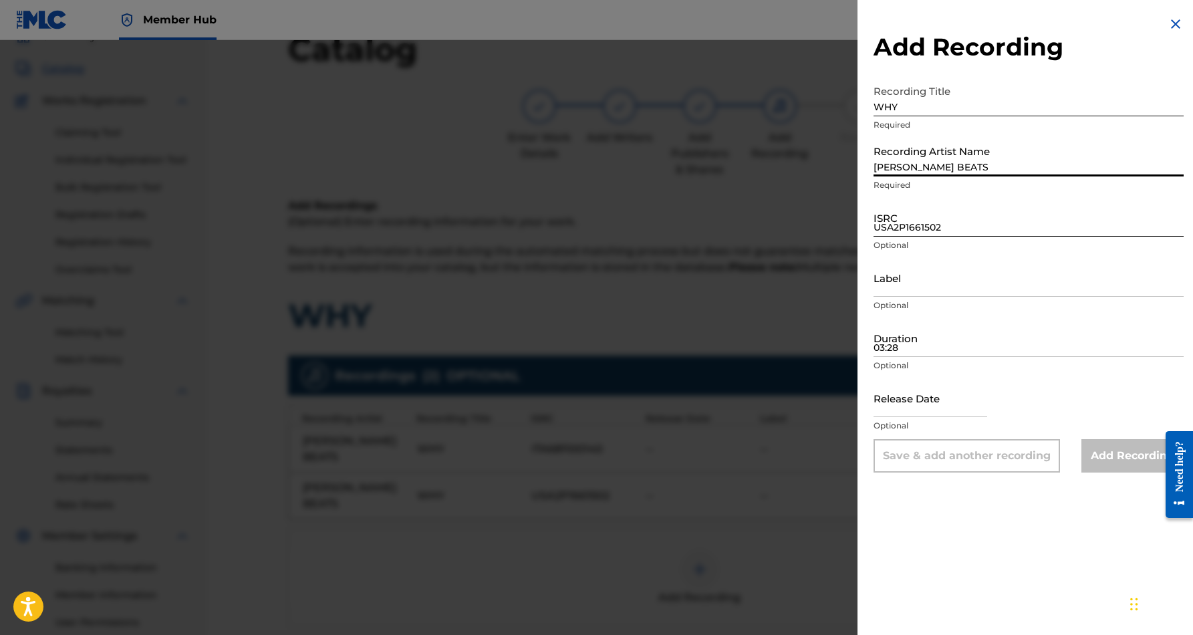
type input "SMIDI BEATS"
click at [976, 221] on input "USA2P1661502" at bounding box center [1029, 218] width 310 height 38
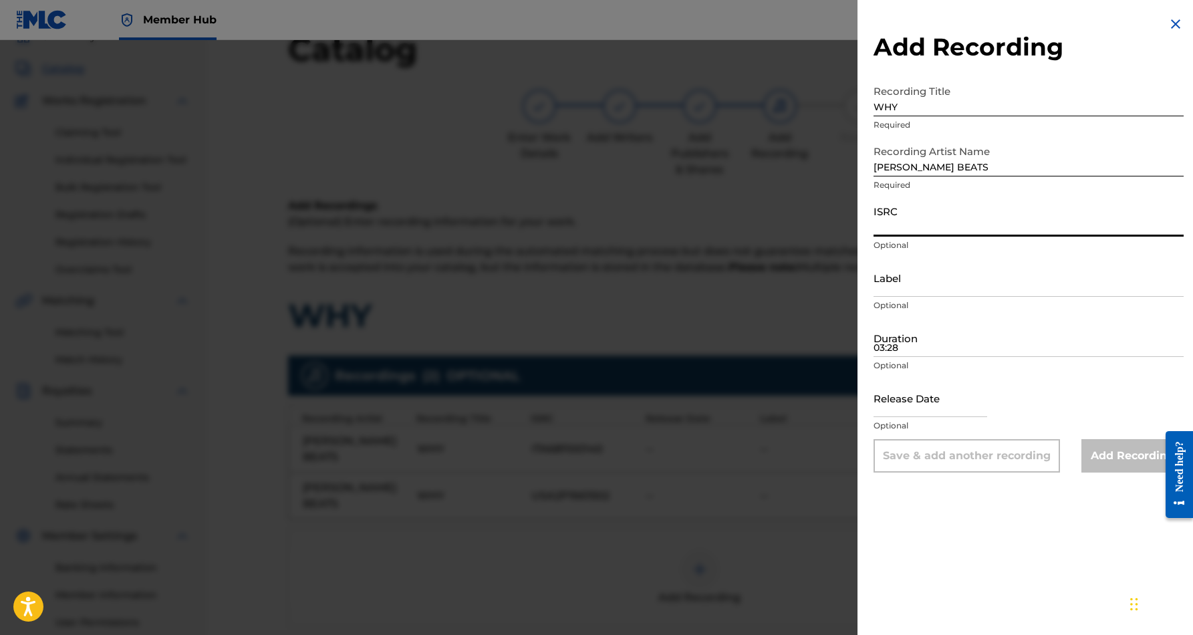
paste input "USA2P1677578"
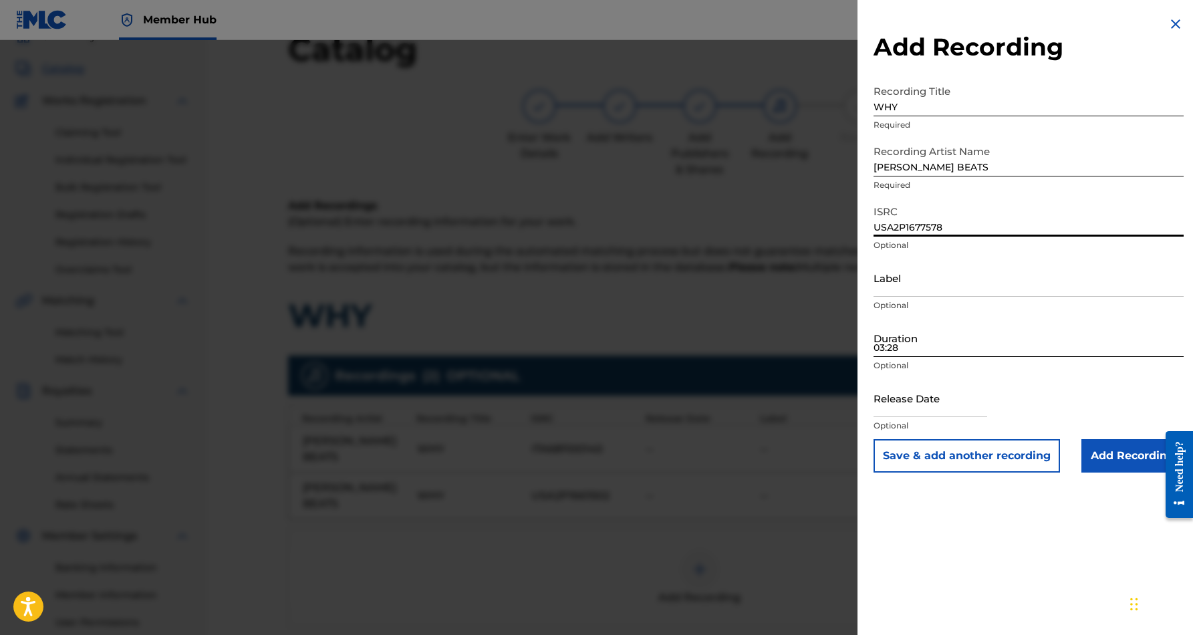
type input "USA2P1677578"
click at [994, 350] on input "03:28" at bounding box center [1029, 338] width 310 height 38
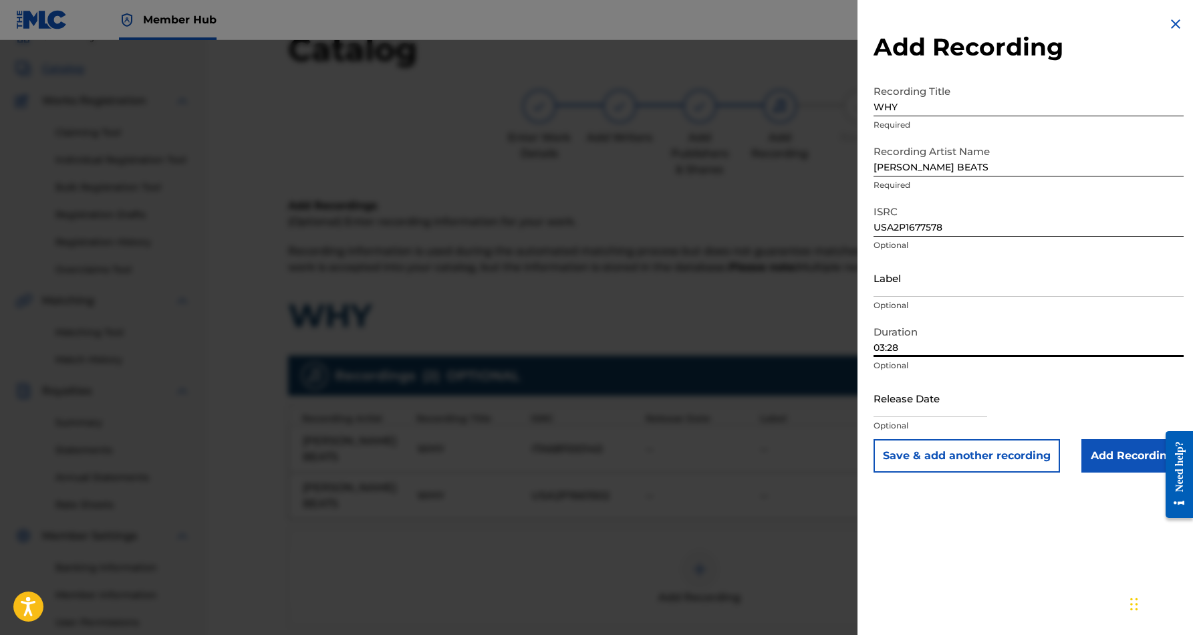
type input "03:28"
click at [1042, 534] on div "Add Recording Recording Title WHY Required Recording Artist Name SMIDI BEATS Re…" at bounding box center [1029, 317] width 342 height 635
click at [1127, 455] on input "Add Recording" at bounding box center [1132, 455] width 102 height 33
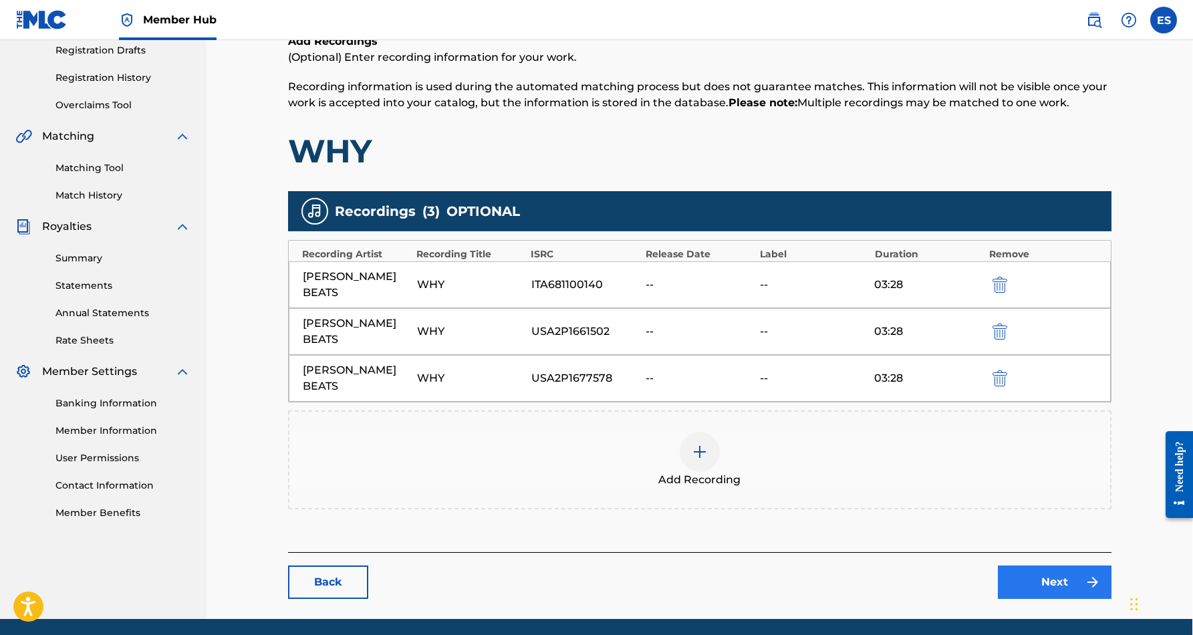
click at [1037, 565] on link "Next" at bounding box center [1055, 581] width 114 height 33
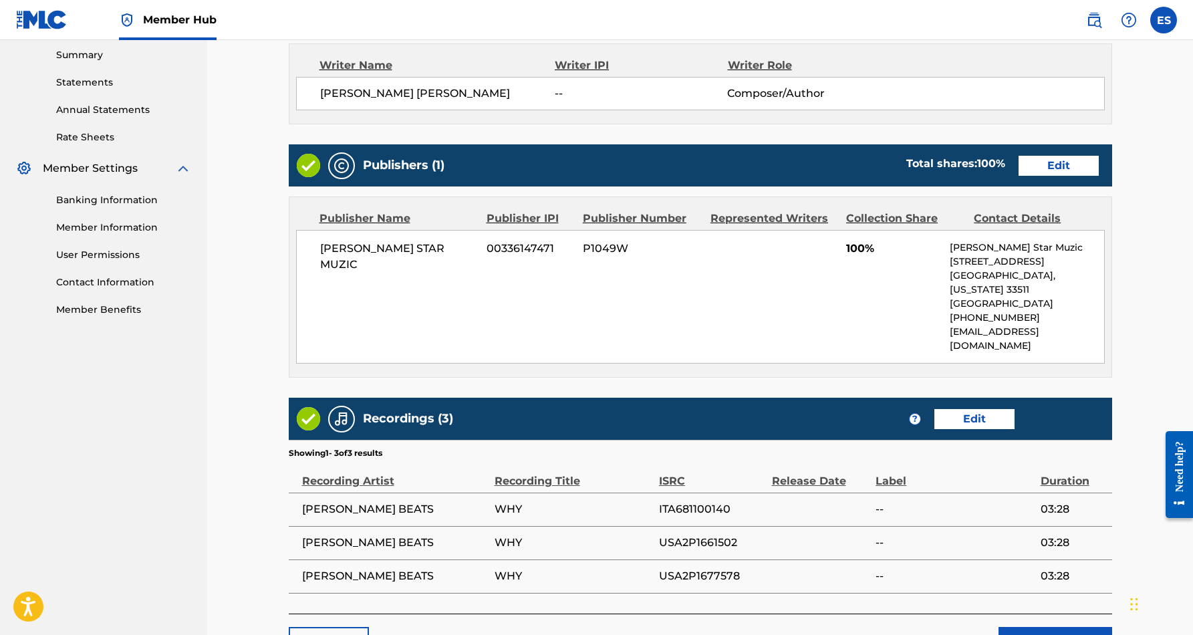
scroll to position [434, 0]
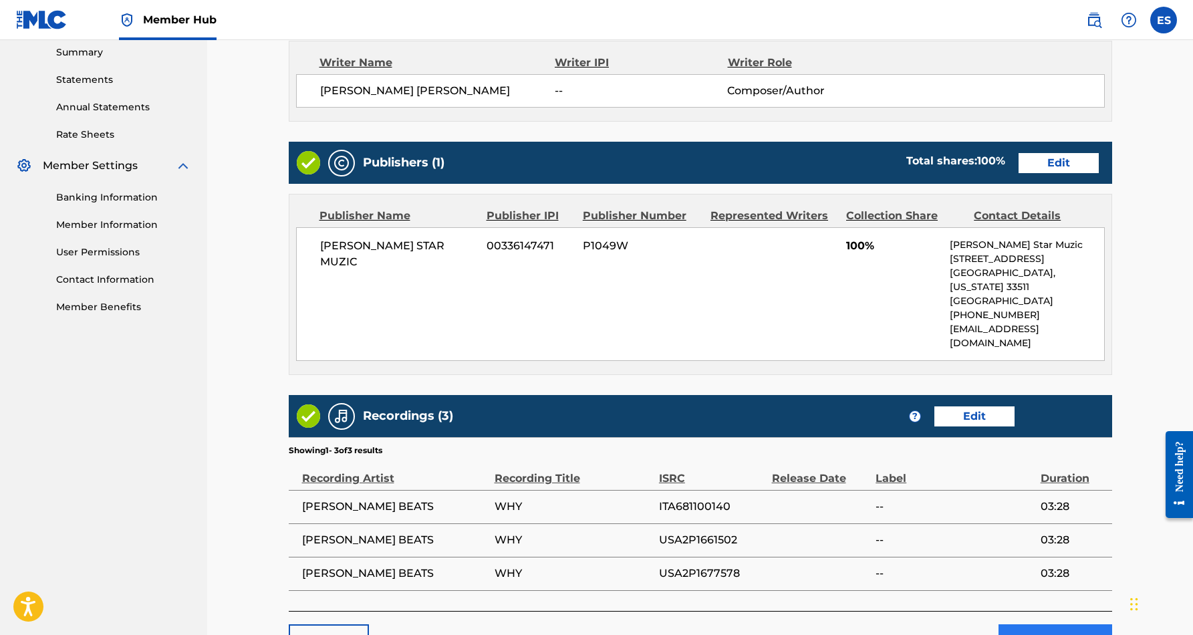
click at [1046, 624] on button "Submit" at bounding box center [1056, 640] width 114 height 33
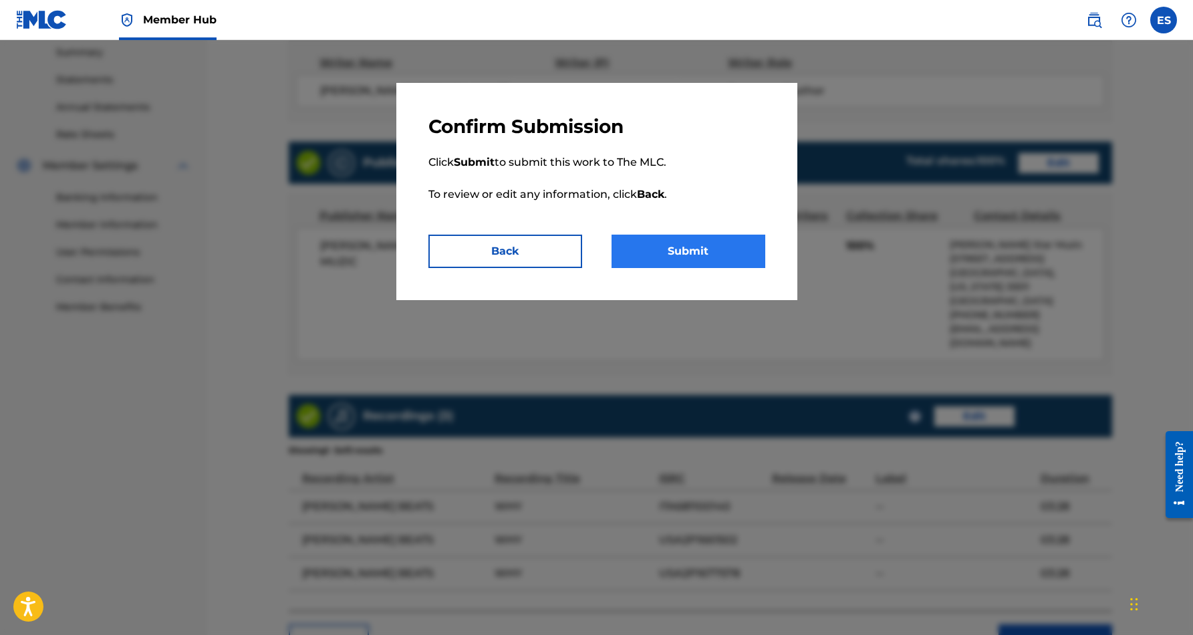
click at [719, 258] on button "Submit" at bounding box center [689, 251] width 154 height 33
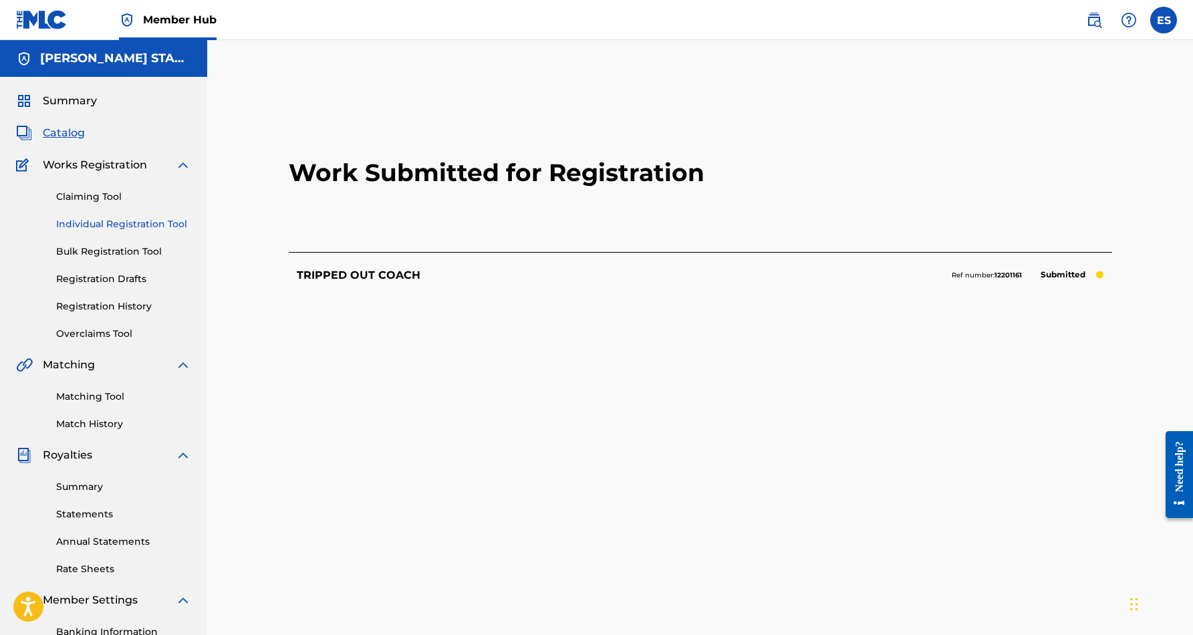
click at [131, 219] on link "Individual Registration Tool" at bounding box center [123, 224] width 135 height 14
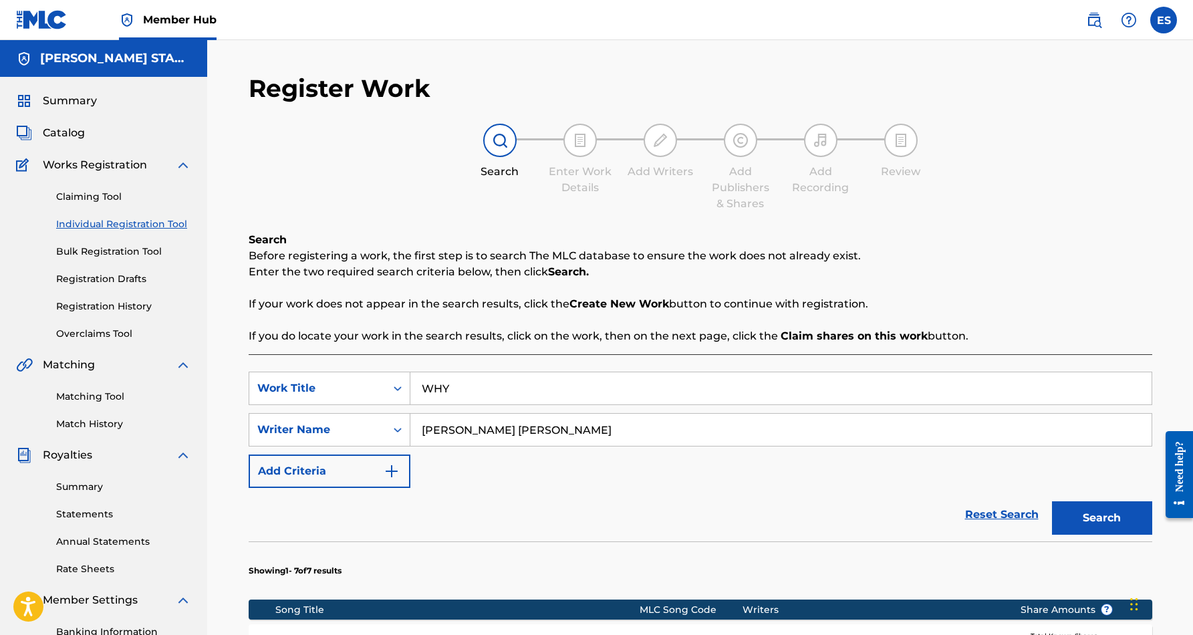
click at [459, 384] on input "WHY" at bounding box center [780, 388] width 741 height 32
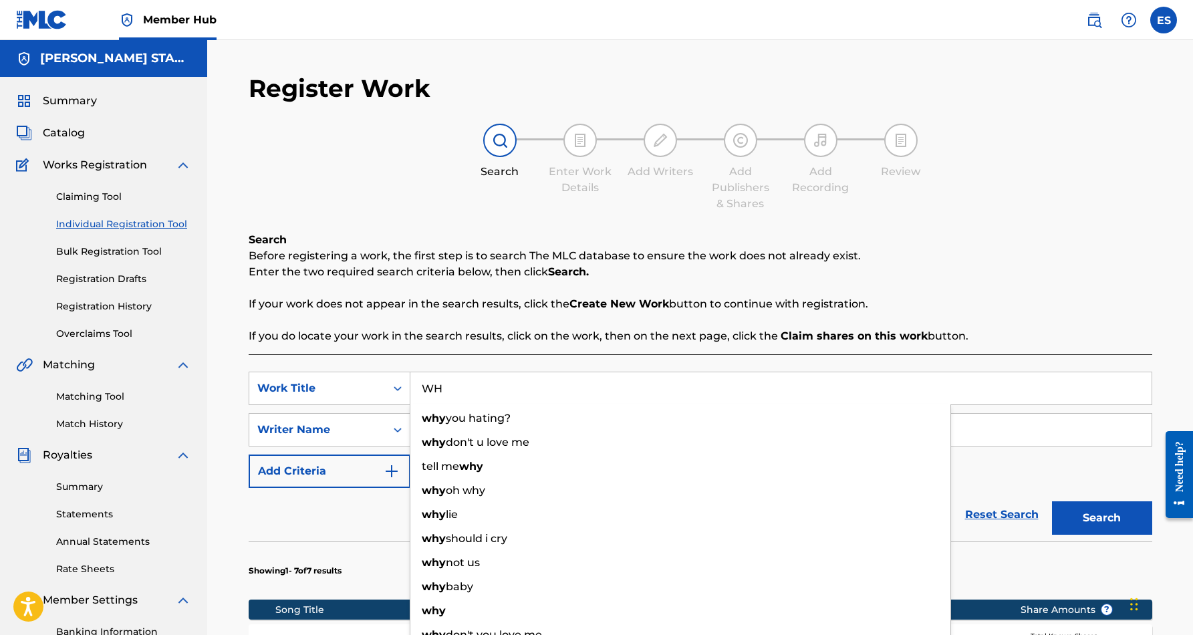
type input "W"
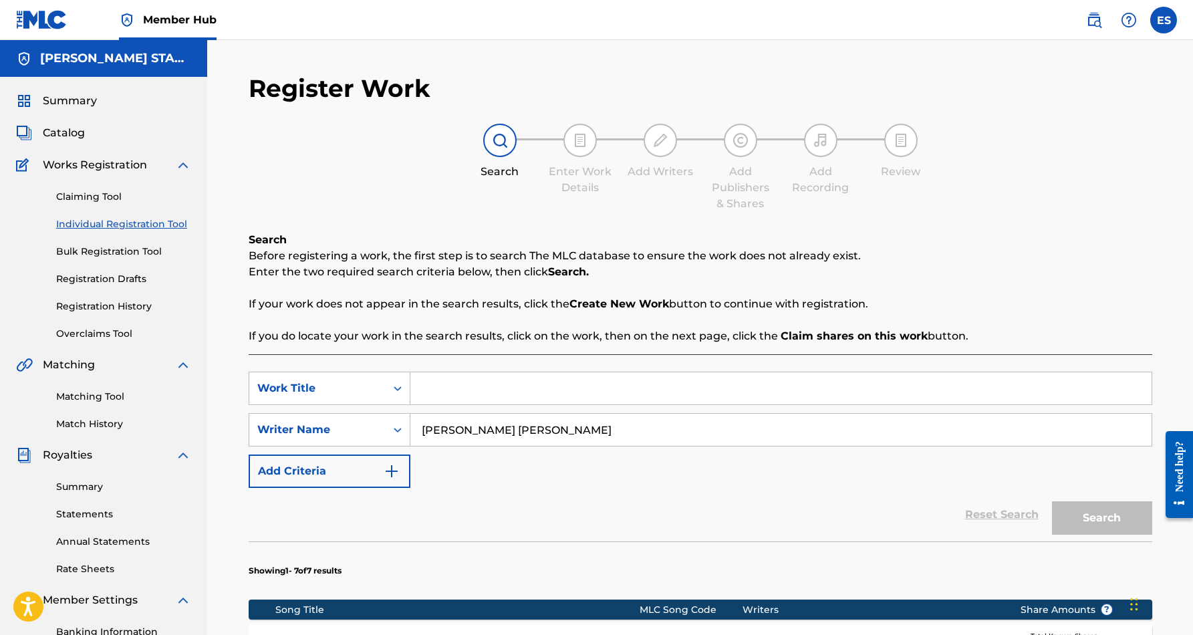
click at [548, 479] on div "SearchWithCriteriaf653e553-8071-4975-b45a-6e778c01a076 Work Title SearchWithCri…" at bounding box center [701, 430] width 904 height 116
click at [456, 400] on input "Search Form" at bounding box center [780, 388] width 741 height 32
paste input "IT'S MORNING"
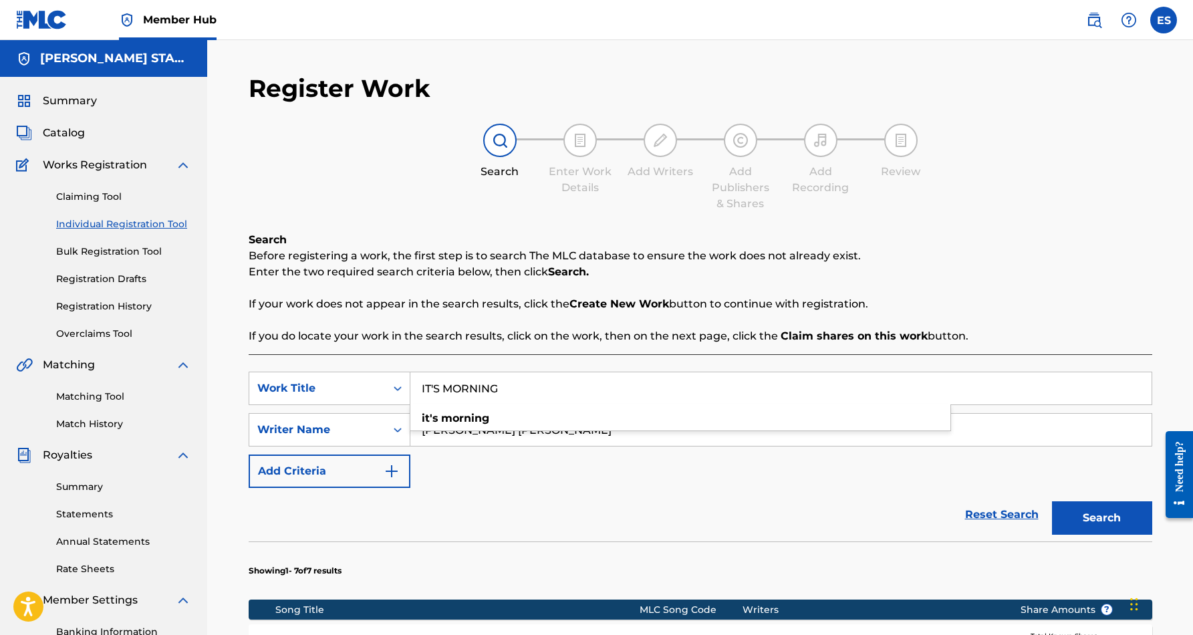
type input "IT'S MORNING"
click at [605, 466] on div "SearchWithCriteriaf653e553-8071-4975-b45a-6e778c01a076 Work Title IT'S MORNING …" at bounding box center [701, 430] width 904 height 116
click at [1076, 516] on button "Search" at bounding box center [1102, 517] width 100 height 33
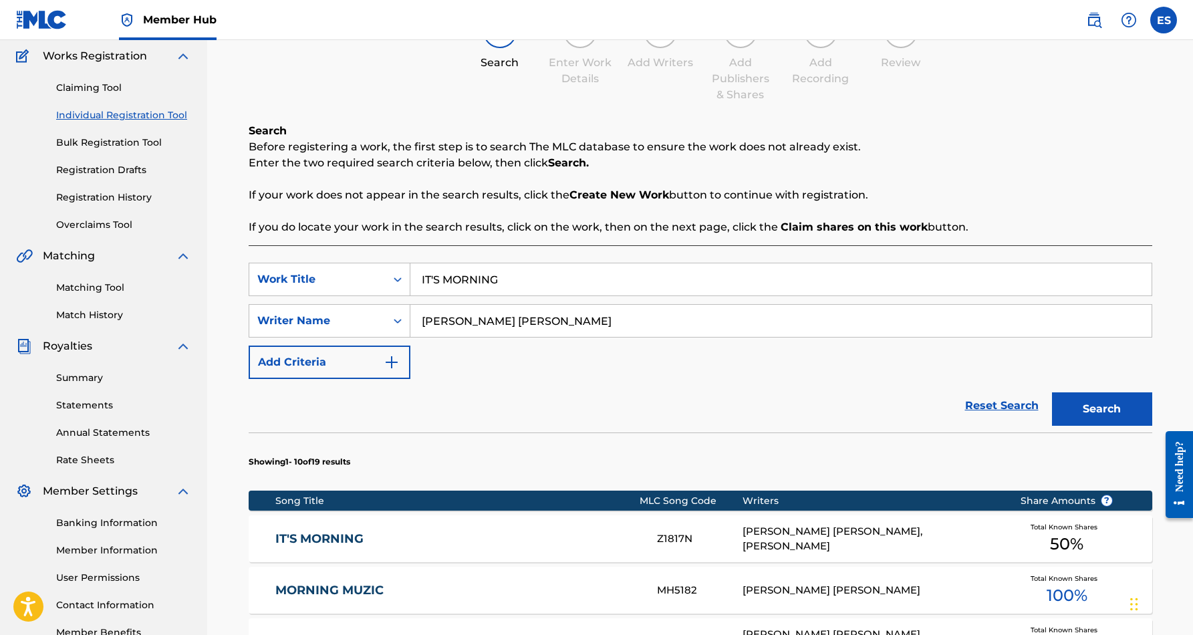
scroll to position [110, 0]
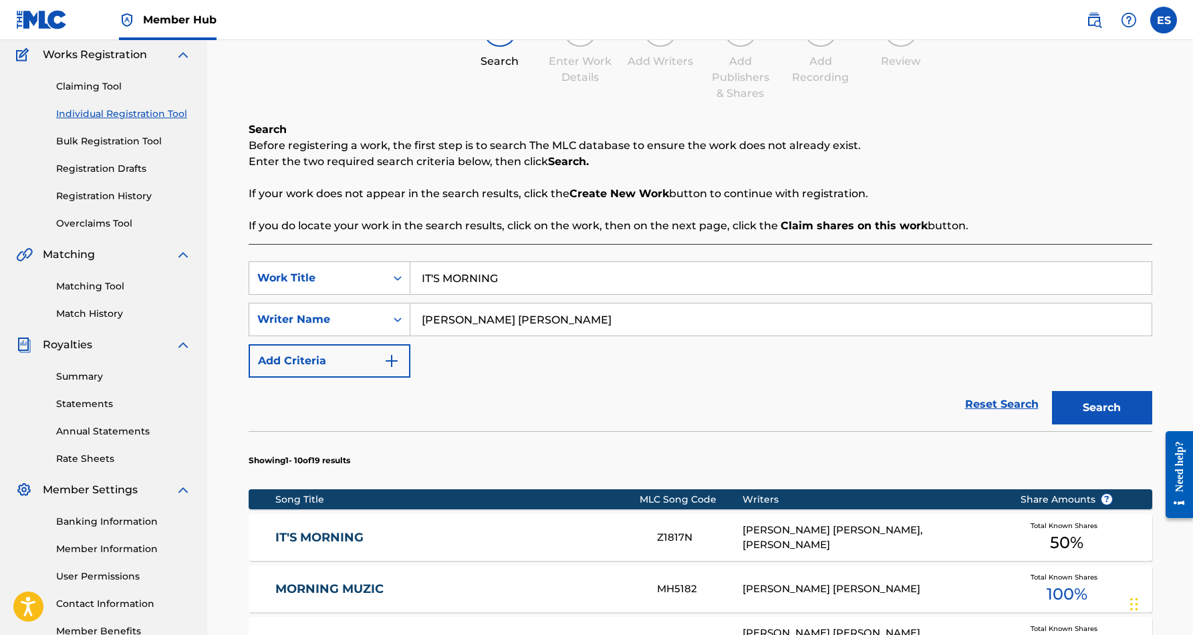
click at [882, 529] on div "IT'S MORNING Z1817N ERIC DOUGLAS SMITH, GARY CHARLES JONES Total Known Shares 5…" at bounding box center [701, 537] width 904 height 47
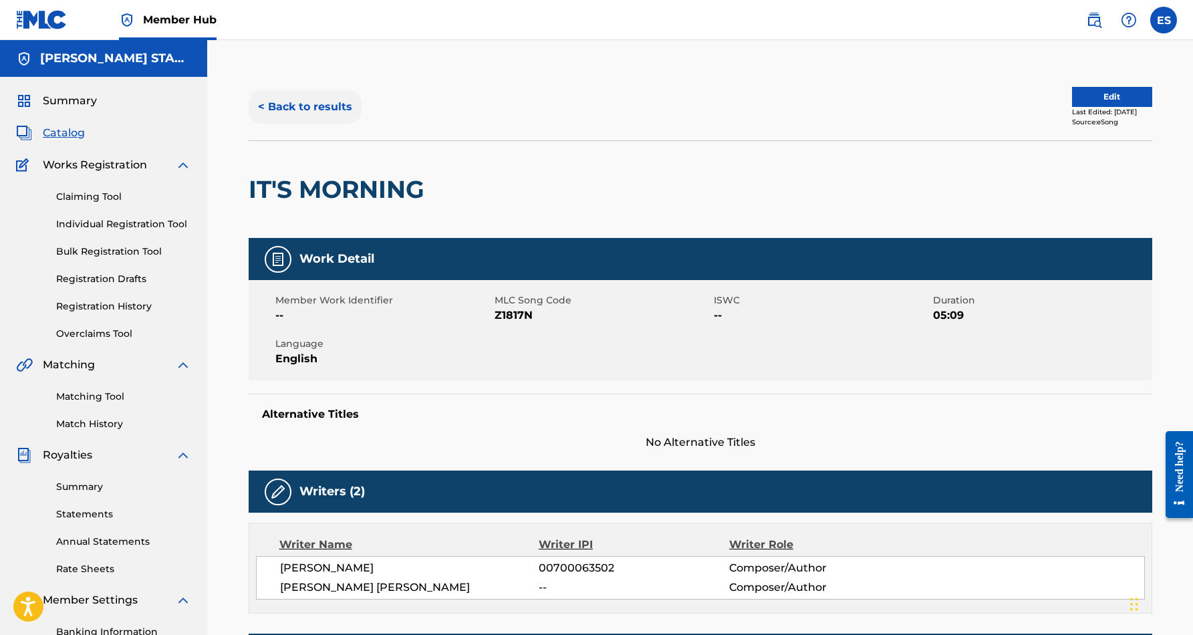
click at [335, 103] on button "< Back to results" at bounding box center [305, 106] width 113 height 33
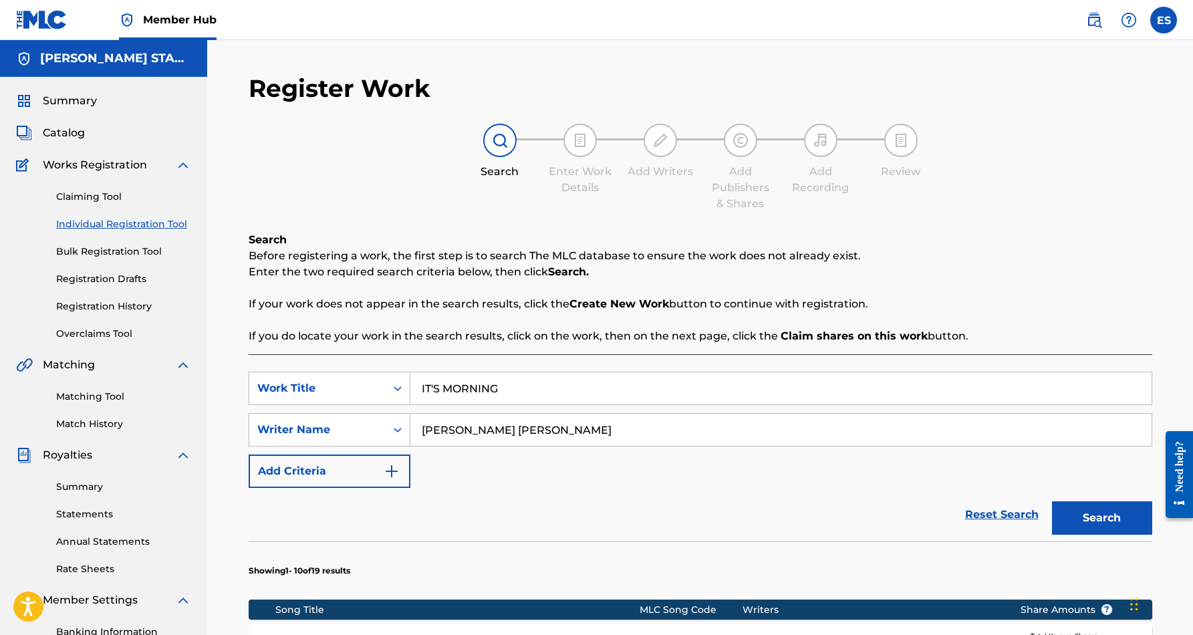
scroll to position [110, 0]
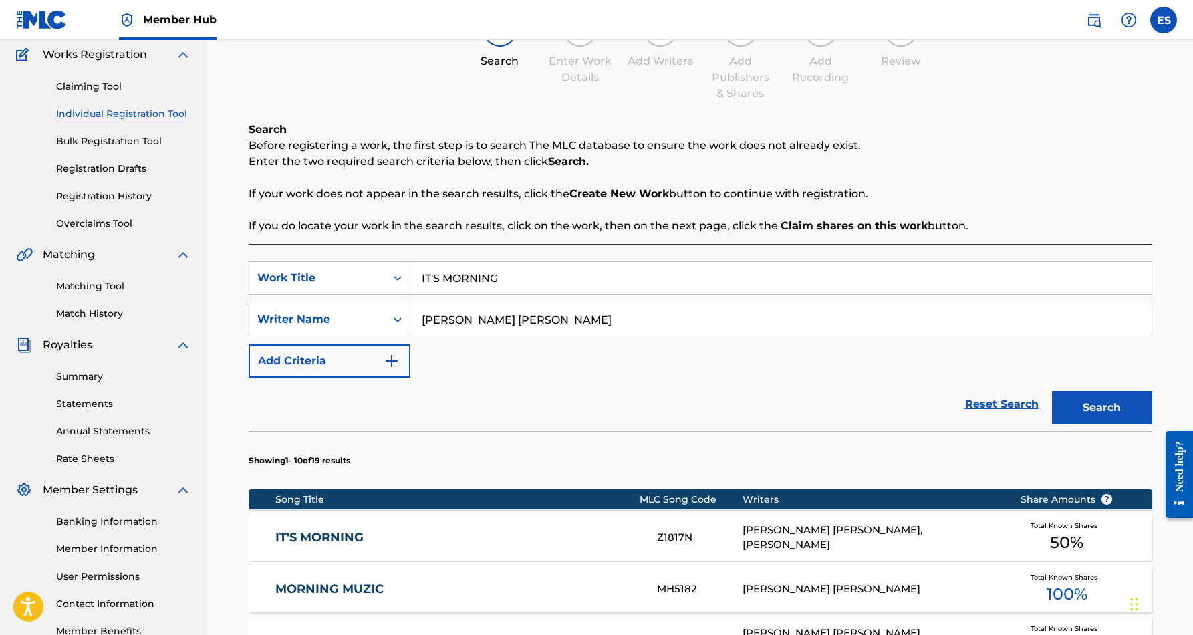
click at [515, 269] on input "IT'S MORNING" at bounding box center [780, 278] width 741 height 32
click at [516, 275] on input "IT'S MORNING" at bounding box center [780, 278] width 741 height 32
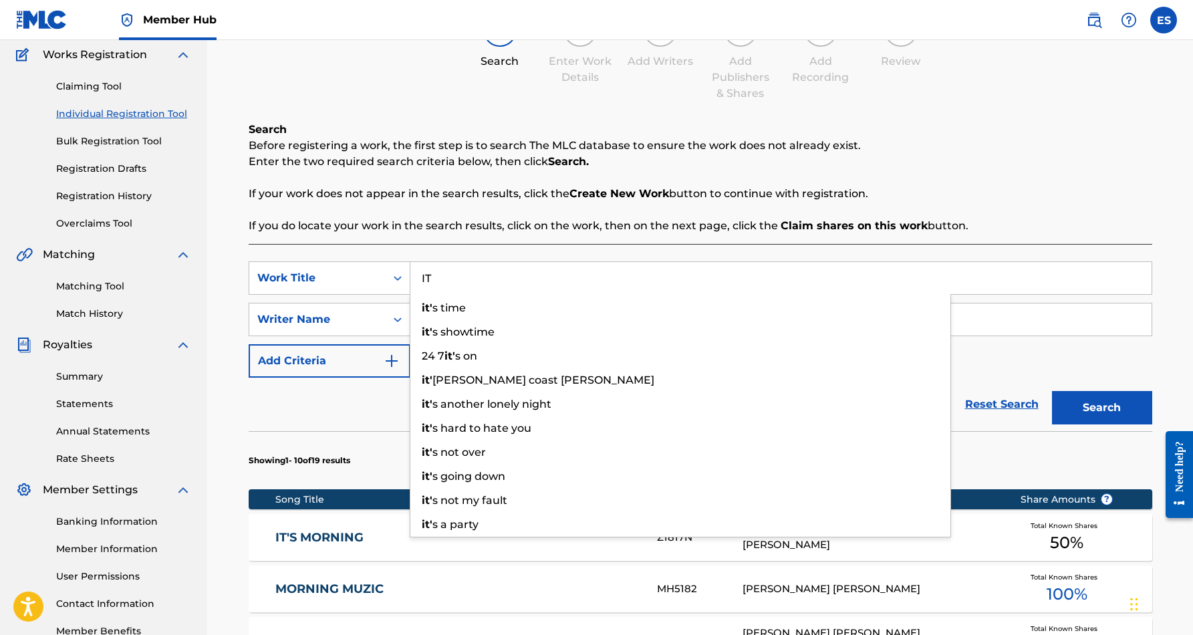
type input "I"
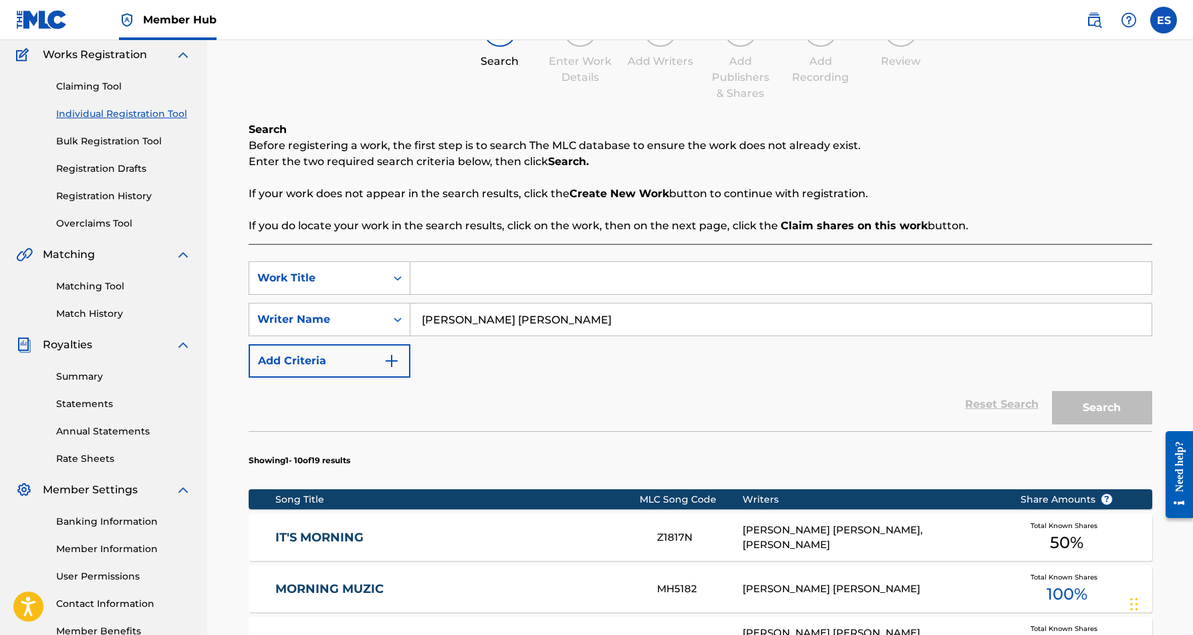
paste input "LITTLE PODNA"
type input "LITTLE PODNA"
click at [1075, 405] on button "Search" at bounding box center [1102, 407] width 100 height 33
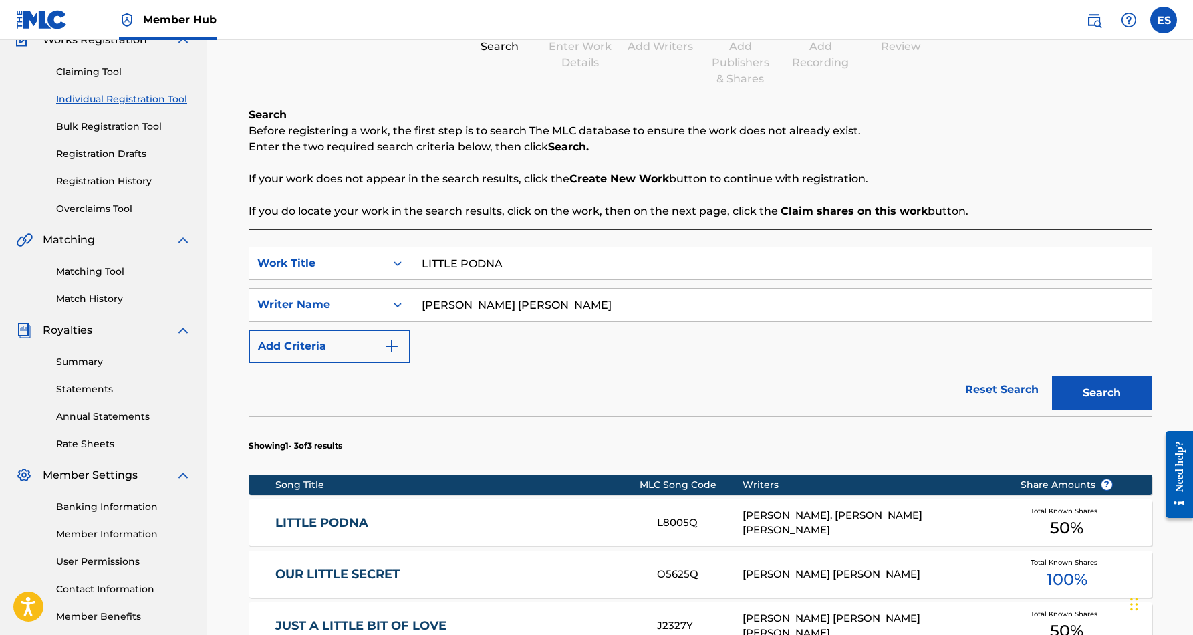
scroll to position [128, 0]
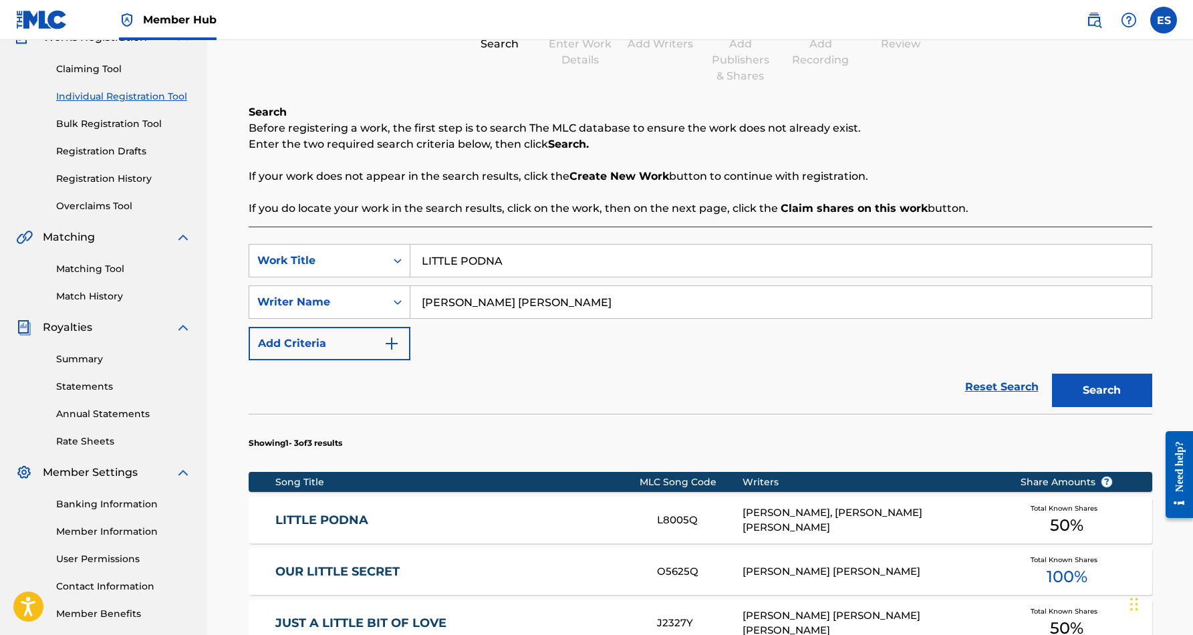
click at [862, 513] on div "CARL DERRON GRIFFIN, ERIC DOUGLAS SMITH" at bounding box center [871, 520] width 257 height 30
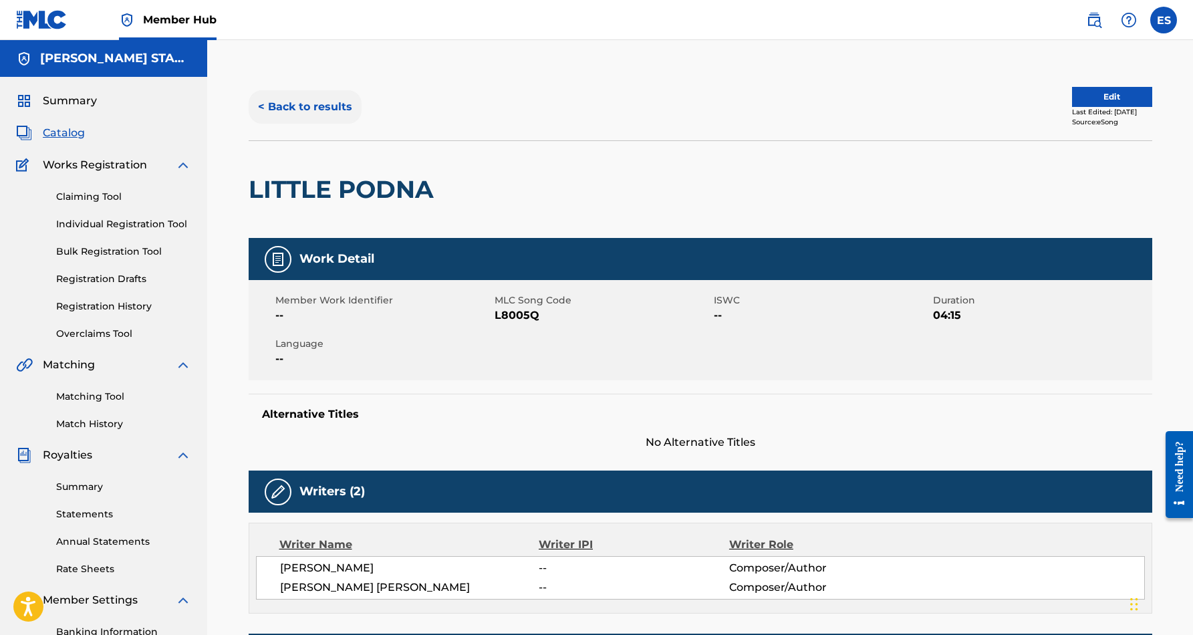
click at [332, 104] on button "< Back to results" at bounding box center [305, 106] width 113 height 33
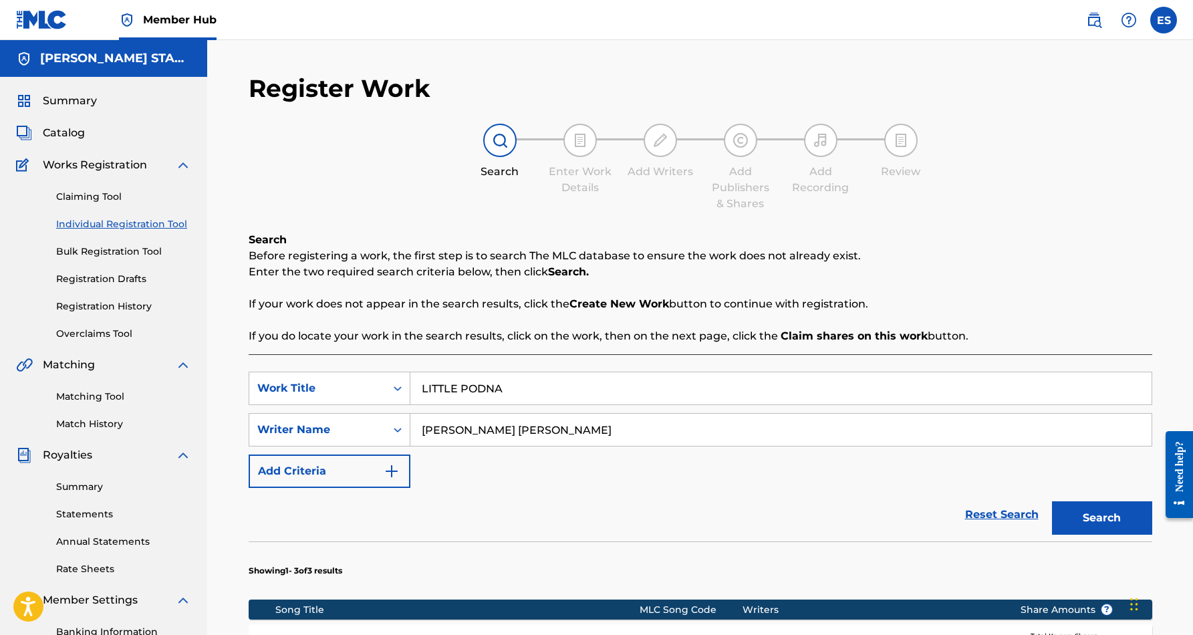
scroll to position [128, 0]
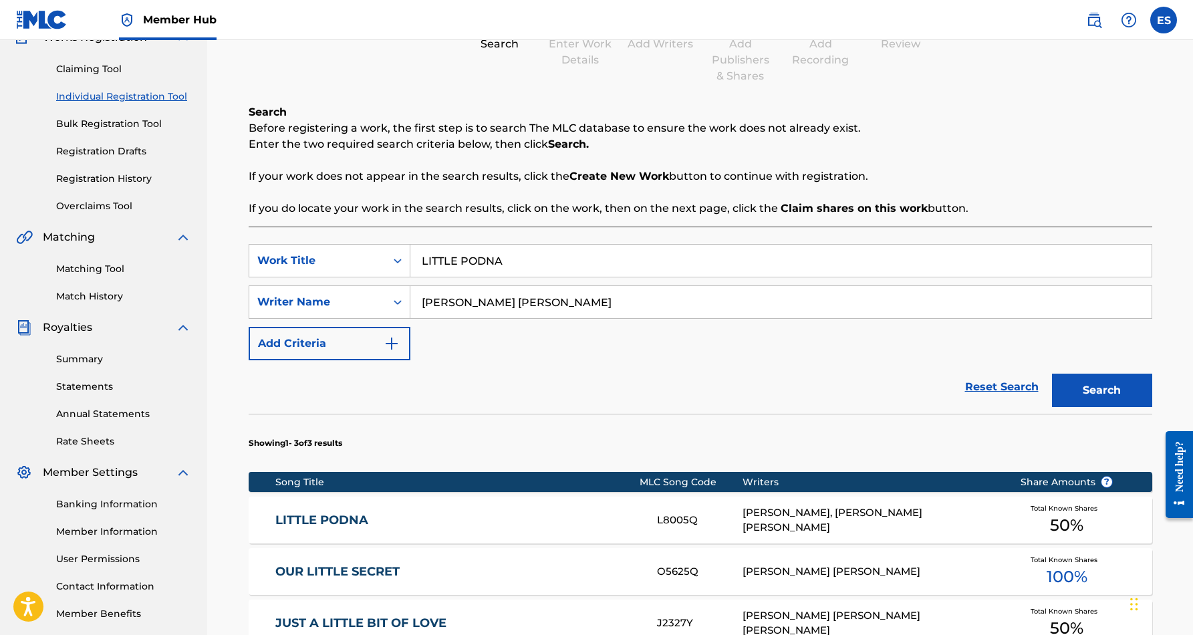
click at [540, 259] on input "LITTLE PODNA" at bounding box center [780, 261] width 741 height 32
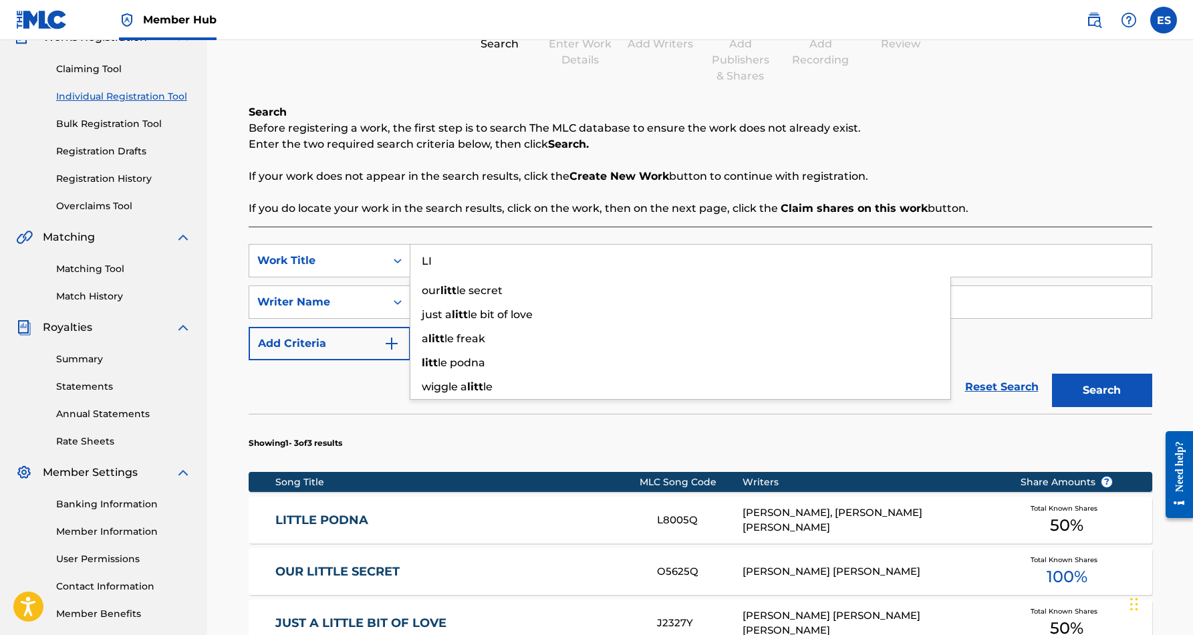
type input "L"
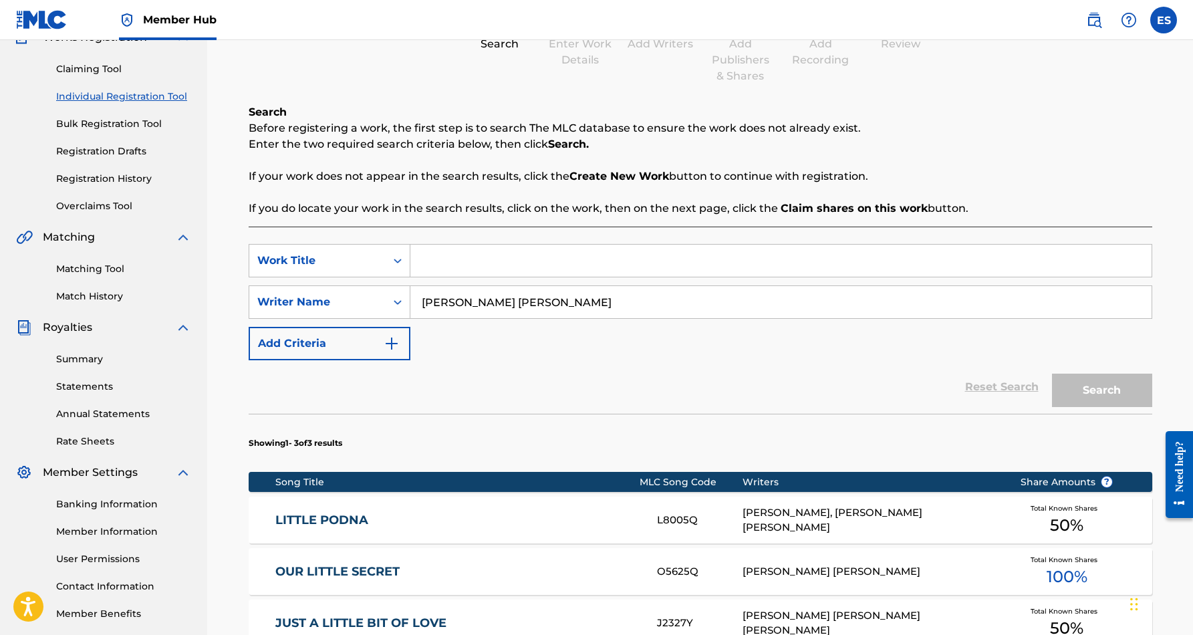
paste input "MY FATHER'S EYES"
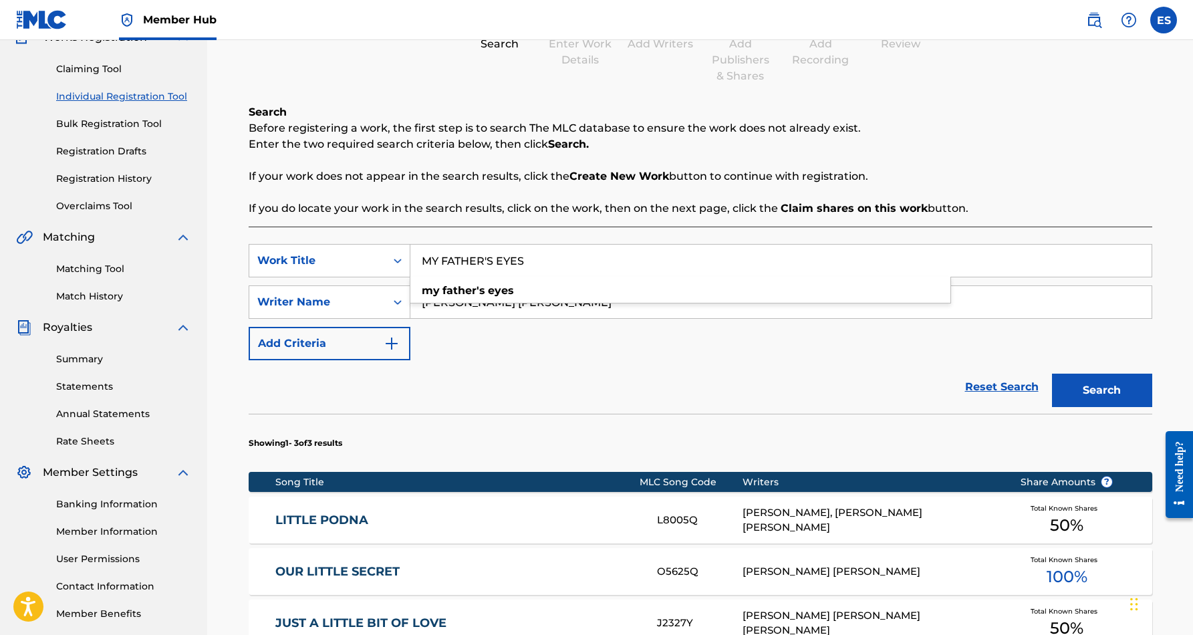
type input "MY FATHER'S EYES"
click at [668, 348] on div "SearchWithCriteriaf653e553-8071-4975-b45a-6e778c01a076 Work Title MY FATHER'S E…" at bounding box center [701, 302] width 904 height 116
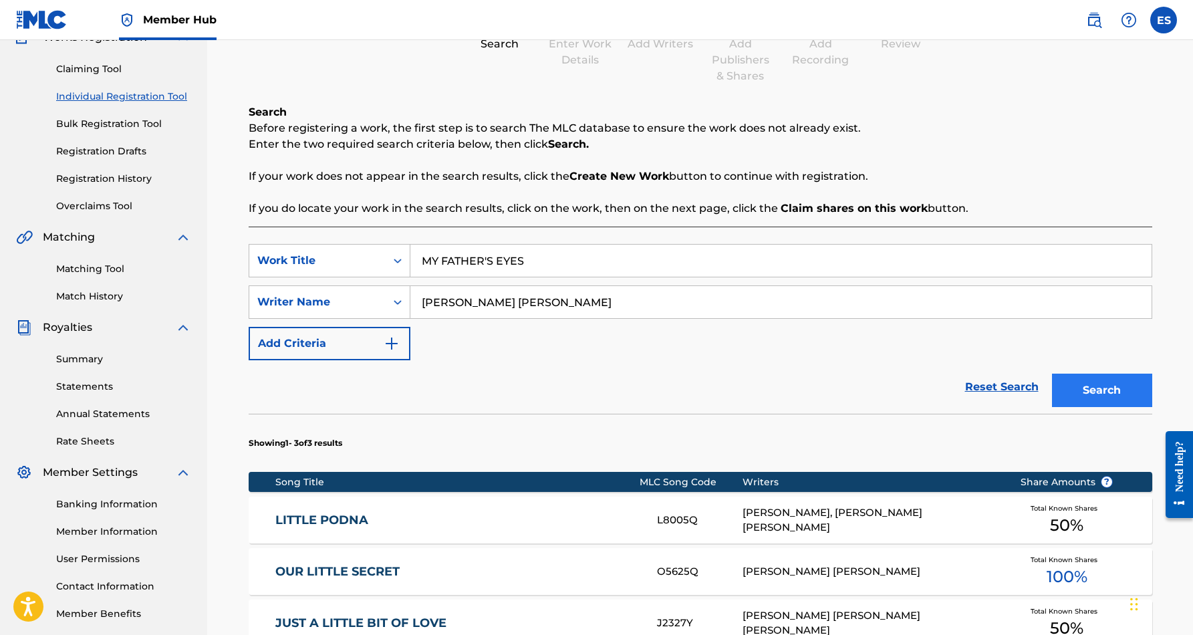
click at [1096, 387] on button "Search" at bounding box center [1102, 390] width 100 height 33
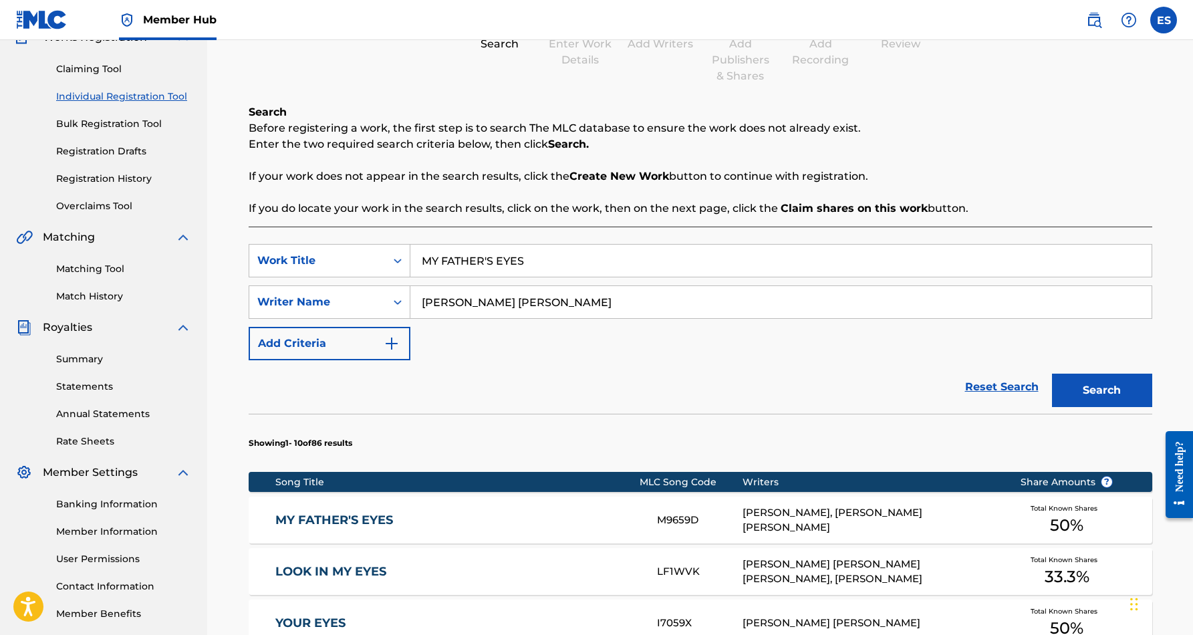
click at [851, 511] on div "FRANKLIN TITUS THOMPSON, ERIC DOUGLAS SMITH" at bounding box center [871, 520] width 257 height 30
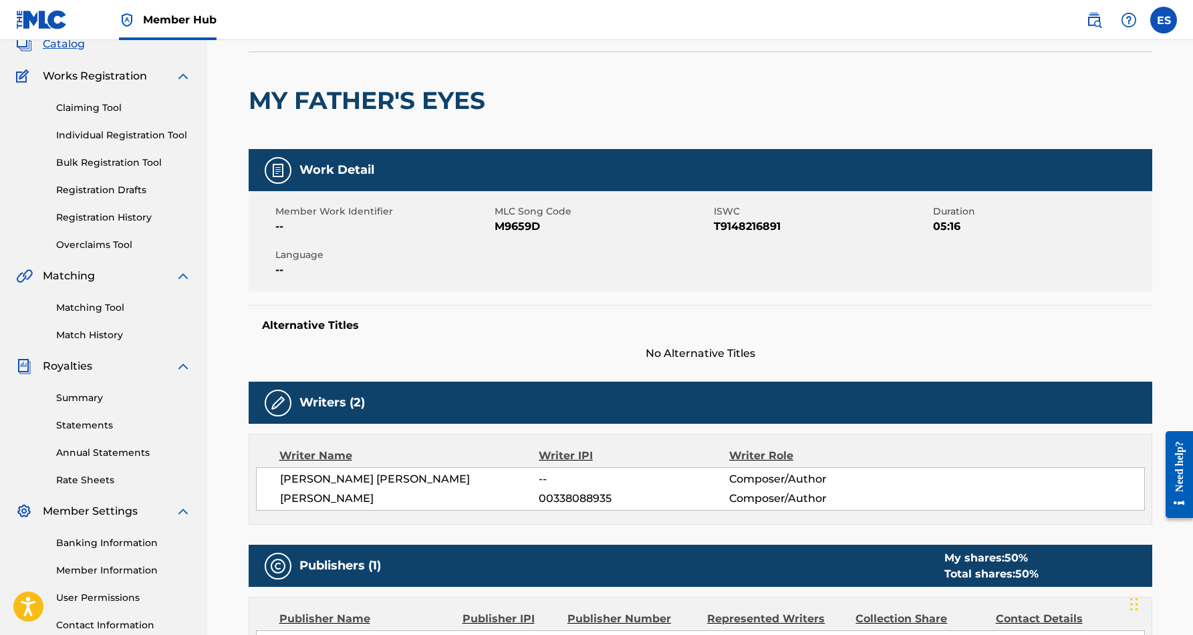
scroll to position [48, 0]
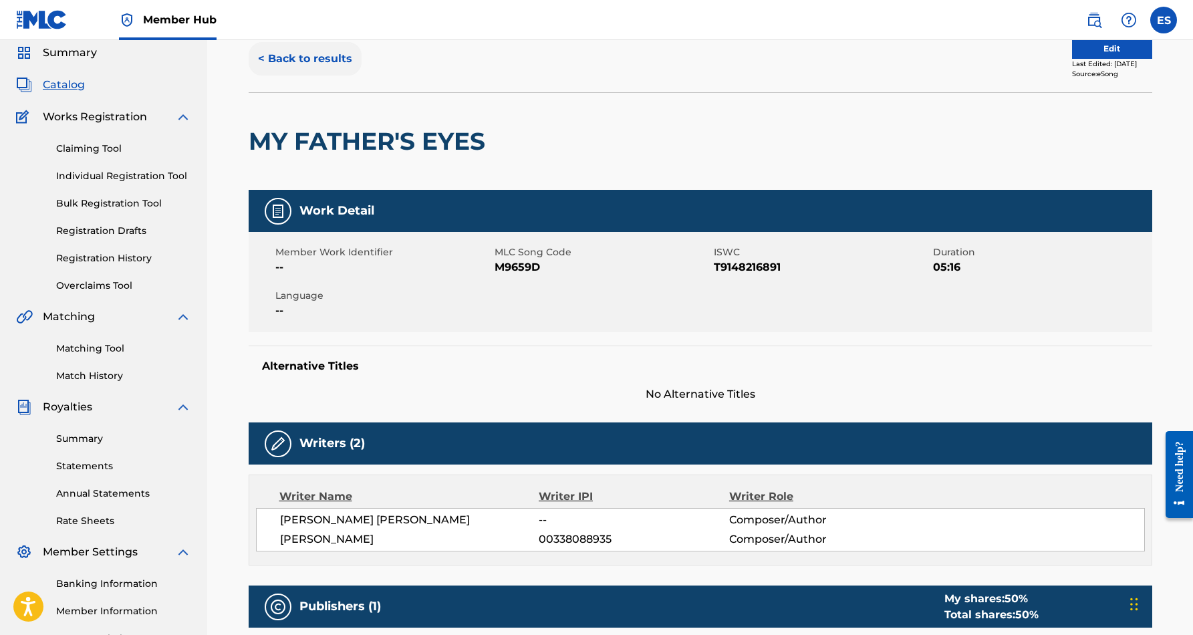
click at [319, 59] on button "< Back to results" at bounding box center [305, 58] width 113 height 33
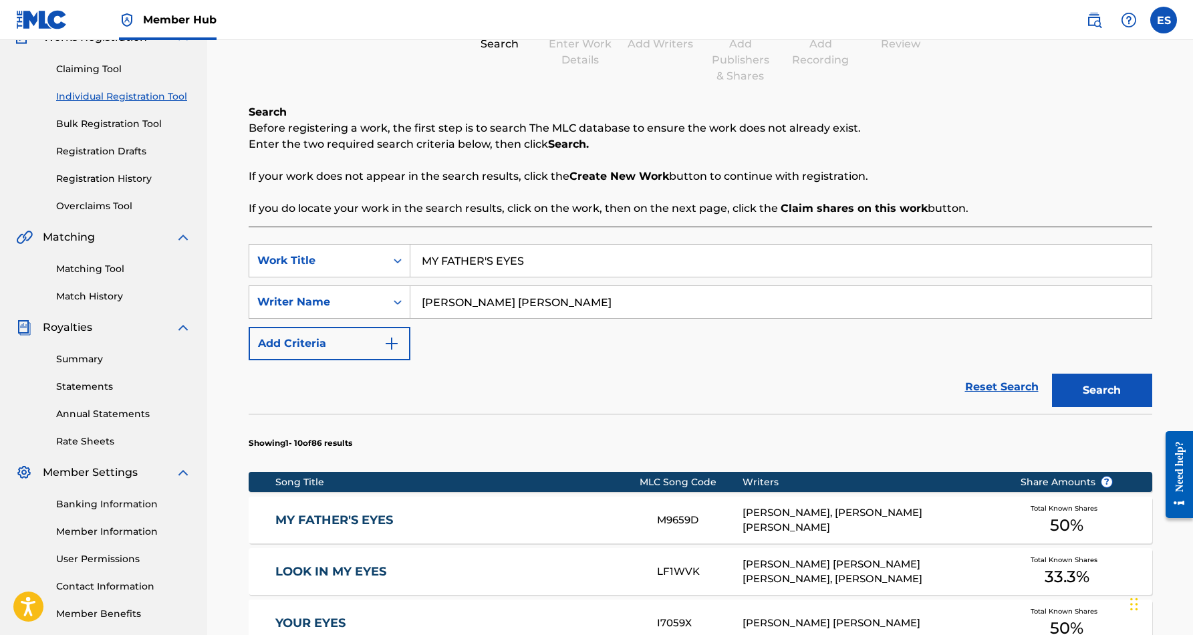
click at [537, 260] on input "MY FATHER'S EYES" at bounding box center [780, 261] width 741 height 32
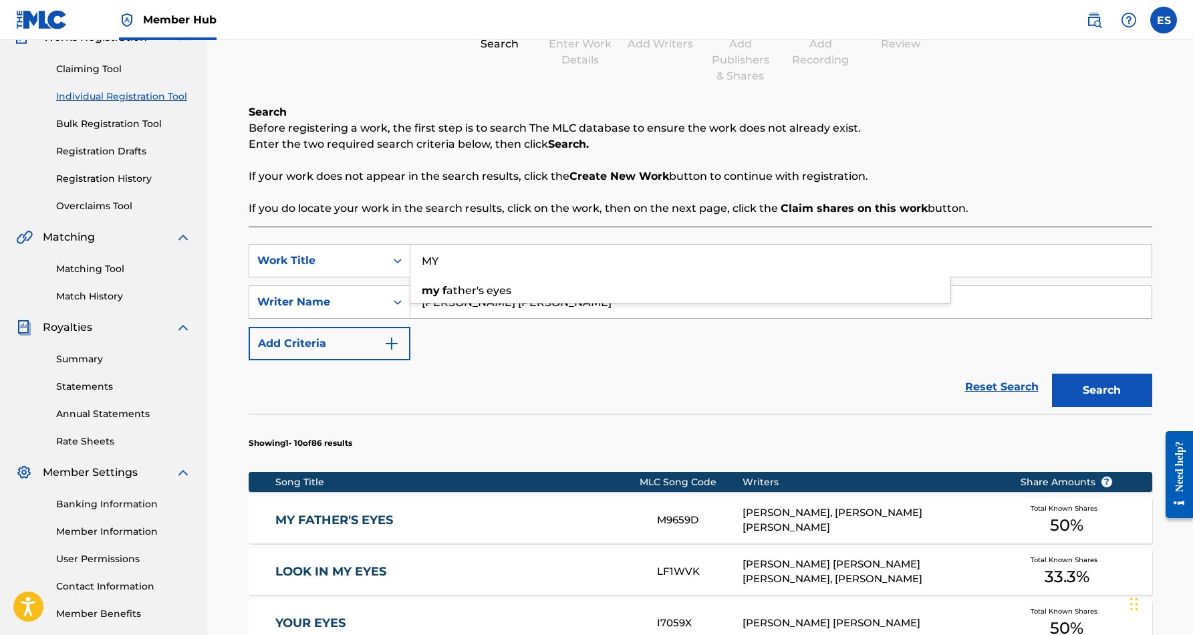
type input "M"
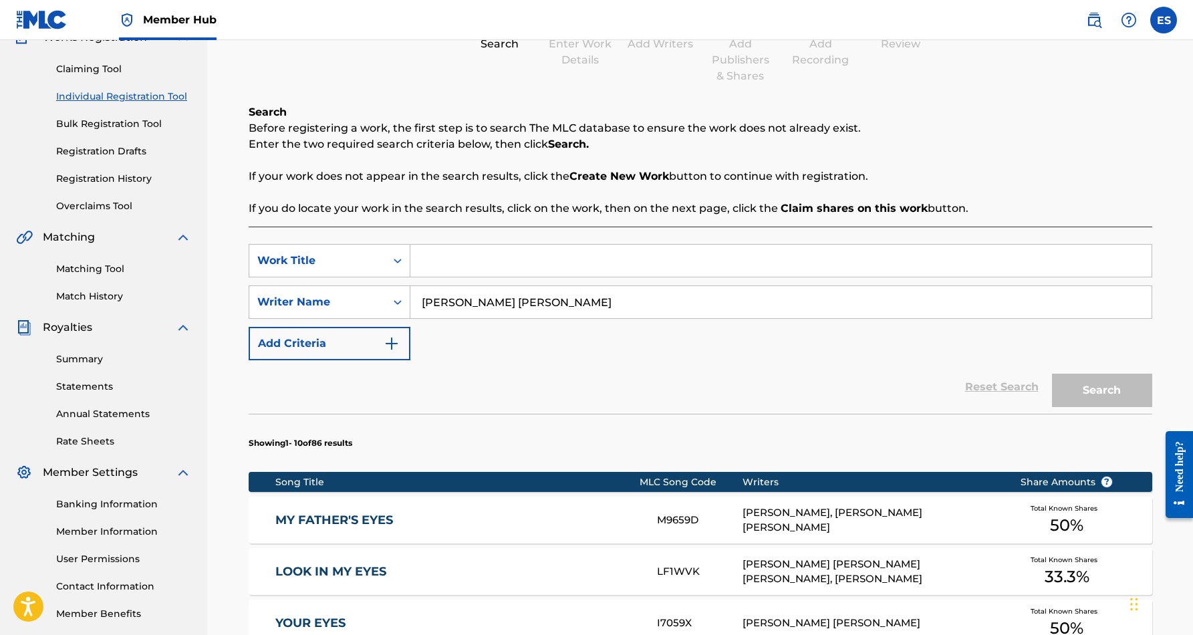
paste input "S.T.L.O.U.I.S."
type input "S.T.L.O.U.I.S."
click at [1097, 384] on button "Search" at bounding box center [1102, 390] width 100 height 33
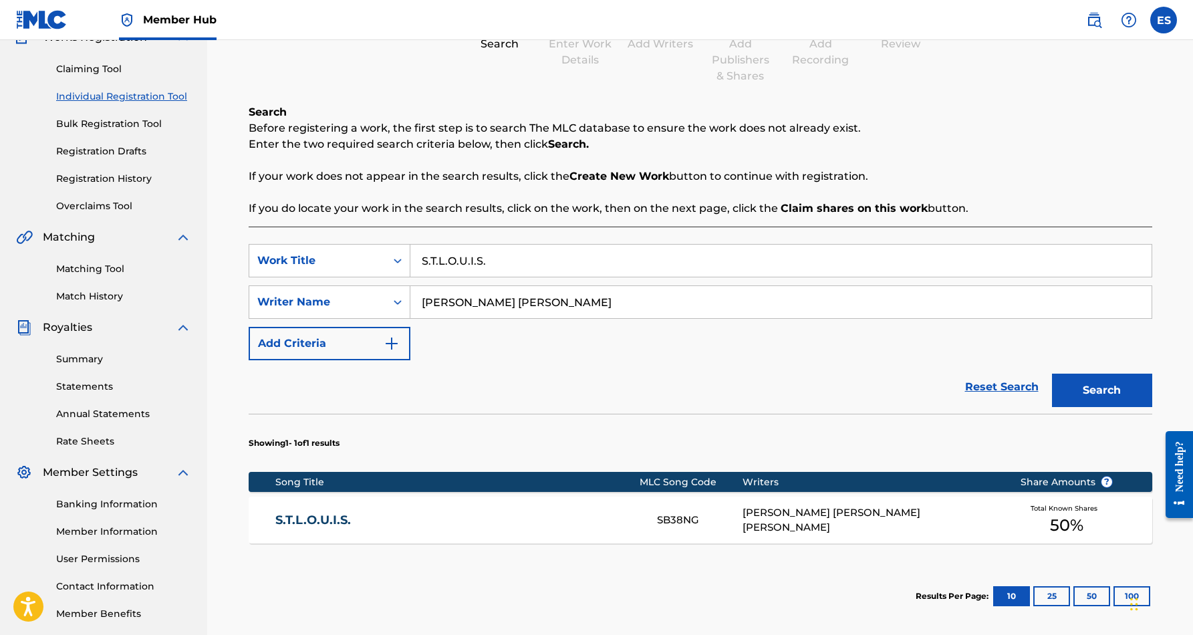
click at [843, 514] on div "DURRELL THOMAS SWINK, ERIC DOUGLAS SMITH" at bounding box center [871, 520] width 257 height 30
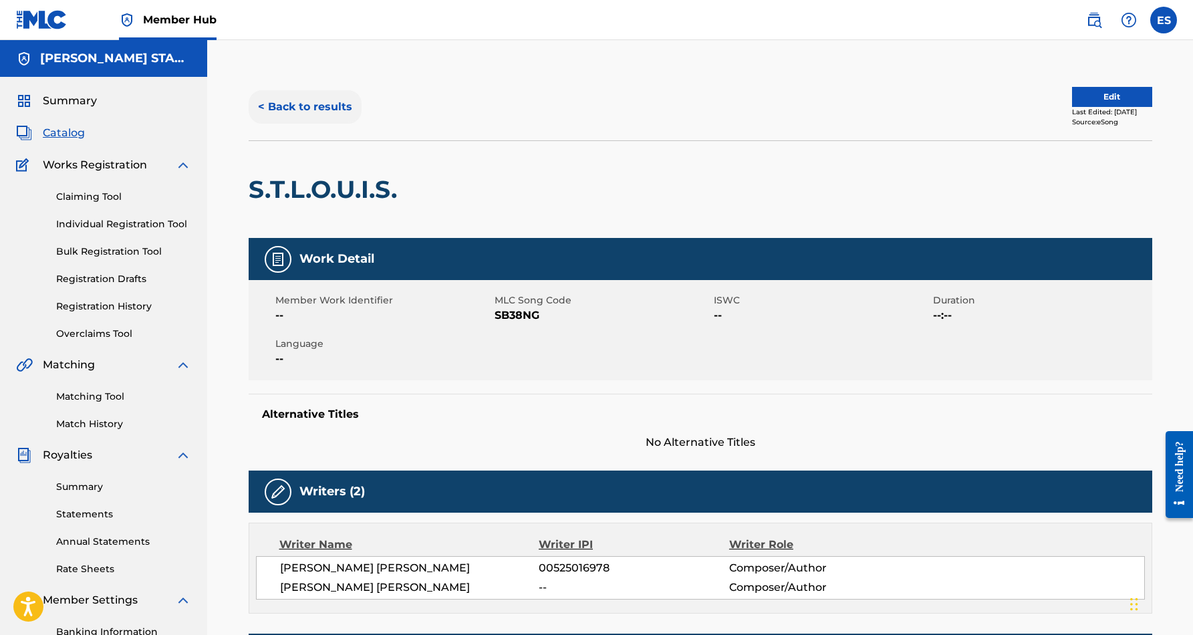
click at [330, 113] on button "< Back to results" at bounding box center [305, 106] width 113 height 33
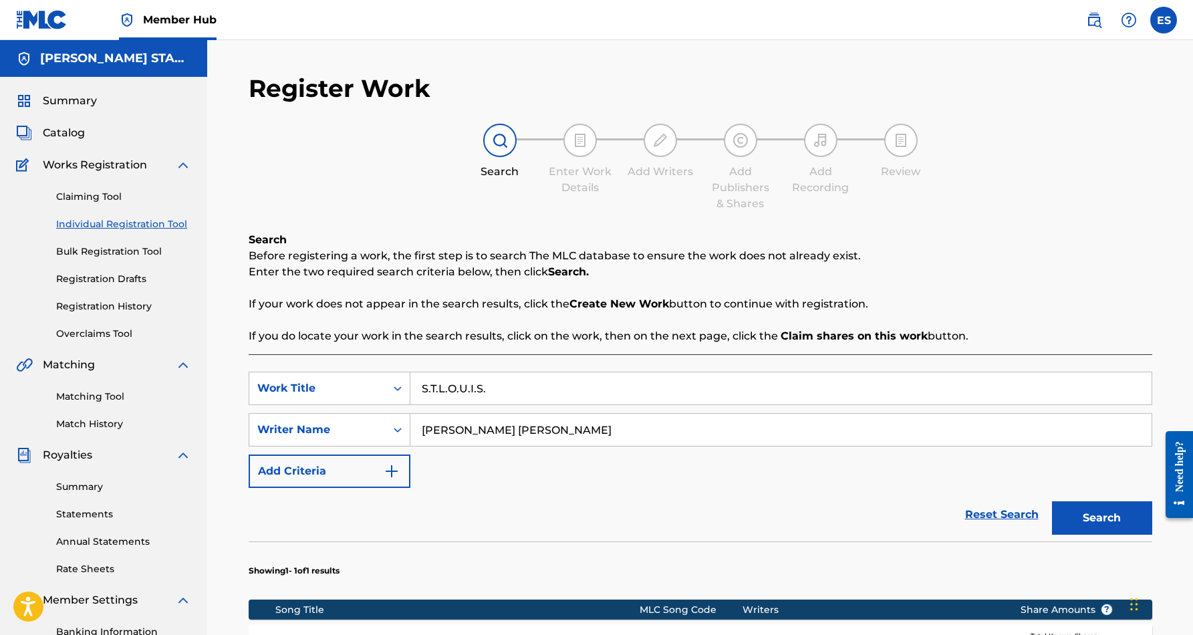
scroll to position [128, 0]
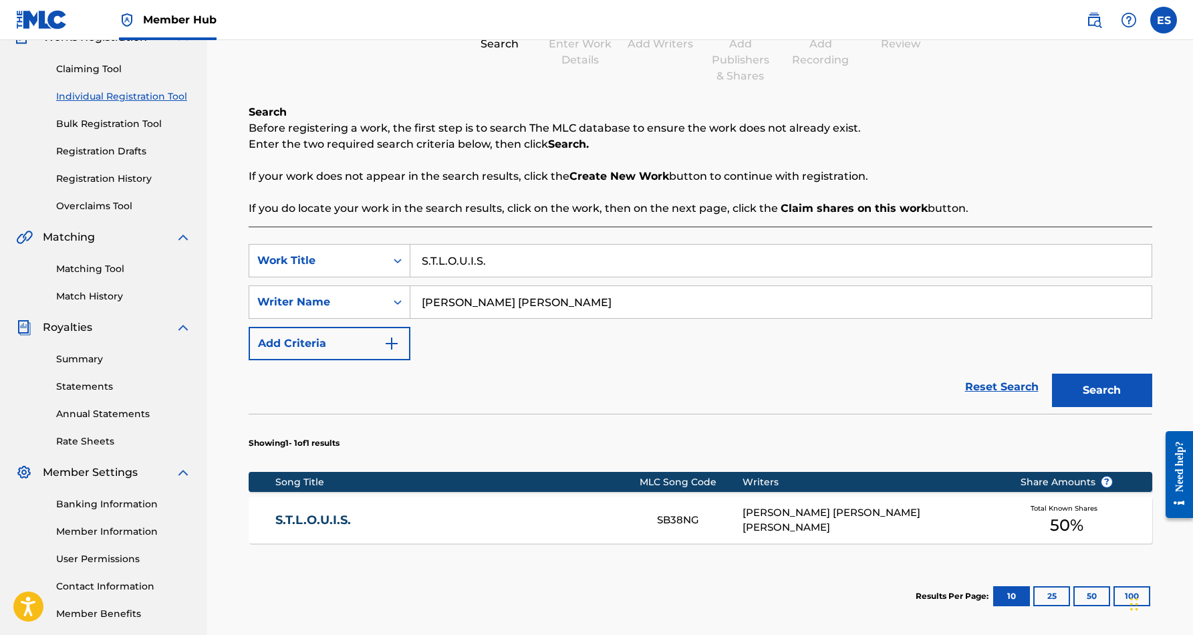
click at [501, 258] on input "S.T.L.O.U.I.S." at bounding box center [780, 261] width 741 height 32
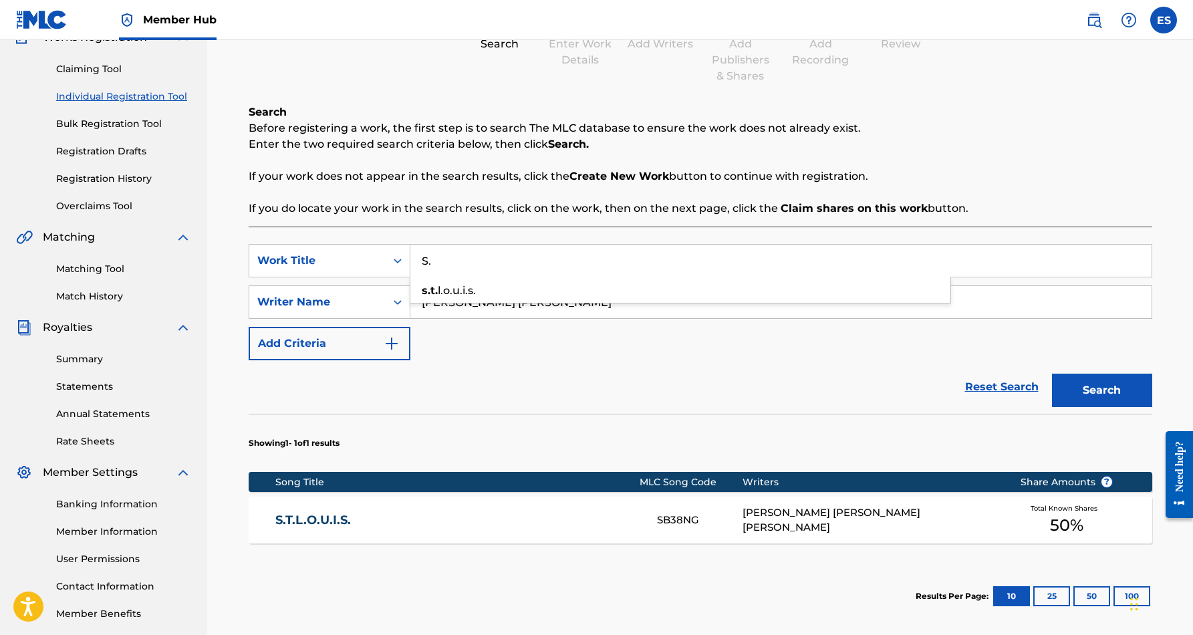
type input "S"
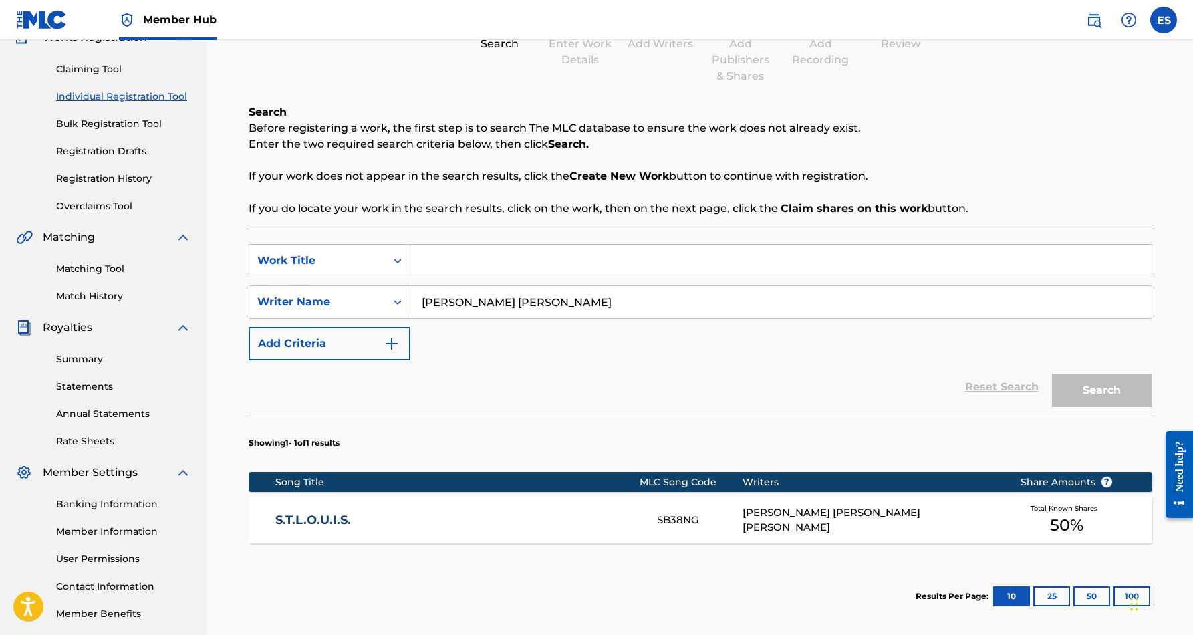
paste input "3RD TIME THE CHARM"
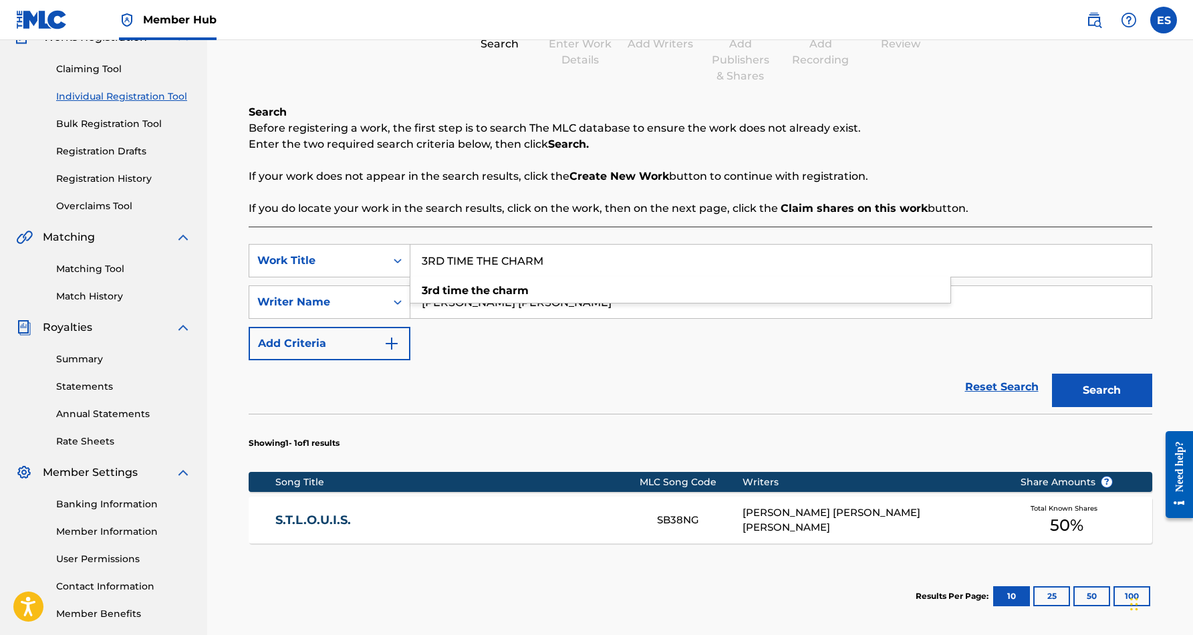
type input "3RD TIME THE CHARM"
click at [694, 384] on div "Reset Search Search" at bounding box center [701, 386] width 904 height 53
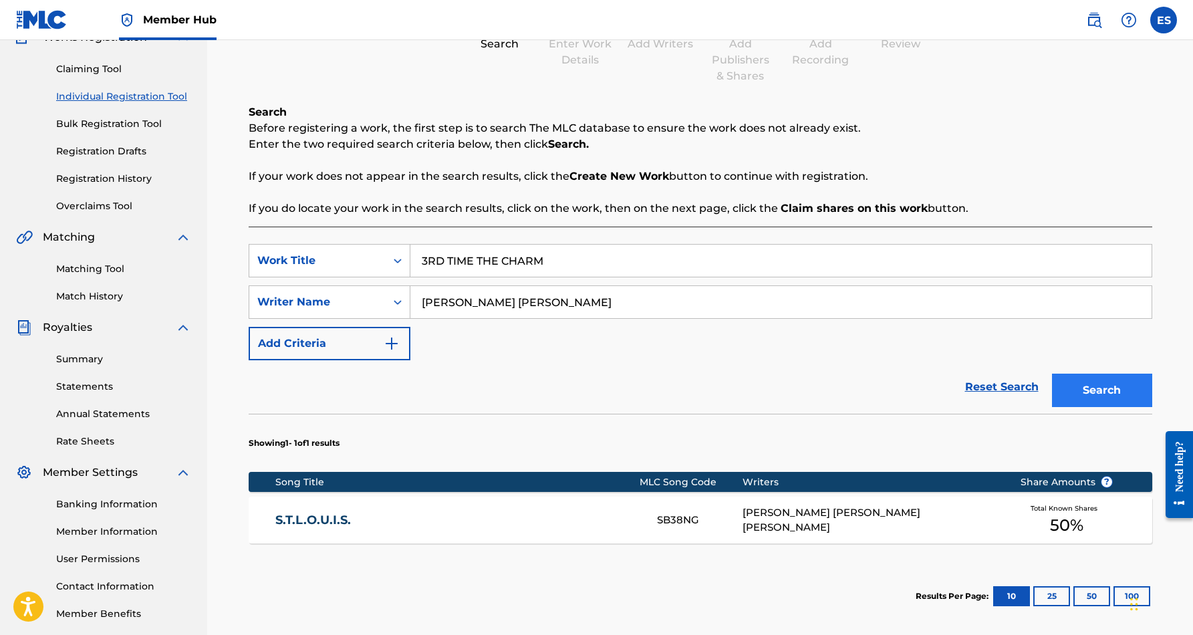
click at [1068, 390] on button "Search" at bounding box center [1102, 390] width 100 height 33
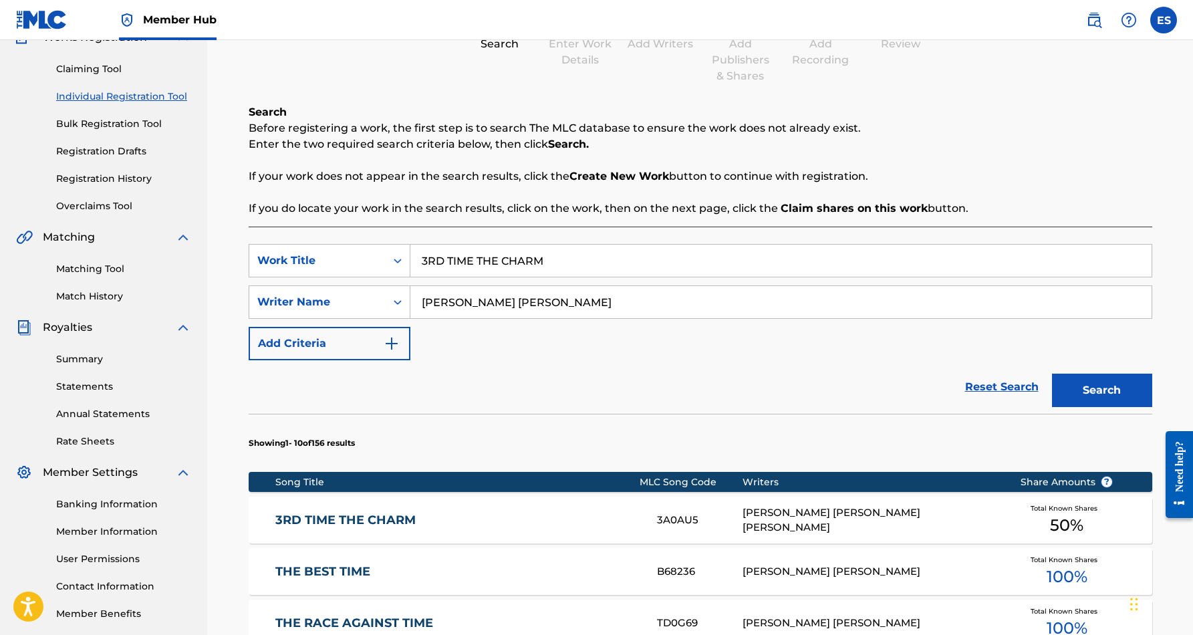
click at [756, 523] on div "ERIC DOUGLAS SMITH, DALE CURTIS CLARK" at bounding box center [871, 520] width 257 height 30
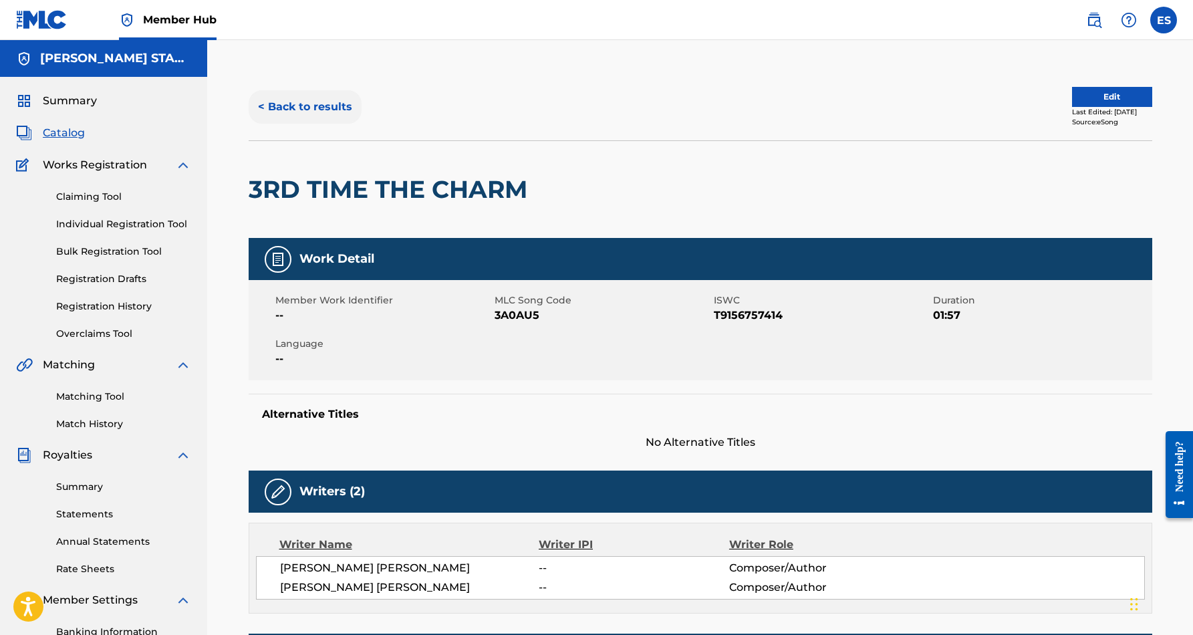
click at [307, 109] on button "< Back to results" at bounding box center [305, 106] width 113 height 33
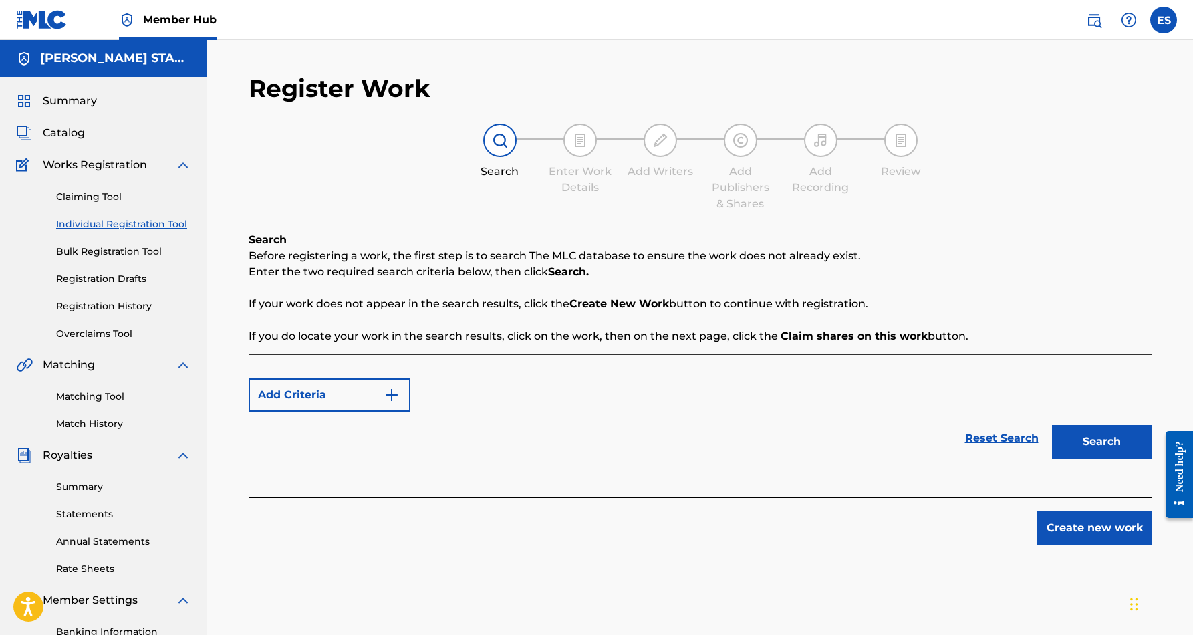
scroll to position [128, 0]
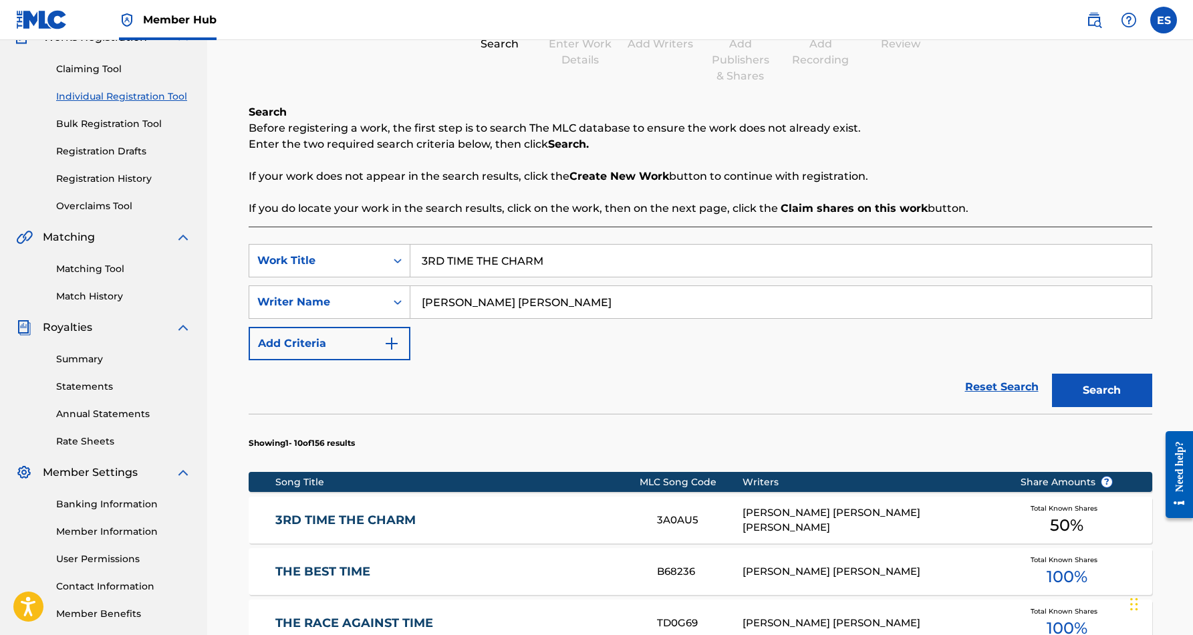
click at [567, 255] on input "3RD TIME THE CHARM" at bounding box center [780, 261] width 741 height 32
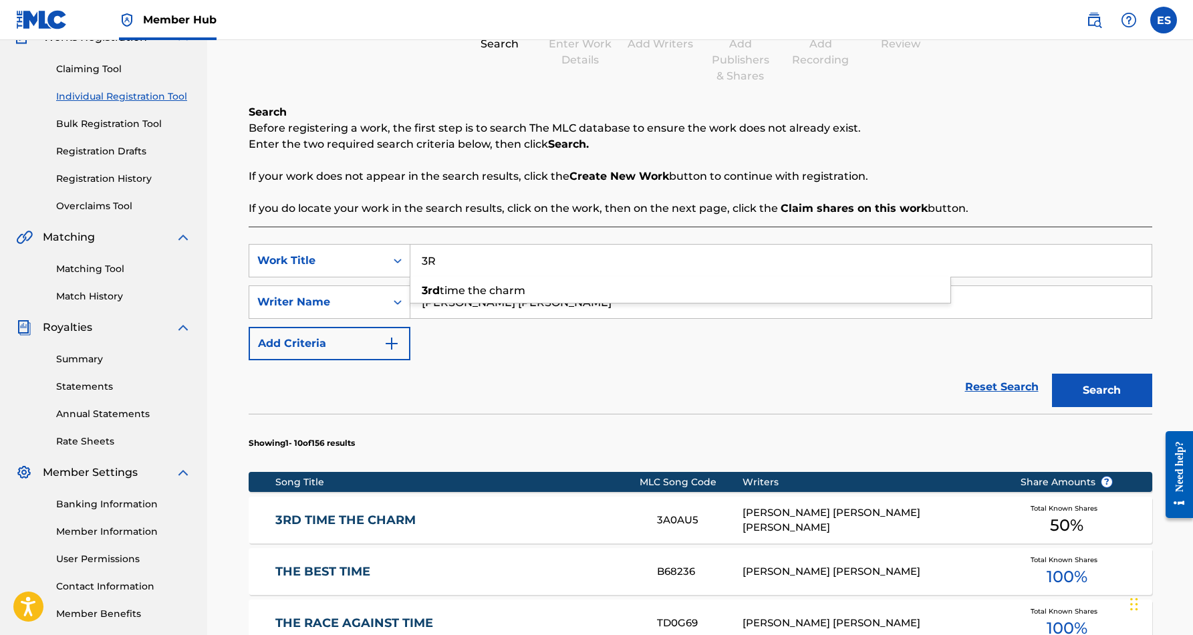
type input "3"
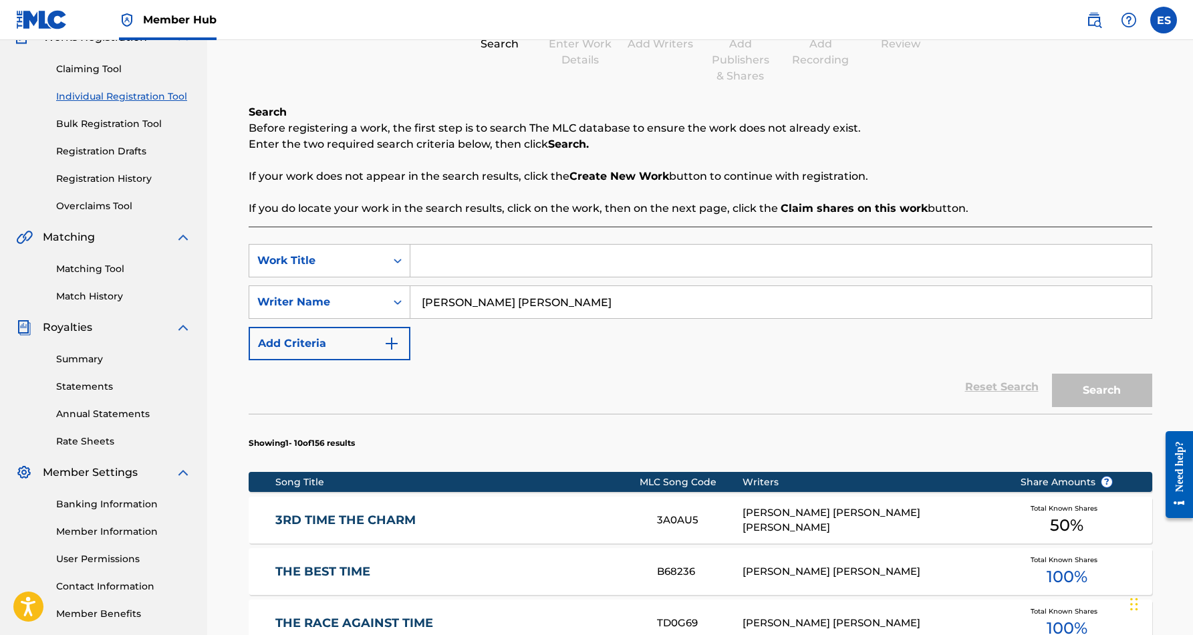
paste input "BUTTERFLY"
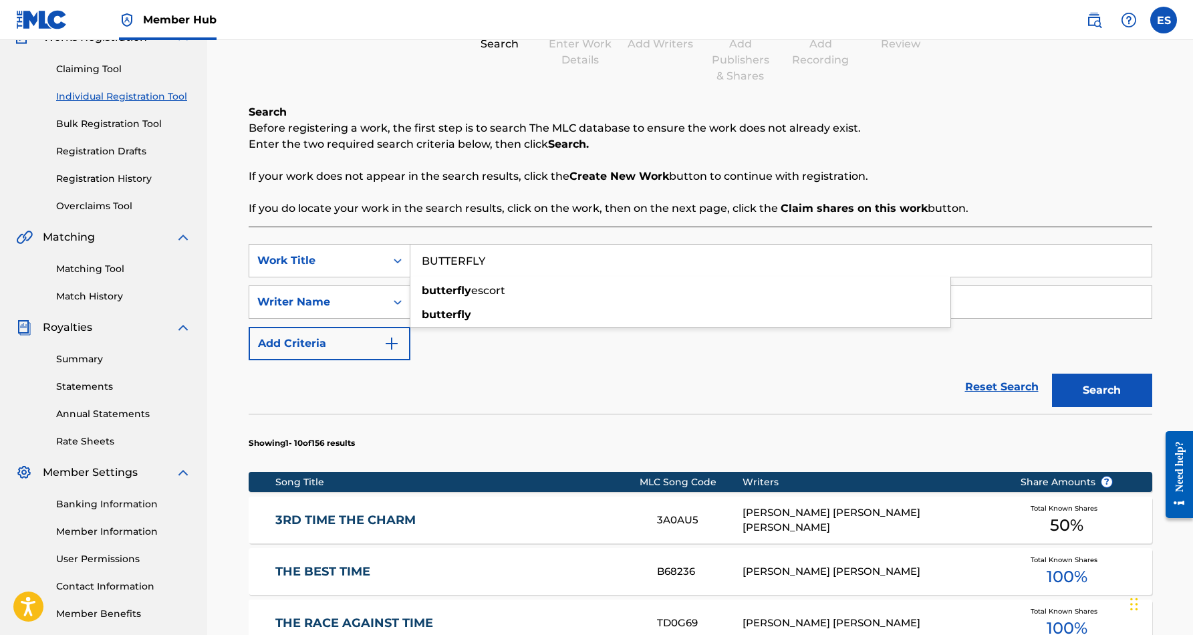
type input "BUTTERFLY"
click at [678, 343] on div "SearchWithCriteriaf653e553-8071-4975-b45a-6e778c01a076 Work Title BUTTERFLY Sea…" at bounding box center [701, 302] width 904 height 116
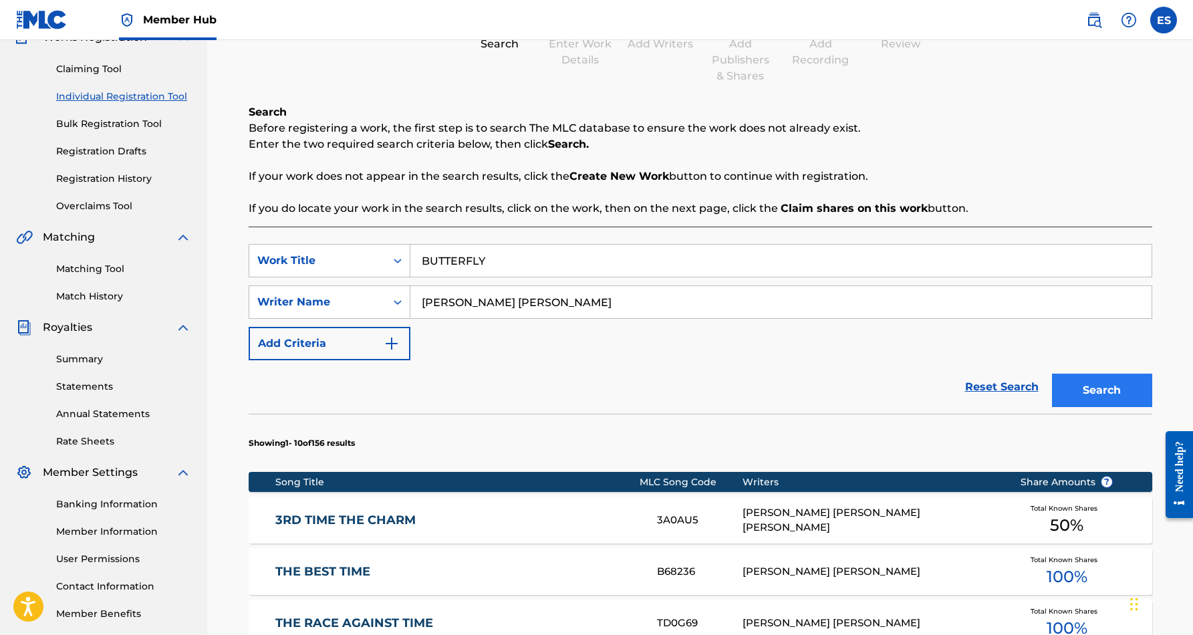
click at [1077, 384] on button "Search" at bounding box center [1102, 390] width 100 height 33
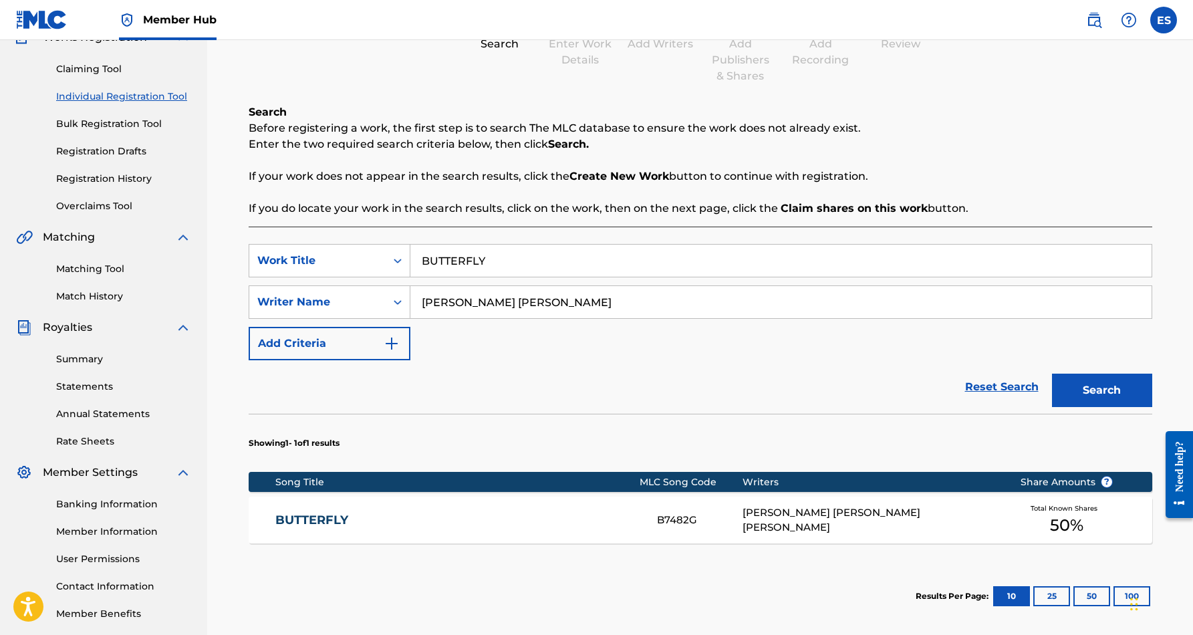
click at [771, 509] on div "RASHEEDA SHADIYA DENNING, ERIC DOUGLAS SMITH" at bounding box center [871, 520] width 257 height 30
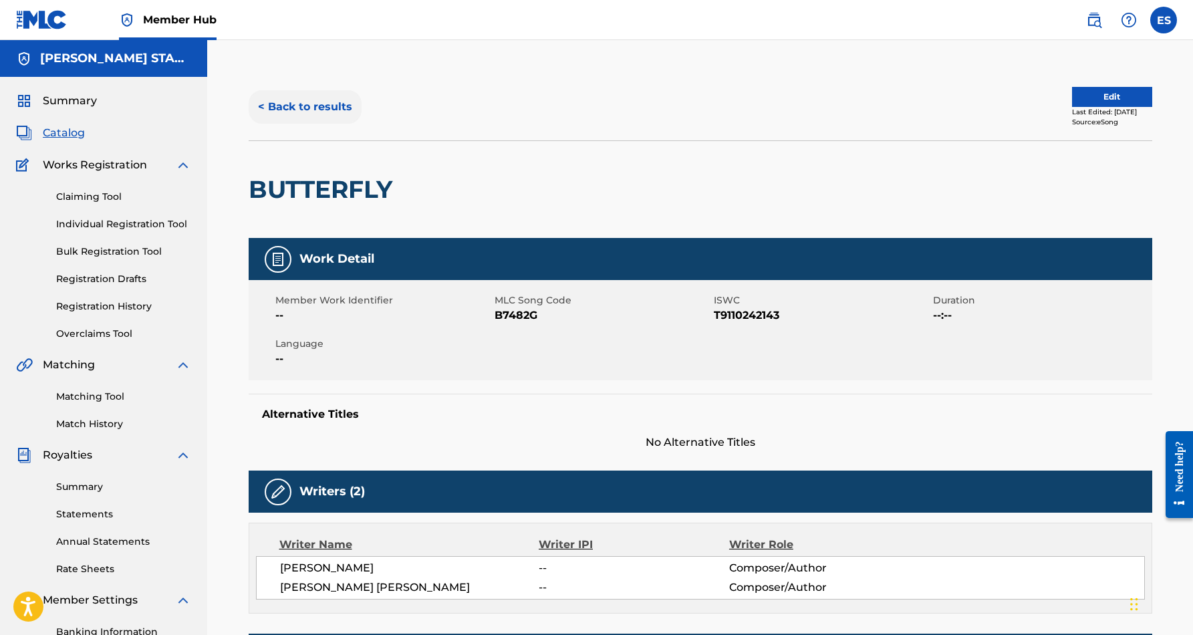
click at [331, 107] on button "< Back to results" at bounding box center [305, 106] width 113 height 33
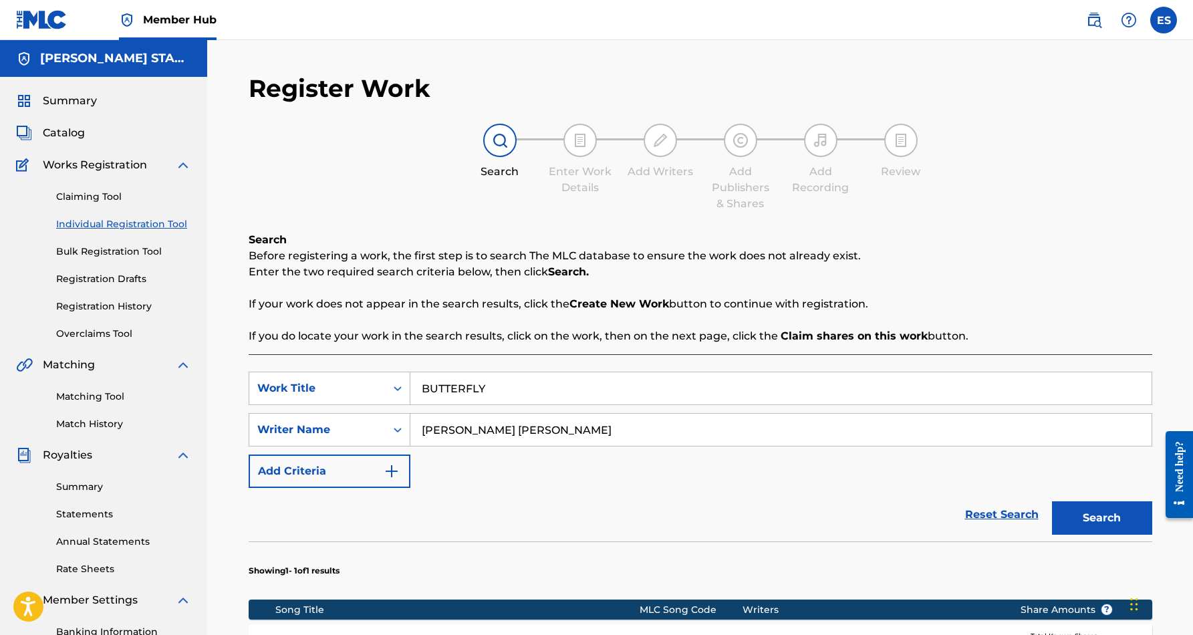
scroll to position [128, 0]
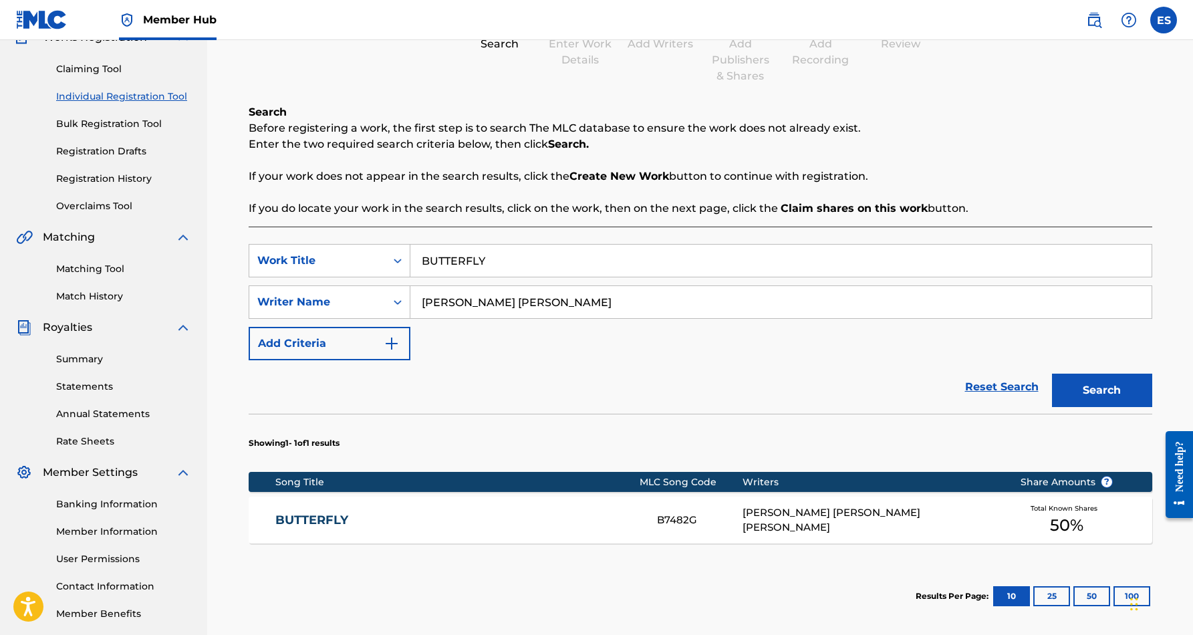
click at [501, 261] on input "BUTTERFLY" at bounding box center [780, 261] width 741 height 32
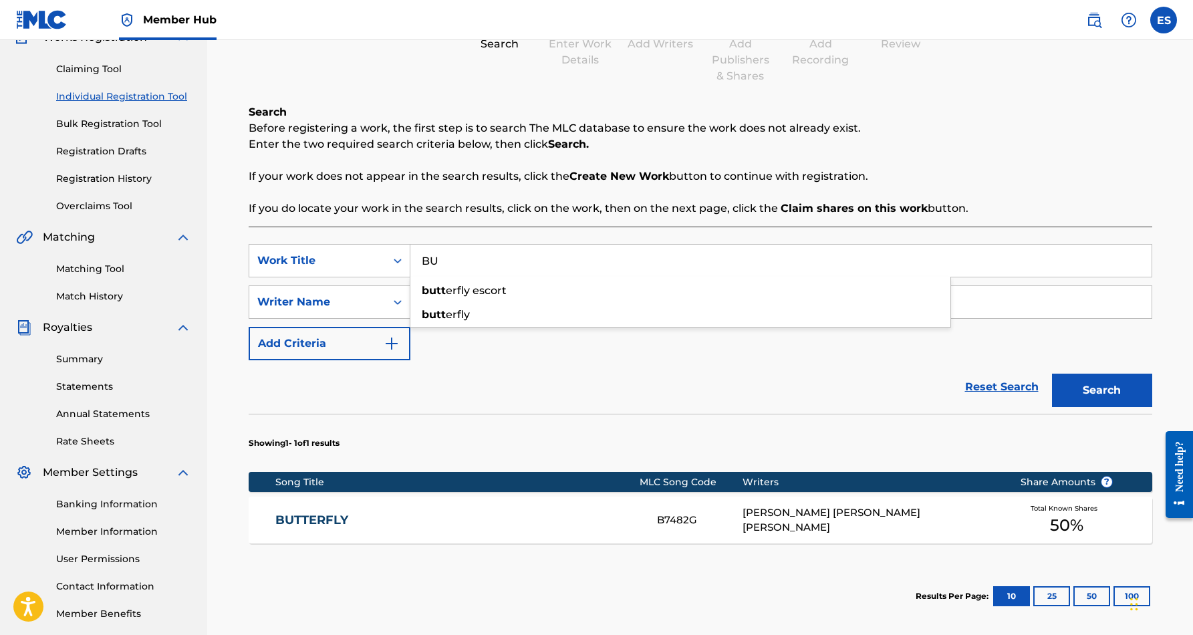
type input "B"
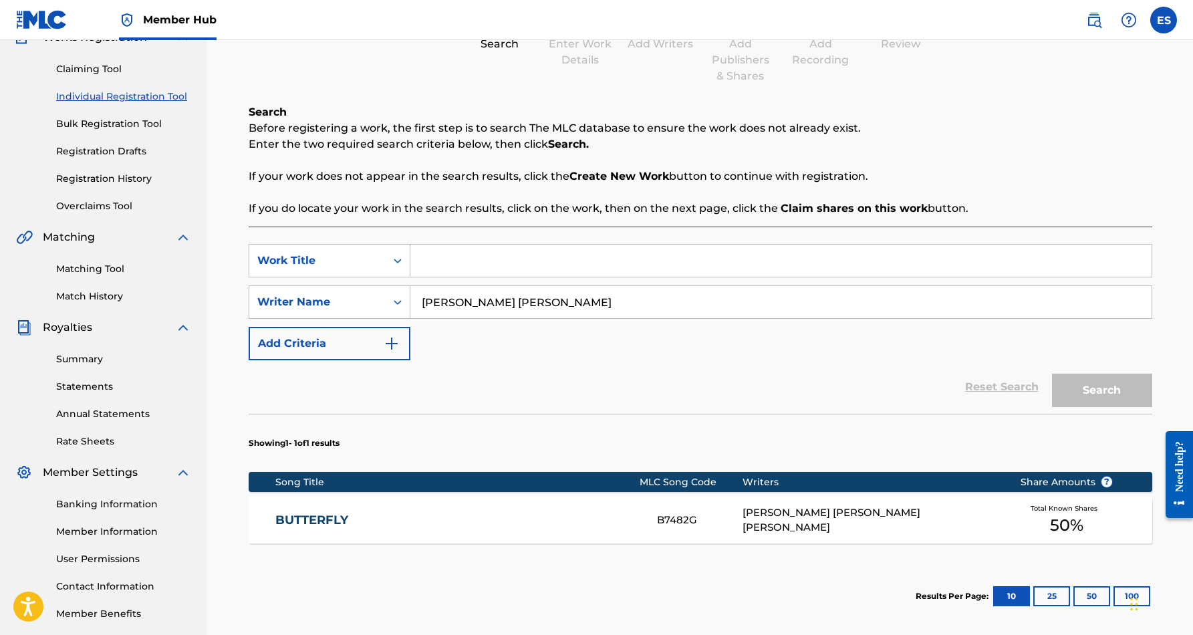
paste input "I'M GOOD TO GO"
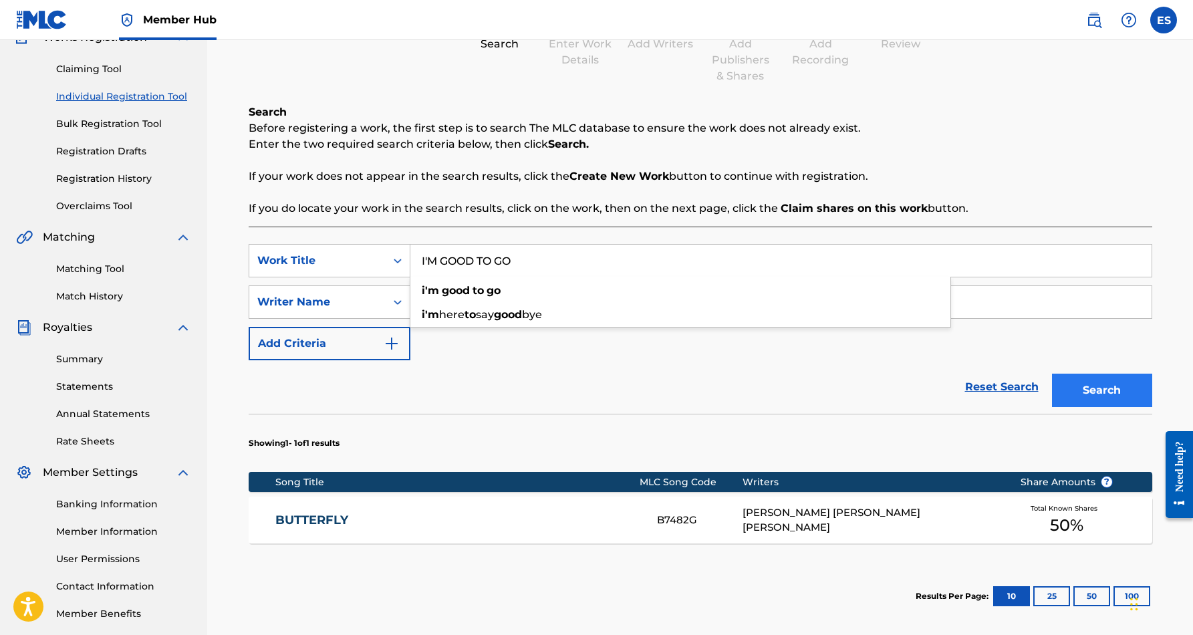
type input "I'M GOOD TO GO"
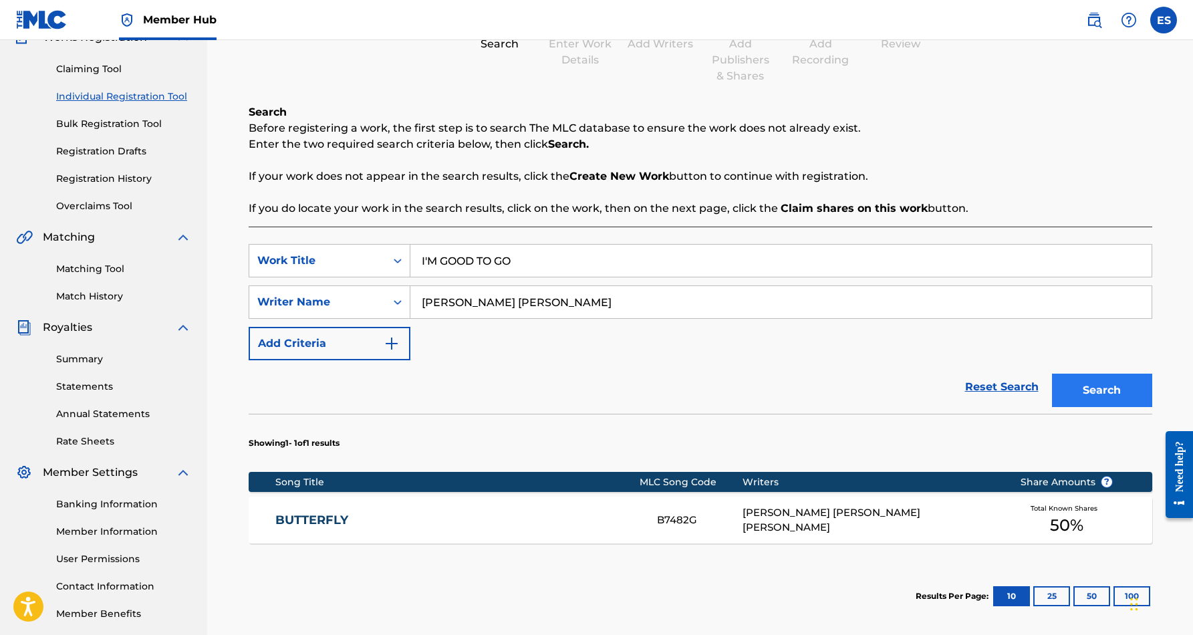
click at [1067, 385] on button "Search" at bounding box center [1102, 390] width 100 height 33
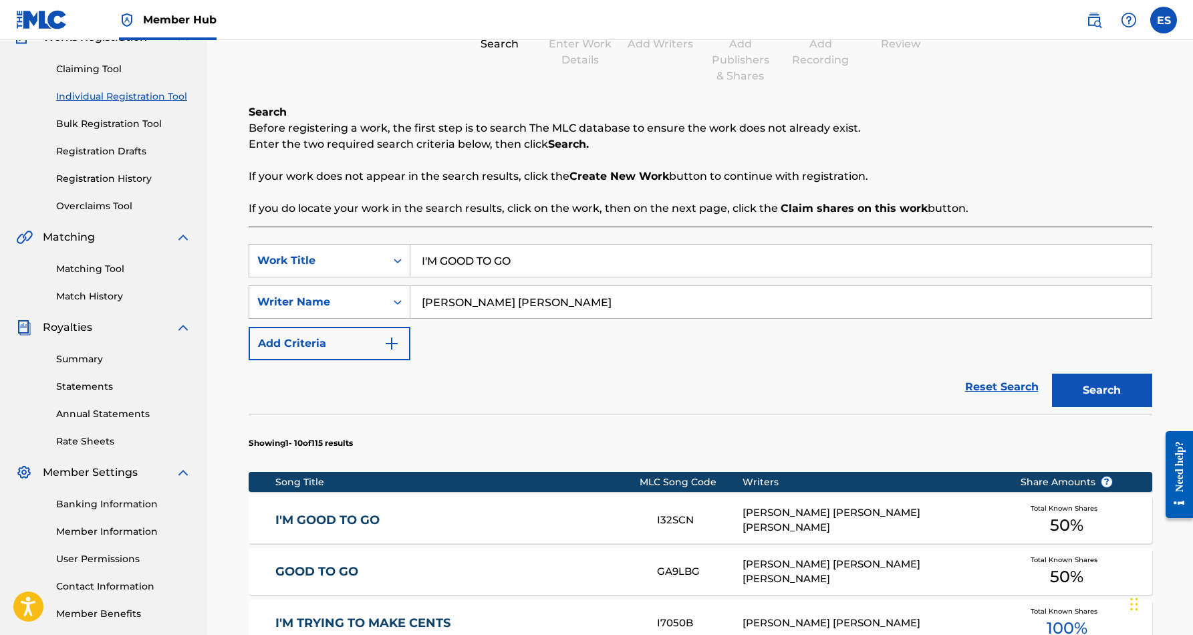
click at [751, 529] on div "I'M GOOD TO GO I32SCN ERIC DOUGLAS SMITH, JOHN LEE NIEMS Total Known Shares 50 %" at bounding box center [701, 520] width 904 height 47
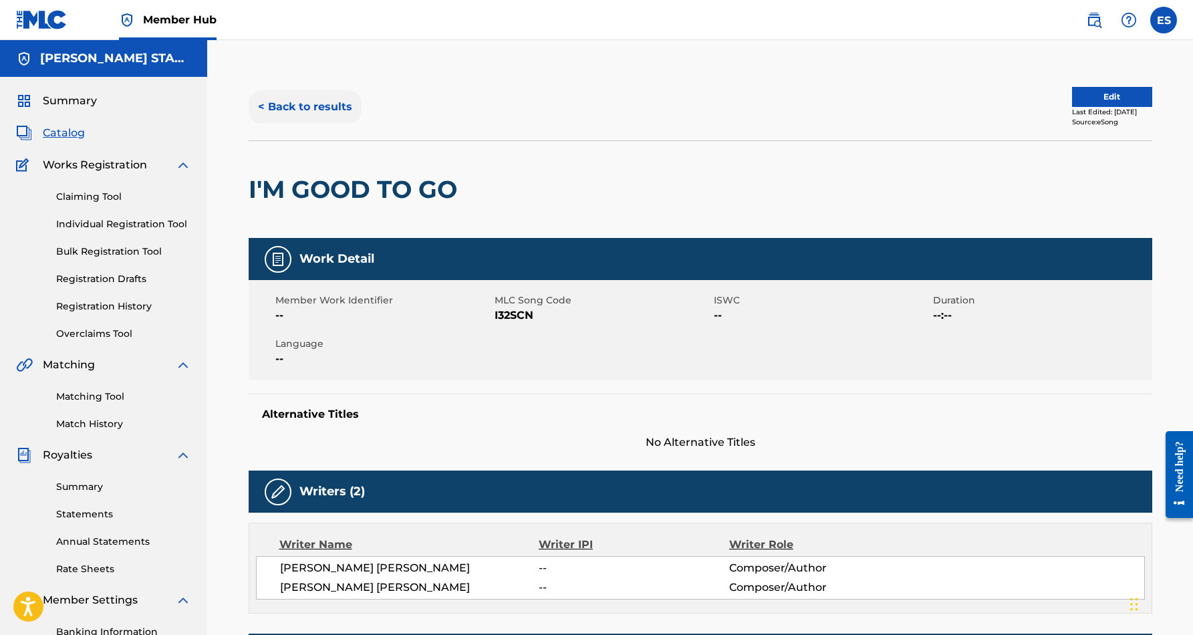
click at [319, 106] on button "< Back to results" at bounding box center [305, 106] width 113 height 33
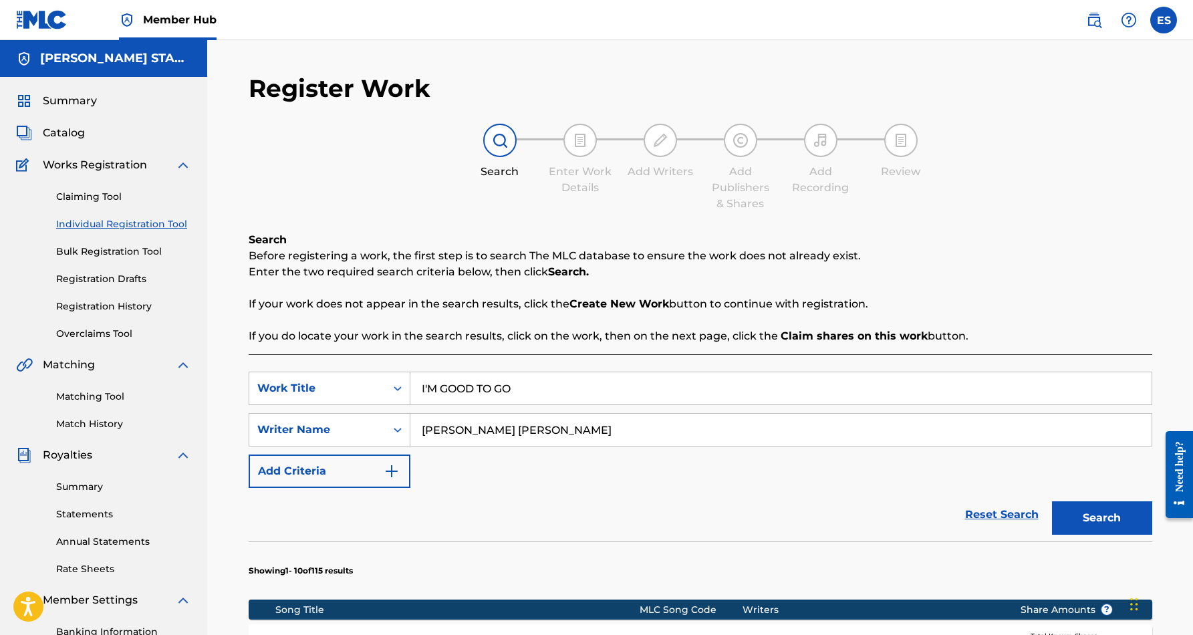
scroll to position [128, 0]
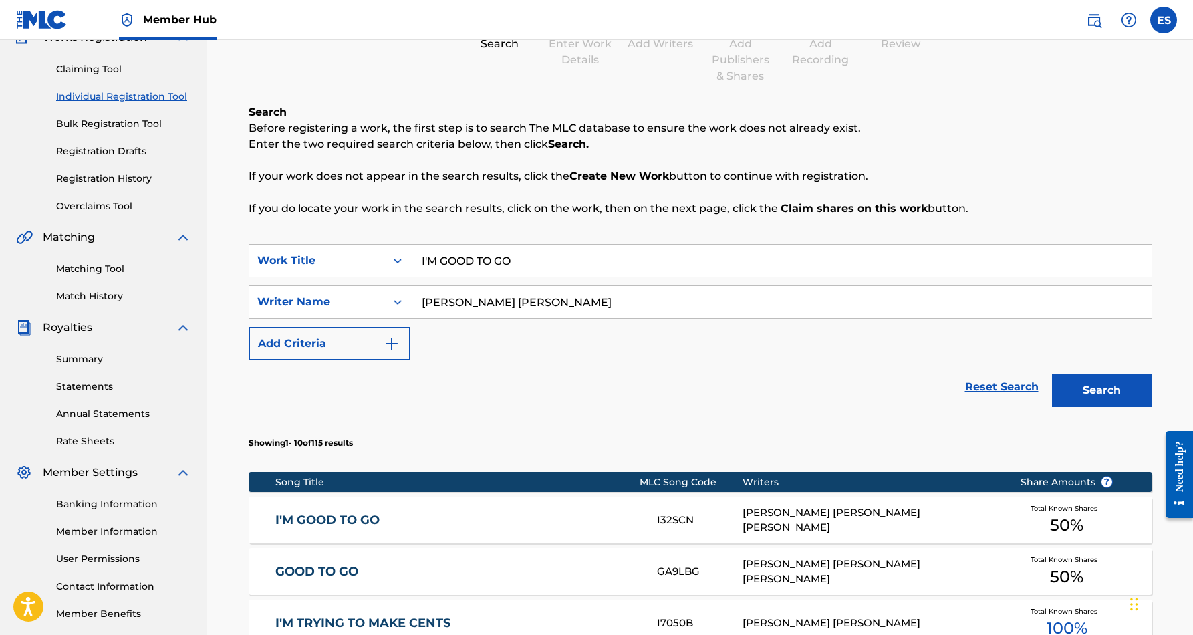
click at [573, 260] on input "I'M GOOD TO GO" at bounding box center [780, 261] width 741 height 32
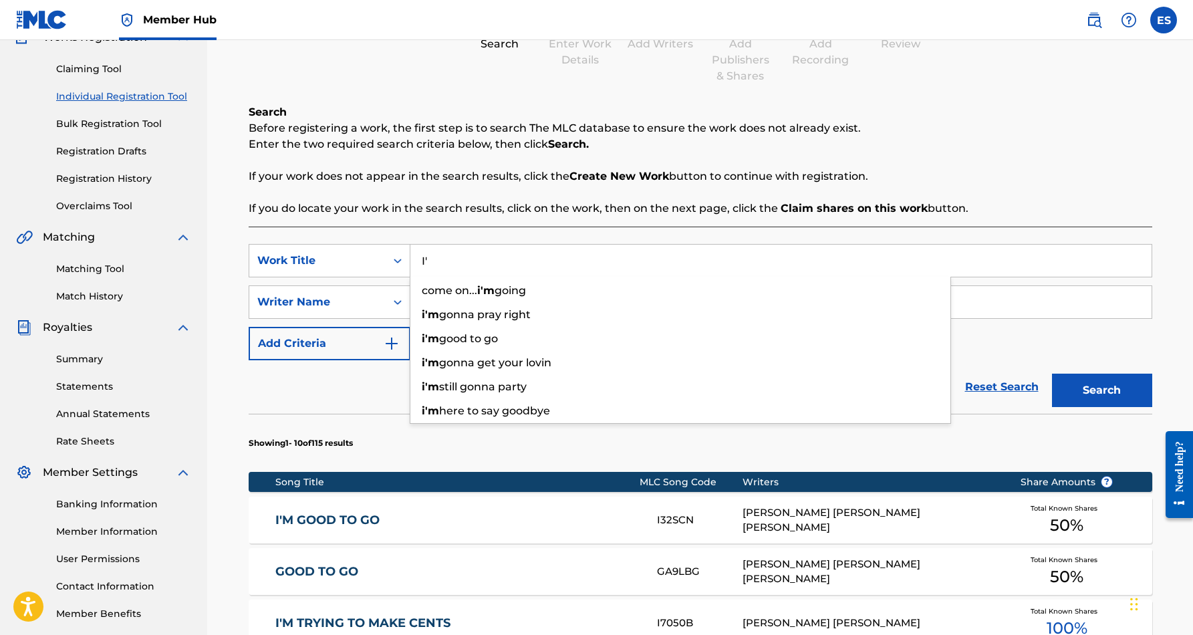
type input "I"
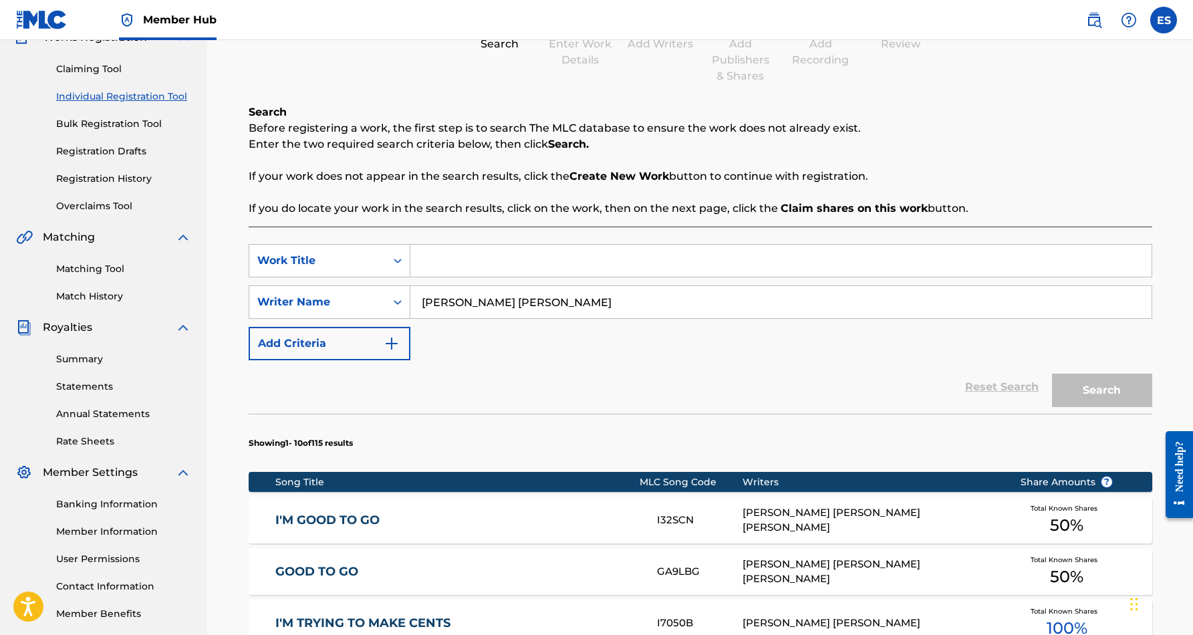
paste input "U R THE 1"
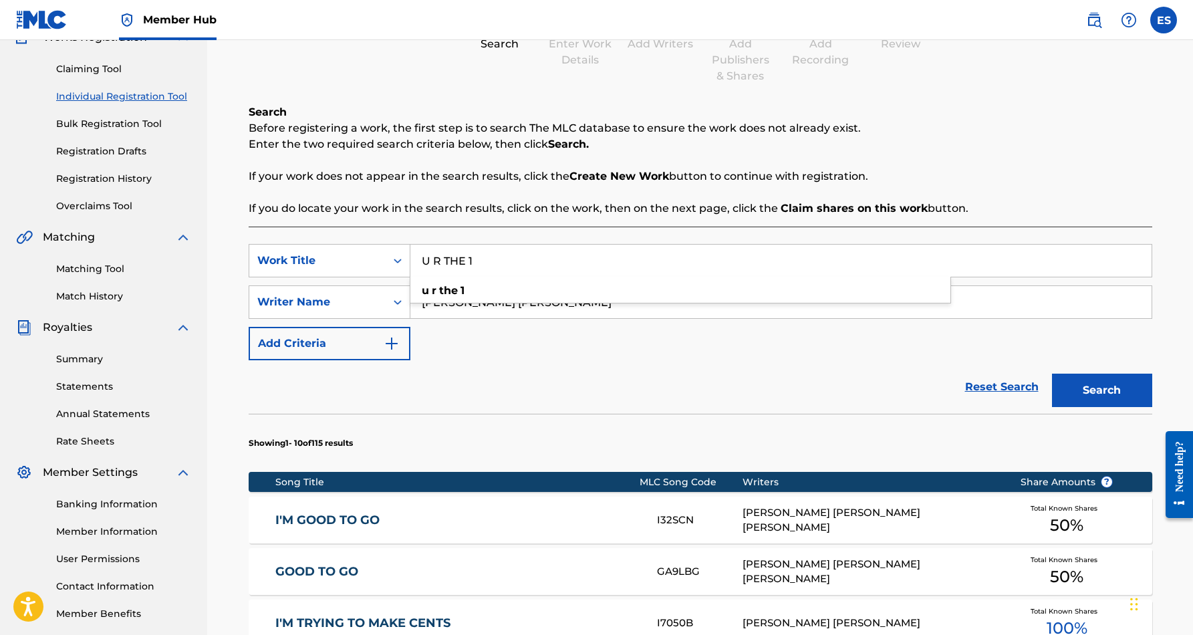
click at [671, 356] on div "SearchWithCriteriaf653e553-8071-4975-b45a-6e778c01a076 Work Title U R THE 1 u r…" at bounding box center [701, 302] width 904 height 116
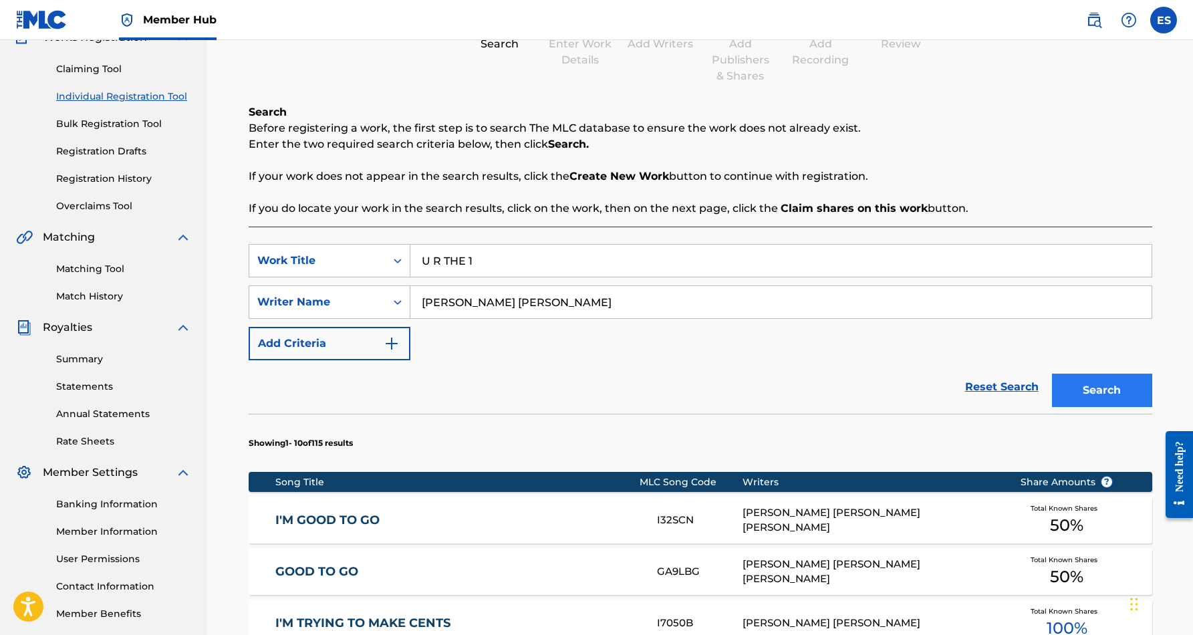
click at [1079, 389] on button "Search" at bounding box center [1102, 390] width 100 height 33
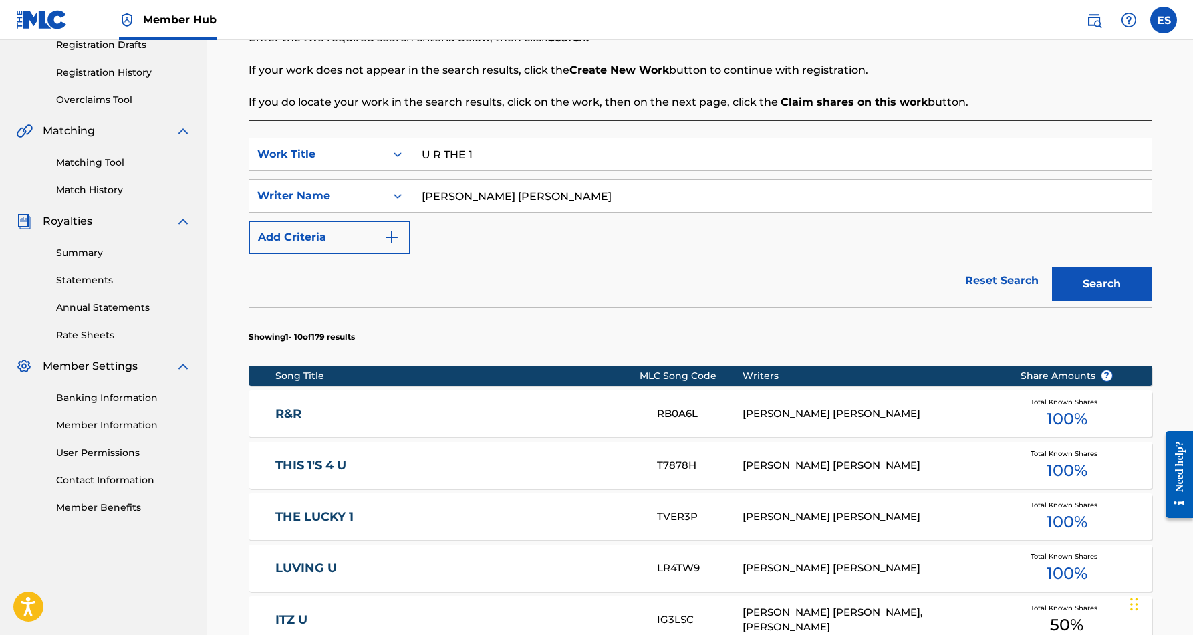
scroll to position [235, 0]
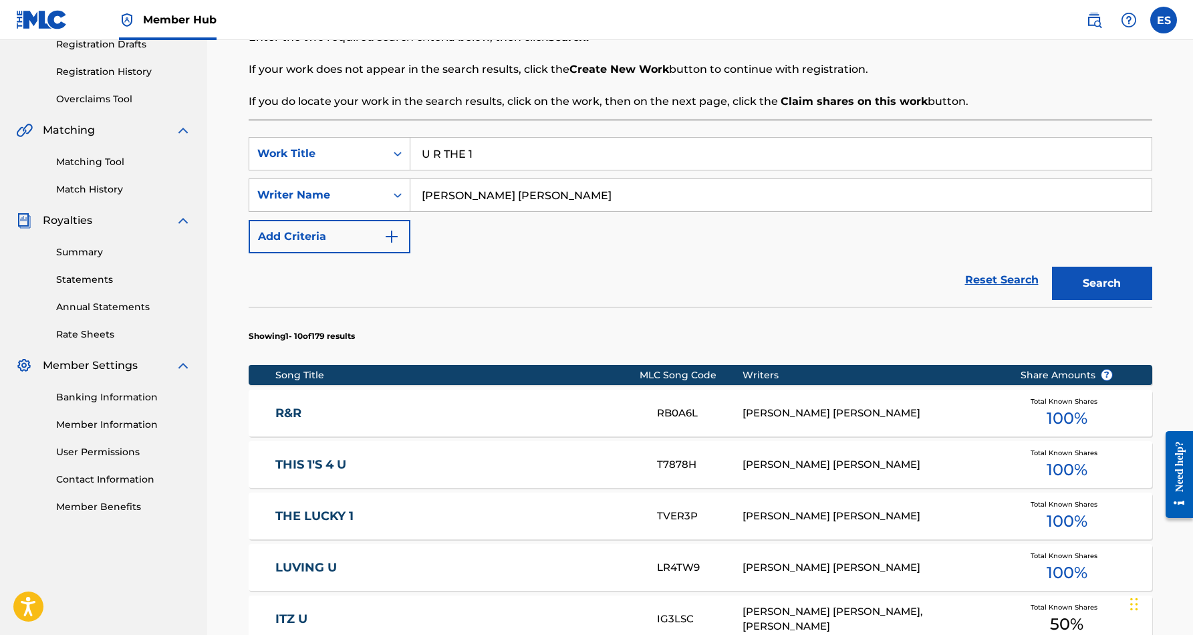
click at [501, 158] on input "U R THE 1" at bounding box center [780, 154] width 741 height 32
type input "U"
paste input "HOW LONG"
type input "HOW LONG"
click at [1069, 284] on button "Search" at bounding box center [1102, 283] width 100 height 33
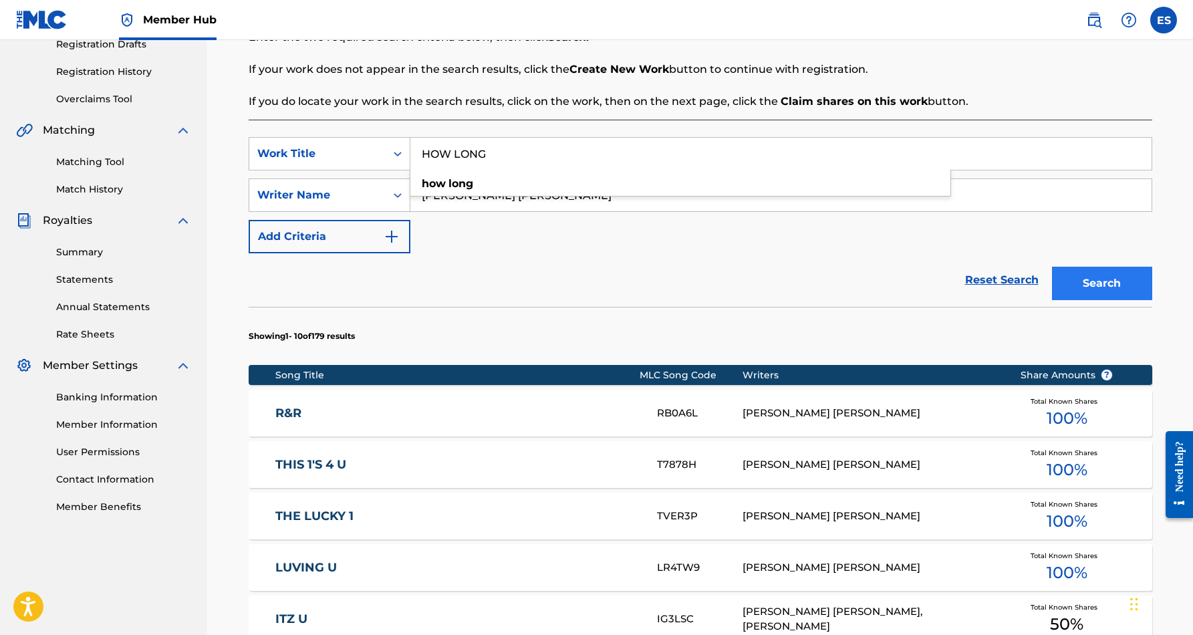
scroll to position [194, 0]
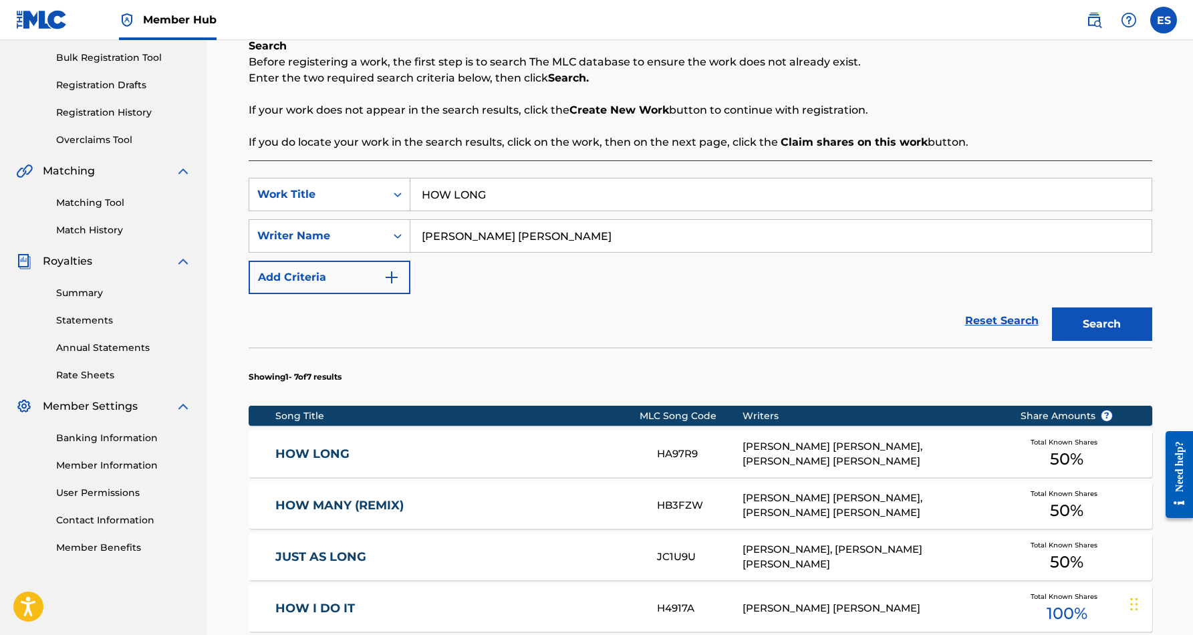
click at [682, 460] on div "HA97R9" at bounding box center [700, 453] width 86 height 15
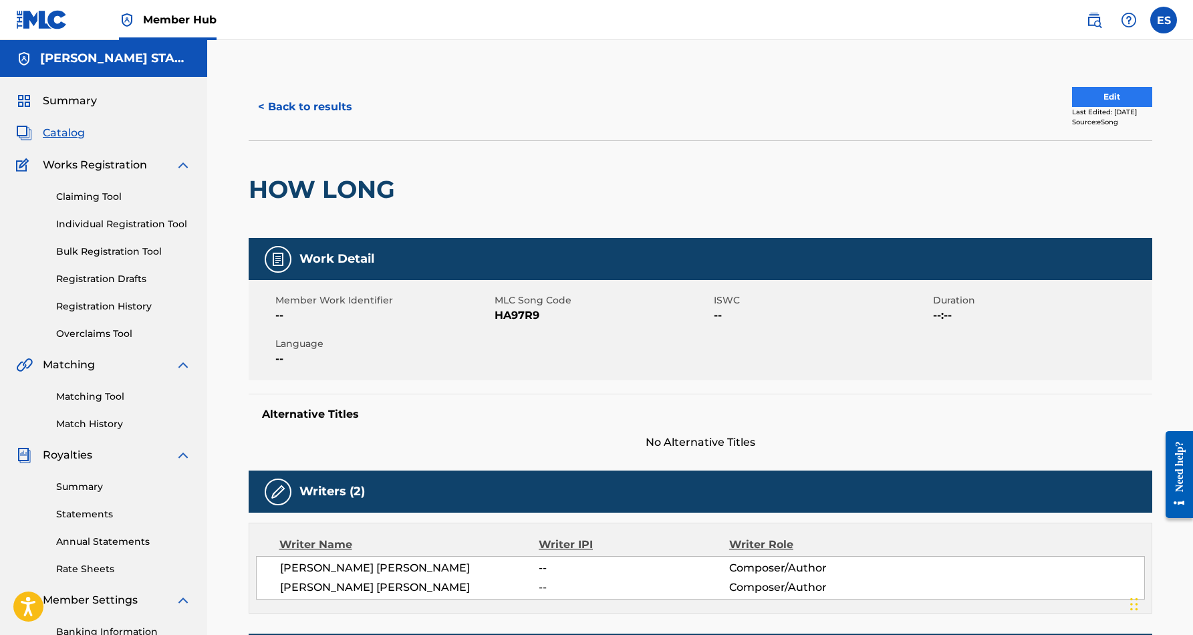
click at [1093, 99] on button "Edit" at bounding box center [1112, 97] width 80 height 20
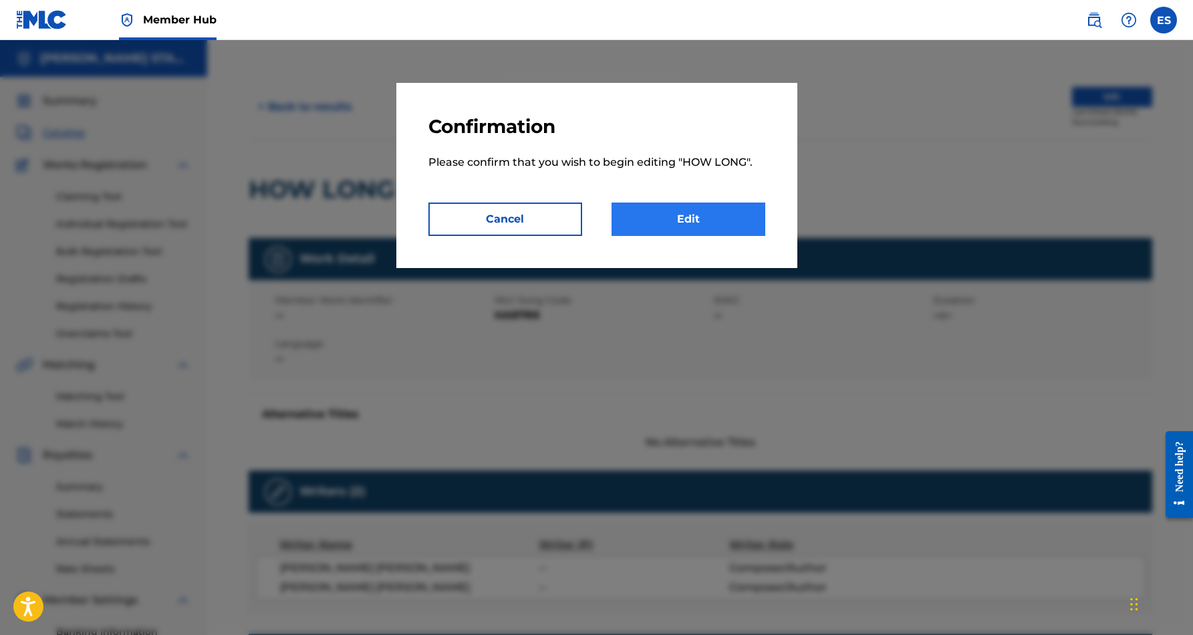
click at [726, 220] on link "Edit" at bounding box center [689, 219] width 154 height 33
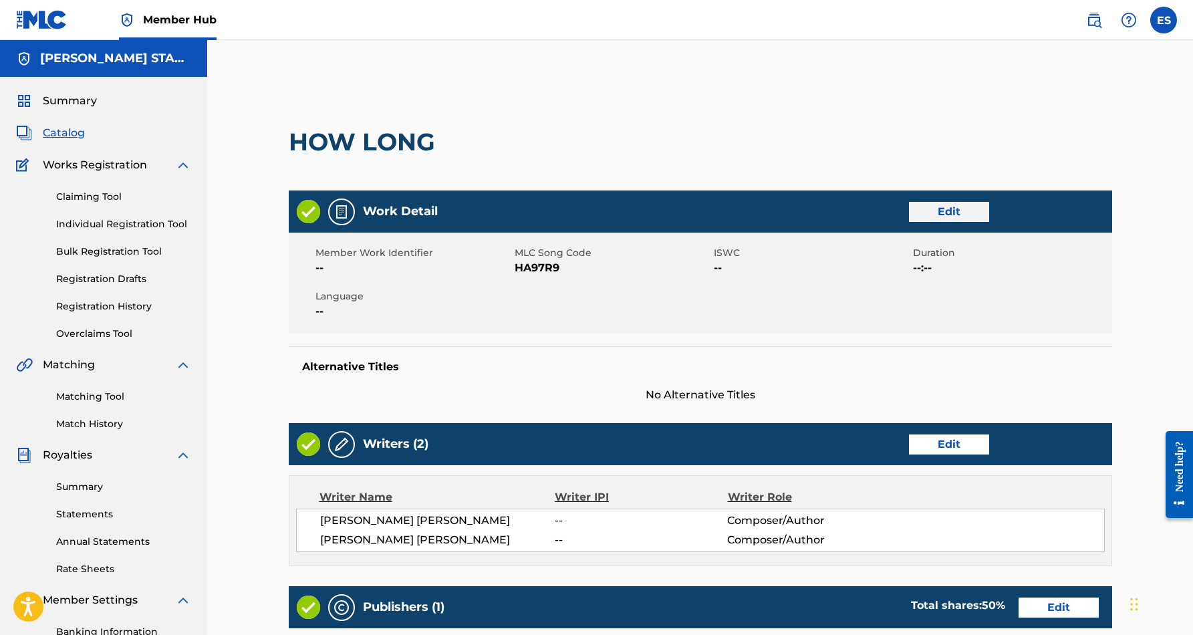
click at [942, 209] on link "Edit" at bounding box center [949, 212] width 80 height 20
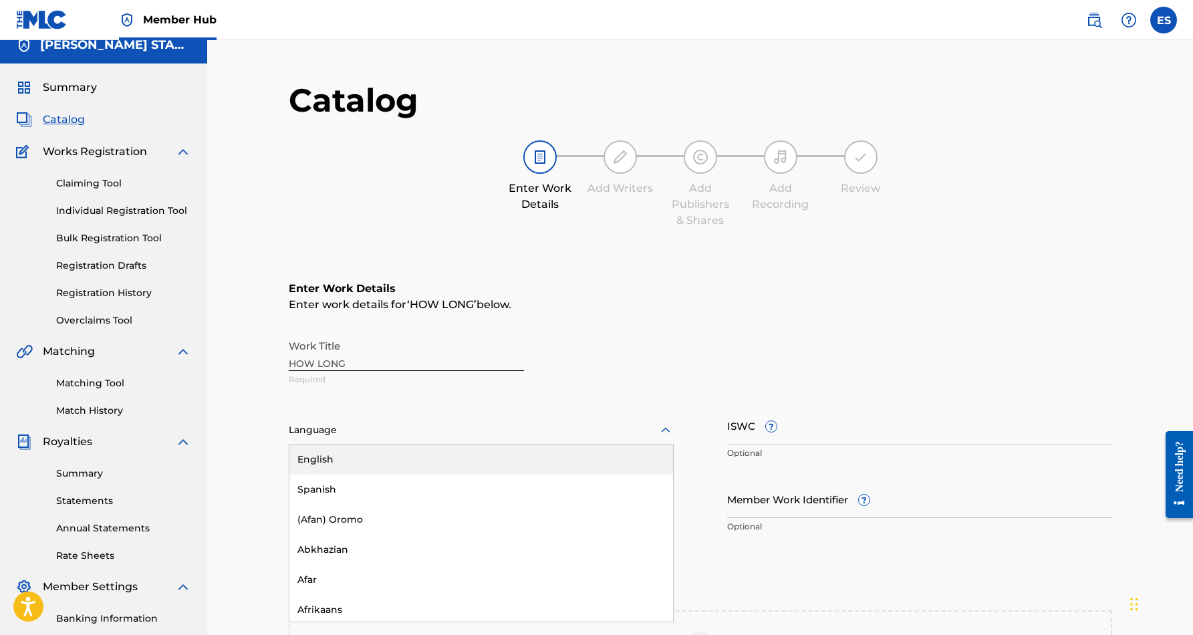
click at [664, 439] on div "Language" at bounding box center [481, 430] width 385 height 28
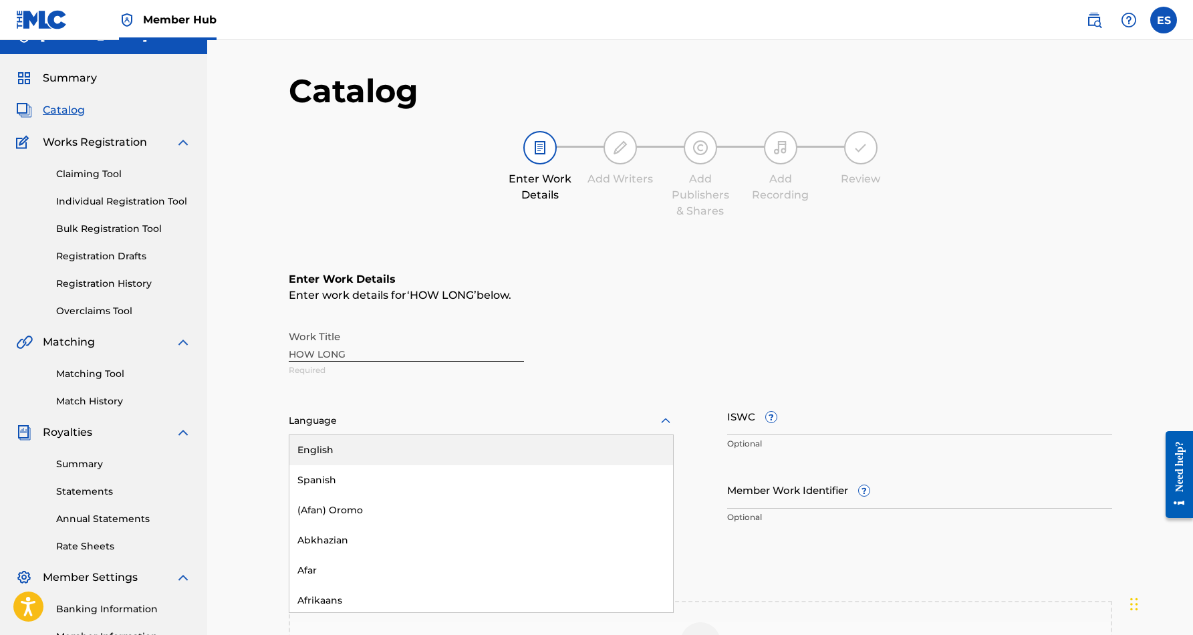
scroll to position [24, 0]
click at [596, 452] on div "English" at bounding box center [481, 449] width 384 height 30
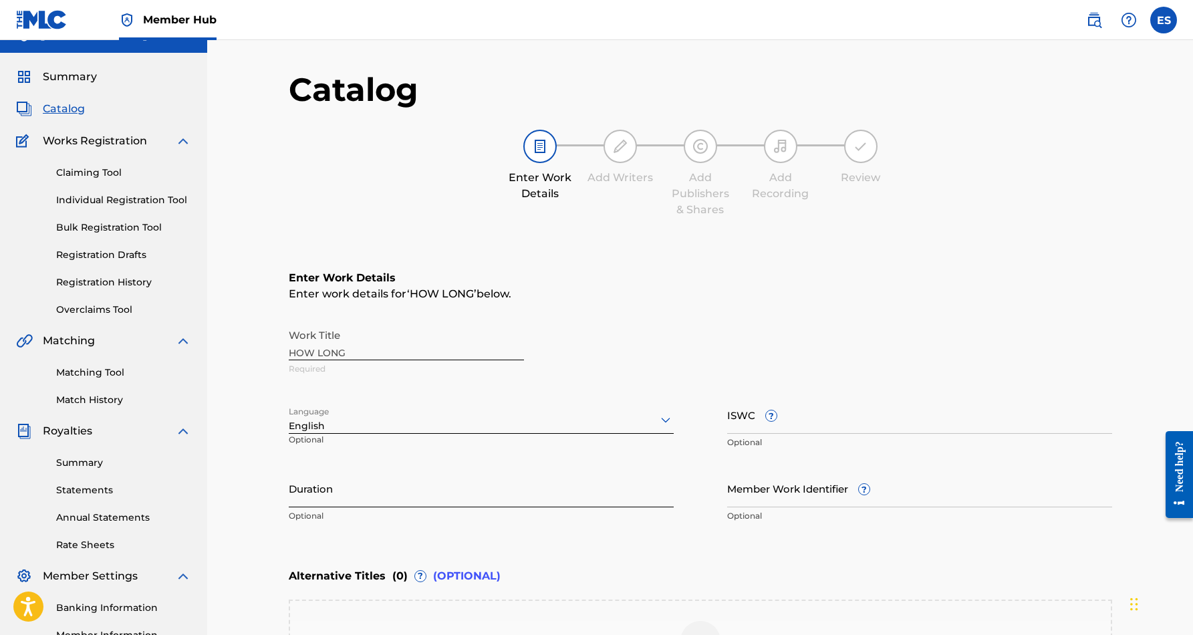
click at [456, 486] on input "Duration" at bounding box center [481, 488] width 385 height 38
type input "05:33"
click at [269, 523] on main "Catalog Enter Work Details Add Writers Add Publishers & Shares Add Recording Re…" at bounding box center [701, 423] width 904 height 749
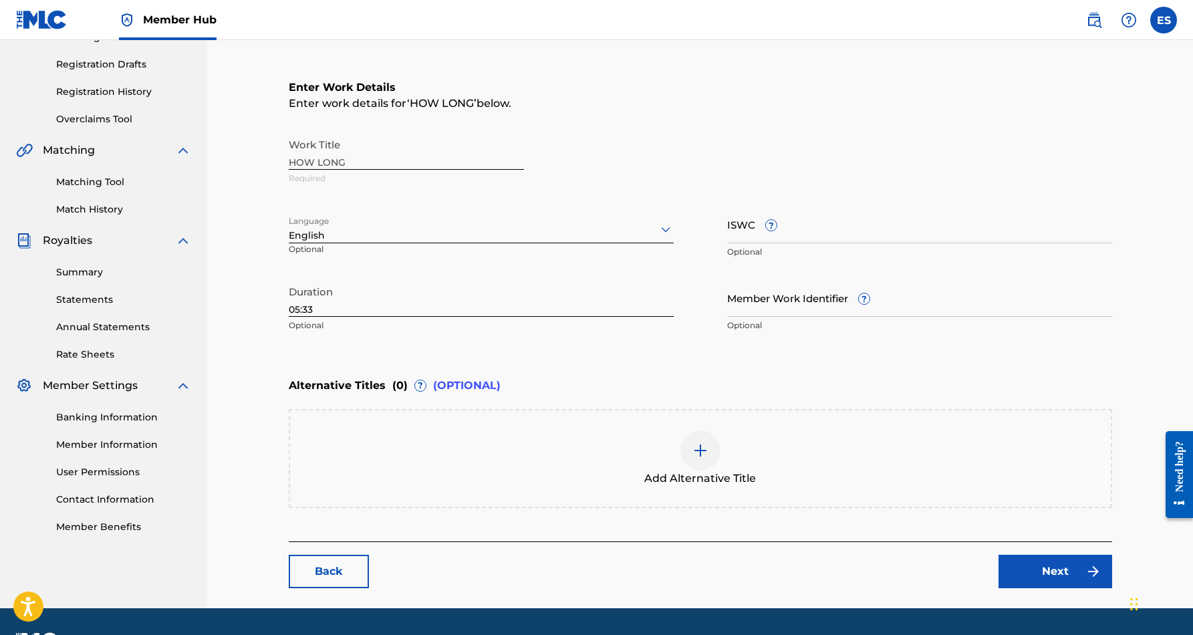
scroll to position [227, 0]
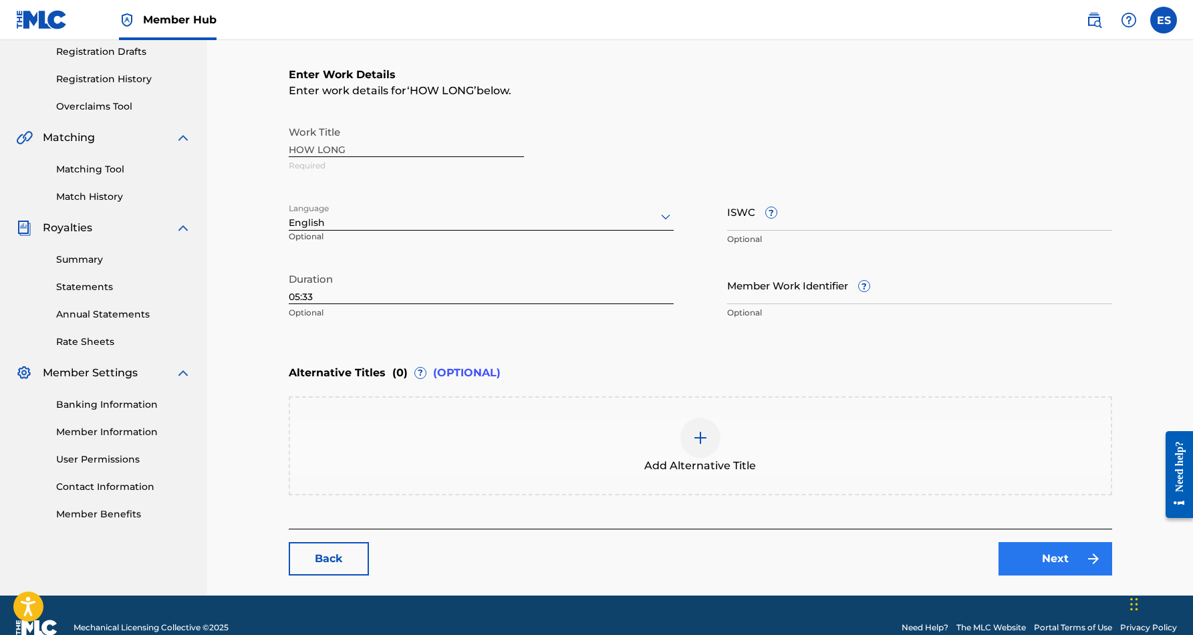
click at [1031, 551] on link "Next" at bounding box center [1056, 558] width 114 height 33
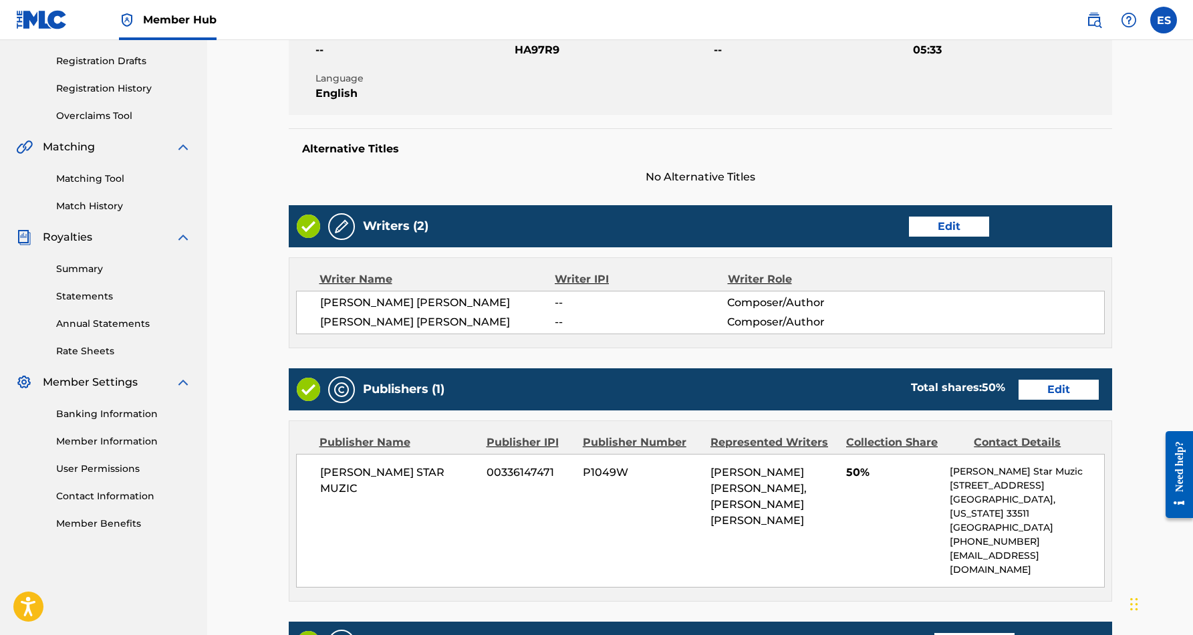
scroll to position [227, 0]
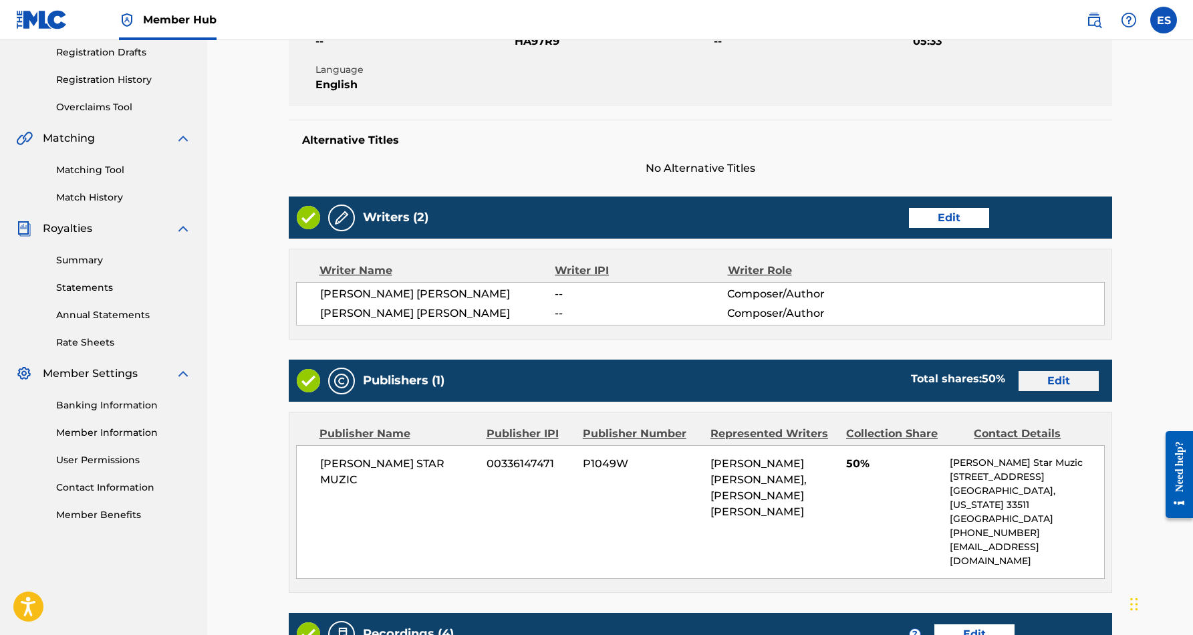
click at [1037, 379] on link "Edit" at bounding box center [1059, 381] width 80 height 20
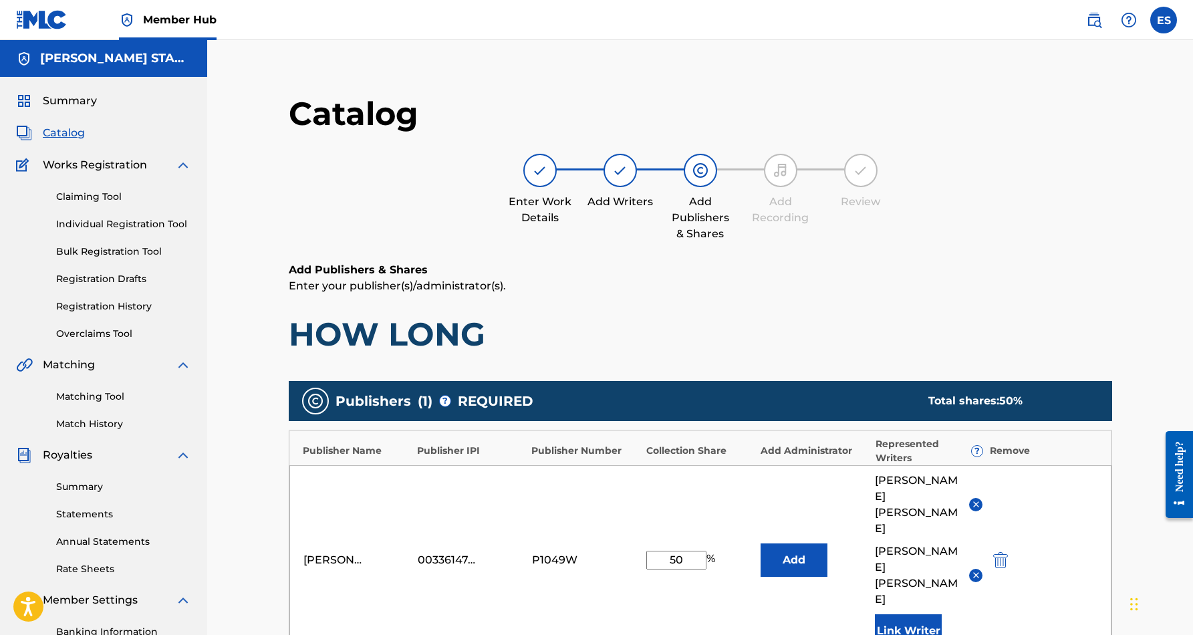
scroll to position [21, 0]
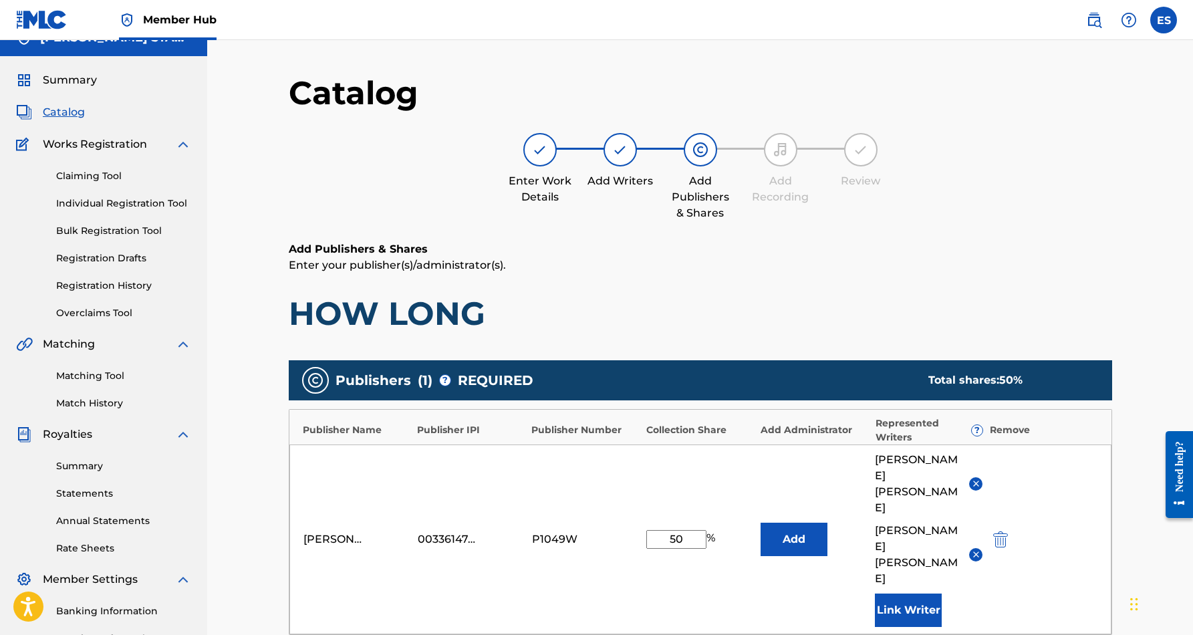
click at [974, 479] on img at bounding box center [976, 484] width 10 height 10
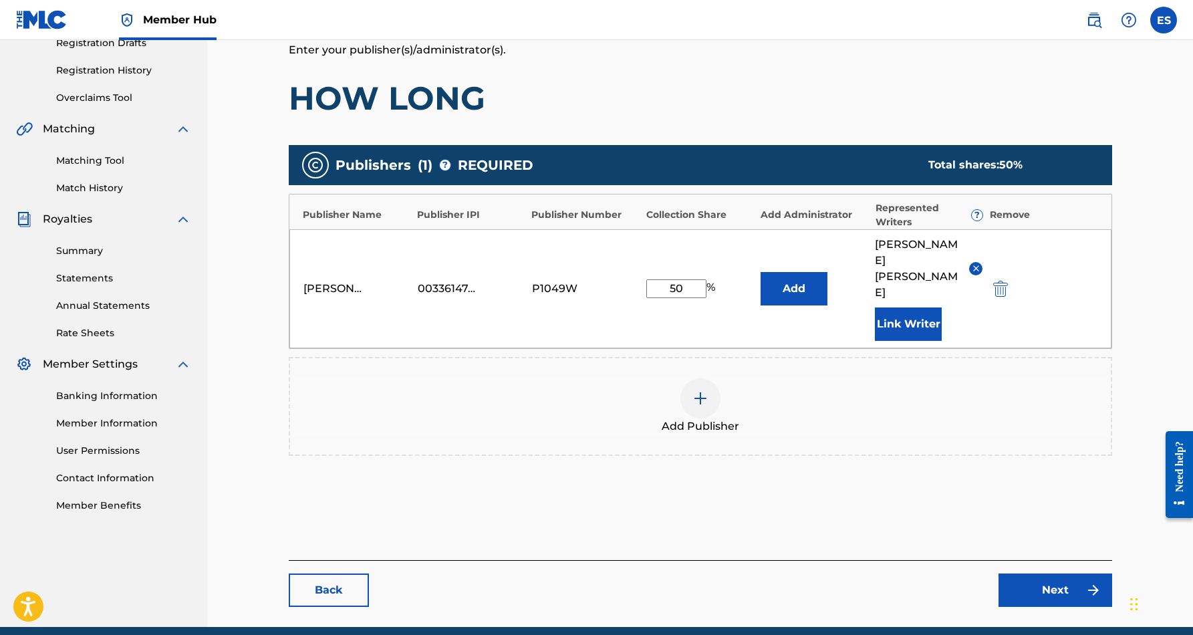
scroll to position [237, 0]
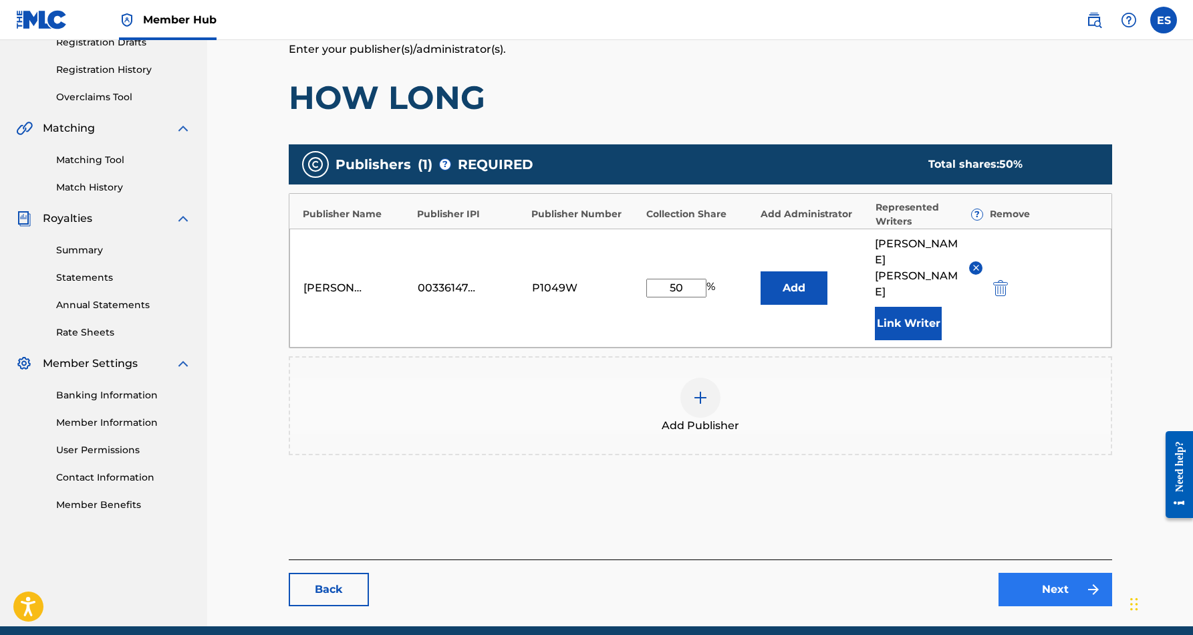
click at [1031, 573] on link "Next" at bounding box center [1056, 589] width 114 height 33
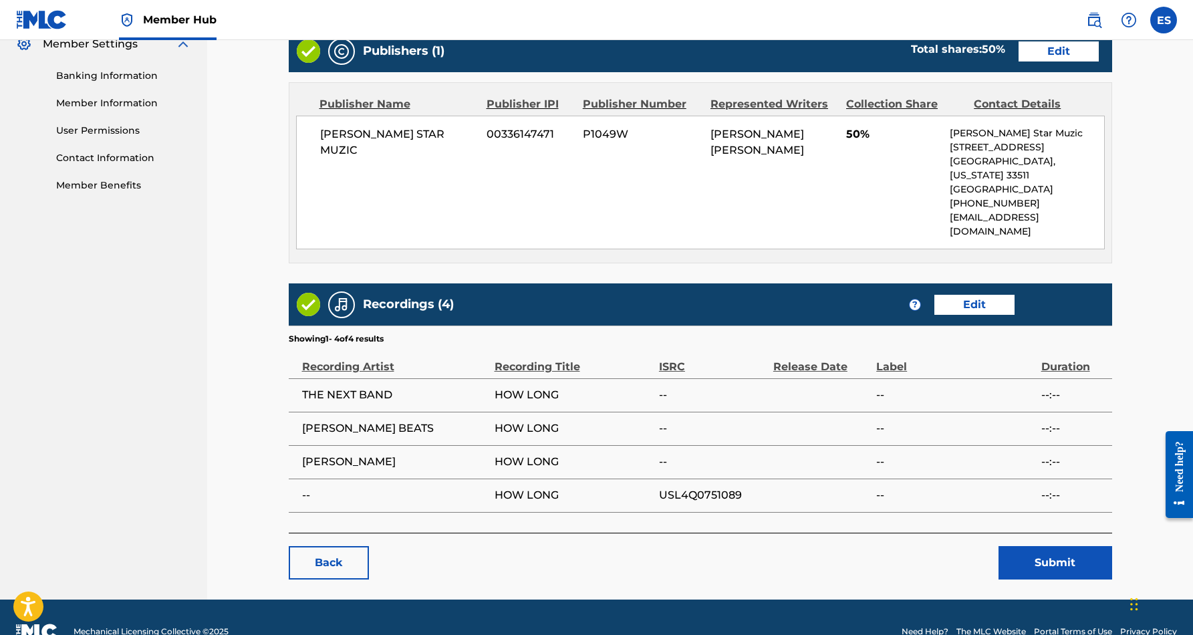
scroll to position [555, 0]
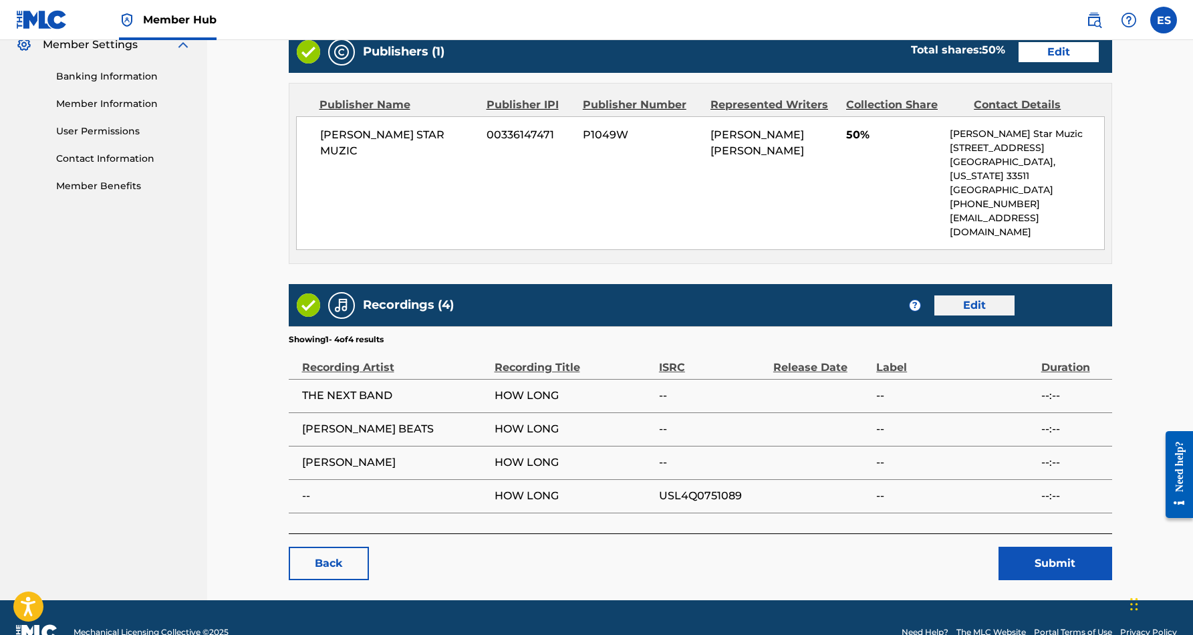
click at [966, 295] on link "Edit" at bounding box center [974, 305] width 80 height 20
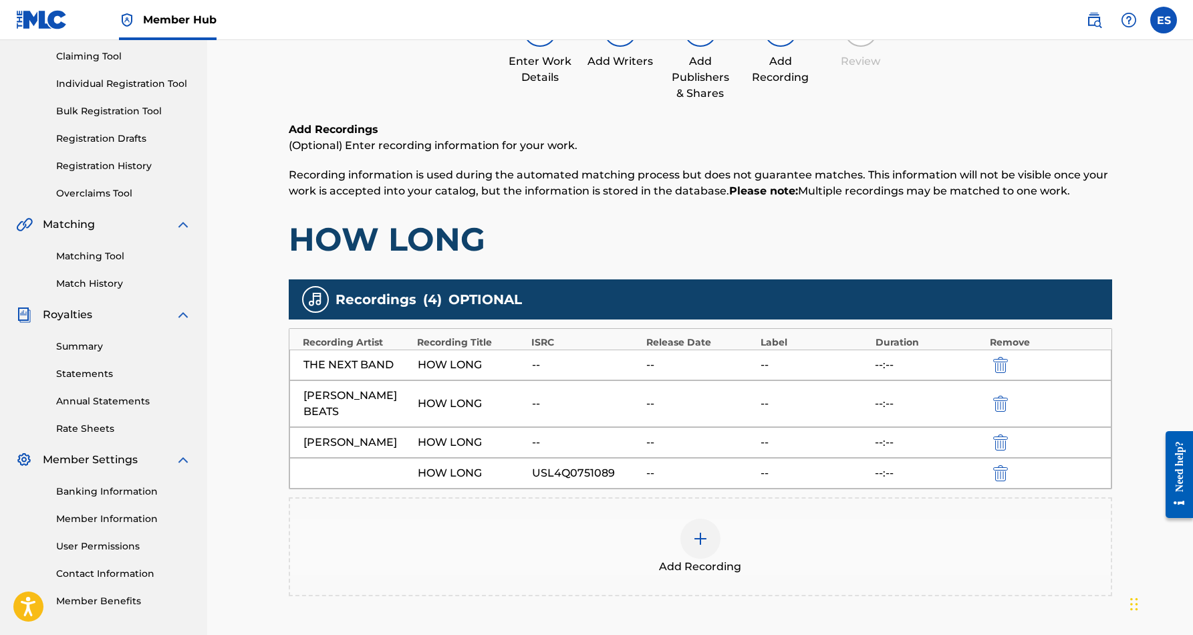
scroll to position [146, 0]
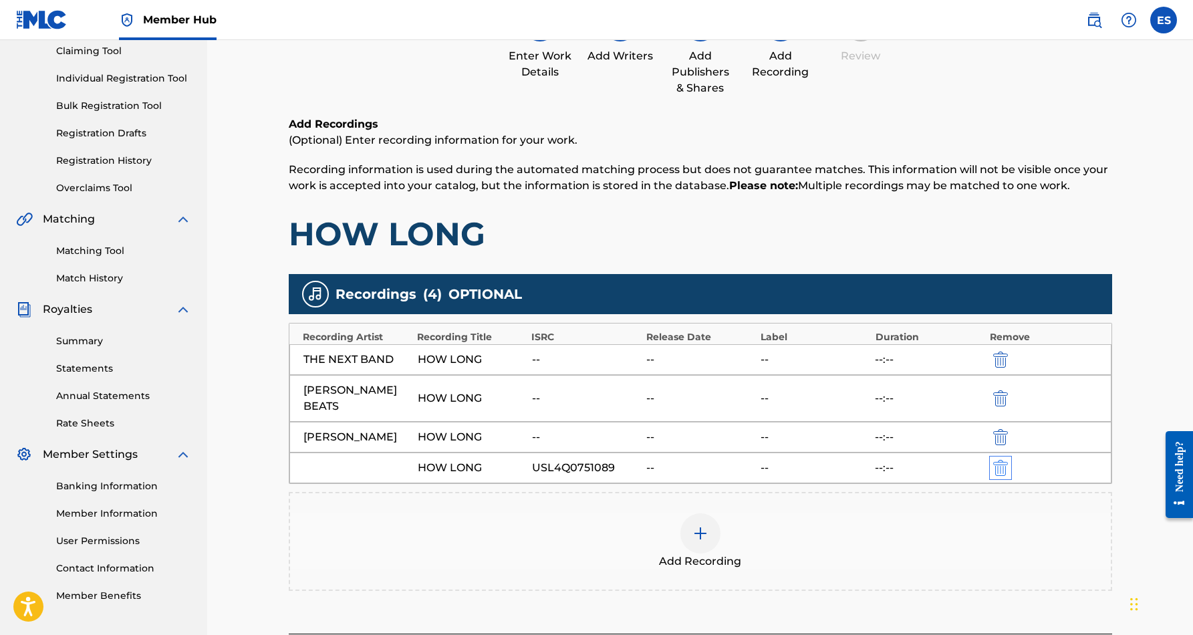
click at [996, 460] on img "submit" at bounding box center [1000, 468] width 15 height 16
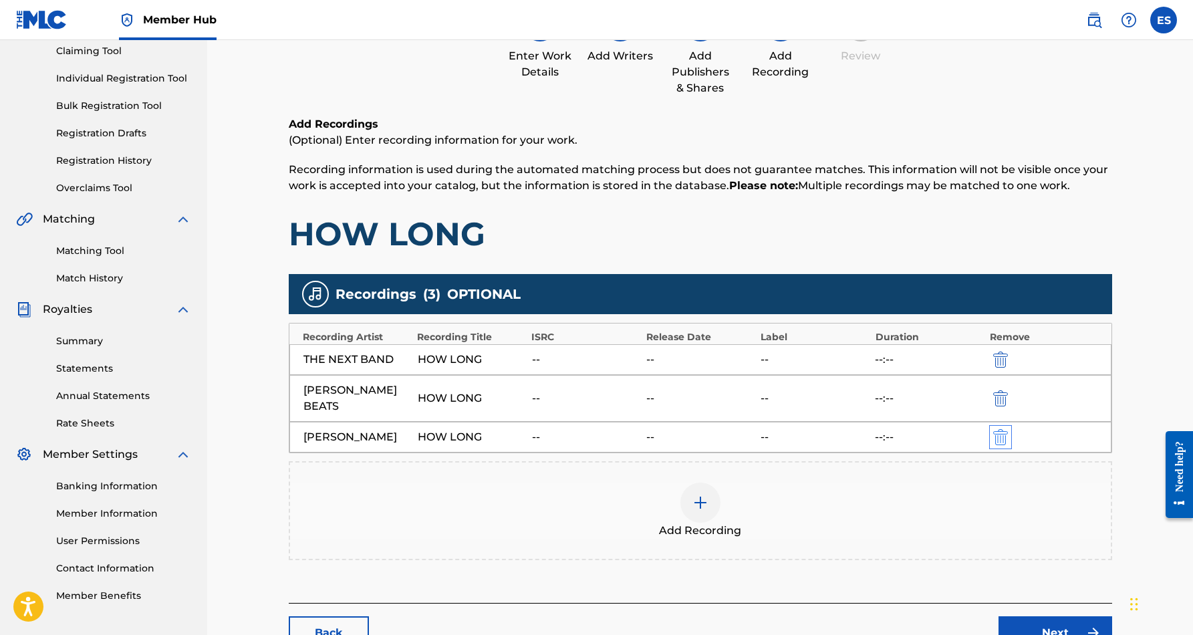
click at [1002, 429] on img "submit" at bounding box center [1000, 437] width 15 height 16
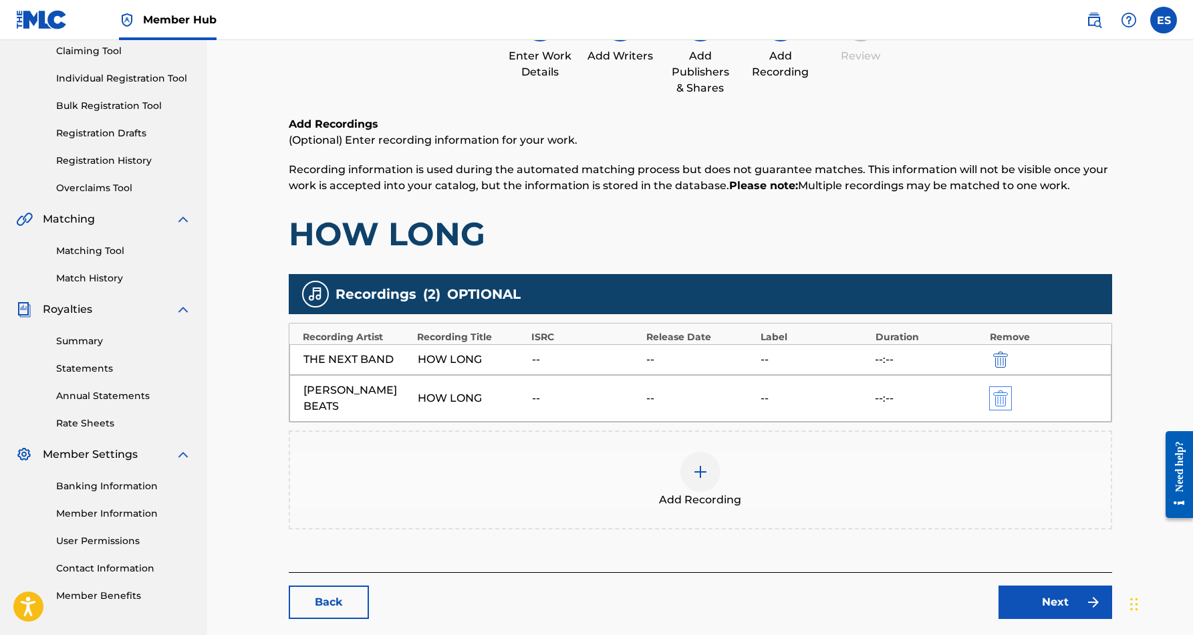
click at [998, 393] on img "submit" at bounding box center [1000, 398] width 15 height 16
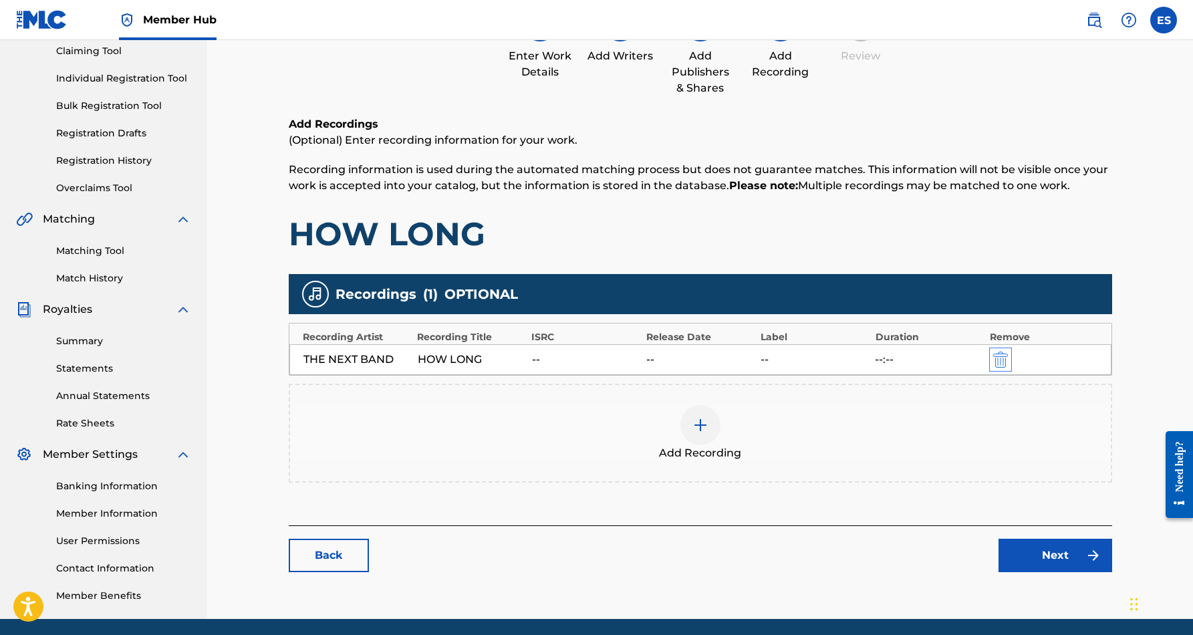
click at [998, 362] on img "submit" at bounding box center [1000, 360] width 15 height 16
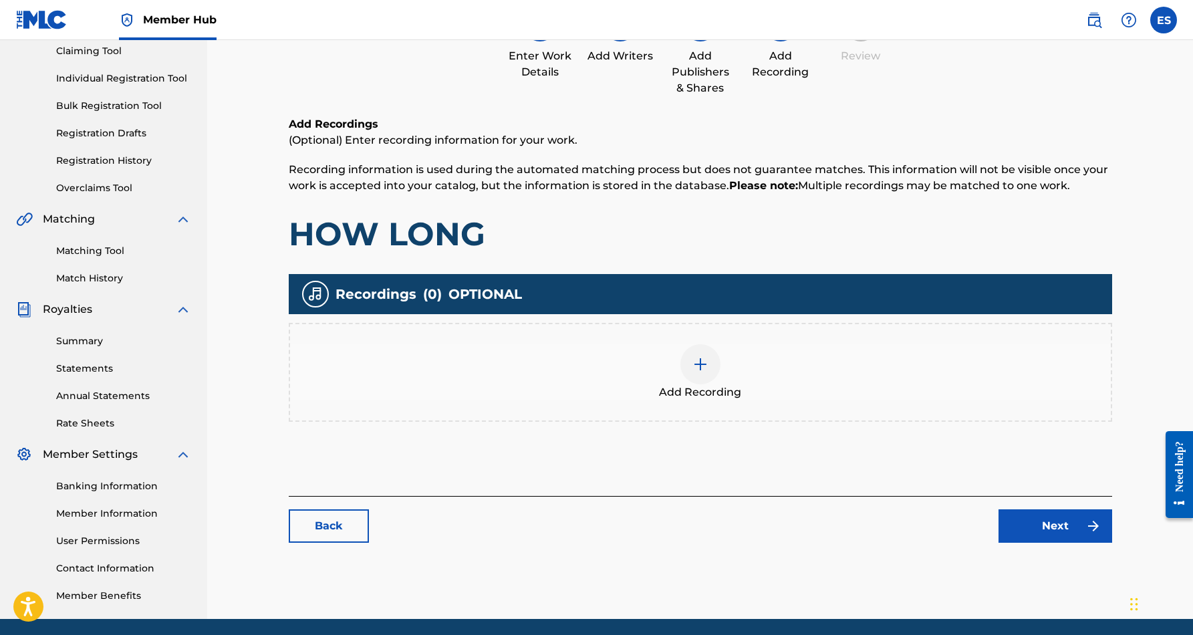
click at [694, 374] on div at bounding box center [700, 364] width 40 height 40
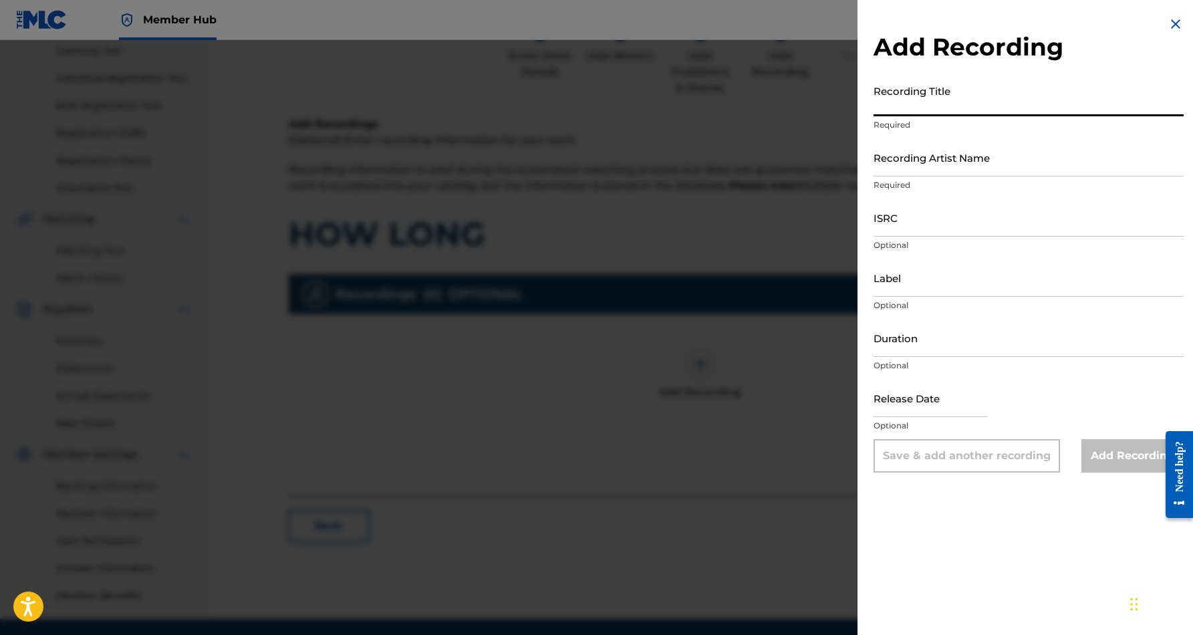
click at [936, 110] on input "Recording Title" at bounding box center [1029, 97] width 310 height 38
paste input "THE NEXT BAND"
type input "THE NEXT BAND"
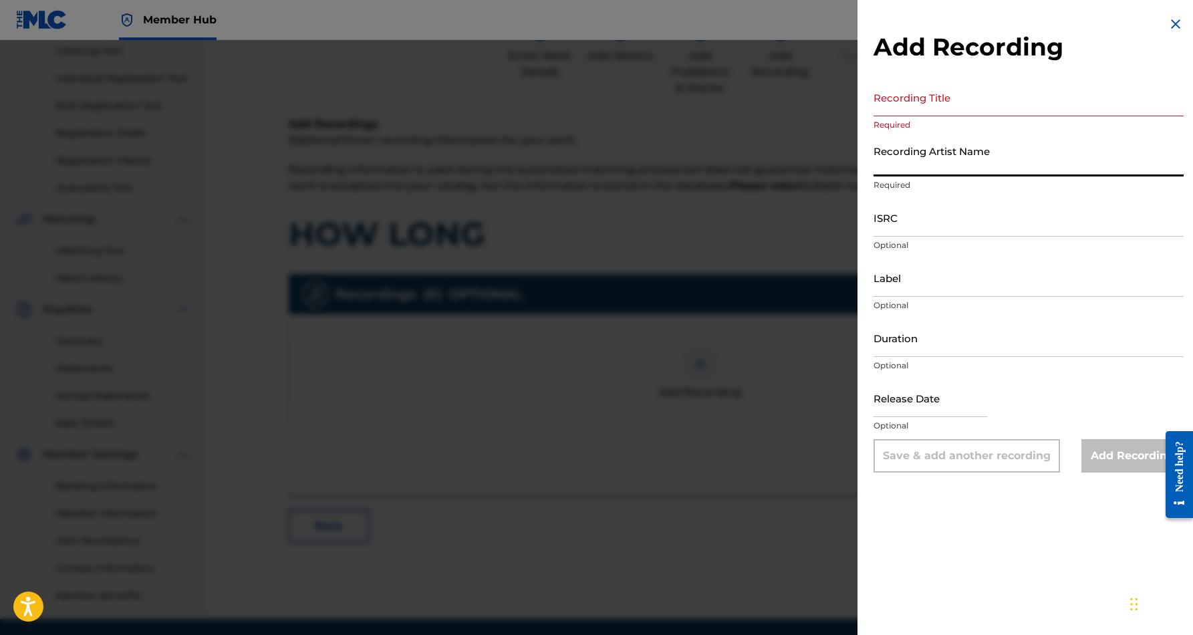
click at [944, 161] on input "Recording Artist Name" at bounding box center [1029, 157] width 310 height 38
paste input "THE NEXT BAND"
type input "THE NEXT BAND"
click at [952, 101] on input "Recording Title" at bounding box center [1029, 97] width 310 height 38
paste input "HOW LONG"
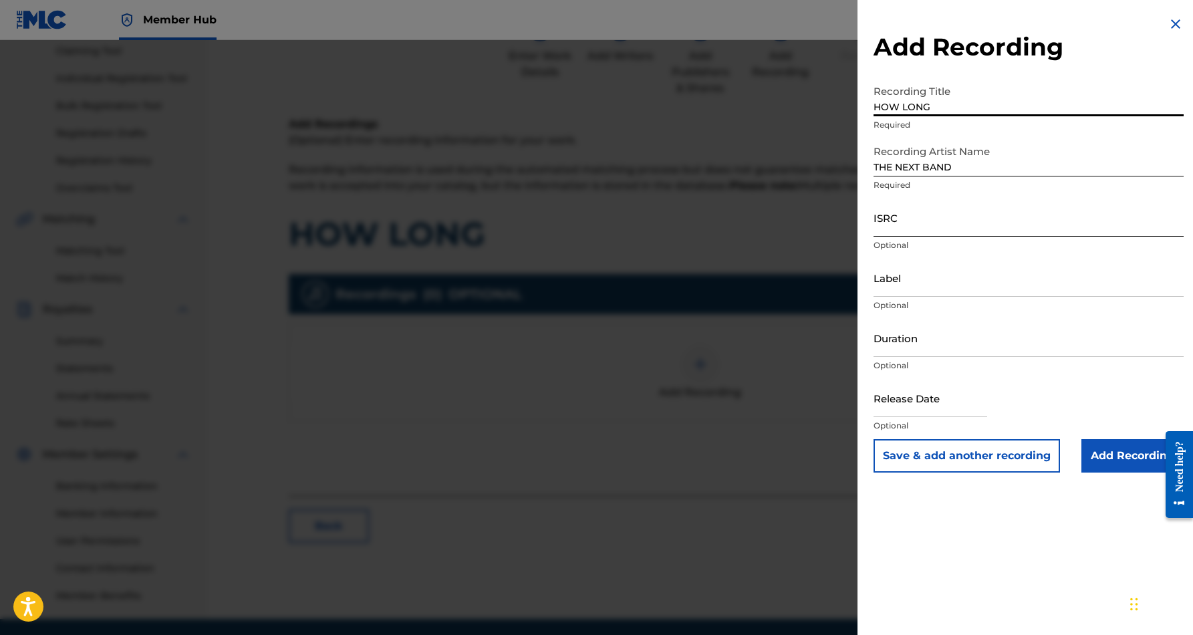
type input "HOW LONG"
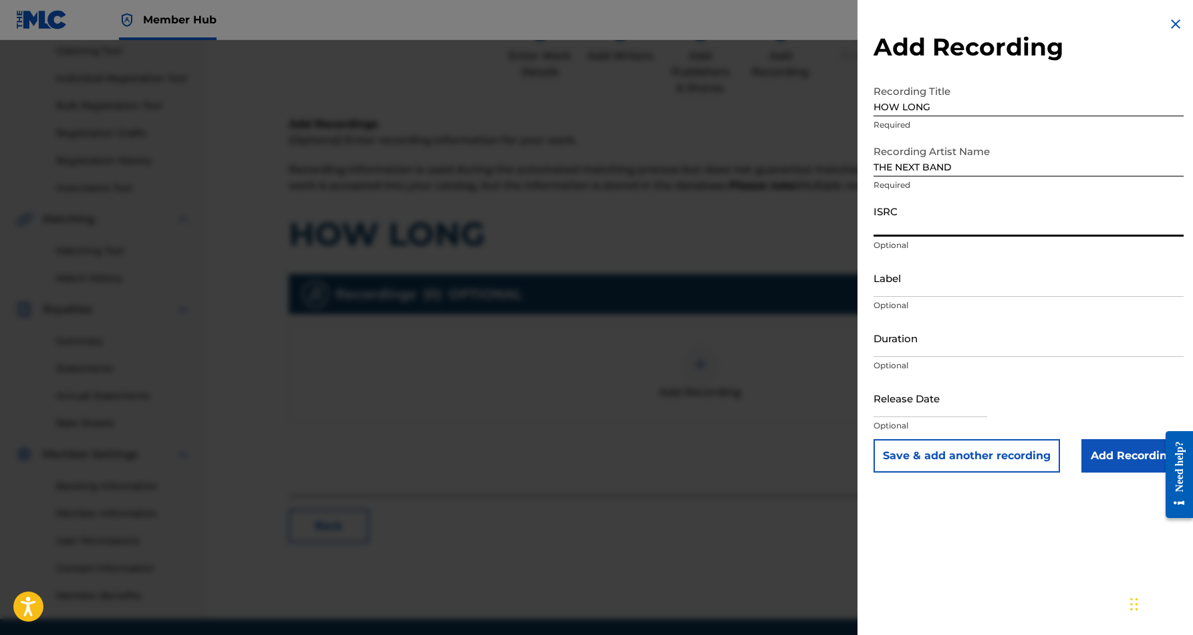
click at [1001, 213] on input "ISRC" at bounding box center [1029, 218] width 310 height 38
paste input "USL4Q0751089"
type input "USL4Q0751089"
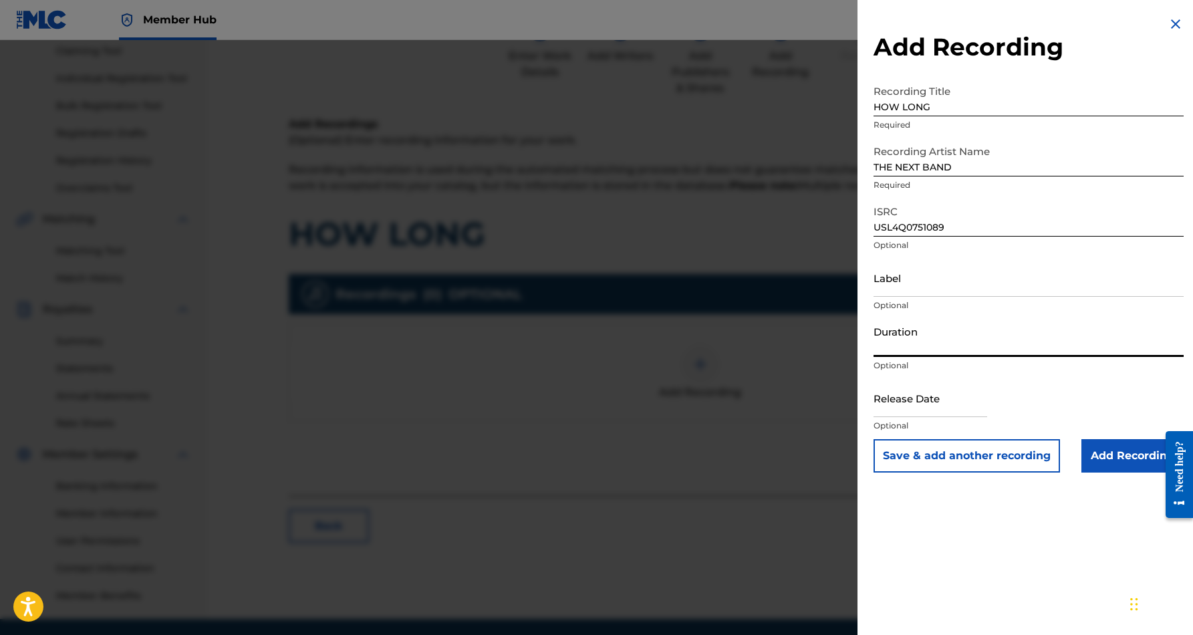
click at [967, 346] on input "Duration" at bounding box center [1029, 338] width 310 height 38
type input "05:33"
click at [1001, 494] on div "Add Recording Recording Title HOW LONG Required Recording Artist Name THE NEXT …" at bounding box center [1029, 317] width 342 height 635
click at [1122, 458] on input "Add Recording" at bounding box center [1132, 455] width 102 height 33
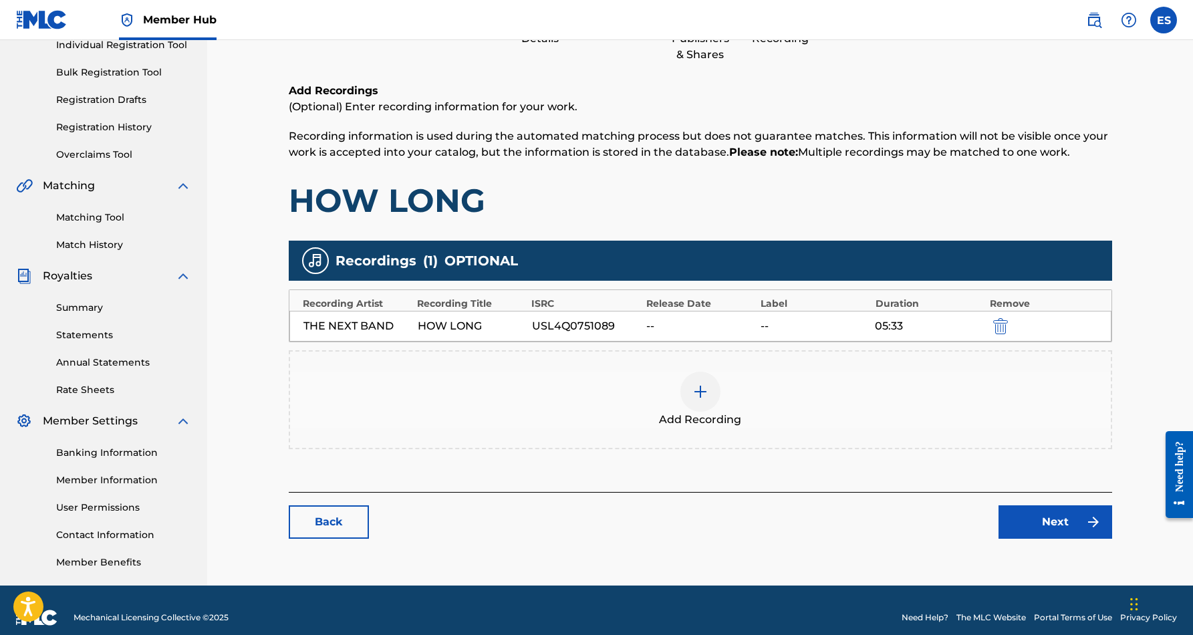
scroll to position [182, 0]
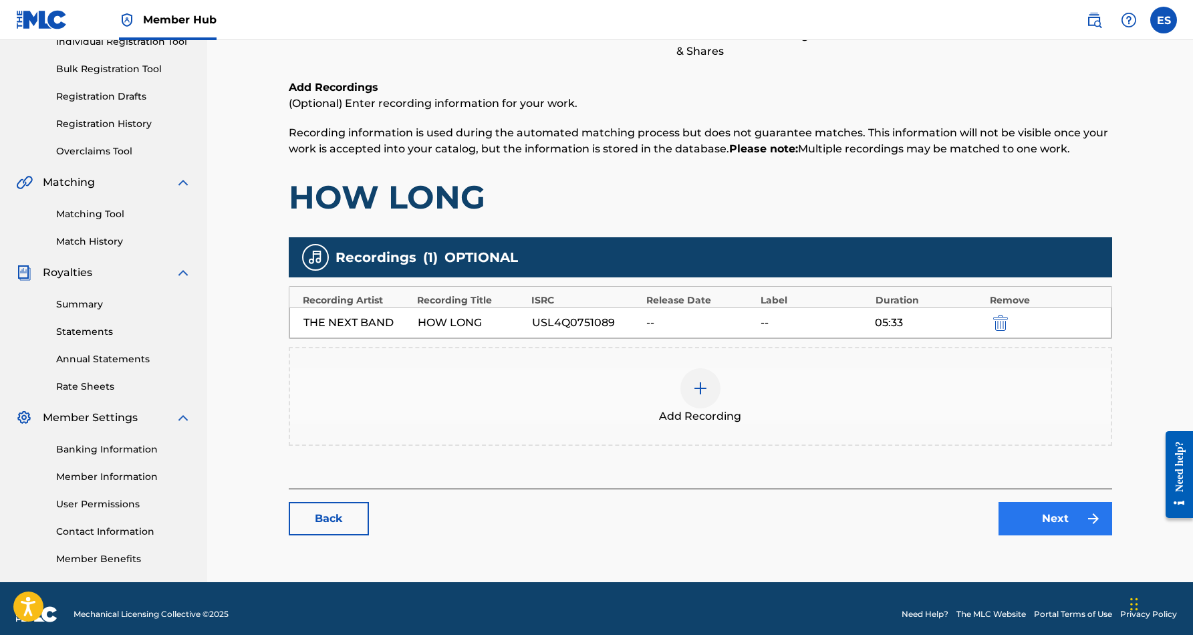
click at [1057, 520] on link "Next" at bounding box center [1056, 518] width 114 height 33
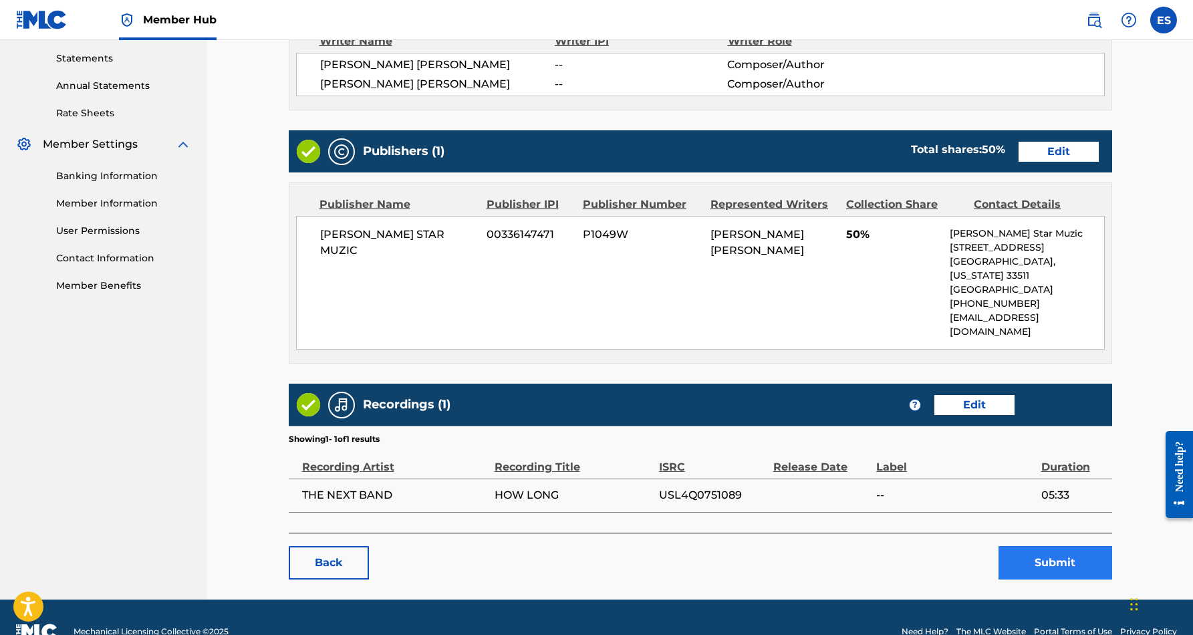
scroll to position [455, 0]
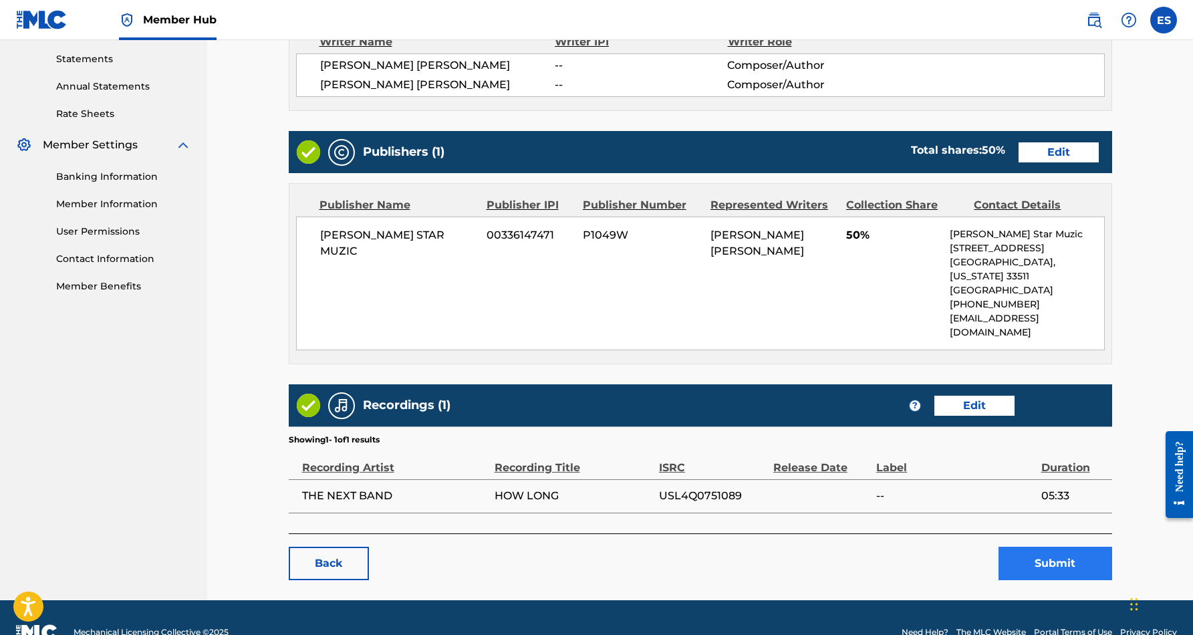
click at [1040, 547] on button "Submit" at bounding box center [1056, 563] width 114 height 33
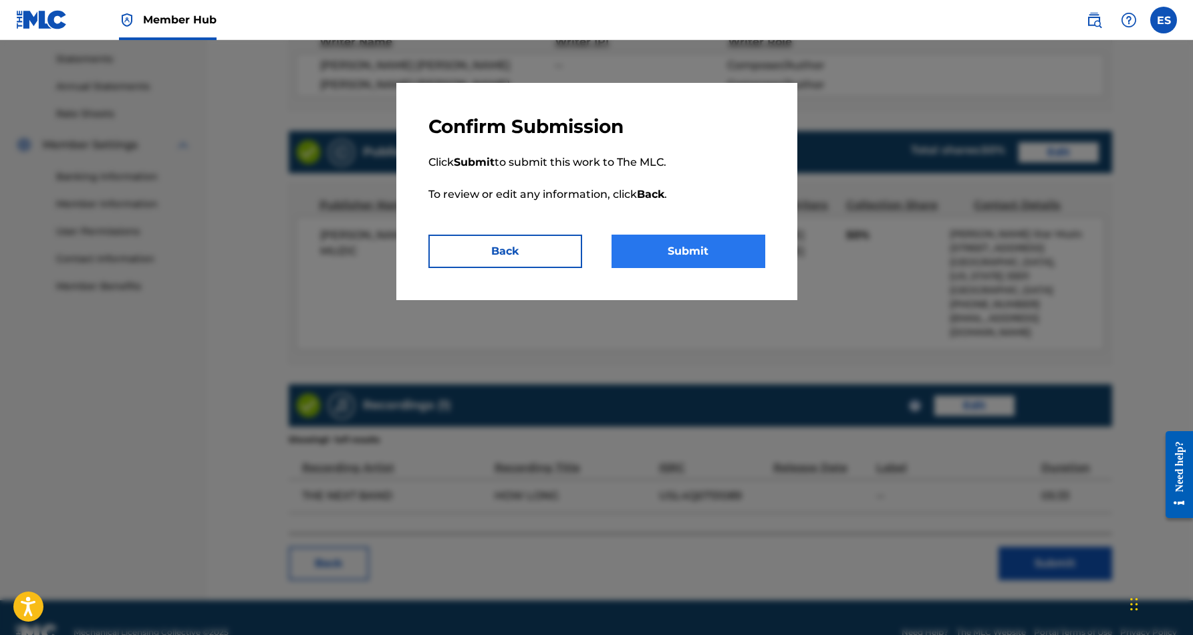
click at [674, 243] on button "Submit" at bounding box center [689, 251] width 154 height 33
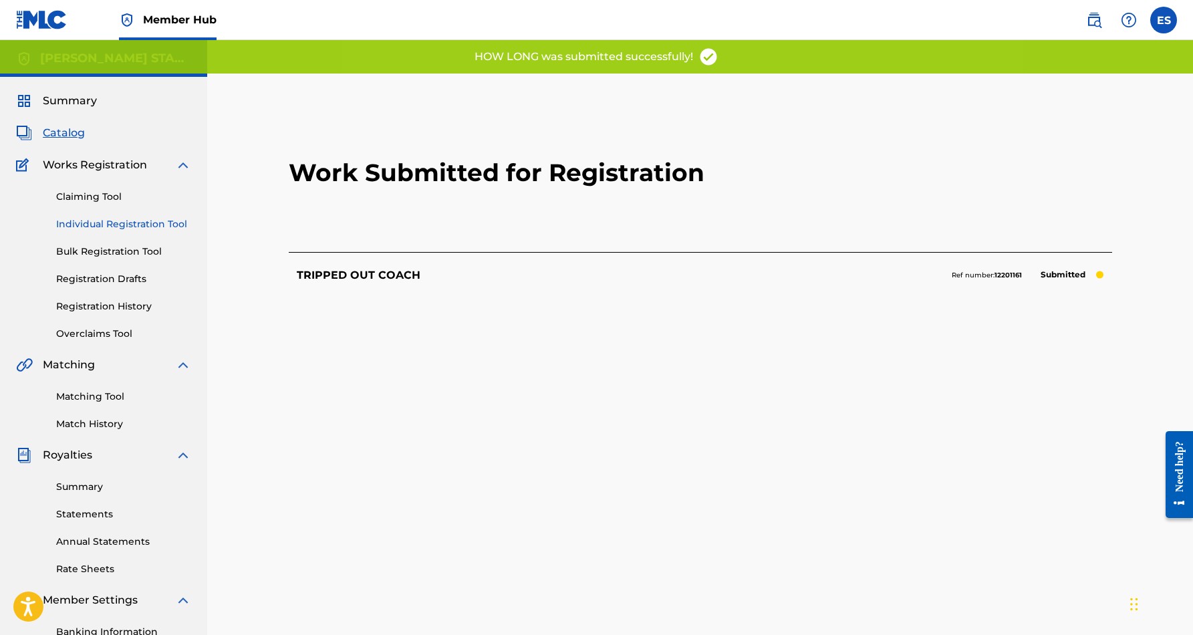
click at [92, 222] on link "Individual Registration Tool" at bounding box center [123, 224] width 135 height 14
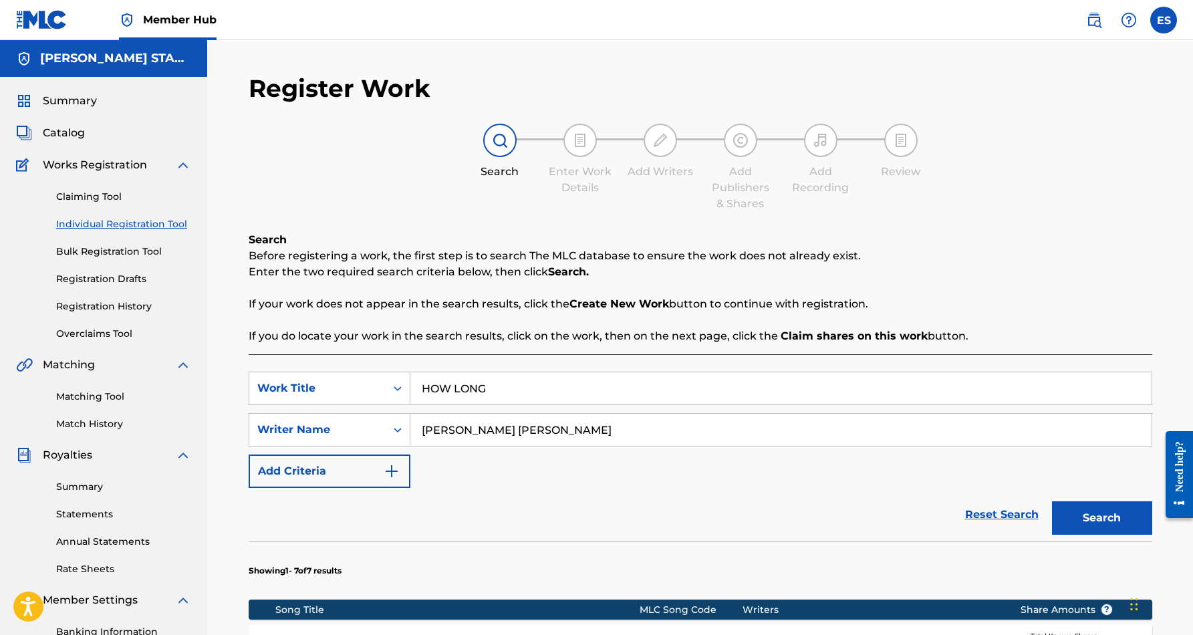
click at [495, 389] on input "HOW LONG" at bounding box center [780, 388] width 741 height 32
type input "H"
paste input "COWBOY UP"
type input "COWBOY UP"
click at [591, 480] on div "SearchWithCriteriaf653e553-8071-4975-b45a-6e778c01a076 Work Title COWBOY UP Sea…" at bounding box center [701, 430] width 904 height 116
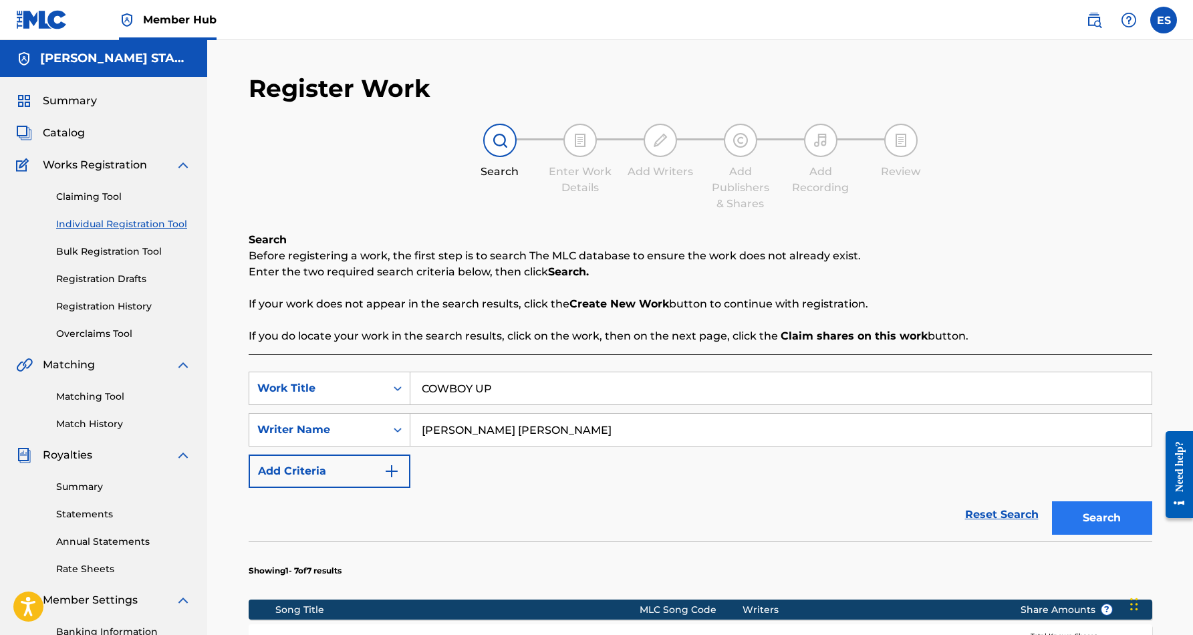
click at [1073, 510] on button "Search" at bounding box center [1102, 517] width 100 height 33
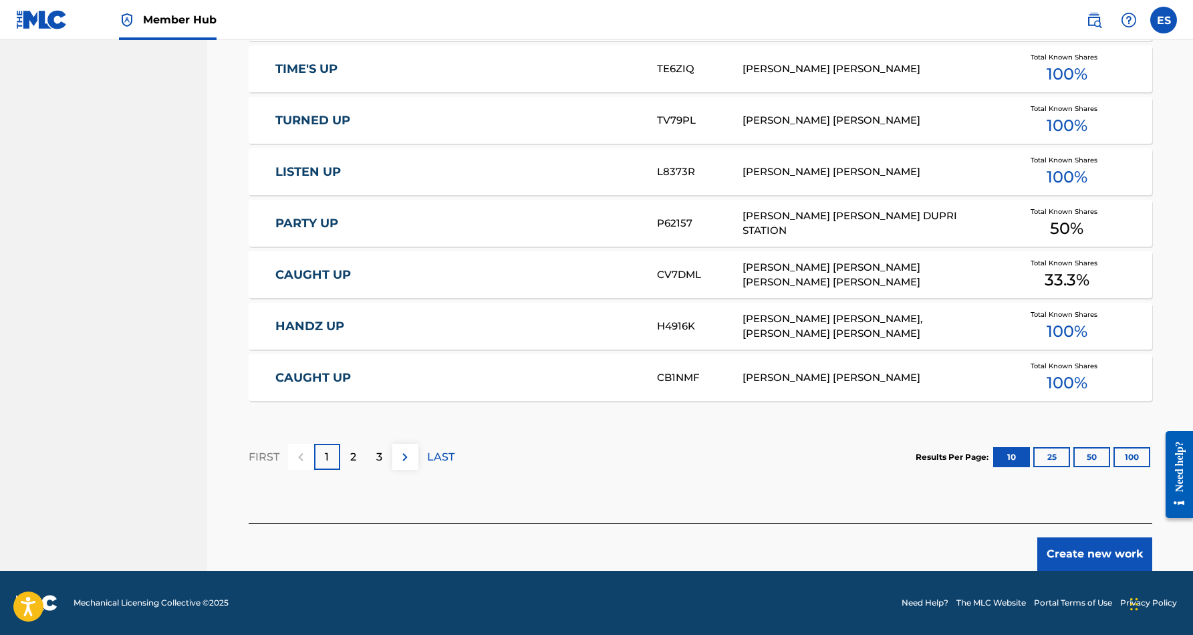
scroll to position [733, 0]
click at [1100, 547] on button "Create new work" at bounding box center [1094, 553] width 115 height 33
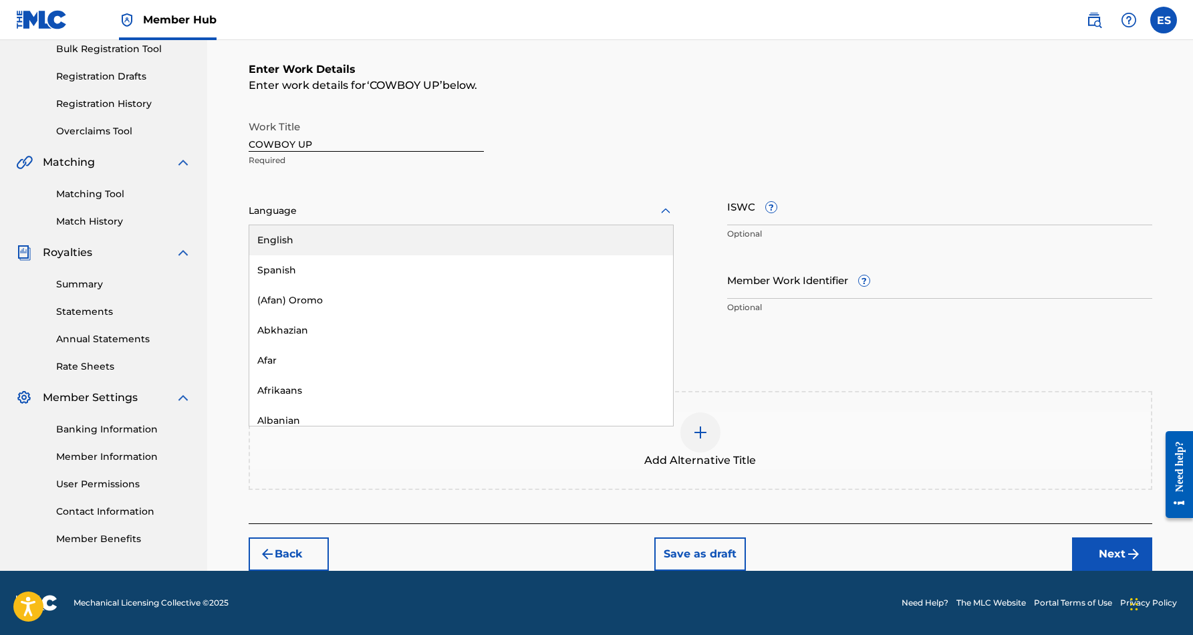
click at [663, 212] on icon at bounding box center [665, 210] width 9 height 5
click at [628, 235] on div "English" at bounding box center [461, 240] width 424 height 30
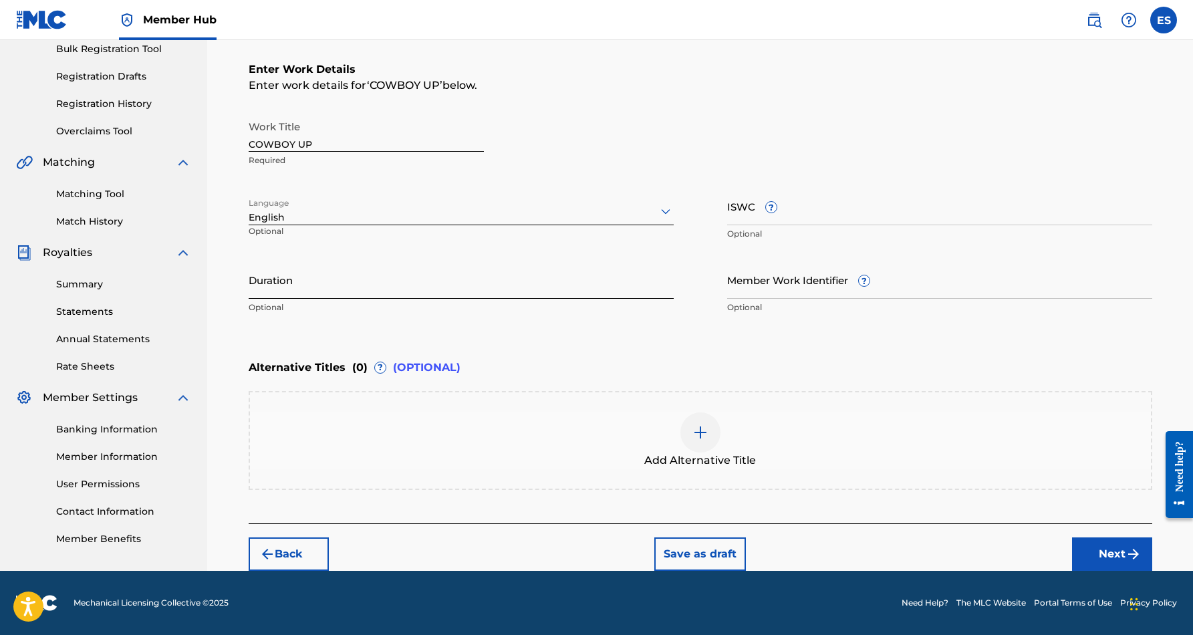
click at [348, 285] on input "Duration" at bounding box center [461, 280] width 425 height 38
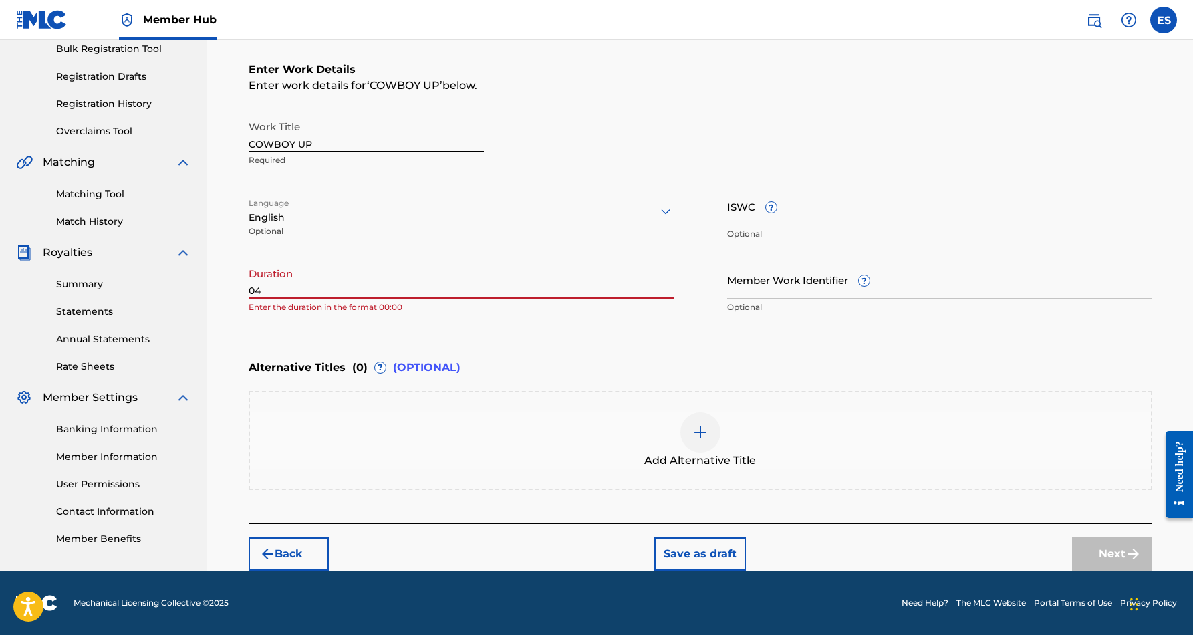
type input "0"
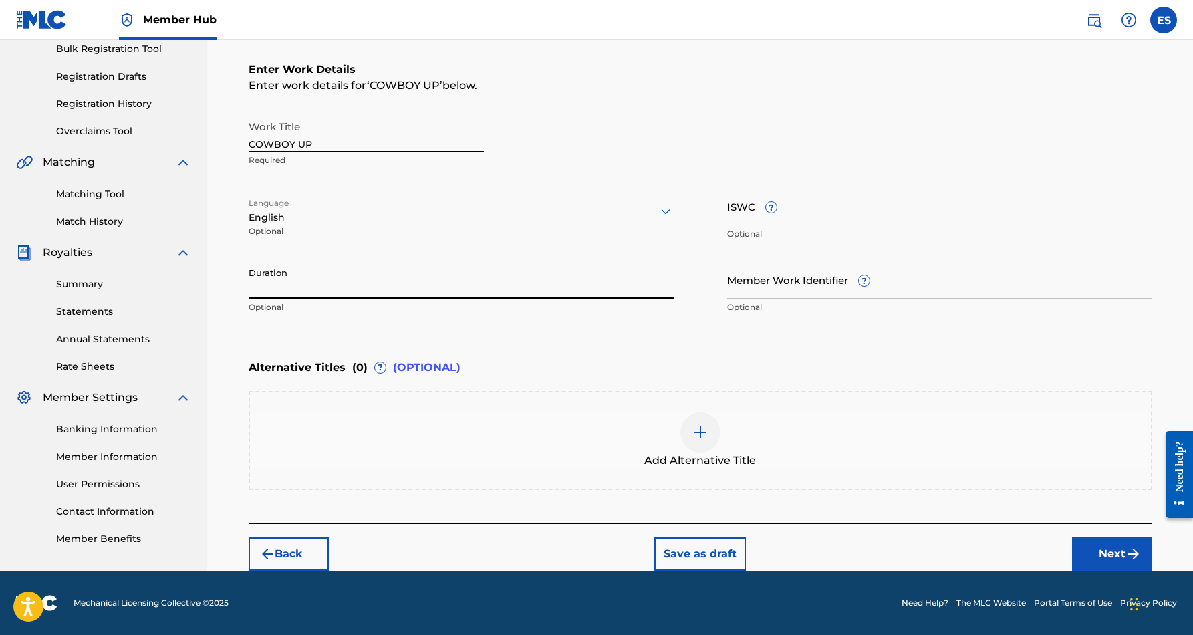
type input ")"
type input "04:11"
click at [216, 342] on div "Register Work Search Enter Work Details Add Writers Add Publishers & Shares Add…" at bounding box center [700, 204] width 986 height 733
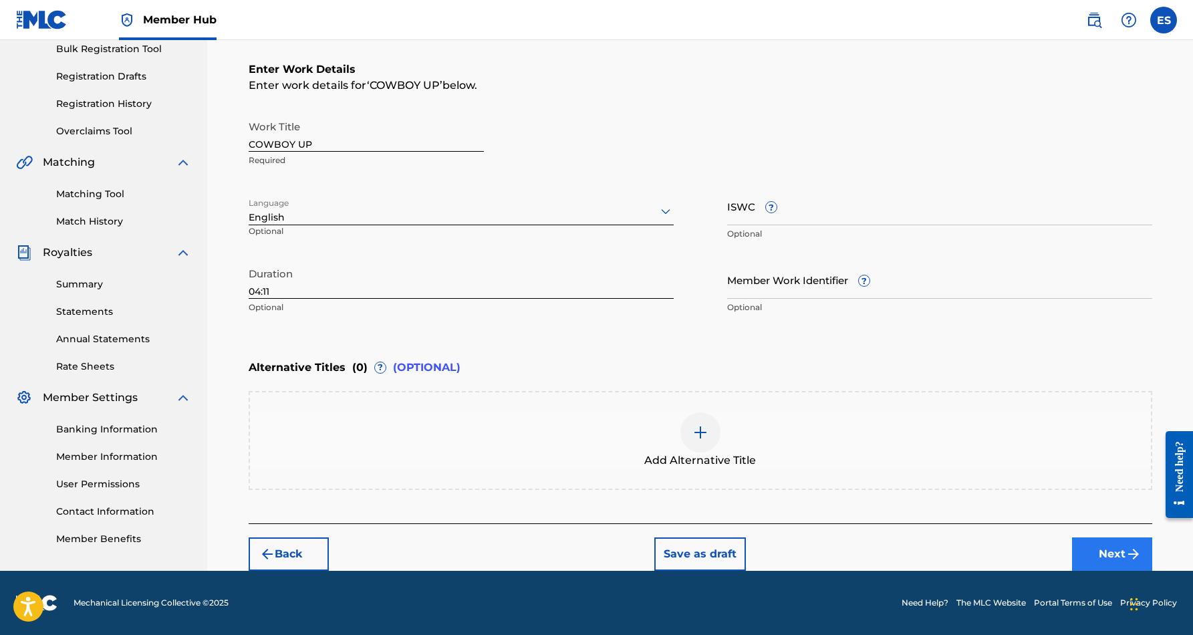
click at [1085, 543] on button "Next" at bounding box center [1112, 553] width 80 height 33
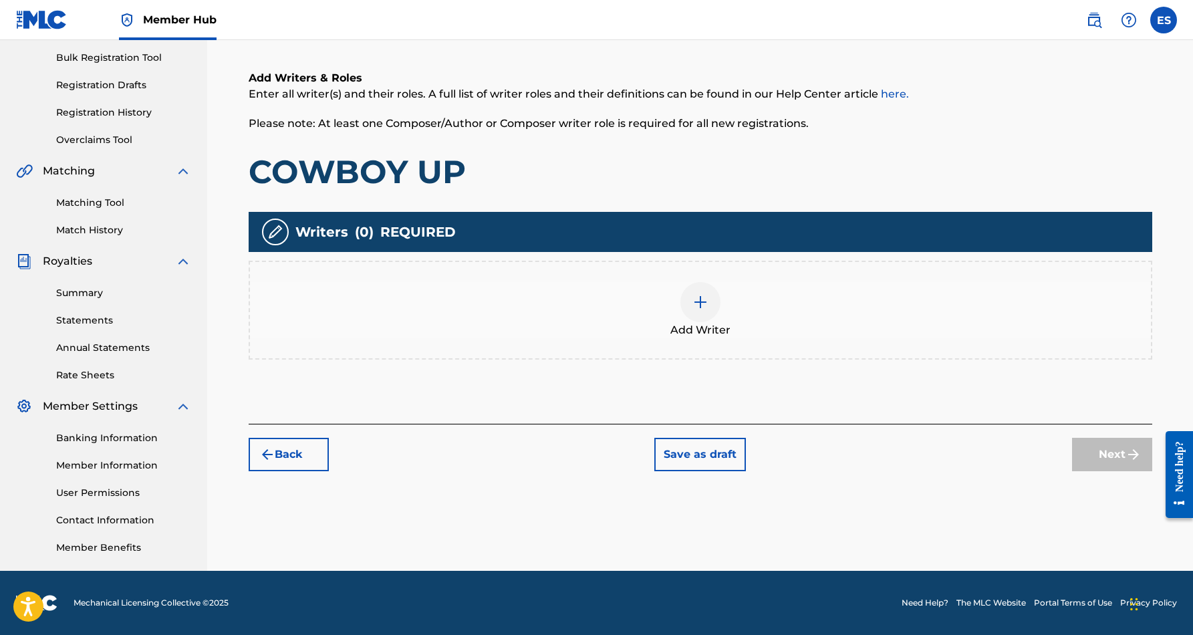
scroll to position [194, 0]
click at [714, 305] on div at bounding box center [700, 302] width 40 height 40
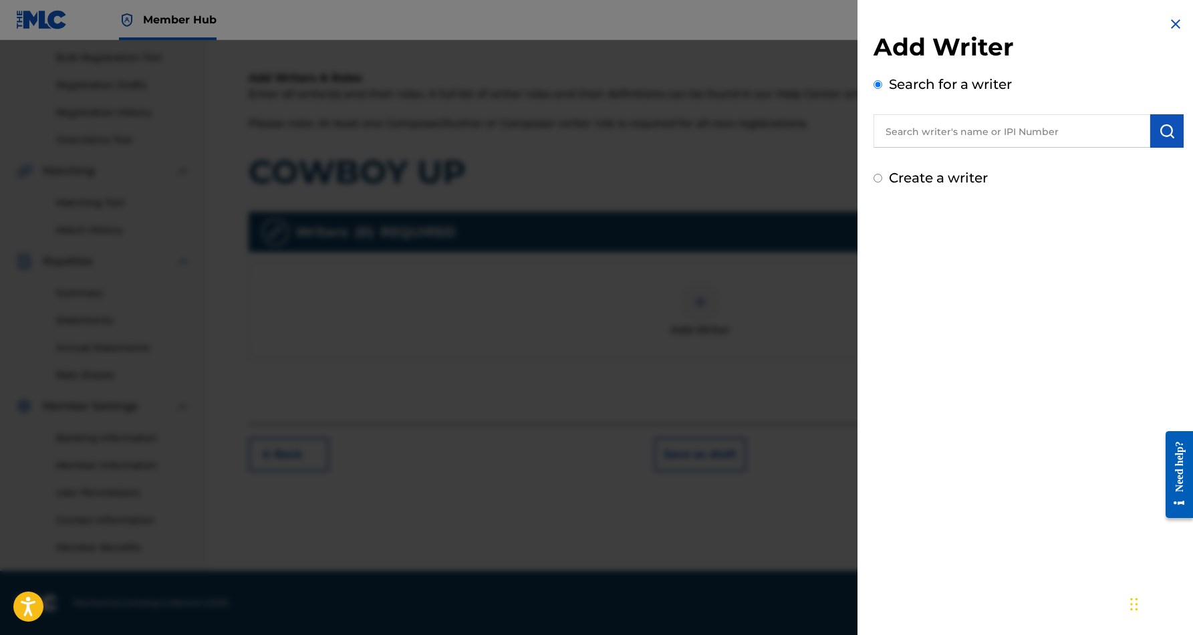
click at [922, 126] on input "text" at bounding box center [1012, 130] width 277 height 33
paste input "Eric Douglas Smith"
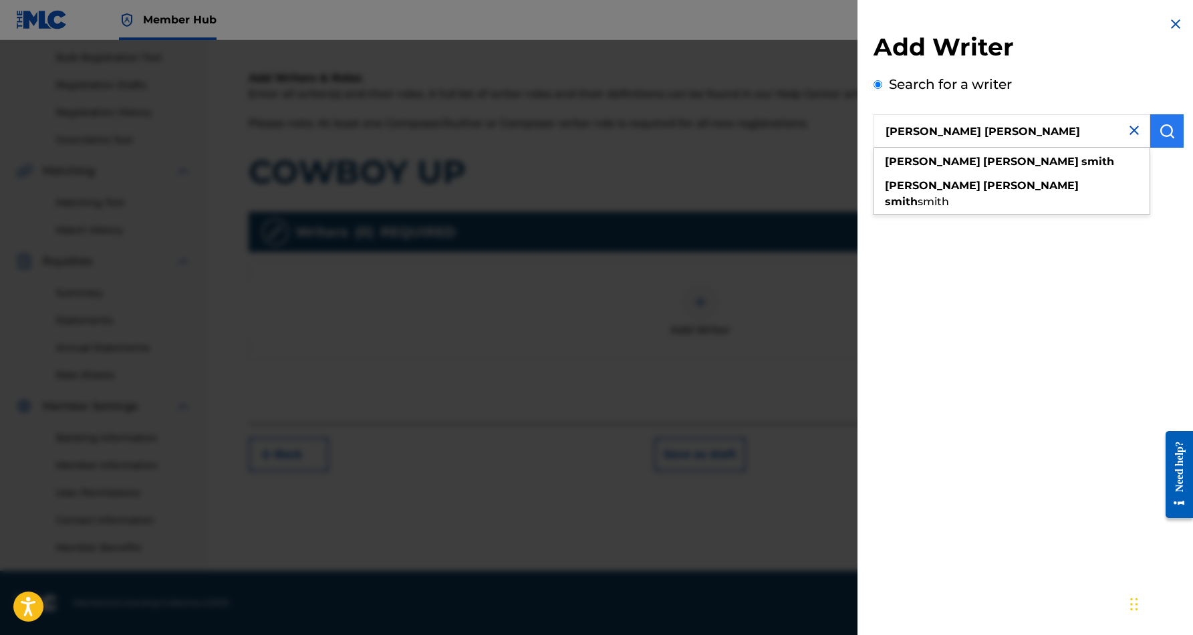
type input "Eric Douglas Smith"
click at [1165, 134] on img "submit" at bounding box center [1167, 131] width 16 height 16
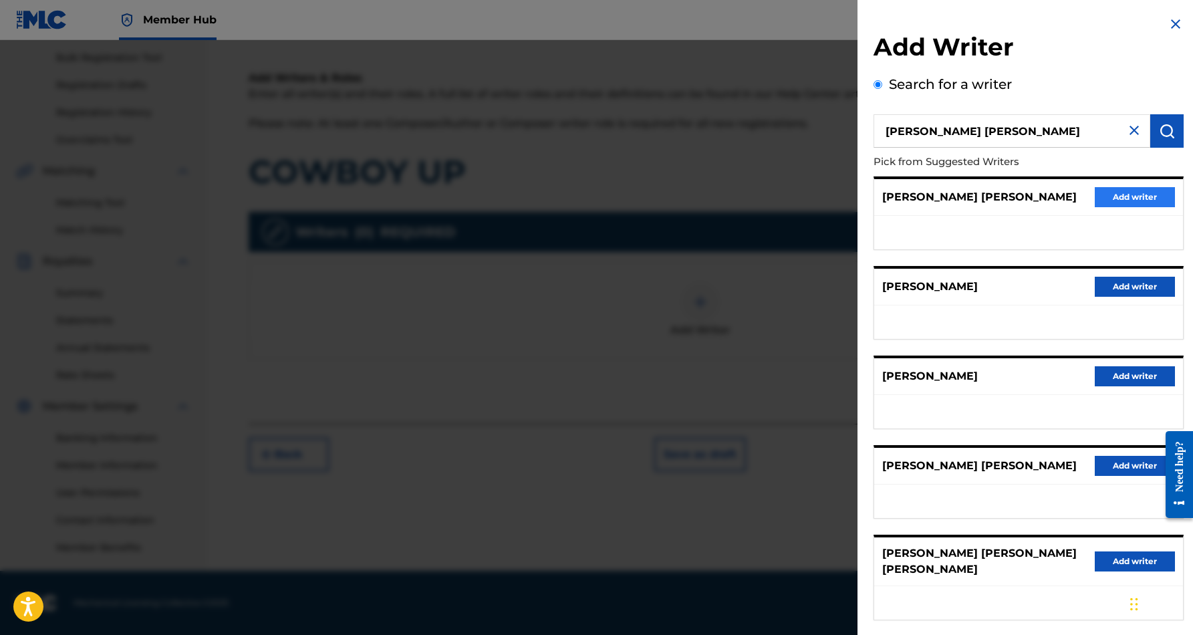
click at [1113, 188] on button "Add writer" at bounding box center [1135, 197] width 80 height 20
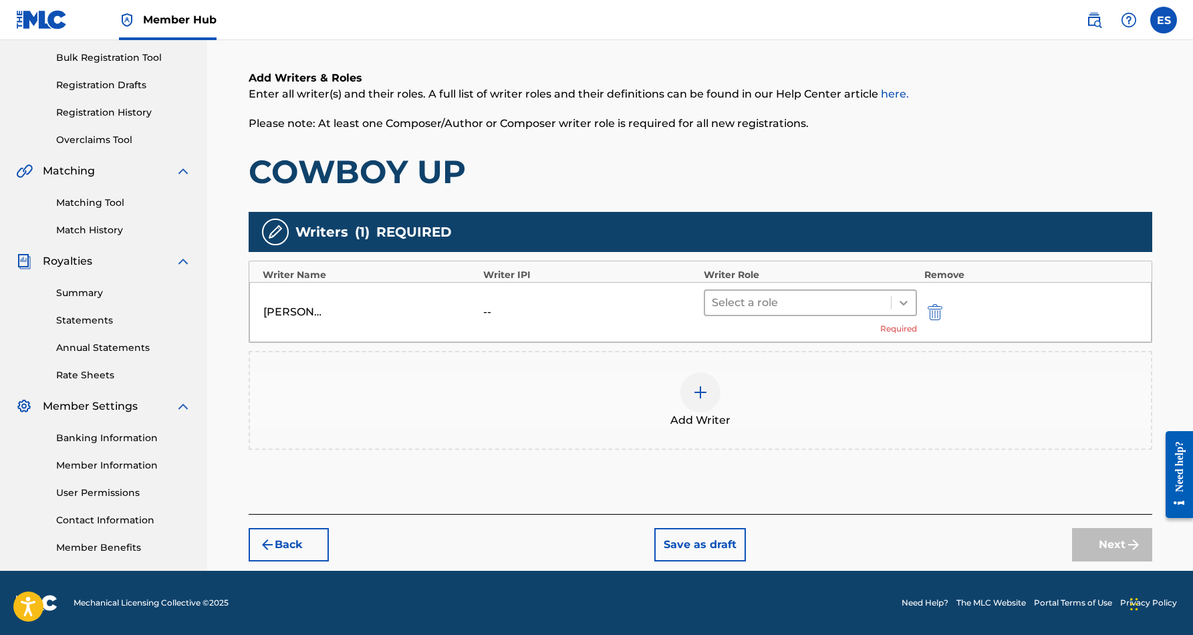
click at [897, 297] on icon at bounding box center [903, 302] width 13 height 13
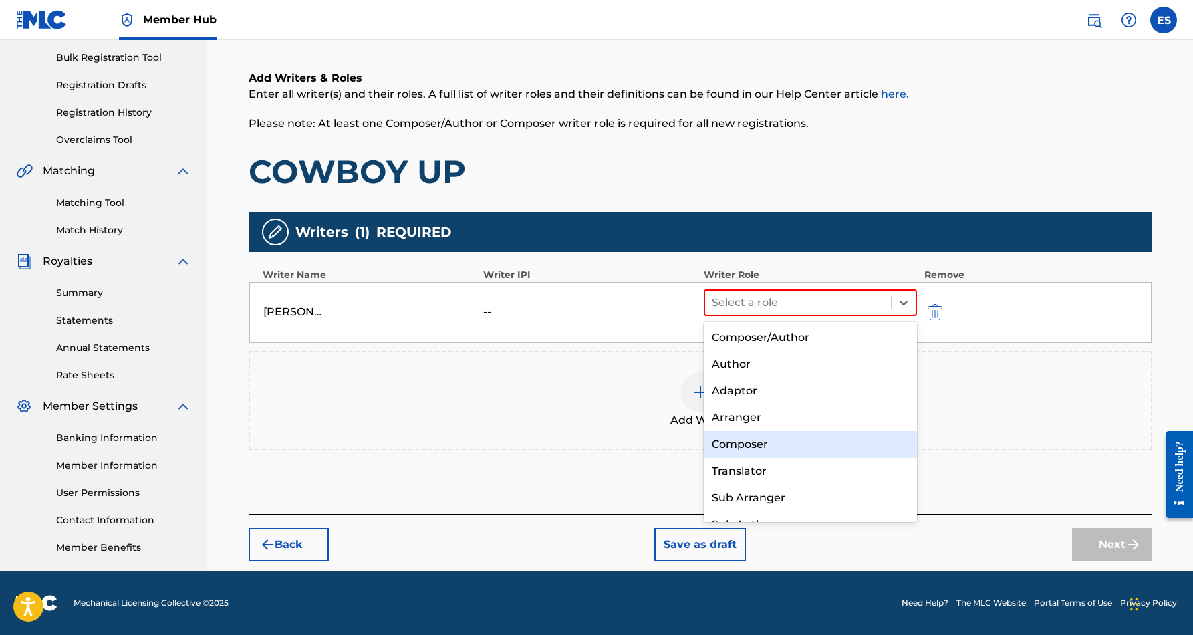
click at [767, 440] on div "Composer" at bounding box center [811, 444] width 214 height 27
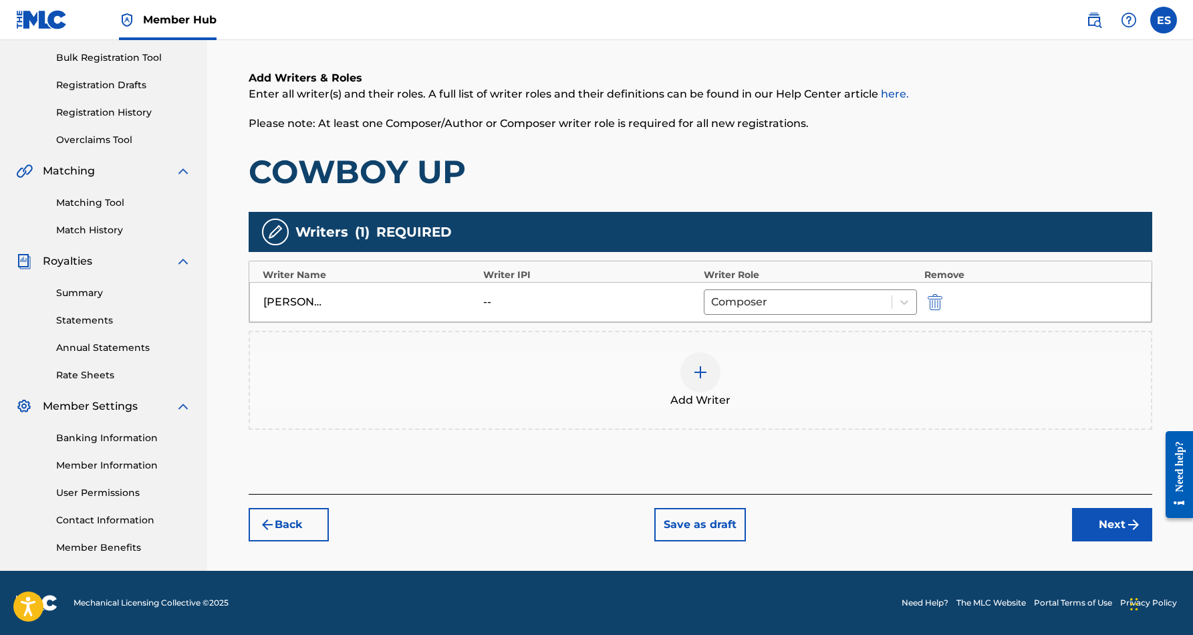
click at [699, 369] on img at bounding box center [700, 372] width 16 height 16
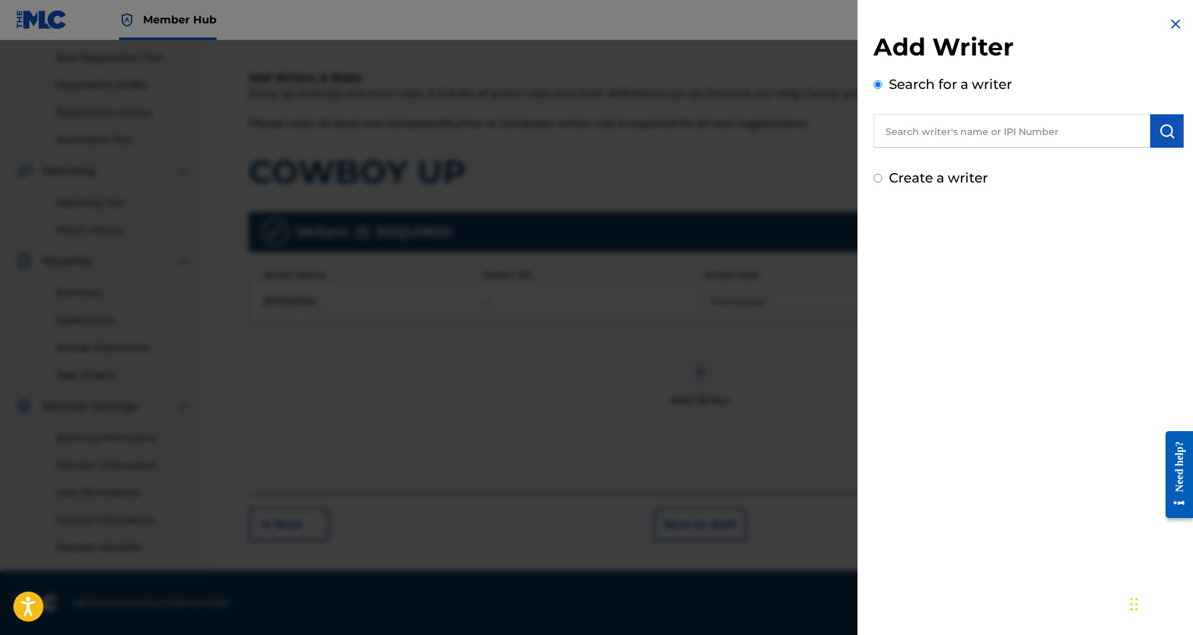
click at [876, 182] on input "Create a writer" at bounding box center [878, 178] width 9 height 9
radio input "false"
radio input "true"
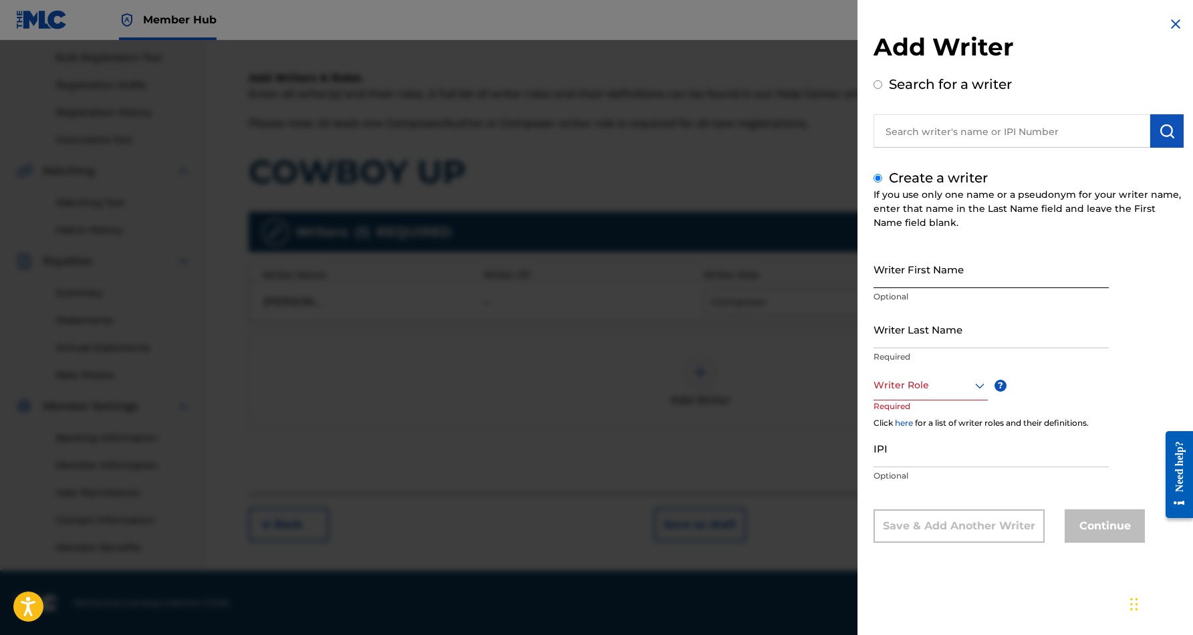
click at [899, 285] on input "Writer First Name" at bounding box center [991, 269] width 235 height 38
paste input "JONES, GARY JETER"
type input "JONES, GARY JETER"
click at [901, 327] on input "Writer Last Name" at bounding box center [991, 329] width 235 height 38
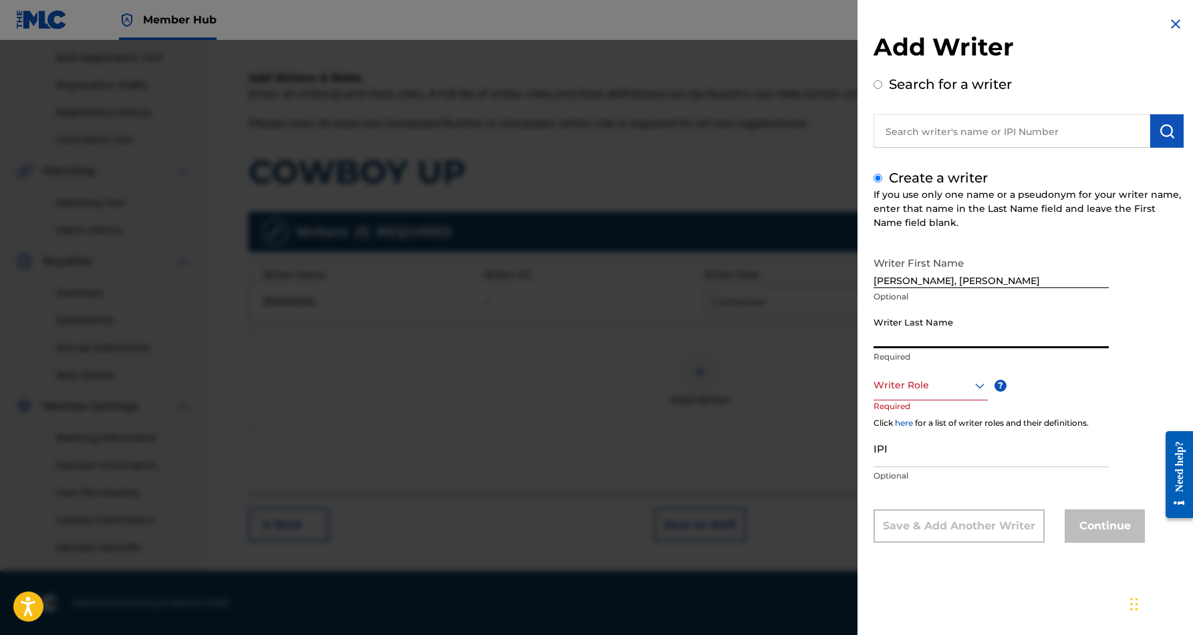
paste input "JONES, GARY JETER"
type input "JONES"
click at [913, 281] on input "JONES, GARY JETER" at bounding box center [991, 269] width 235 height 38
click at [948, 281] on input "GARY JETER" at bounding box center [991, 269] width 235 height 38
type input "GARY"
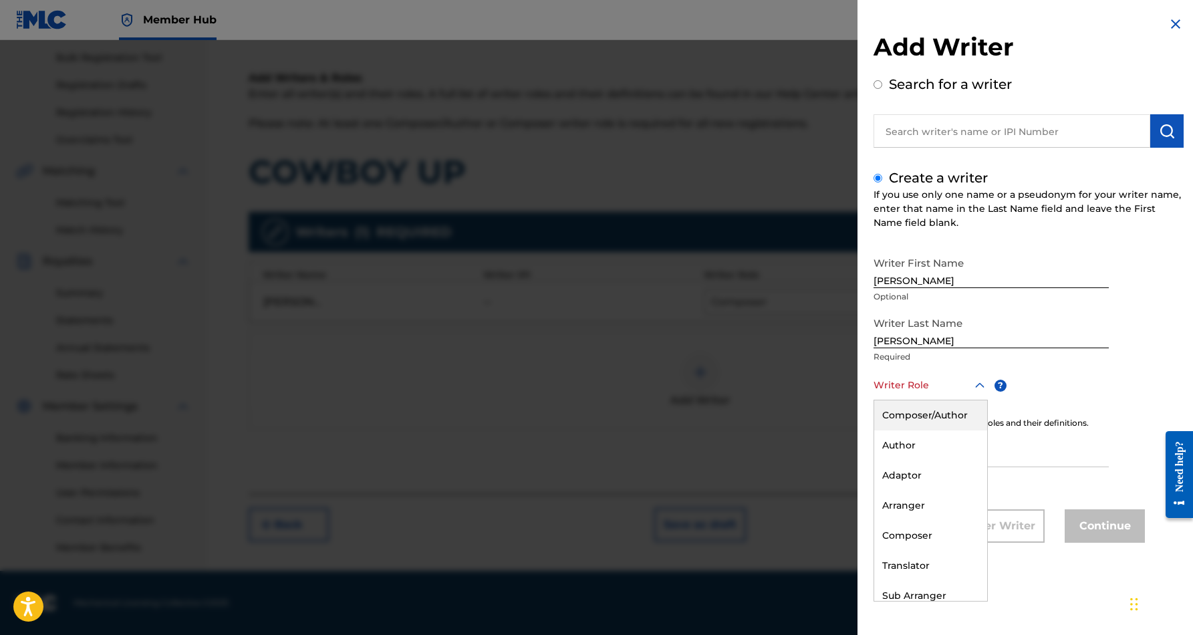
click at [977, 384] on icon at bounding box center [980, 386] width 16 height 16
click at [941, 443] on div "Author" at bounding box center [930, 445] width 113 height 30
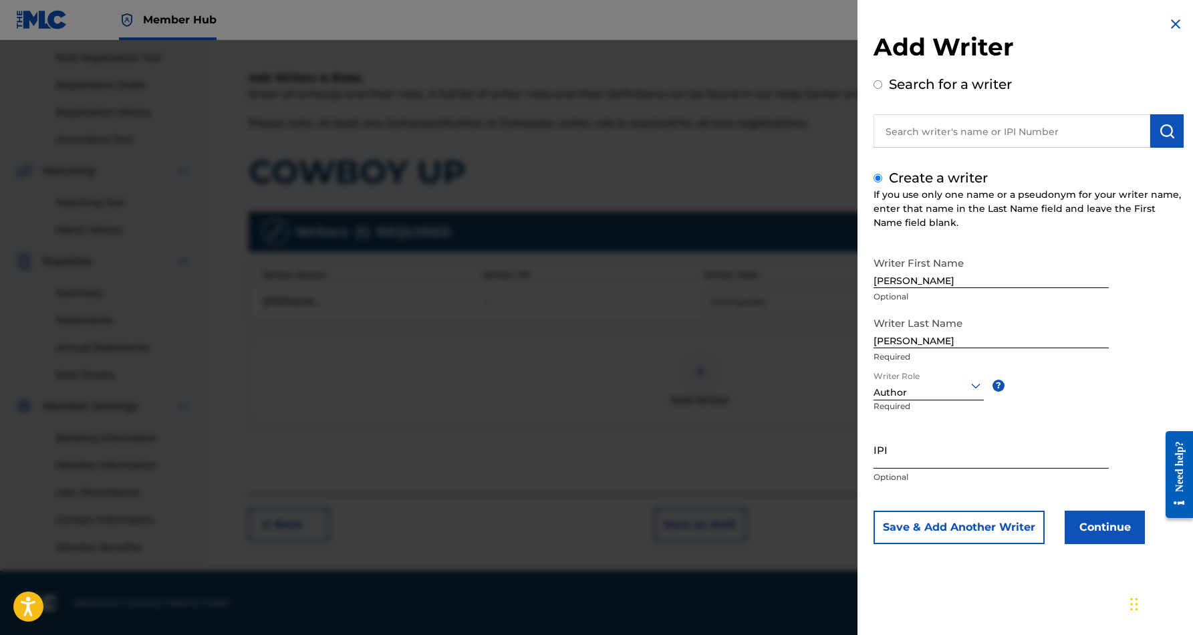
click at [919, 446] on input "IPI" at bounding box center [991, 449] width 235 height 38
click at [1085, 523] on button "Continue" at bounding box center [1105, 527] width 80 height 33
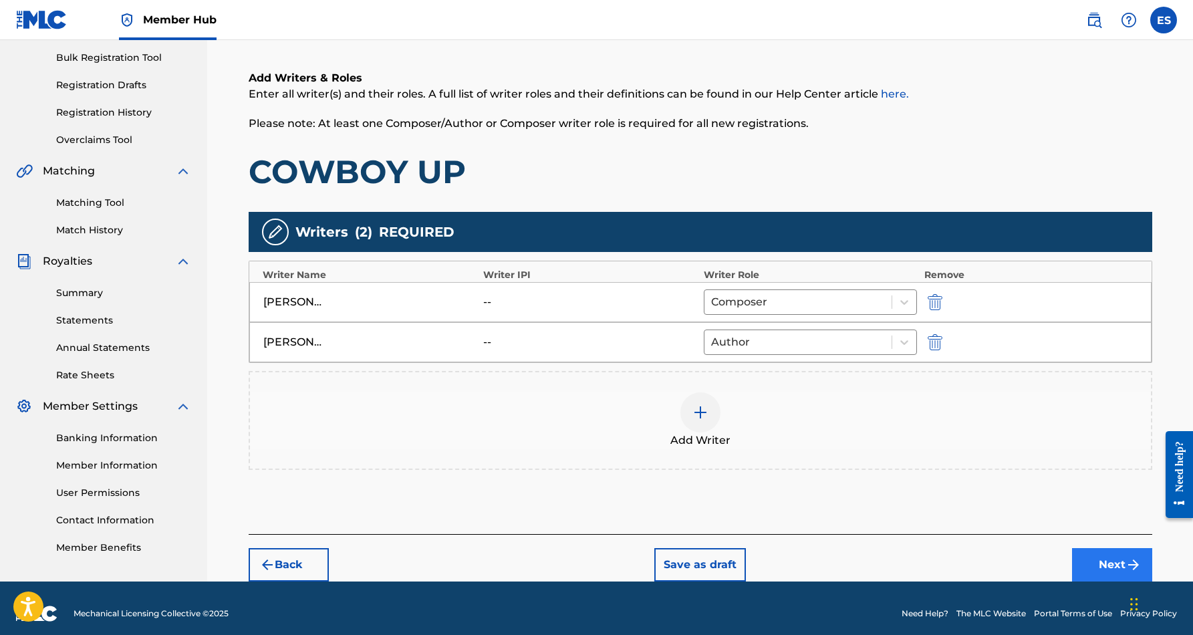
click at [1113, 559] on button "Next" at bounding box center [1112, 564] width 80 height 33
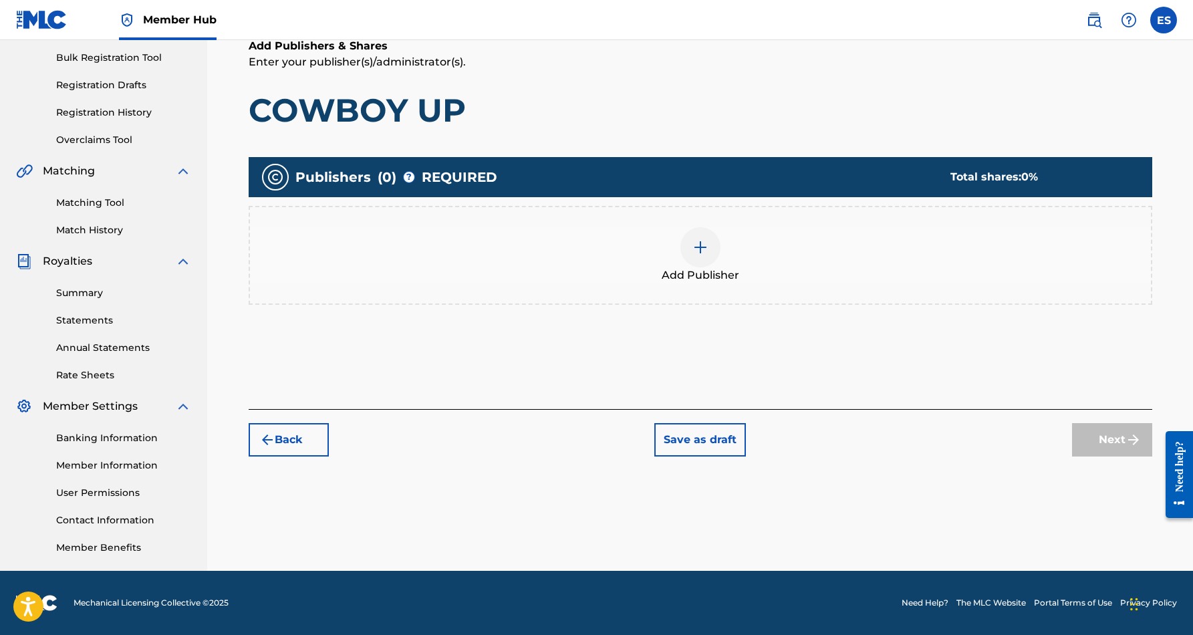
scroll to position [60, 0]
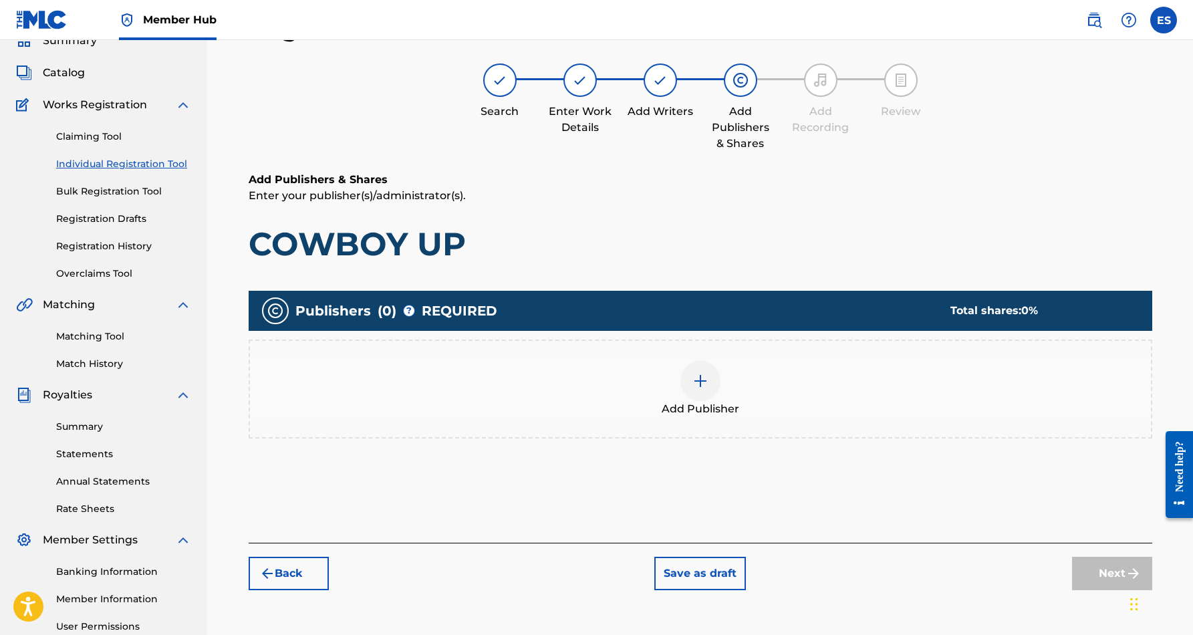
click at [697, 385] on img at bounding box center [700, 381] width 16 height 16
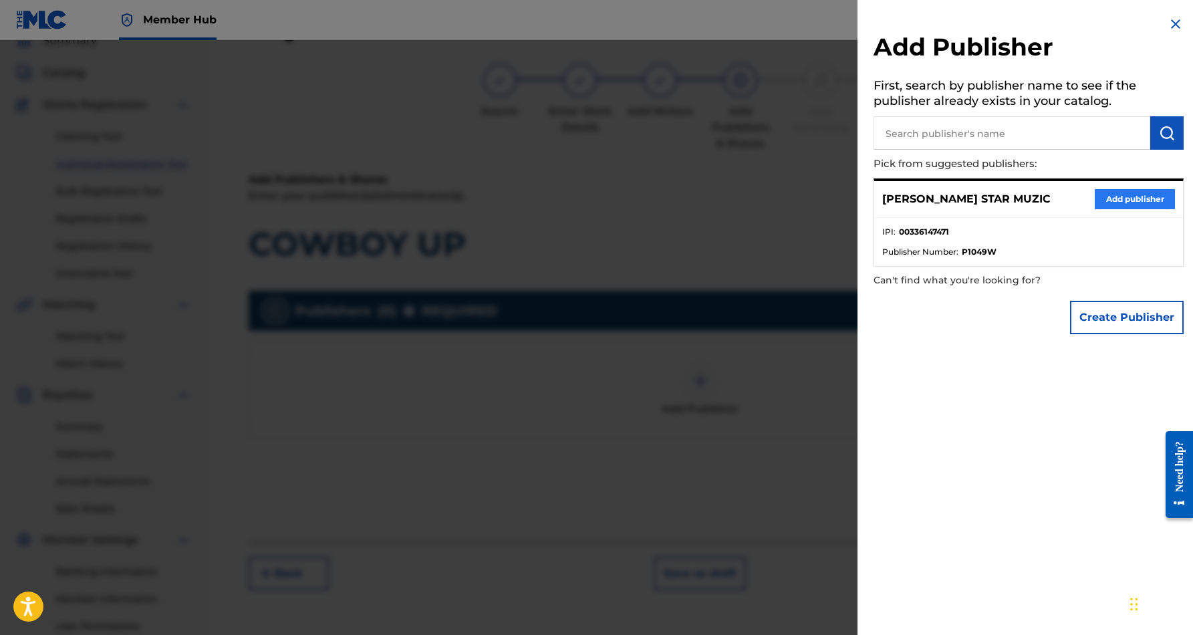
click at [1121, 192] on button "Add publisher" at bounding box center [1135, 199] width 80 height 20
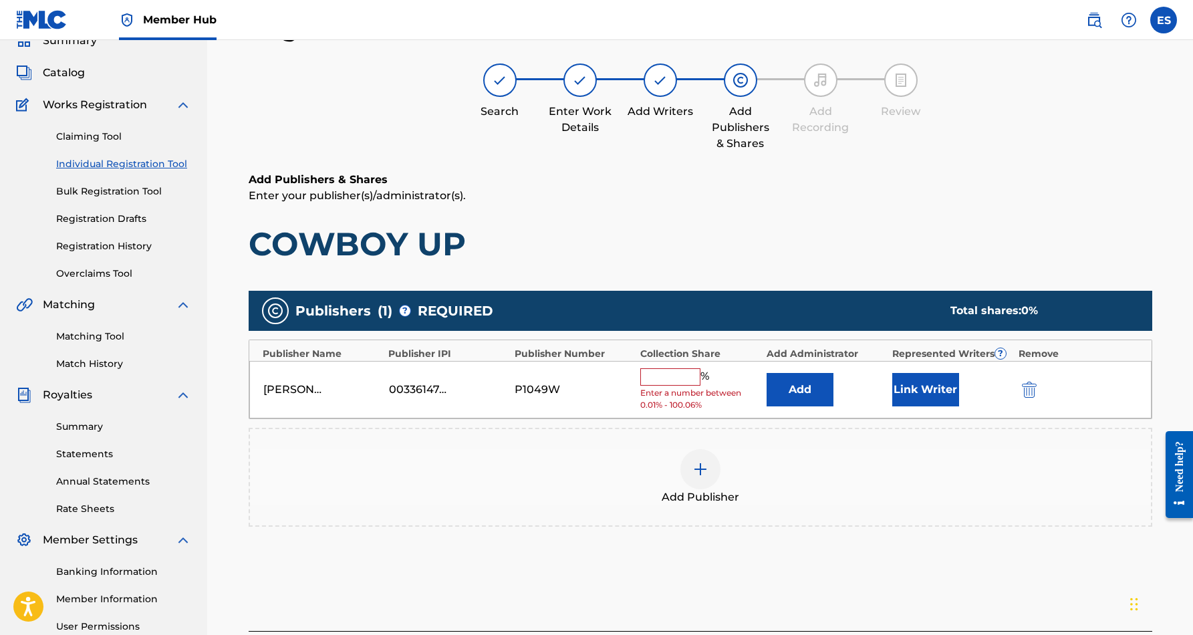
click at [678, 371] on input "text" at bounding box center [670, 376] width 60 height 17
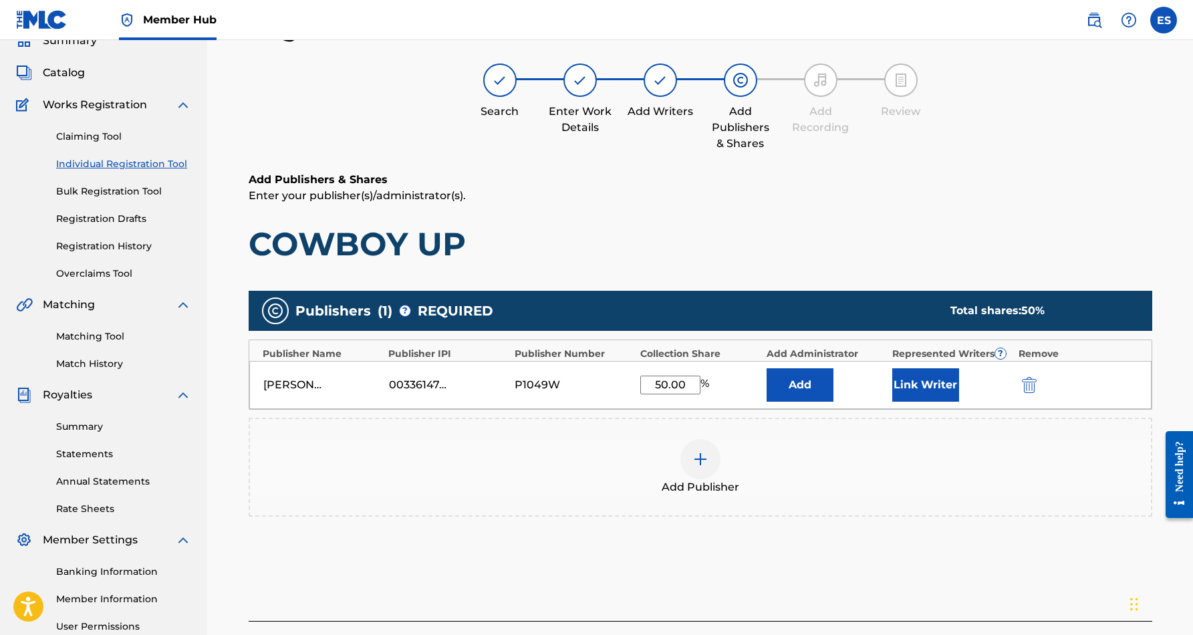
type input "50.00"
click at [848, 420] on div "Add Publisher" at bounding box center [701, 467] width 904 height 99
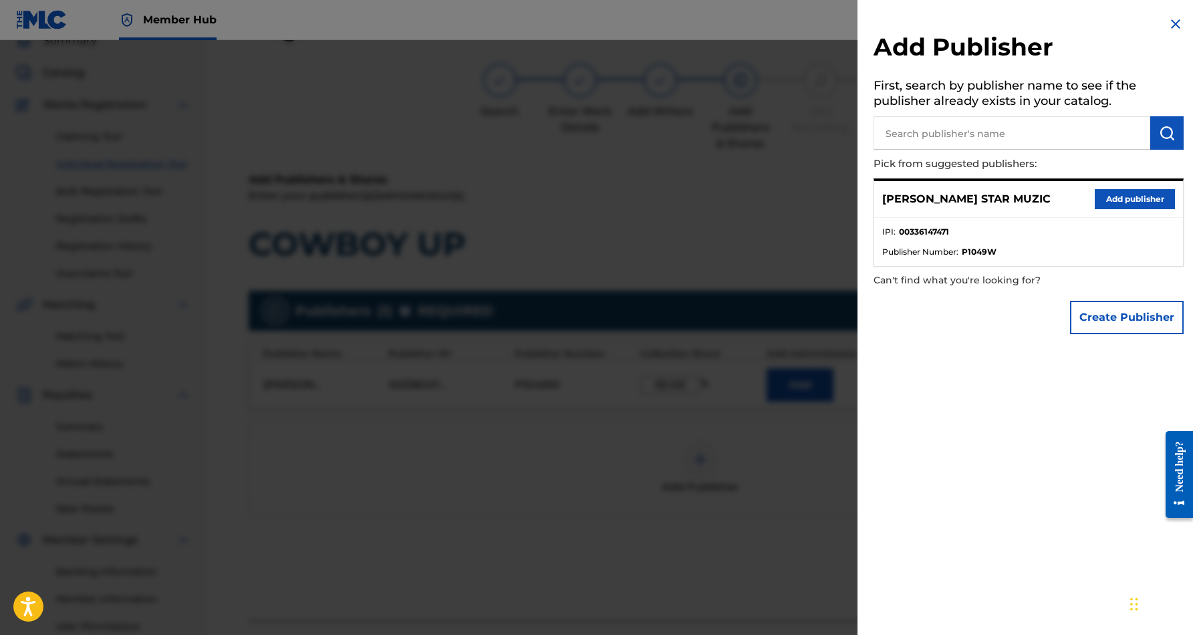
click at [1172, 25] on img at bounding box center [1176, 24] width 16 height 16
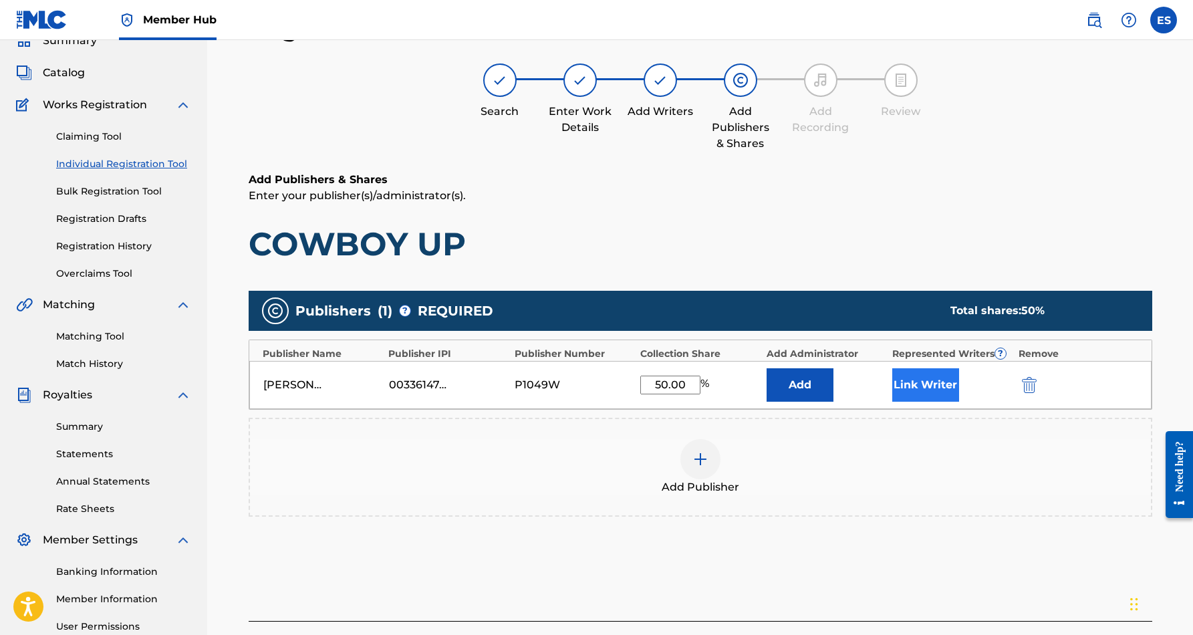
click at [935, 380] on button "Link Writer" at bounding box center [925, 384] width 67 height 33
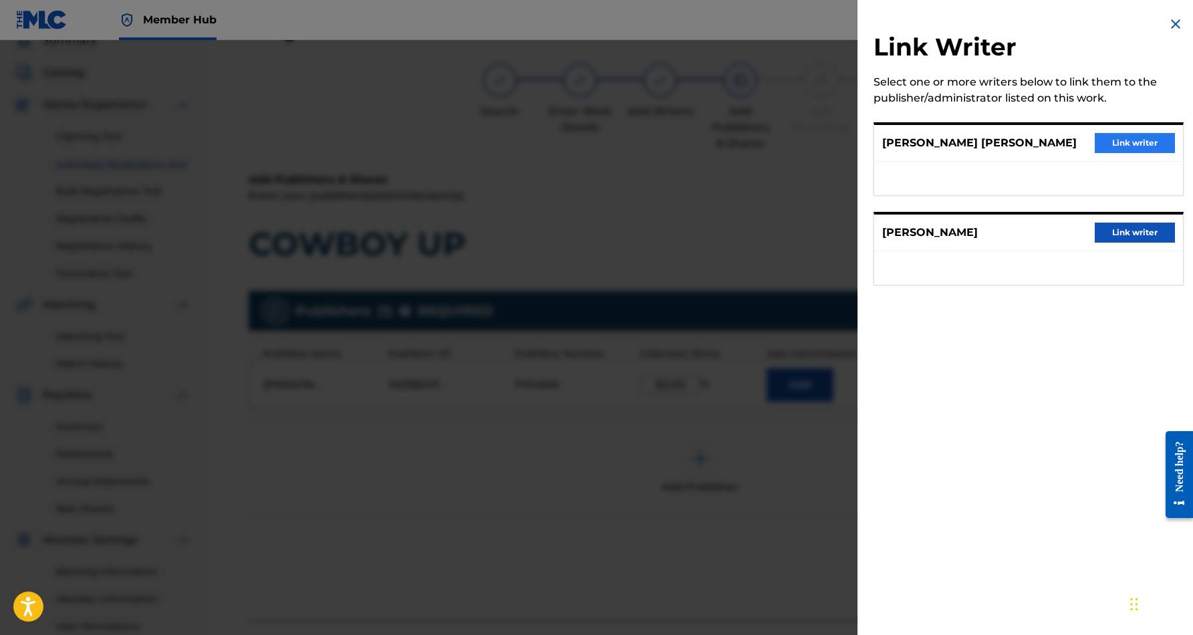
click at [1130, 144] on button "Link writer" at bounding box center [1135, 143] width 80 height 20
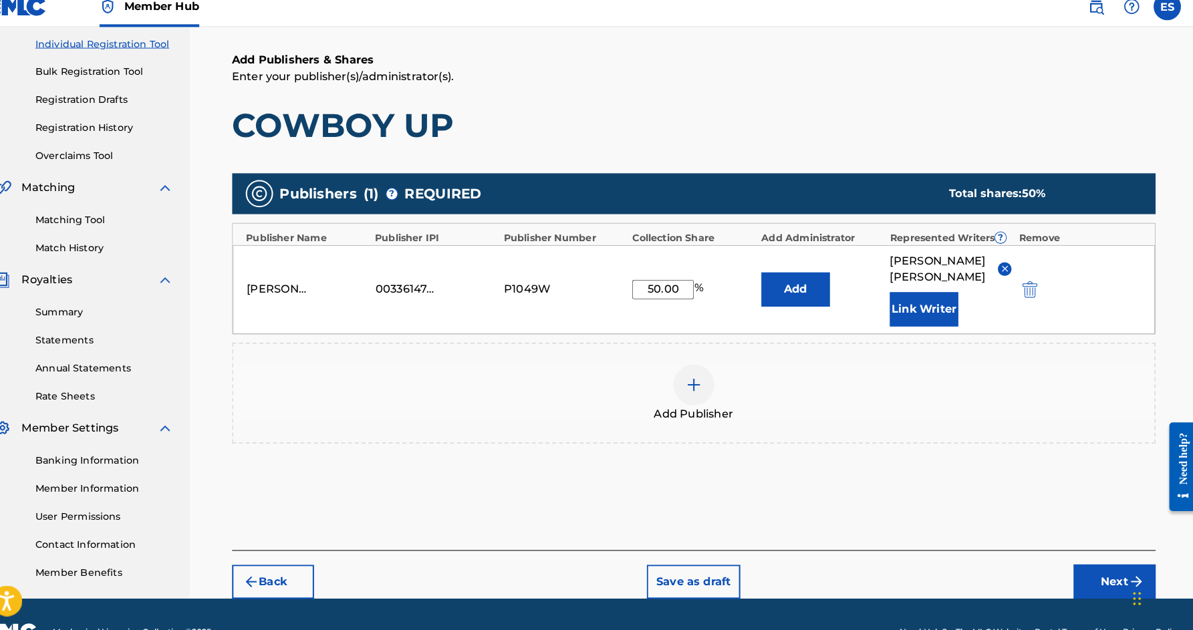
scroll to position [175, 0]
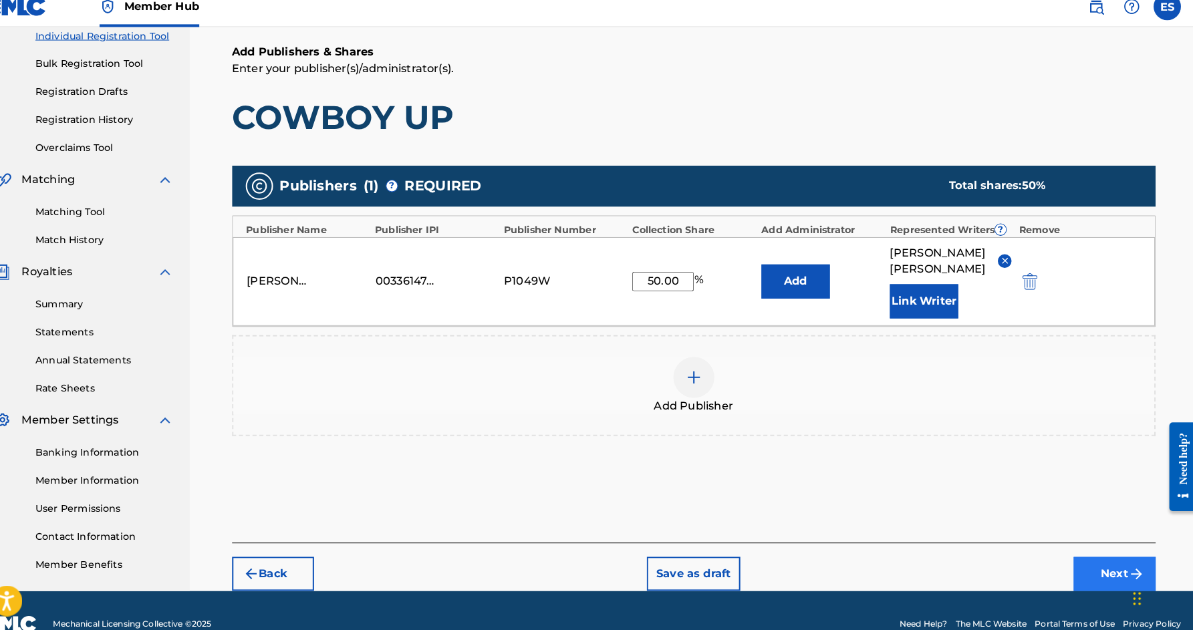
click at [1086, 563] on button "Next" at bounding box center [1112, 575] width 80 height 33
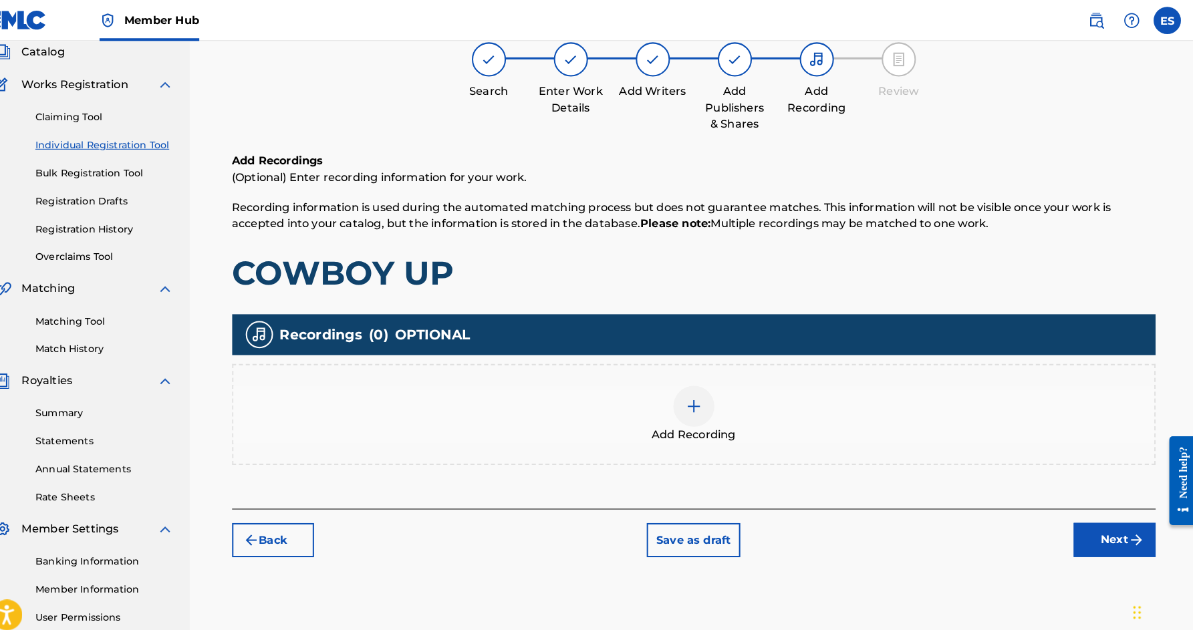
scroll to position [59, 0]
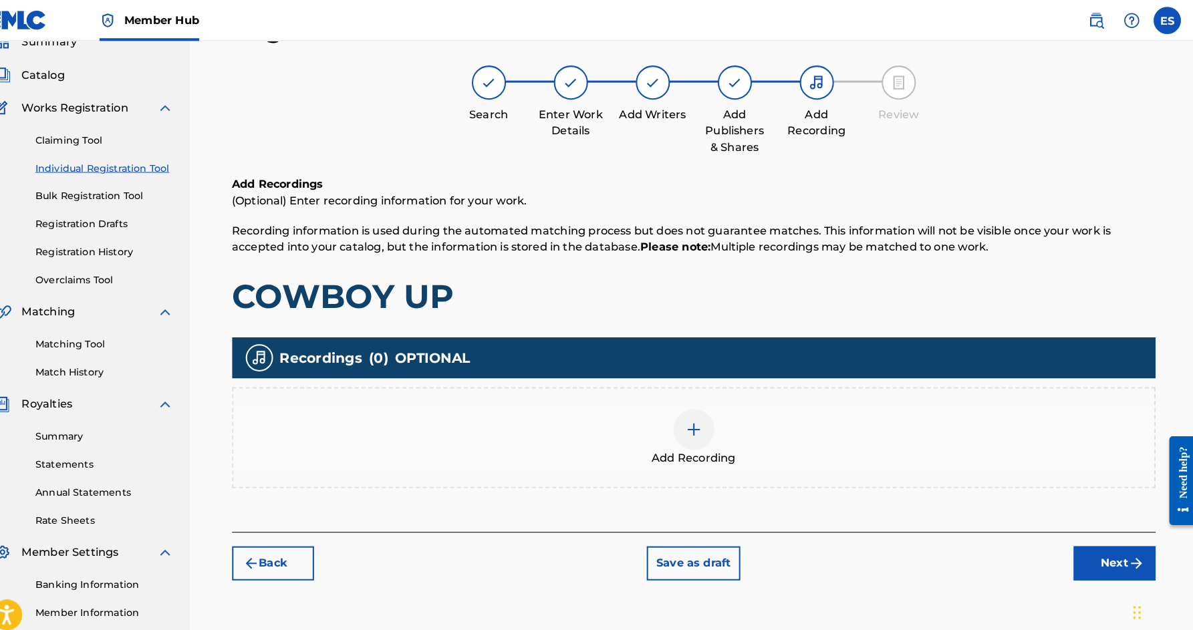
click at [692, 426] on img at bounding box center [700, 420] width 16 height 16
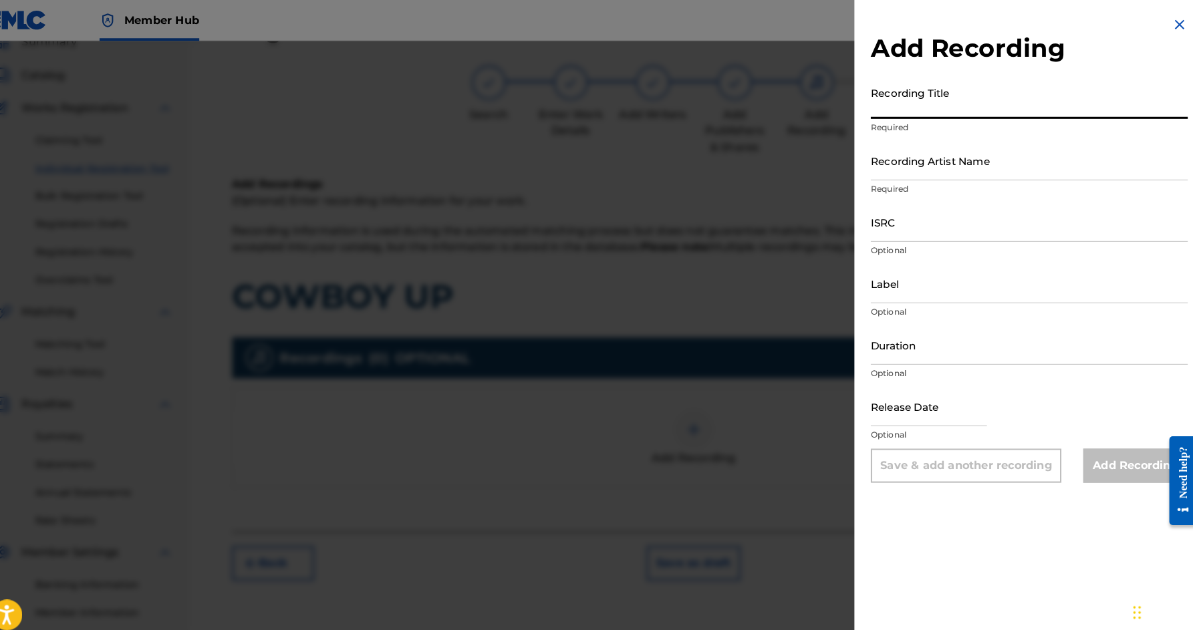
click at [936, 112] on input "Recording Title" at bounding box center [1029, 97] width 310 height 38
paste input "COWBOY UP"
type input "COWBOY UP"
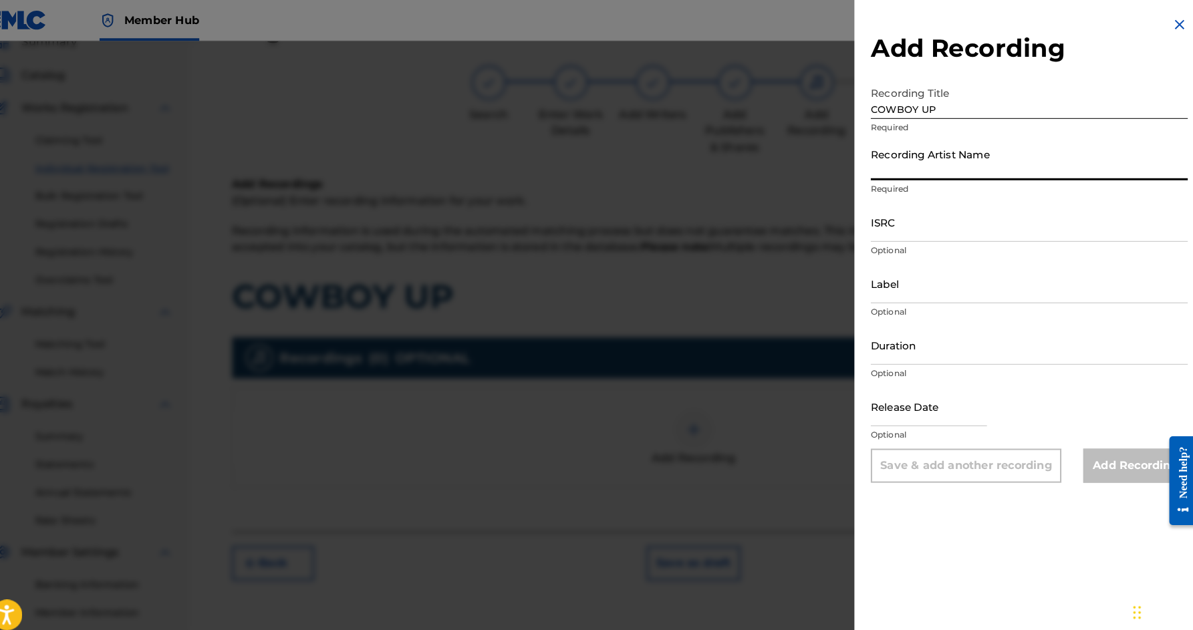
click at [950, 150] on input "Recording Artist Name" at bounding box center [1029, 157] width 310 height 38
paste input "JETER JONES"
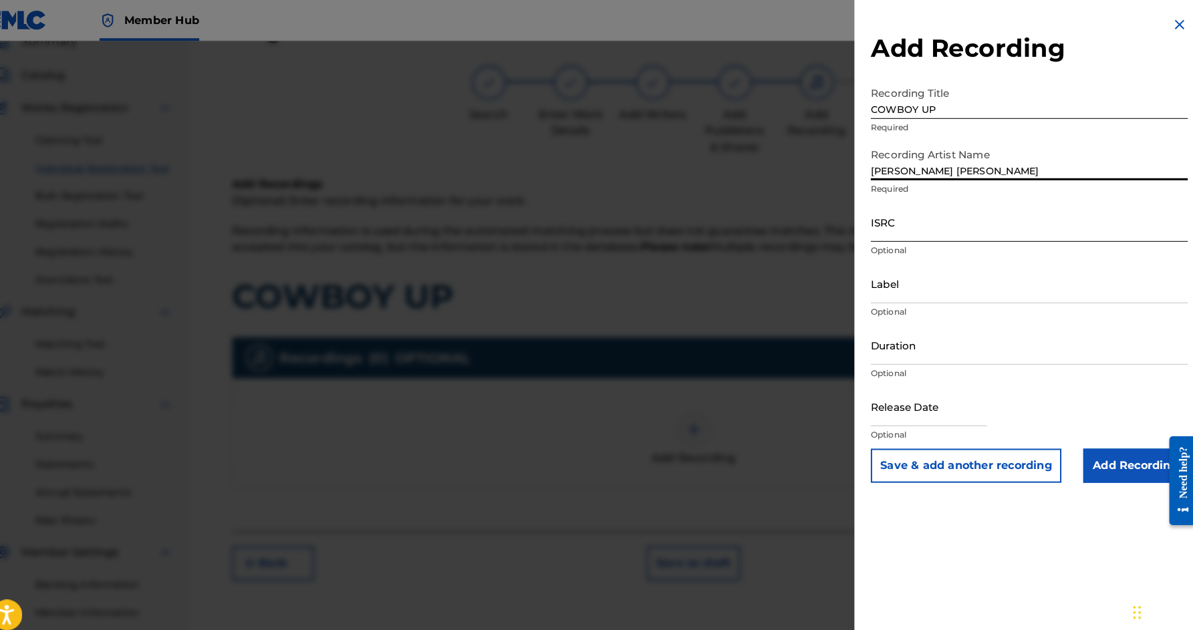
type input "JETER JONES"
click at [958, 221] on input "ISRC" at bounding box center [1029, 218] width 310 height 38
paste input "USX9P1359094"
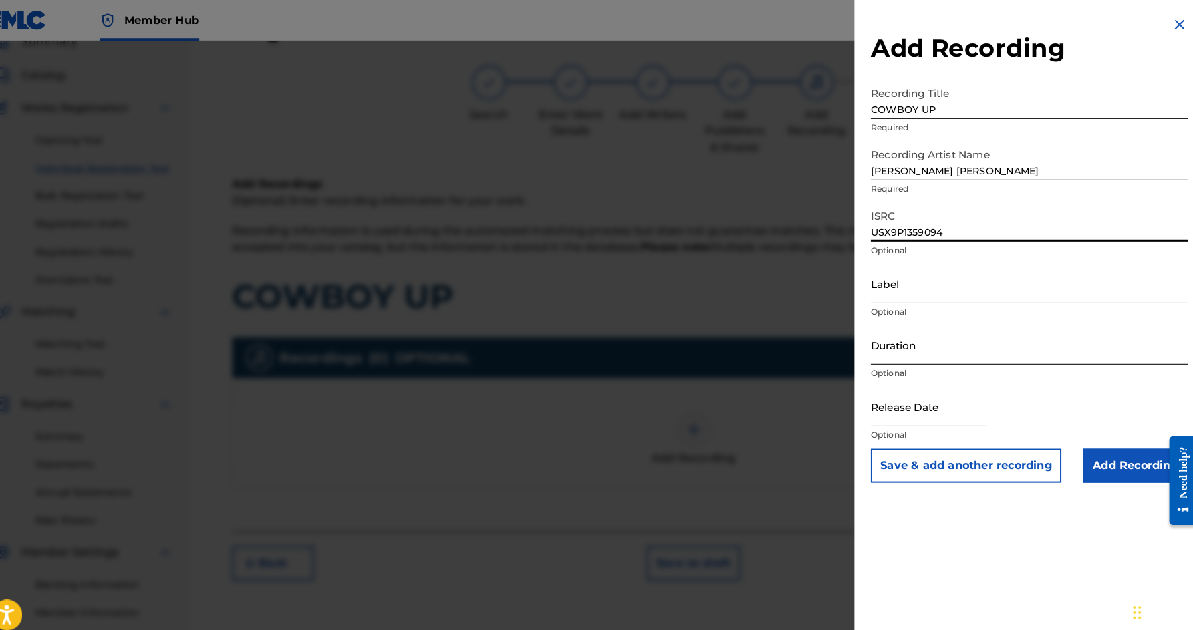
type input "USX9P1359094"
click at [966, 342] on input "Duration" at bounding box center [1029, 338] width 310 height 38
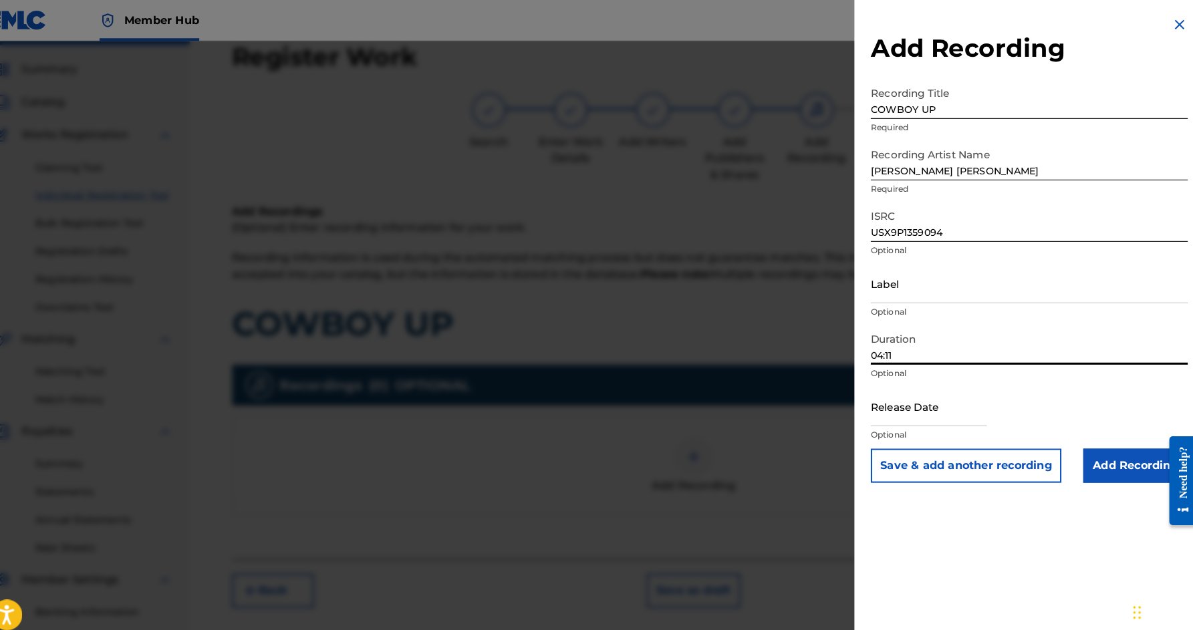
scroll to position [23, 0]
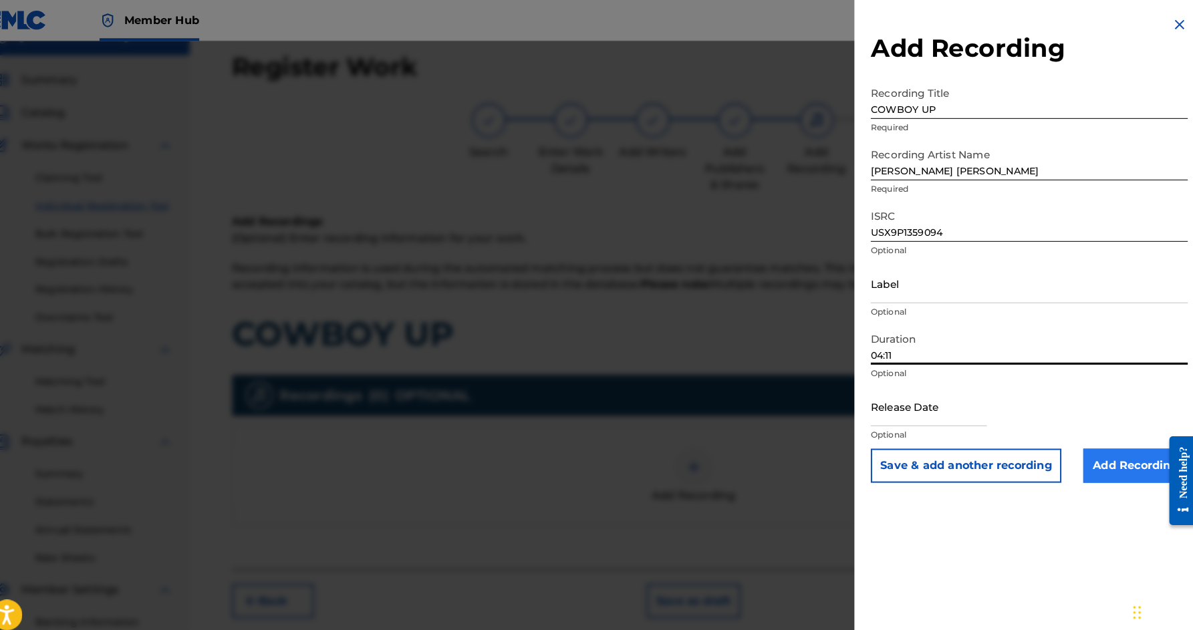
type input "04:11"
click at [1085, 458] on input "Add Recording" at bounding box center [1132, 455] width 102 height 33
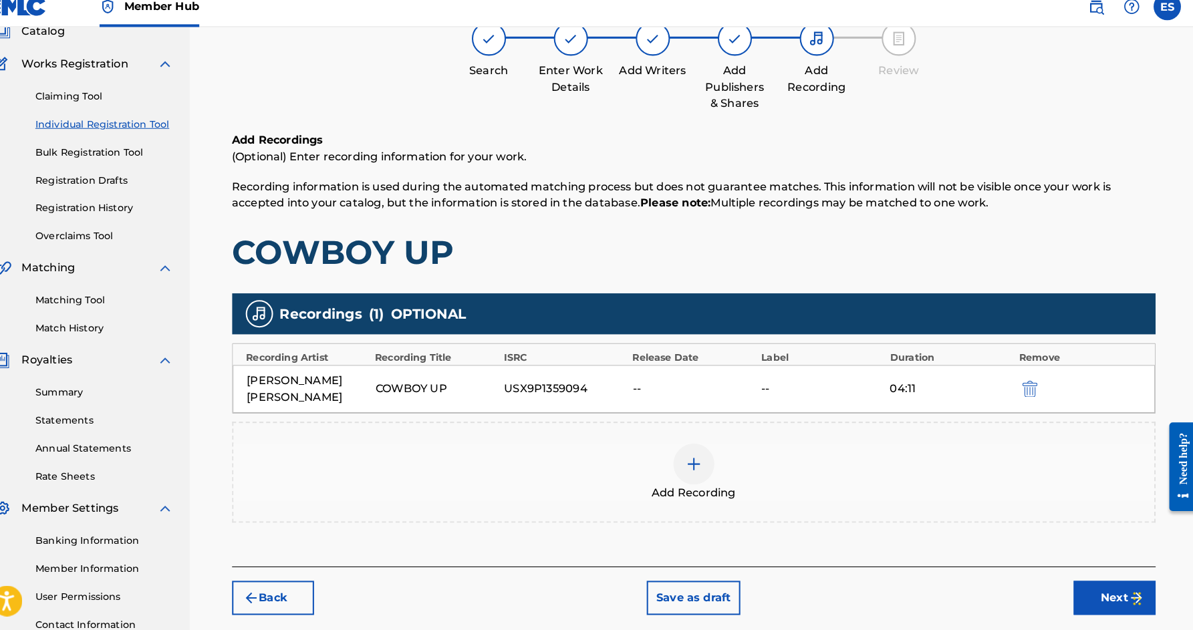
scroll to position [92, 0]
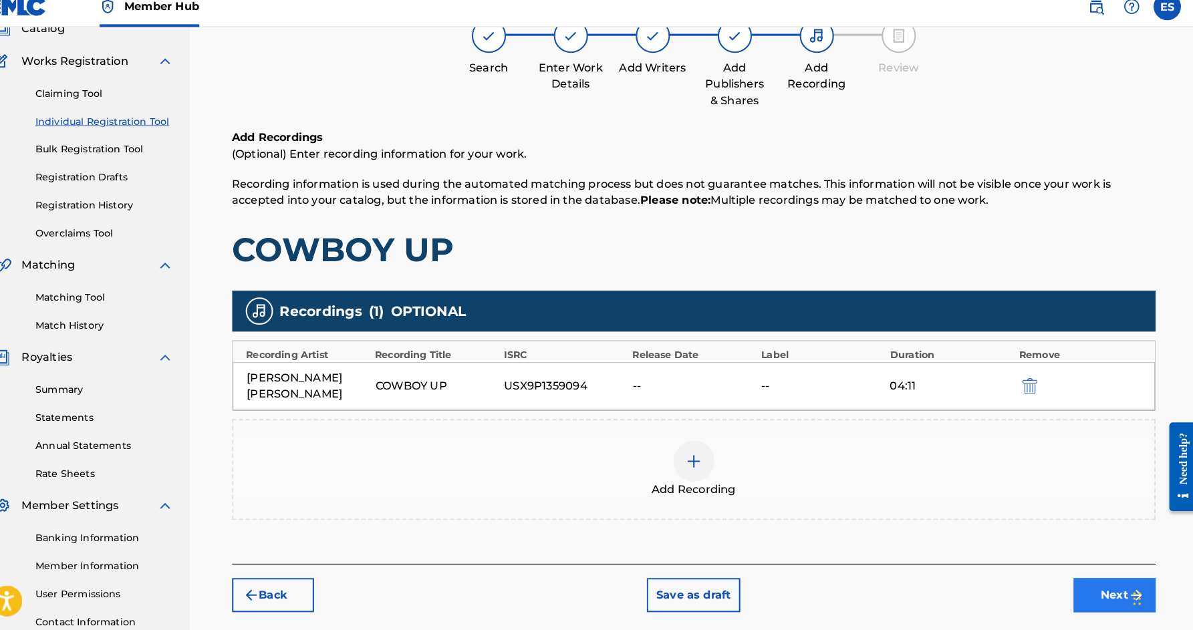
click at [1073, 579] on button "Next" at bounding box center [1112, 595] width 80 height 33
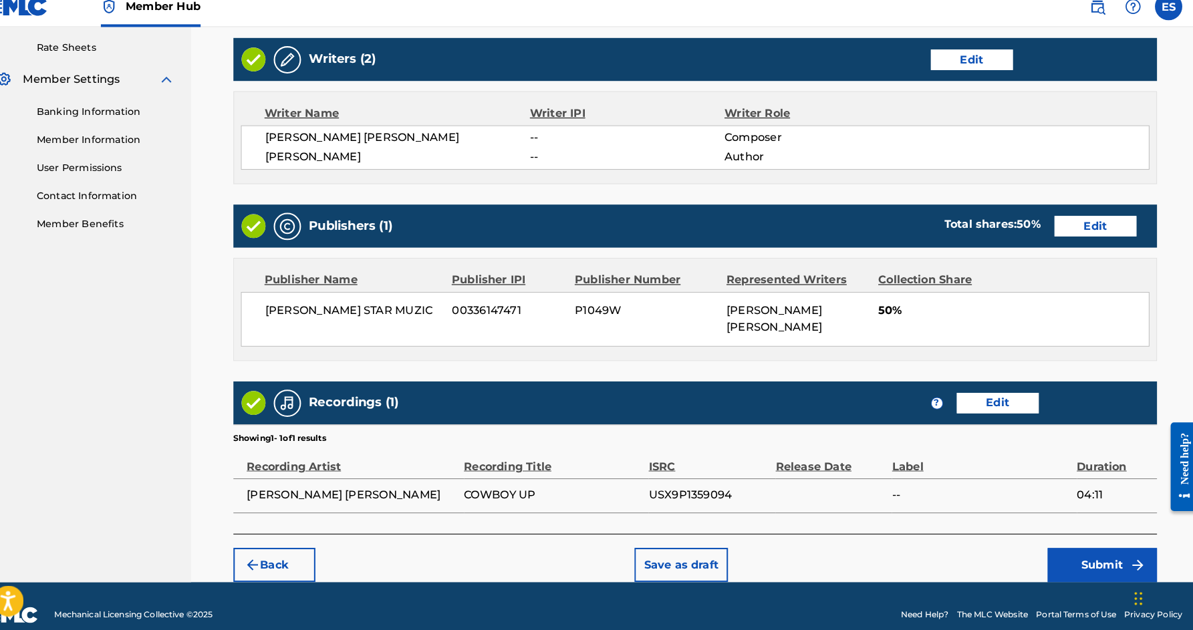
scroll to position [509, 0]
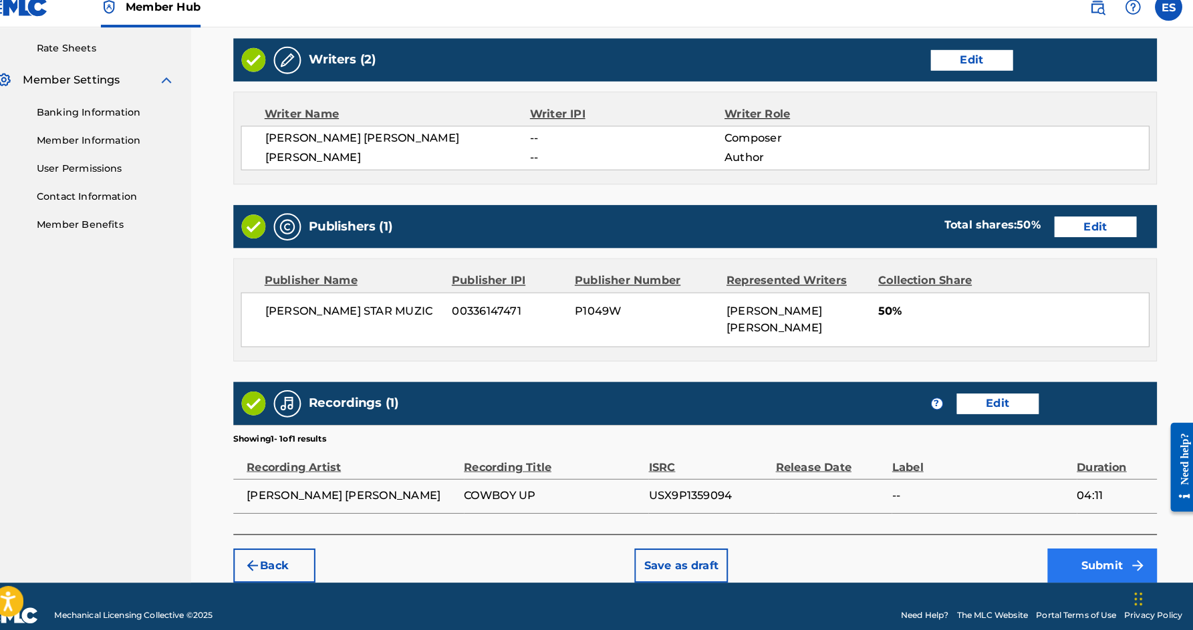
click at [1060, 550] on button "Submit" at bounding box center [1098, 566] width 107 height 33
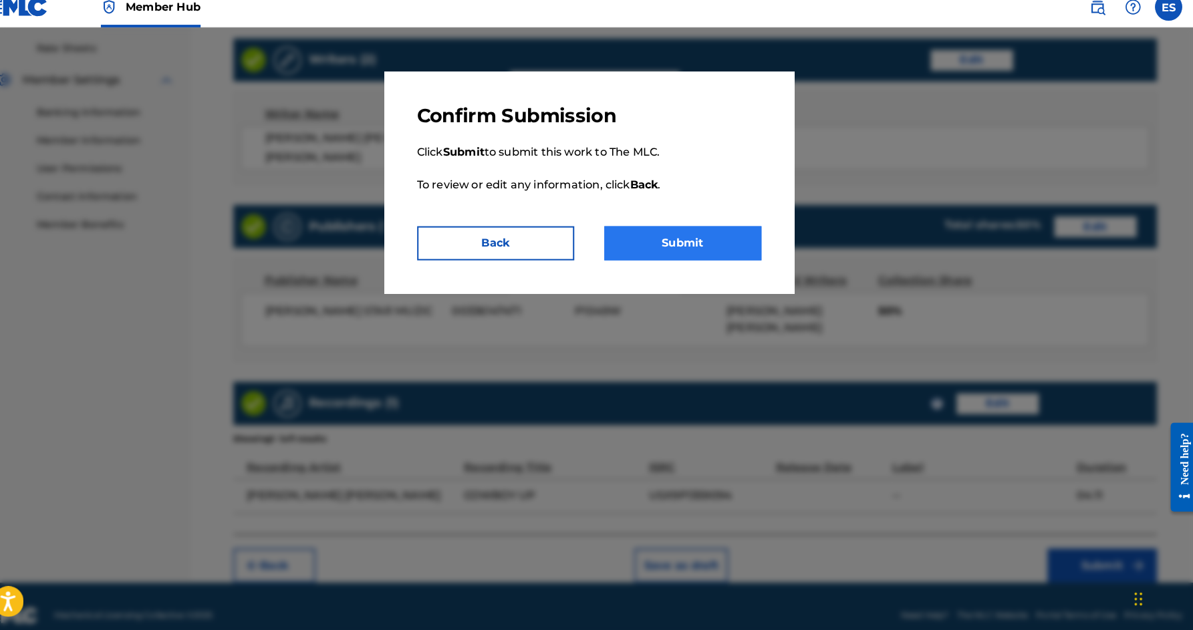
click at [696, 240] on button "Submit" at bounding box center [689, 251] width 154 height 33
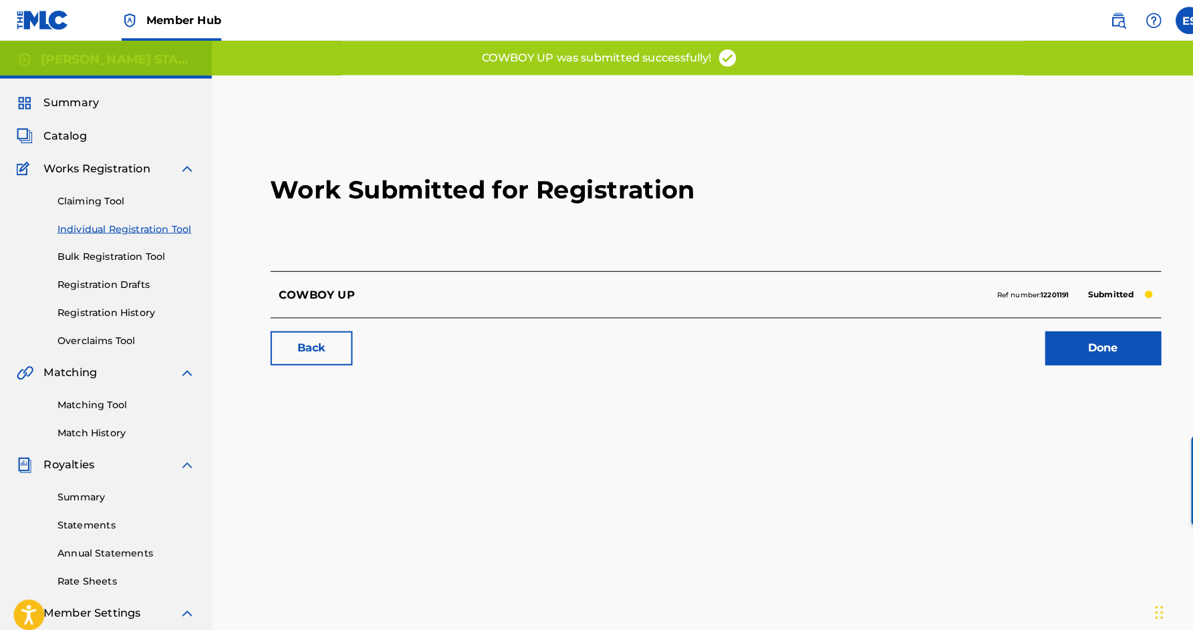
click at [158, 222] on link "Individual Registration Tool" at bounding box center [123, 224] width 135 height 14
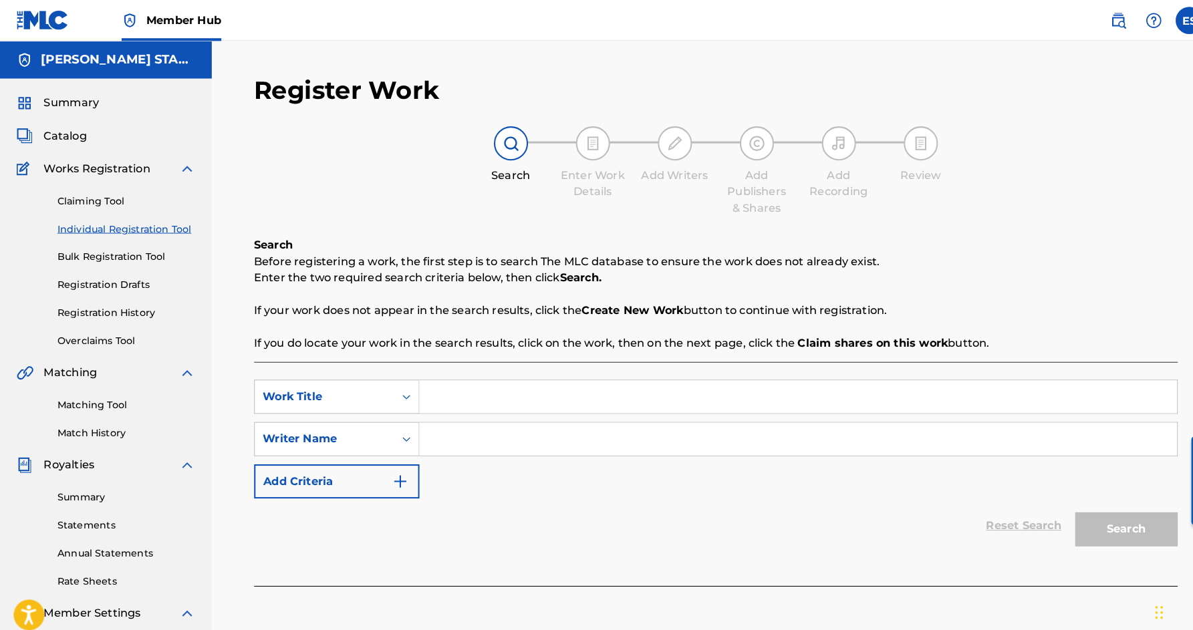
click at [444, 392] on input "Search Form" at bounding box center [780, 388] width 741 height 32
paste input "I'M GUILTY"
type input "I'M GUILTY"
click at [514, 484] on div "SearchWithCriteriaf653e553-8071-4975-b45a-6e778c01a076 Work Title I'M GUILTY Se…" at bounding box center [701, 430] width 904 height 116
click at [453, 438] on input "Search Form" at bounding box center [780, 430] width 741 height 32
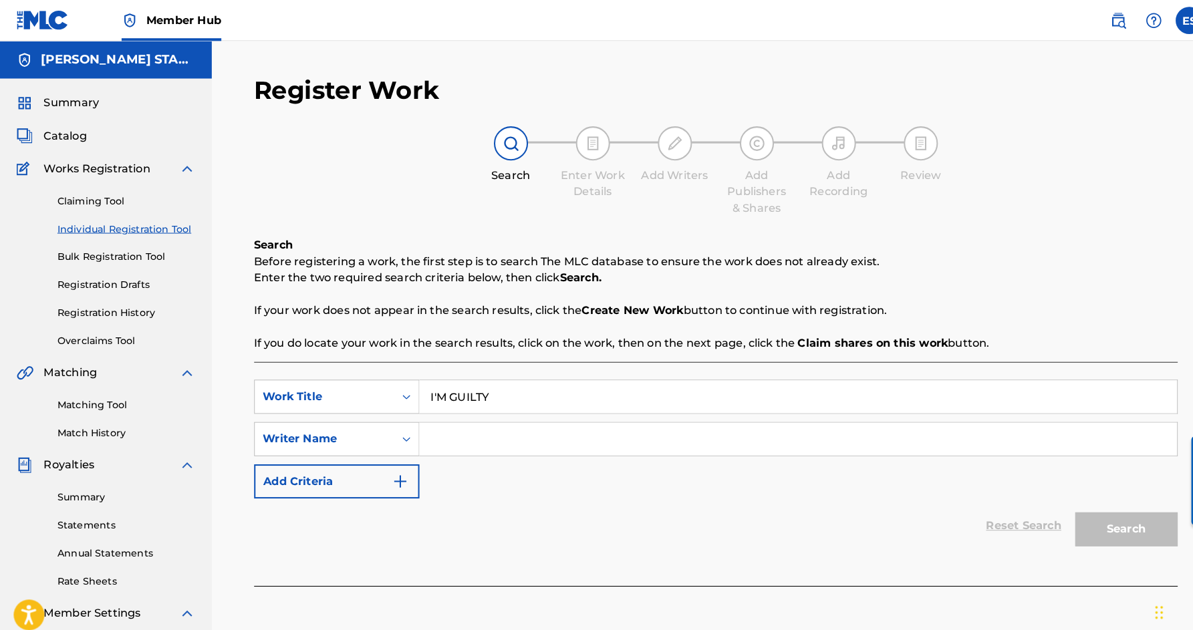
paste input "Eric Douglas Smith"
type input "Eric Douglas Smith"
click at [1109, 513] on button "Search" at bounding box center [1102, 517] width 100 height 33
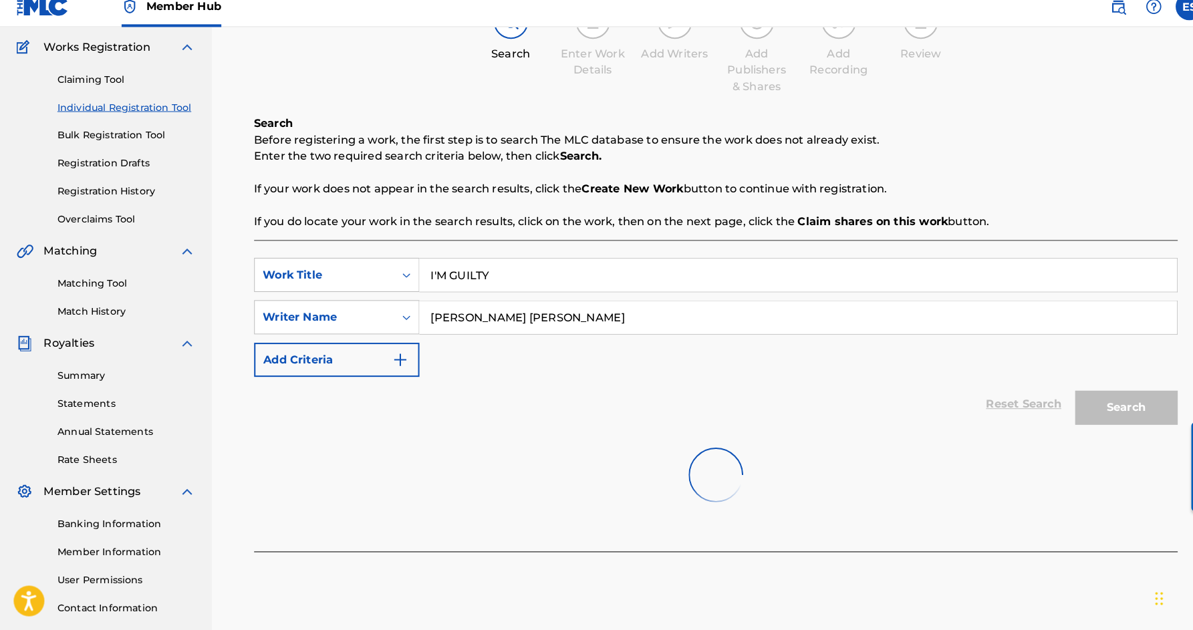
scroll to position [107, 0]
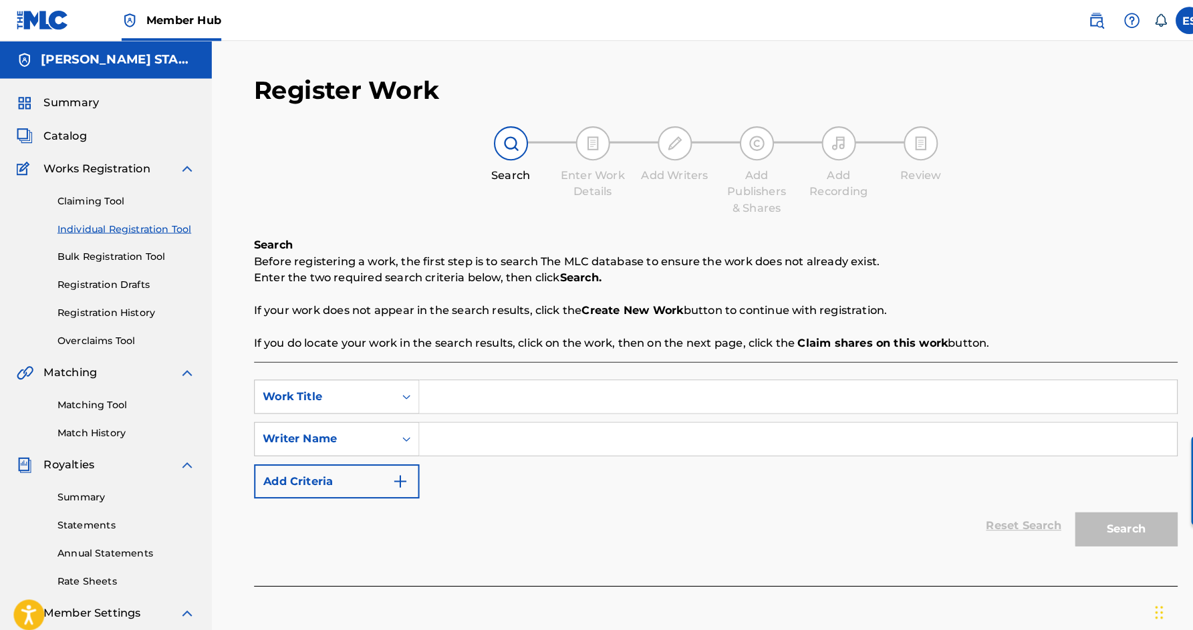
click at [447, 392] on input "Search Form" at bounding box center [780, 388] width 741 height 32
paste input "[PERSON_NAME] [PERSON_NAME]"
type input "[PERSON_NAME] [PERSON_NAME]"
click at [462, 435] on input "Search Form" at bounding box center [780, 430] width 741 height 32
paste input "[PERSON_NAME] [PERSON_NAME]"
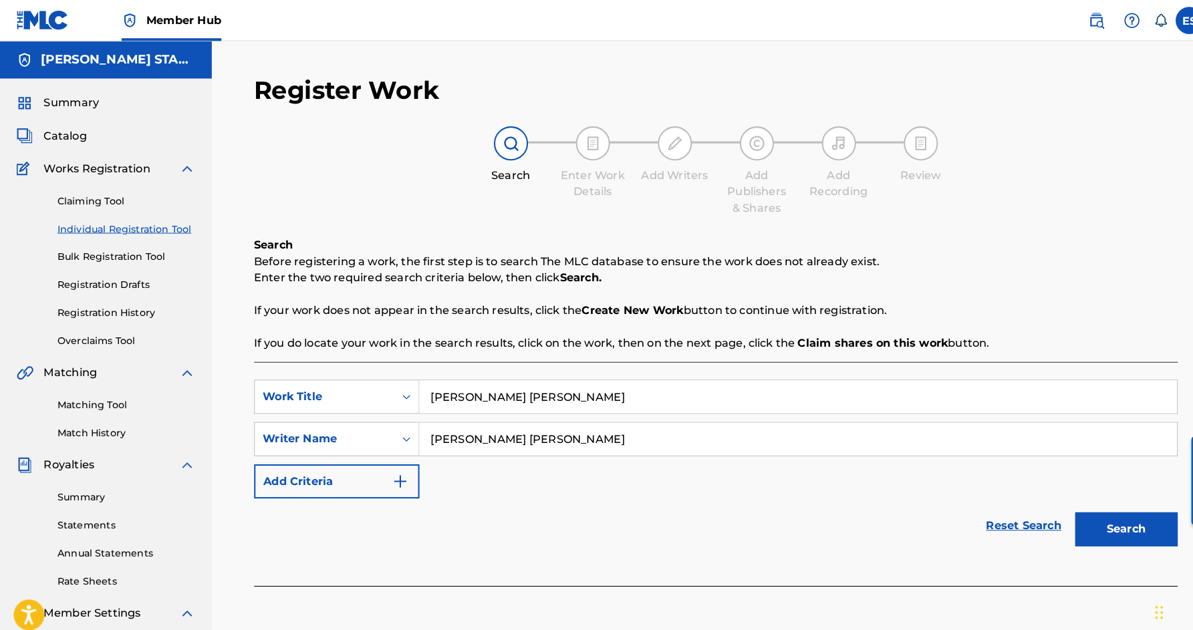
type input "[PERSON_NAME] [PERSON_NAME]"
click at [529, 394] on input "[PERSON_NAME] [PERSON_NAME]" at bounding box center [780, 388] width 741 height 32
type input "E"
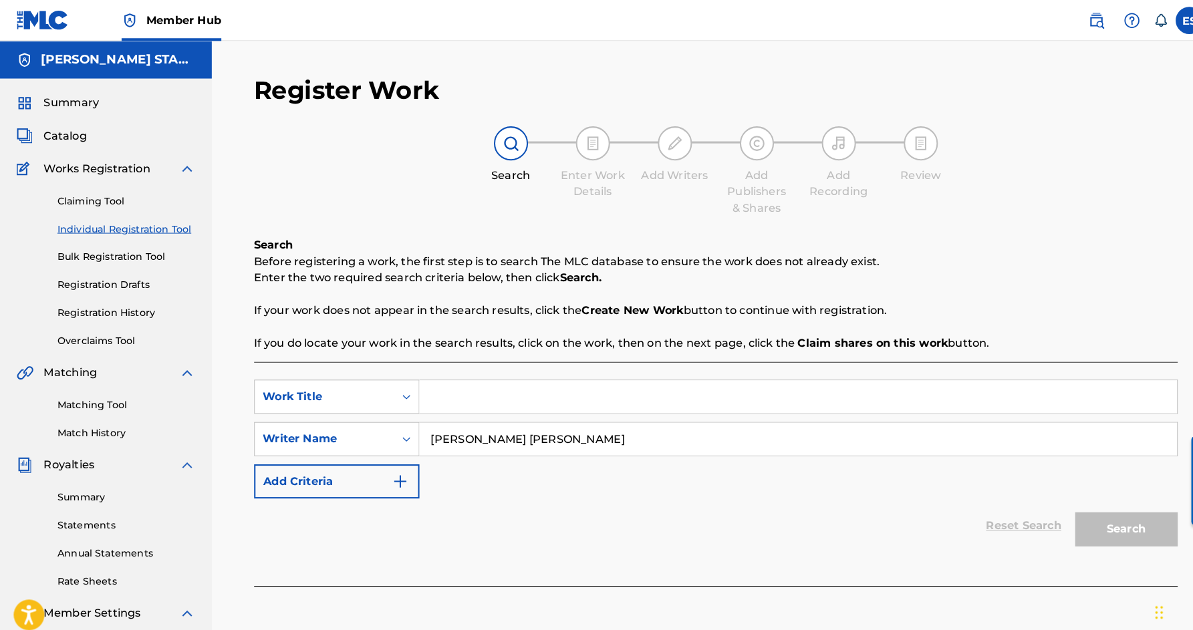
paste input "I'M GUILTY"
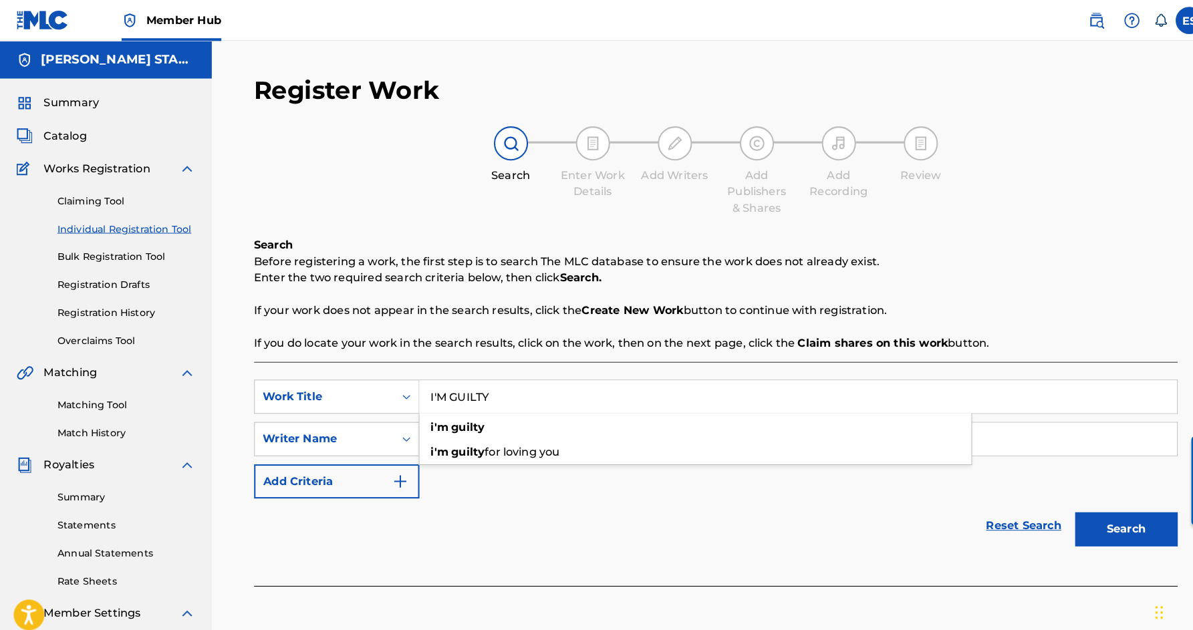
type input "I'M GUILTY"
click at [860, 498] on div "Reset Search Search" at bounding box center [701, 514] width 904 height 53
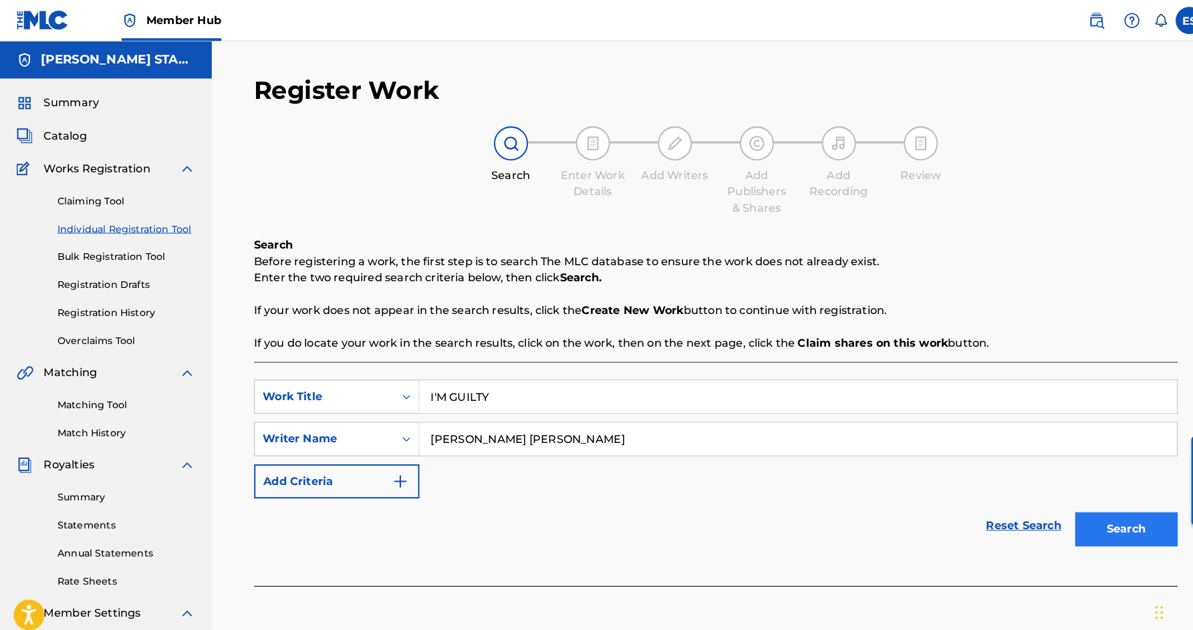
click at [1105, 509] on button "Search" at bounding box center [1102, 517] width 100 height 33
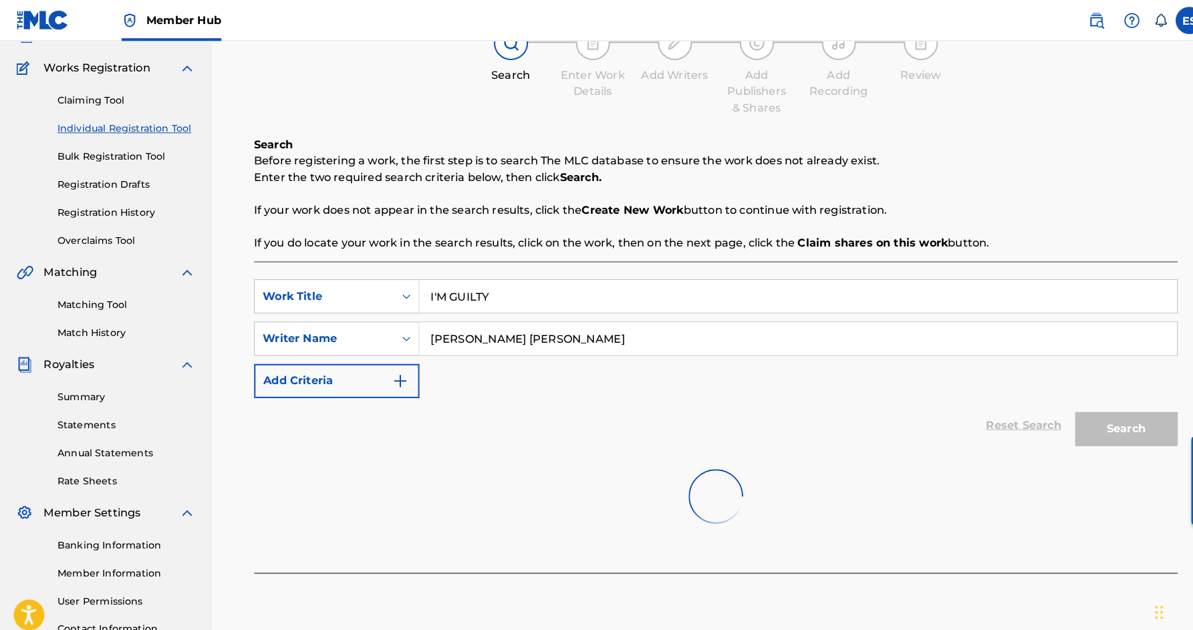
scroll to position [98, 0]
click at [1160, 25] on label at bounding box center [1163, 20] width 27 height 27
click at [1164, 20] on input "ES Eric Smith smidimuzic@gmail.com Notification Preferences Profile Log out" at bounding box center [1164, 20] width 0 height 0
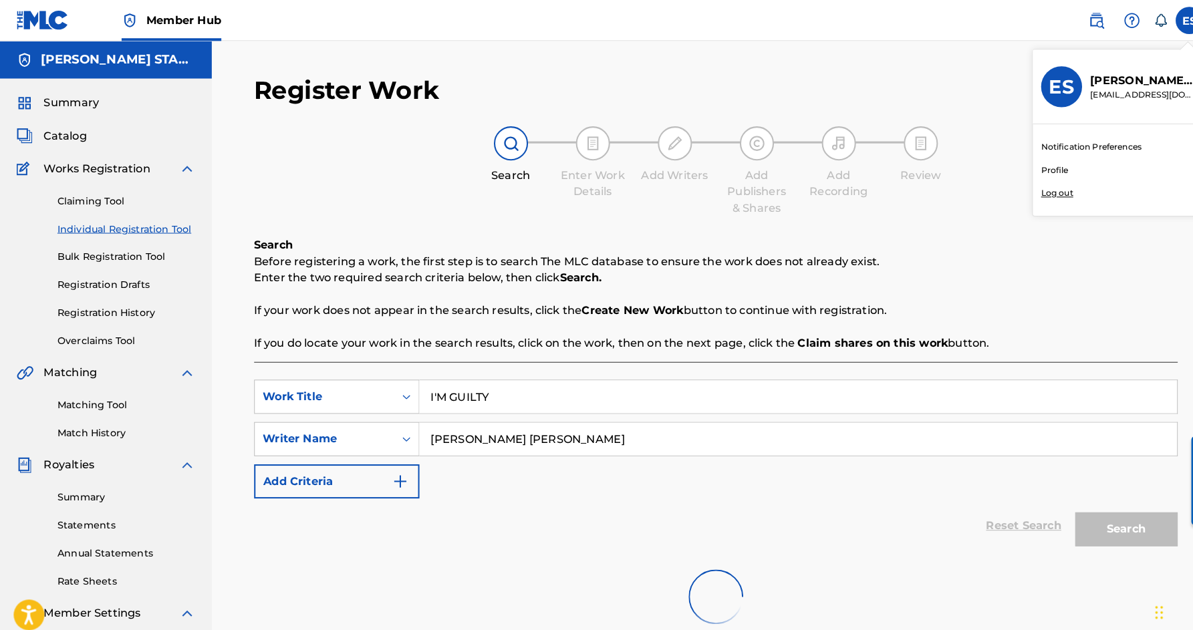
click at [1043, 186] on p "Log out" at bounding box center [1034, 189] width 31 height 12
click at [1164, 20] on input "ES Eric Smith smidimuzic@gmail.com Notification Preferences Profile Log out" at bounding box center [1164, 20] width 0 height 0
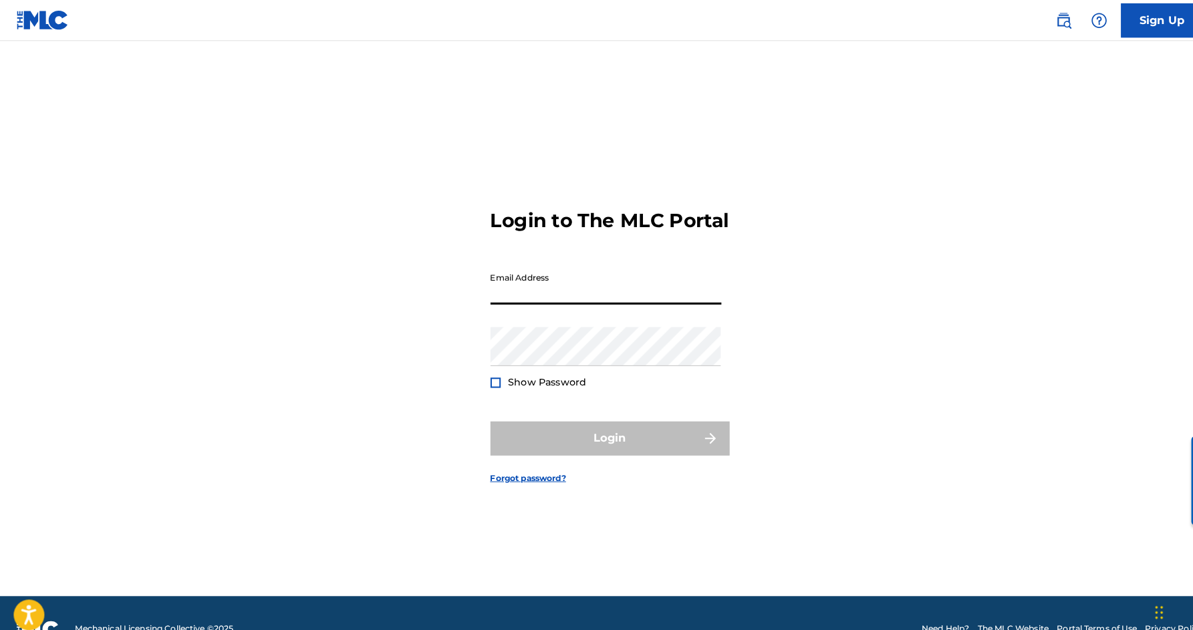
type input "[EMAIL_ADDRESS][DOMAIN_NAME]"
click at [596, 443] on button "Login" at bounding box center [597, 428] width 234 height 33
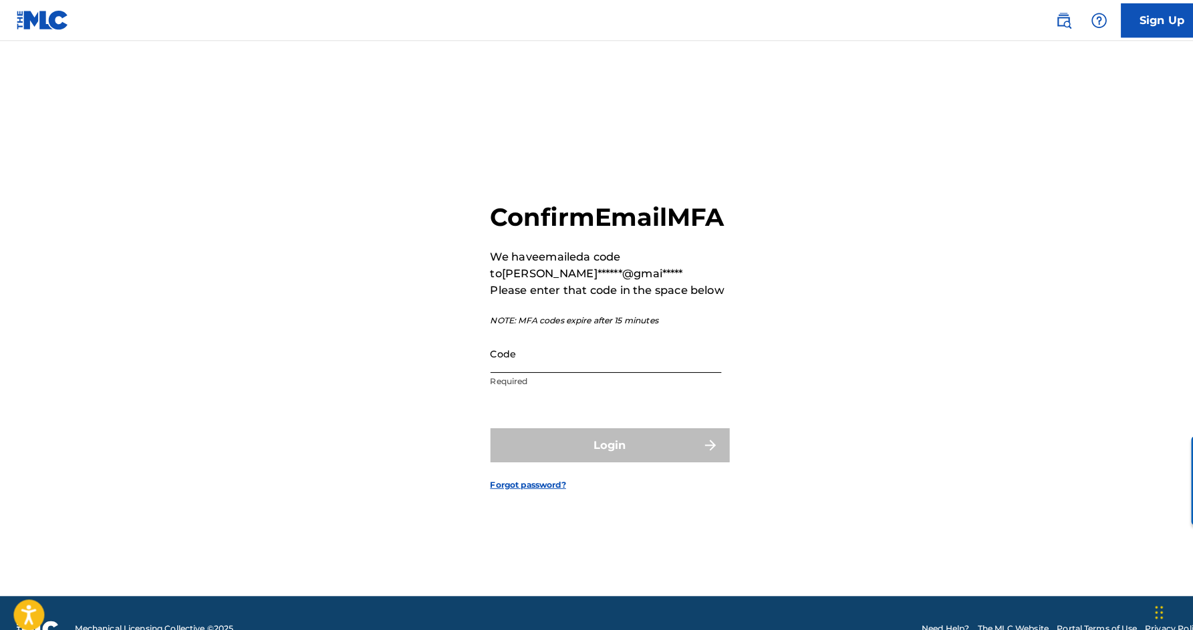
click at [580, 357] on input "Code" at bounding box center [593, 346] width 226 height 38
paste input "447680"
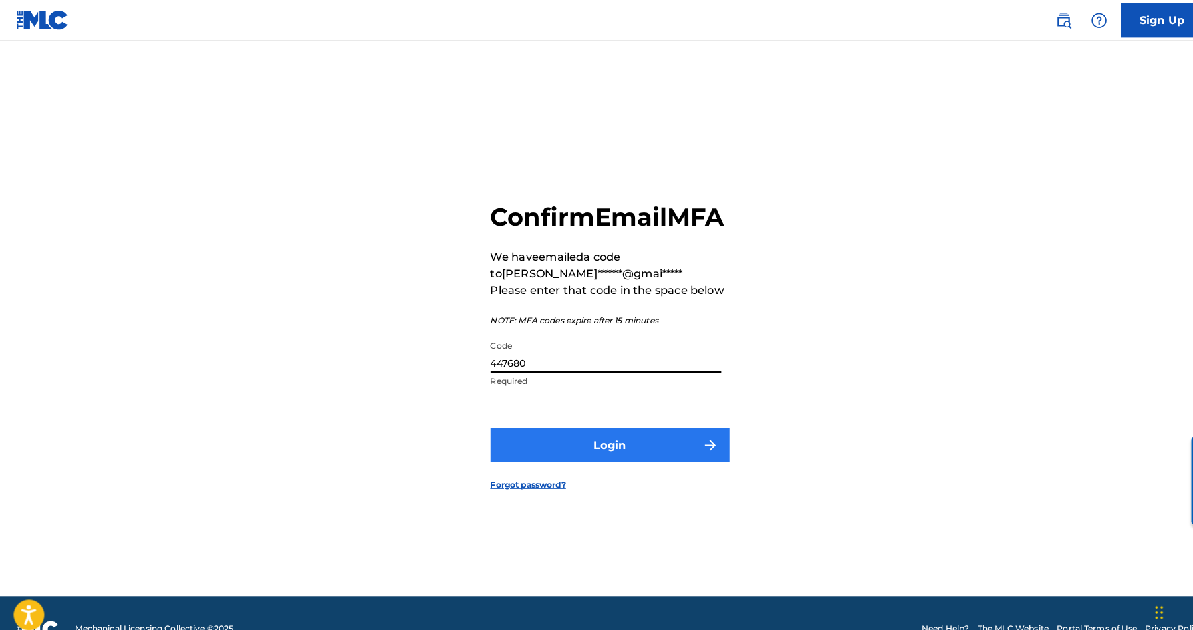
type input "447680"
click at [618, 452] on button "Login" at bounding box center [597, 435] width 234 height 33
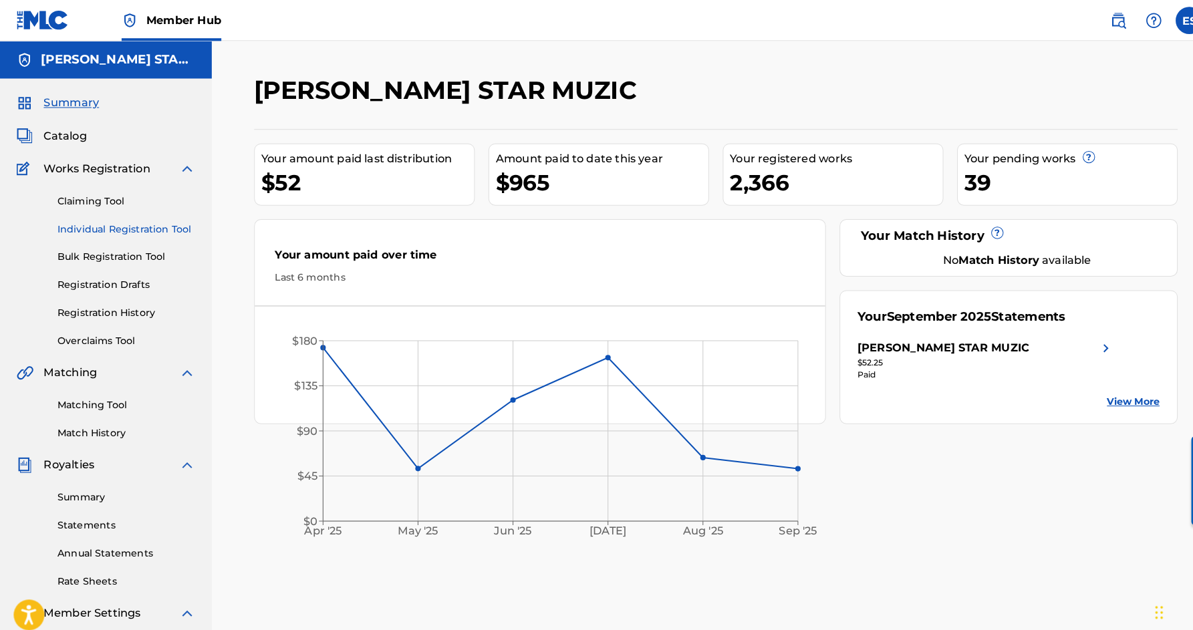
click at [125, 224] on link "Individual Registration Tool" at bounding box center [123, 224] width 135 height 14
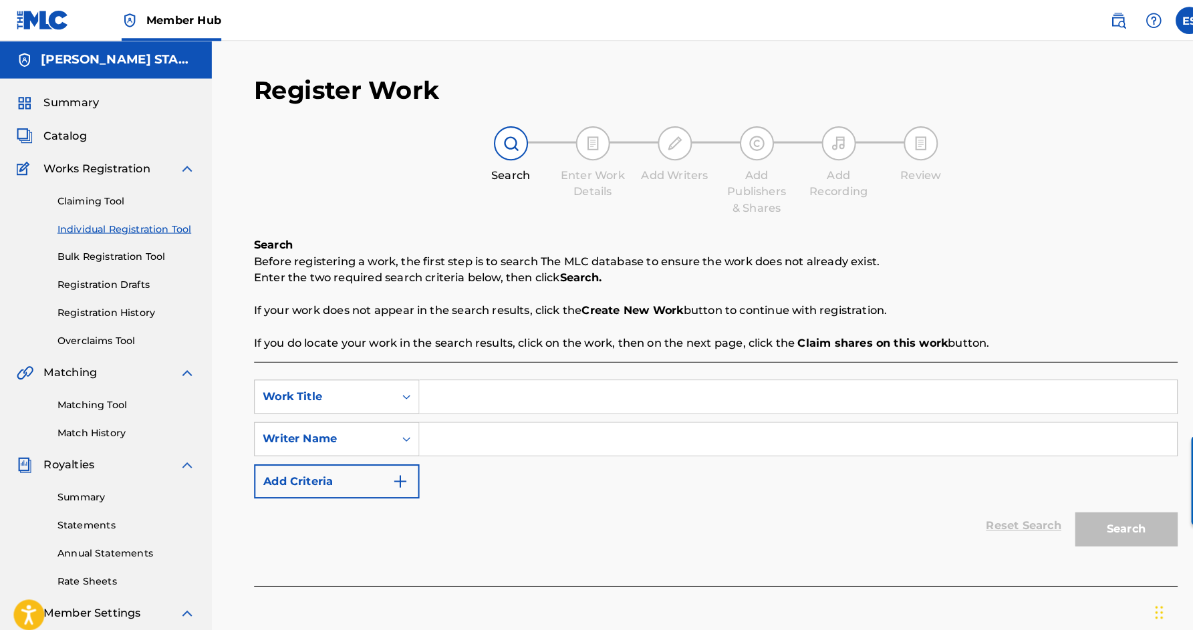
click at [555, 431] on input "Search Form" at bounding box center [780, 430] width 741 height 32
paste input "Eric Douglas Smith"
type input "Eric Douglas Smith"
click at [468, 395] on input "Search Form" at bounding box center [780, 388] width 741 height 32
paste input "I'M GUILTY"
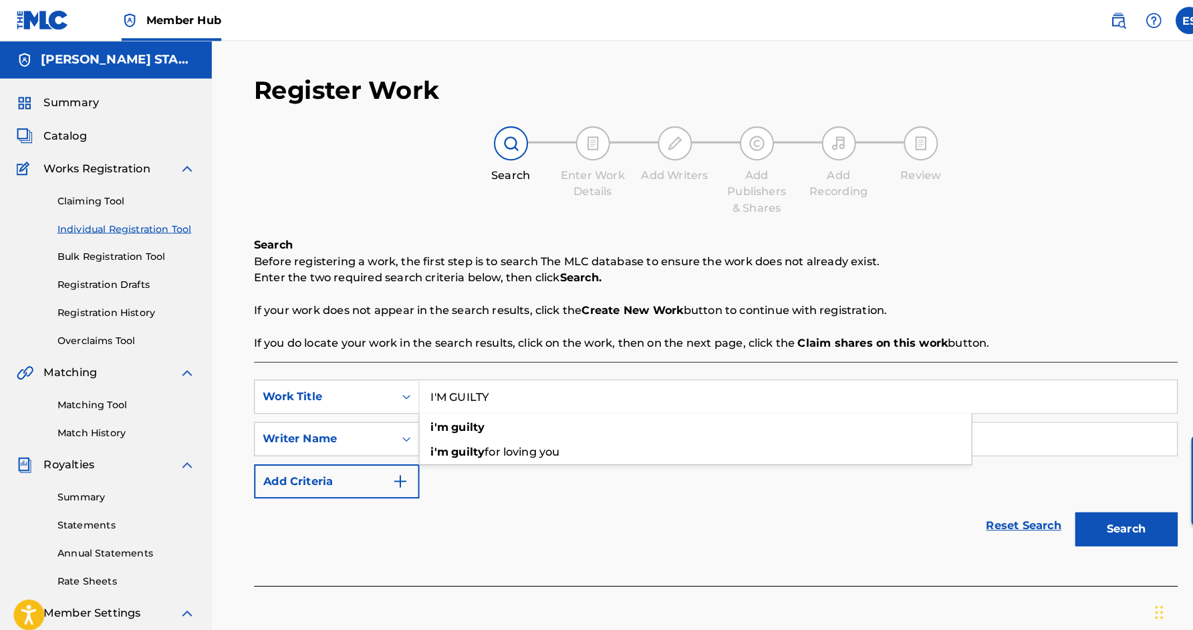
type input "I'M GUILTY"
click at [744, 468] on div "SearchWithCriteriaa8da24d3-5084-4989-80b0-a47f3c2915e1 Work Title I'M GUILTY i'…" at bounding box center [701, 430] width 904 height 116
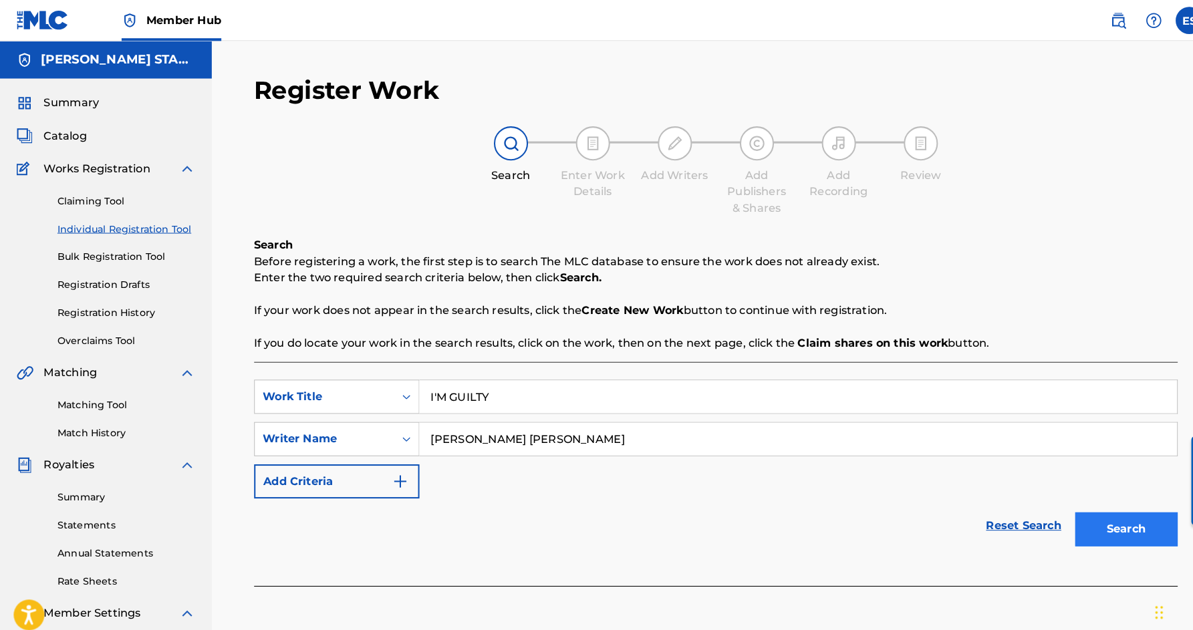
click at [1095, 512] on button "Search" at bounding box center [1102, 517] width 100 height 33
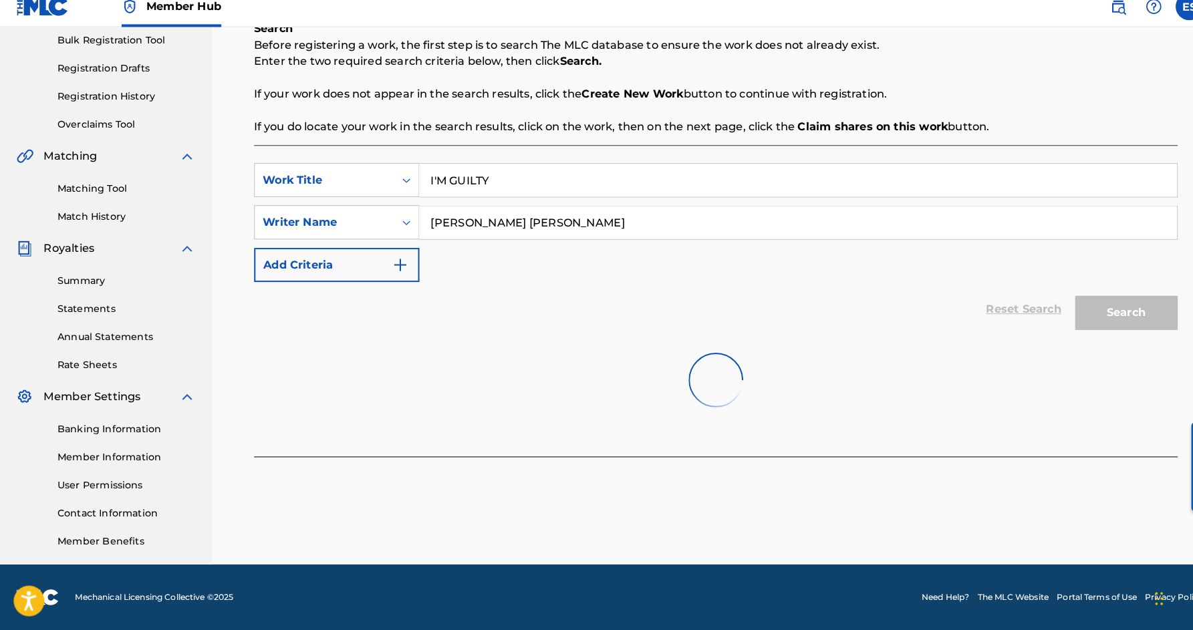
scroll to position [199, 0]
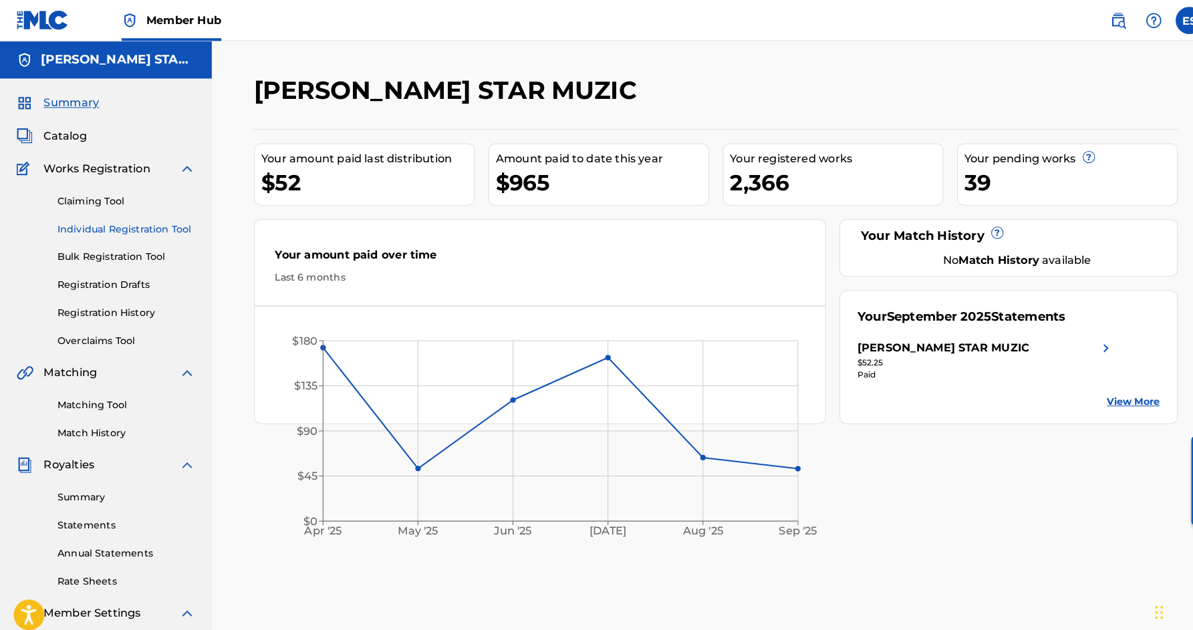
click at [131, 227] on link "Individual Registration Tool" at bounding box center [123, 224] width 135 height 14
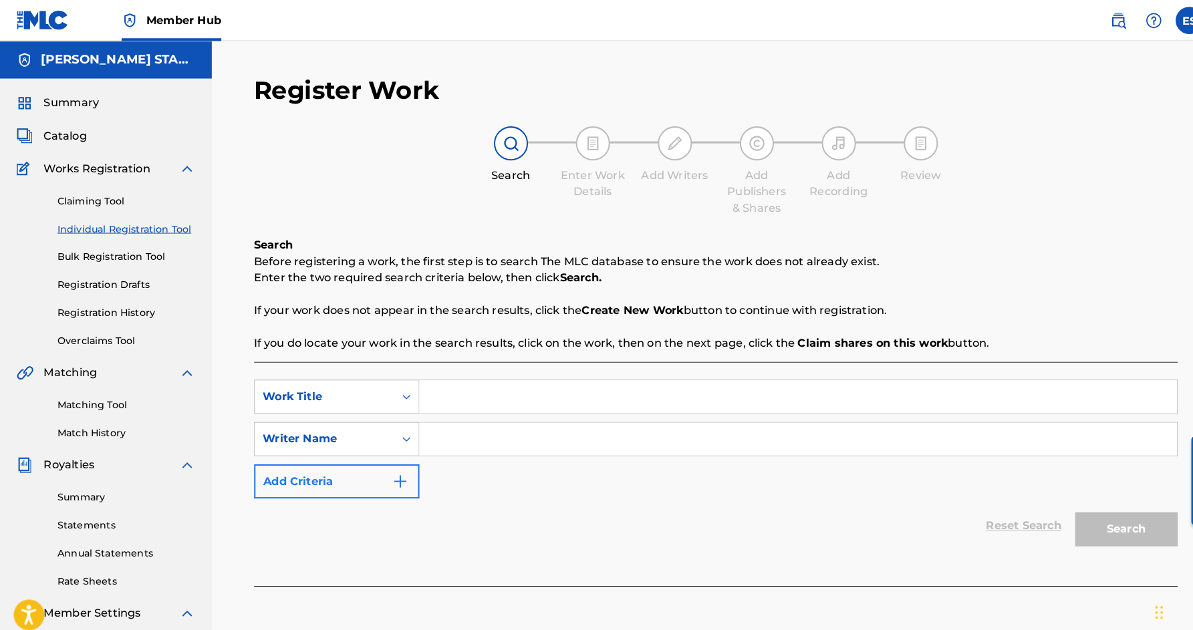
click at [396, 473] on img "Search Form" at bounding box center [392, 471] width 16 height 16
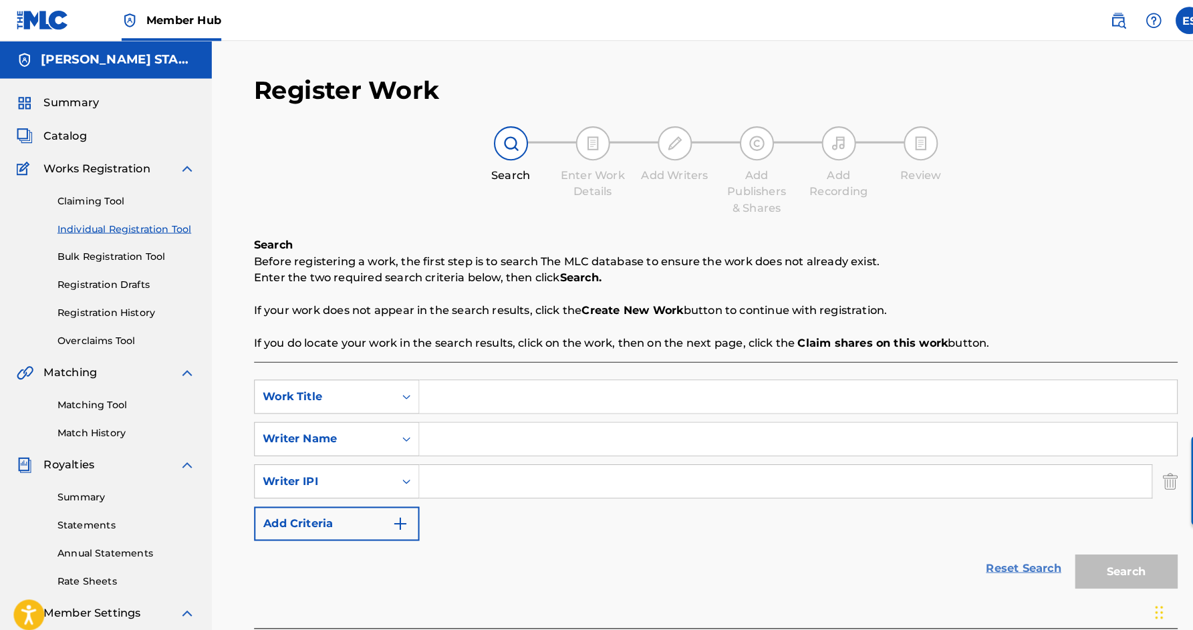
click at [999, 552] on link "Reset Search" at bounding box center [1001, 555] width 87 height 29
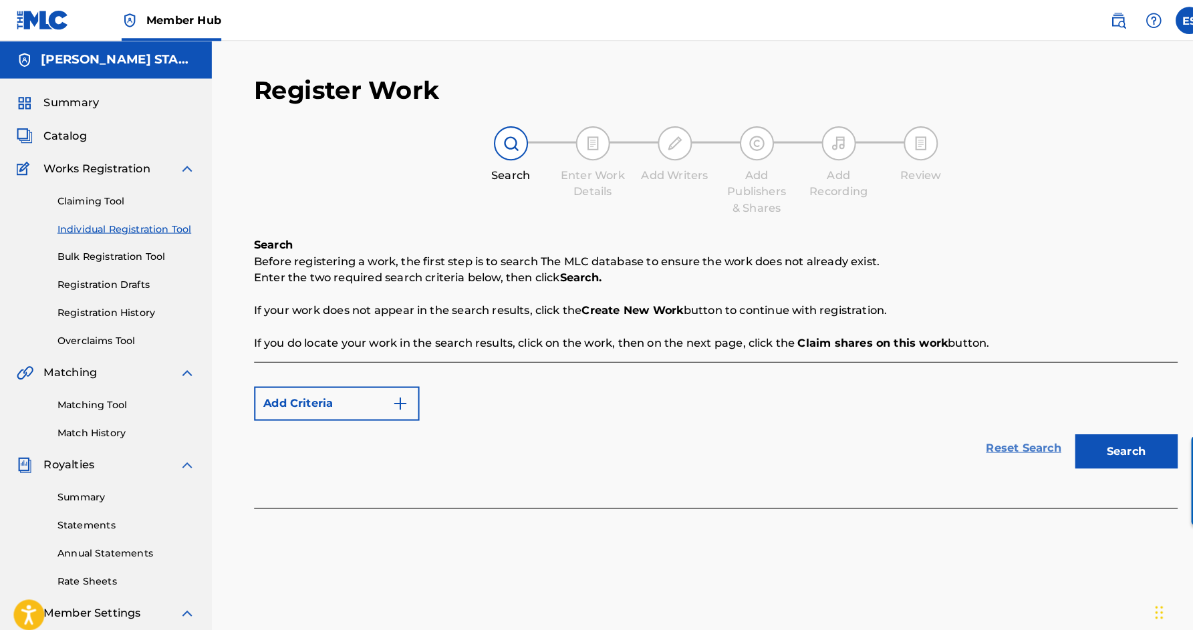
click at [1012, 440] on link "Reset Search" at bounding box center [1001, 438] width 87 height 29
click at [394, 400] on img "Search Form" at bounding box center [392, 395] width 16 height 16
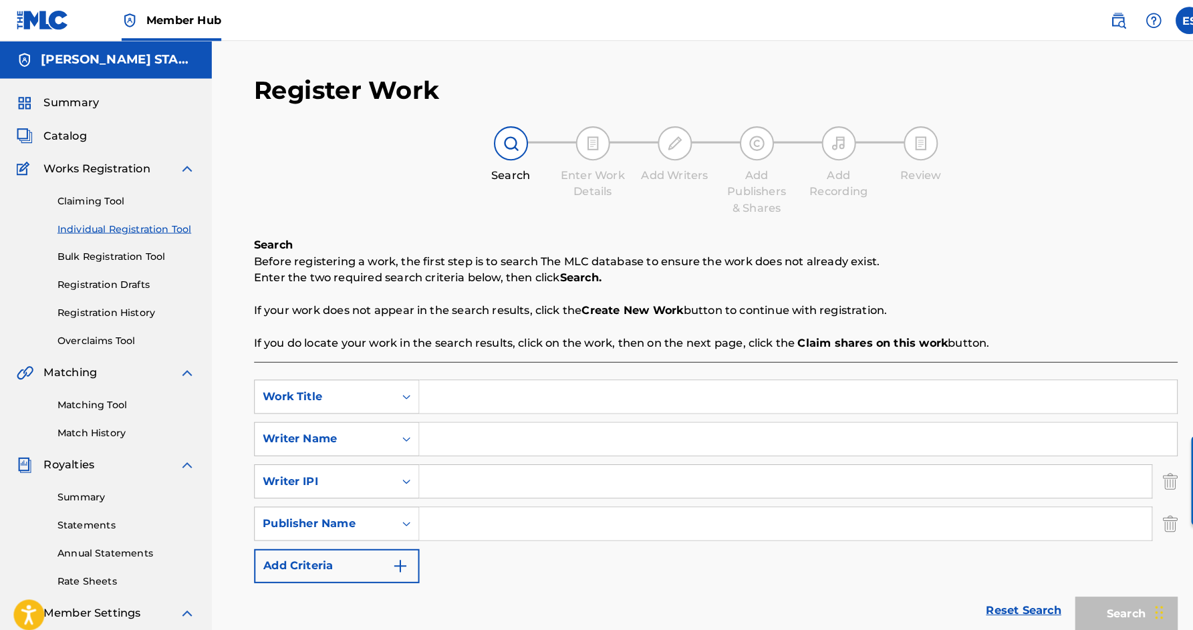
click at [436, 433] on input "Search Form" at bounding box center [780, 430] width 741 height 32
paste input "Eric Douglas Smith"
type input "Eric Douglas Smith"
click at [433, 394] on input "Search Form" at bounding box center [780, 388] width 741 height 32
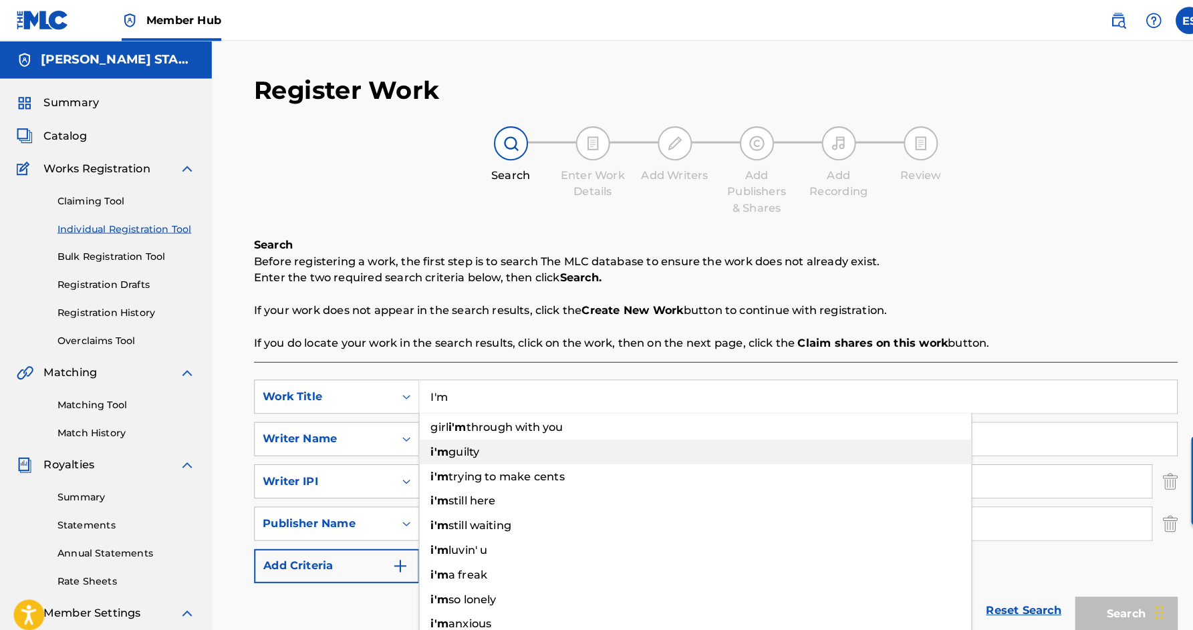
click at [469, 441] on span "guilty" at bounding box center [454, 442] width 30 height 13
type input "i'm guilty"
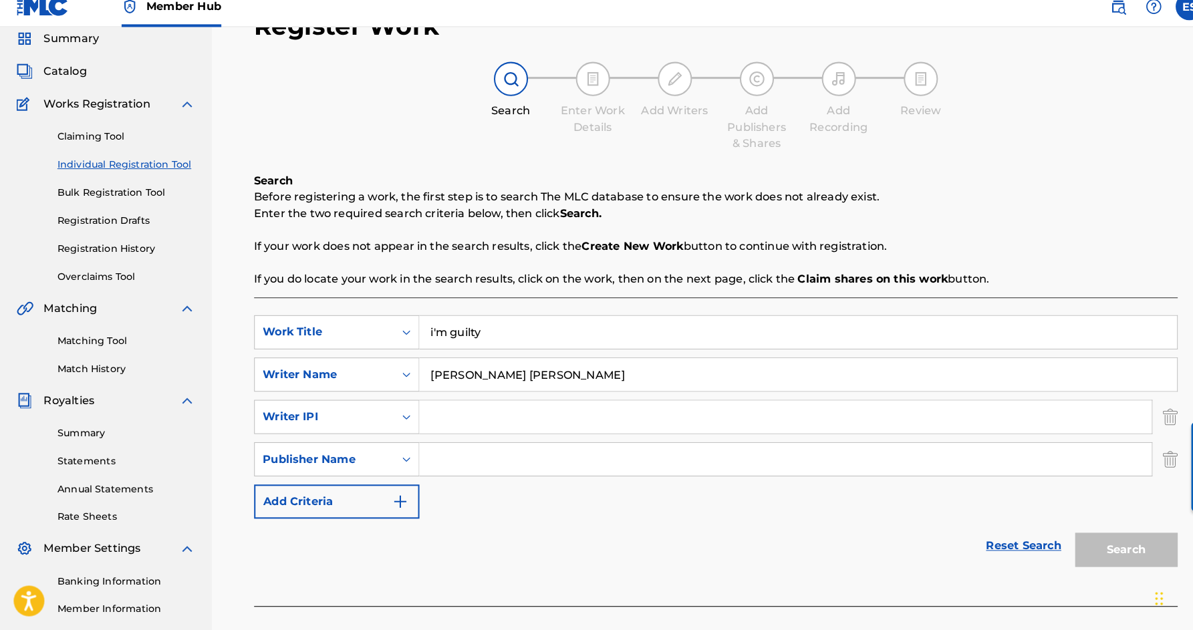
scroll to position [68, 0]
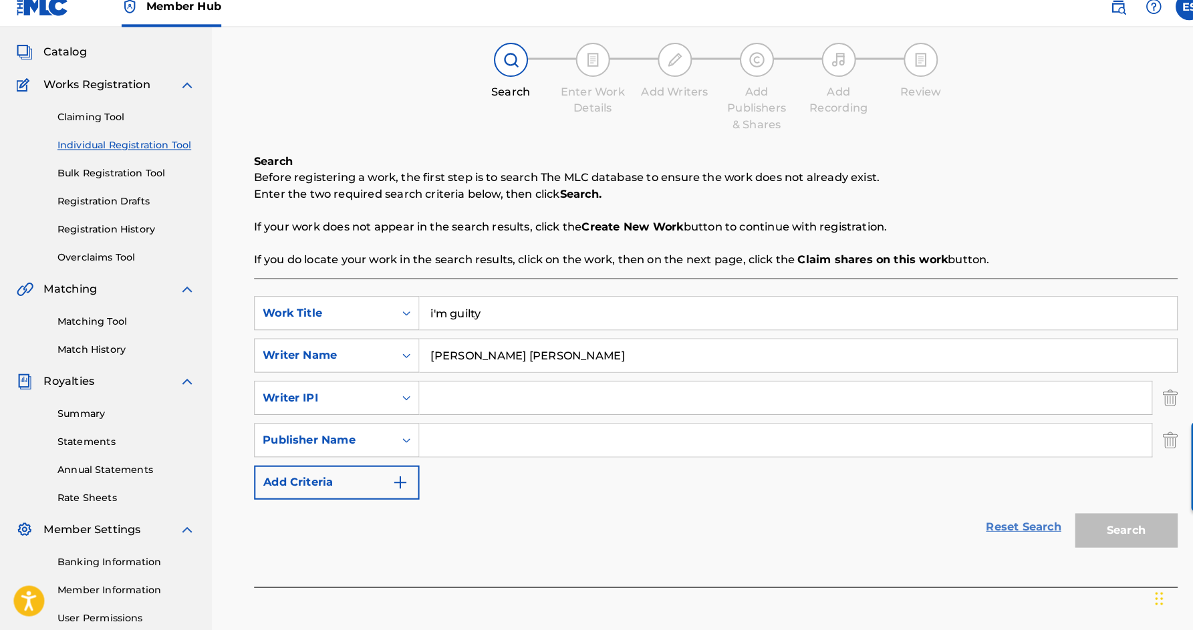
click at [999, 515] on link "Reset Search" at bounding box center [1001, 529] width 87 height 29
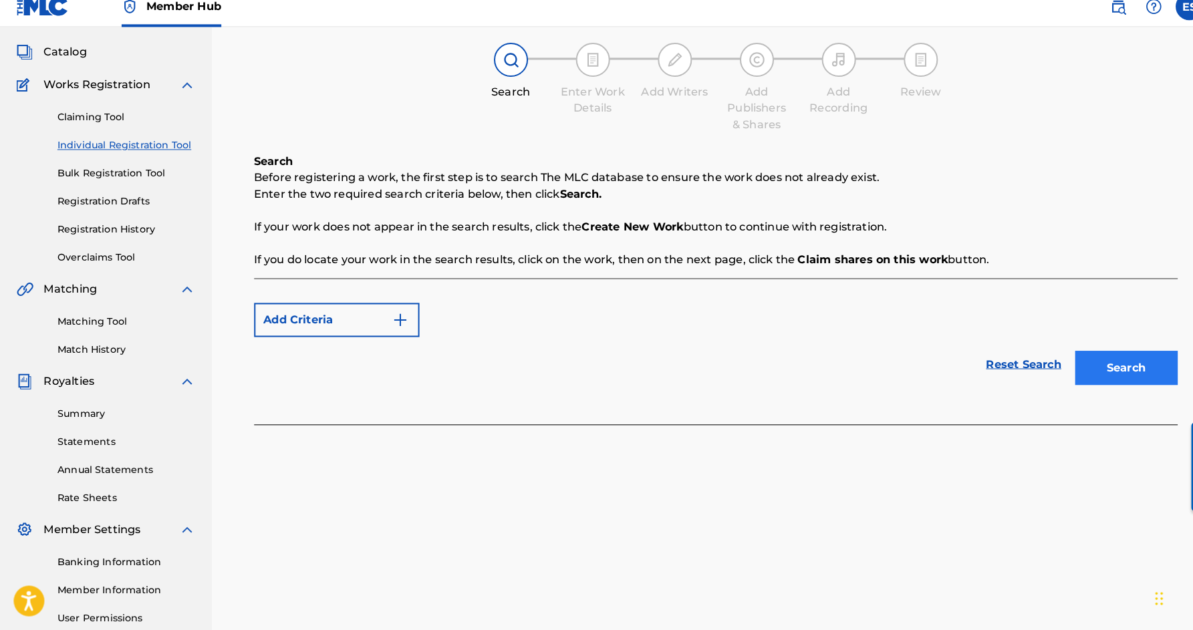
click at [1088, 361] on button "Search" at bounding box center [1102, 373] width 100 height 33
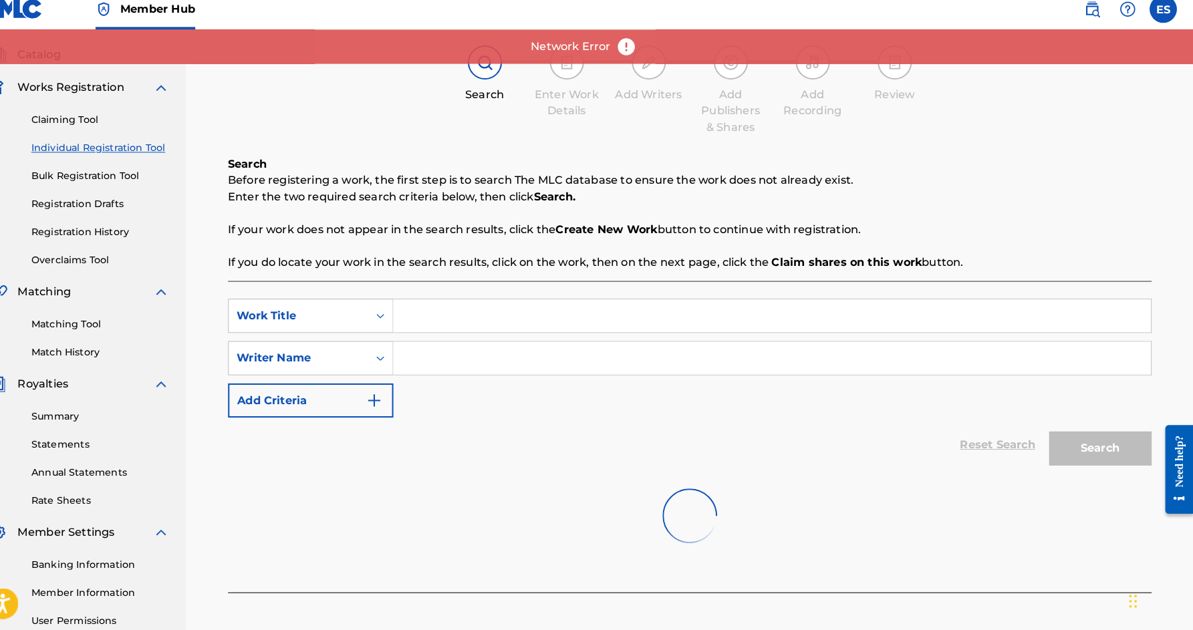
scroll to position [53, 0]
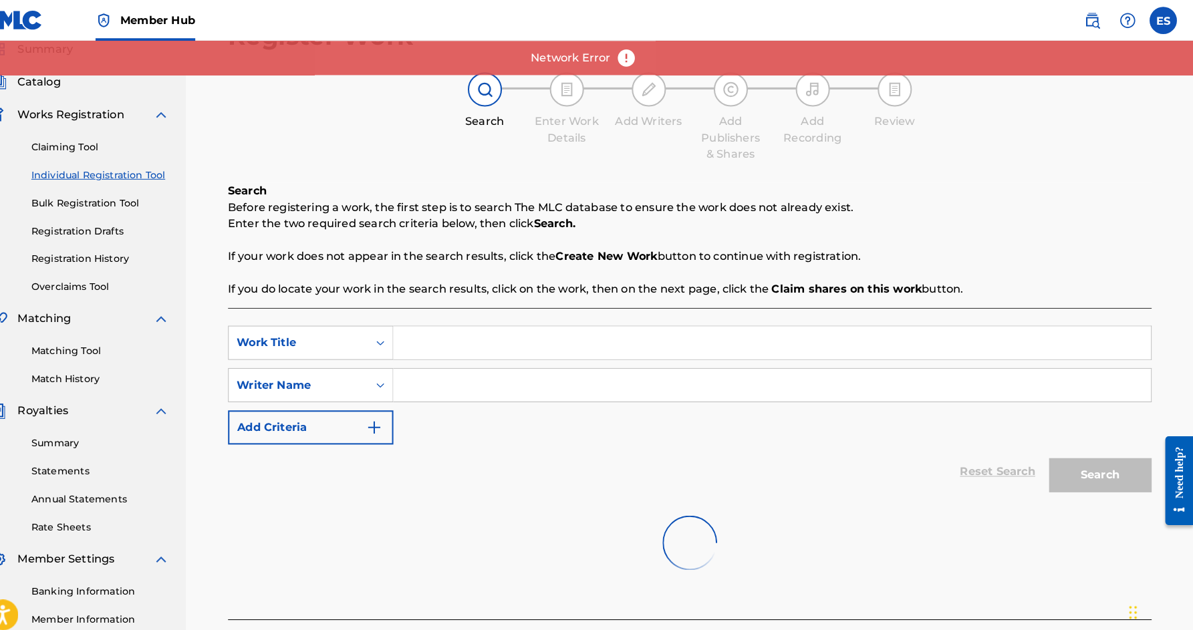
click at [694, 65] on div "Network Error" at bounding box center [596, 56] width 1193 height 33
click at [118, 172] on link "Individual Registration Tool" at bounding box center [123, 171] width 135 height 14
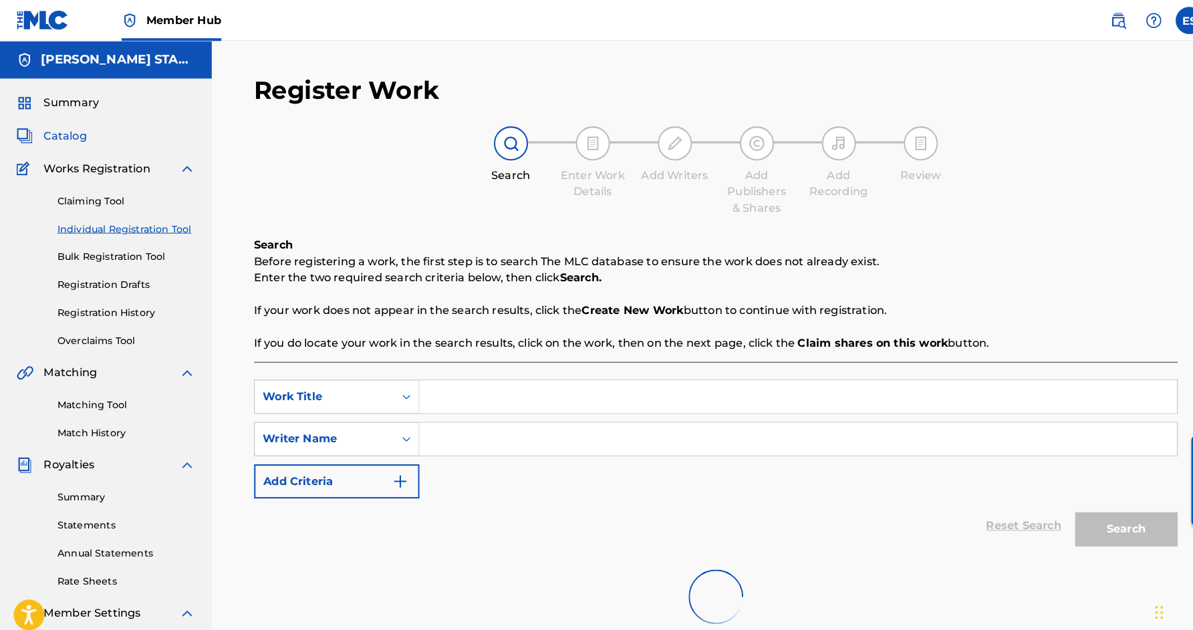
click at [75, 134] on span "Catalog" at bounding box center [64, 133] width 42 height 16
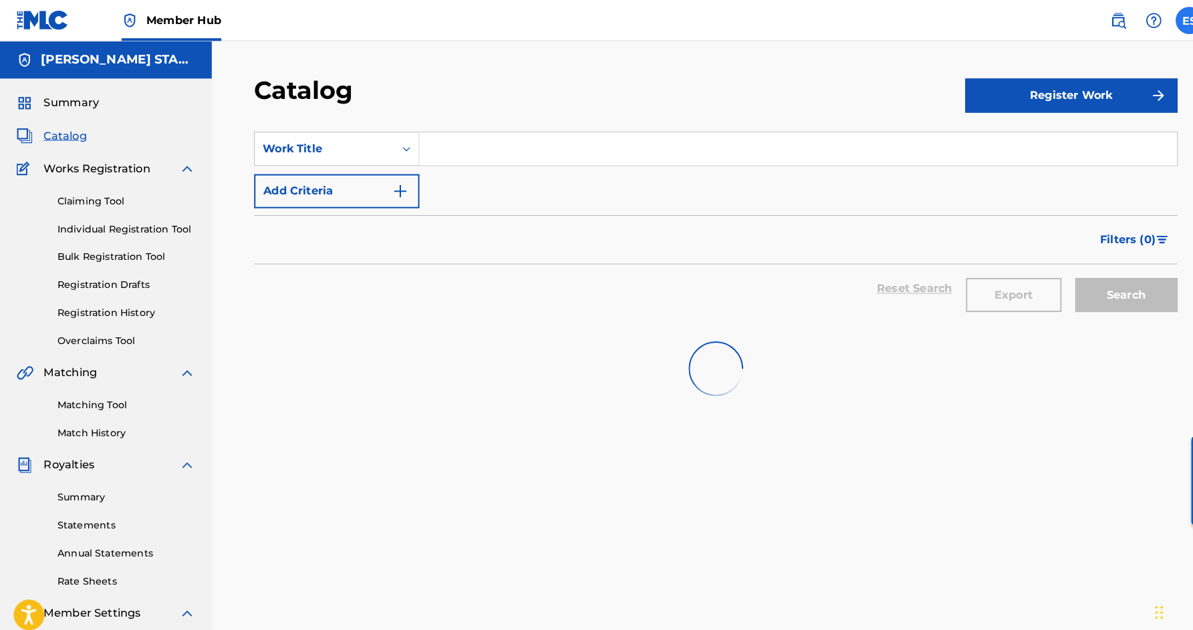
click at [1155, 25] on label at bounding box center [1163, 20] width 27 height 27
click at [1164, 20] on input "ES [PERSON_NAME] [EMAIL_ADDRESS][DOMAIN_NAME] Notification Preferences Profile …" at bounding box center [1164, 20] width 0 height 0
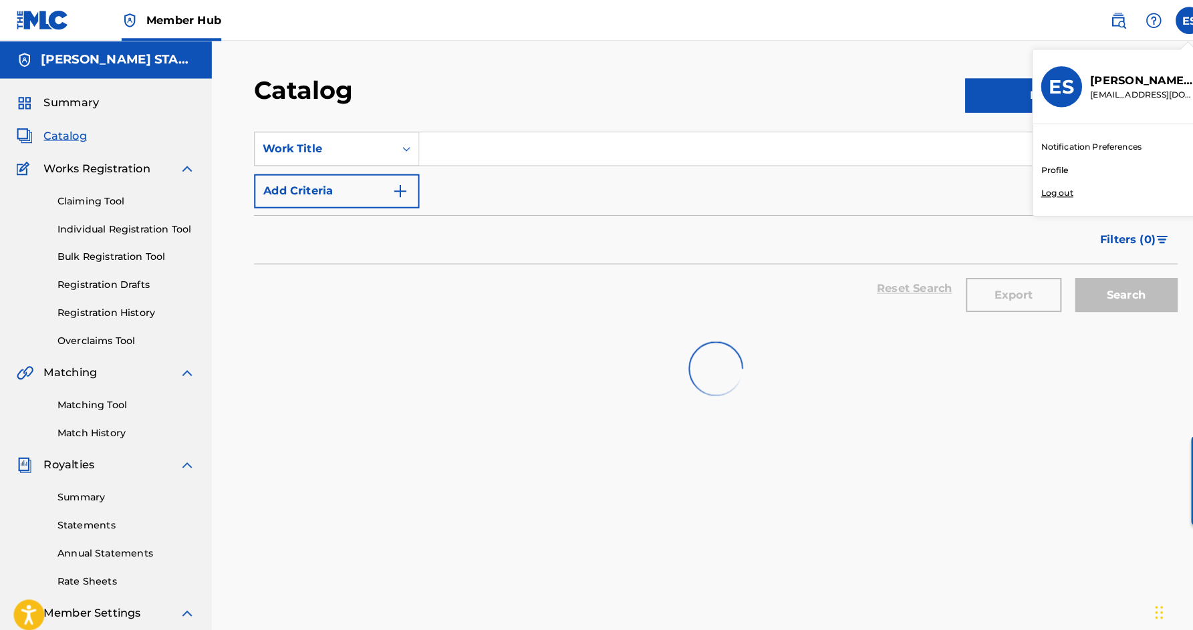
click at [1032, 189] on p "Log out" at bounding box center [1034, 189] width 31 height 12
click at [1164, 20] on input "ES [PERSON_NAME] [EMAIL_ADDRESS][DOMAIN_NAME] Notification Preferences Profile …" at bounding box center [1164, 20] width 0 height 0
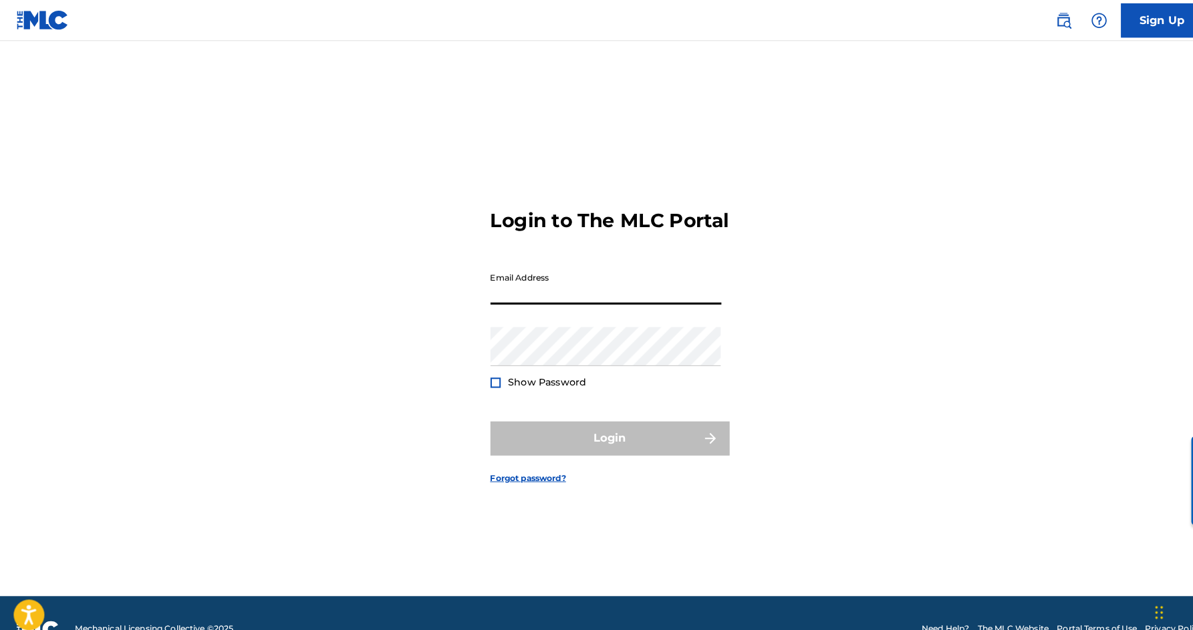
type input "[EMAIL_ADDRESS][DOMAIN_NAME]"
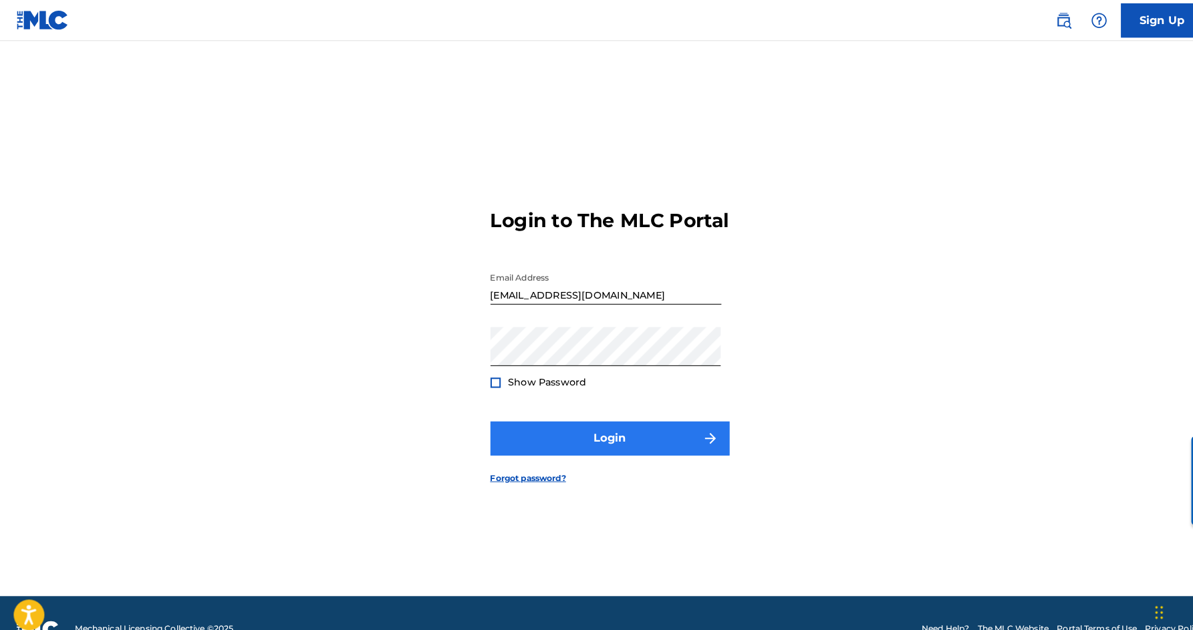
click at [587, 444] on button "Login" at bounding box center [597, 428] width 234 height 33
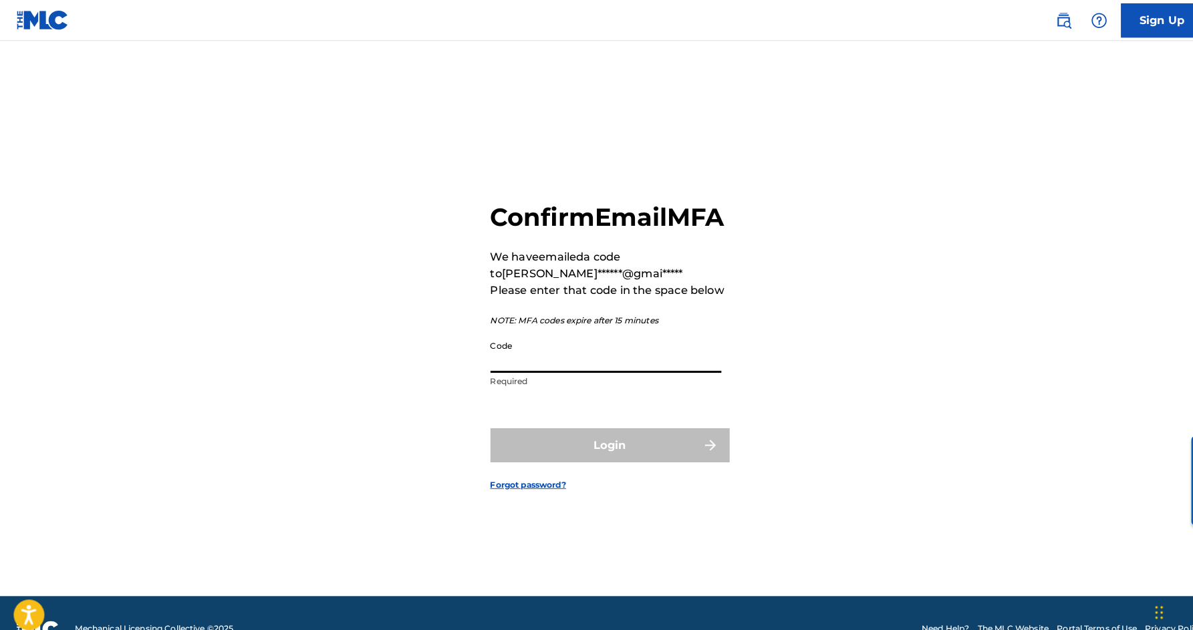
click at [680, 362] on input "Code" at bounding box center [593, 346] width 226 height 38
paste input "268099"
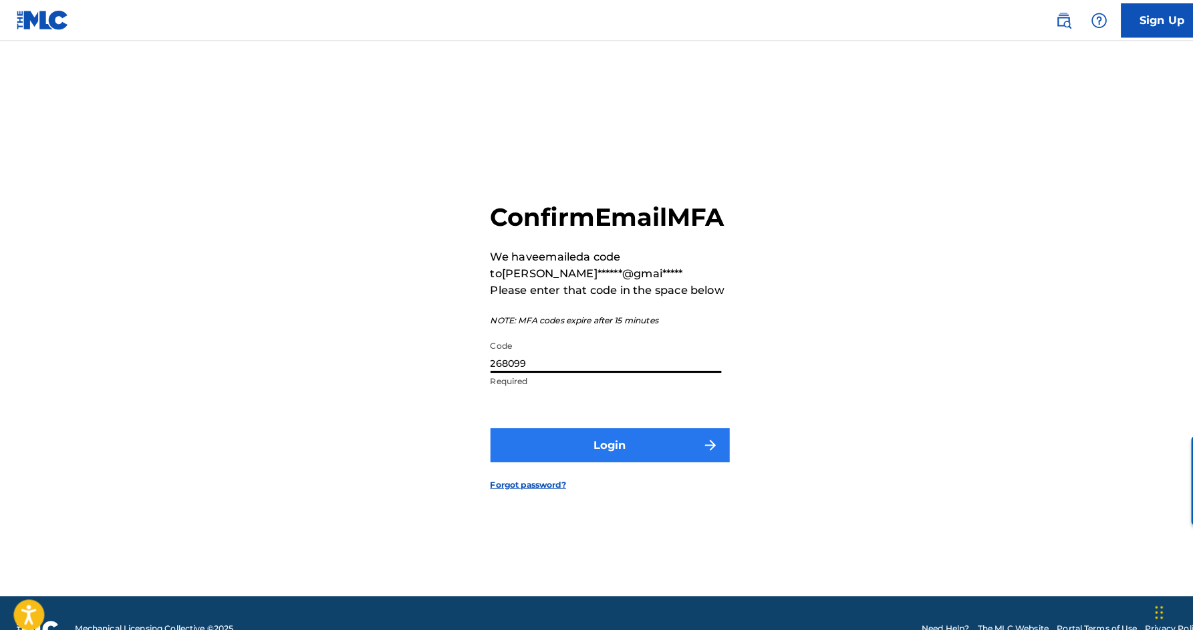
type input "268099"
click at [664, 445] on button "Login" at bounding box center [597, 435] width 234 height 33
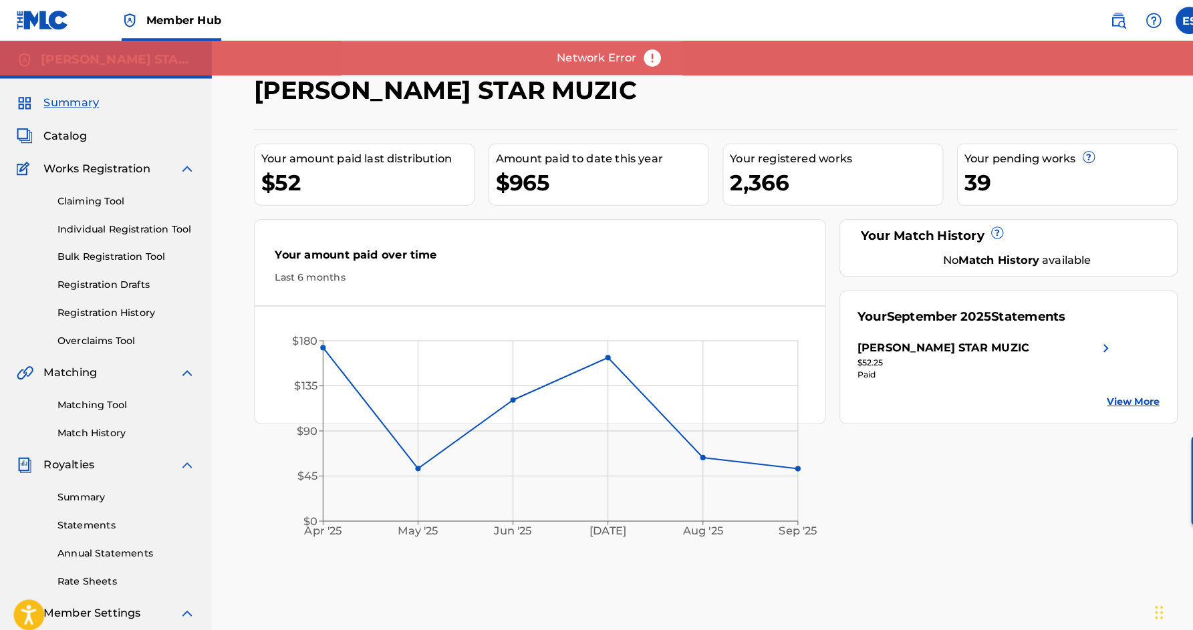
click at [692, 51] on div "Network Error" at bounding box center [596, 56] width 1193 height 33
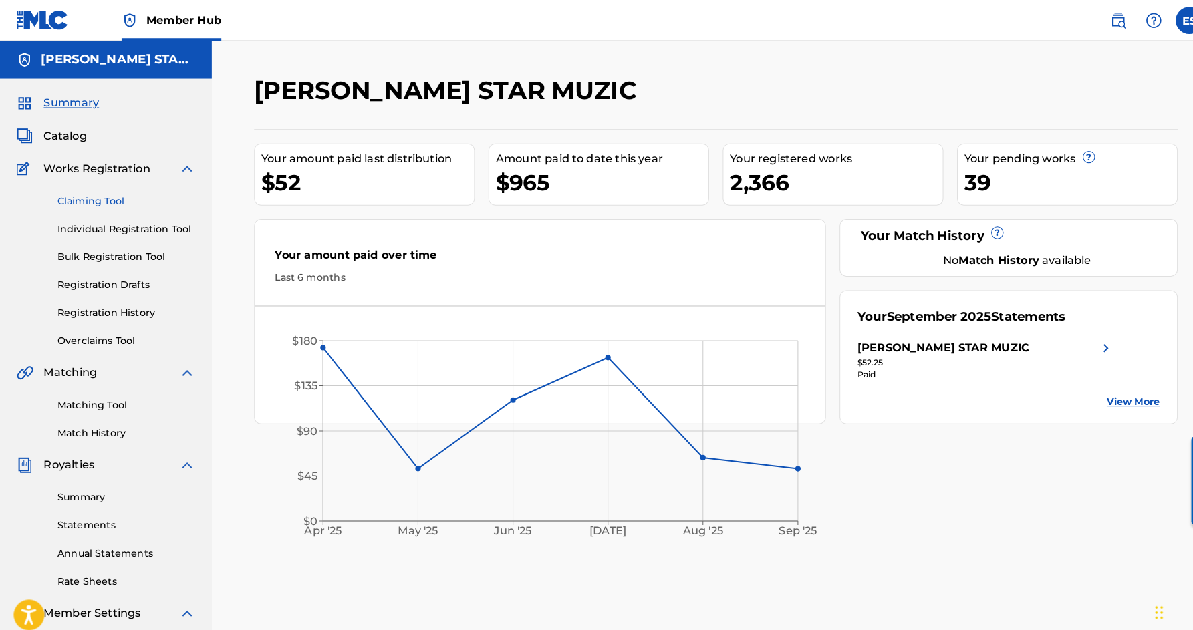
click at [112, 192] on link "Claiming Tool" at bounding box center [123, 197] width 135 height 14
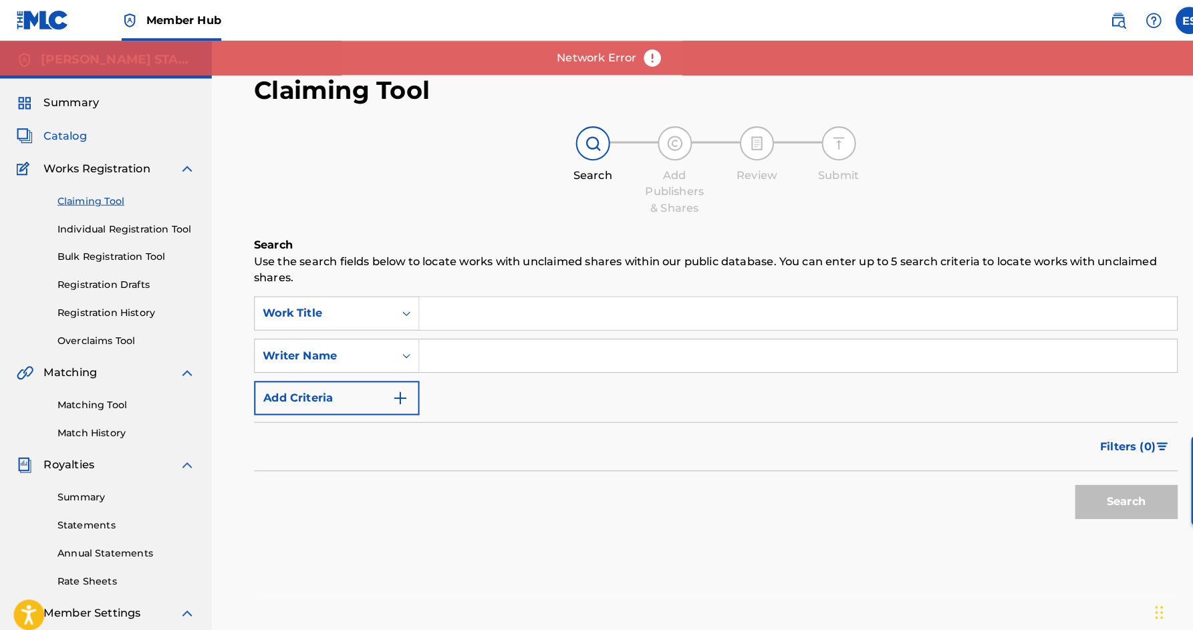
click at [70, 132] on span "Catalog" at bounding box center [64, 133] width 42 height 16
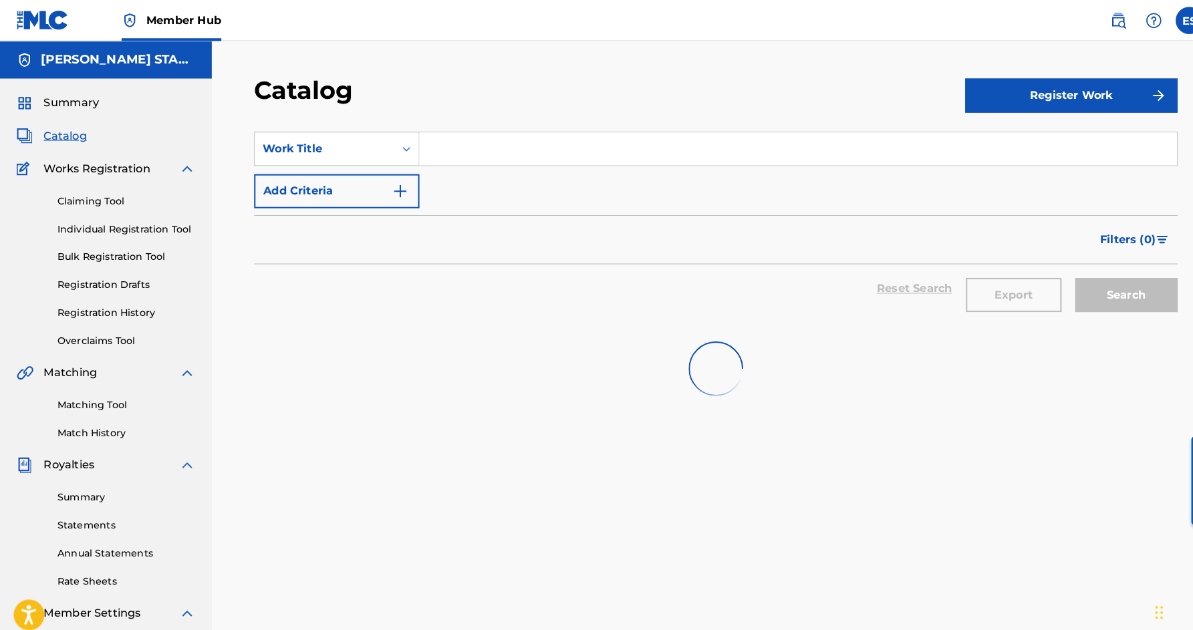
click at [67, 133] on span "Catalog" at bounding box center [64, 133] width 42 height 16
click at [72, 133] on span "Catalog" at bounding box center [64, 133] width 42 height 16
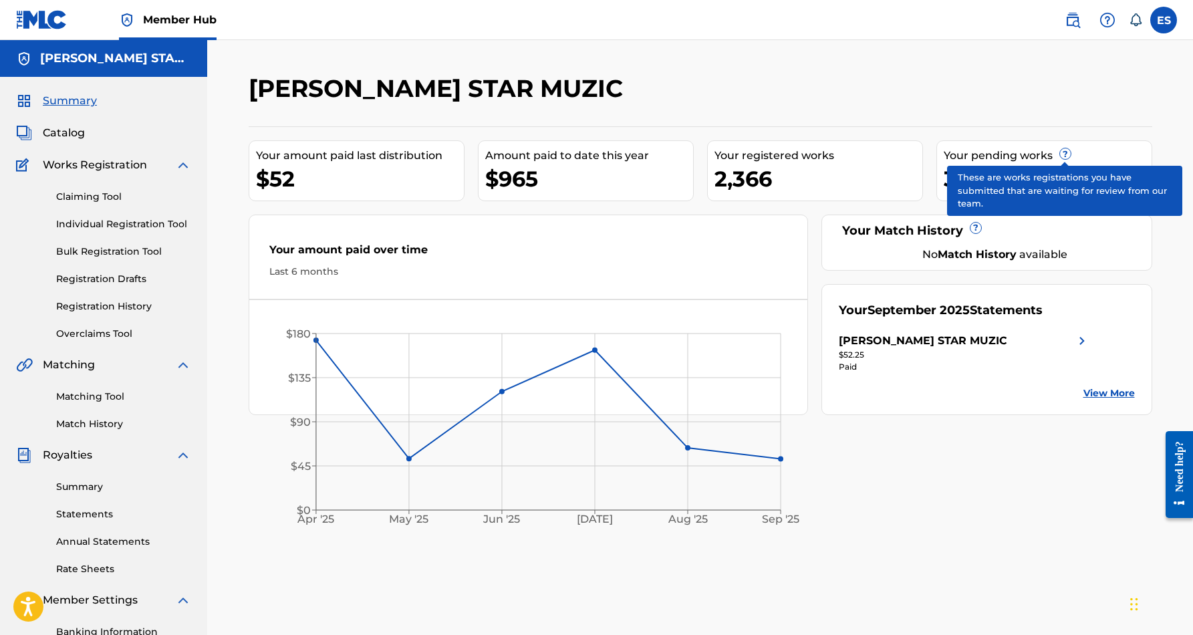
click at [1060, 154] on span "?" at bounding box center [1065, 153] width 11 height 11
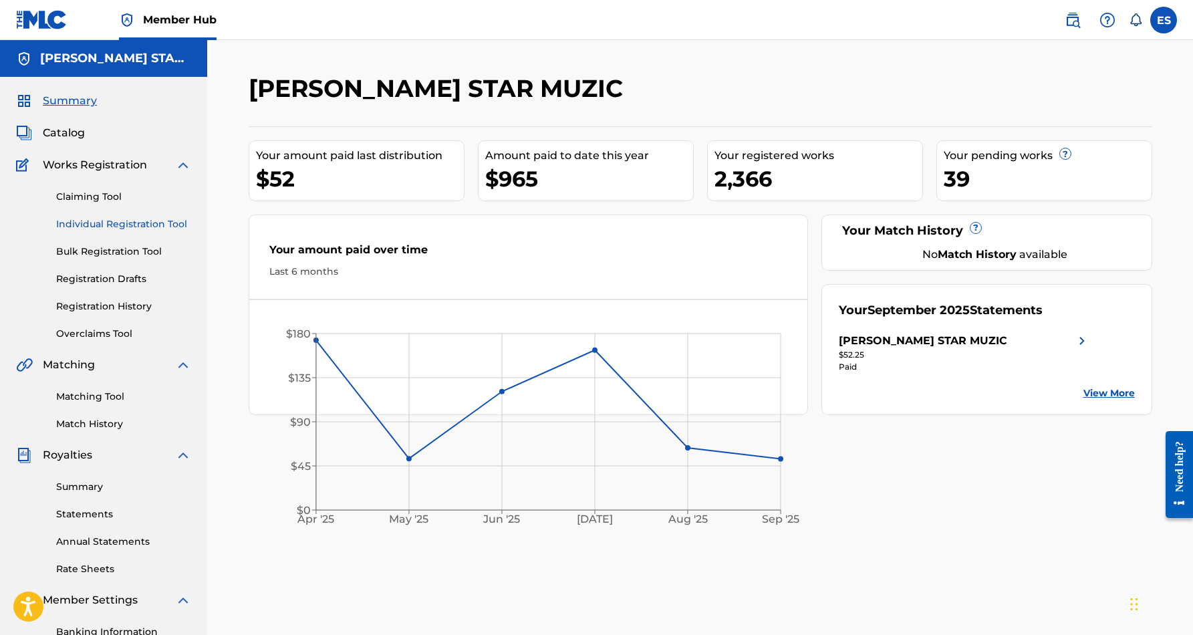
click at [111, 225] on link "Individual Registration Tool" at bounding box center [123, 224] width 135 height 14
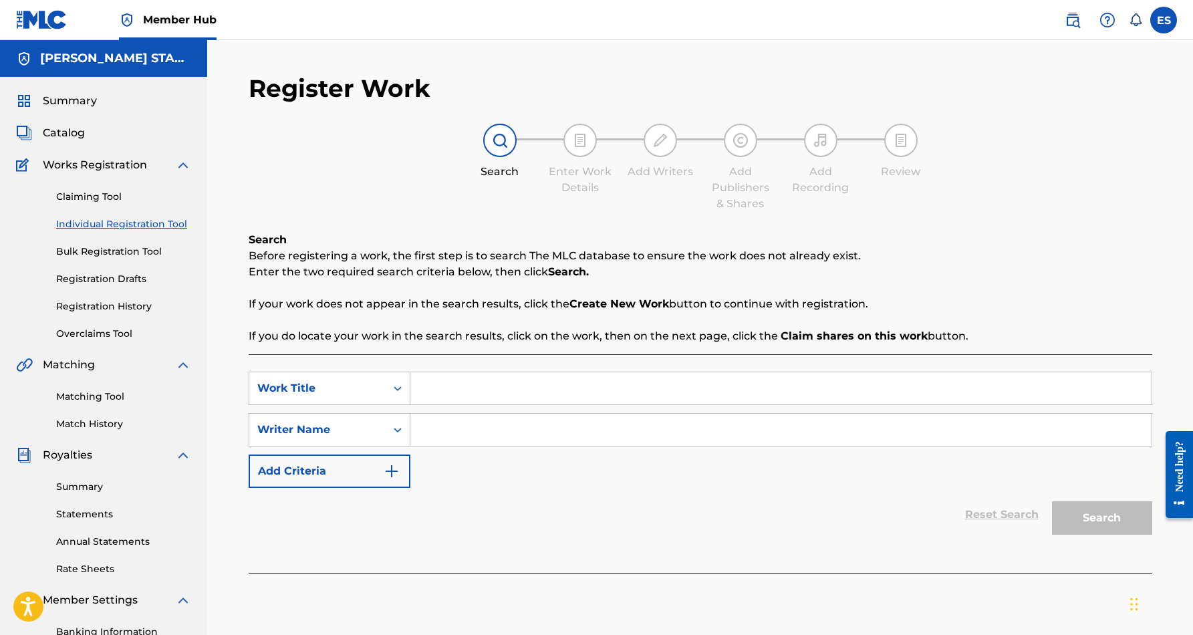
click at [437, 426] on input "Search Form" at bounding box center [780, 430] width 741 height 32
type input "E"
paste input "Eric Douglas Smith"
type input "Eric Douglas Smith"
click at [467, 386] on input "Search Form" at bounding box center [780, 388] width 741 height 32
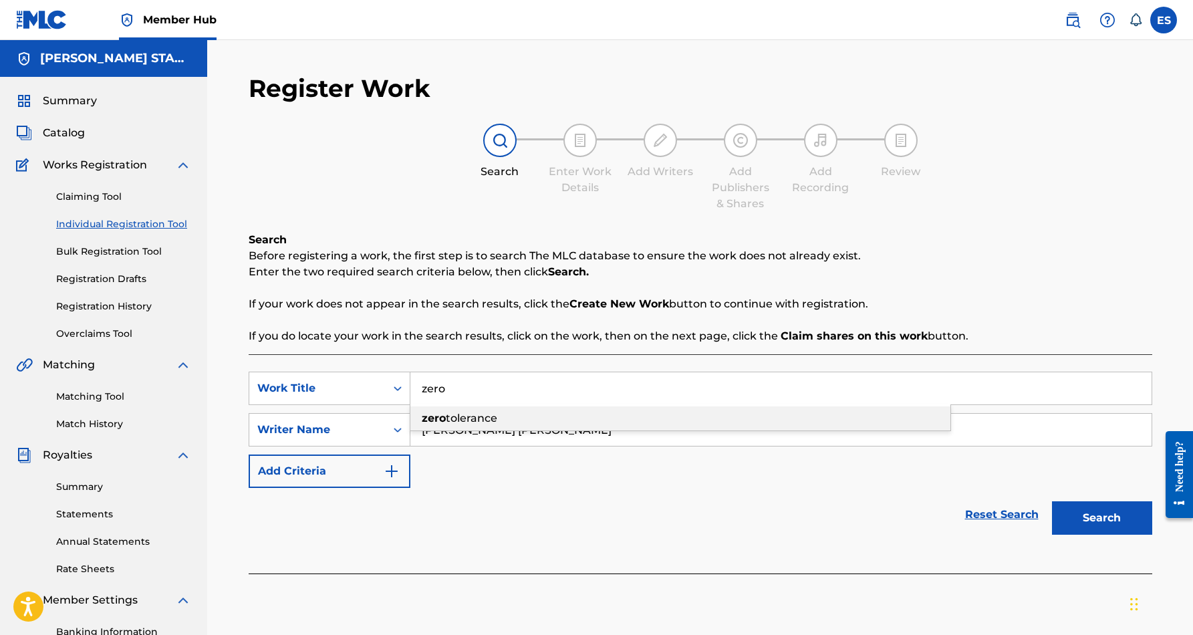
click at [490, 418] on span "tolerance" at bounding box center [471, 418] width 51 height 13
type input "zero tolerance"
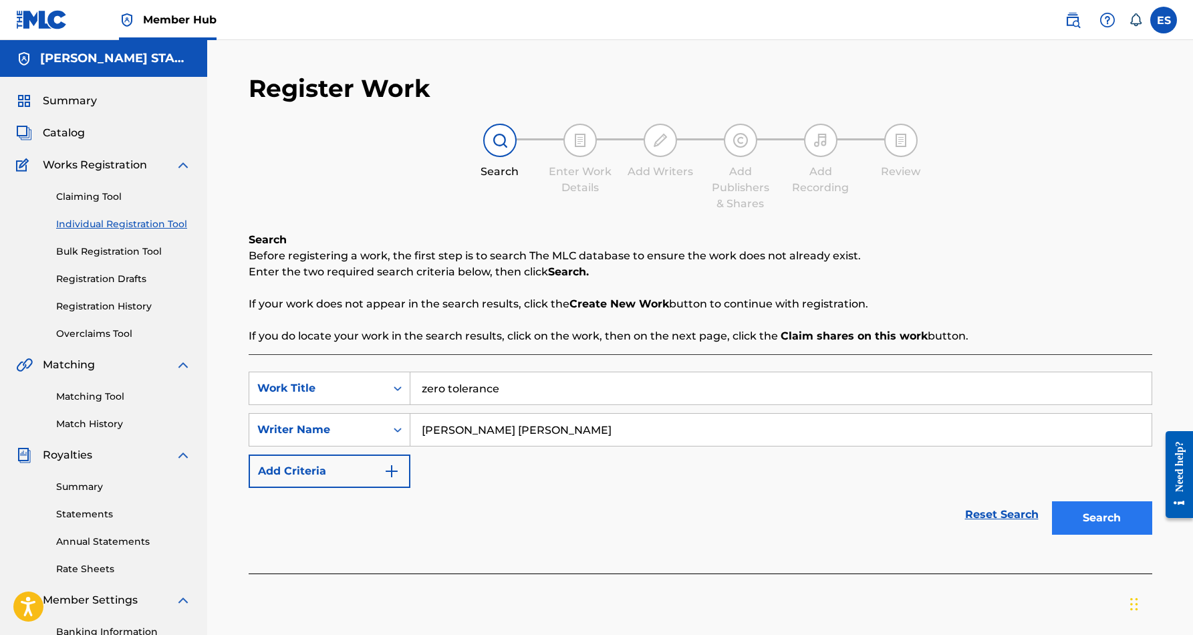
click at [1114, 515] on button "Search" at bounding box center [1102, 517] width 100 height 33
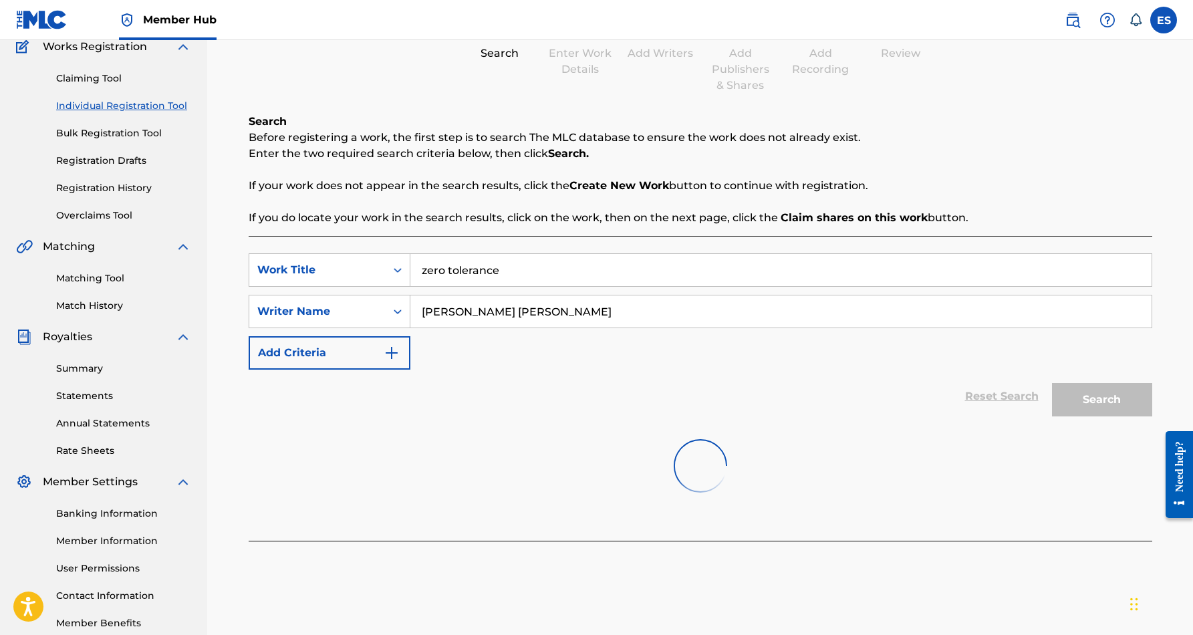
scroll to position [88, 0]
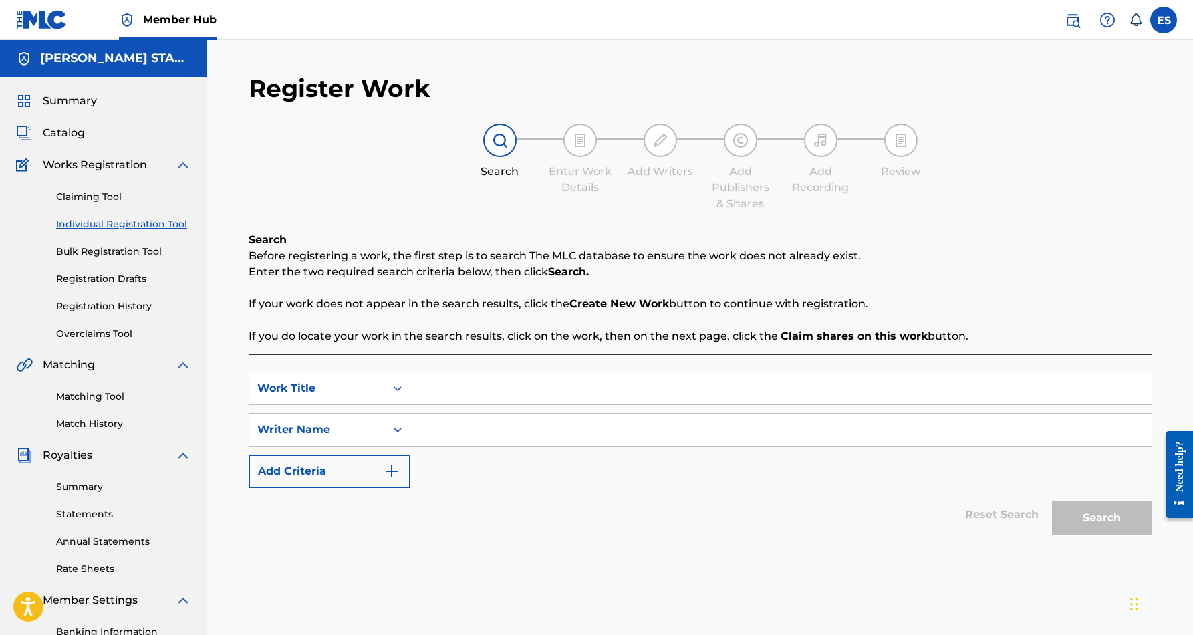
click at [1003, 515] on div "Reset Search Search" at bounding box center [701, 514] width 904 height 53
click at [1081, 519] on div "Search" at bounding box center [1098, 514] width 107 height 53
click at [108, 197] on link "Claiming Tool" at bounding box center [123, 197] width 135 height 14
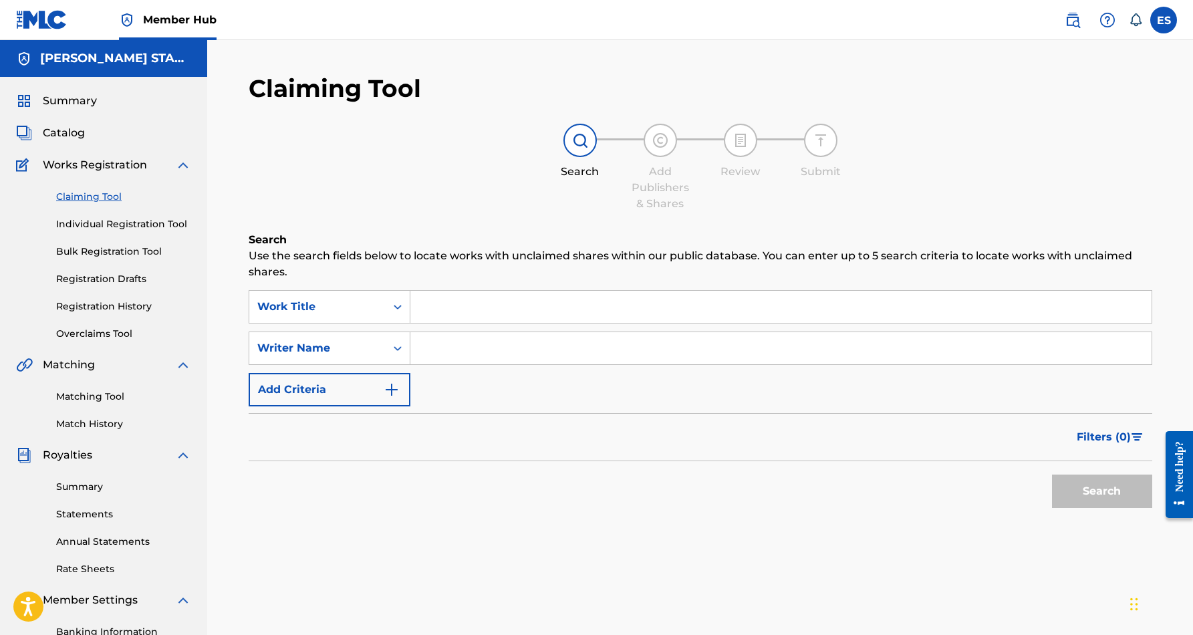
click at [92, 166] on span "Works Registration" at bounding box center [95, 165] width 104 height 16
click at [69, 136] on span "Catalog" at bounding box center [64, 133] width 42 height 16
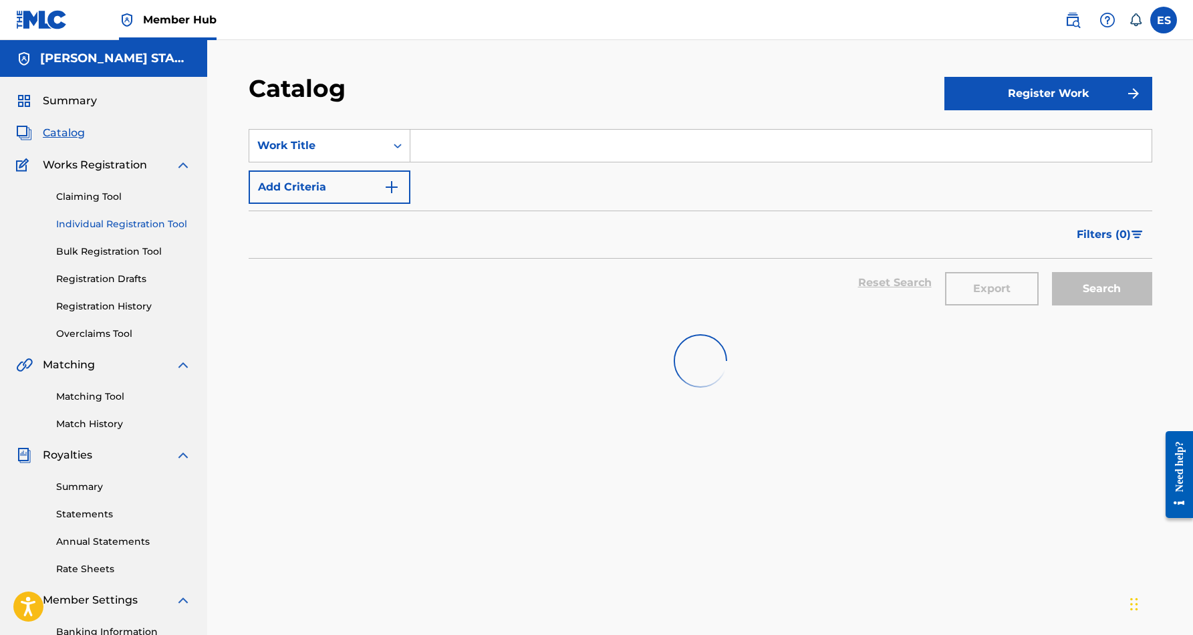
click at [151, 221] on link "Individual Registration Tool" at bounding box center [123, 224] width 135 height 14
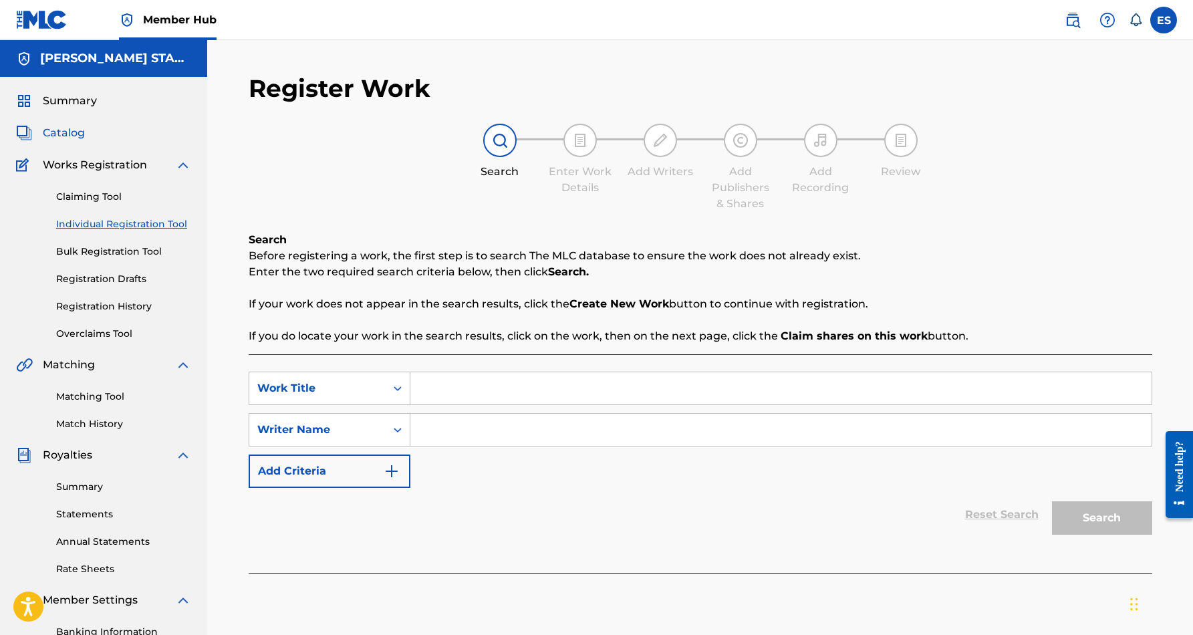
click at [69, 134] on span "Catalog" at bounding box center [64, 133] width 42 height 16
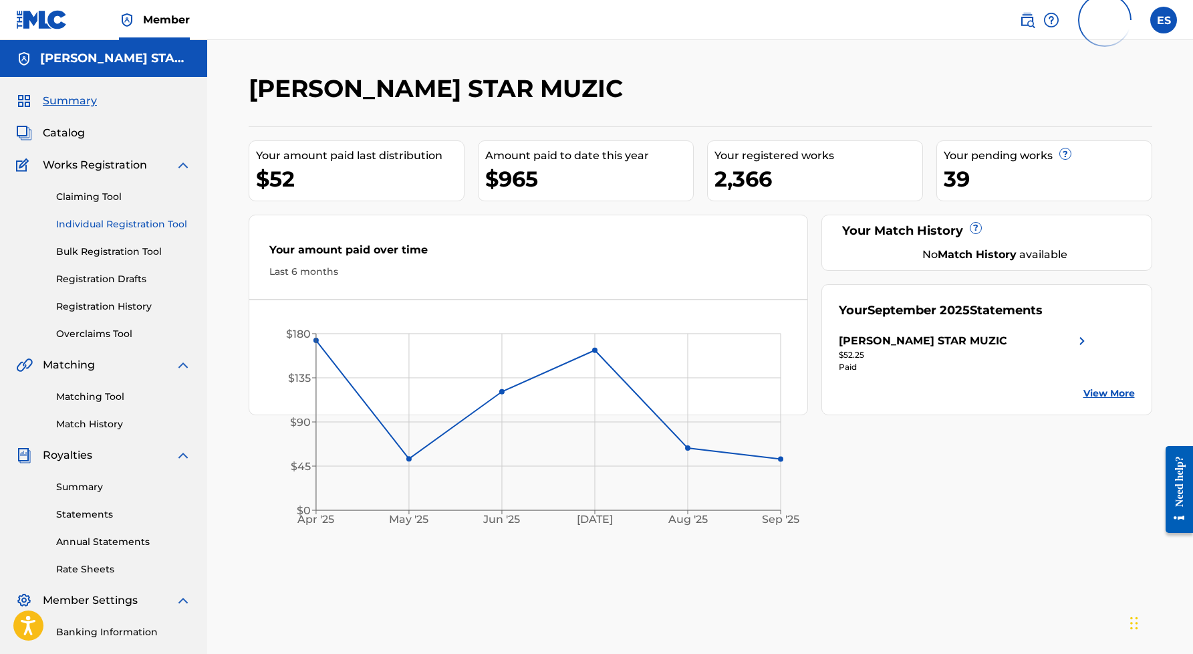
click at [129, 224] on link "Individual Registration Tool" at bounding box center [123, 224] width 135 height 14
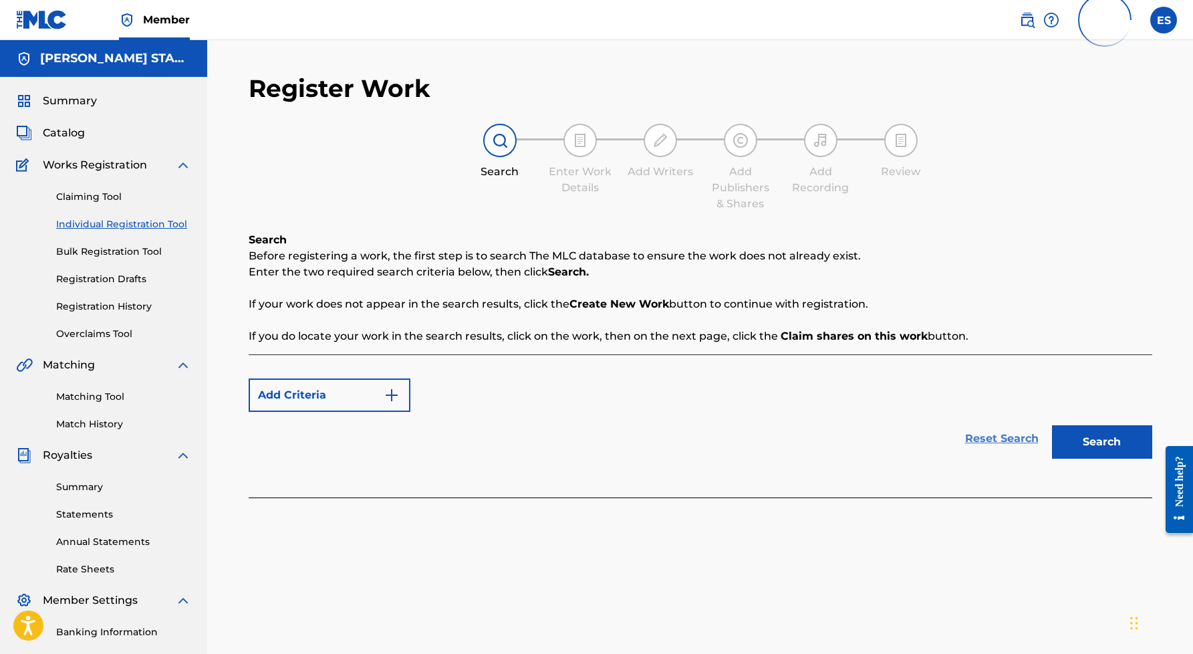
click at [997, 435] on link "Reset Search" at bounding box center [1001, 438] width 87 height 29
click at [1077, 444] on button "Search" at bounding box center [1102, 441] width 100 height 33
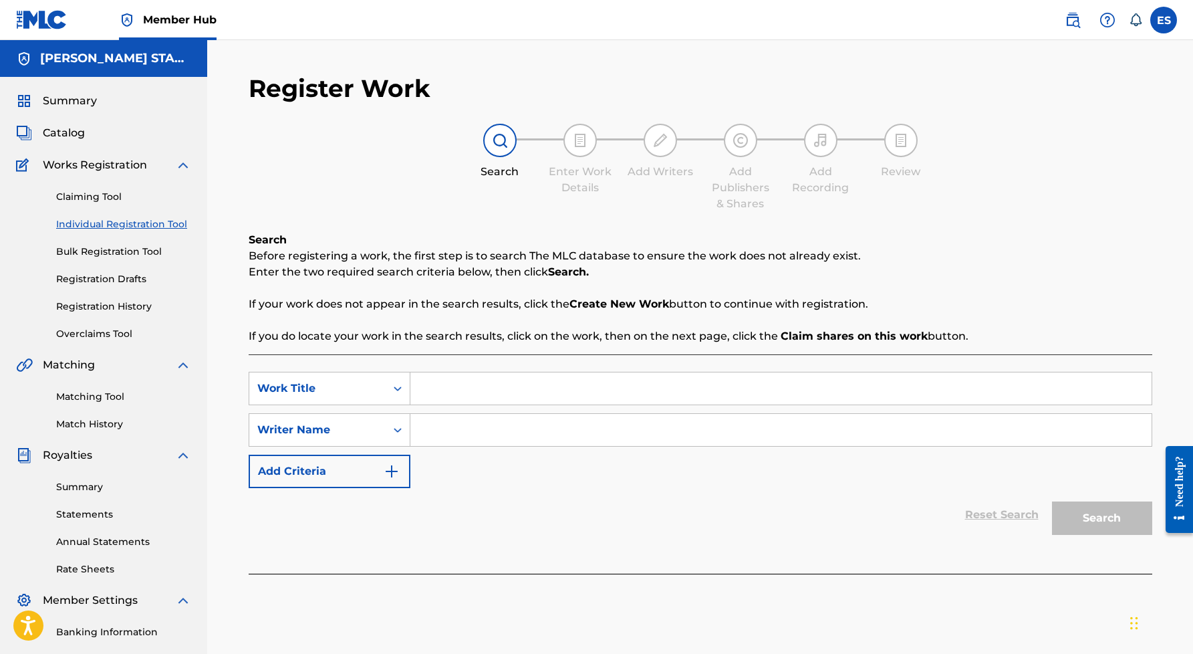
click at [551, 438] on input "Search Form" at bounding box center [780, 430] width 741 height 32
paste input "[PERSON_NAME] [PERSON_NAME]"
type input "[PERSON_NAME] [PERSON_NAME]"
click at [475, 394] on input "Search Form" at bounding box center [780, 388] width 741 height 32
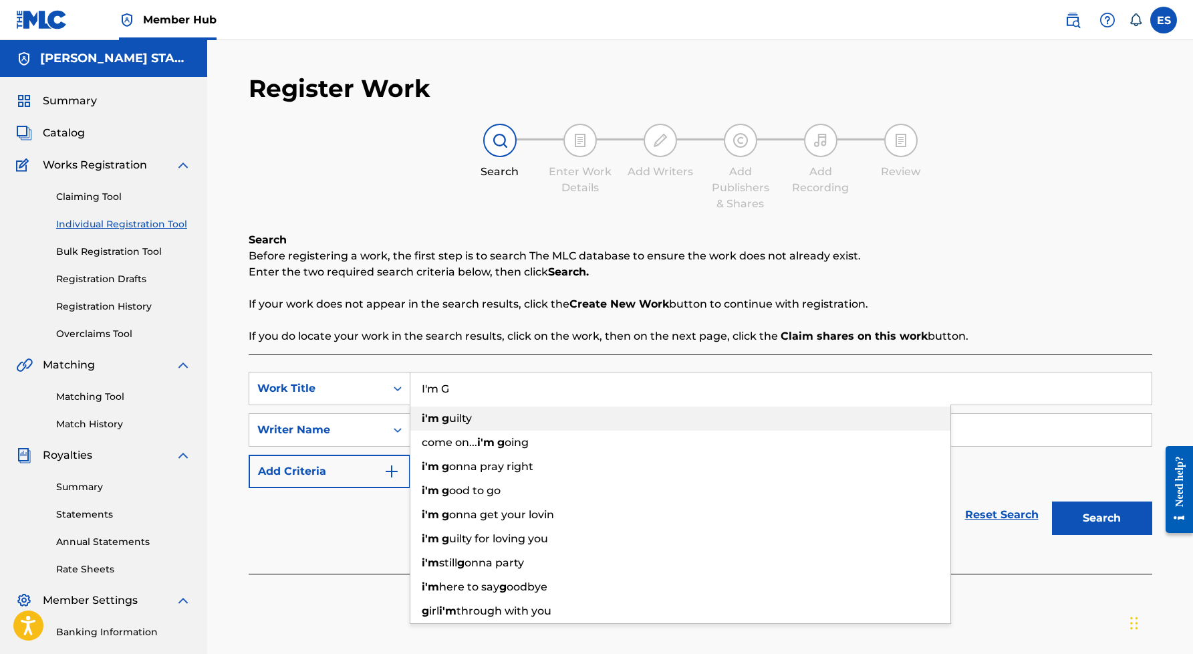
click at [485, 421] on div "i'm g uilty" at bounding box center [680, 418] width 540 height 24
type input "i'm guilty"
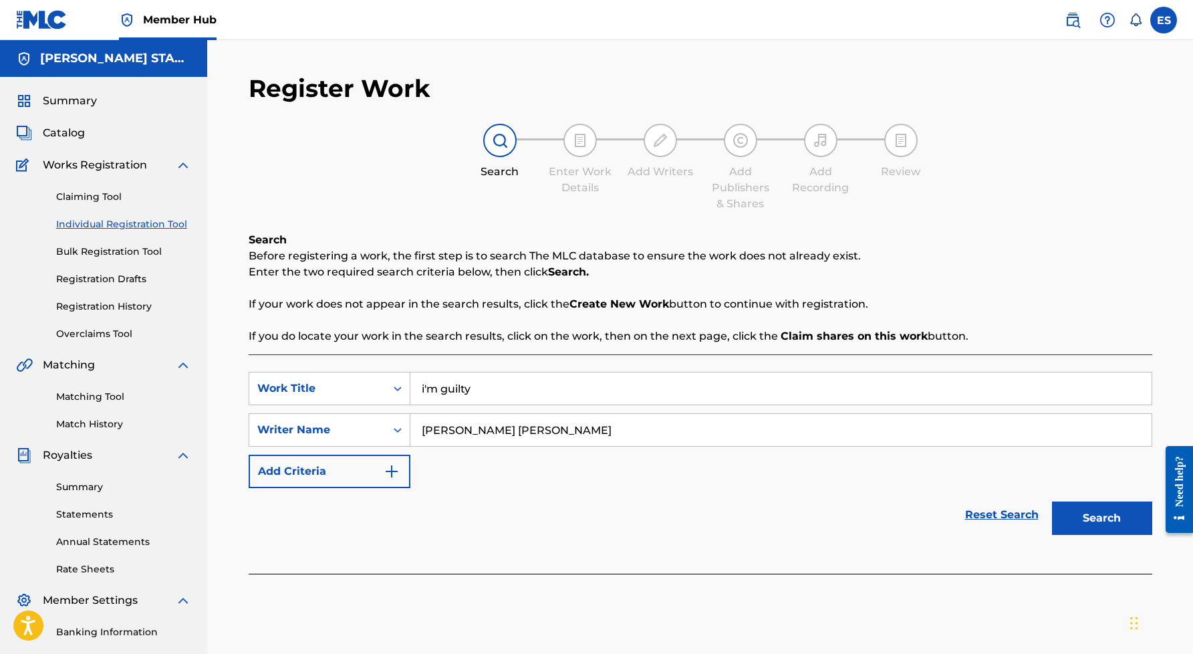
click at [582, 480] on div "SearchWithCriteria974378d1-a011-4138-90af-90a7261ccd70 Work Title i'm guilty Se…" at bounding box center [701, 430] width 904 height 116
click at [1069, 514] on button "Search" at bounding box center [1102, 517] width 100 height 33
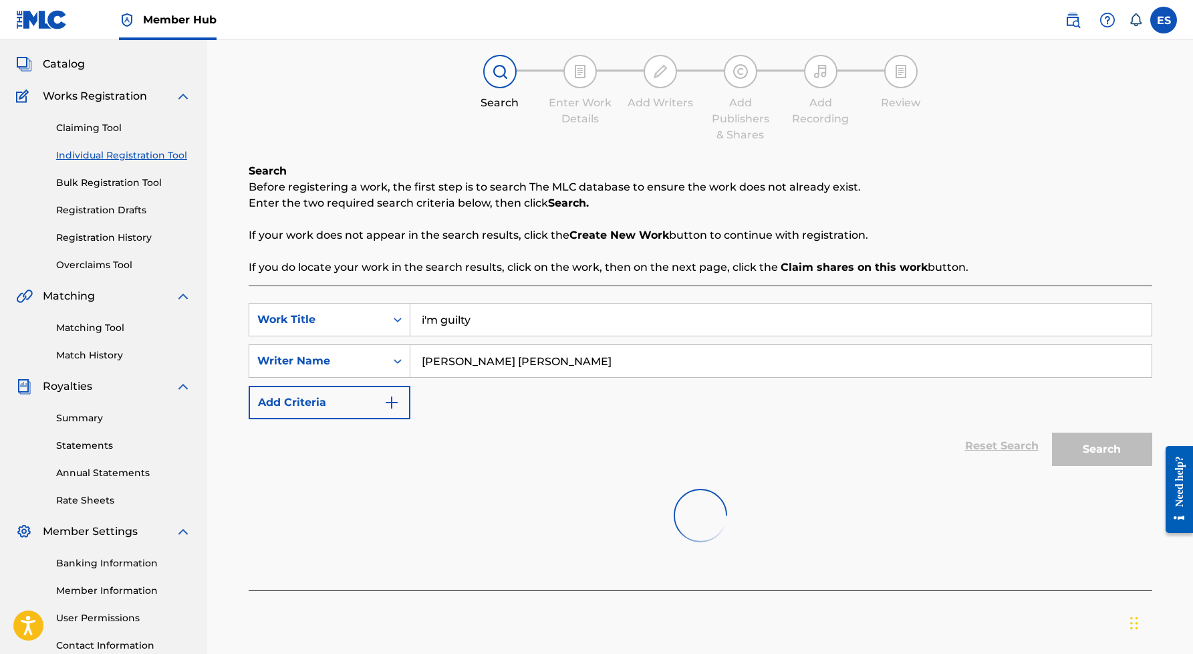
scroll to position [67, 0]
click at [1166, 28] on label at bounding box center [1163, 20] width 27 height 27
click at [1164, 20] on input "ES [PERSON_NAME] [EMAIL_ADDRESS][DOMAIN_NAME] Notification Preferences Profile …" at bounding box center [1164, 20] width 0 height 0
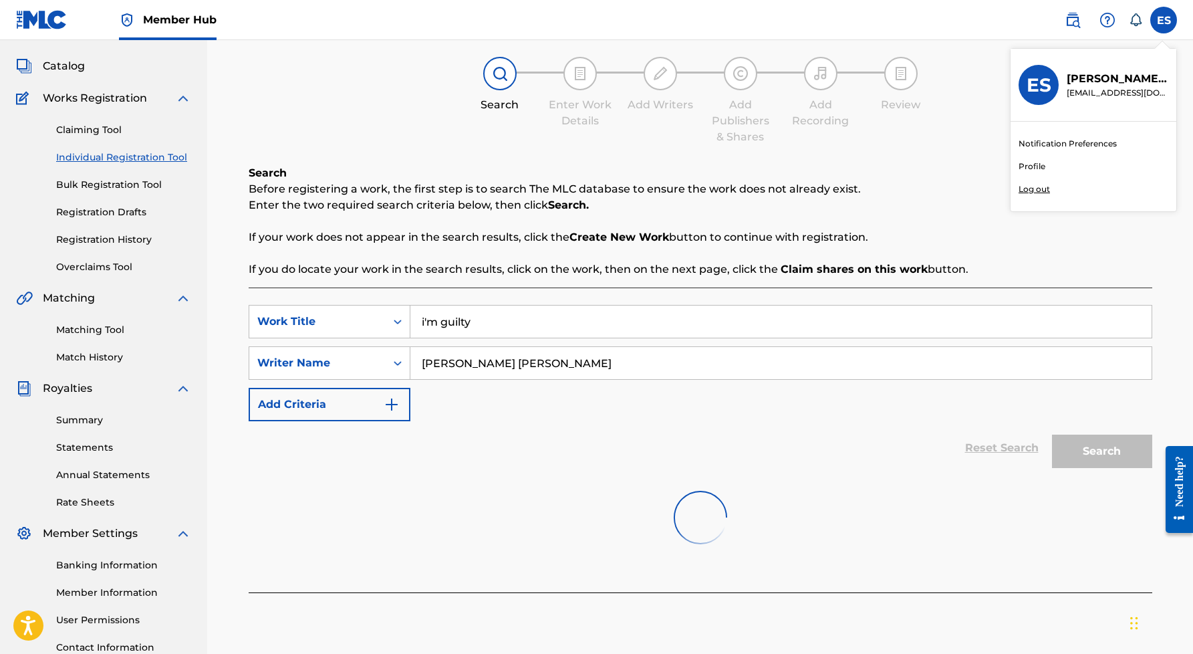
click at [1042, 188] on p "Log out" at bounding box center [1034, 189] width 31 height 12
click at [1164, 20] on input "ES [PERSON_NAME] [EMAIL_ADDRESS][DOMAIN_NAME] Notification Preferences Profile …" at bounding box center [1164, 20] width 0 height 0
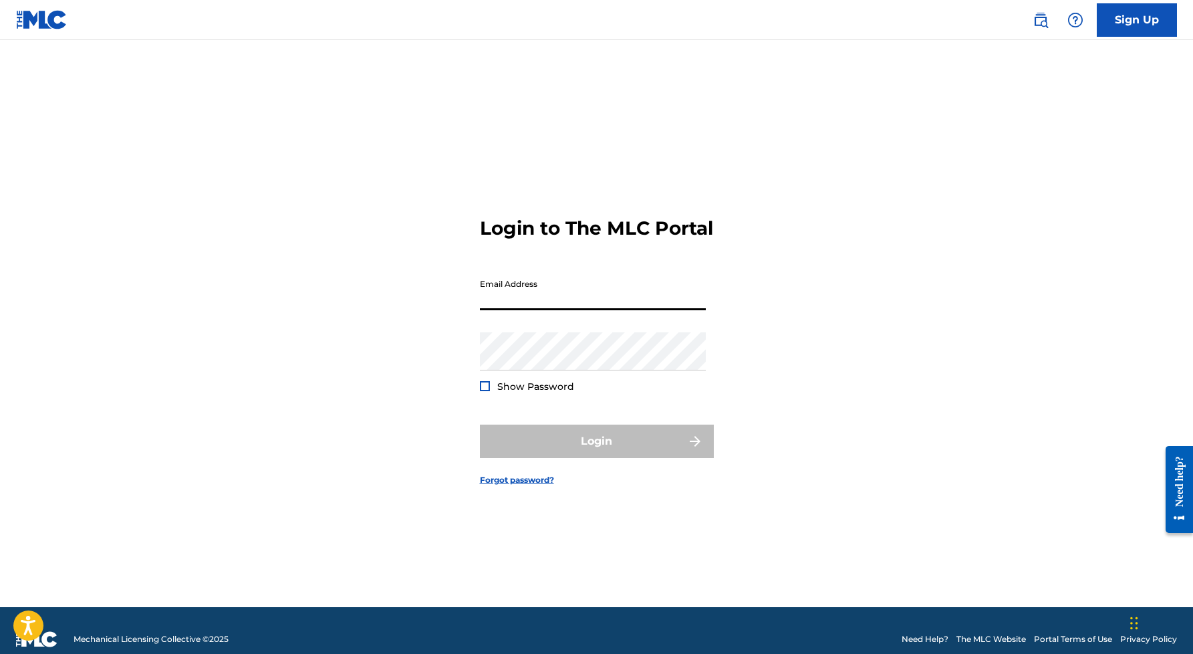
type input "[EMAIL_ADDRESS][DOMAIN_NAME]"
click at [596, 452] on button "Login" at bounding box center [597, 440] width 234 height 33
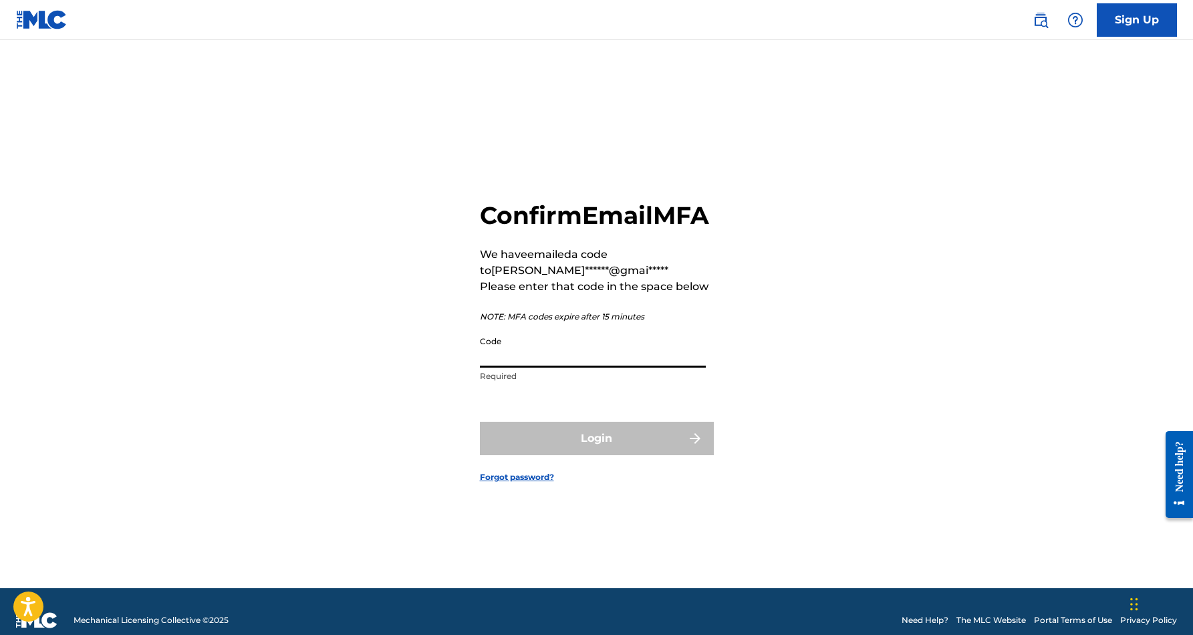
click at [530, 360] on input "Code" at bounding box center [593, 349] width 226 height 38
paste input "140817"
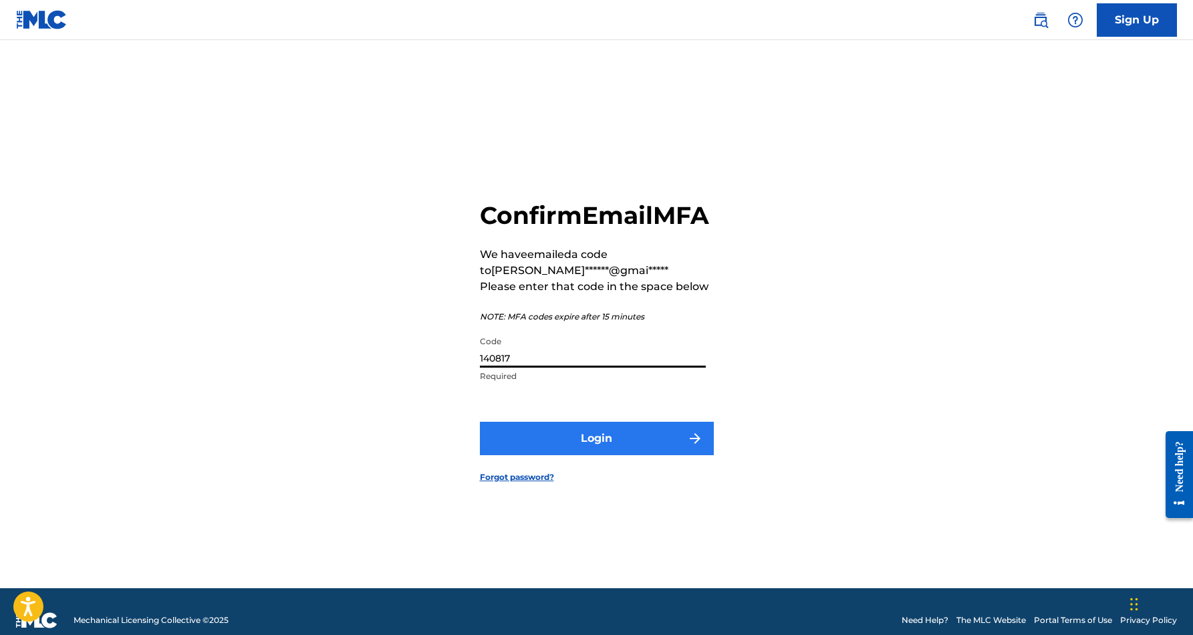
type input "140817"
click at [583, 449] on button "Login" at bounding box center [597, 438] width 234 height 33
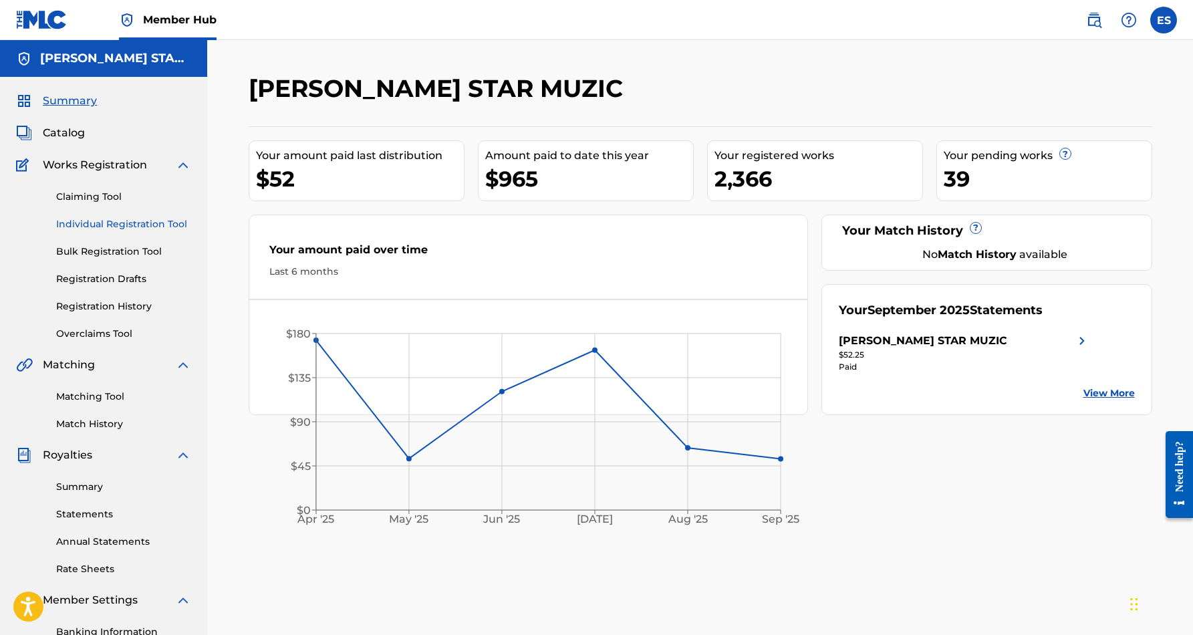
click at [124, 225] on link "Individual Registration Tool" at bounding box center [123, 224] width 135 height 14
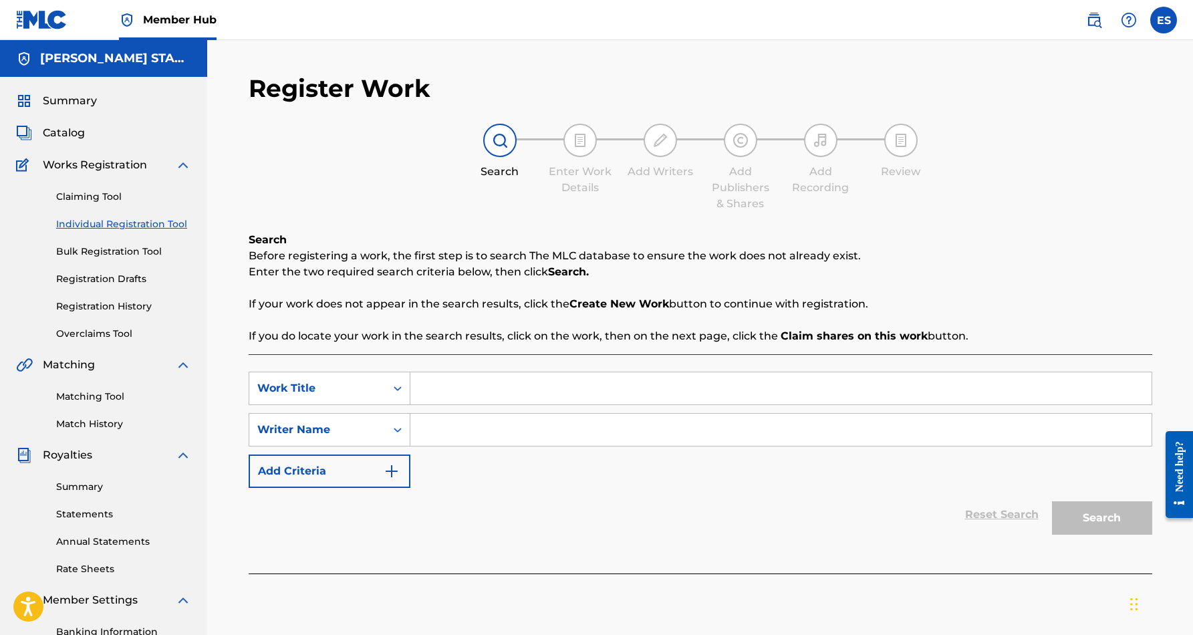
click at [435, 387] on input "Search Form" at bounding box center [780, 388] width 741 height 32
click at [436, 436] on input "Search Form" at bounding box center [780, 430] width 741 height 32
paste input "140817"
type input "1"
click at [64, 128] on span "Catalog" at bounding box center [64, 133] width 42 height 16
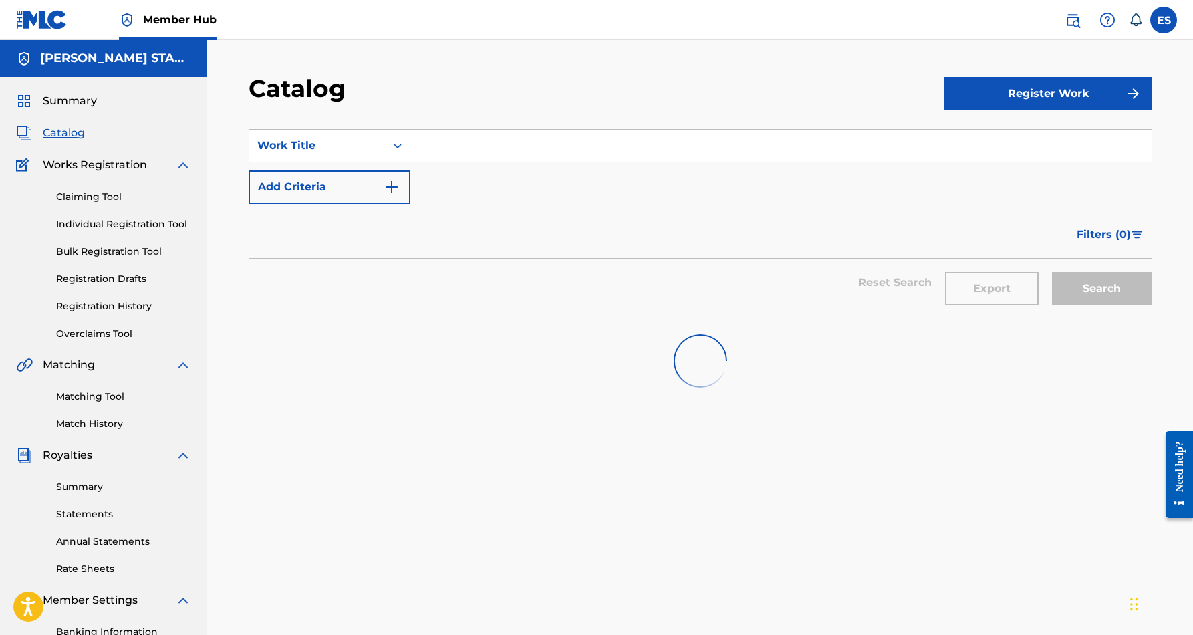
click at [72, 134] on span "Catalog" at bounding box center [64, 133] width 42 height 16
click at [1157, 25] on label at bounding box center [1163, 20] width 27 height 27
click at [1164, 20] on input "ES [PERSON_NAME] [EMAIL_ADDRESS][DOMAIN_NAME] Notification Preferences Profile …" at bounding box center [1164, 20] width 0 height 0
click at [1037, 168] on link "Profile" at bounding box center [1032, 166] width 27 height 12
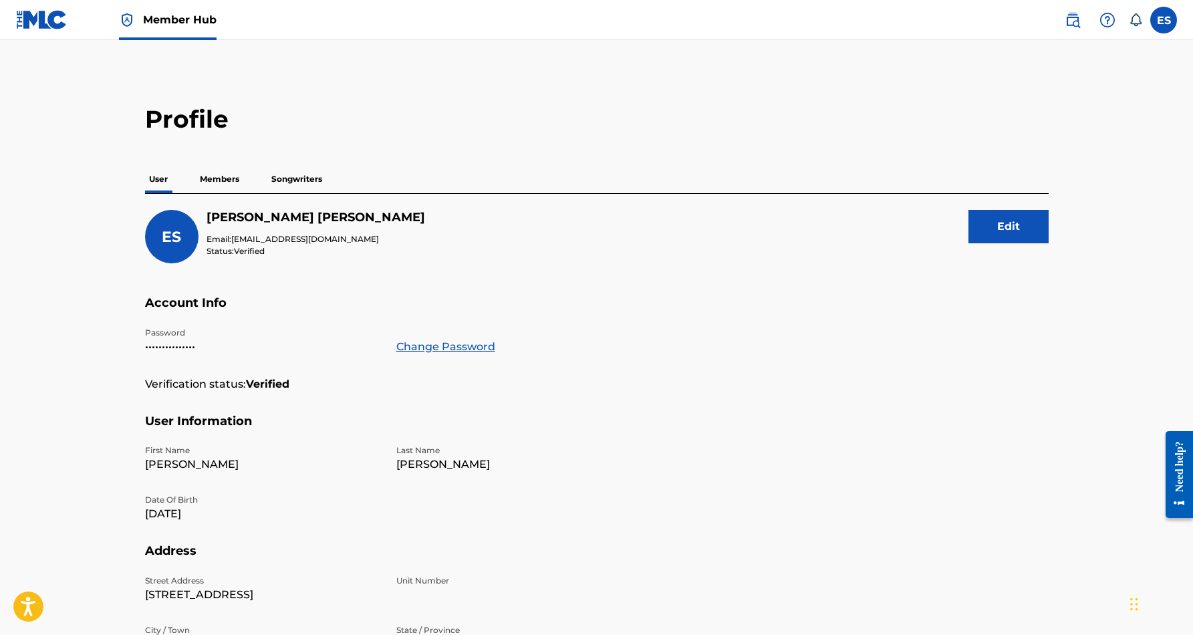
click at [309, 176] on p "Songwriters" at bounding box center [296, 179] width 59 height 28
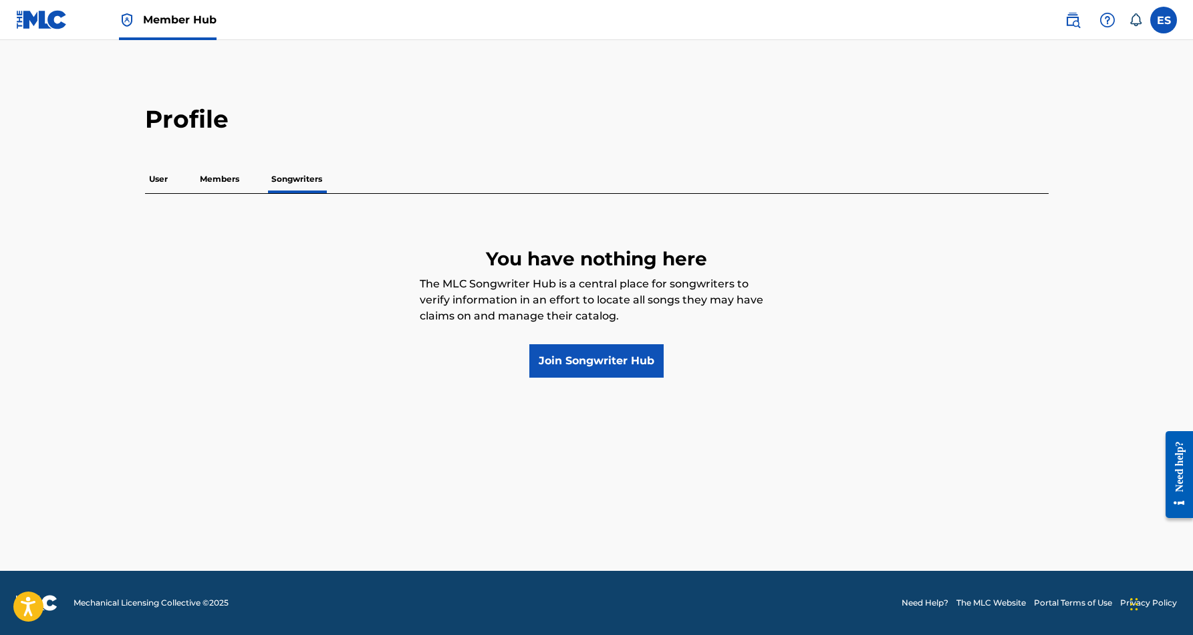
click at [227, 175] on p "Members" at bounding box center [219, 179] width 47 height 28
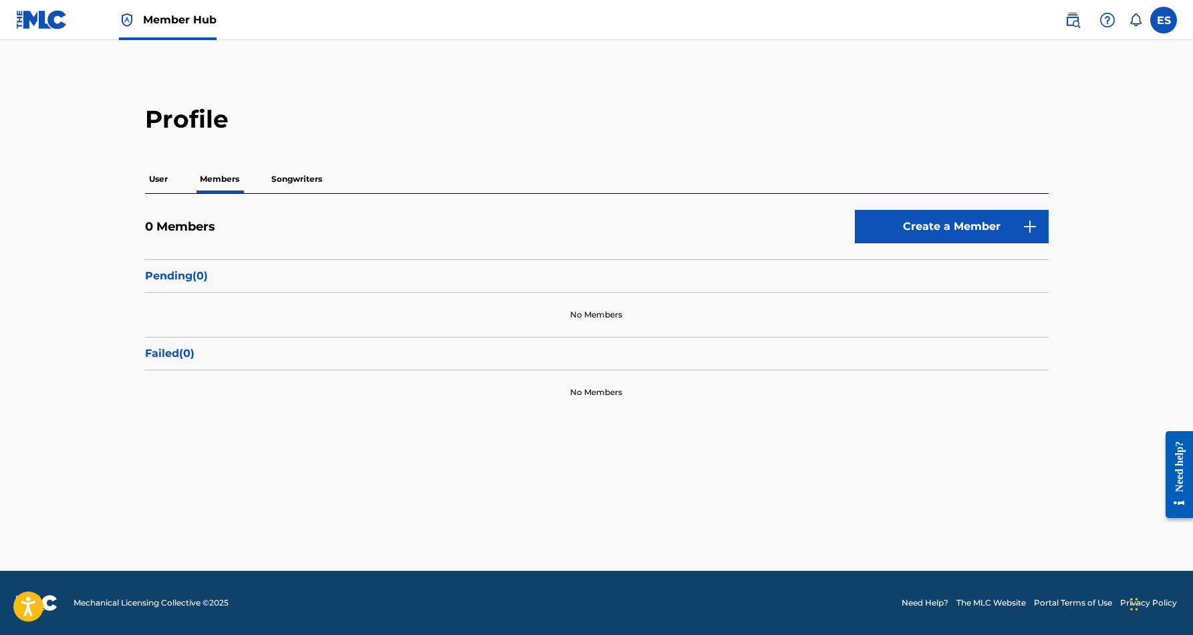
click at [159, 176] on p "User" at bounding box center [158, 179] width 27 height 28
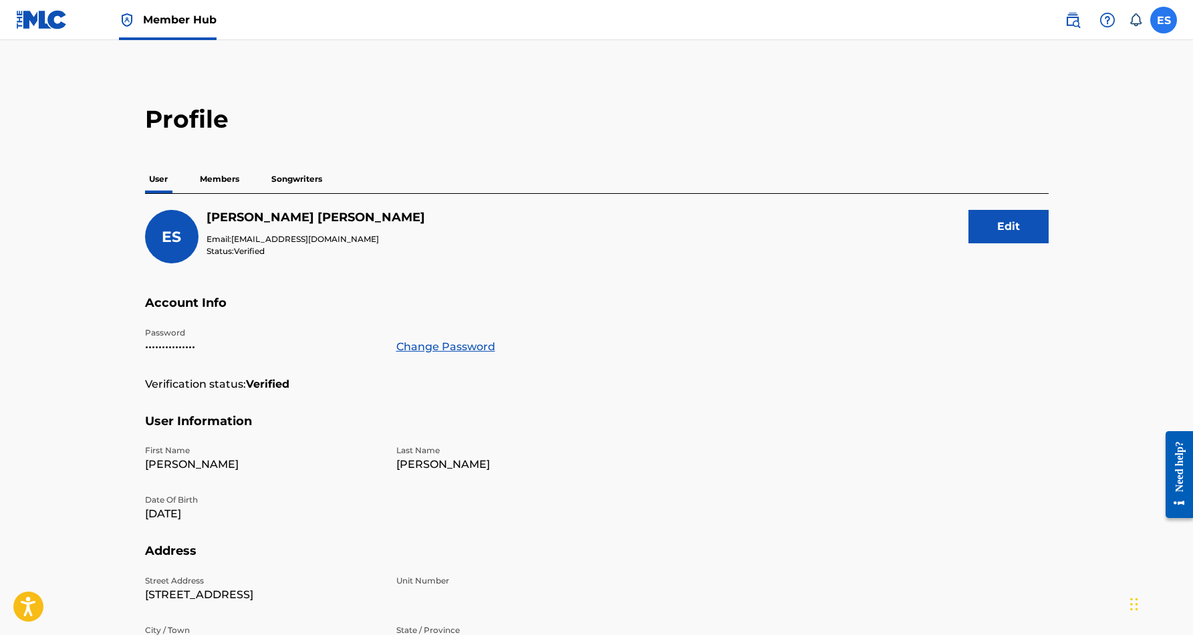
click at [1162, 21] on label at bounding box center [1163, 20] width 27 height 27
click at [1164, 20] on input "ES [PERSON_NAME] [EMAIL_ADDRESS][DOMAIN_NAME] Notification Preferences Profile …" at bounding box center [1164, 20] width 0 height 0
click at [1040, 190] on p "Log out" at bounding box center [1034, 189] width 31 height 12
click at [1164, 20] on input "ES [PERSON_NAME] [EMAIL_ADDRESS][DOMAIN_NAME] Notification Preferences Profile …" at bounding box center [1164, 20] width 0 height 0
